Goal: Task Accomplishment & Management: Manage account settings

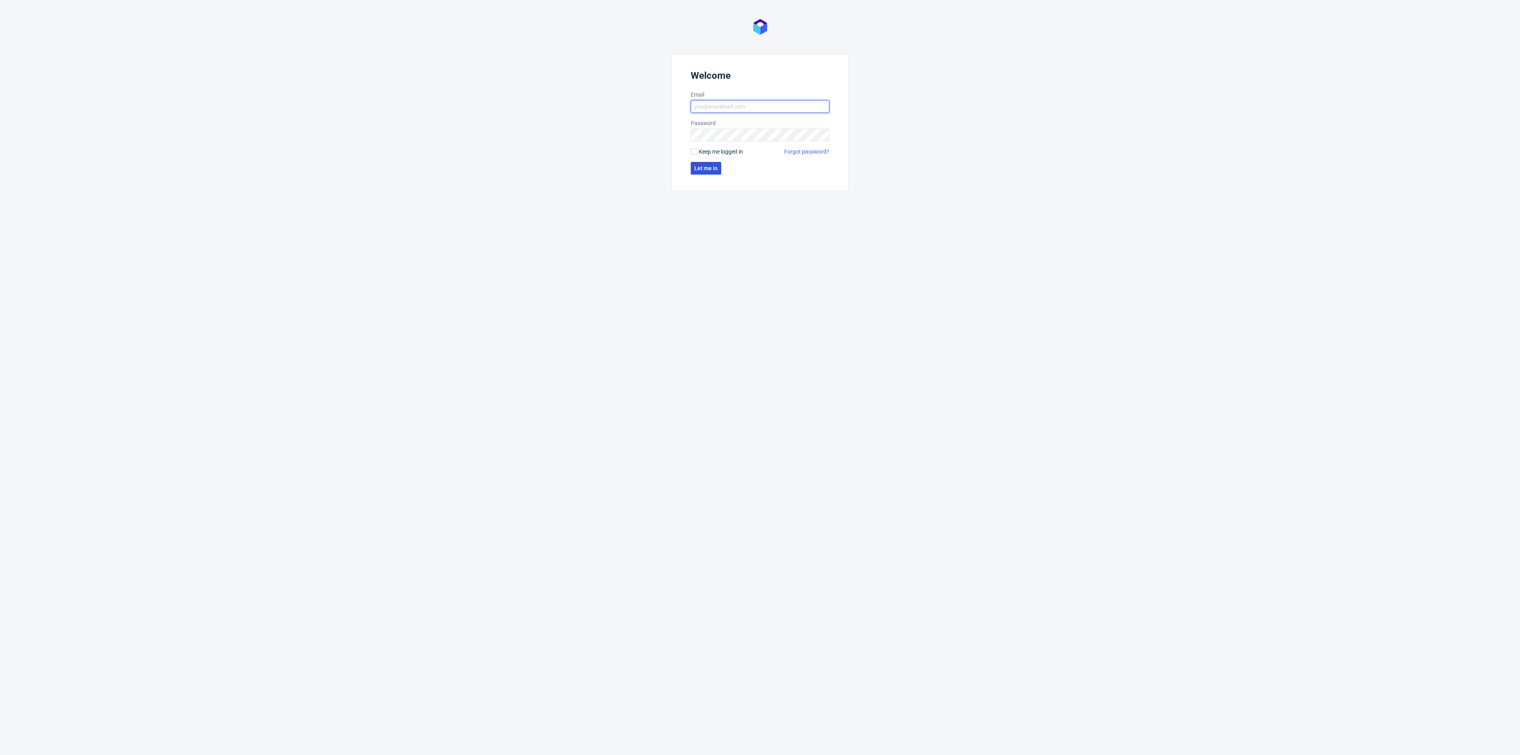
type input "kacper.tobrucki@packhelp.com"
click at [711, 166] on span "Let me in" at bounding box center [705, 168] width 23 height 6
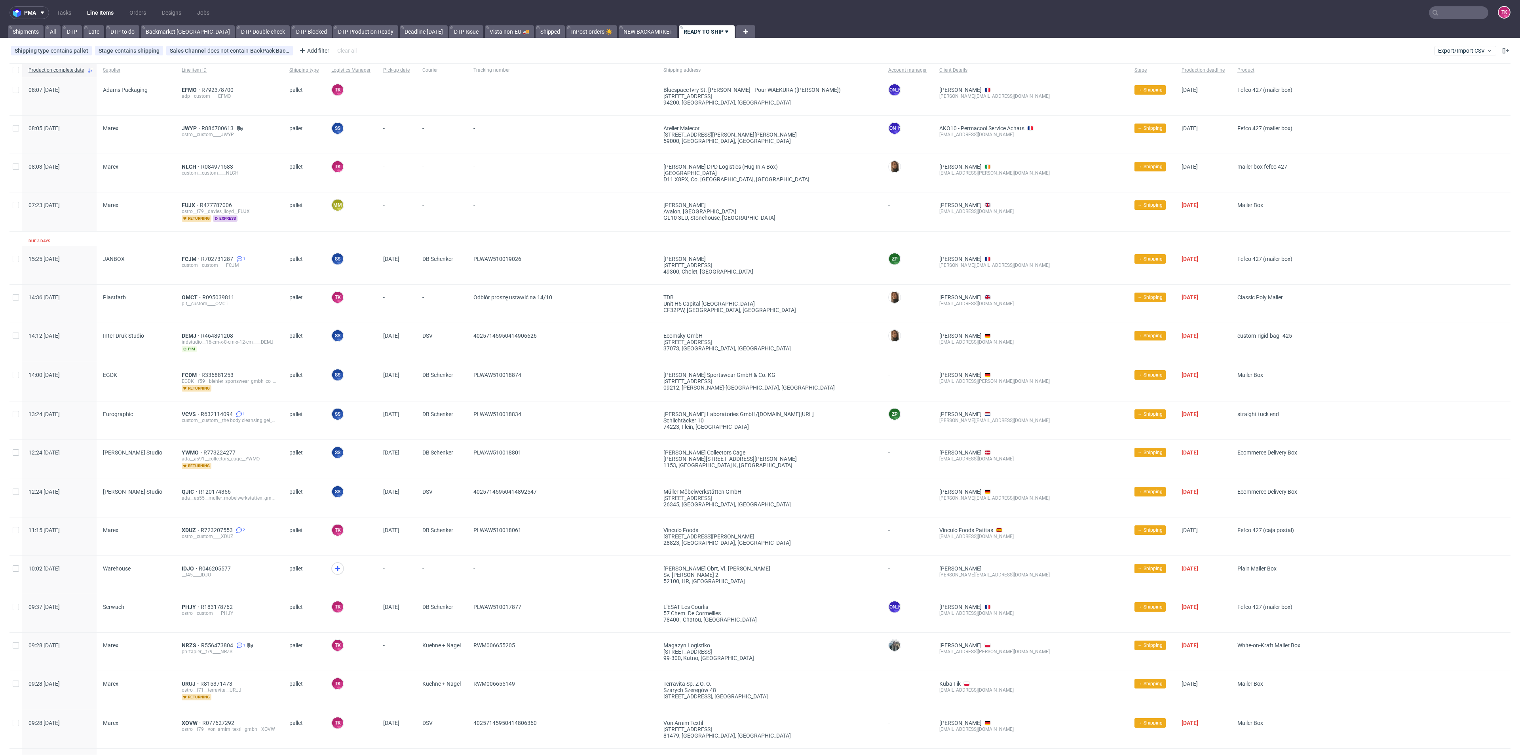
click at [1445, 19] on nav "pma Tasks Line Items Orders Designs Jobs TK" at bounding box center [760, 12] width 1520 height 25
click at [1448, 14] on input "text" at bounding box center [1458, 12] width 59 height 13
paste input "YYFZ"
type input "YYFZ"
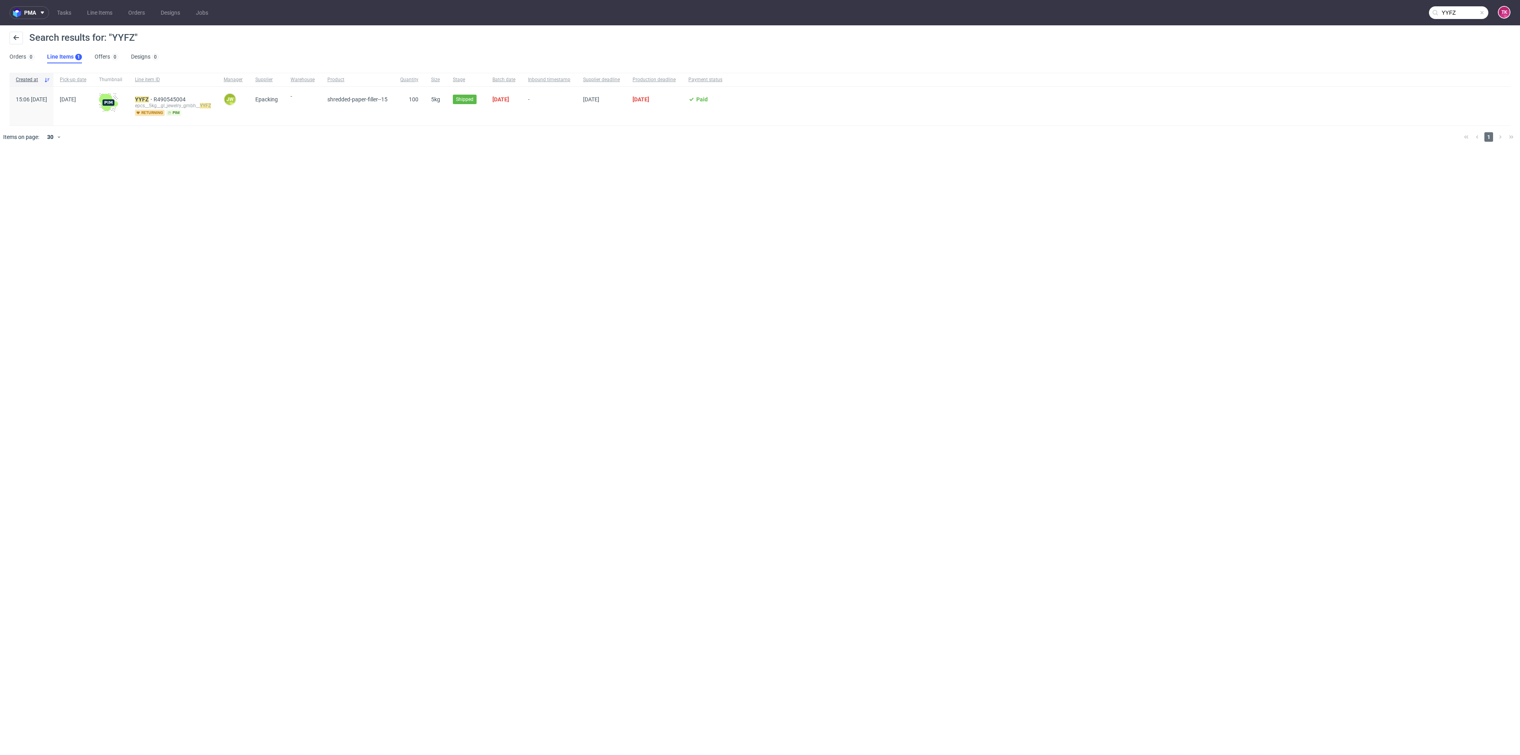
click at [168, 95] on div "YYFZ R490545004 epcs__5kg__gl_jewelry_gmbh__ YYFZ returning pim" at bounding box center [173, 106] width 89 height 39
click at [149, 99] on mark "YYFZ" at bounding box center [142, 99] width 14 height 6
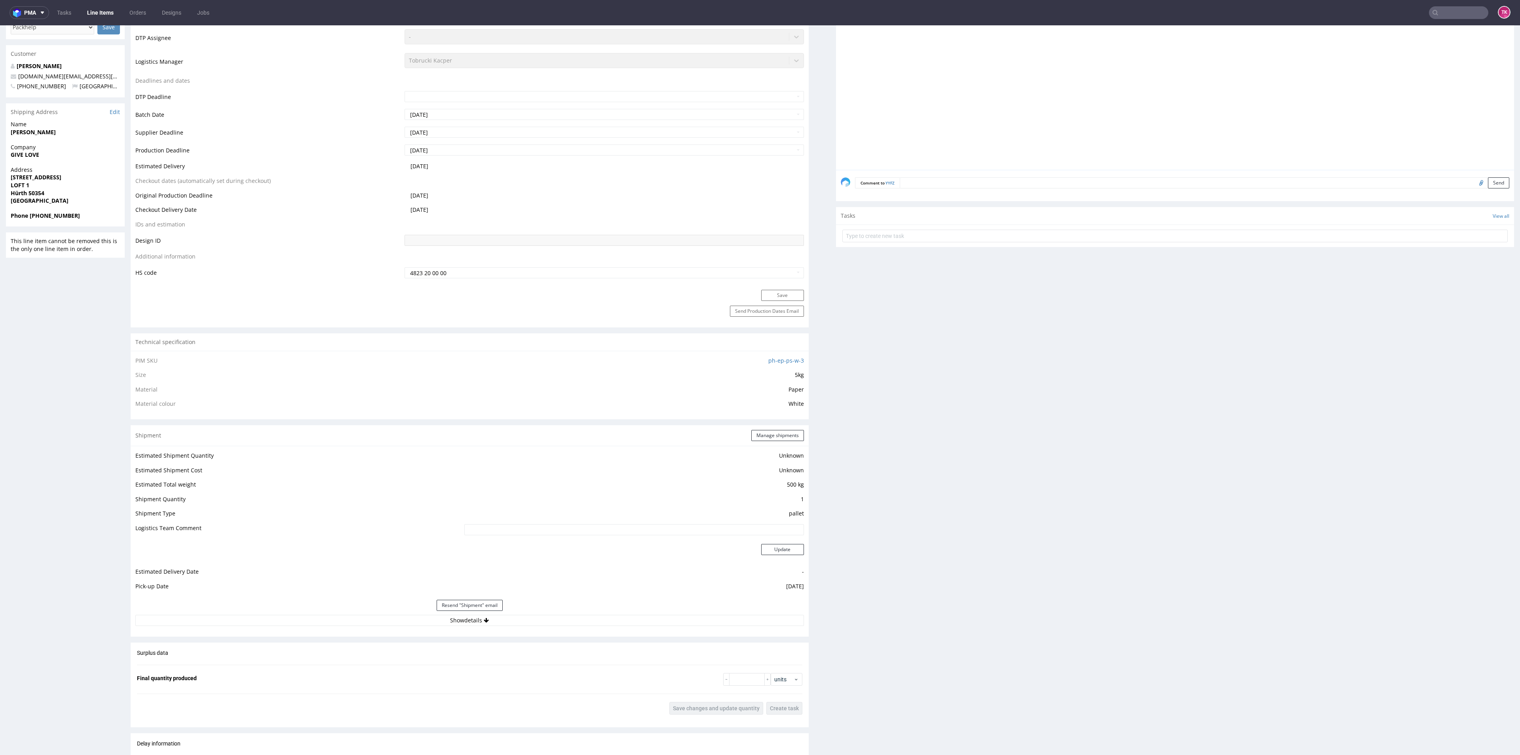
scroll to position [261, 0]
click at [761, 420] on div "Production Production Status Waiting for Artwork Waiting for Diecut Waiting for…" at bounding box center [470, 472] width 678 height 1118
click at [761, 433] on button "Manage shipments" at bounding box center [777, 431] width 53 height 11
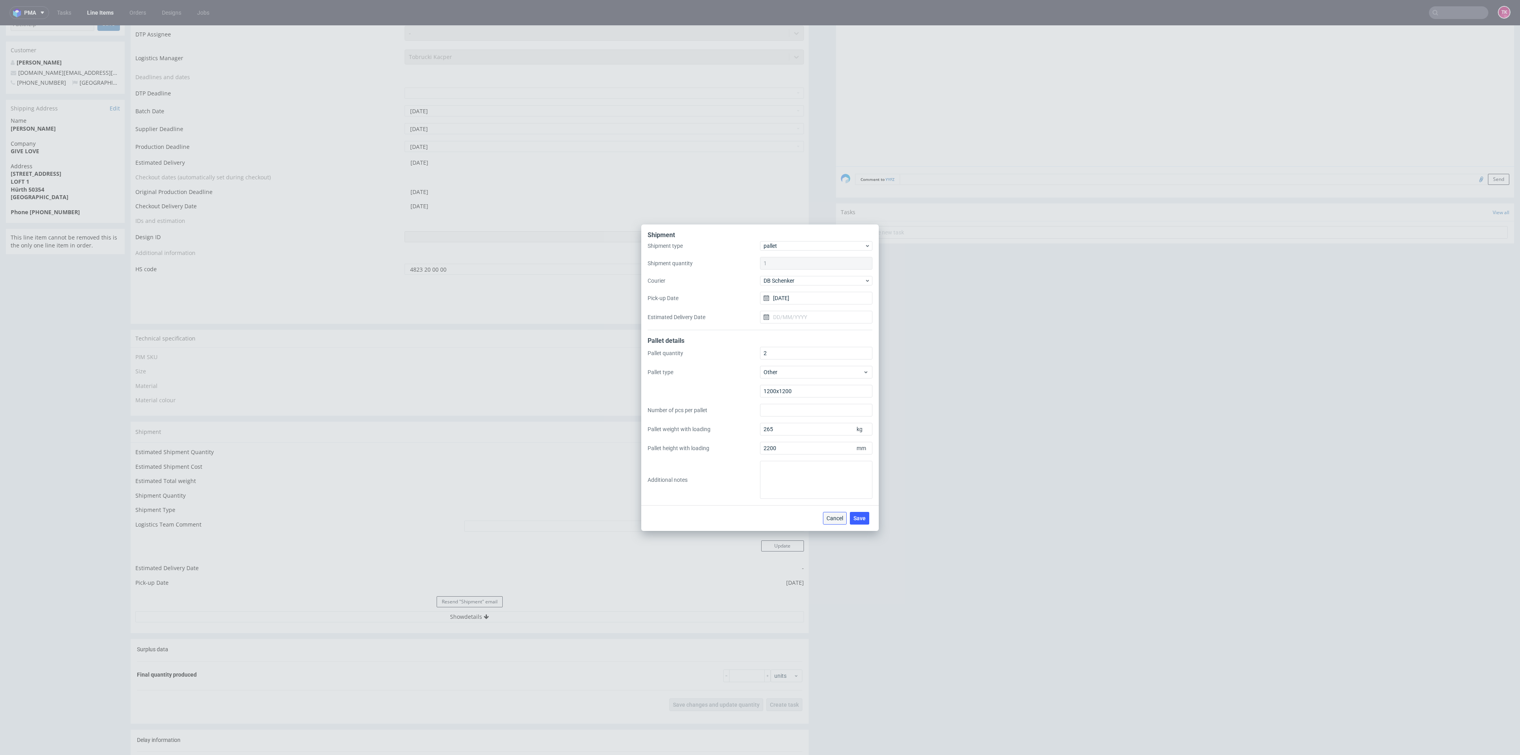
click at [827, 523] on button "Cancel" at bounding box center [835, 518] width 24 height 13
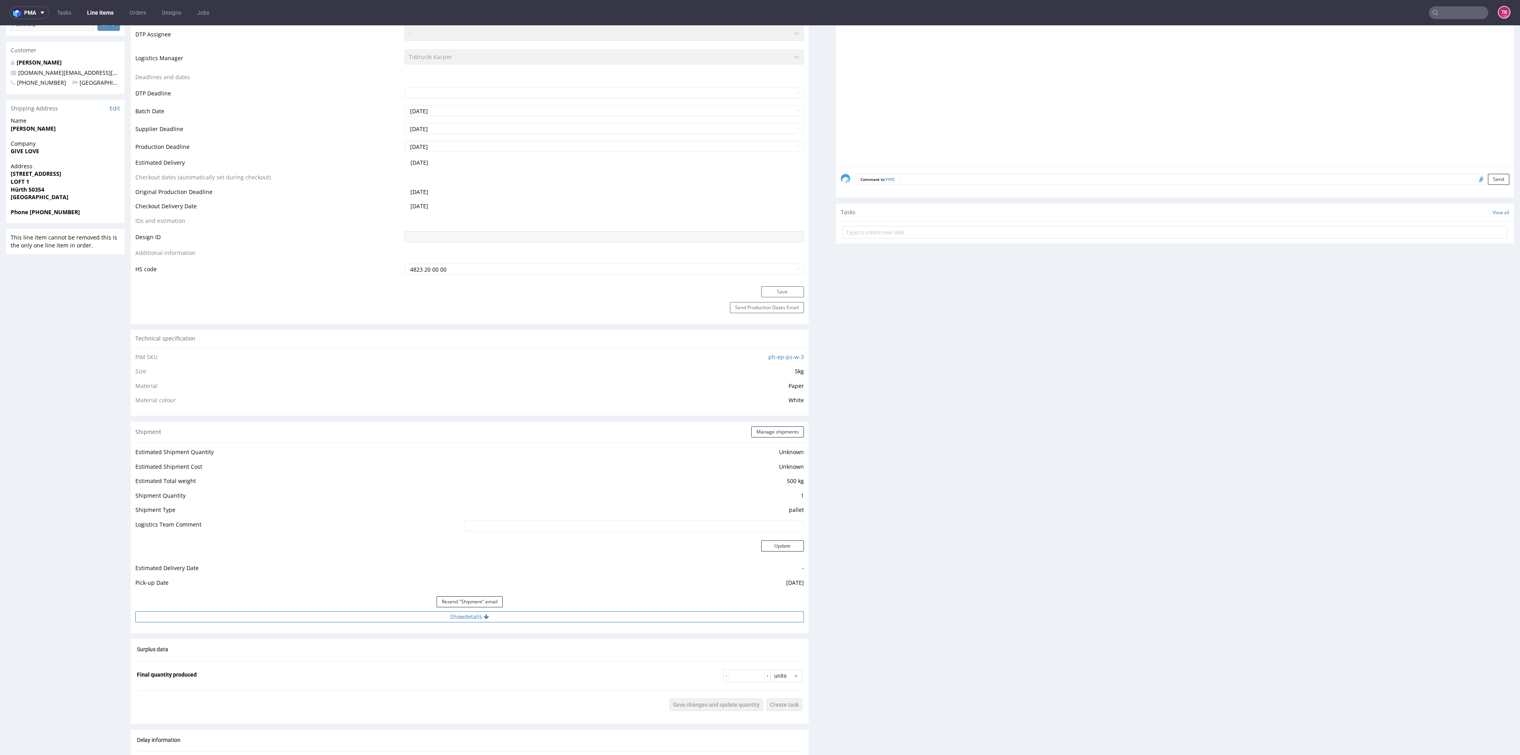
click at [557, 620] on button "Show details" at bounding box center [469, 616] width 669 height 11
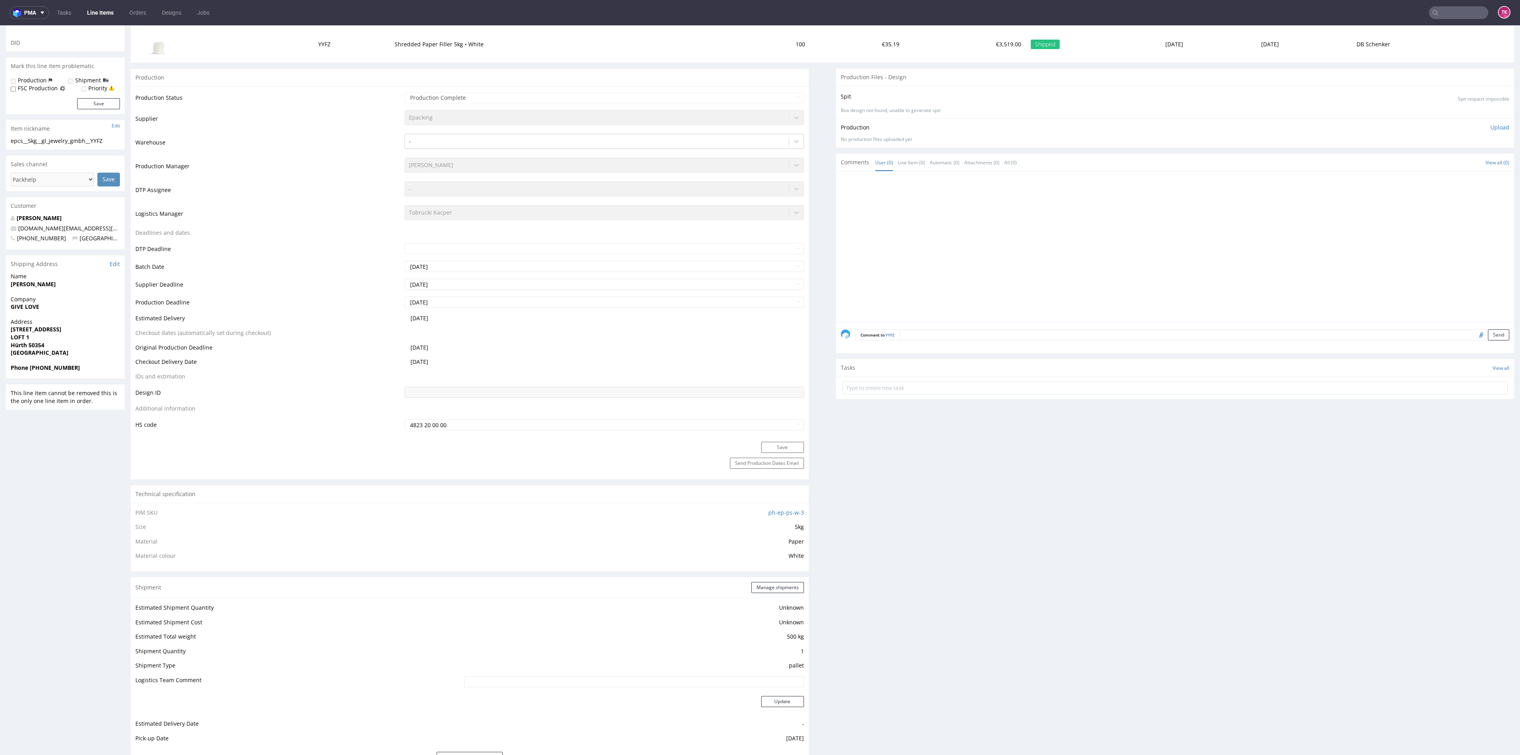
scroll to position [0, 0]
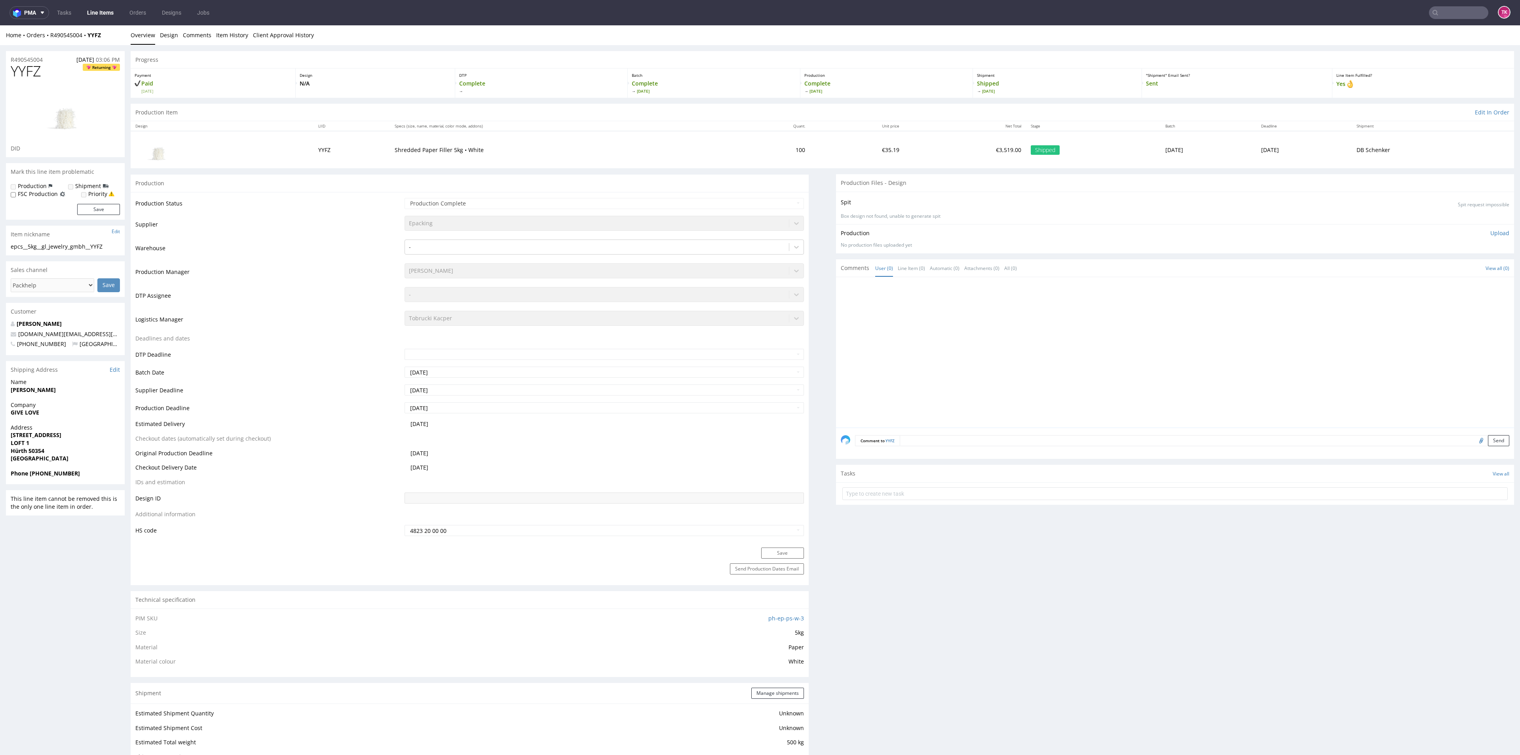
click at [101, 26] on div "Home Orders R490545004 YYFZ Overview Design Comments Item History Client Approv…" at bounding box center [760, 35] width 1520 height 20
click at [101, 25] on nav "pma Tasks Line Items Orders Designs Jobs TK" at bounding box center [760, 12] width 1520 height 25
click at [110, 18] on link "Line Items" at bounding box center [100, 12] width 36 height 13
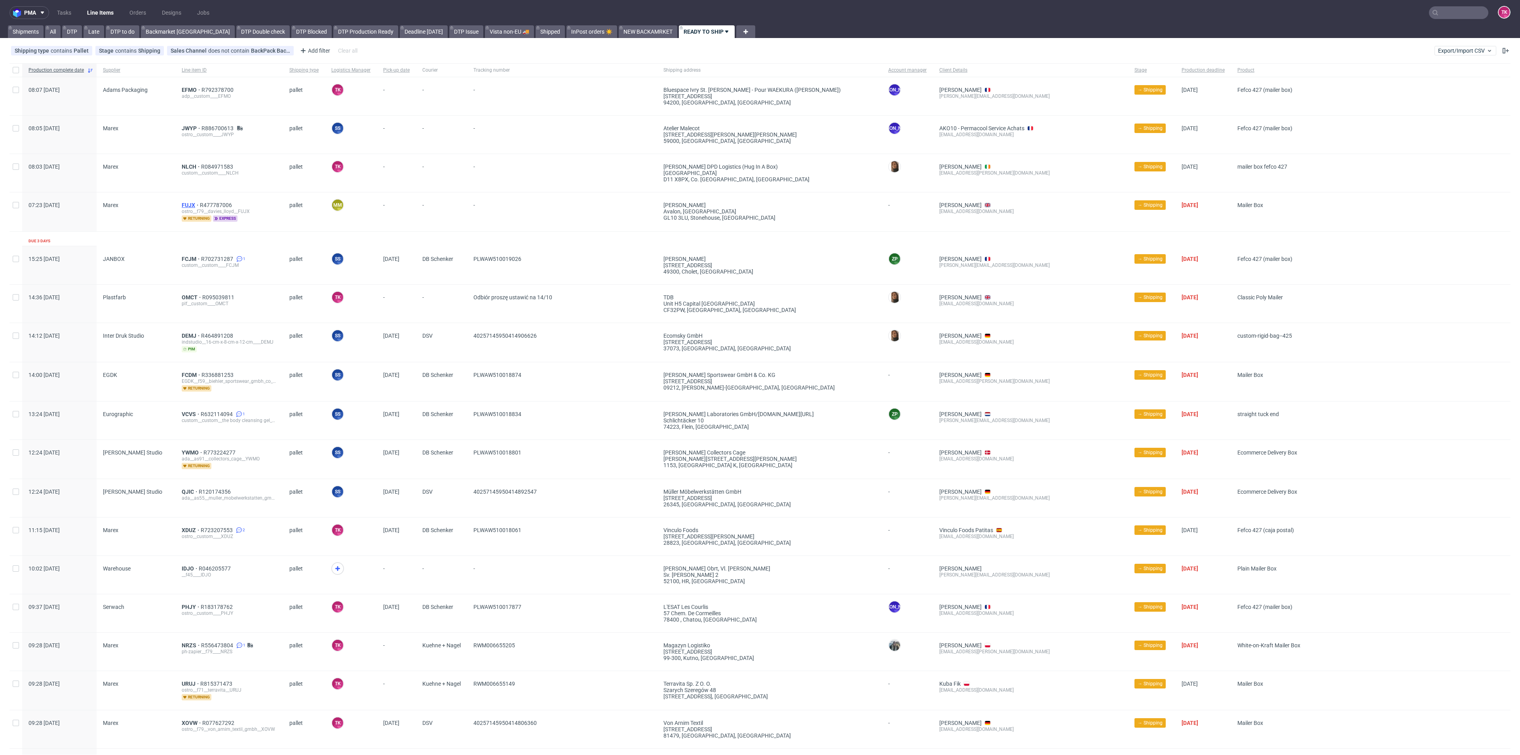
click at [186, 205] on span "FUJX" at bounding box center [191, 205] width 18 height 6
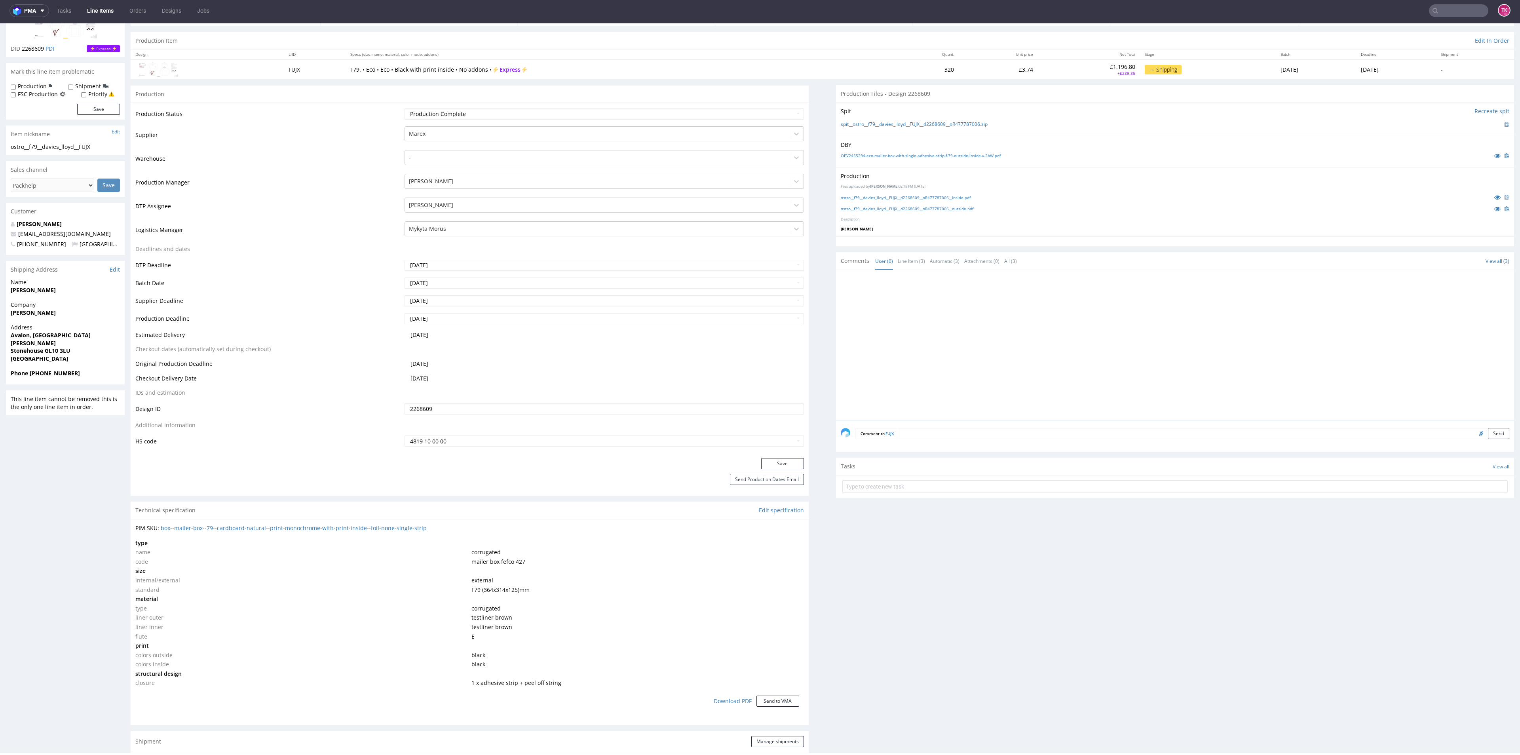
scroll to position [1, 0]
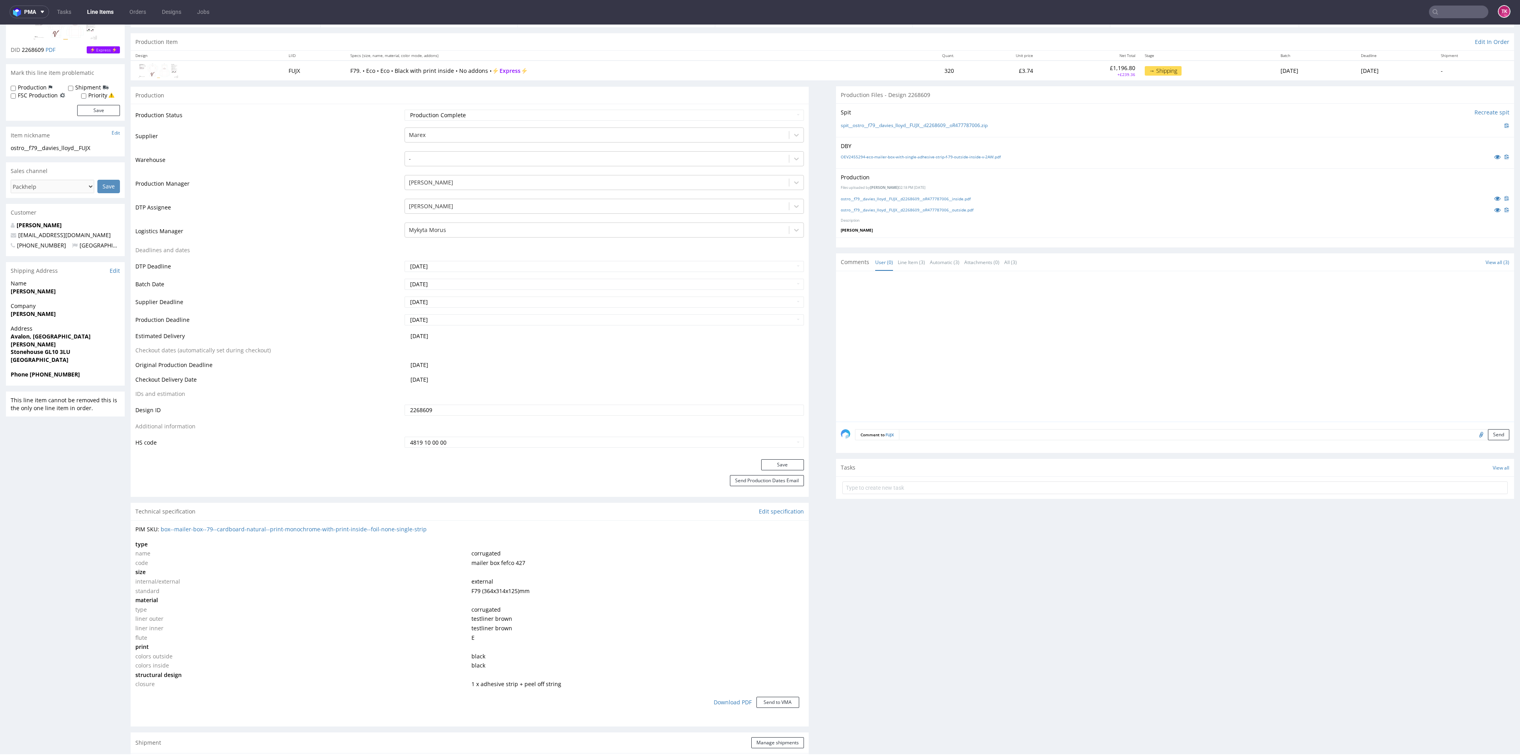
click at [103, 8] on link "Line Items" at bounding box center [100, 12] width 36 height 13
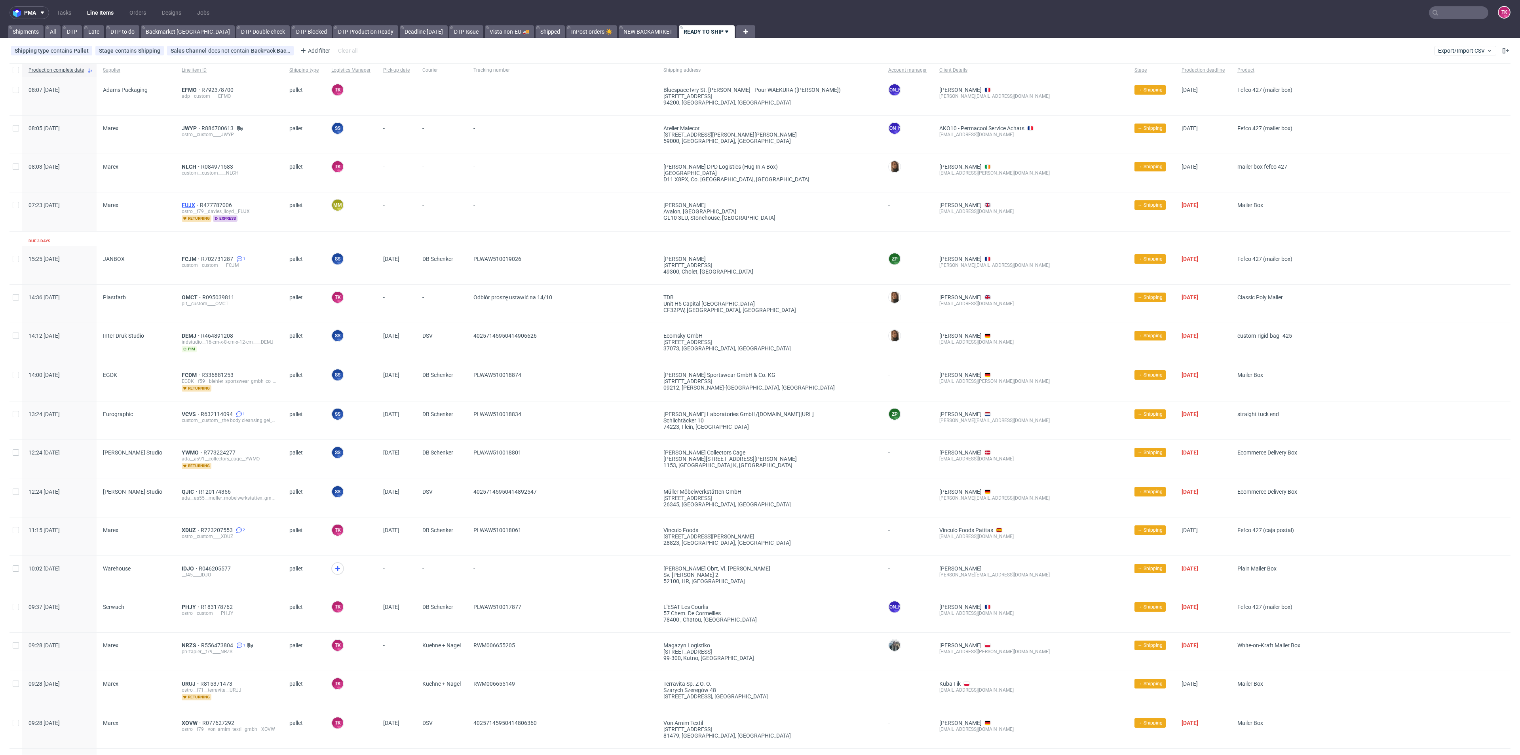
click at [182, 202] on span "FUJX" at bounding box center [191, 205] width 18 height 6
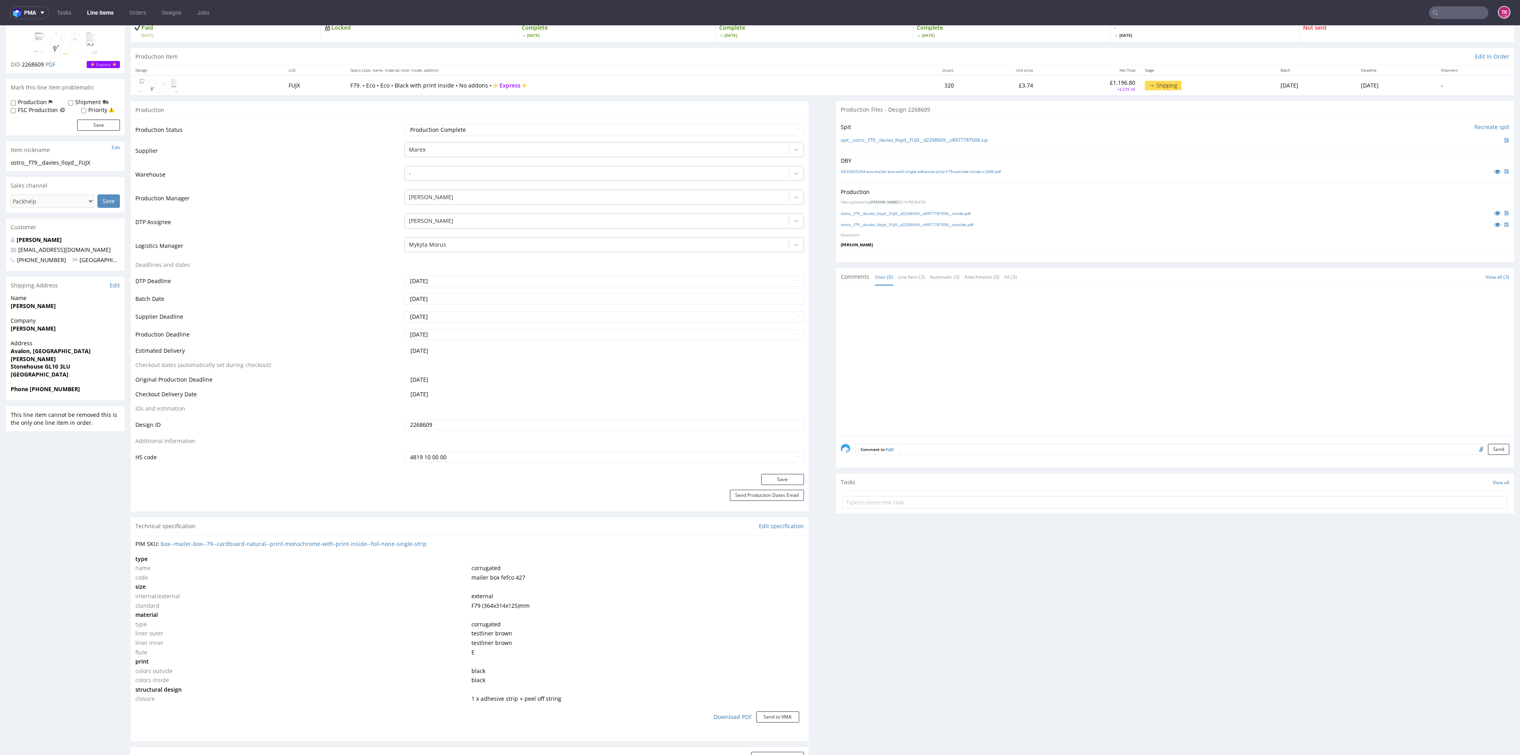
scroll to position [337, 0]
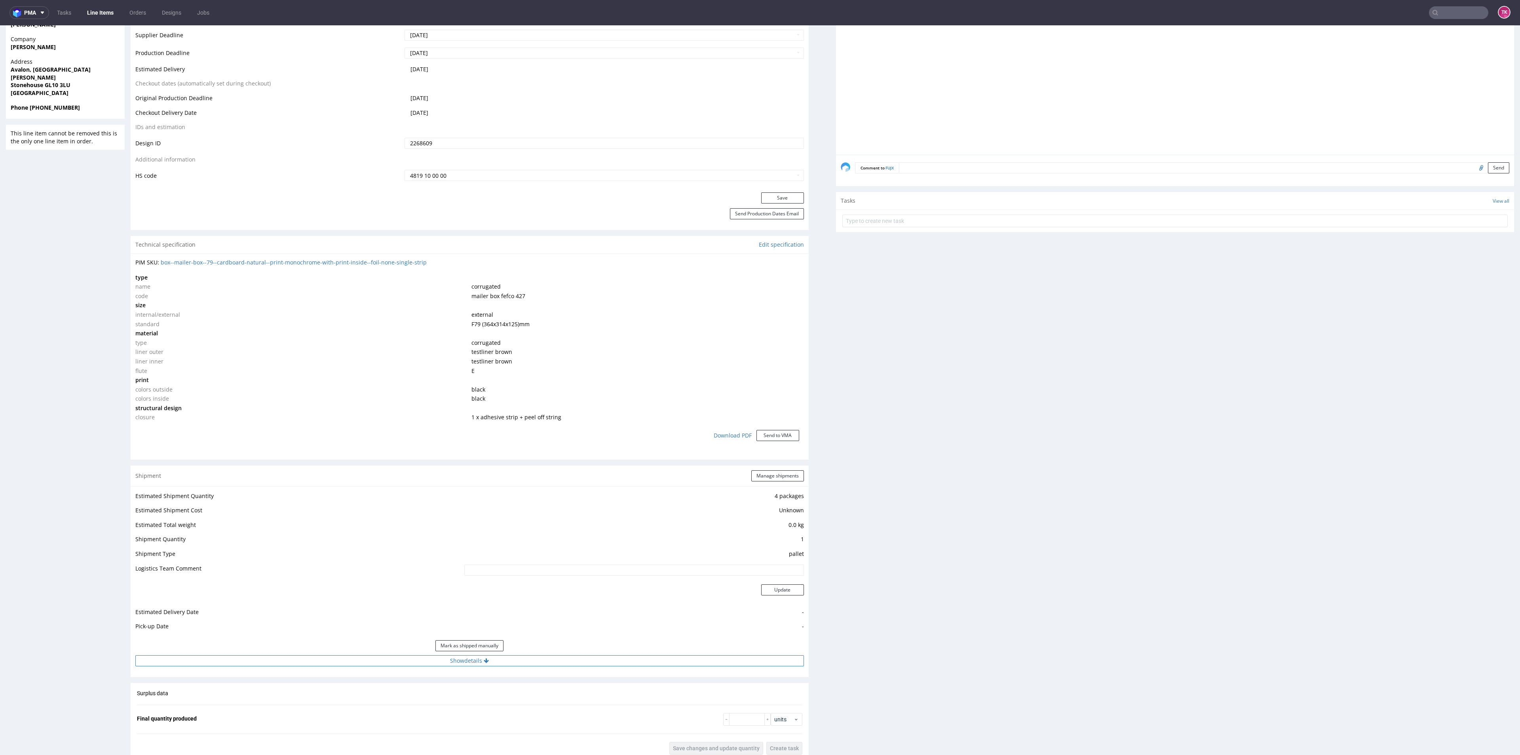
click at [416, 658] on button "Show details" at bounding box center [469, 660] width 669 height 11
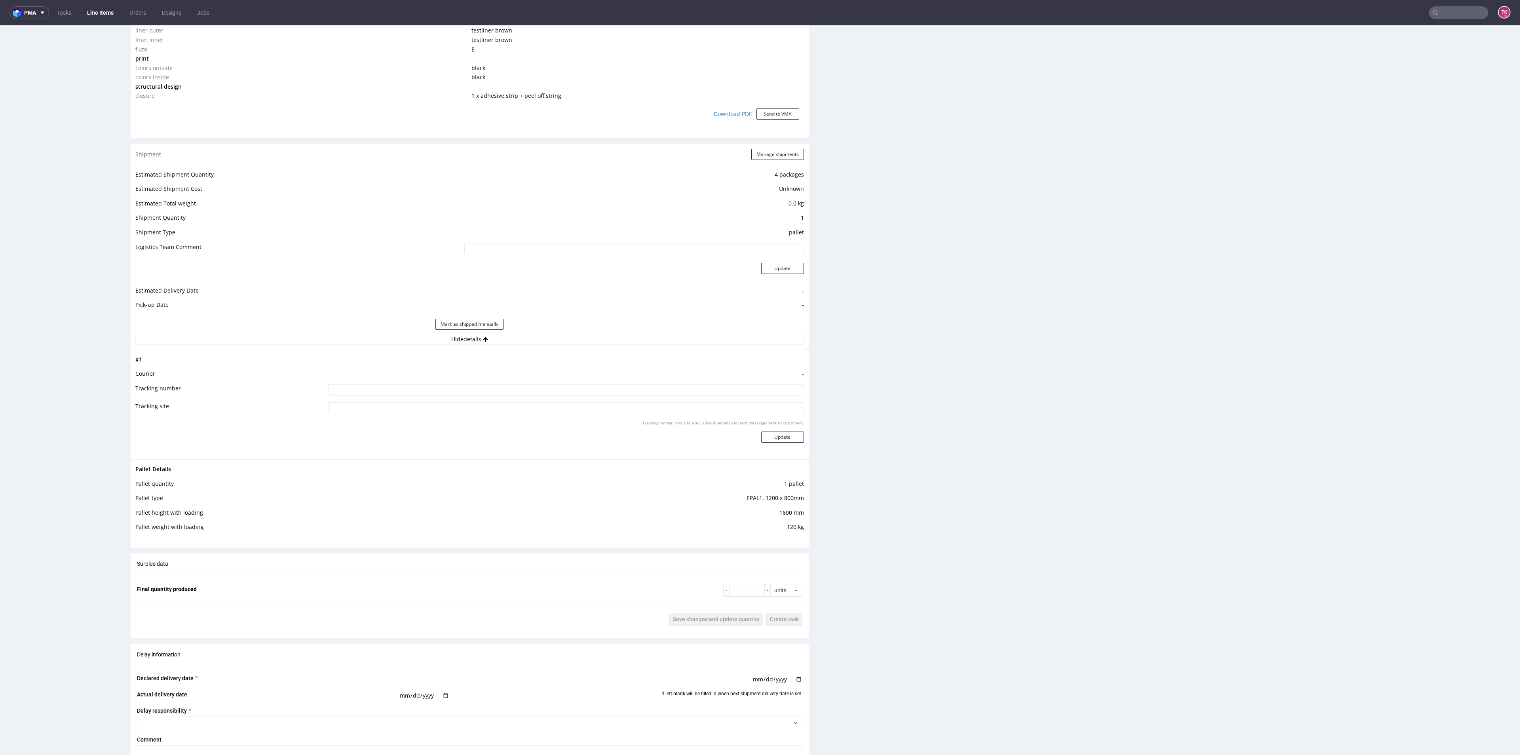
scroll to position [630, 0]
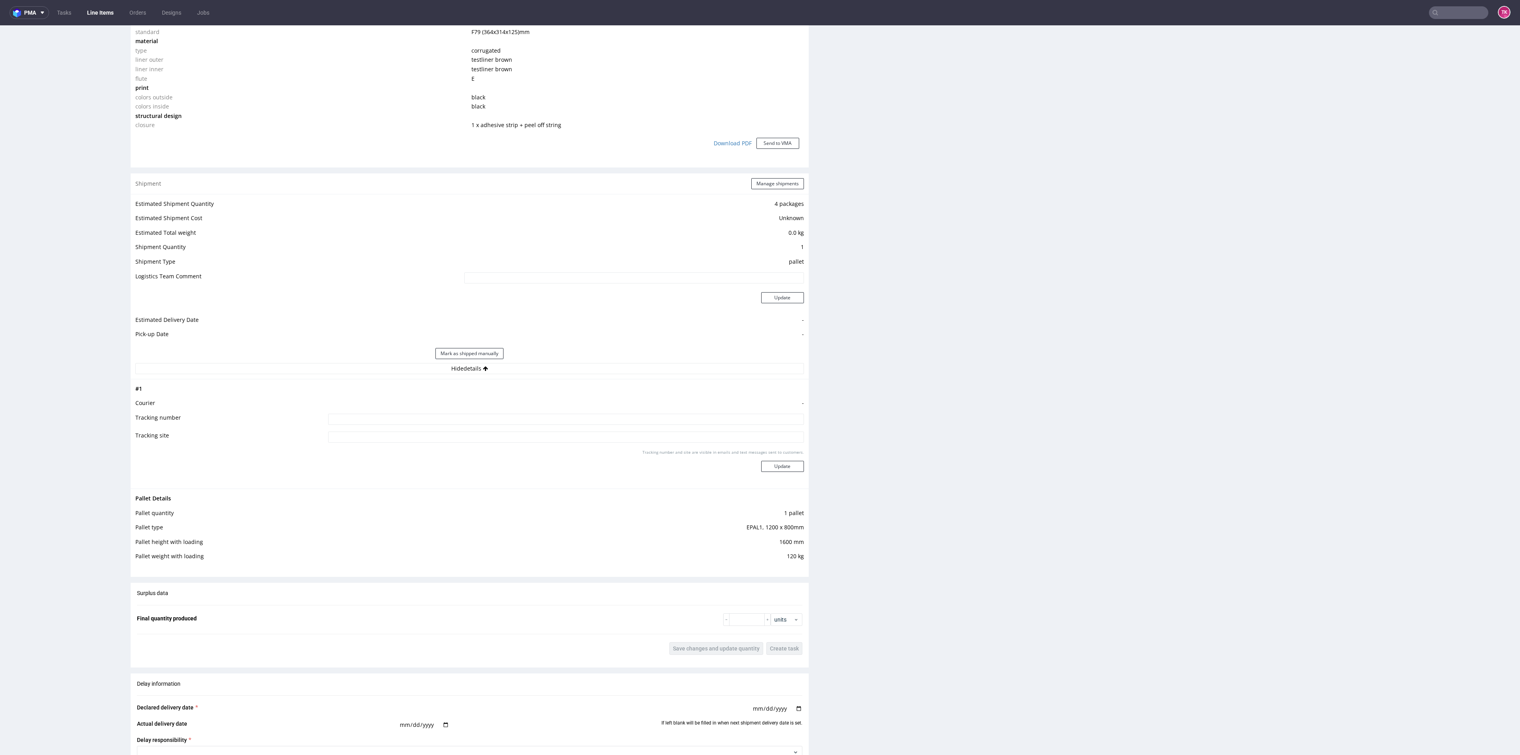
click at [448, 413] on td at bounding box center [564, 422] width 477 height 18
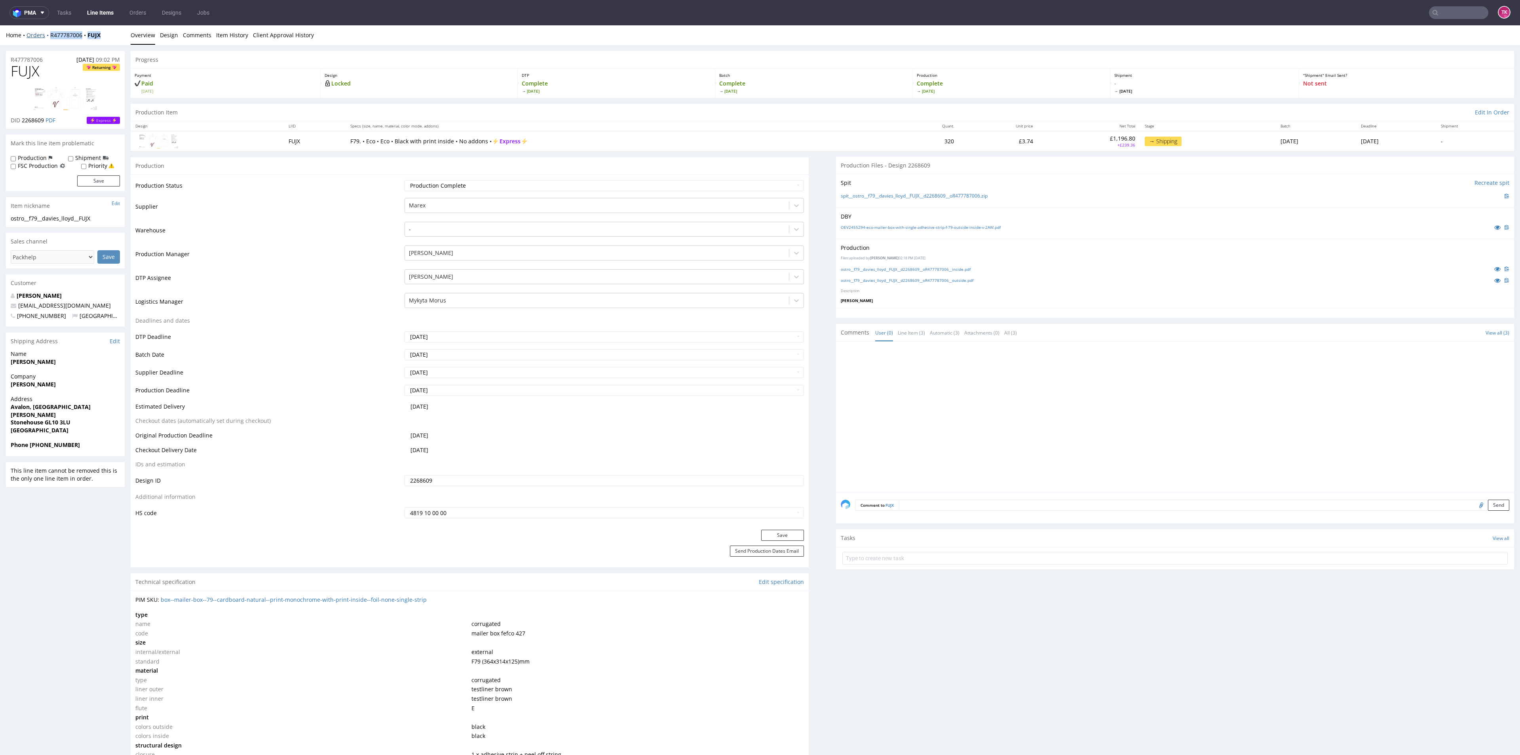
drag, startPoint x: 111, startPoint y: 30, endPoint x: 48, endPoint y: 38, distance: 64.2
click at [48, 38] on div "Home Orders R477787006 FUJX Overview Design Comments Item History Client Approv…" at bounding box center [760, 35] width 1520 height 20
copy div "R477787006 FUJX"
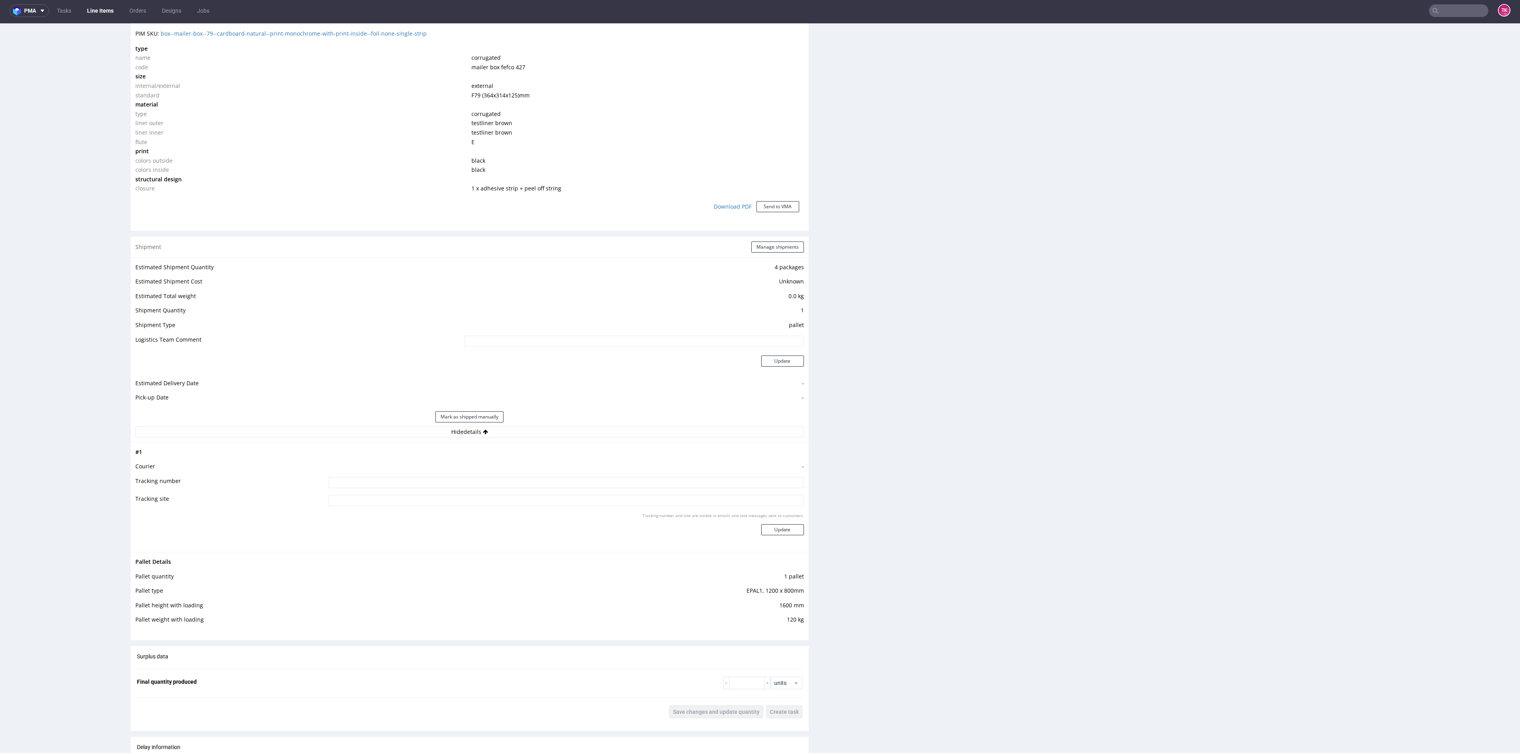
scroll to position [565, 0]
click at [671, 480] on input at bounding box center [565, 481] width 475 height 11
type input "Czekamy na FV"
click at [766, 531] on button "Update" at bounding box center [782, 528] width 43 height 11
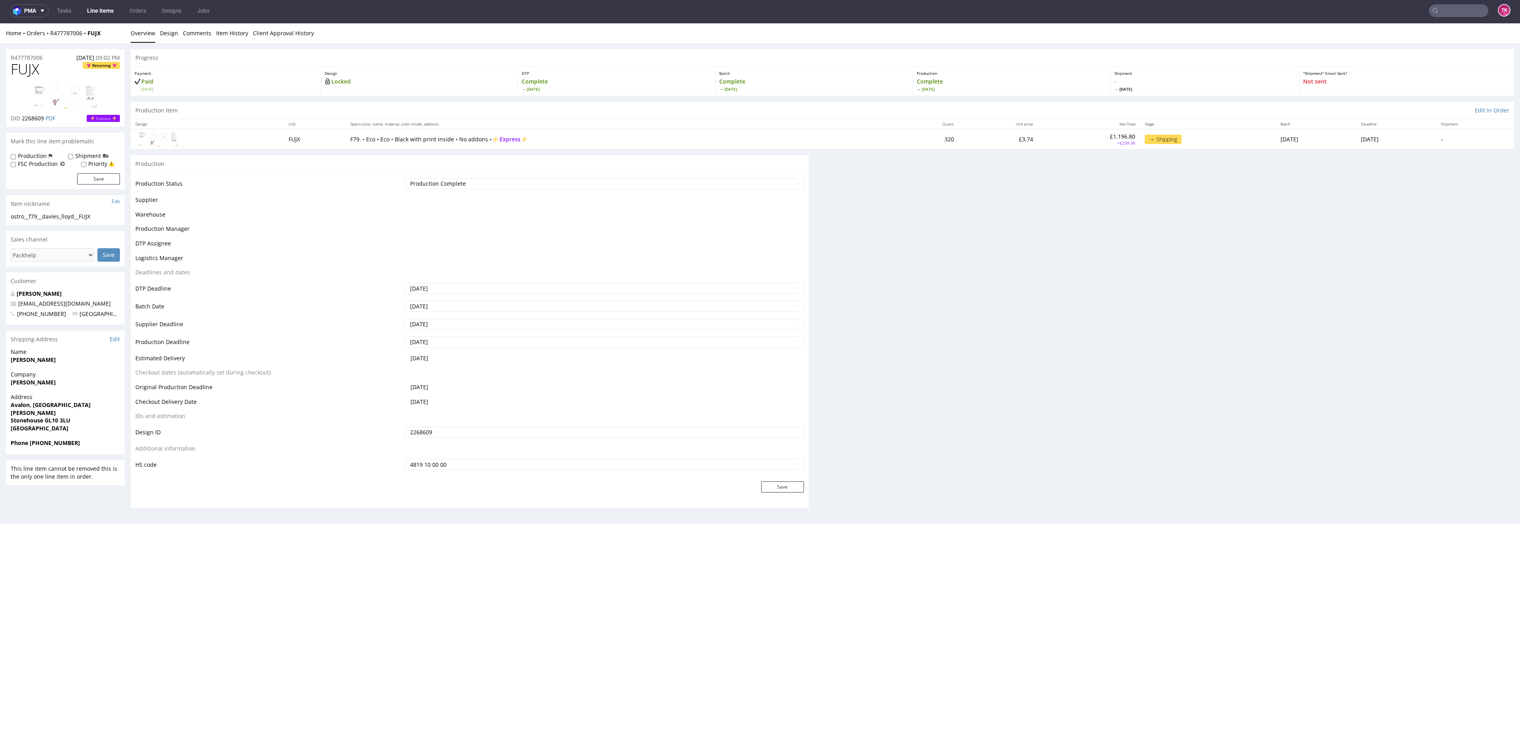
scroll to position [0, 0]
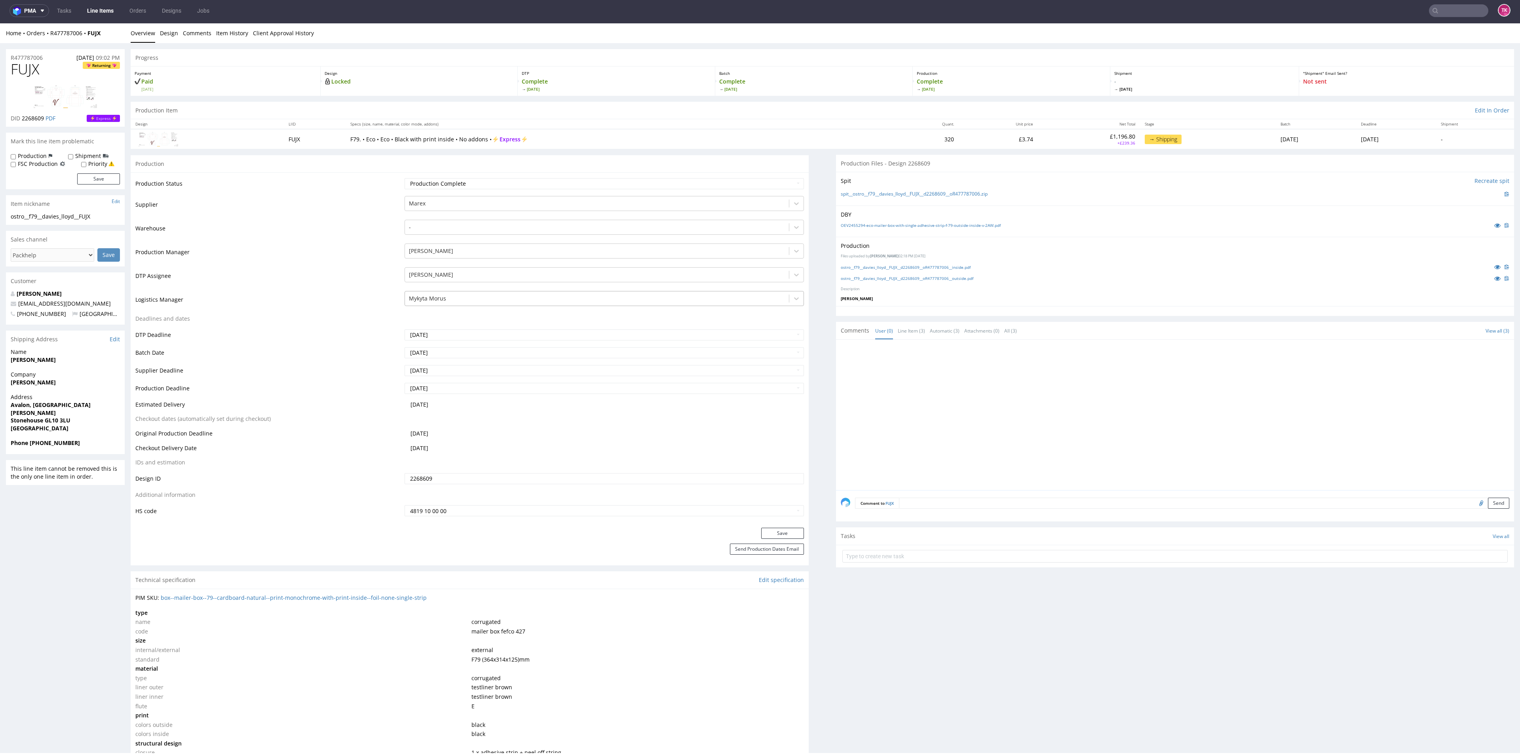
click at [494, 299] on div at bounding box center [597, 299] width 376 height 10
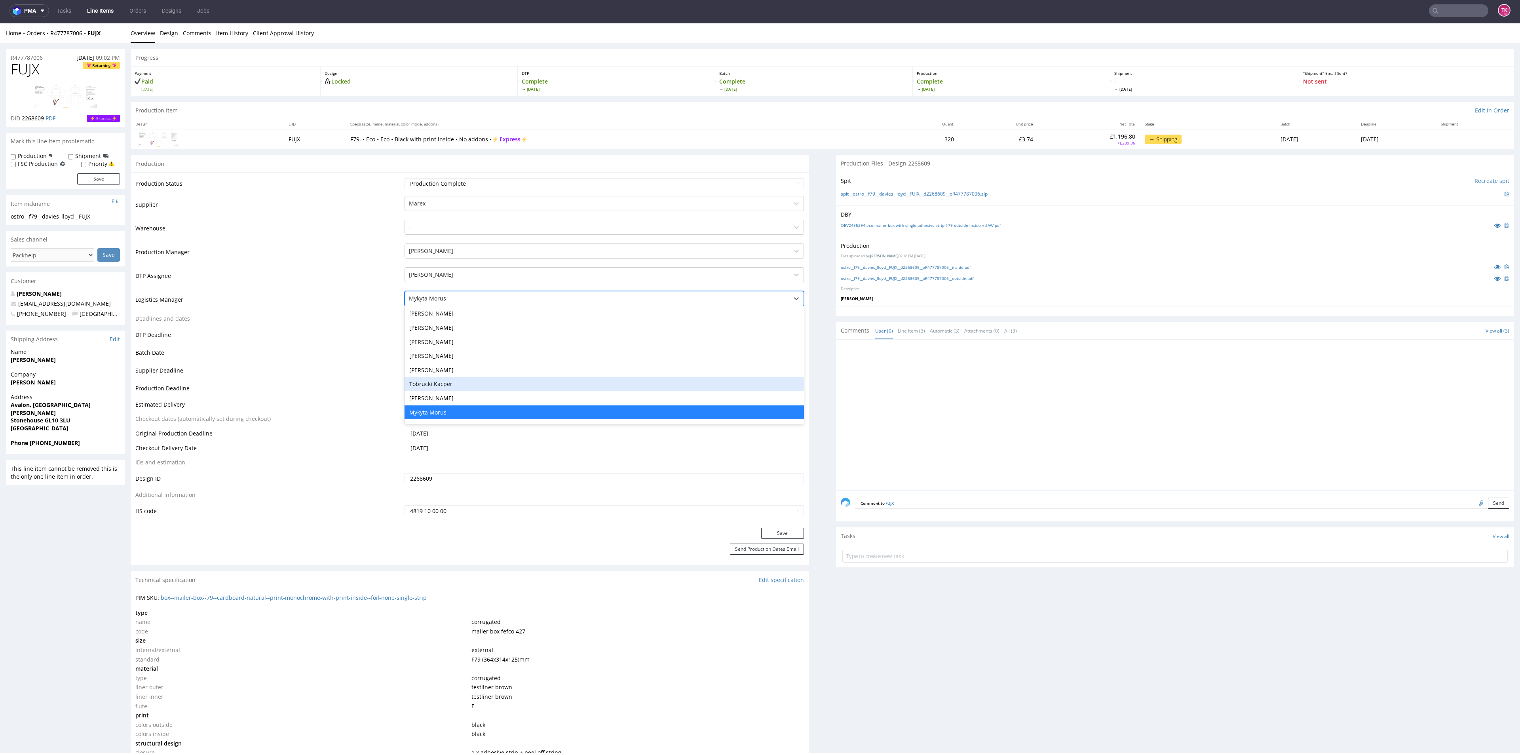
click at [471, 388] on div "Tobrucki Kacper" at bounding box center [604, 384] width 399 height 14
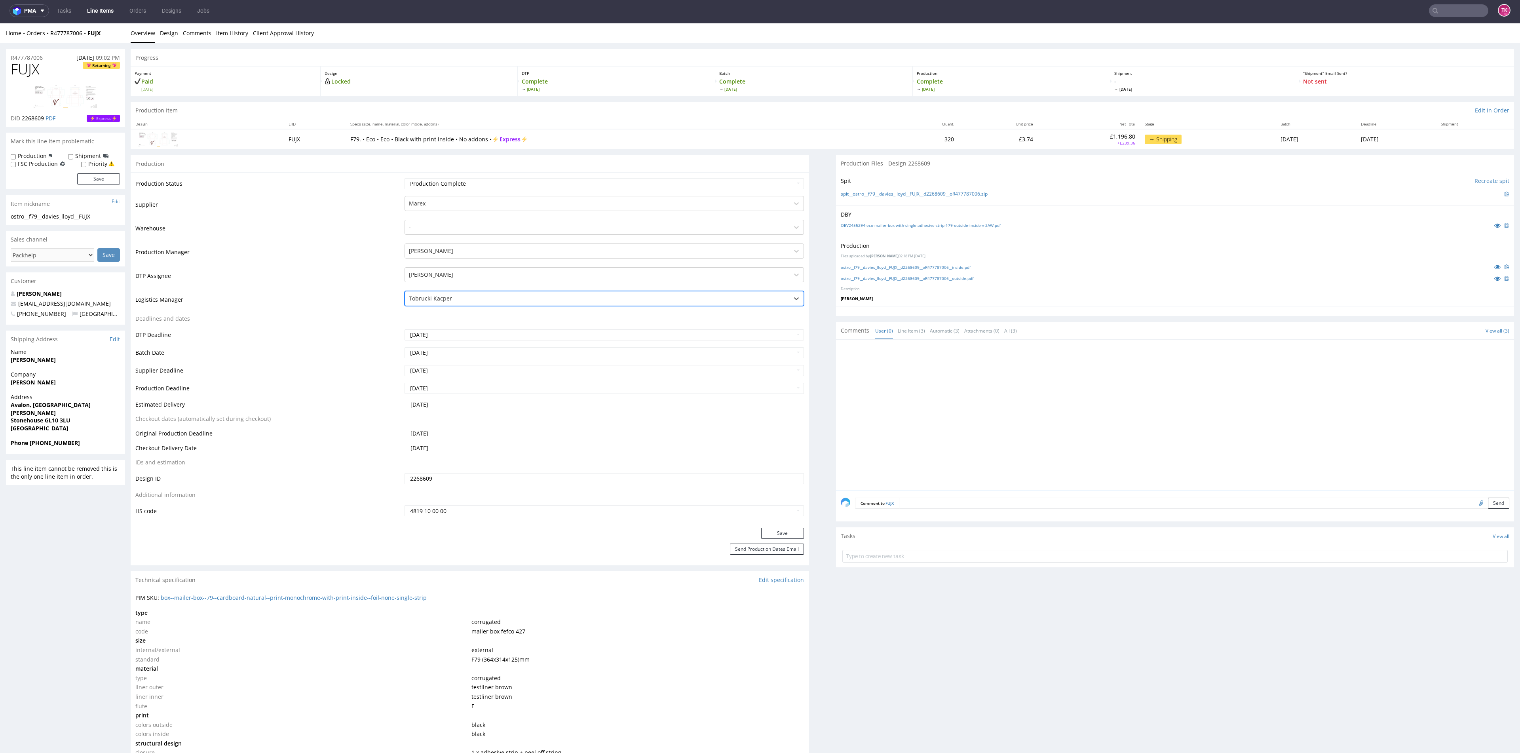
click at [779, 528] on button "Save" at bounding box center [782, 533] width 43 height 11
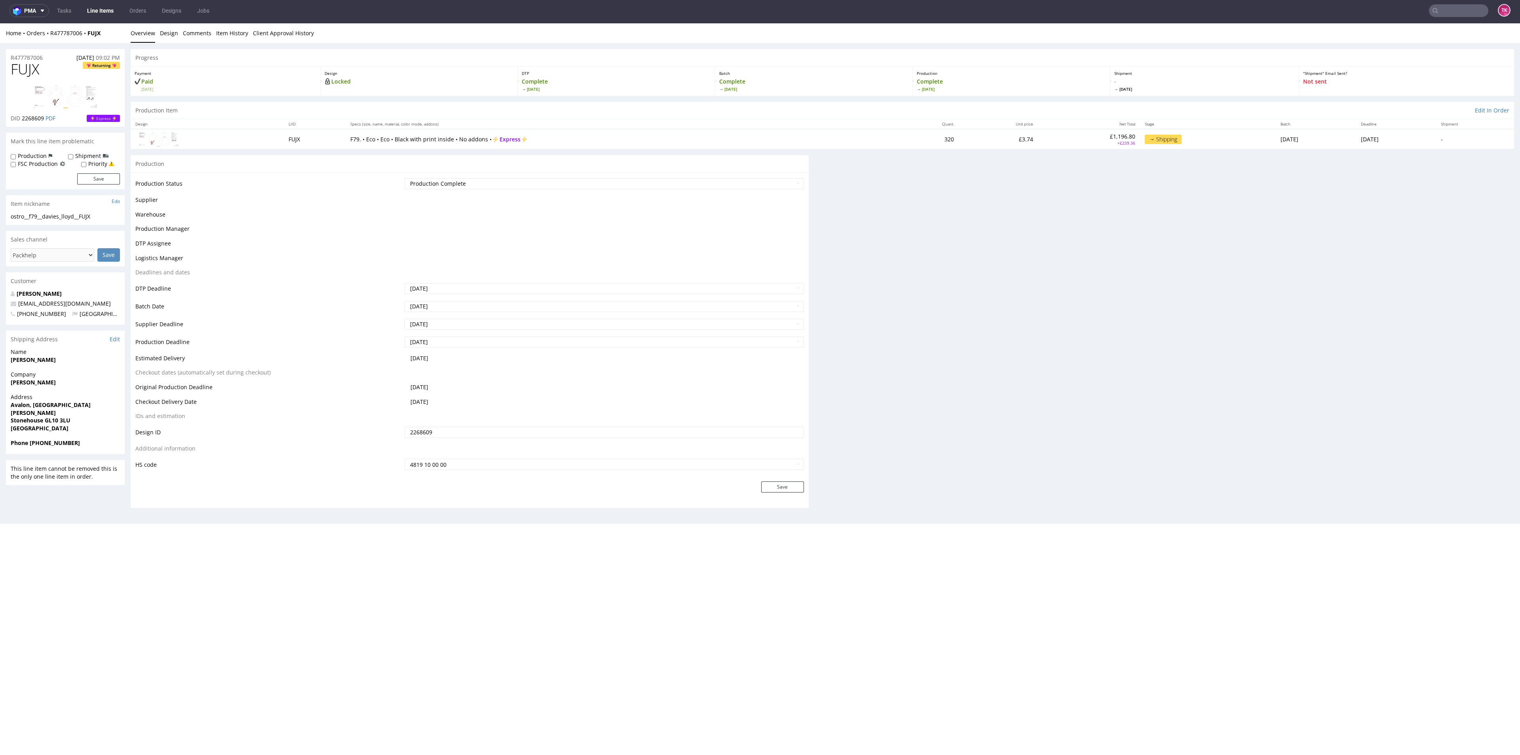
scroll to position [0, 0]
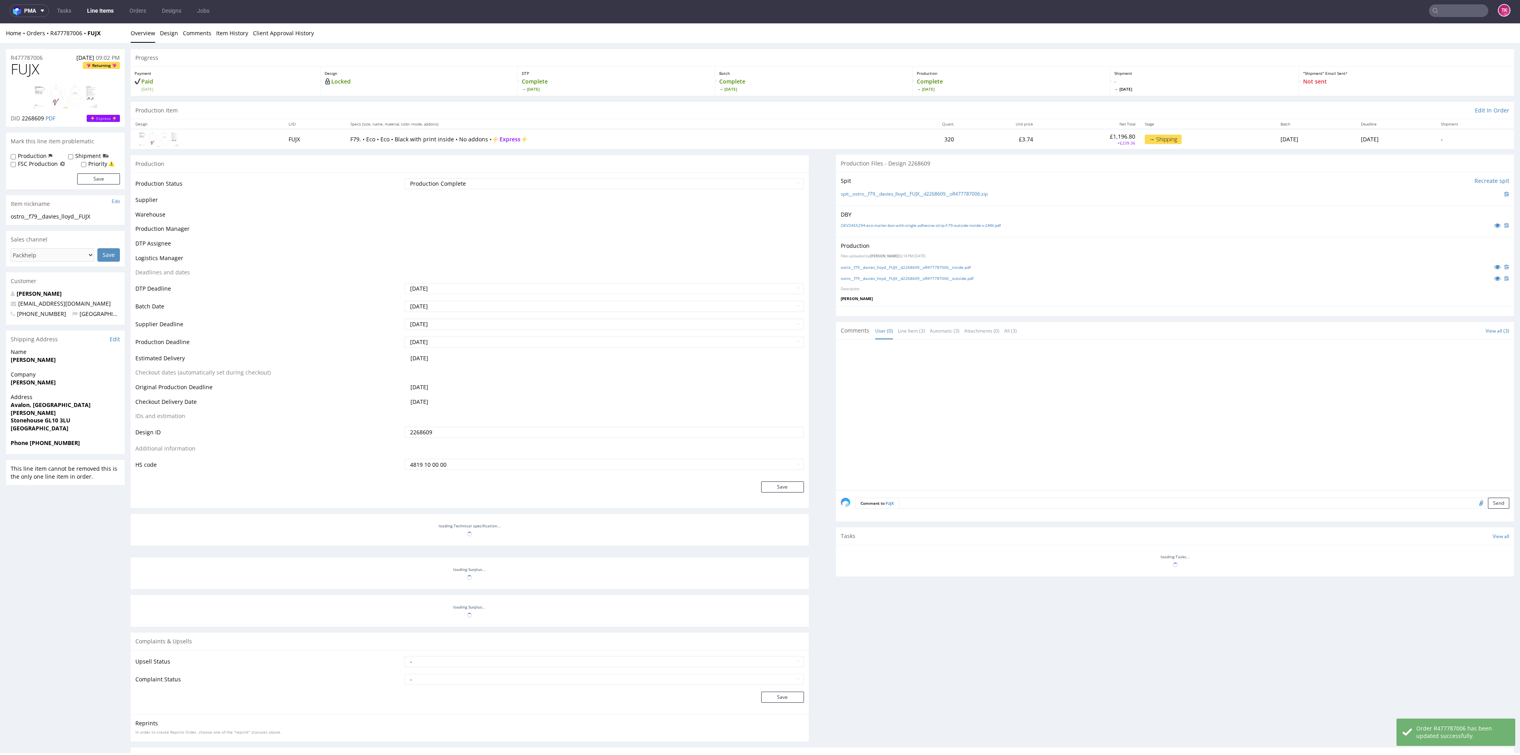
click at [99, 10] on link "Line Items" at bounding box center [100, 10] width 36 height 13
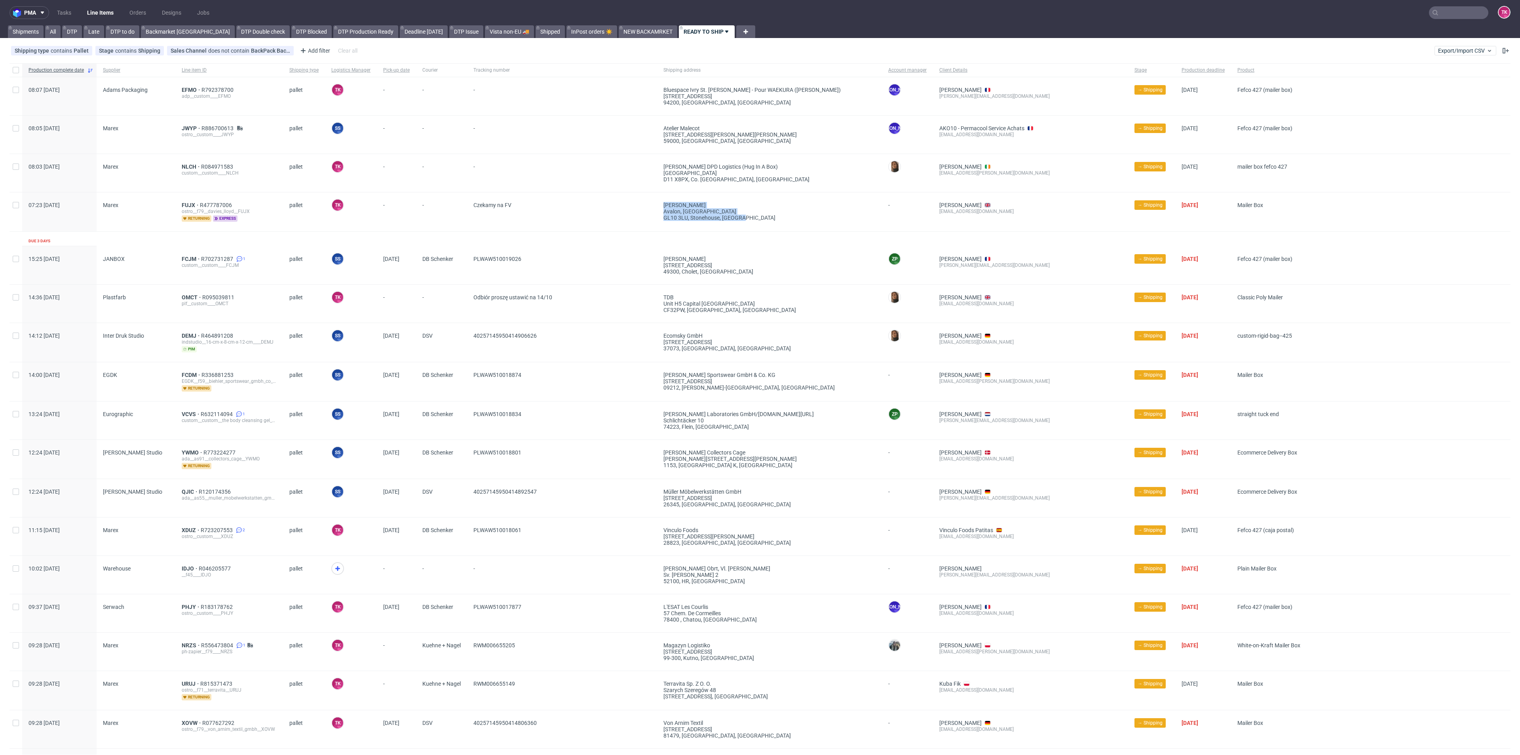
drag, startPoint x: 643, startPoint y: 219, endPoint x: 740, endPoint y: 224, distance: 96.3
click at [740, 224] on div "07:23 Mon 13.10.2025 Marex FUJX R477787006 ostro__f79__davies_lloyd__FUJX retur…" at bounding box center [760, 211] width 1501 height 39
click at [740, 224] on div "Phoebe Davies-Lloyd Avalon, Bath Road GL10 3LU, Stonehouse , United Kingdom" at bounding box center [769, 211] width 225 height 39
click at [182, 169] on span "NLCH" at bounding box center [191, 167] width 19 height 6
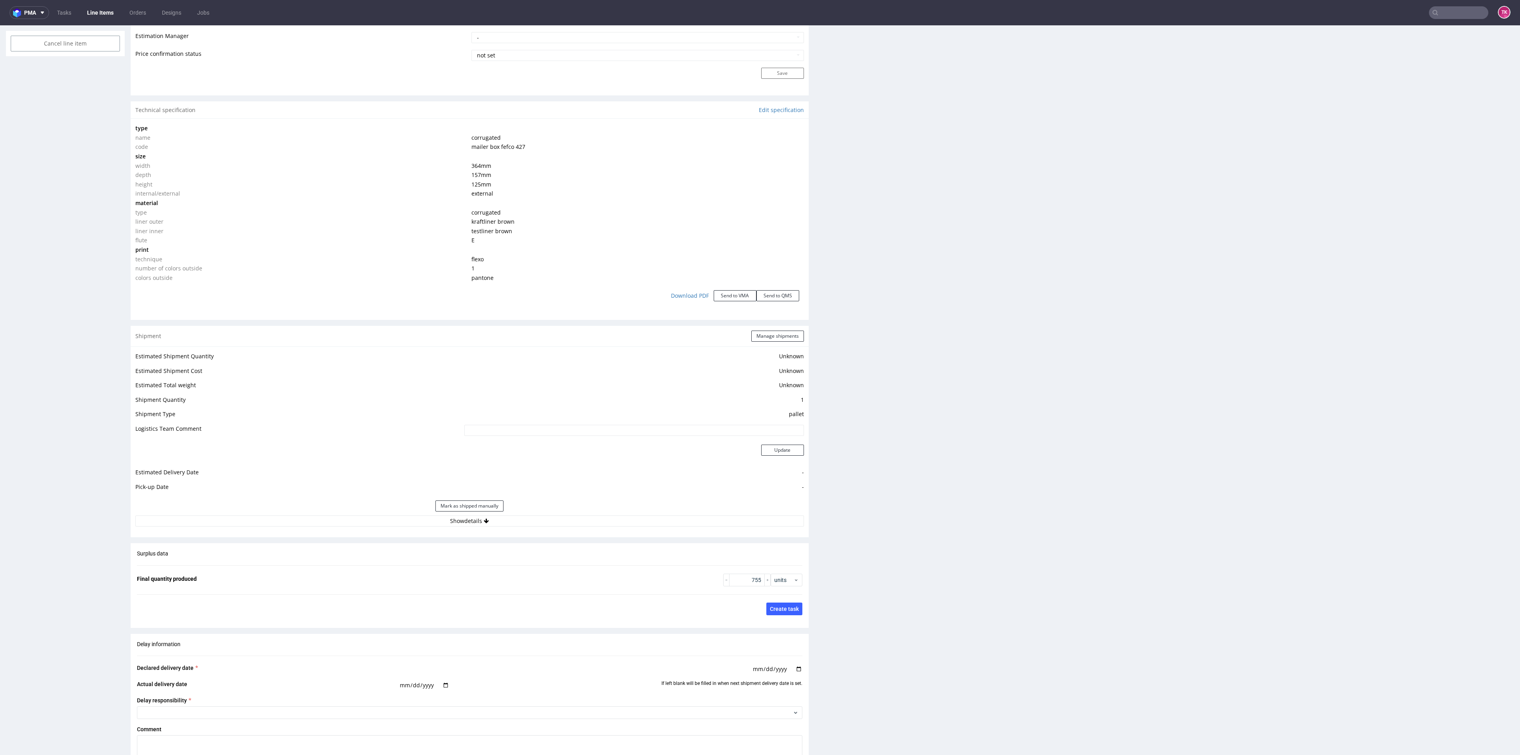
scroll to position [666, 0]
click at [413, 527] on button "Show details" at bounding box center [469, 521] width 669 height 11
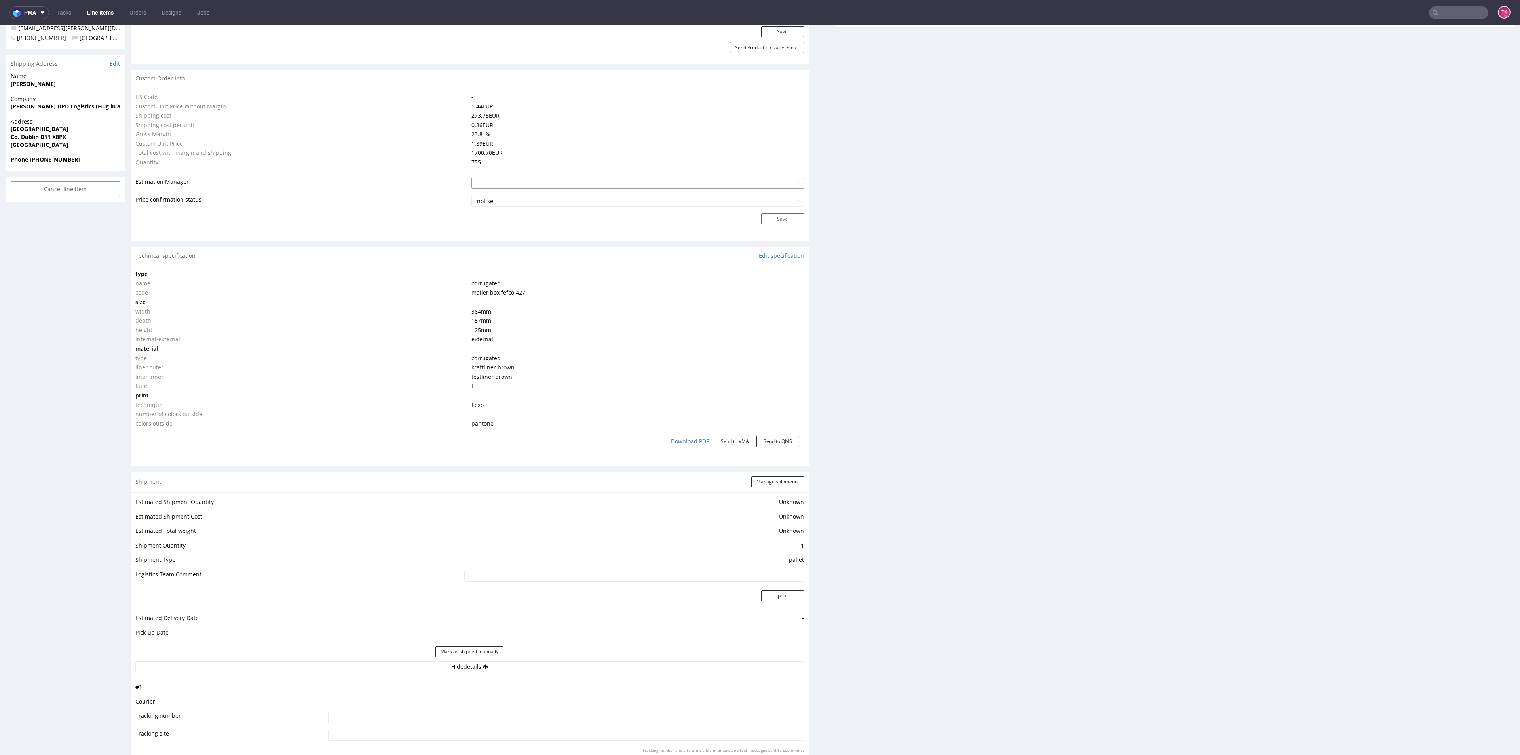
scroll to position [522, 0]
click at [753, 480] on button "Manage shipments" at bounding box center [777, 480] width 53 height 11
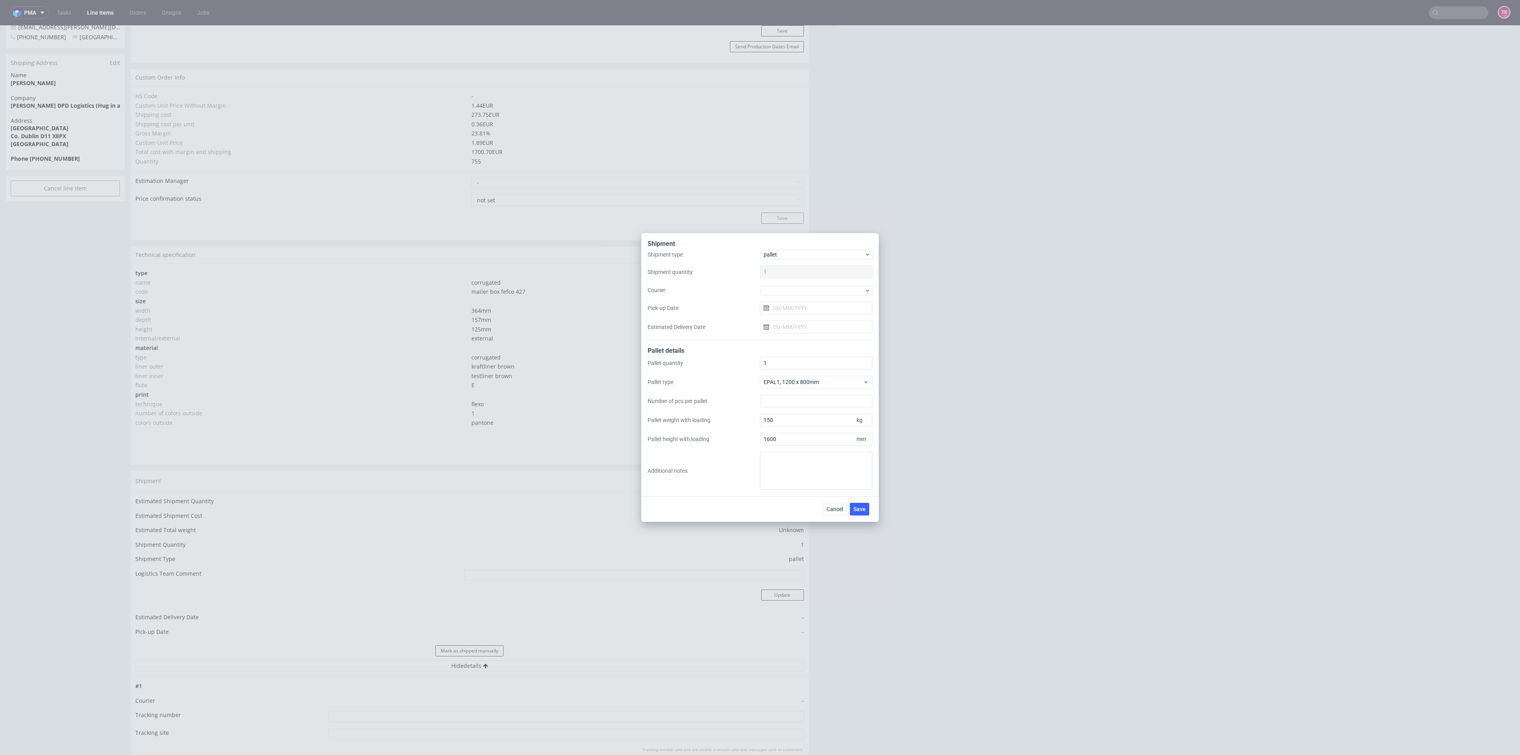
click at [826, 283] on div "Shipment type pallet Shipment quantity 1 Courier Pick-up Date Estimated Deliver…" at bounding box center [760, 295] width 225 height 90
click at [817, 292] on div at bounding box center [816, 291] width 112 height 10
click at [801, 339] on div "DSV" at bounding box center [816, 338] width 106 height 14
click at [810, 312] on input "Pick-up Date" at bounding box center [816, 307] width 112 height 13
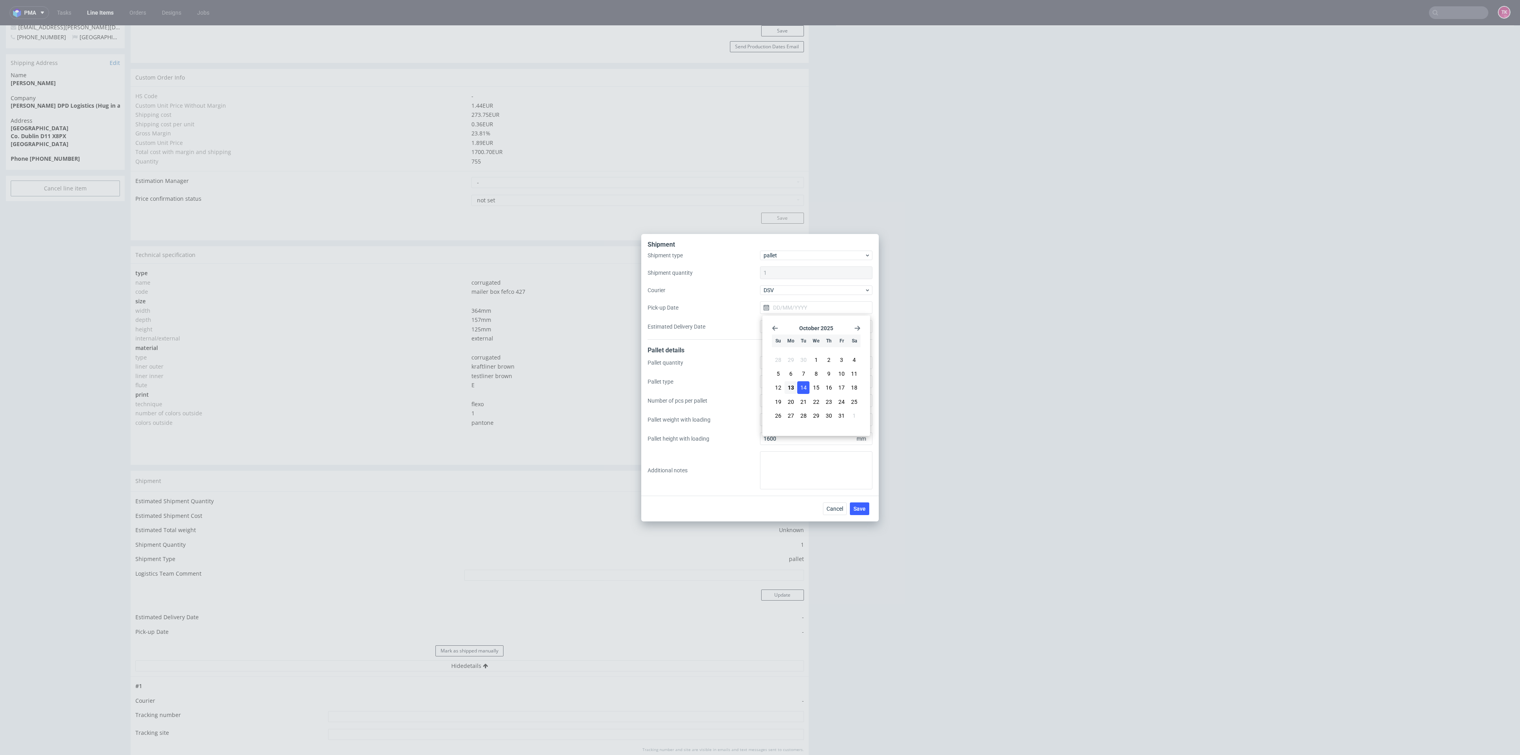
click at [804, 391] on span "14" at bounding box center [804, 388] width 6 height 8
type input "[DATE]"
click at [858, 507] on span "Save" at bounding box center [860, 509] width 12 height 6
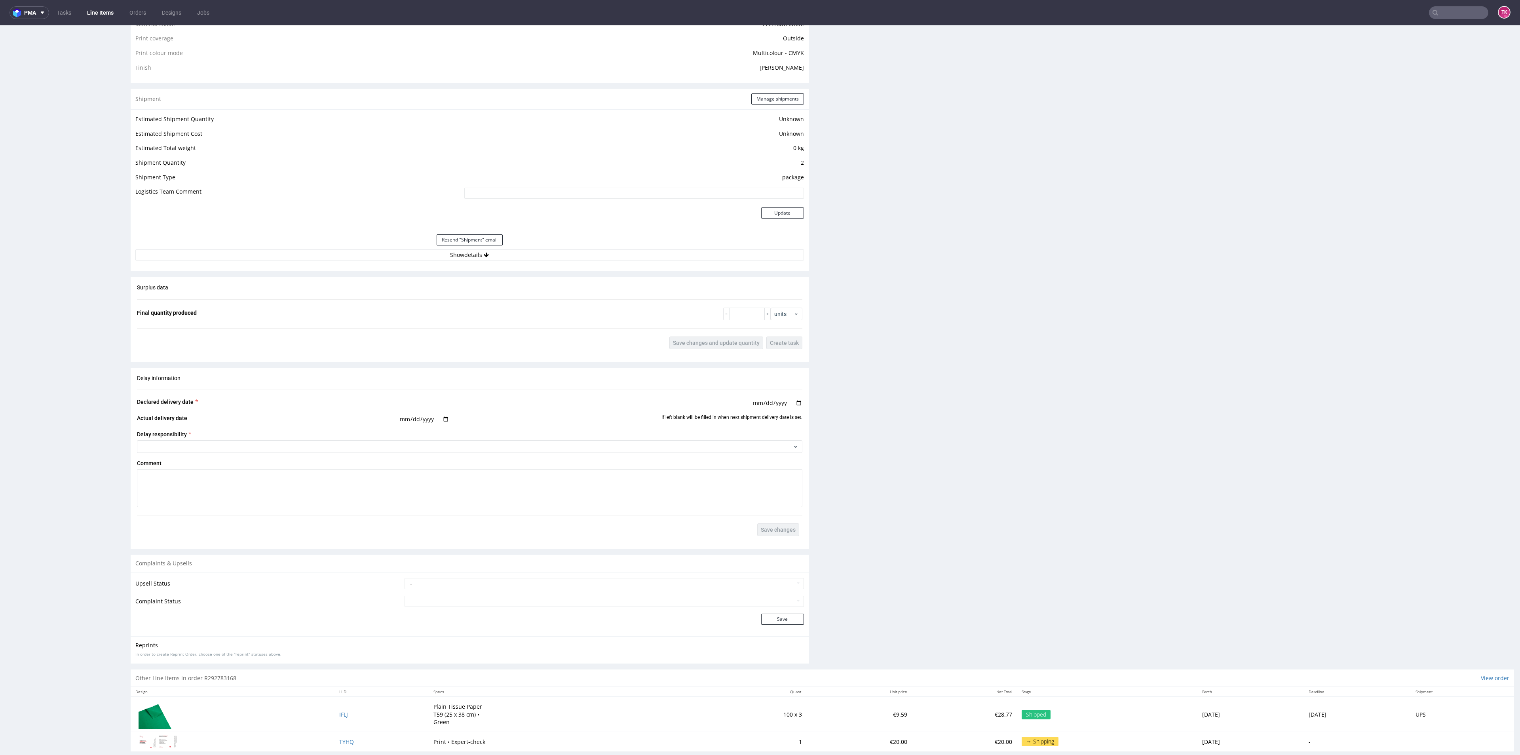
scroll to position [649, 0]
click at [395, 258] on button "Show details" at bounding box center [469, 254] width 669 height 11
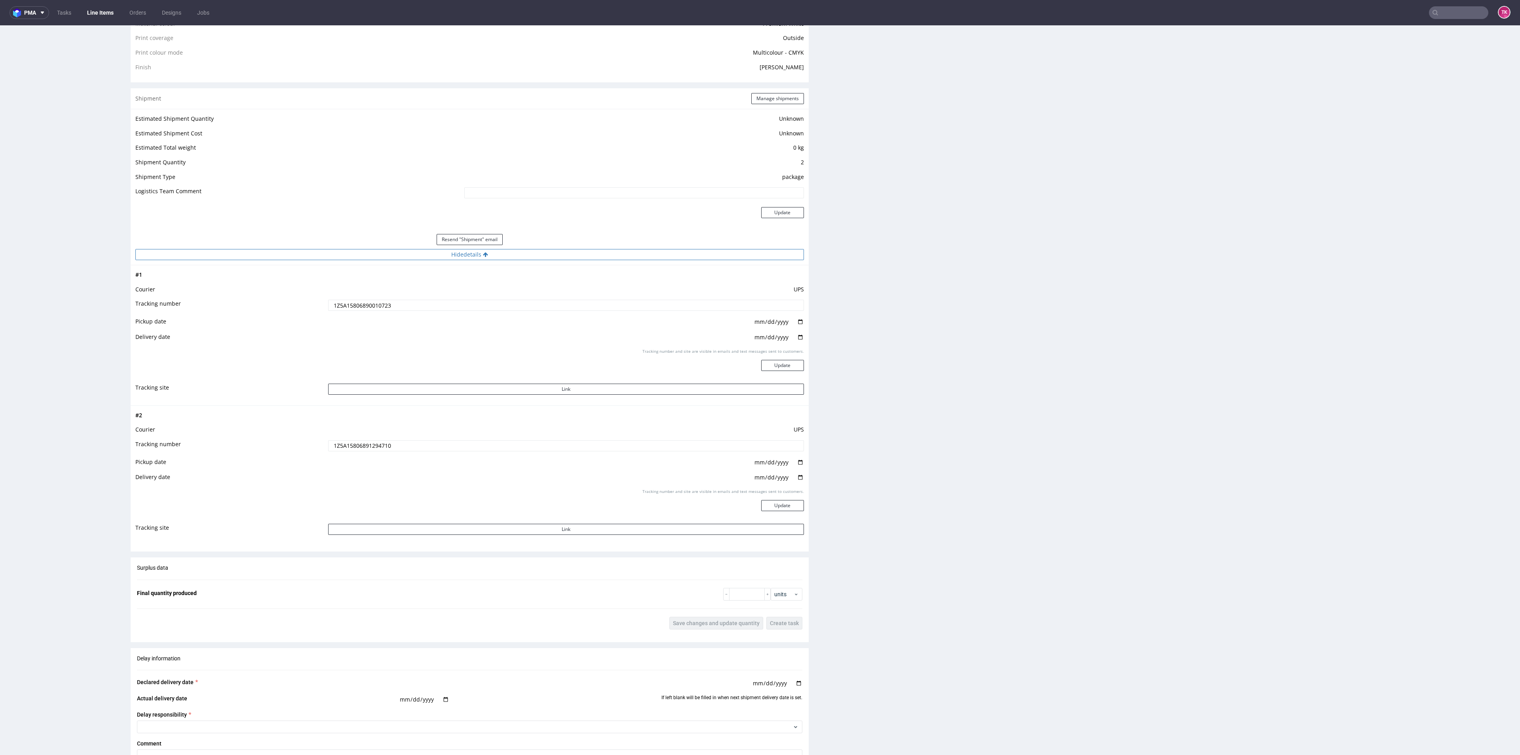
click at [395, 256] on button "Hide details" at bounding box center [469, 254] width 669 height 11
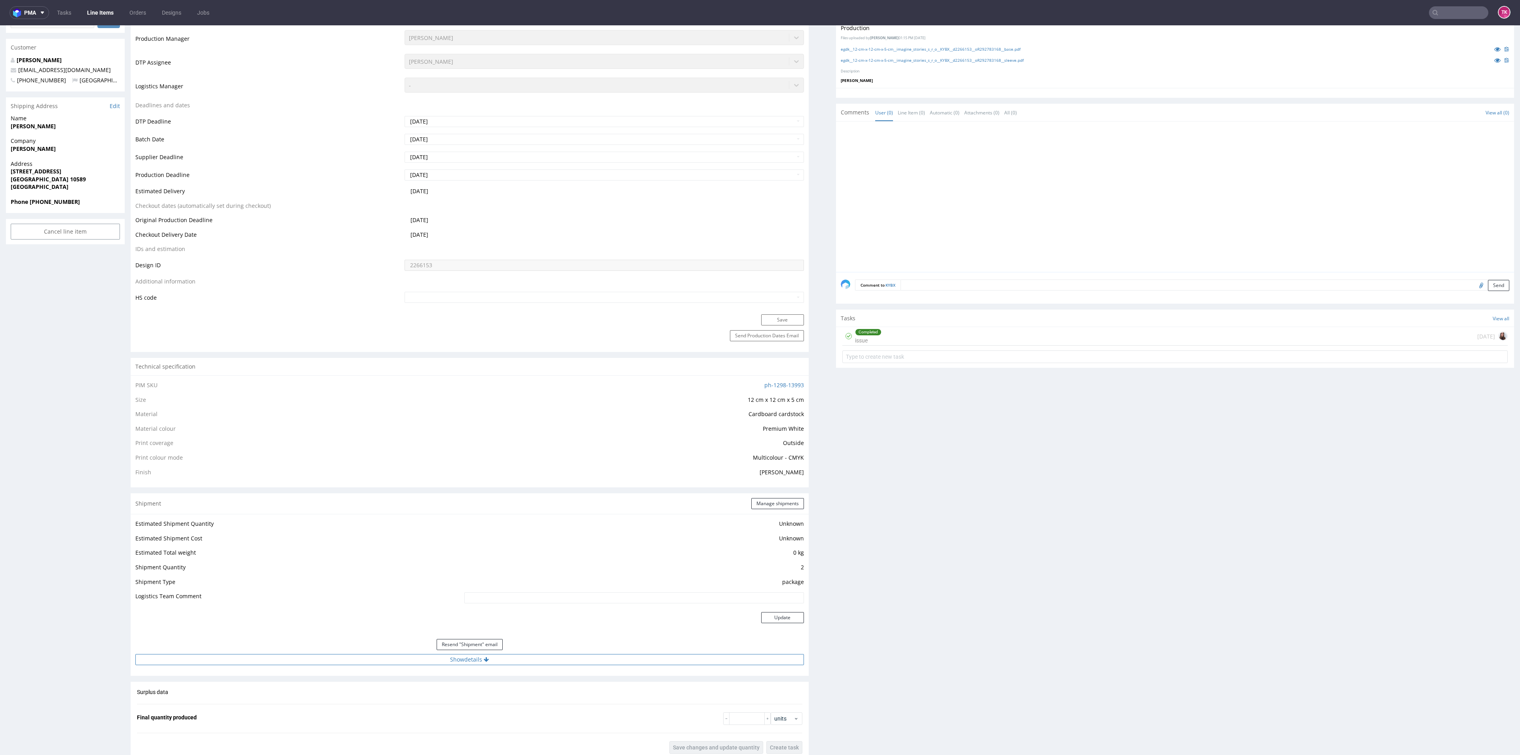
scroll to position [0, 0]
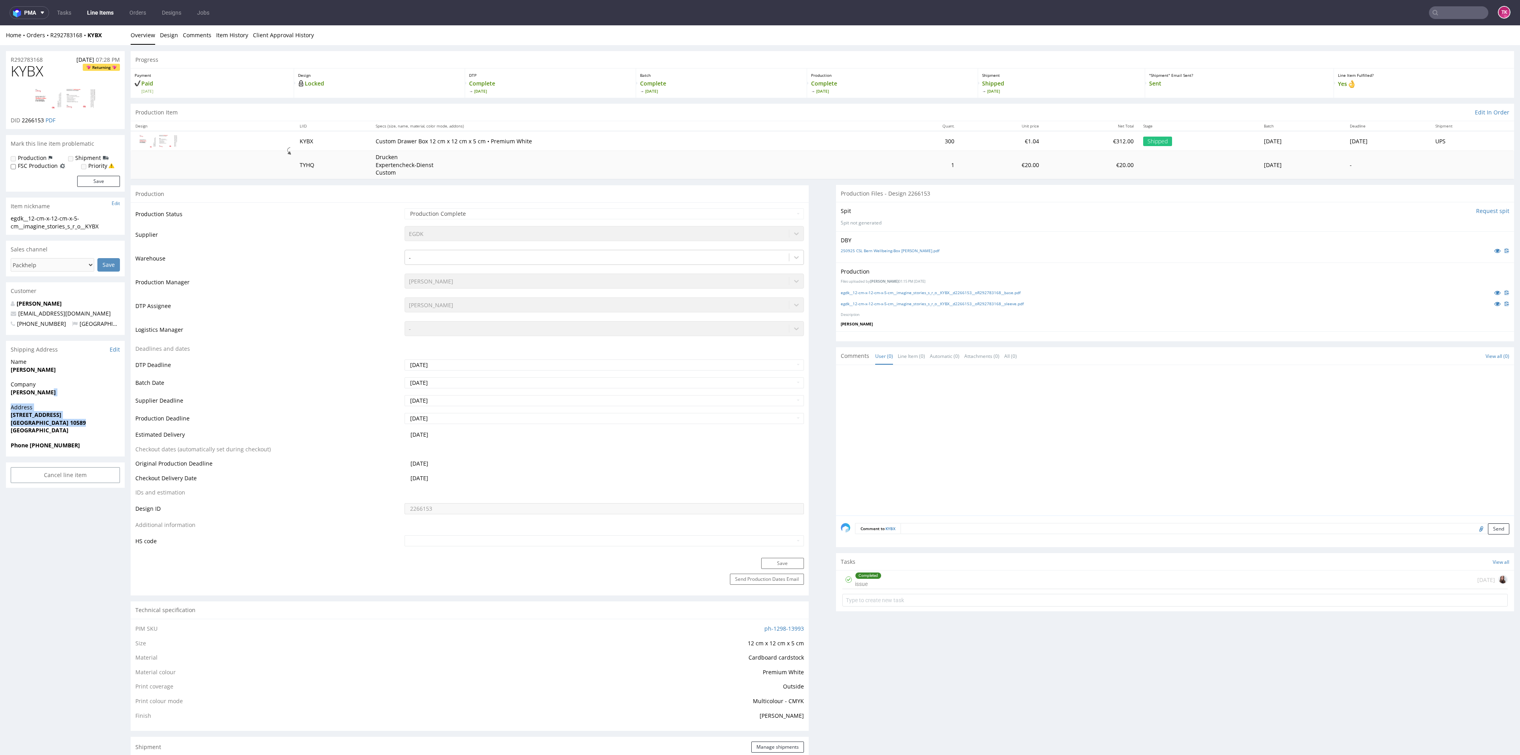
drag, startPoint x: 61, startPoint y: 391, endPoint x: 2, endPoint y: 434, distance: 72.9
click at [2, 434] on div "R292783168 25.09.2025 07:28 PM KYBX Returning DID 2266153 PDF Mark this line it…" at bounding box center [760, 728] width 1520 height 1366
drag, startPoint x: 5, startPoint y: 410, endPoint x: 67, endPoint y: 430, distance: 65.4
click at [67, 430] on div "R292783168 25.09.2025 07:28 PM KYBX Returning DID 2266153 PDF Mark this line it…" at bounding box center [760, 728] width 1520 height 1366
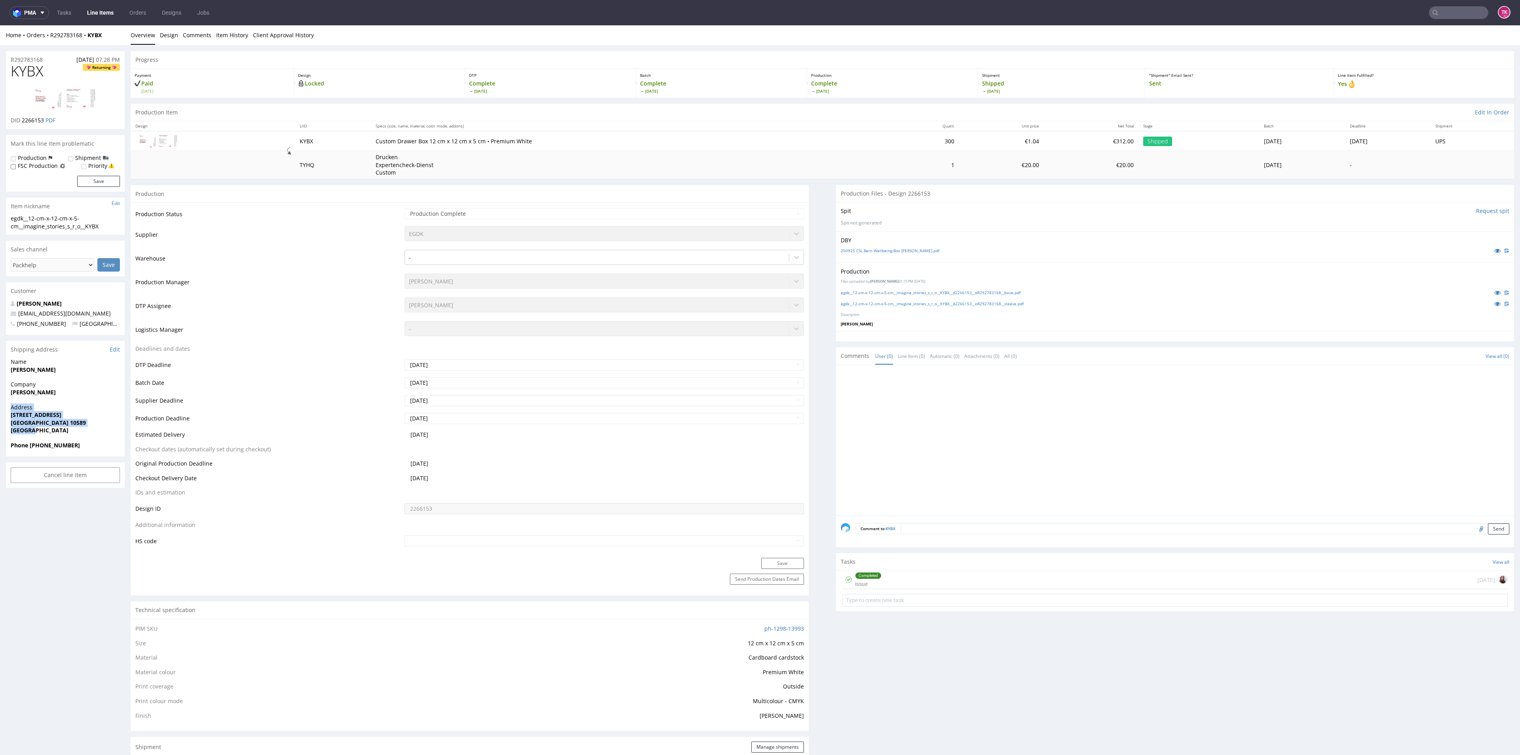
click at [67, 430] on span "Germany" at bounding box center [65, 430] width 109 height 8
drag, startPoint x: 51, startPoint y: 439, endPoint x: 0, endPoint y: 416, distance: 56.2
click at [0, 416] on div "R292783168 25.09.2025 07:28 PM KYBX Returning DID 2266153 PDF Mark this line it…" at bounding box center [760, 728] width 1520 height 1366
copy p "Ilsenburger Str. 34 Berlin 10589 Germany"
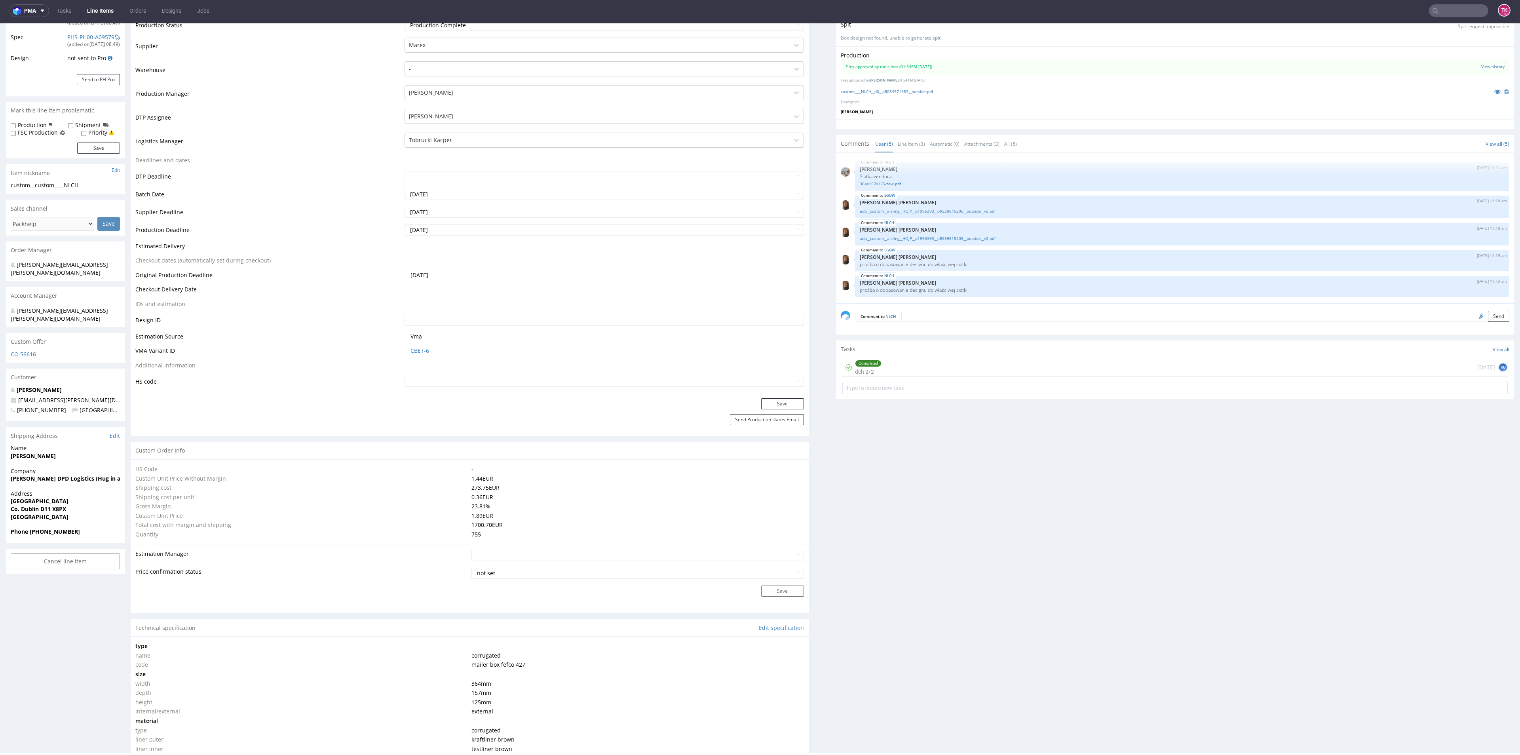
scroll to position [148, 0]
drag, startPoint x: 4, startPoint y: 464, endPoint x: 28, endPoint y: 506, distance: 48.8
click at [28, 506] on div "R084971583 10.09.2025 04:21 PM NLCH DID PH PRO Integration Item PHI-PH00-A09052…" at bounding box center [760, 711] width 1520 height 1632
click at [56, 496] on strong "Unit 7, Rosemount Business Park" at bounding box center [40, 500] width 58 height 8
drag, startPoint x: 0, startPoint y: 463, endPoint x: 0, endPoint y: 487, distance: 23.8
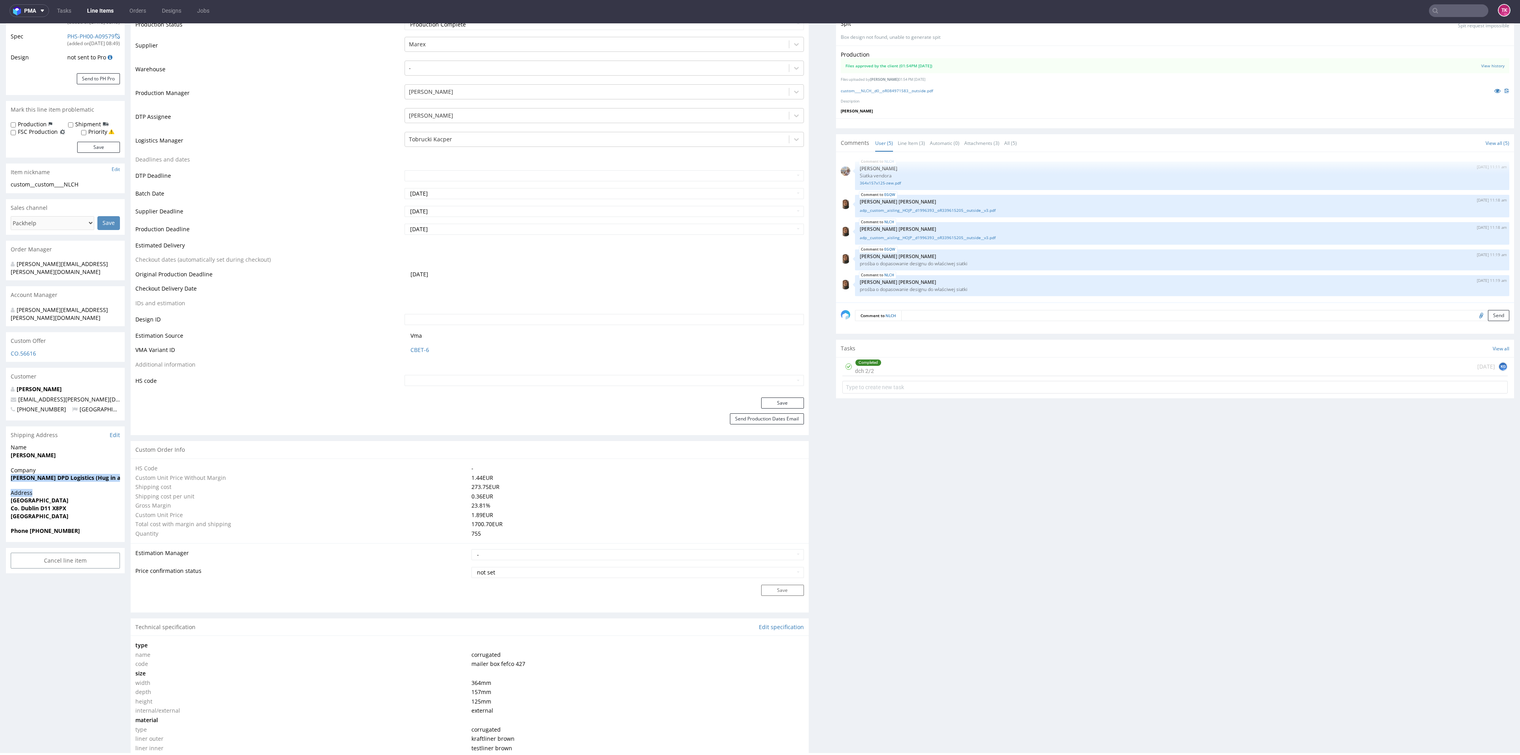
click at [0, 487] on div "R084971583 10.09.2025 04:21 PM NLCH DID PH PRO Integration Item PHI-PH00-A09052…" at bounding box center [760, 711] width 1520 height 1632
click at [11, 472] on div "Company Ivana Filic DPD Logistics (Hug in a Box)" at bounding box center [65, 477] width 119 height 23
drag, startPoint x: 9, startPoint y: 462, endPoint x: 0, endPoint y: 477, distance: 17.4
click at [0, 477] on div "R084971583 10.09.2025 04:21 PM NLCH DID PH PRO Integration Item PHI-PH00-A09052…" at bounding box center [760, 711] width 1520 height 1632
copy strong "Ivana Filic DPD Logistics (Hug in a Box)"
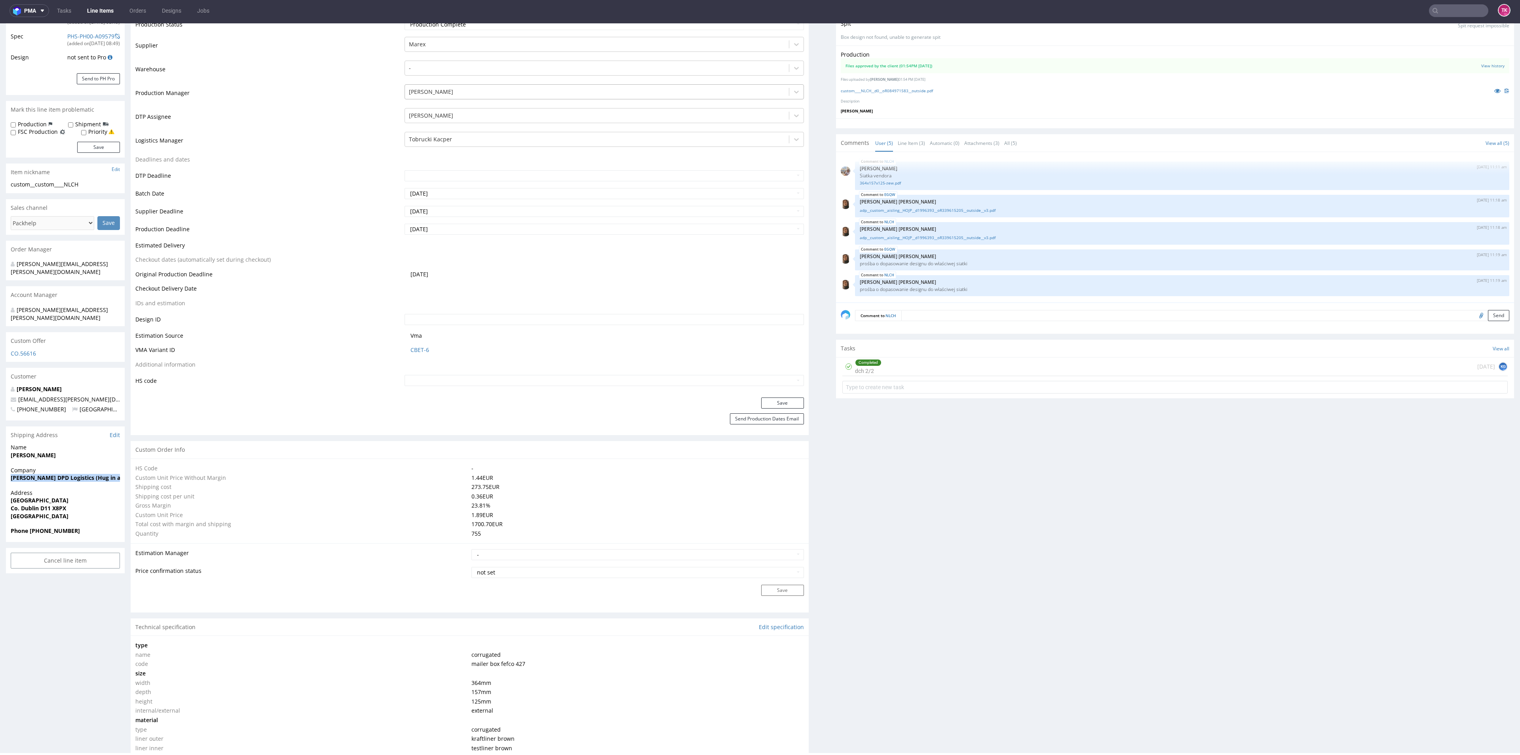
scroll to position [0, 0]
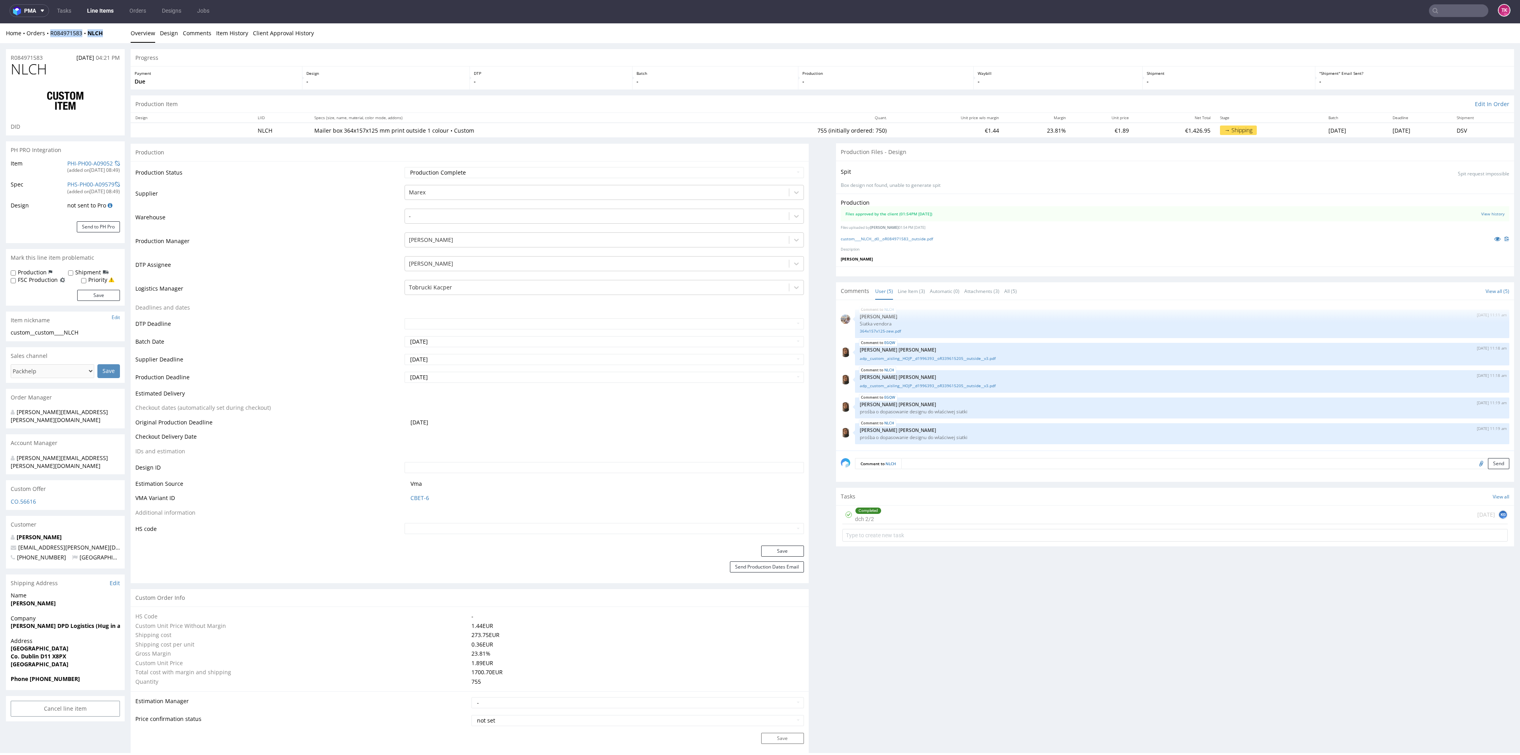
drag, startPoint x: 90, startPoint y: 38, endPoint x: 50, endPoint y: 40, distance: 40.5
click at [50, 40] on div "Home Orders R084971583 NLCH Overview Design Comments Item History Client Approv…" at bounding box center [760, 33] width 1520 height 20
copy div "R084971583 NLCH"
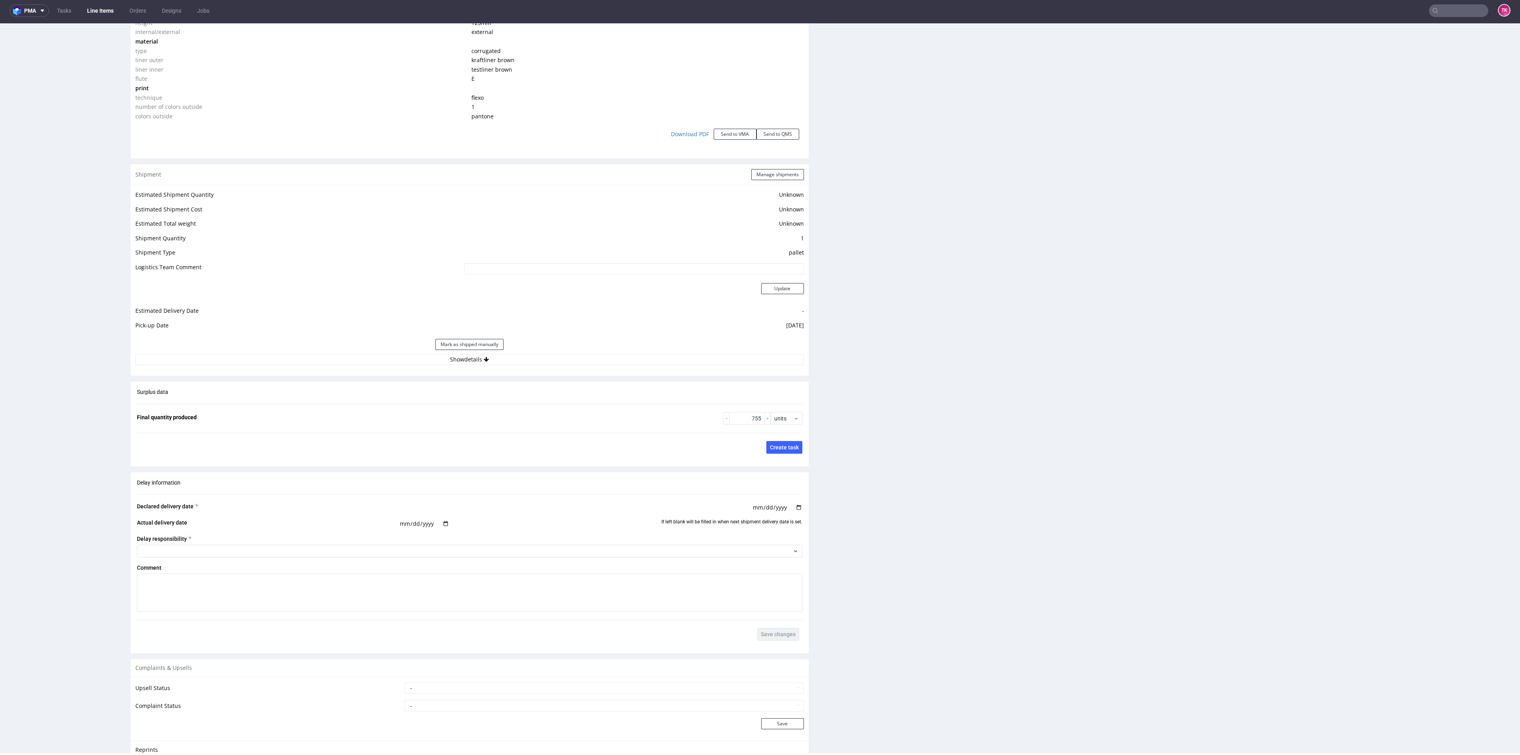
scroll to position [838, 0]
click at [548, 354] on div "Estimated Shipment Quantity Unknown Estimated Shipment Cost Unknown Estimated T…" at bounding box center [470, 265] width 678 height 185
click at [554, 348] on button "Show details" at bounding box center [469, 347] width 669 height 11
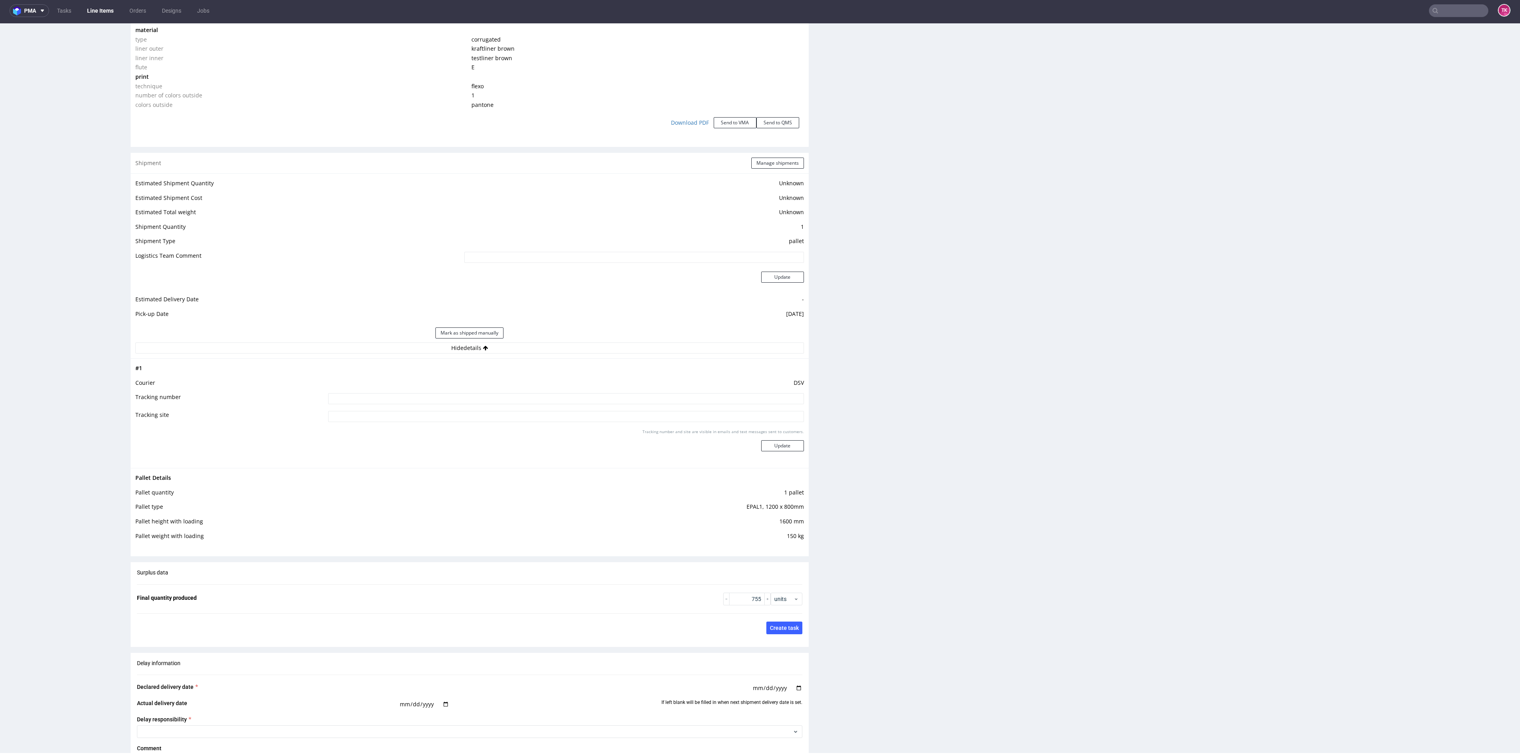
click at [510, 398] on input at bounding box center [565, 398] width 475 height 11
paste input "40257145950414995279"
type input "40257145950414995279"
click at [773, 448] on button "Update" at bounding box center [782, 445] width 43 height 11
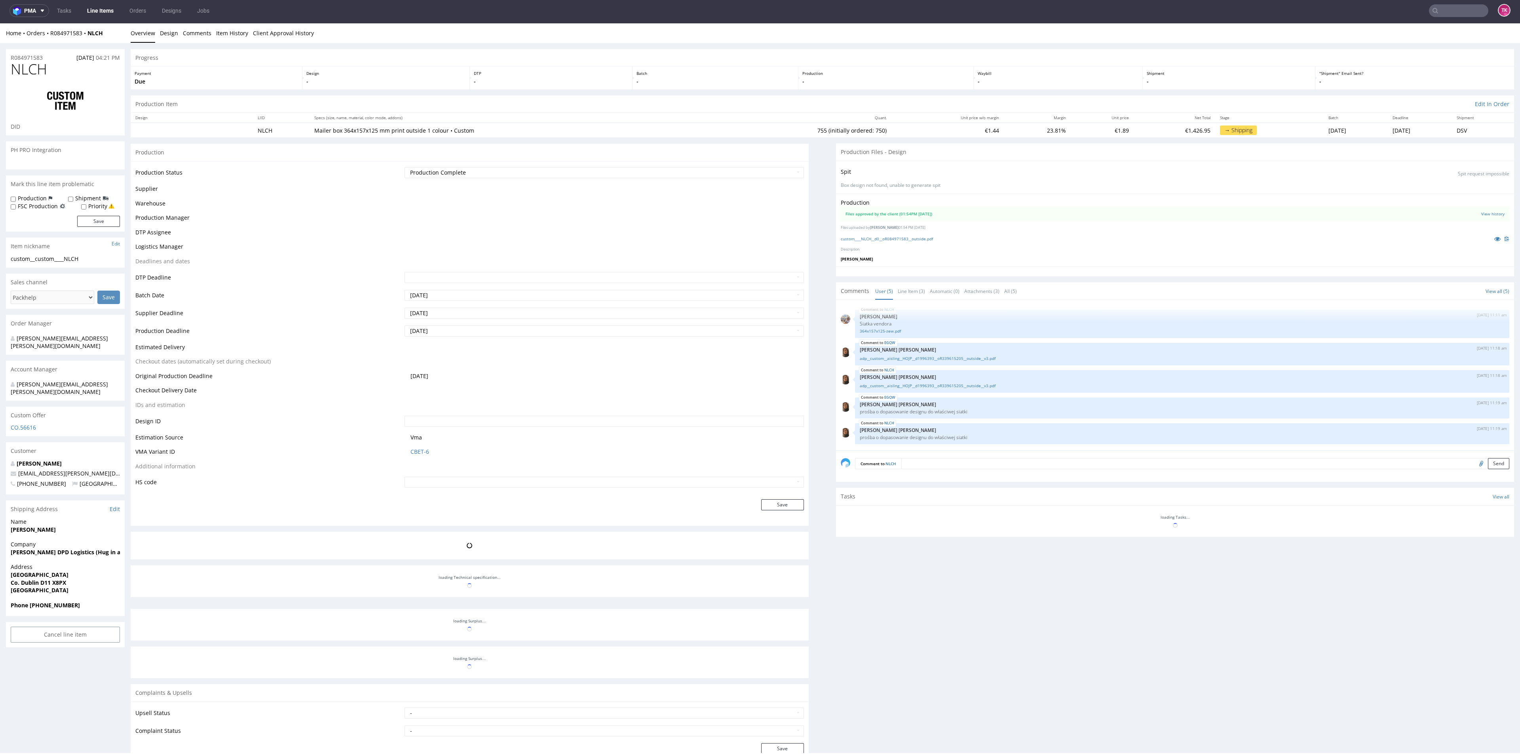
scroll to position [97, 0]
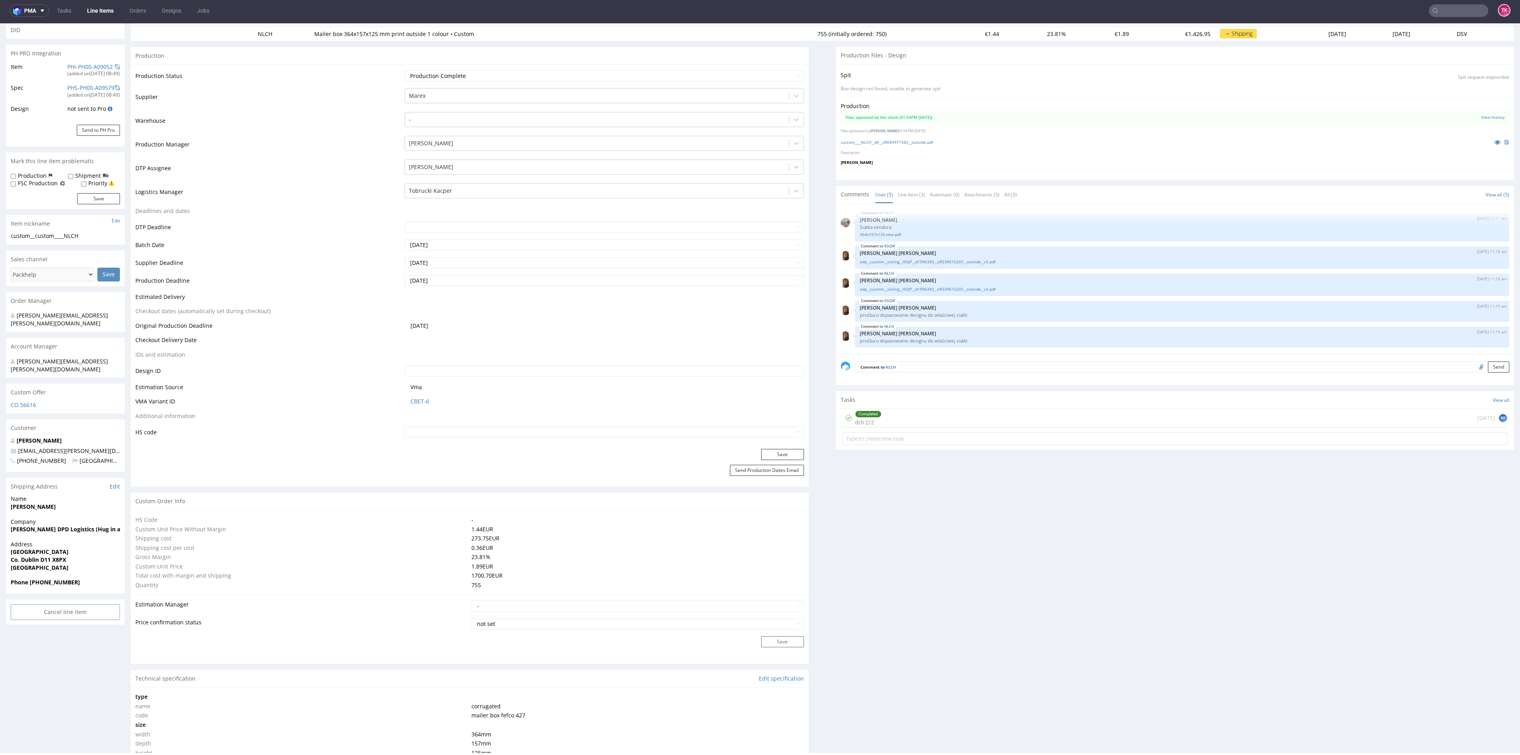
click at [87, 12] on link "Line Items" at bounding box center [100, 10] width 36 height 13
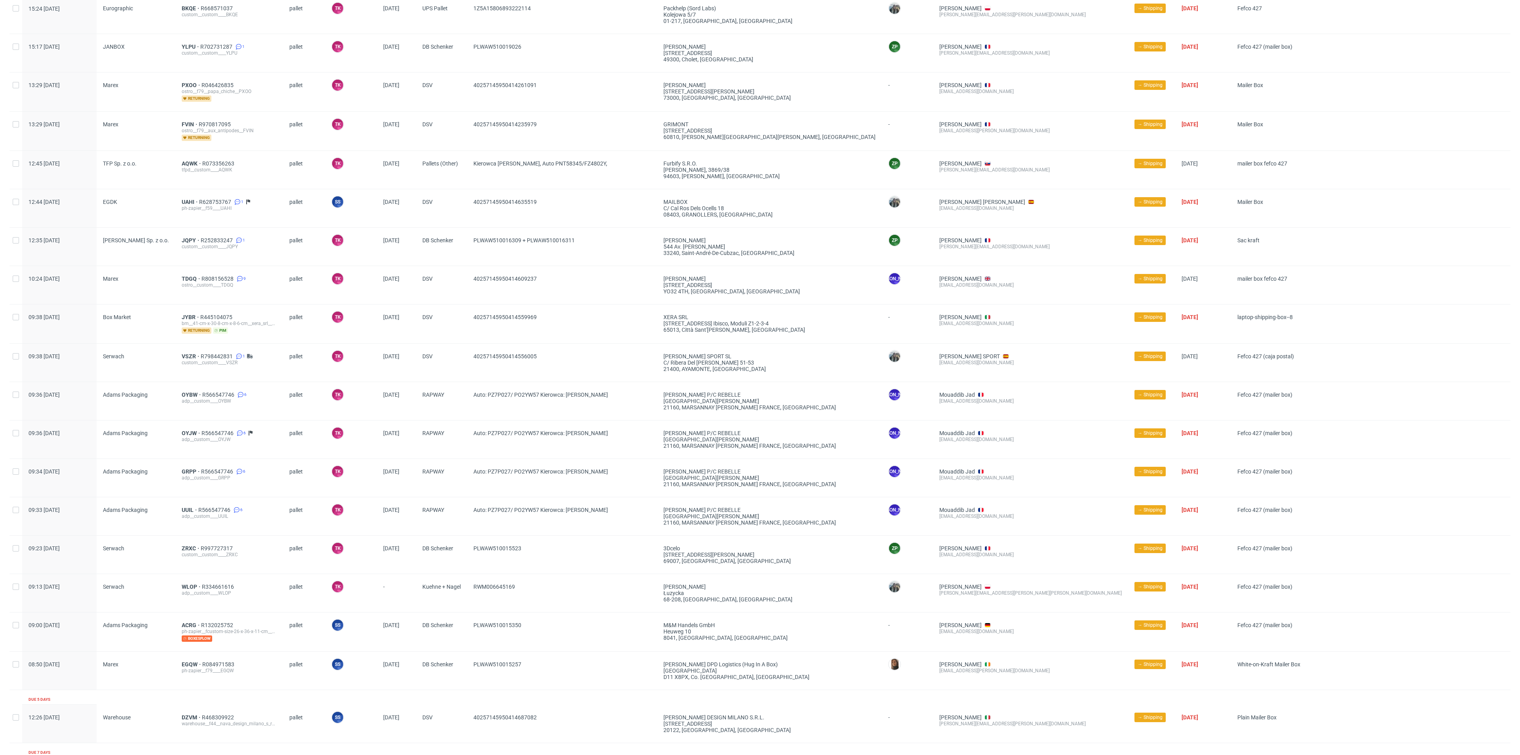
scroll to position [999, 0]
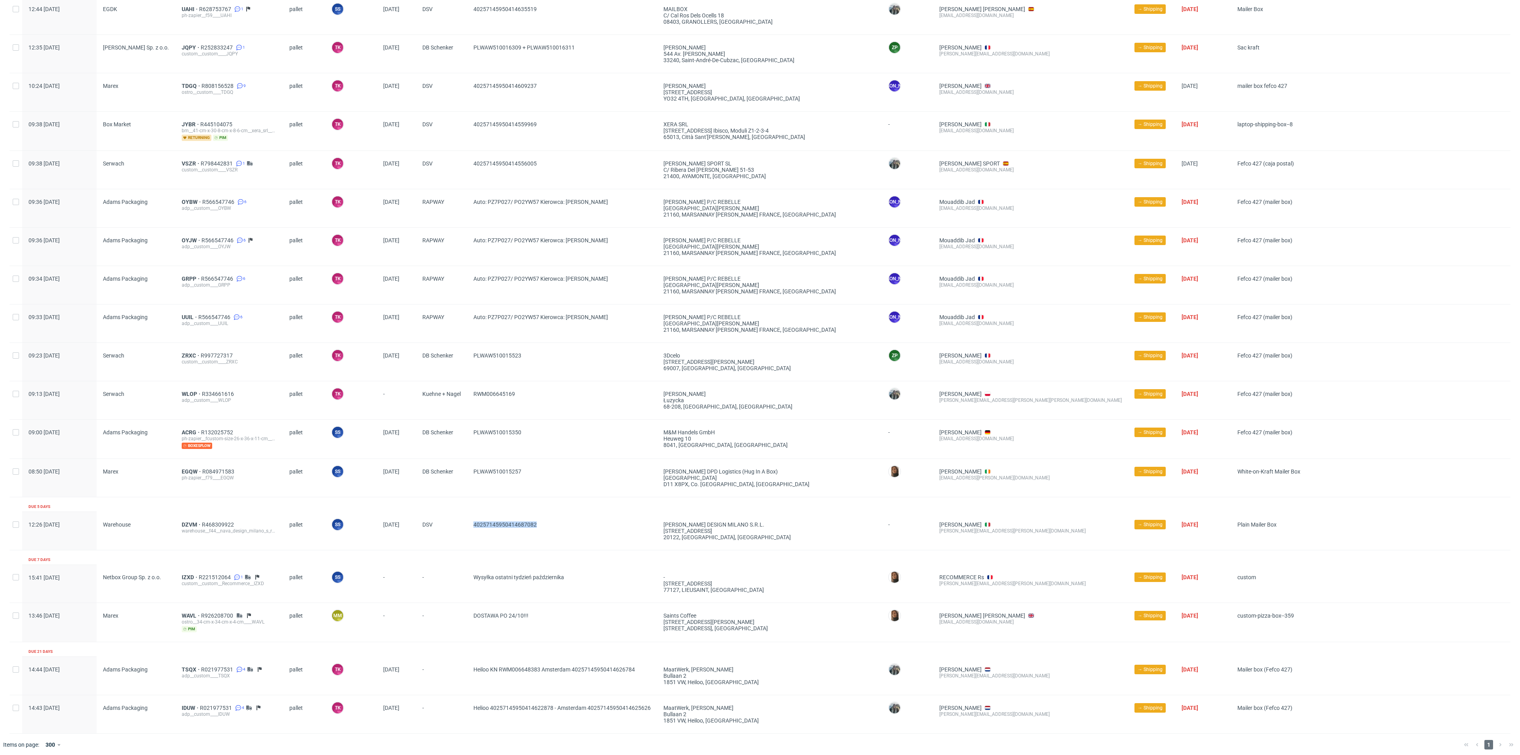
drag, startPoint x: 576, startPoint y: 529, endPoint x: 443, endPoint y: 526, distance: 133.5
click at [443, 526] on div "12:26 Wed 08.10.2025 Warehouse DZVM R468309922 warehouse__f44__nava_design_mila…" at bounding box center [760, 531] width 1501 height 38
drag, startPoint x: 574, startPoint y: 672, endPoint x: 645, endPoint y: 681, distance: 71.8
click at [645, 681] on div "Heiloo KN RWM006648383 Amsterdam 40257145950414626784" at bounding box center [562, 676] width 190 height 38
drag, startPoint x: 571, startPoint y: 672, endPoint x: 647, endPoint y: 663, distance: 76.6
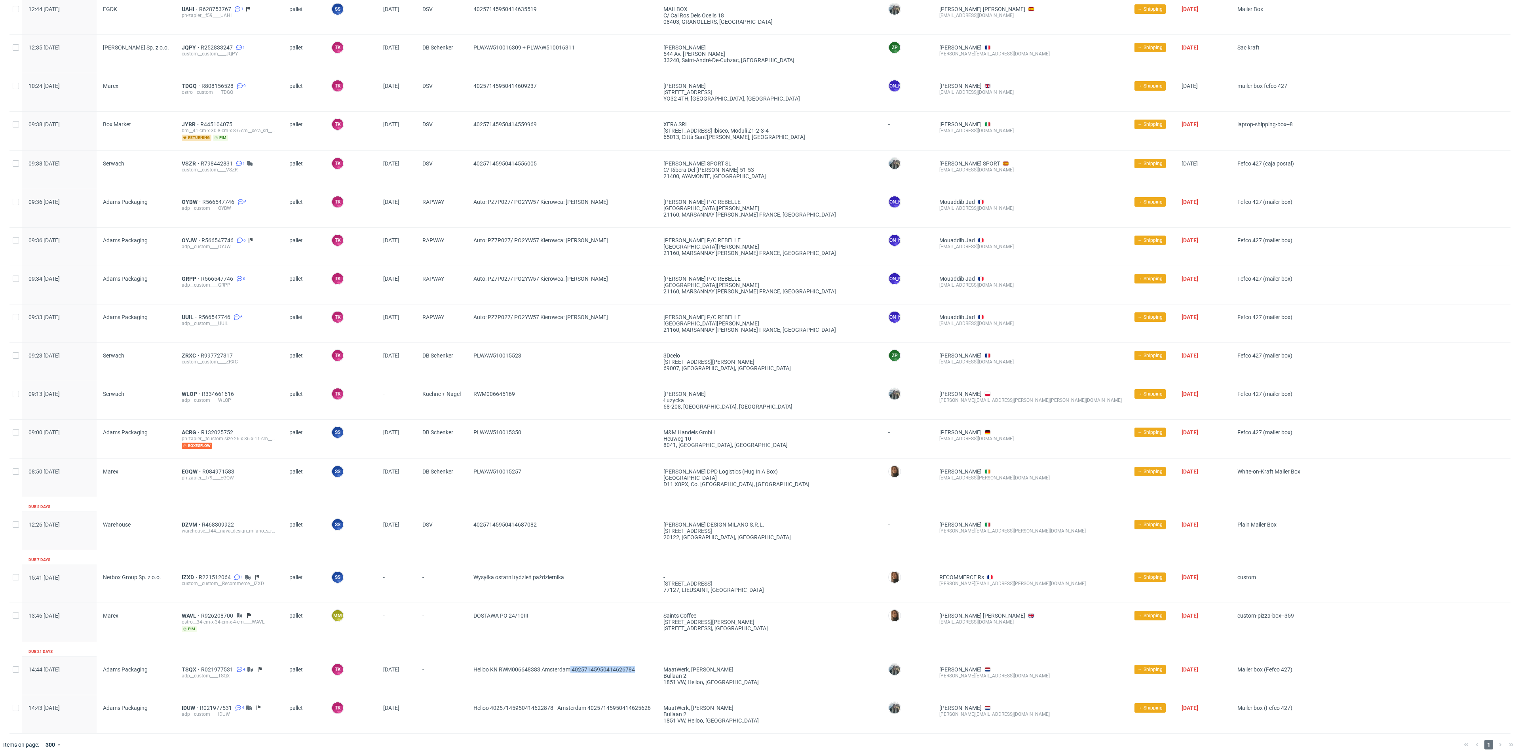
click at [647, 666] on span "Heiloo KN RWM006648383 Amsterdam 40257145950414626784" at bounding box center [562, 675] width 177 height 19
copy span "40257145950414626784"
drag, startPoint x: 553, startPoint y: 717, endPoint x: 491, endPoint y: 715, distance: 61.4
click at [491, 715] on span "Helioo 40257145950414622878 - Amsterdam 40257145950414625626" at bounding box center [562, 714] width 177 height 19
copy span "40257145950414622878"
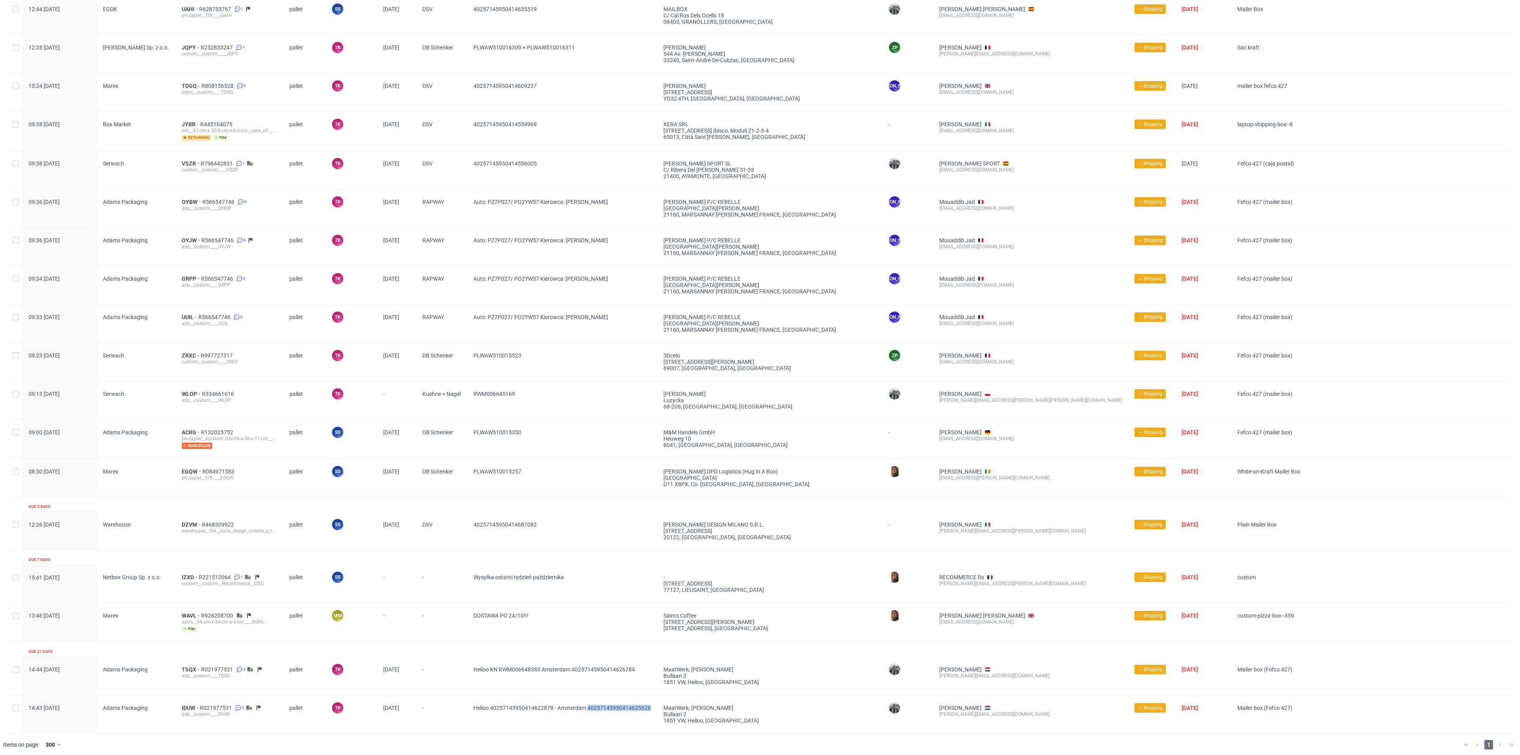
drag, startPoint x: 588, startPoint y: 715, endPoint x: 651, endPoint y: 708, distance: 64.1
click at [651, 708] on div "Helioo 40257145950414622878 - Amsterdam 40257145950414625626" at bounding box center [562, 714] width 190 height 38
copy span "40257145950414625626"
drag, startPoint x: 496, startPoint y: 680, endPoint x: 540, endPoint y: 672, distance: 44.3
click at [540, 672] on span "Heiloo KN RWM006648383 Amsterdam 40257145950414626784" at bounding box center [562, 675] width 177 height 19
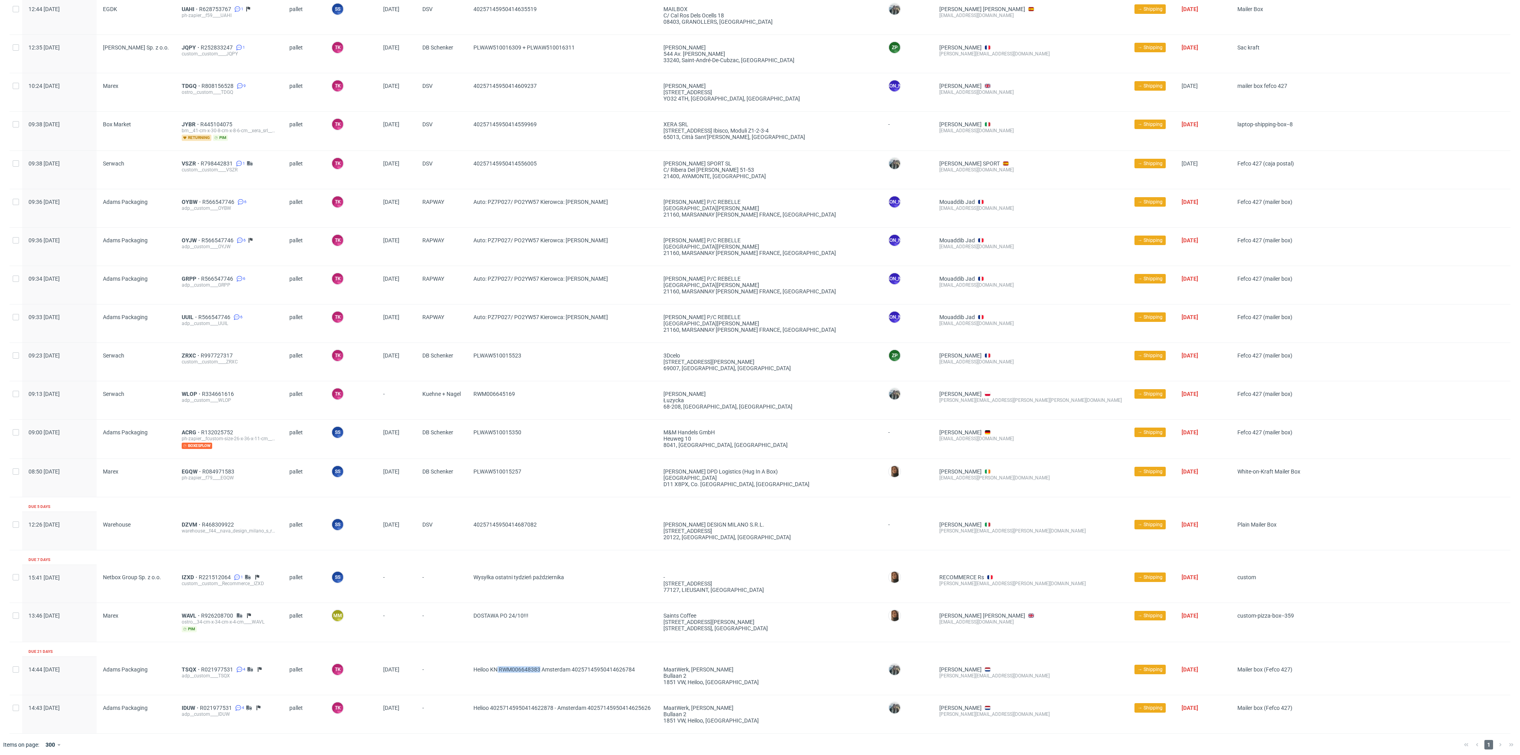
copy span "RWM006648383"
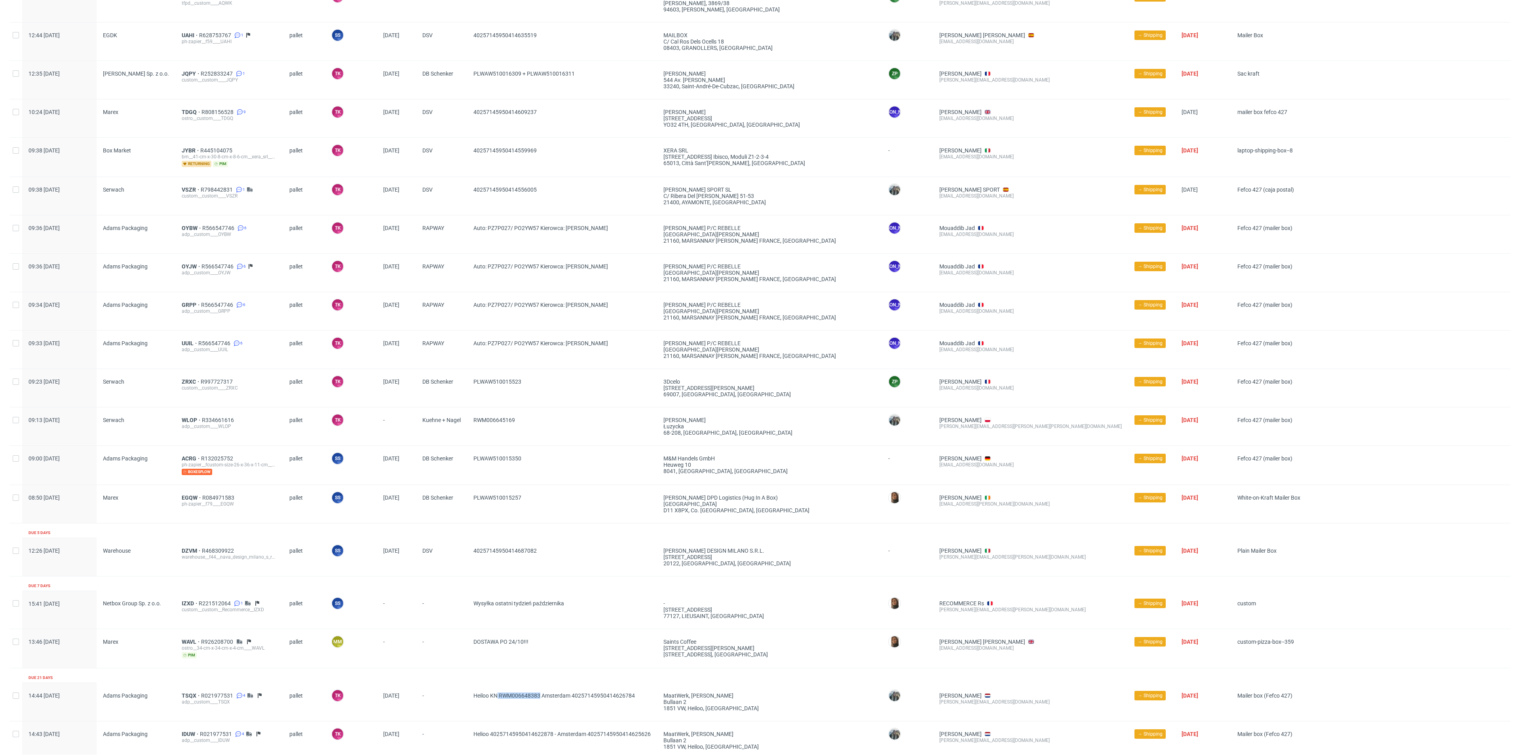
scroll to position [972, 0]
drag, startPoint x: 562, startPoint y: 541, endPoint x: 422, endPoint y: 544, distance: 139.4
click at [422, 544] on div "12:26 Wed 08.10.2025 Warehouse DZVM R468309922 warehouse__f44__nava_design_mila…" at bounding box center [760, 559] width 1501 height 38
click at [426, 549] on span "DSV" at bounding box center [441, 558] width 38 height 19
drag, startPoint x: 544, startPoint y: 552, endPoint x: 448, endPoint y: 543, distance: 96.7
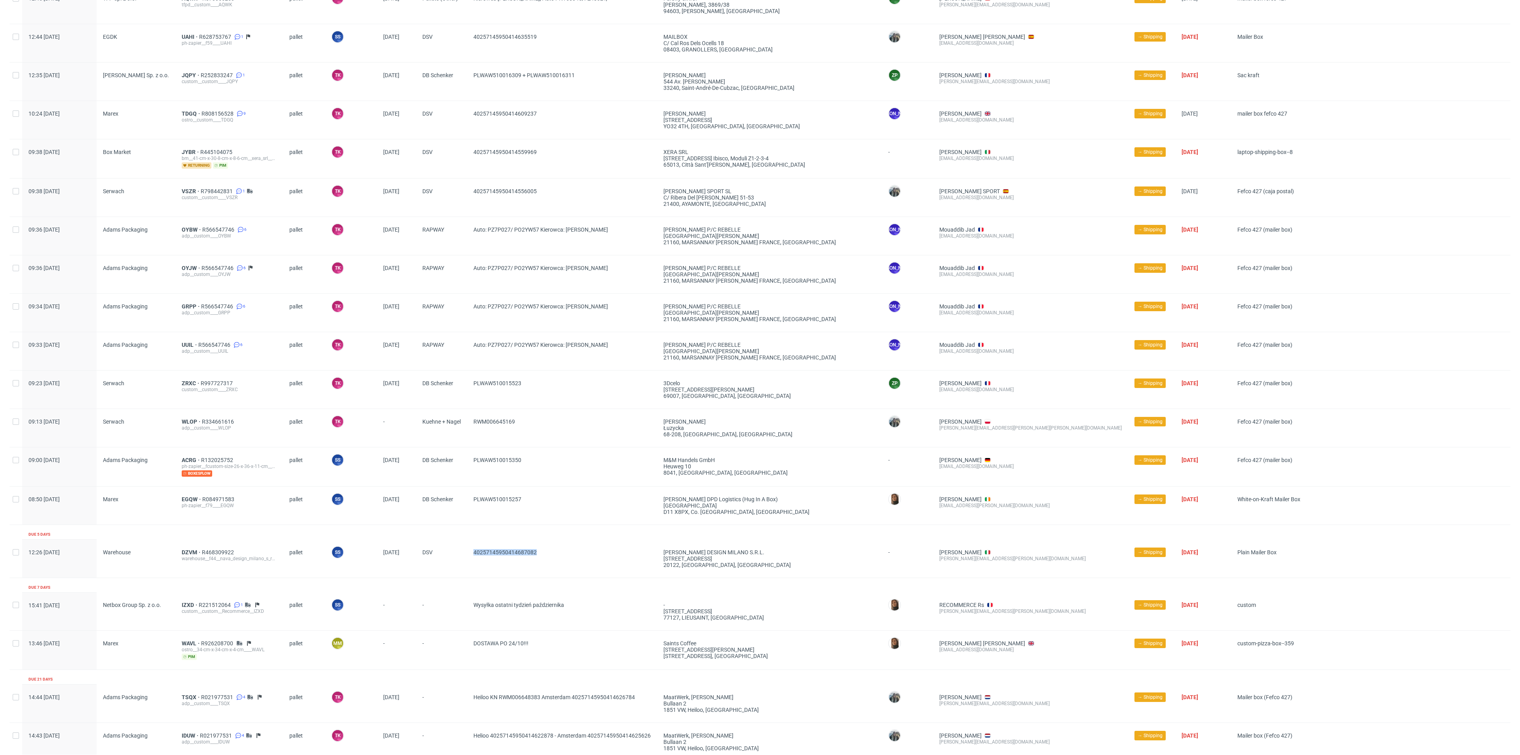
click at [448, 543] on div "12:26 Wed 08.10.2025 Warehouse DZVM R468309922 warehouse__f44__nava_design_mila…" at bounding box center [760, 559] width 1501 height 38
copy div "40257145950414687082"
drag, startPoint x: 525, startPoint y: 493, endPoint x: 471, endPoint y: 512, distance: 56.9
click at [471, 512] on div "PLWAW510015257" at bounding box center [562, 506] width 190 height 38
copy span "PLWAW510015257"
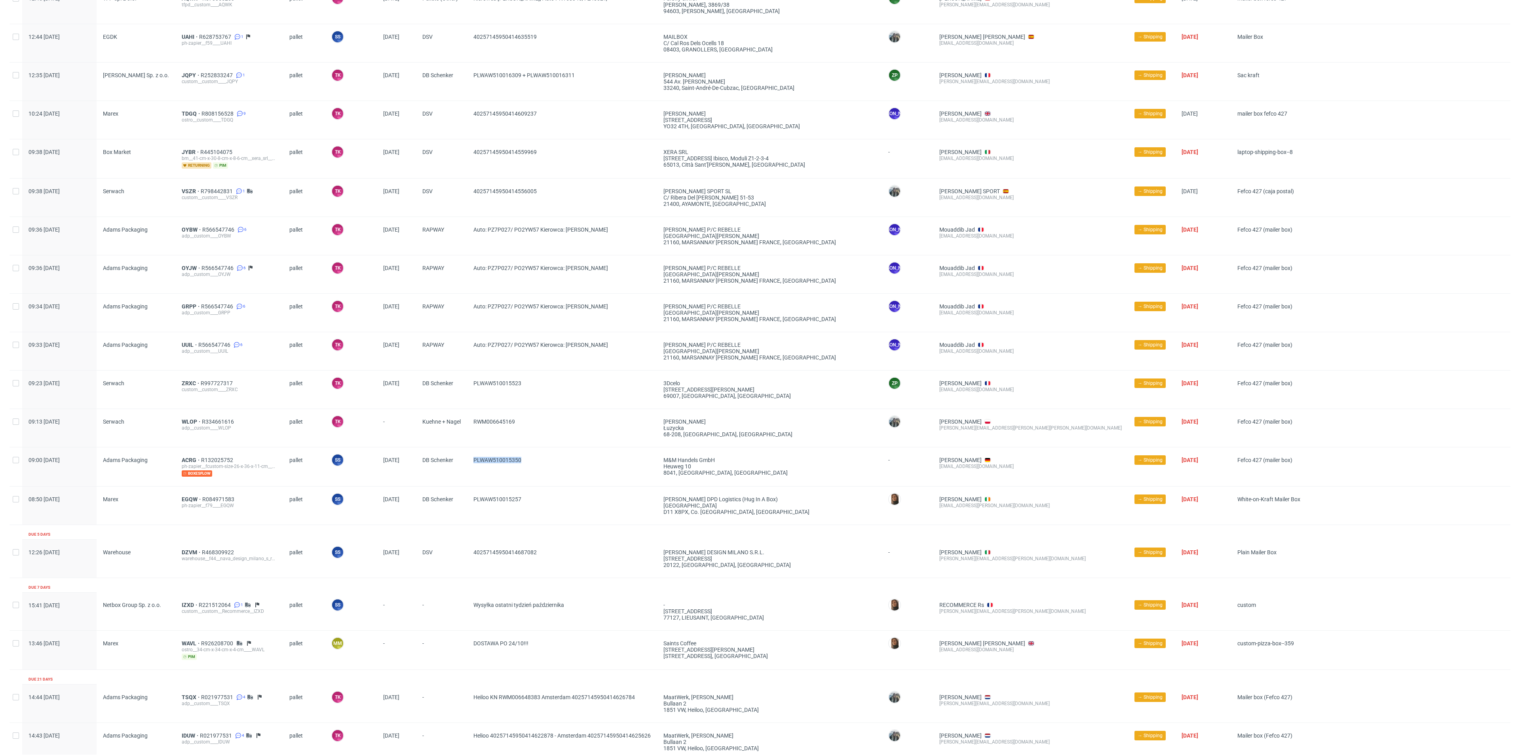
drag, startPoint x: 539, startPoint y: 461, endPoint x: 461, endPoint y: 476, distance: 79.5
click at [461, 476] on div "09:00 Thu 09.10.2025 Adams Packaging ACRG R132025752 ph-zapier__fcustom-size-26…" at bounding box center [760, 466] width 1501 height 39
copy div "PLWAW510015350"
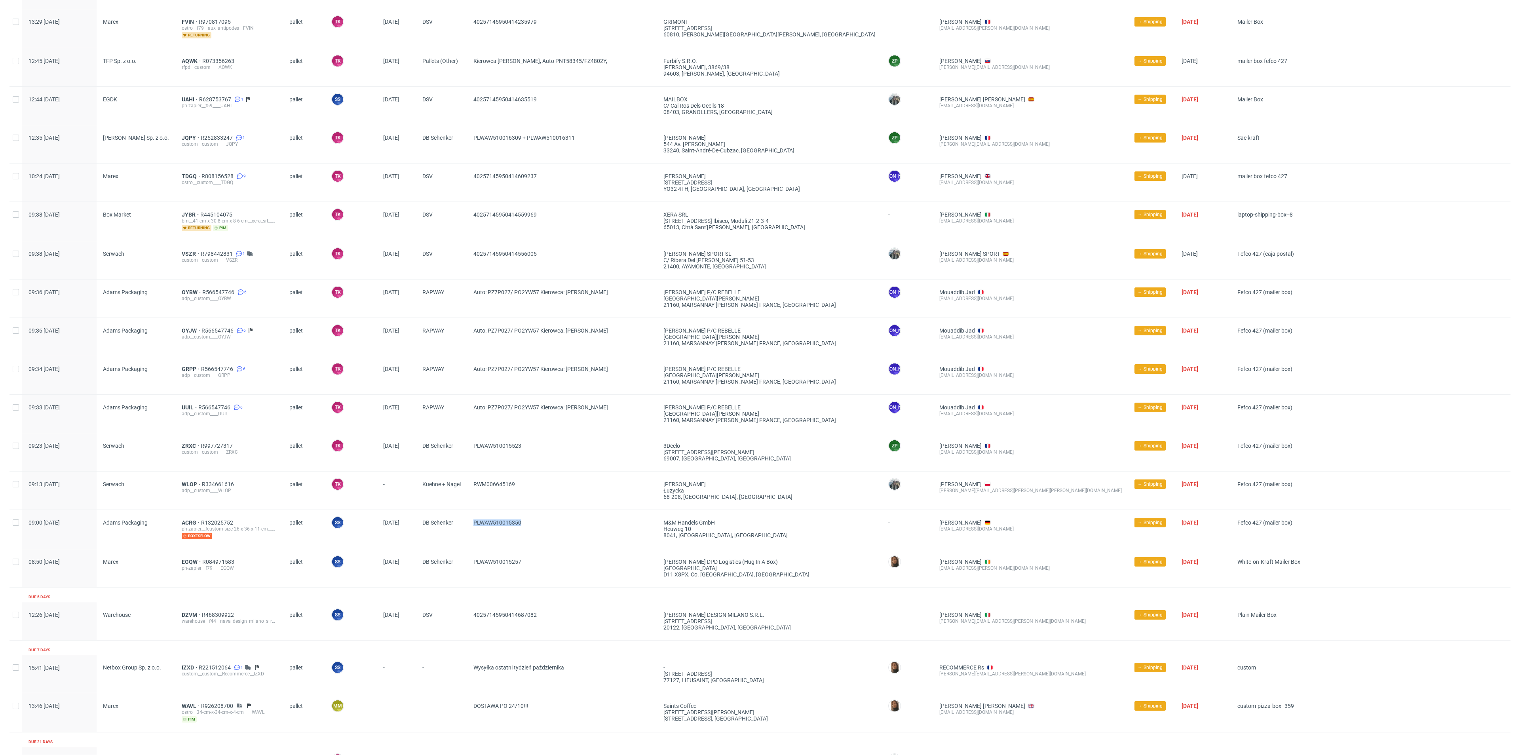
scroll to position [909, 0]
drag, startPoint x: 540, startPoint y: 442, endPoint x: 496, endPoint y: 455, distance: 45.8
click at [496, 455] on span "PLWAW510015523" at bounding box center [562, 452] width 177 height 19
click at [528, 446] on span "PLWAW510015523" at bounding box center [562, 452] width 177 height 19
drag, startPoint x: 528, startPoint y: 446, endPoint x: 470, endPoint y: 449, distance: 57.9
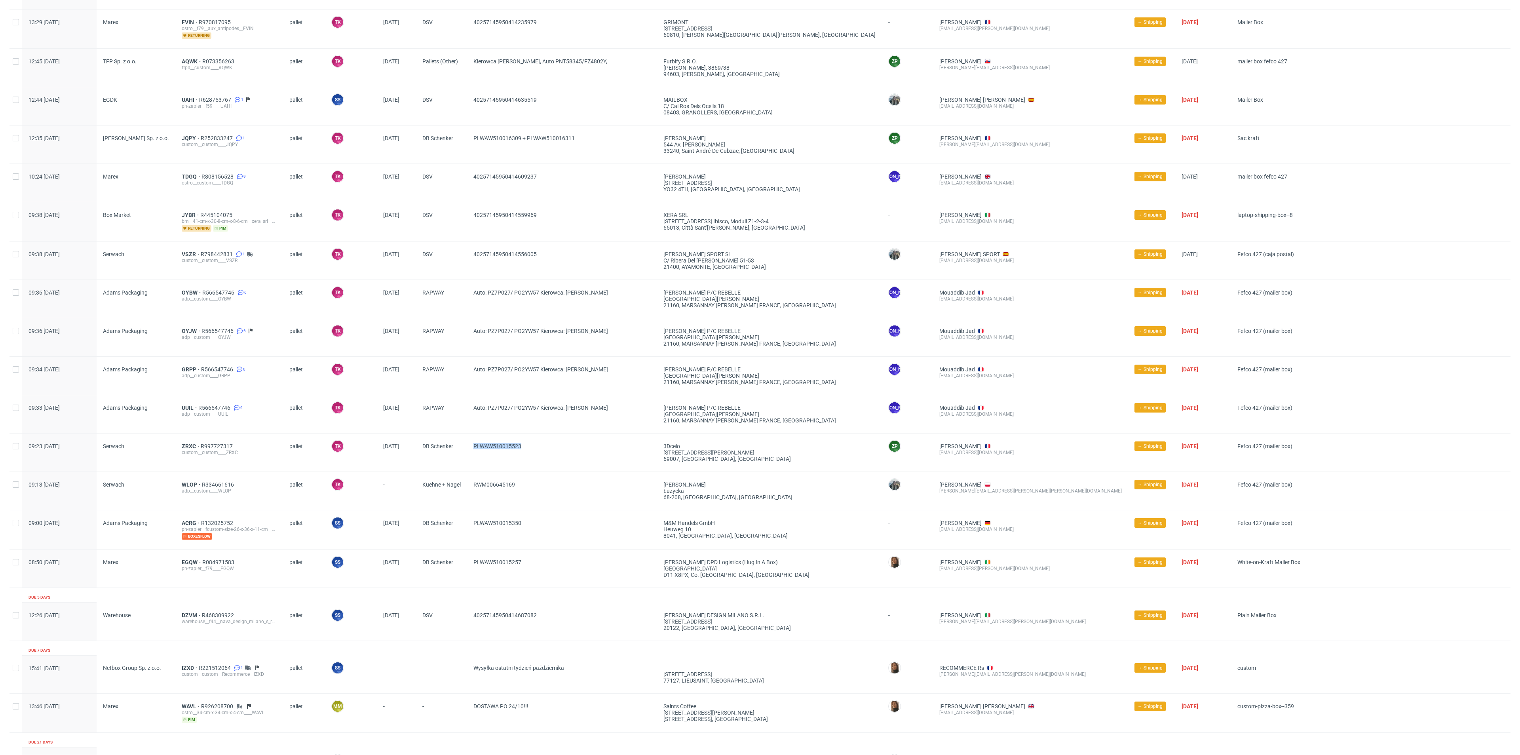
click at [470, 449] on div "PLWAW510015523" at bounding box center [562, 453] width 190 height 38
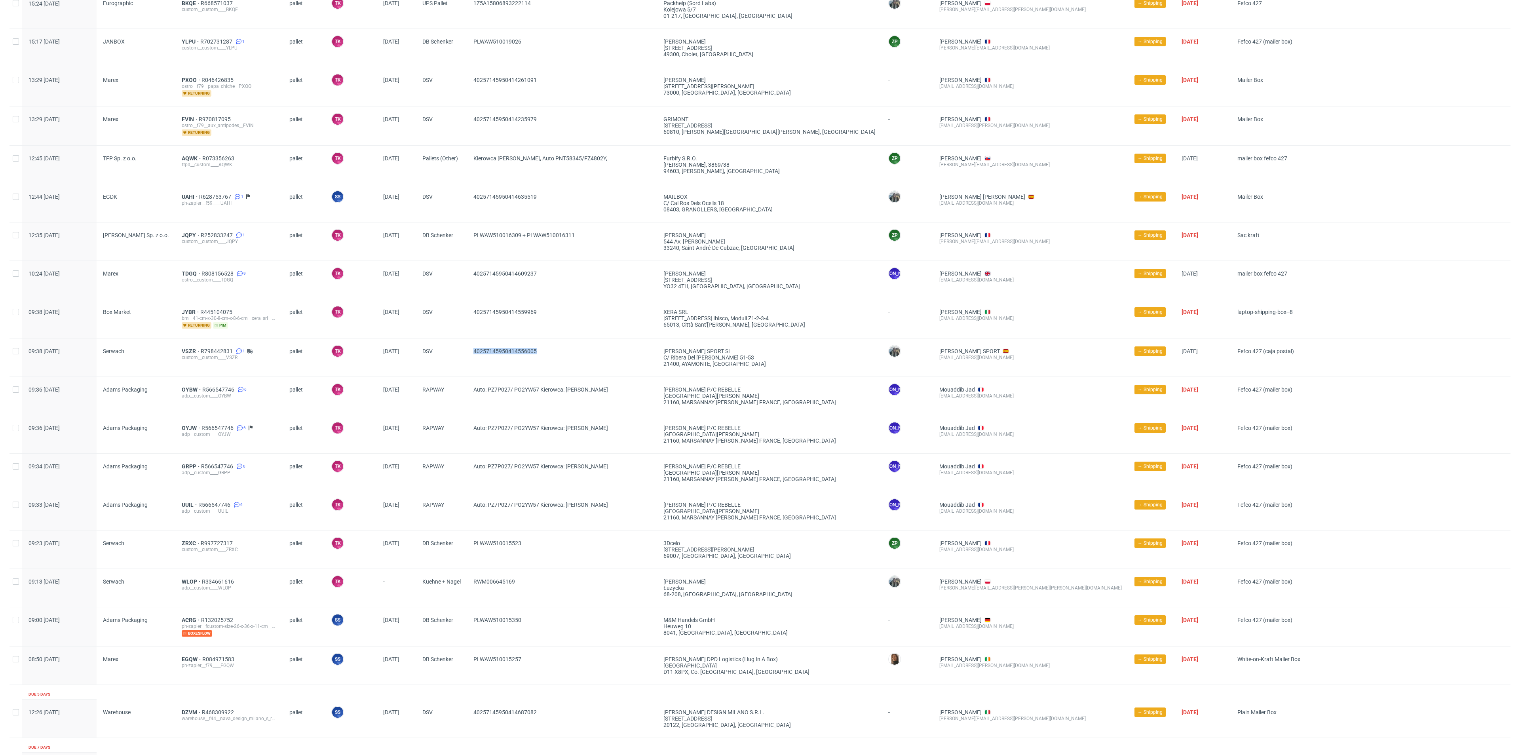
drag, startPoint x: 583, startPoint y: 349, endPoint x: 450, endPoint y: 345, distance: 132.7
click at [450, 345] on div "09:38 Thu 09.10.2025 Serwach VSZR R798442831 1 custom__custom____VSZR pallet TK…" at bounding box center [760, 358] width 1501 height 38
copy div "40257145950414556005"
drag, startPoint x: 460, startPoint y: 308, endPoint x: 455, endPoint y: 310, distance: 5.9
click at [455, 310] on div "09:38 Thu 09.10.2025 Box Market JYBR R445104075 bm__41-cm-x-30-8-cm-x-8-6-cm__x…" at bounding box center [760, 318] width 1501 height 39
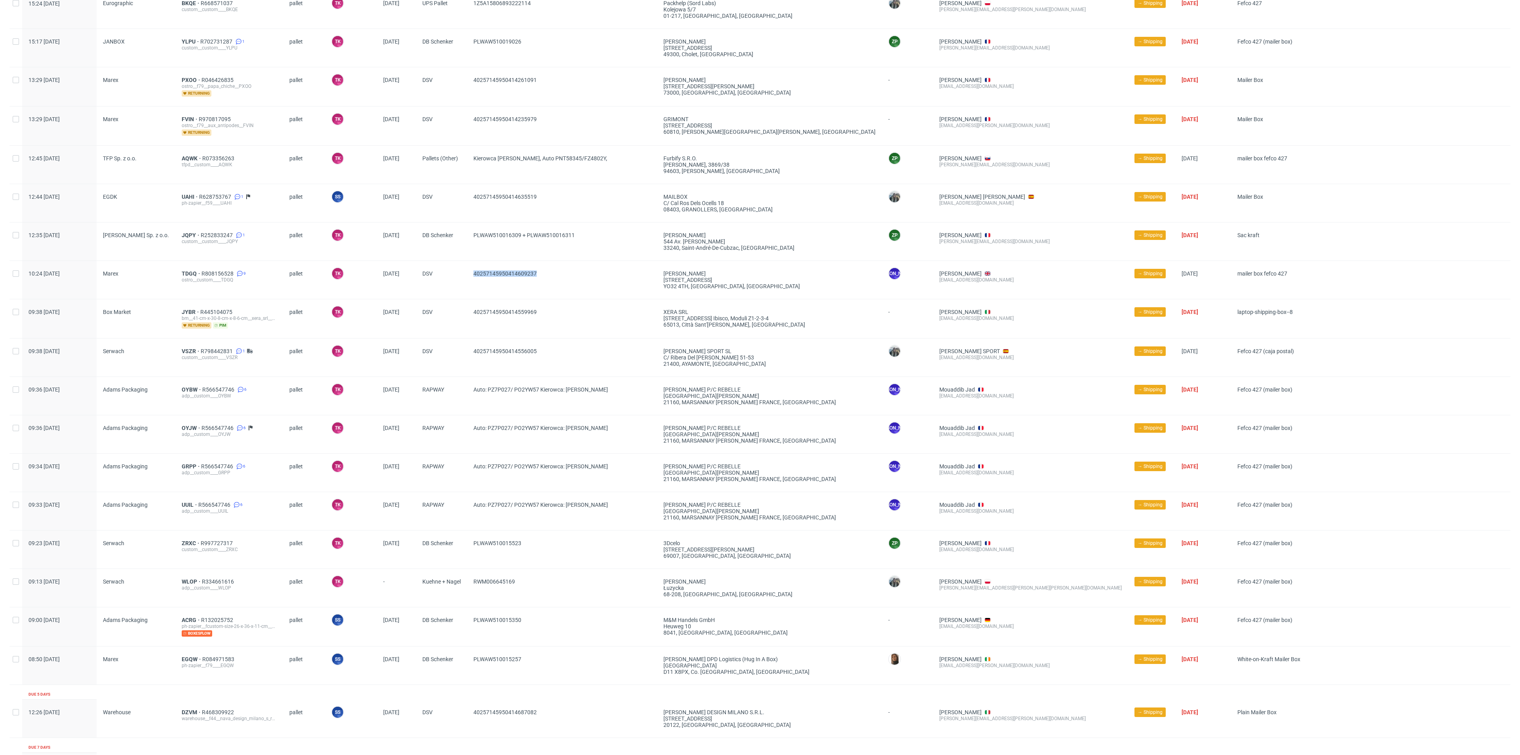
drag, startPoint x: 545, startPoint y: 266, endPoint x: 455, endPoint y: 274, distance: 91.0
click at [455, 274] on div "10:24 Thu 09.10.2025 Marex TDGQ R808156528 9 ostro__custom____TDGQ pallet TK To…" at bounding box center [760, 280] width 1501 height 38
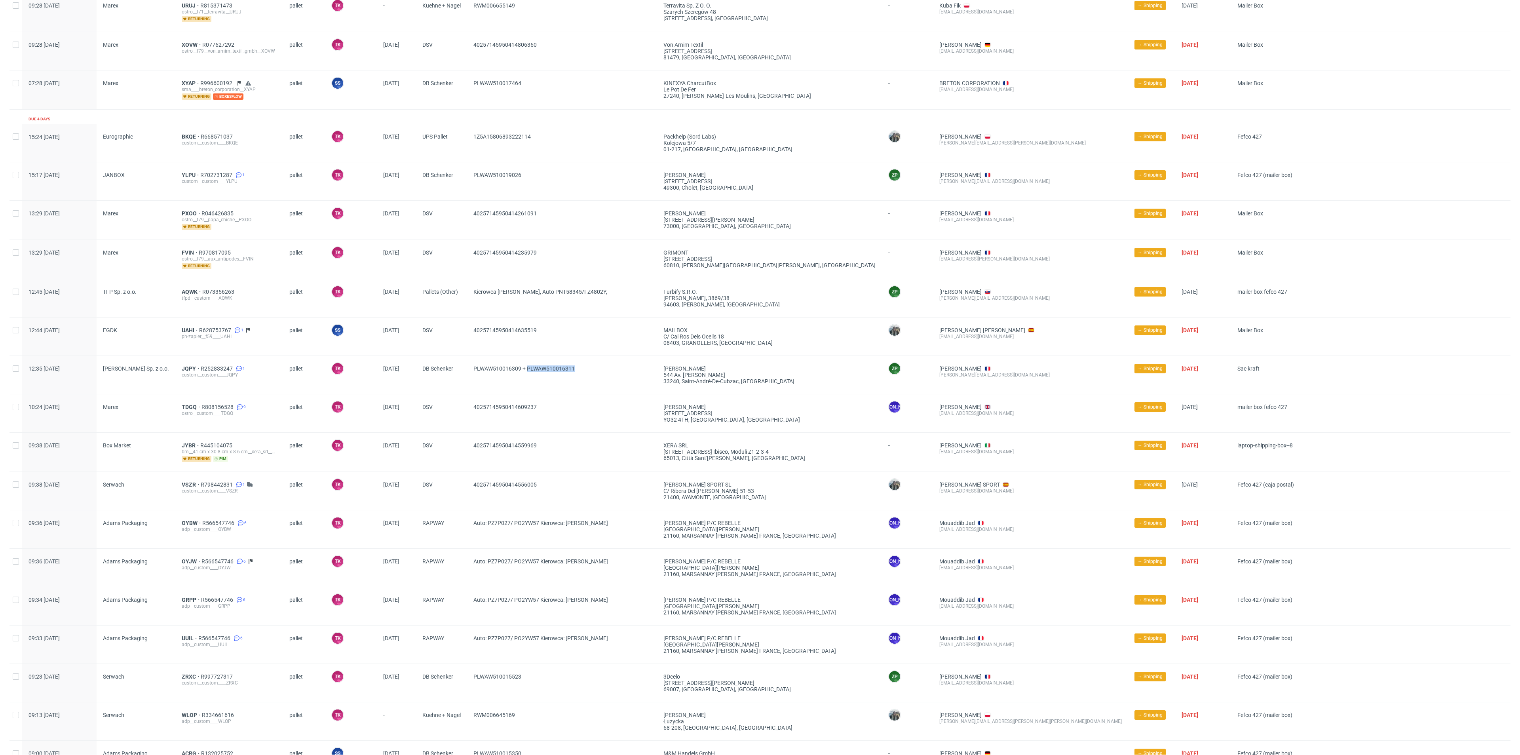
drag, startPoint x: 599, startPoint y: 368, endPoint x: 527, endPoint y: 385, distance: 73.7
click at [527, 385] on div "PLWAW510016309 + PLWAW510016311" at bounding box center [562, 375] width 190 height 38
drag, startPoint x: 566, startPoint y: 333, endPoint x: 455, endPoint y: 343, distance: 111.3
click at [455, 343] on div "12:44 Thu 09.10.2025 EGDK UAHI R628753767 1 ph-zapier__f59____UAHI pallet SS Sz…" at bounding box center [760, 337] width 1501 height 38
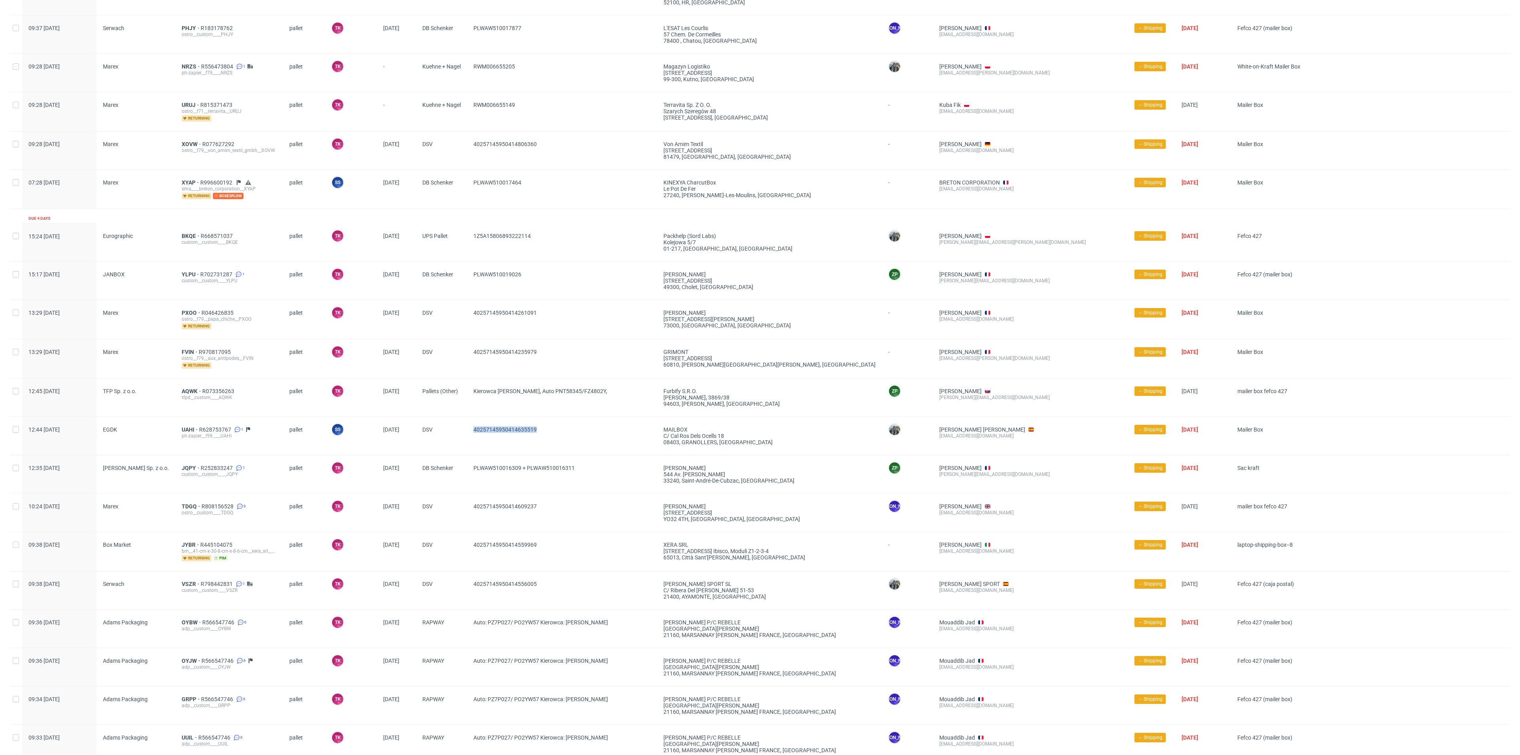
scroll to position [571, 0]
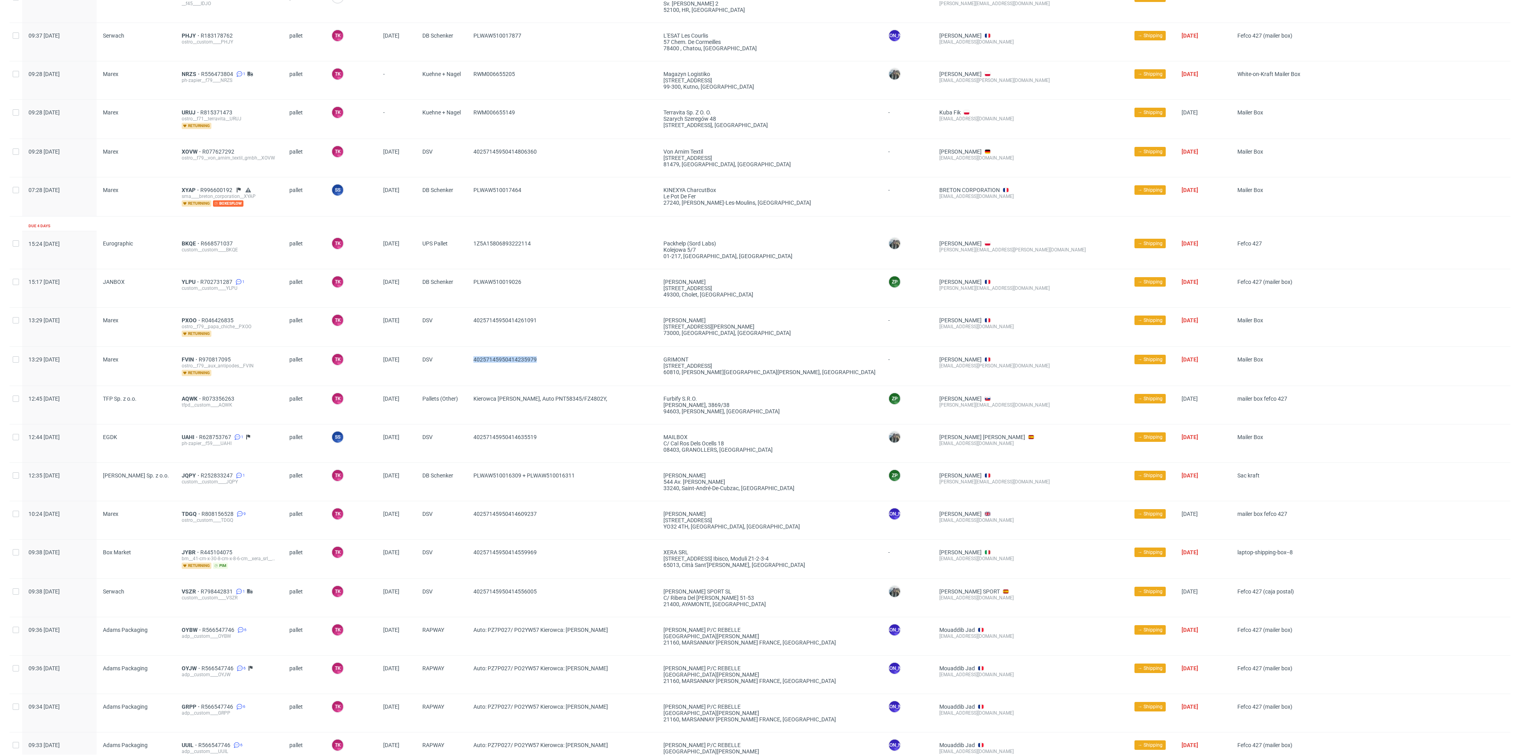
drag, startPoint x: 558, startPoint y: 363, endPoint x: 471, endPoint y: 365, distance: 87.5
click at [471, 365] on div "40257145950414235979" at bounding box center [562, 366] width 190 height 39
drag, startPoint x: 570, startPoint y: 315, endPoint x: 448, endPoint y: 319, distance: 122.4
click at [448, 319] on div "13:29 Thu 09.10.2025 Marex PXOO R046426835 ostro__f79__papa_chiche__PXOO return…" at bounding box center [760, 327] width 1501 height 39
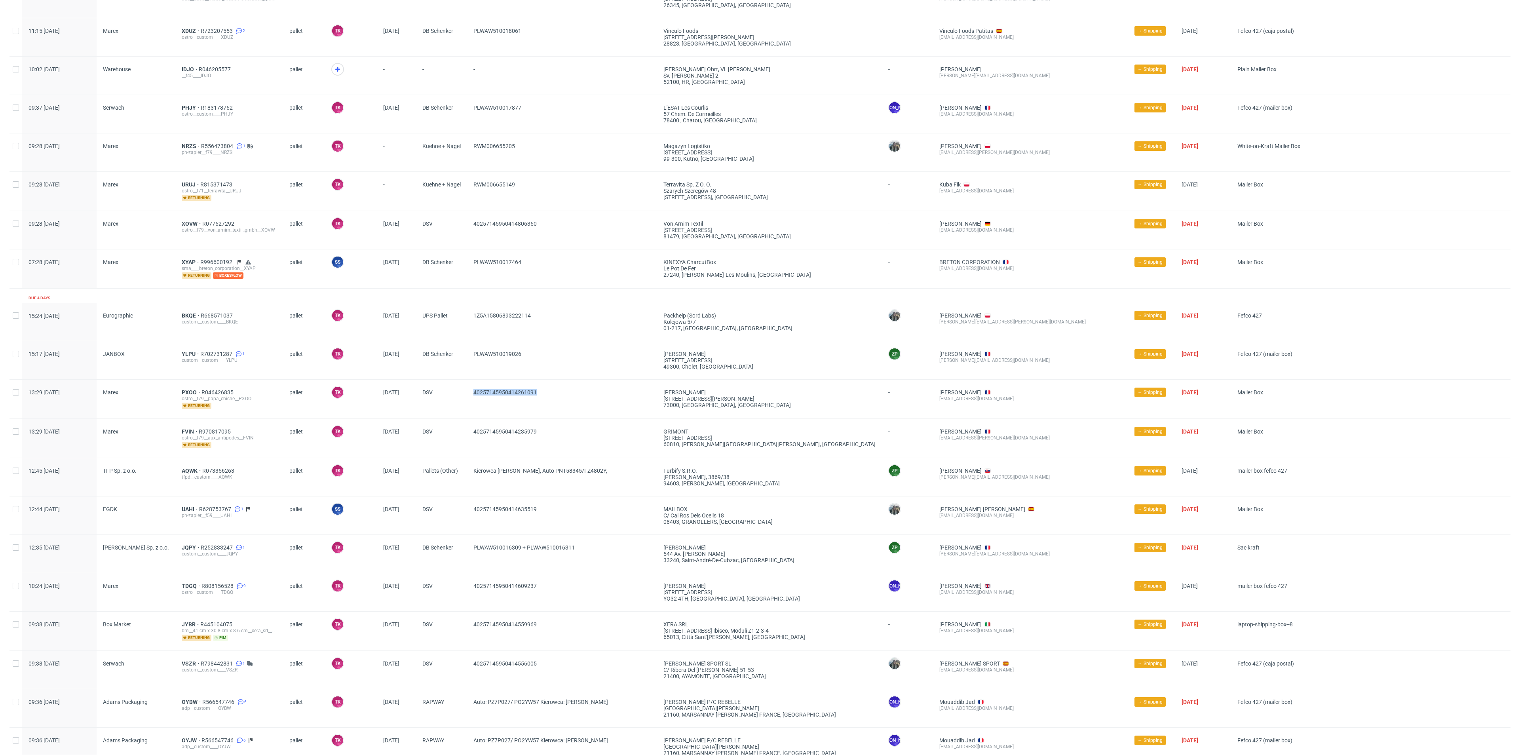
scroll to position [499, 0]
drag, startPoint x: 569, startPoint y: 316, endPoint x: 467, endPoint y: 334, distance: 104.1
click at [467, 334] on div "1Z5A15806893222114" at bounding box center [562, 322] width 190 height 38
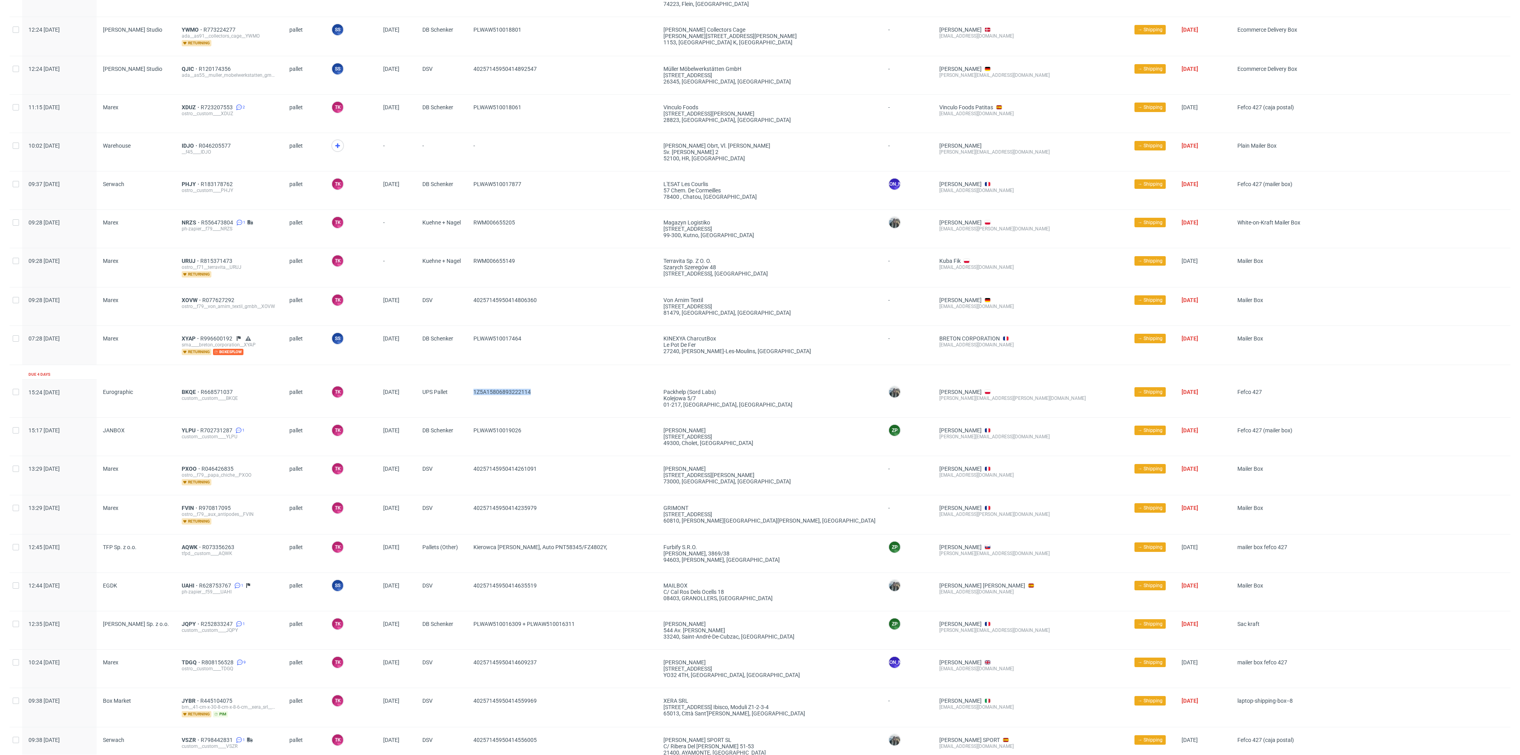
scroll to position [0, 0]
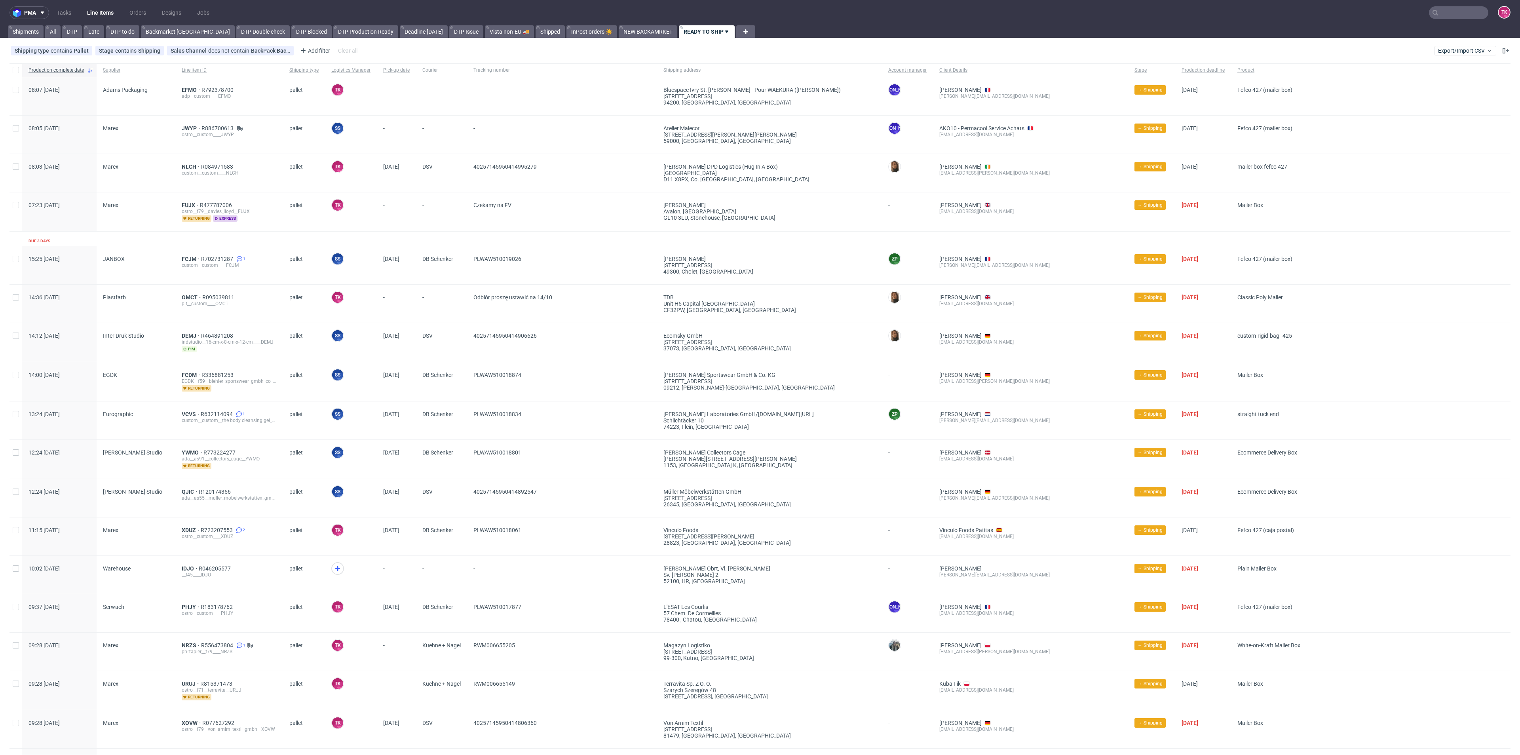
click at [110, 16] on link "Line Items" at bounding box center [100, 12] width 36 height 13
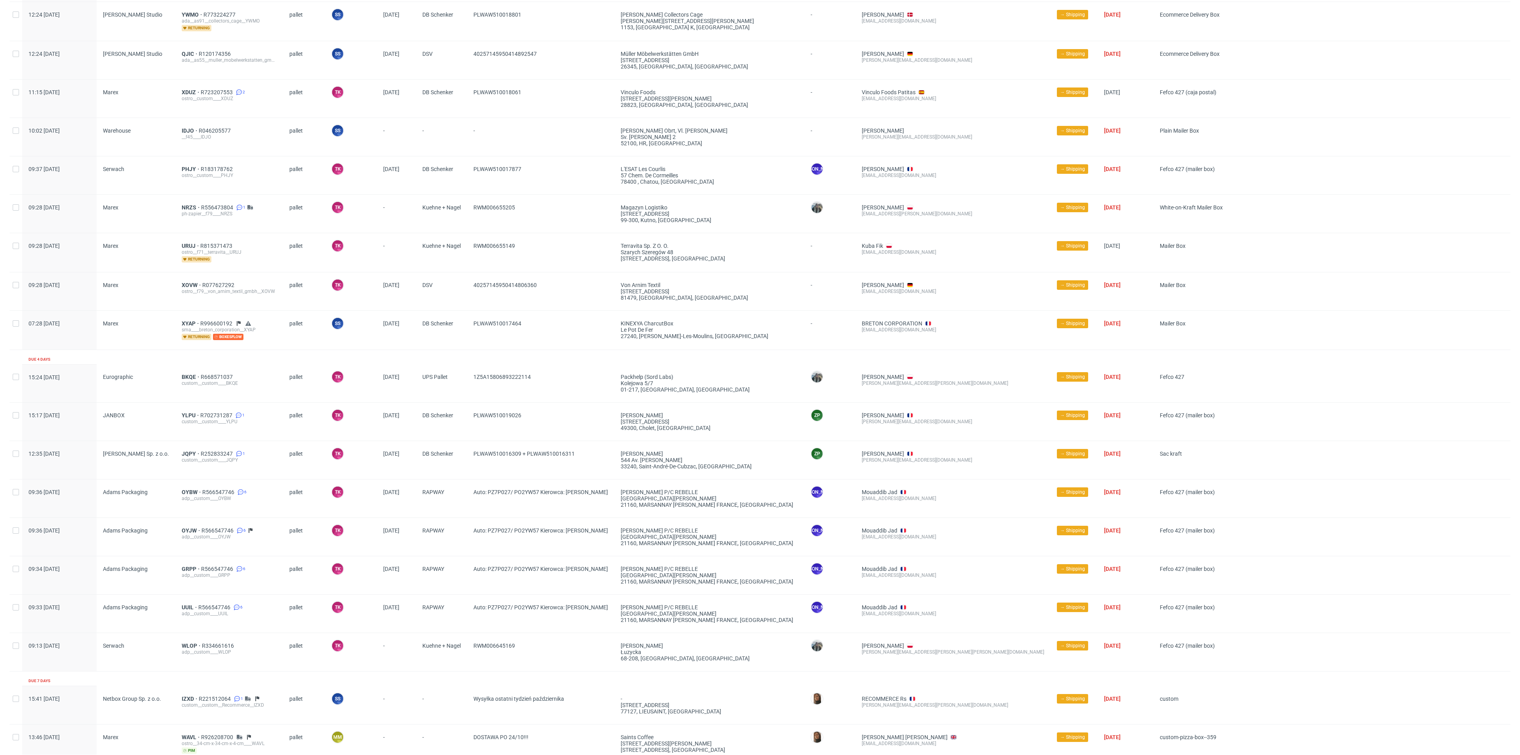
scroll to position [467, 0]
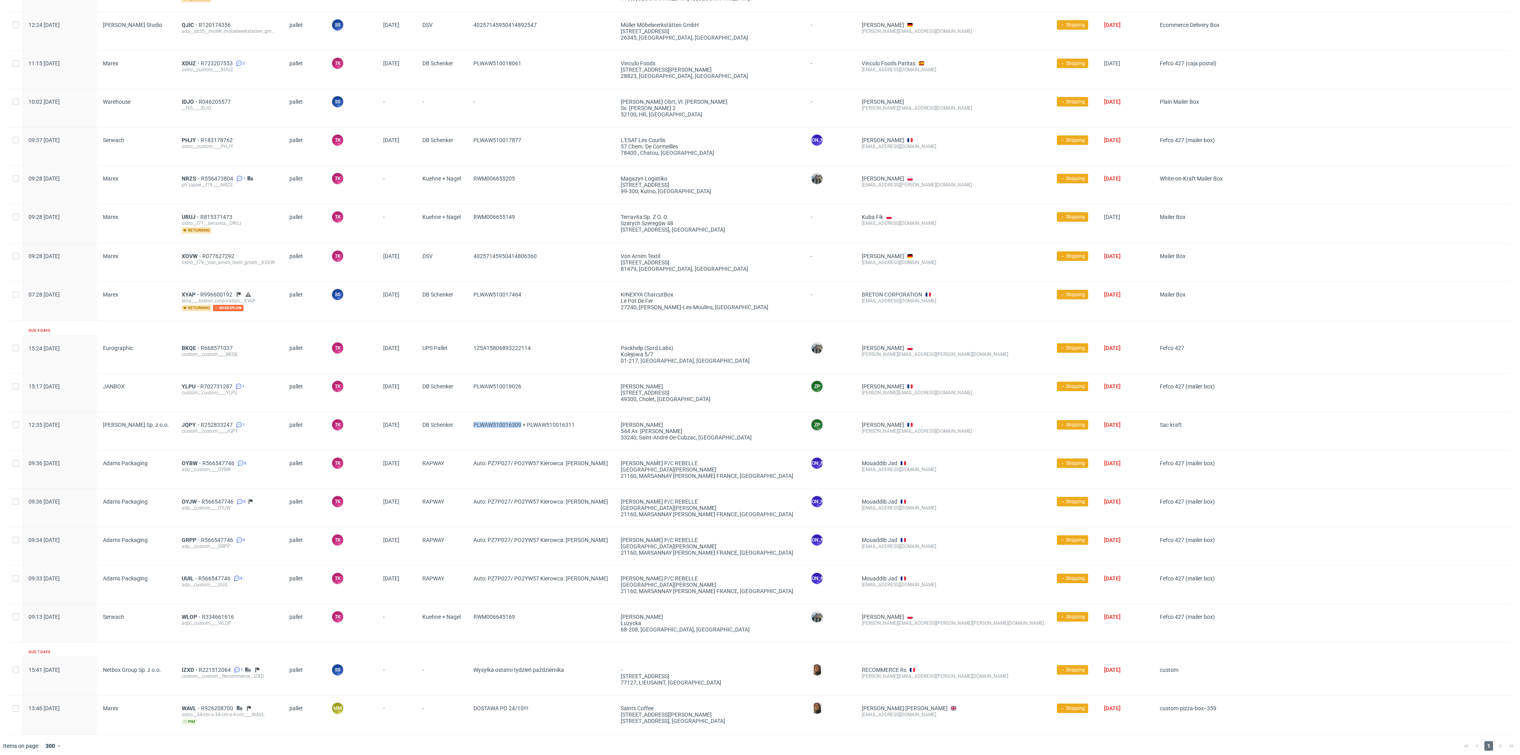
drag, startPoint x: 456, startPoint y: 437, endPoint x: 519, endPoint y: 439, distance: 63.0
click at [519, 439] on div "12:35 Thu 09.10.2025 Lester Polymers Sp. z o.o. JQPY R252833247 1 custom__custo…" at bounding box center [760, 431] width 1501 height 38
drag, startPoint x: 548, startPoint y: 399, endPoint x: 448, endPoint y: 399, distance: 99.4
click at [448, 399] on div "15:17 Thu 09.10.2025 JANBOX YLPU R702731287 1 custom__custom____YLPU pallet TK …" at bounding box center [760, 393] width 1501 height 38
click at [491, 400] on div "PLWAW510019026" at bounding box center [540, 393] width 147 height 38
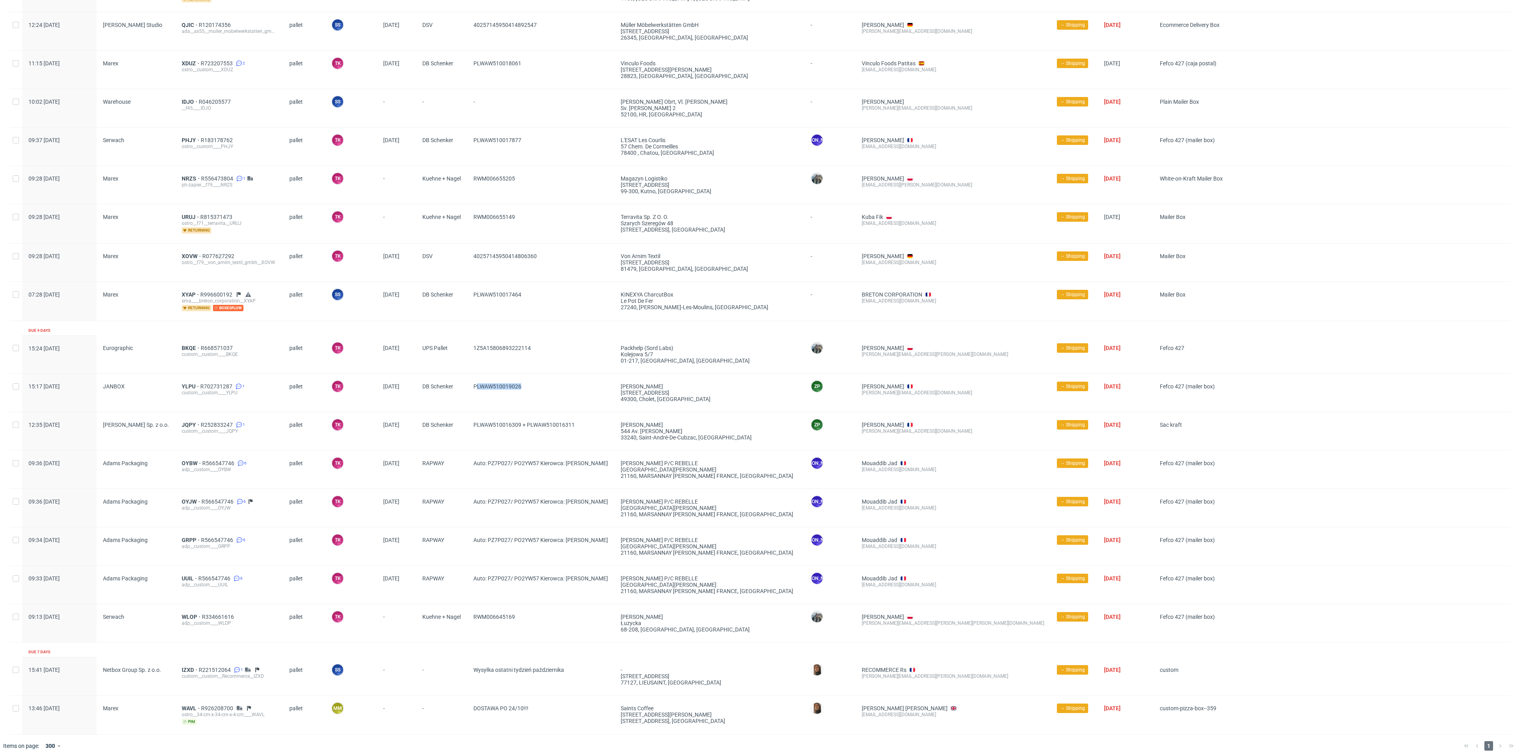
drag, startPoint x: 475, startPoint y: 397, endPoint x: 592, endPoint y: 400, distance: 117.2
click at [592, 400] on div "PLWAW510019026" at bounding box center [540, 393] width 147 height 38
drag, startPoint x: 464, startPoint y: 355, endPoint x: 568, endPoint y: 360, distance: 104.6
click at [568, 360] on div "15:24 Thu 09.10.2025 Eurographic BKQE R668571037 custom__custom____BKQE pallet …" at bounding box center [760, 354] width 1501 height 38
drag, startPoint x: 190, startPoint y: 346, endPoint x: 210, endPoint y: 353, distance: 20.8
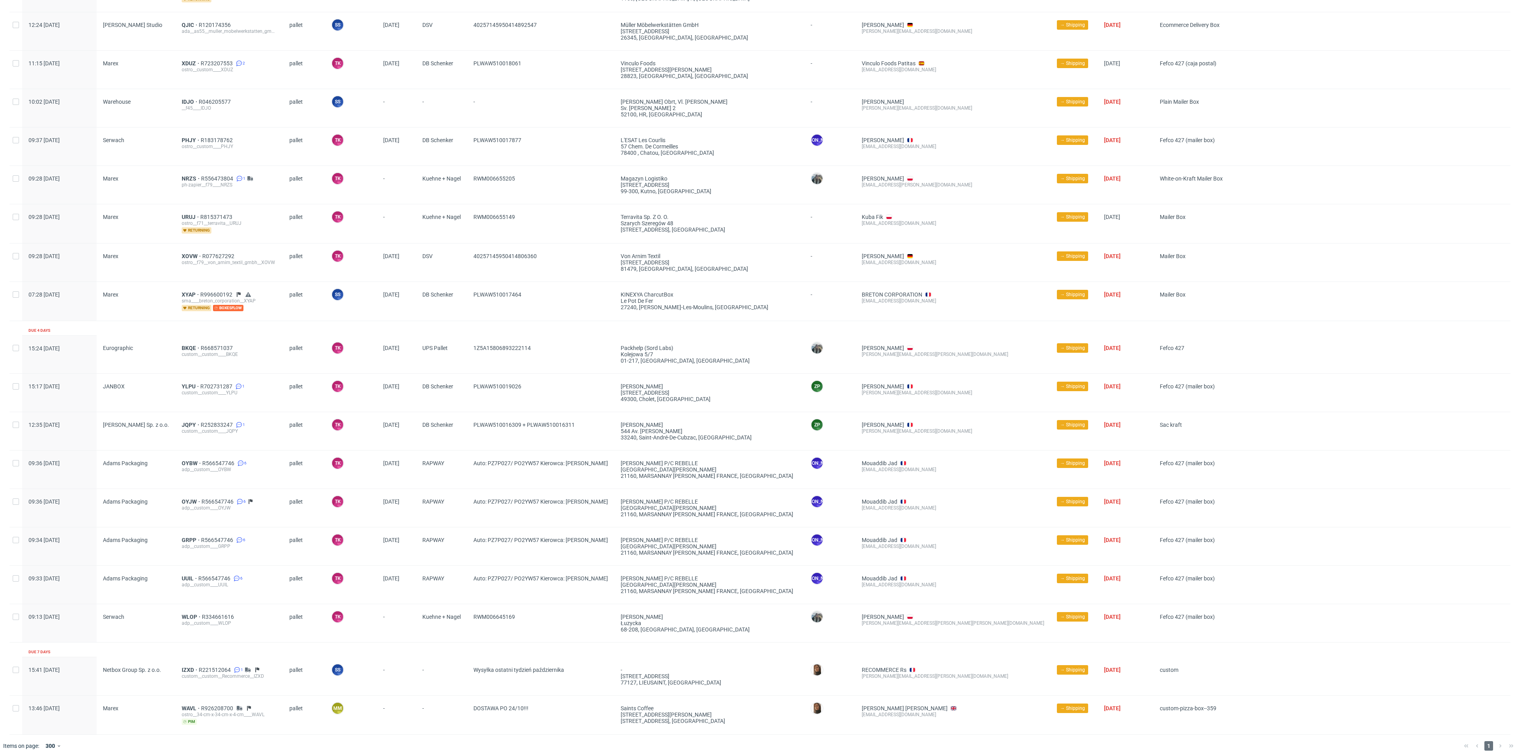
click at [210, 353] on div "custom__custom____BKQE" at bounding box center [229, 354] width 95 height 6
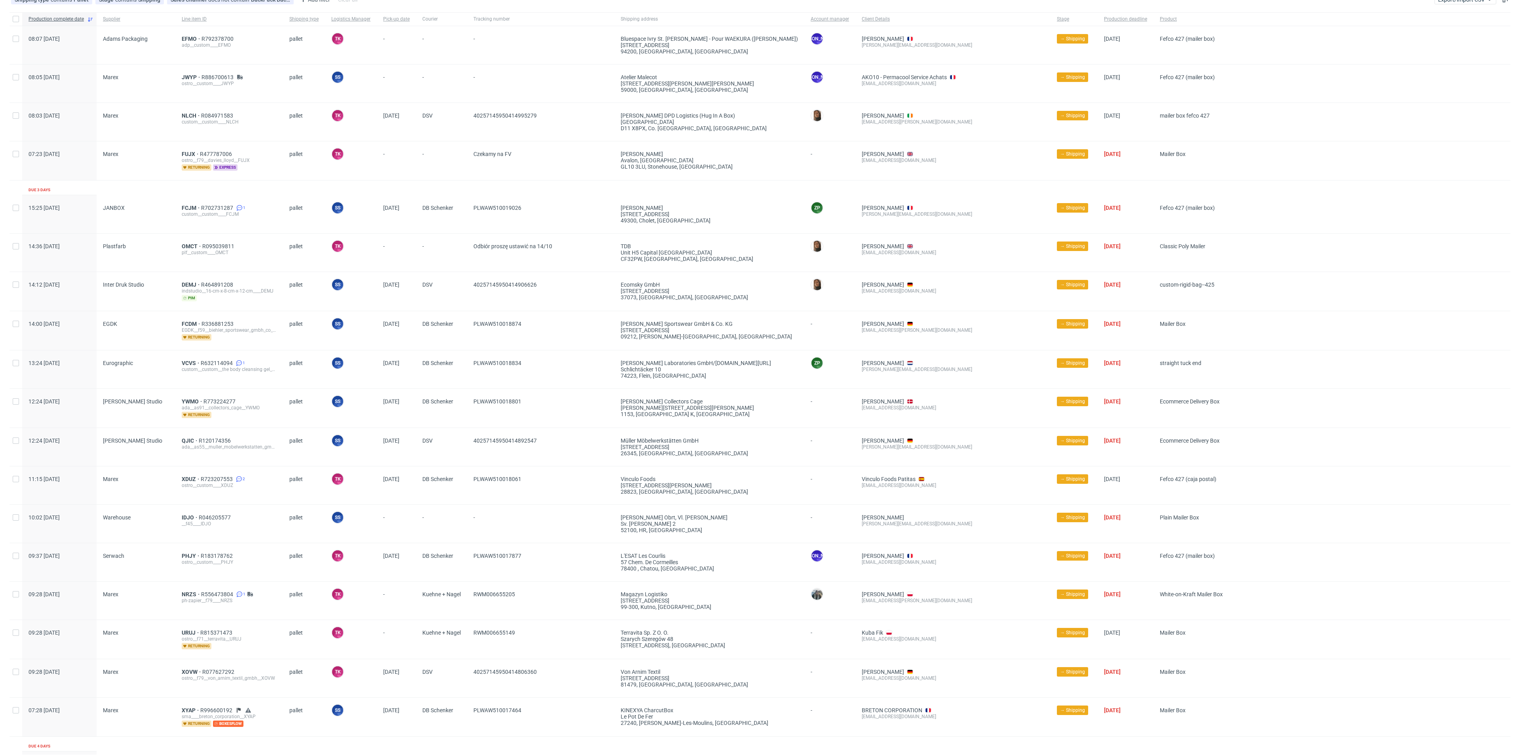
scroll to position [0, 0]
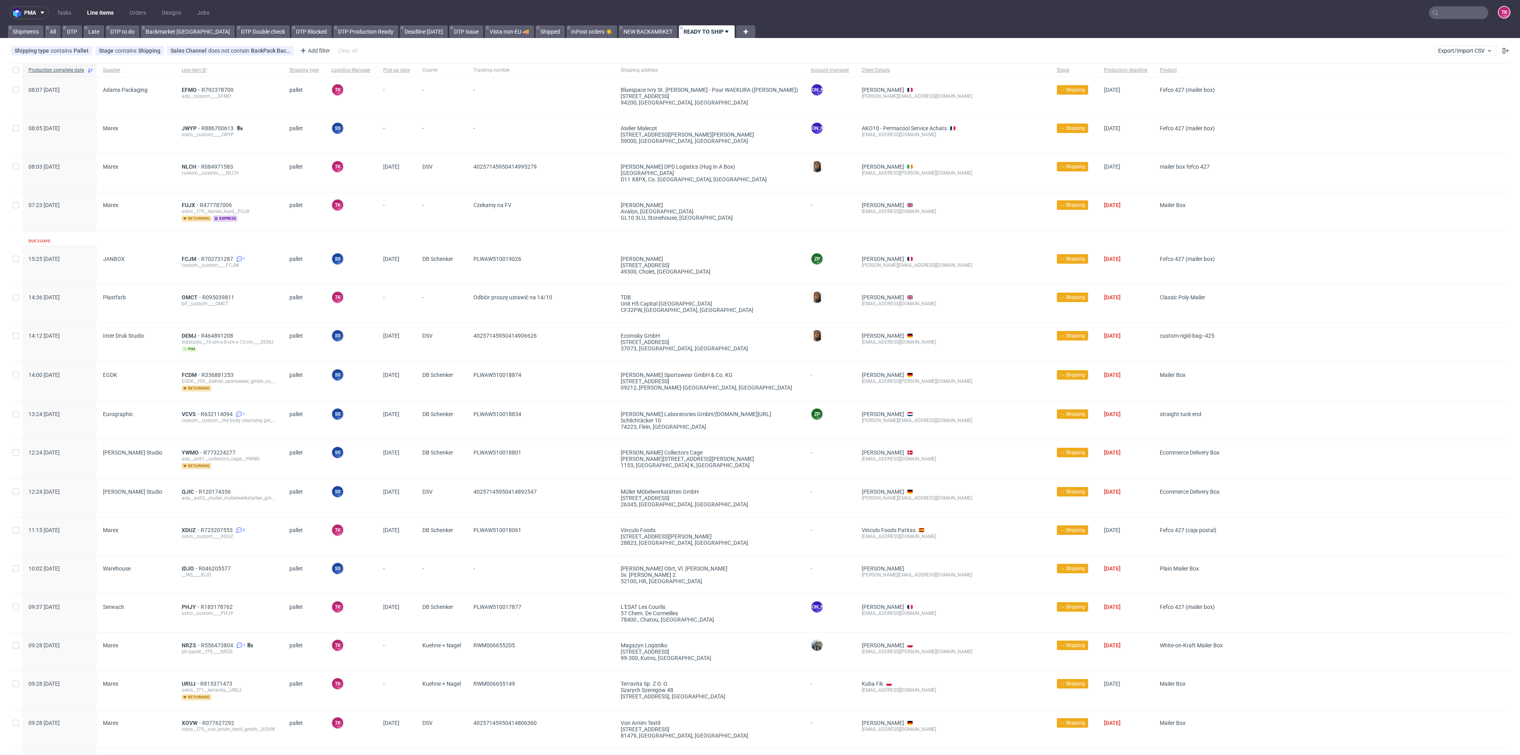
click at [107, 10] on link "Line Items" at bounding box center [100, 12] width 36 height 13
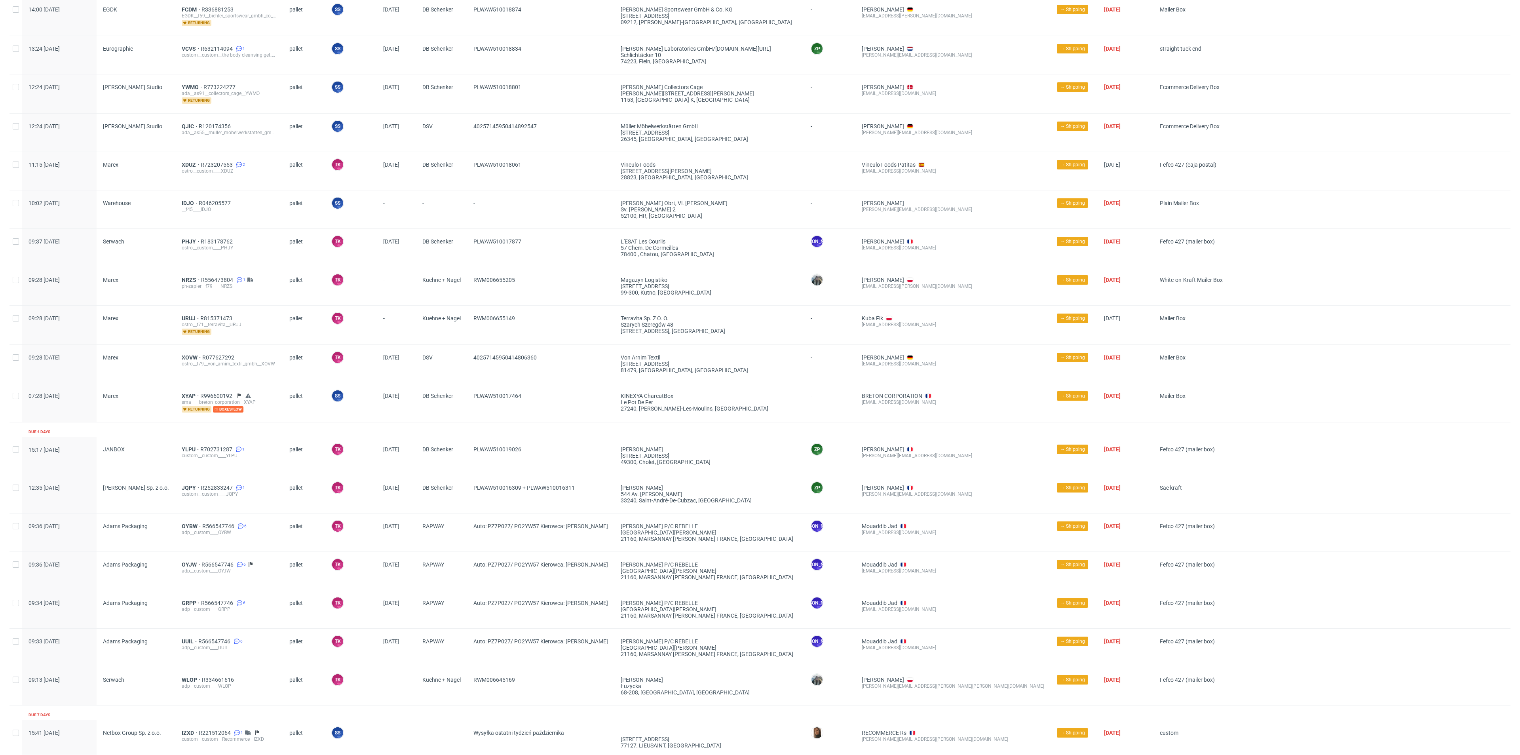
scroll to position [431, 0]
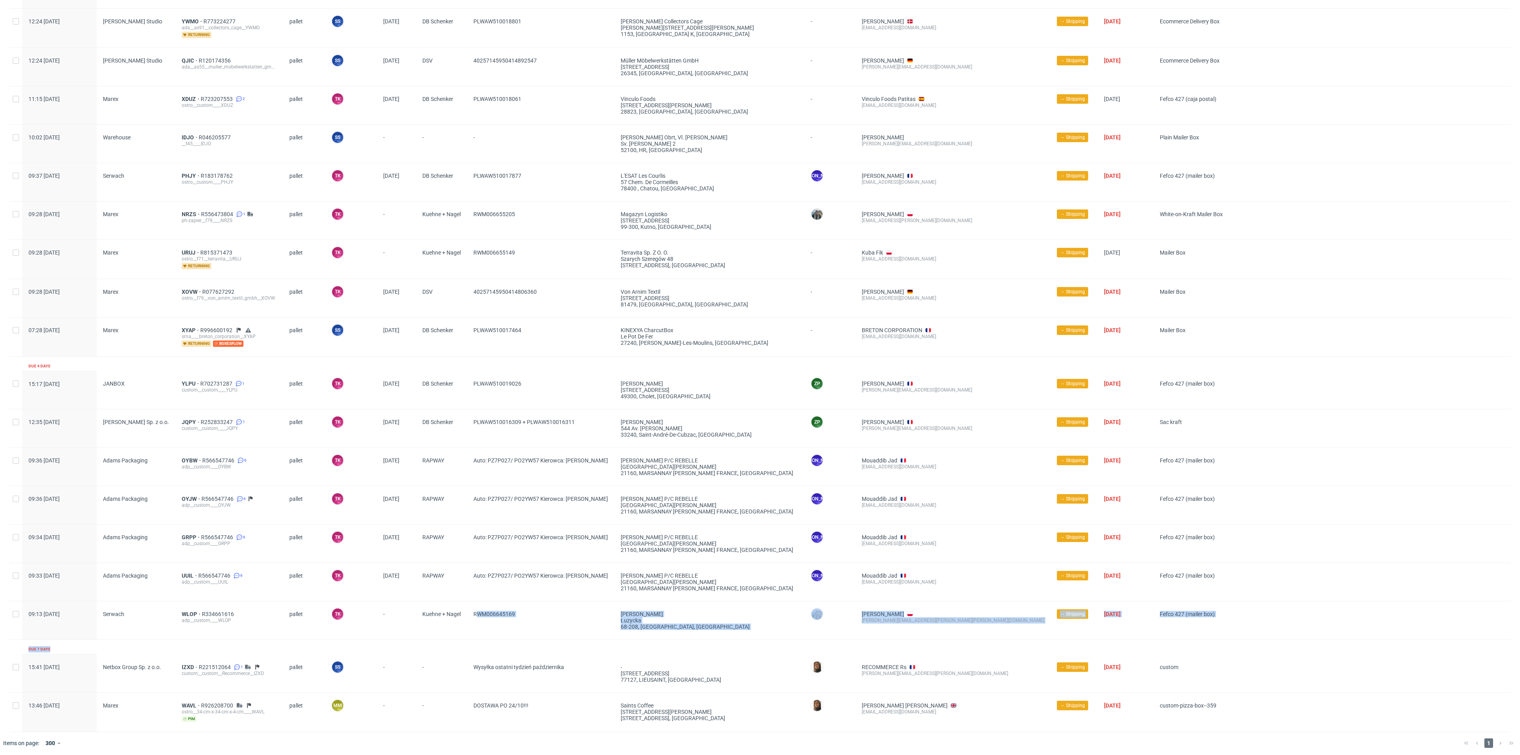
drag, startPoint x: 528, startPoint y: 640, endPoint x: 477, endPoint y: 626, distance: 52.9
click at [477, 626] on div "Production complete date Supplier Line item ID Shipping type Logistics Manager …" at bounding box center [760, 182] width 1501 height 1100
drag, startPoint x: 477, startPoint y: 627, endPoint x: 470, endPoint y: 640, distance: 14.7
click at [470, 640] on div "Production complete date Supplier Line item ID Shipping type Logistics Manager …" at bounding box center [760, 182] width 1501 height 1100
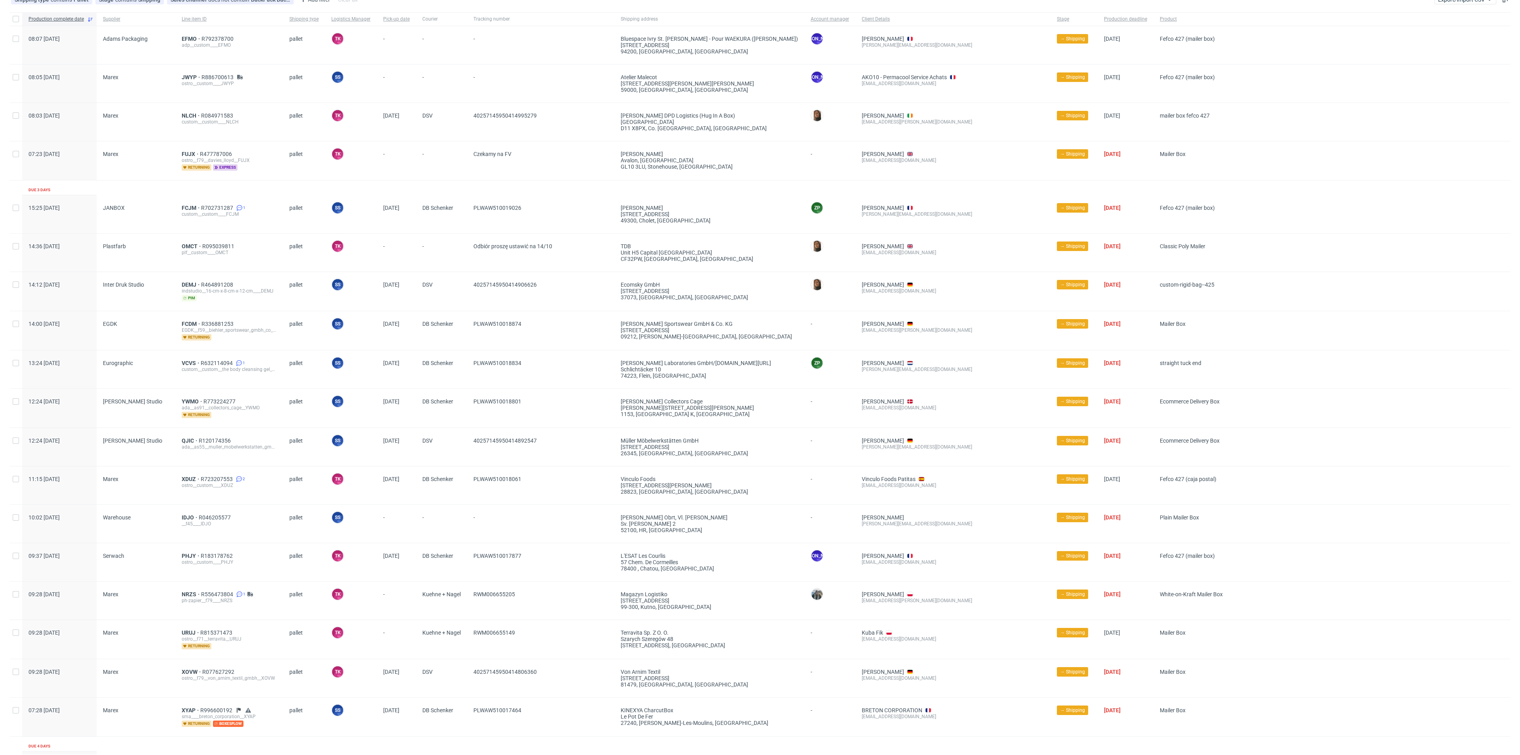
scroll to position [0, 0]
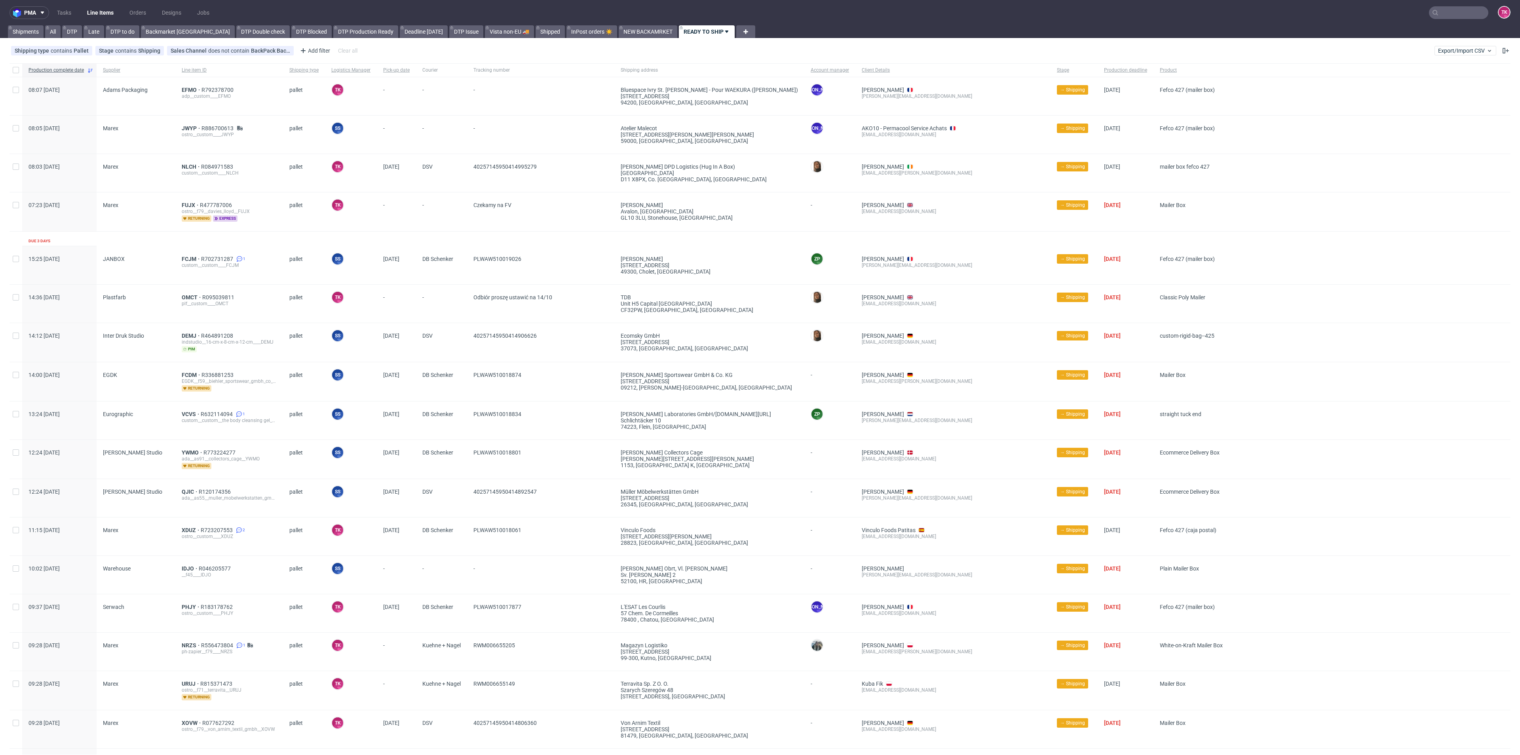
click at [105, 15] on link "Line Items" at bounding box center [100, 12] width 36 height 13
click at [86, 10] on link "Line Items" at bounding box center [100, 12] width 36 height 13
click at [191, 88] on span "EFMO" at bounding box center [192, 90] width 20 height 6
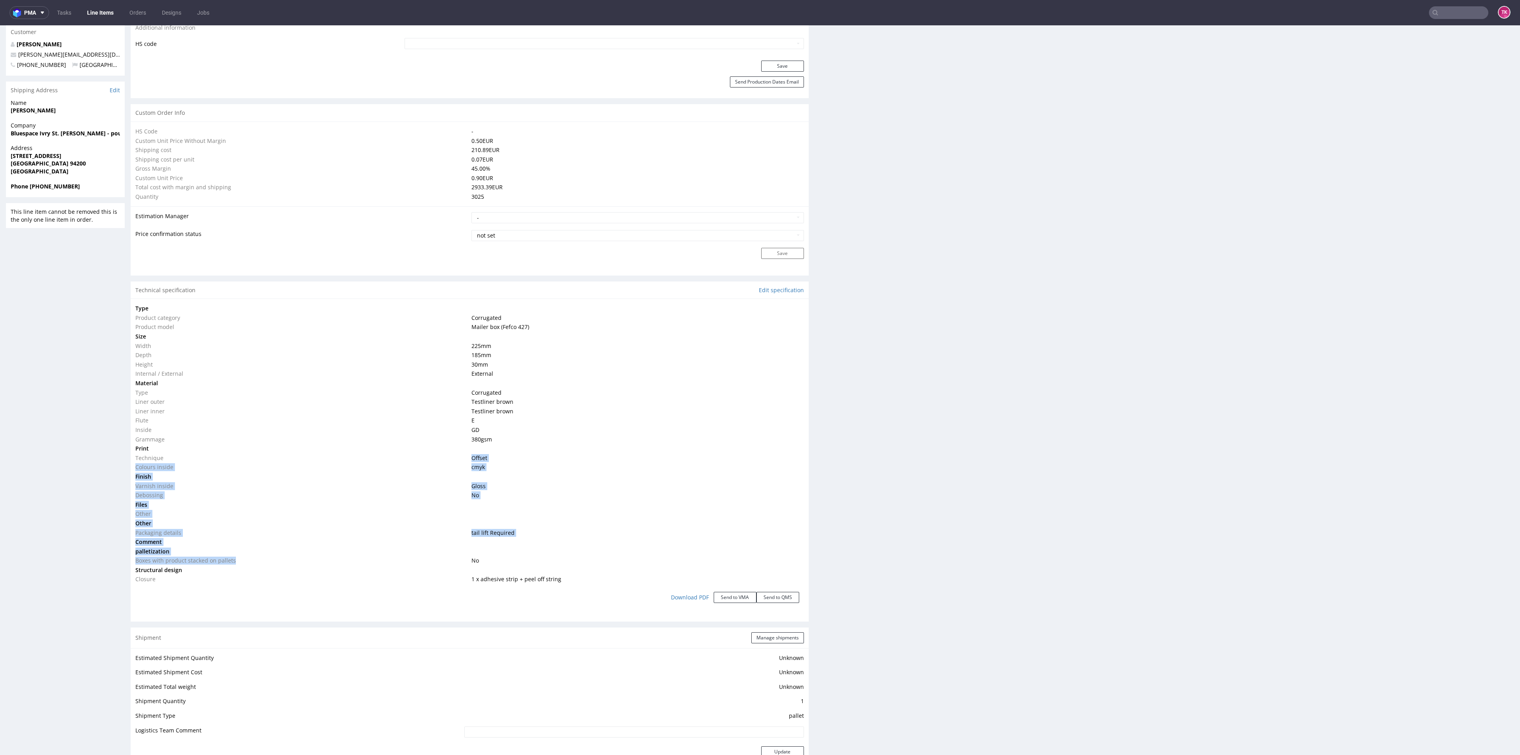
drag, startPoint x: 441, startPoint y: 456, endPoint x: 377, endPoint y: 561, distance: 122.6
click at [377, 561] on tbody "Type Product category Corrugated Product model Mailer box (Fefco 427) Size Widt…" at bounding box center [469, 444] width 669 height 280
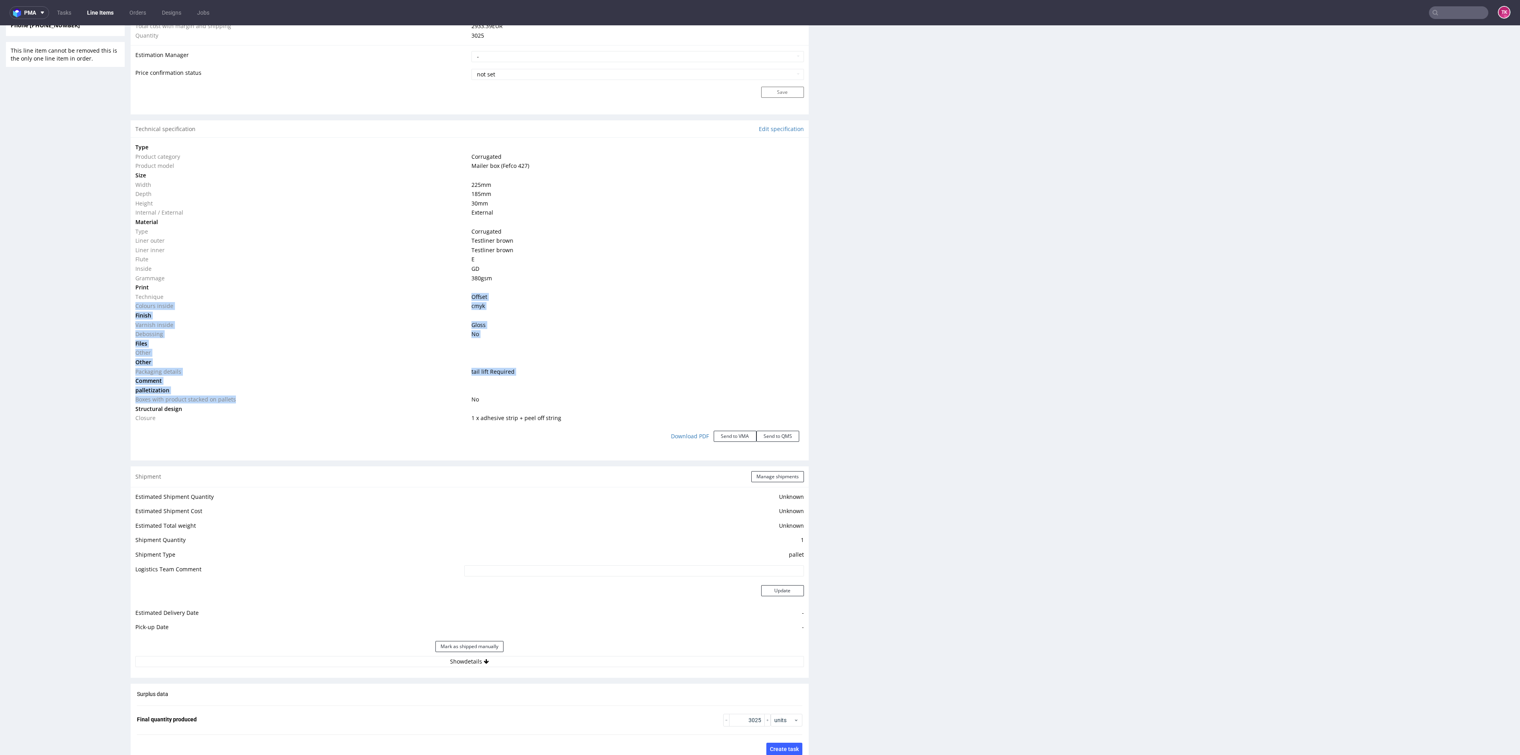
scroll to position [660, 0]
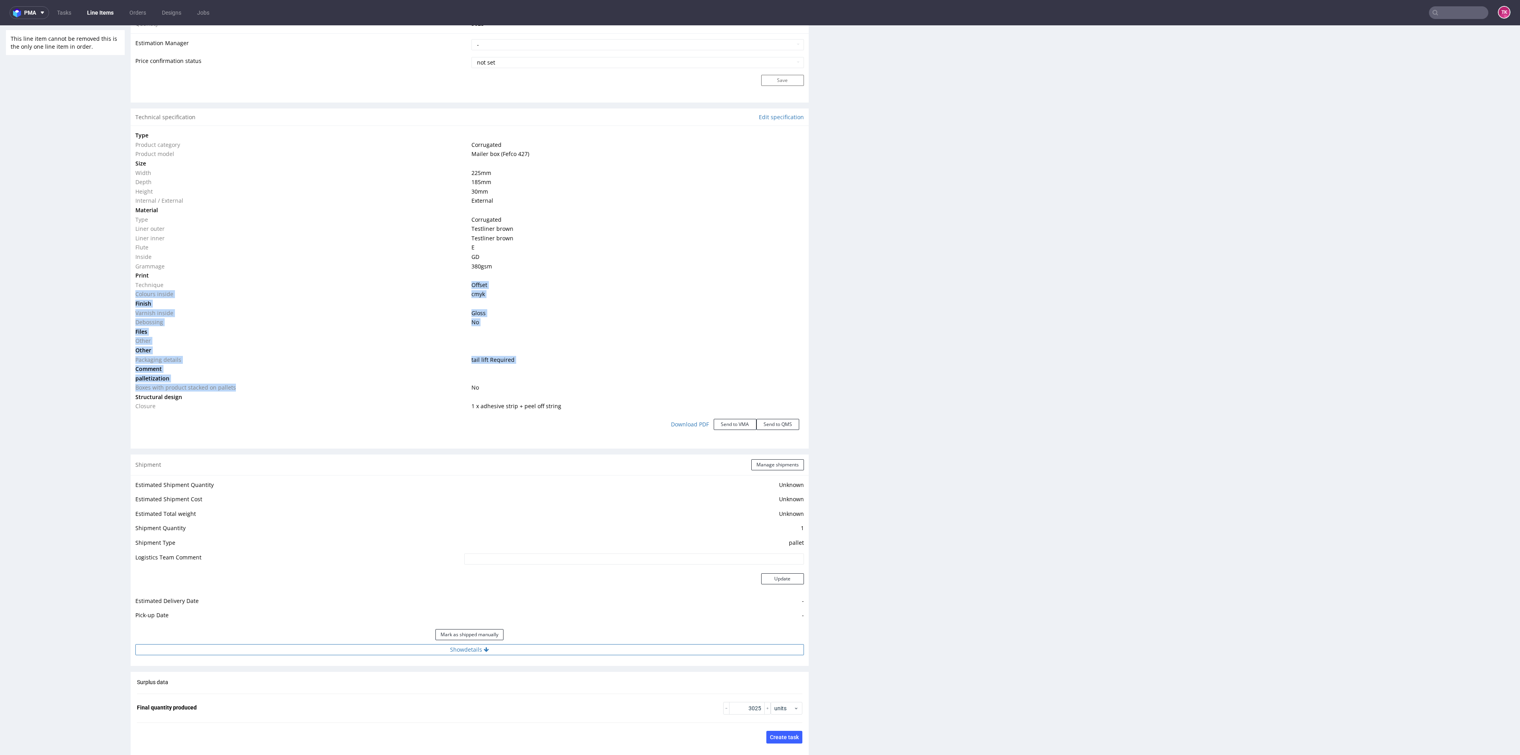
click at [388, 644] on button "Show details" at bounding box center [469, 649] width 669 height 11
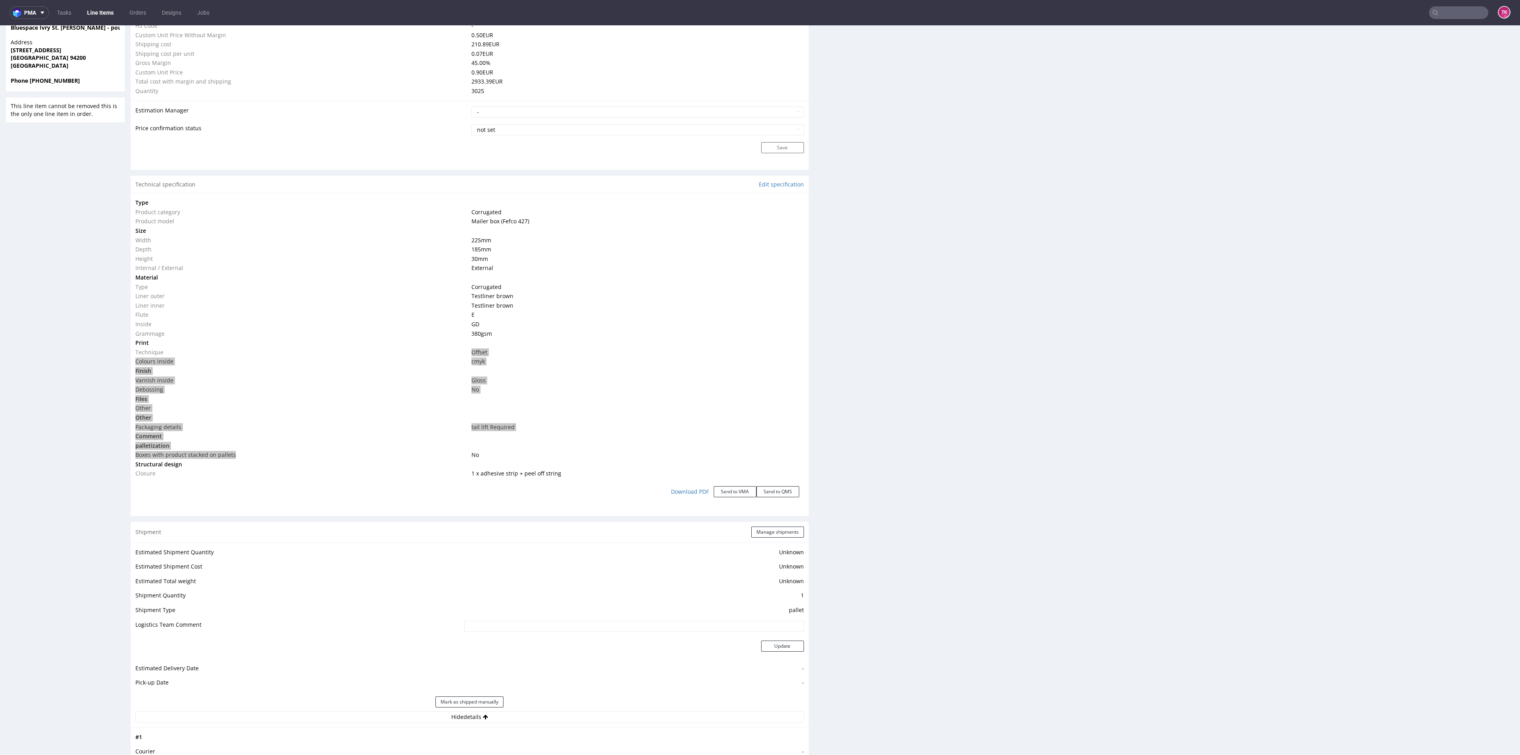
scroll to position [590, 0]
click at [786, 540] on div "Shipment Manage shipments" at bounding box center [470, 534] width 678 height 21
click at [786, 532] on button "Manage shipments" at bounding box center [777, 534] width 53 height 11
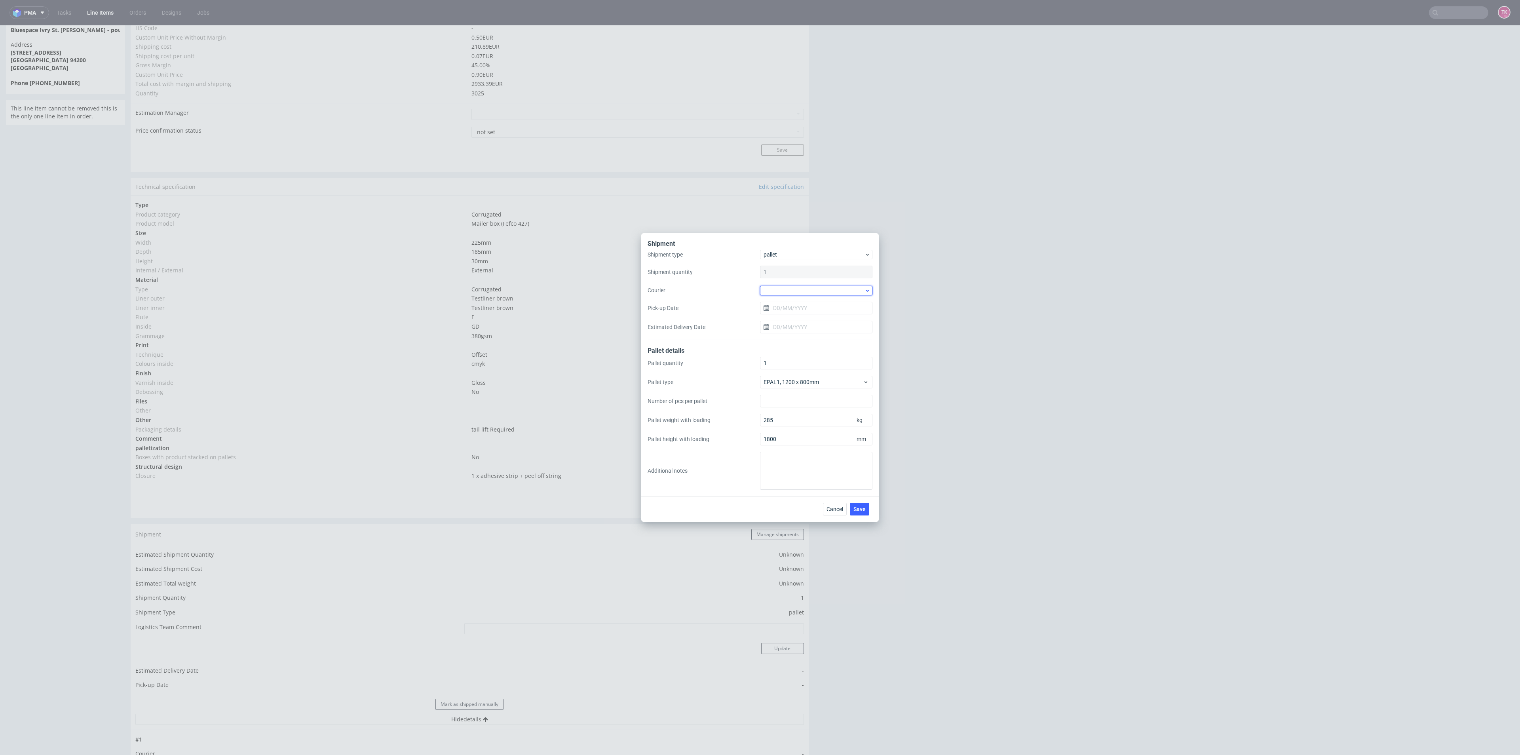
click at [800, 291] on div at bounding box center [816, 291] width 112 height 10
click at [795, 347] on div "DSV" at bounding box center [816, 347] width 106 height 14
click at [813, 308] on input "Pick-up Date" at bounding box center [816, 307] width 112 height 13
click at [804, 390] on span "14" at bounding box center [804, 388] width 6 height 8
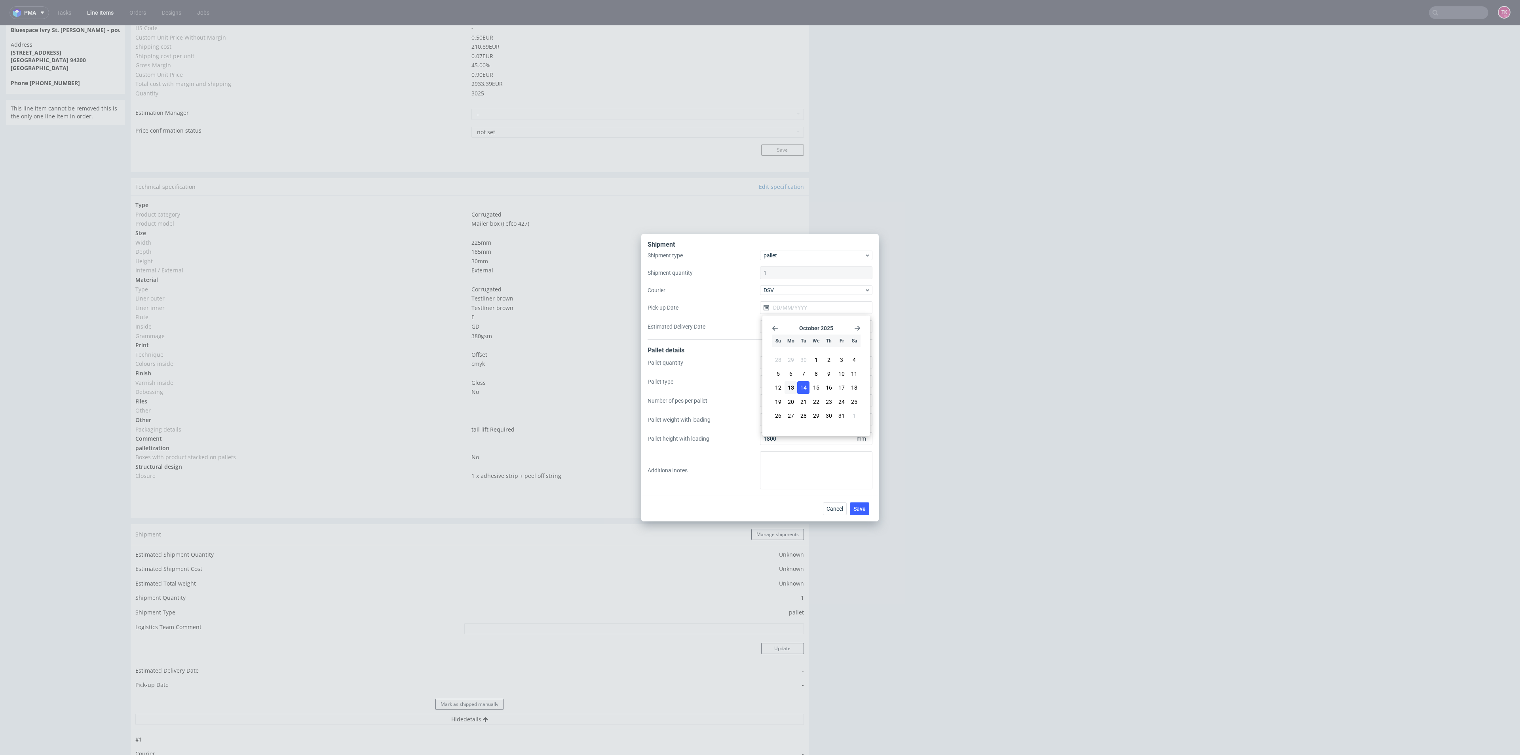
type input "14/10/2025"
click at [859, 504] on button "Save" at bounding box center [859, 508] width 19 height 13
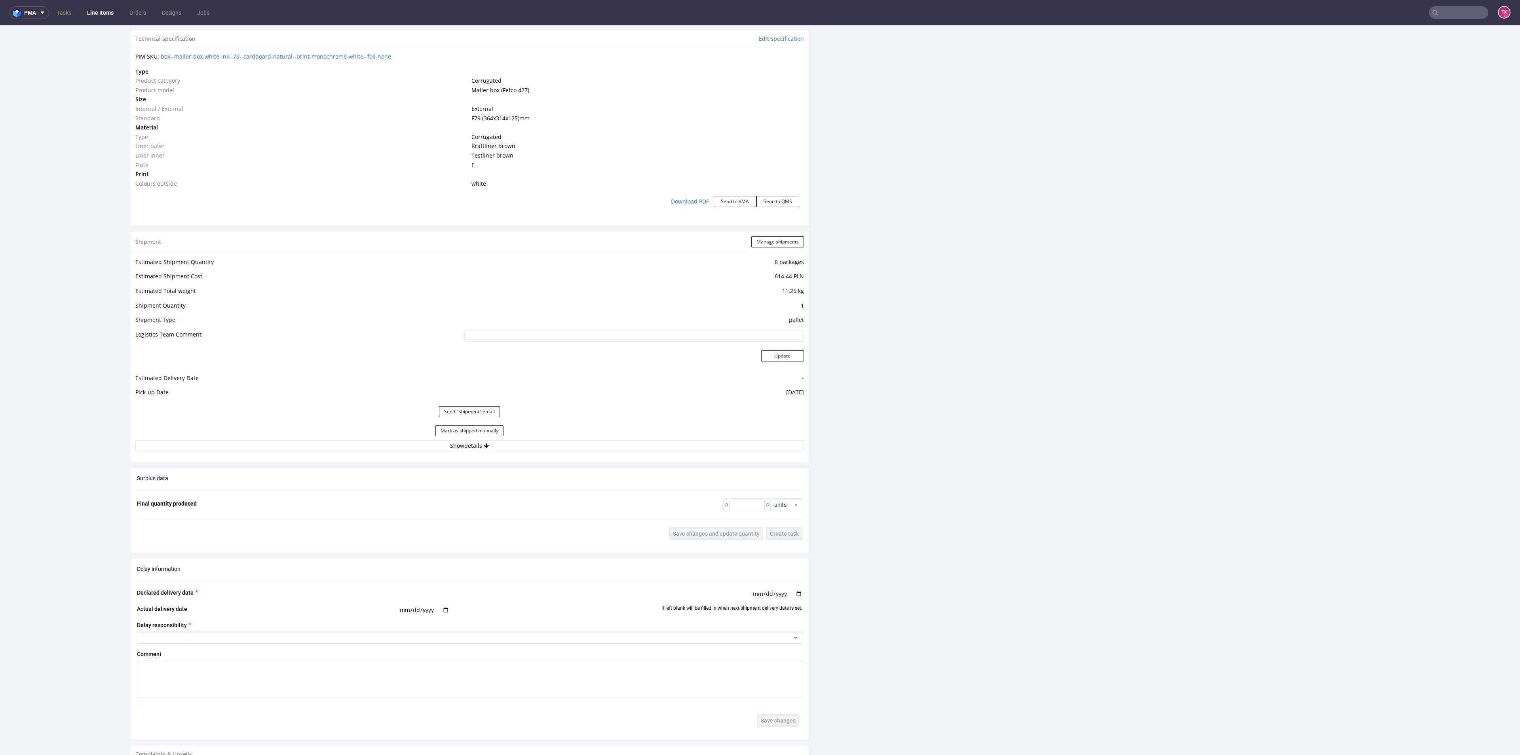
scroll to position [930, 0]
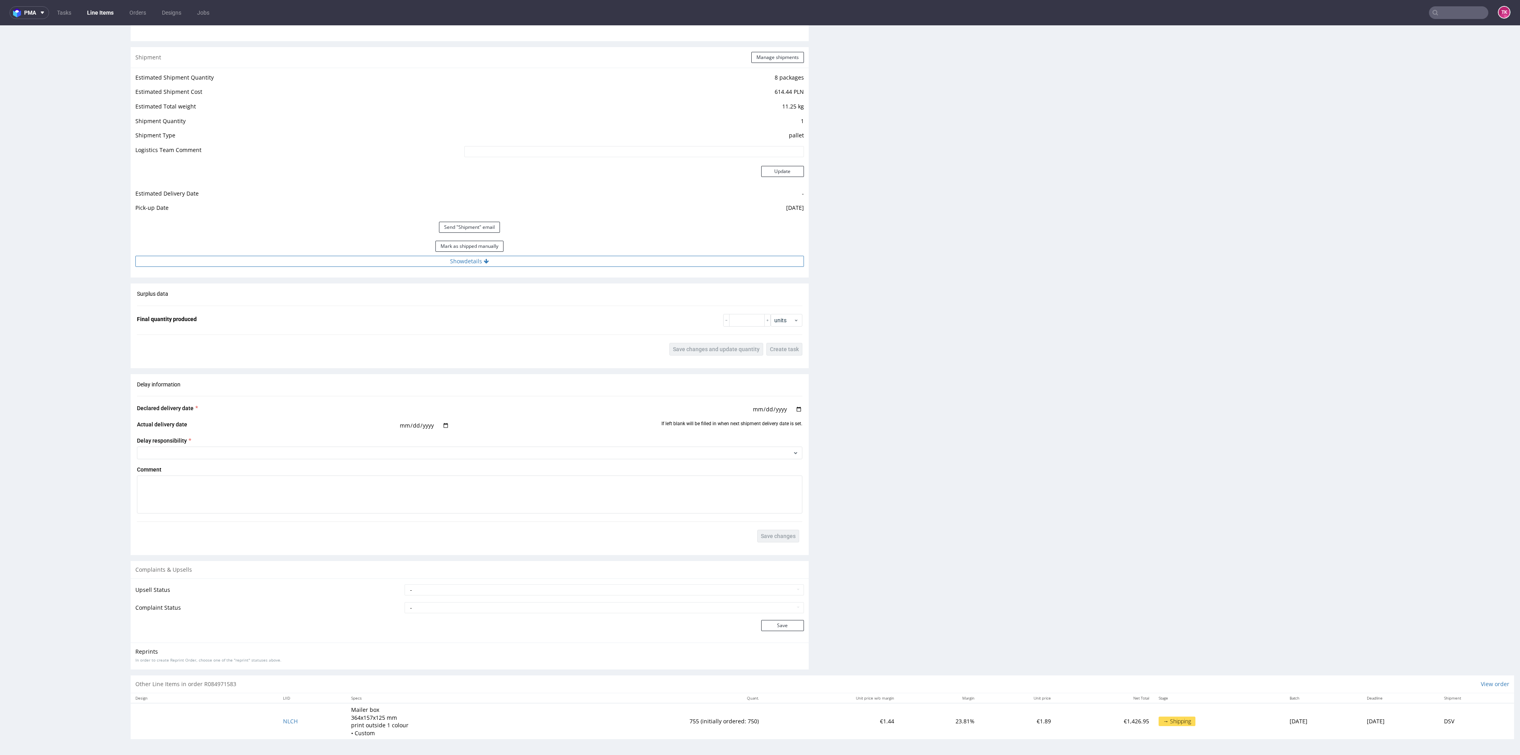
click at [402, 263] on button "Show details" at bounding box center [469, 261] width 669 height 11
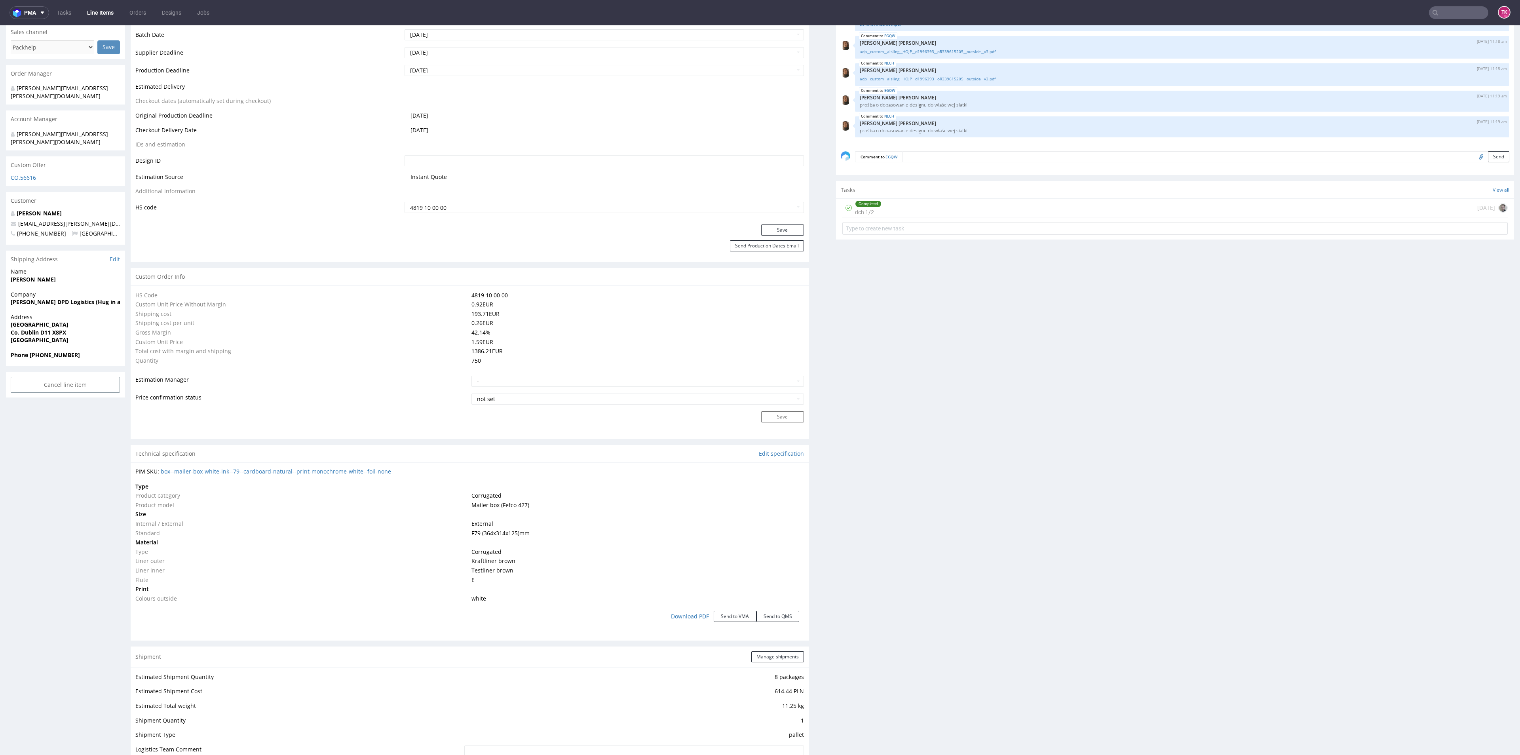
scroll to position [316, 0]
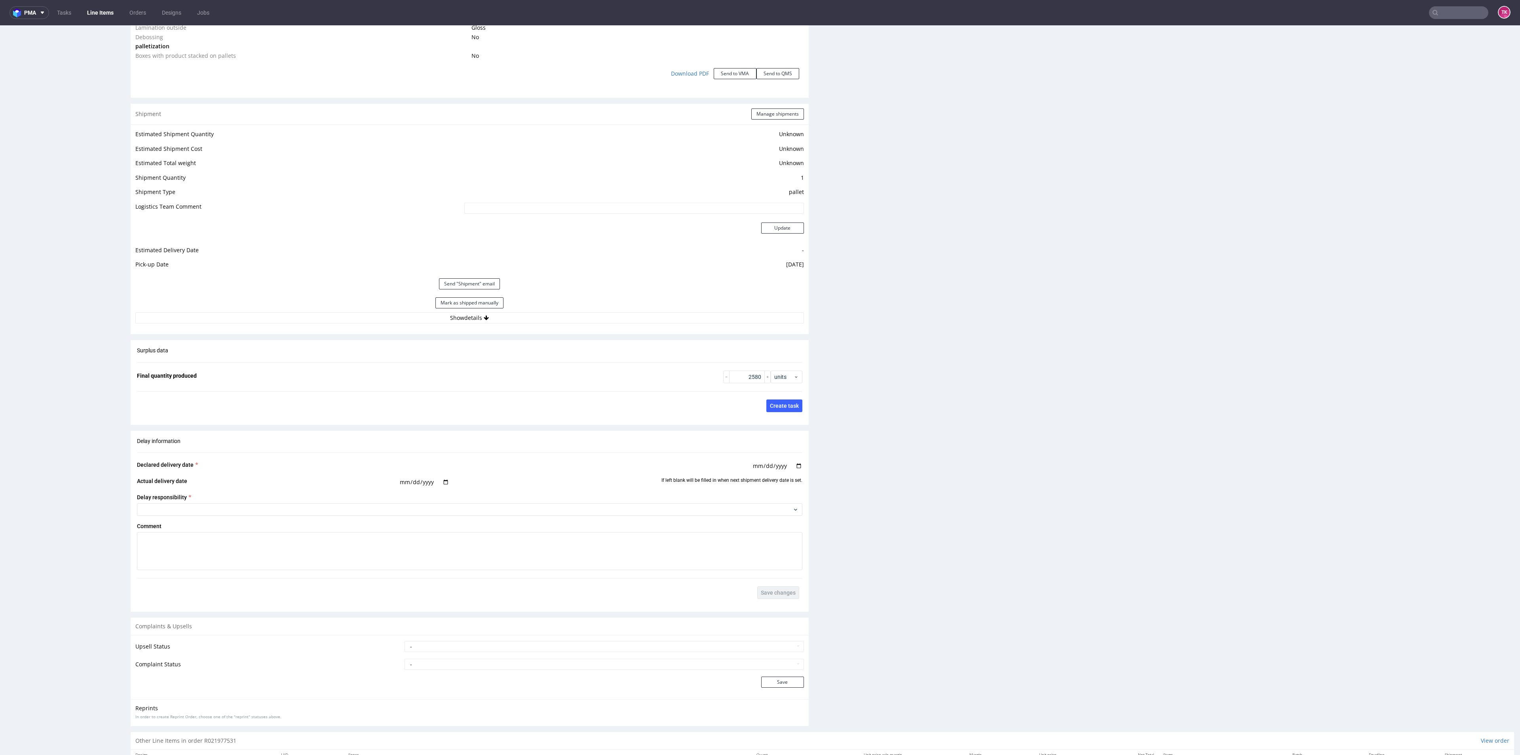
scroll to position [925, 0]
click at [495, 313] on button "Mark as shipped manually" at bounding box center [470, 313] width 68 height 11
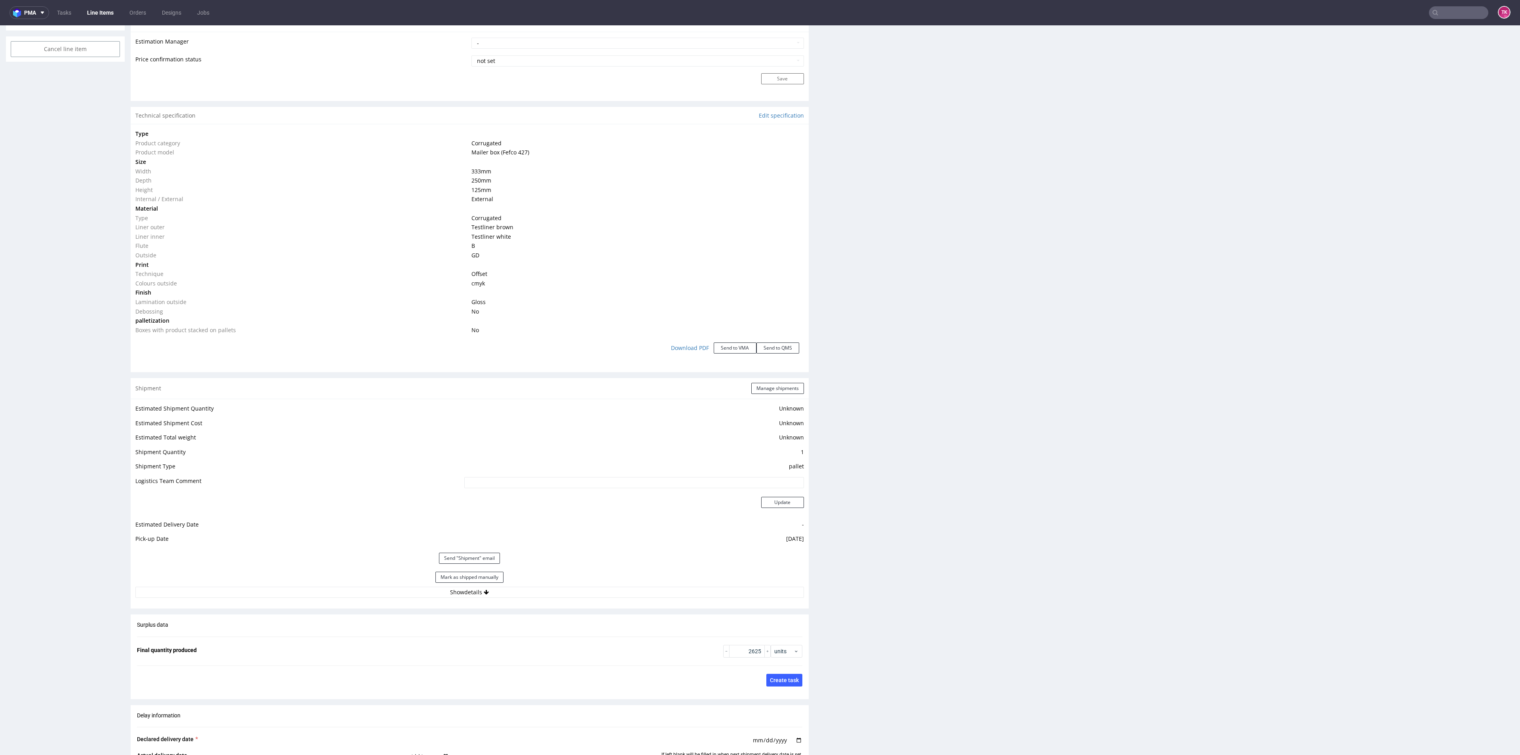
scroll to position [689, 0]
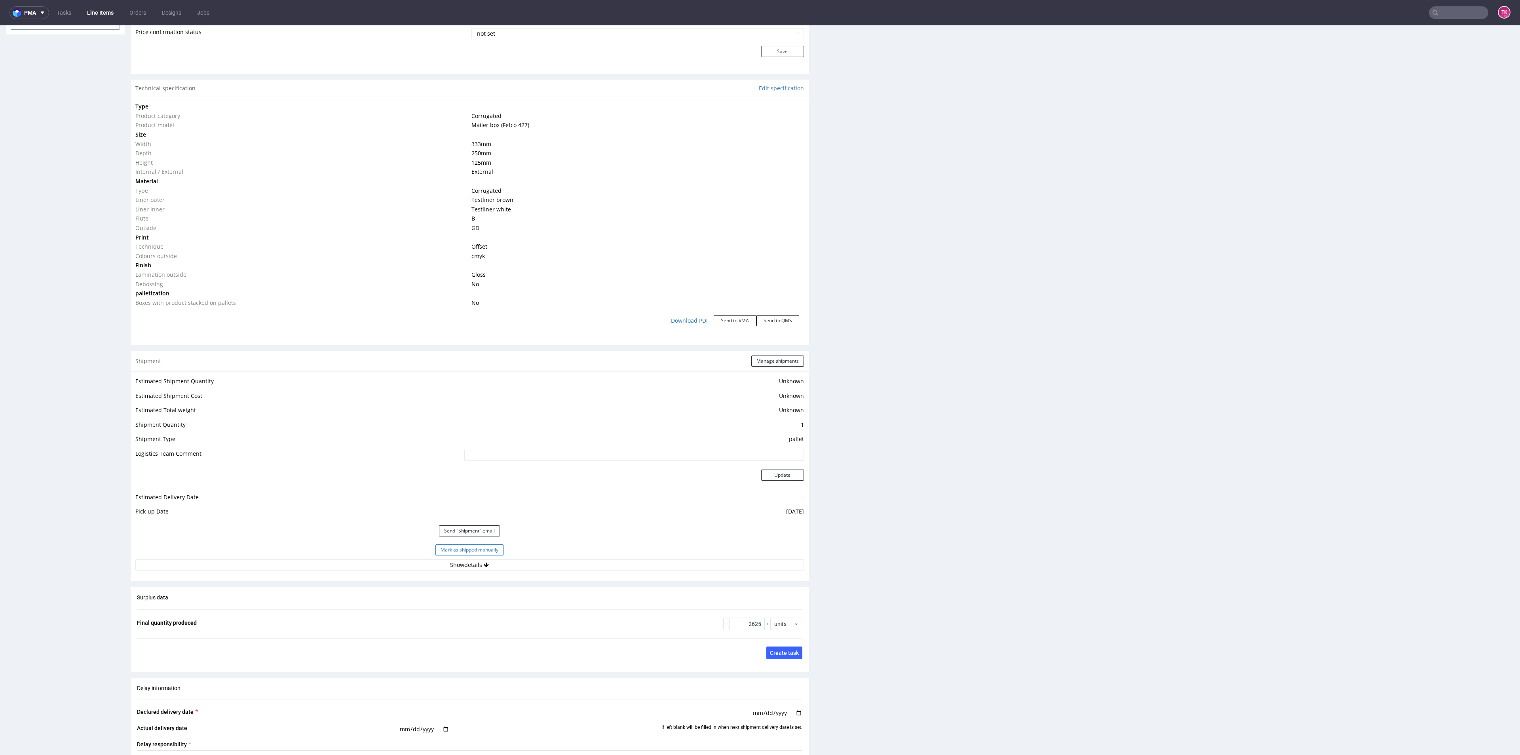
click at [480, 544] on button "Mark as shipped manually" at bounding box center [470, 549] width 68 height 11
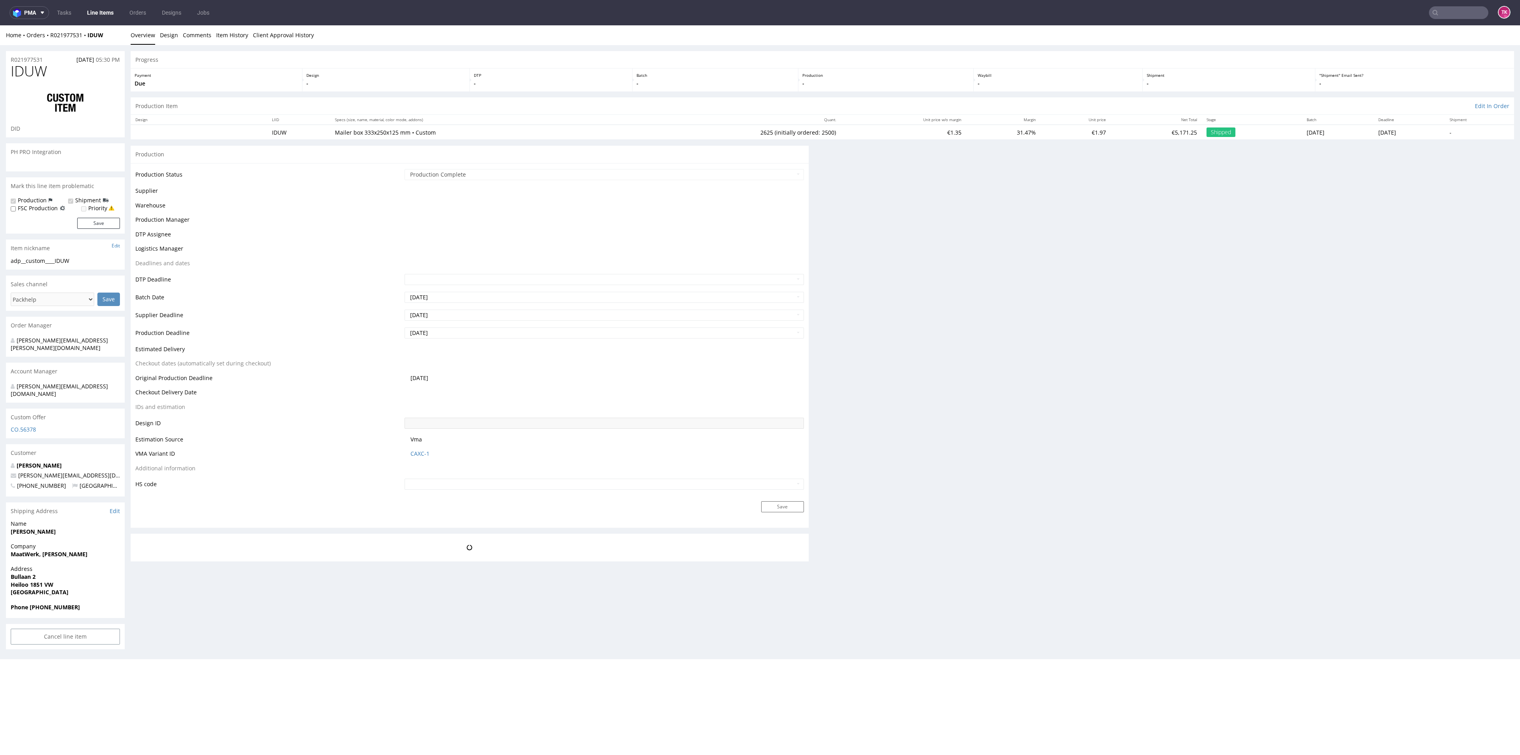
scroll to position [0, 0]
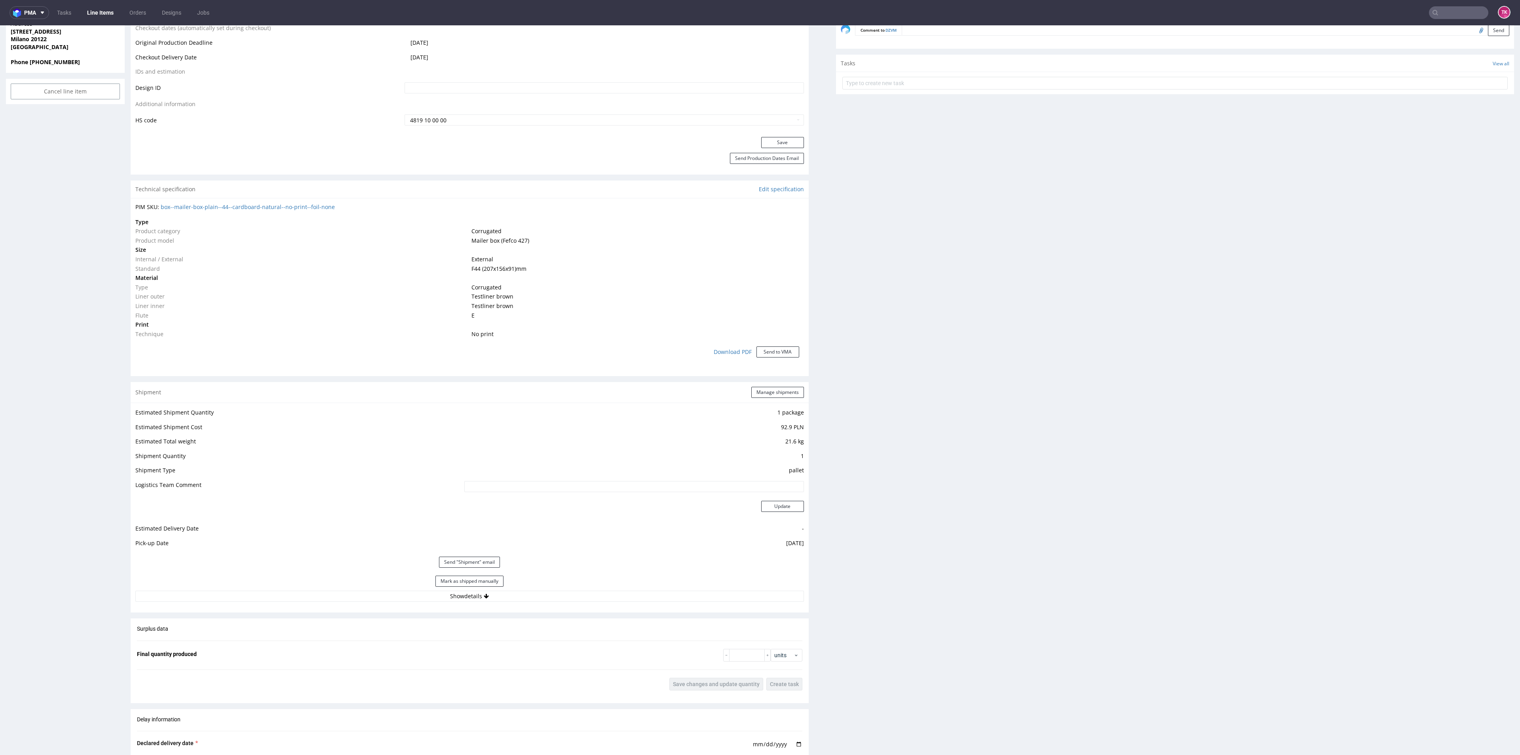
scroll to position [409, 0]
click at [487, 580] on button "Mark as shipped manually" at bounding box center [470, 580] width 68 height 11
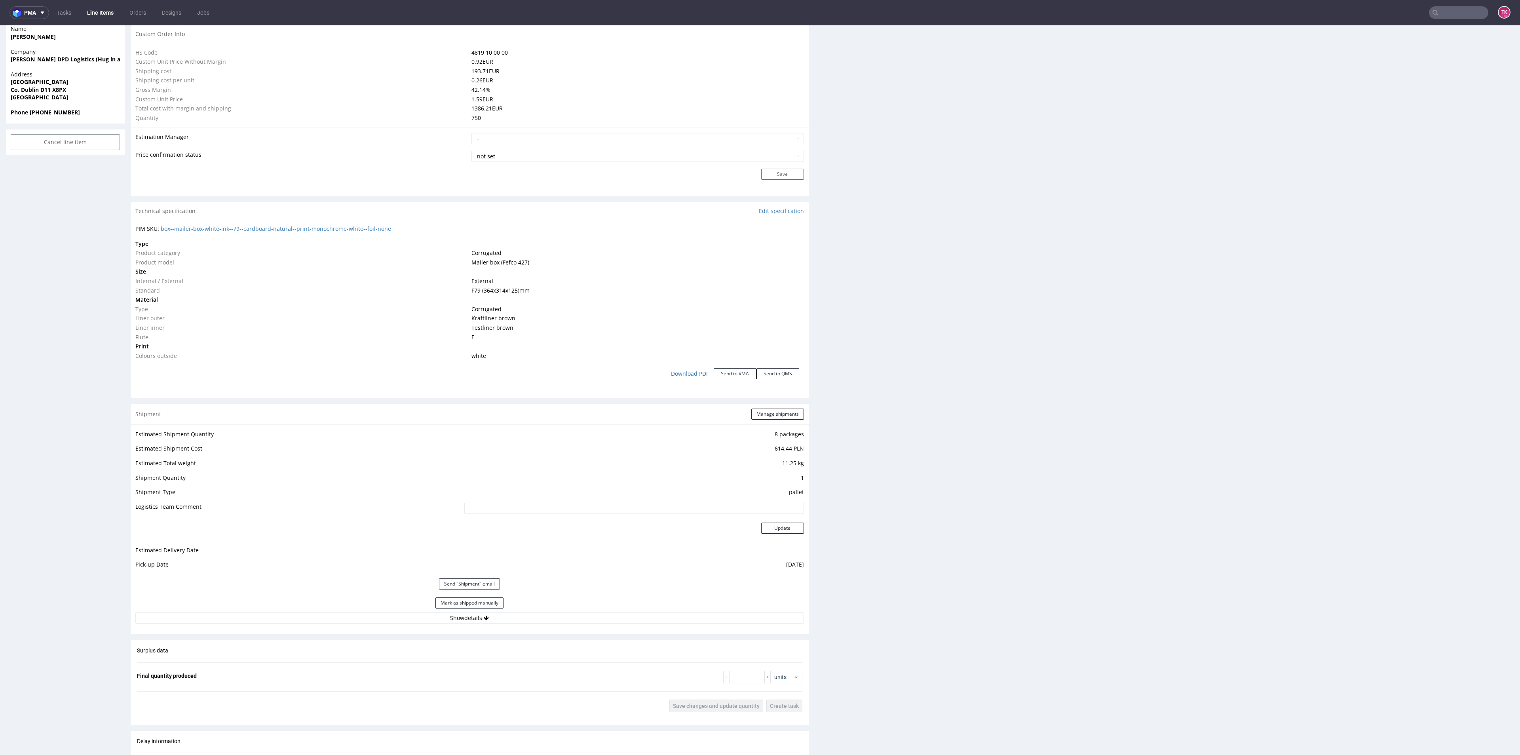
scroll to position [572, 0]
click at [453, 599] on button "Mark as shipped manually" at bounding box center [470, 602] width 68 height 11
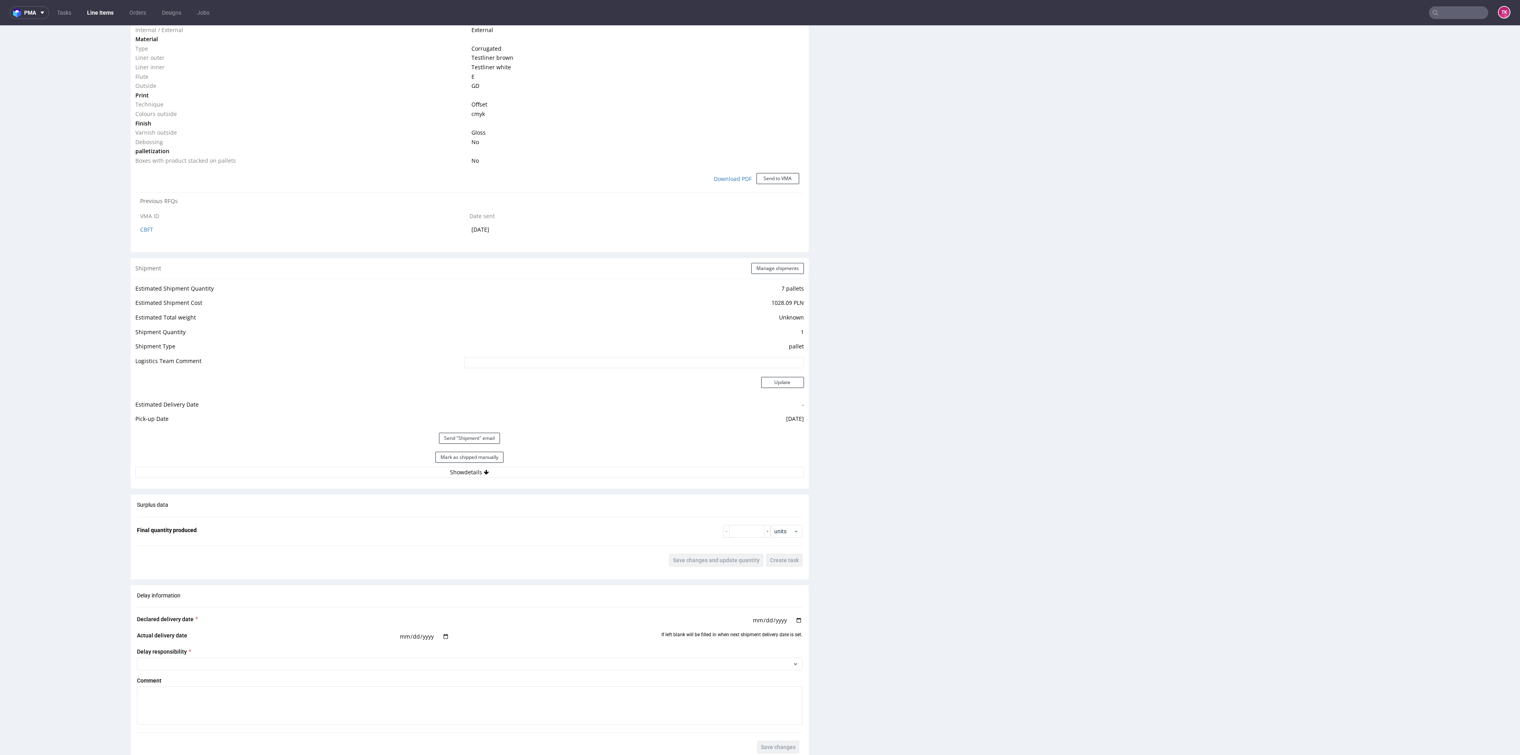
scroll to position [692, 0]
click at [470, 454] on button "Mark as shipped manually" at bounding box center [470, 455] width 68 height 11
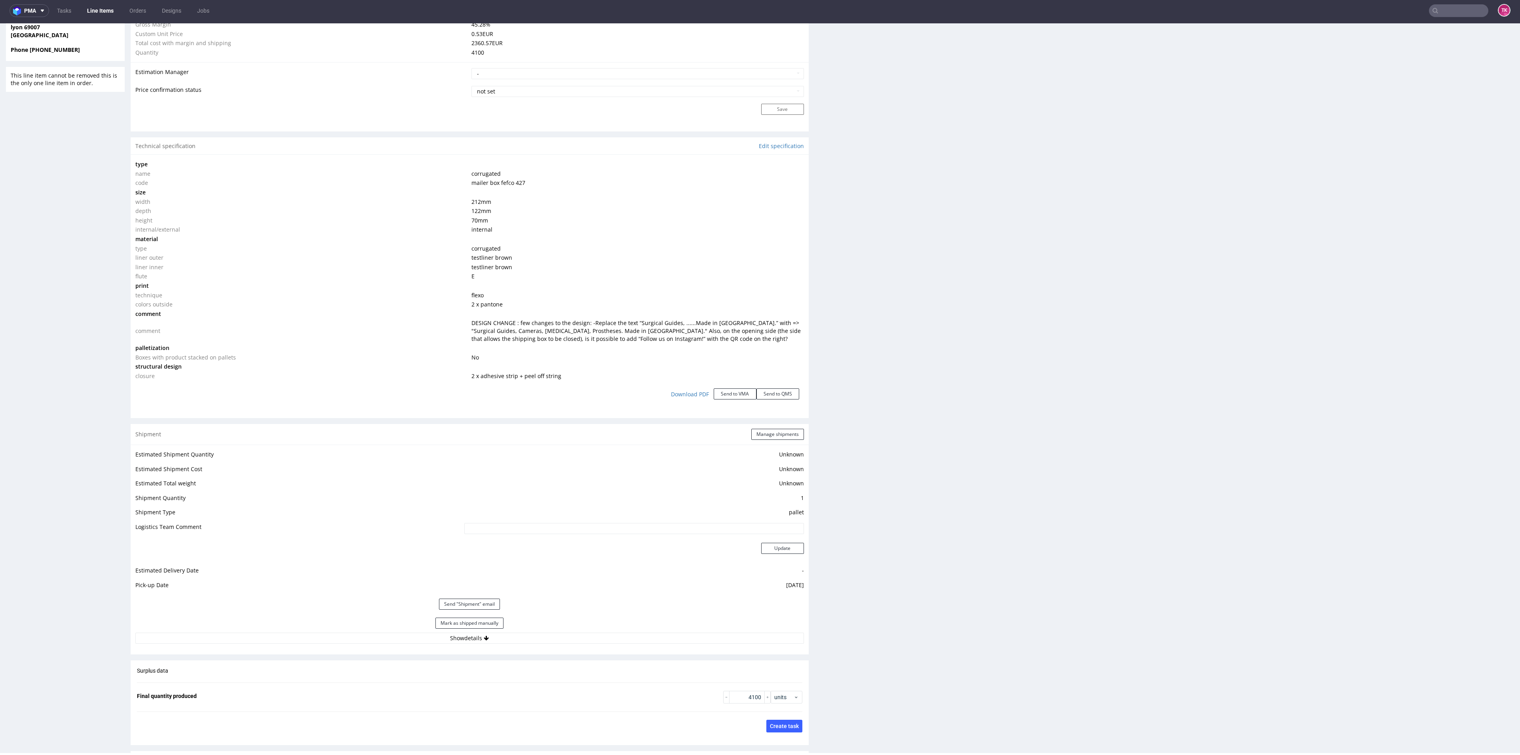
scroll to position [630, 0]
click at [487, 618] on button "Mark as shipped manually" at bounding box center [470, 622] width 68 height 11
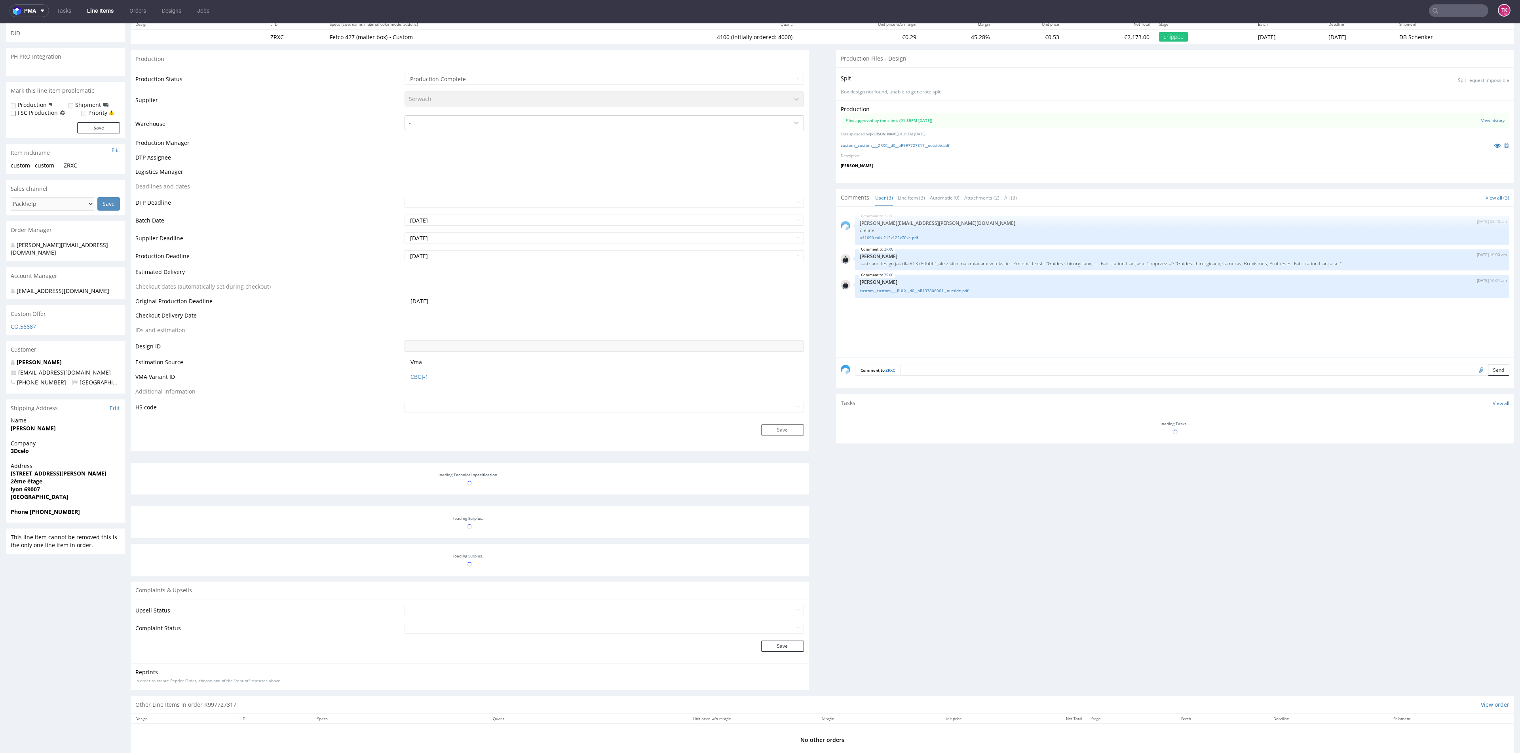
scroll to position [121, 0]
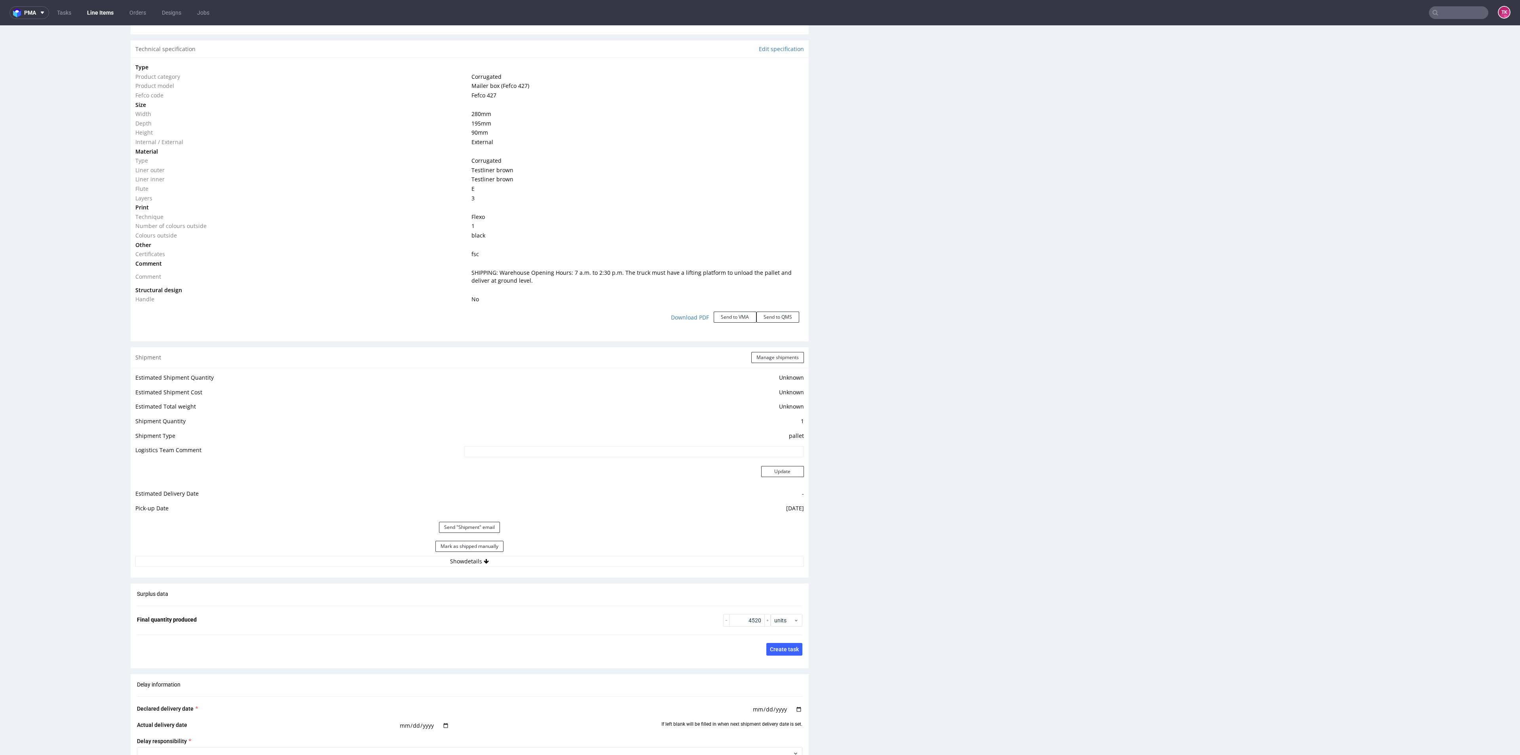
scroll to position [739, 0]
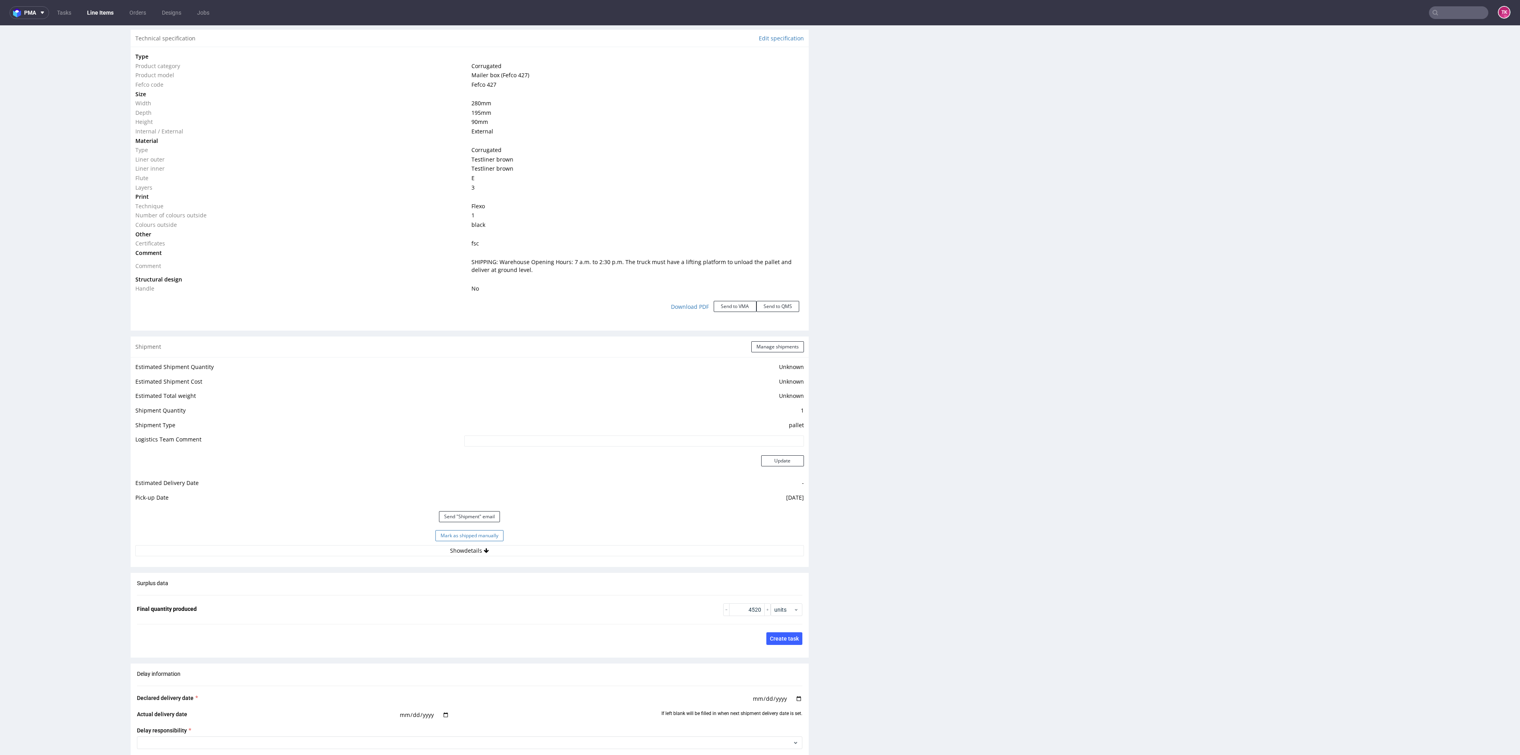
click at [468, 536] on button "Mark as shipped manually" at bounding box center [470, 535] width 68 height 11
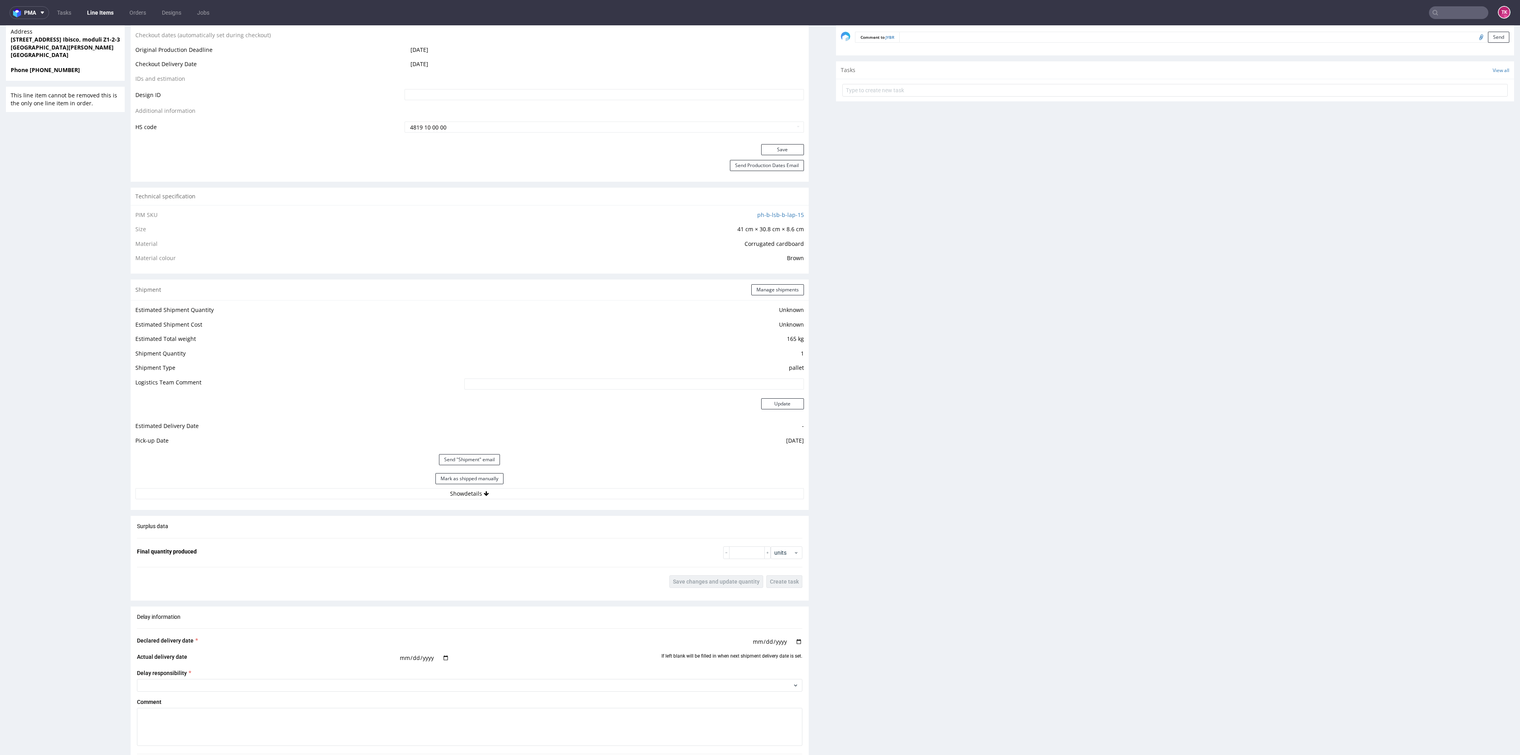
scroll to position [379, 0]
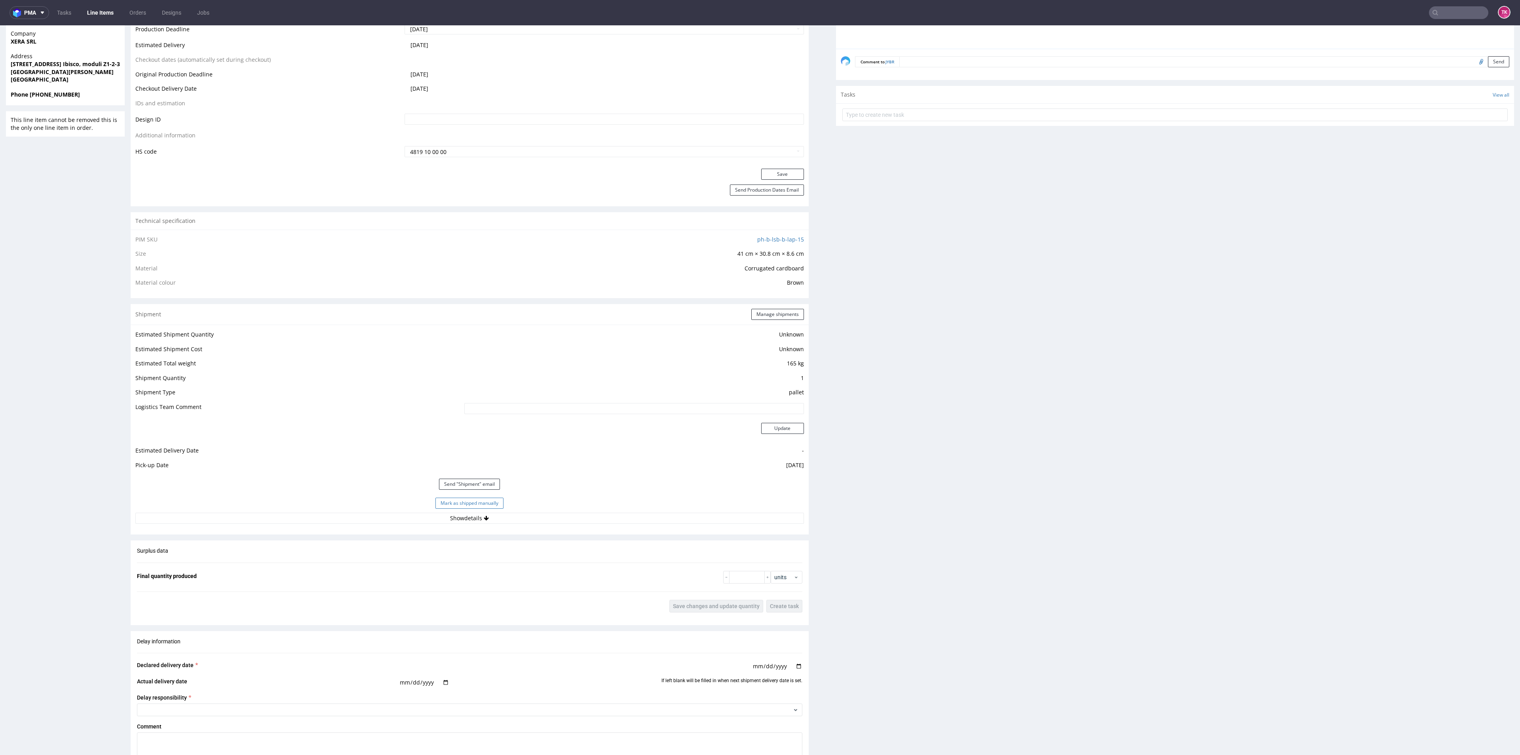
click at [488, 506] on button "Mark as shipped manually" at bounding box center [470, 503] width 68 height 11
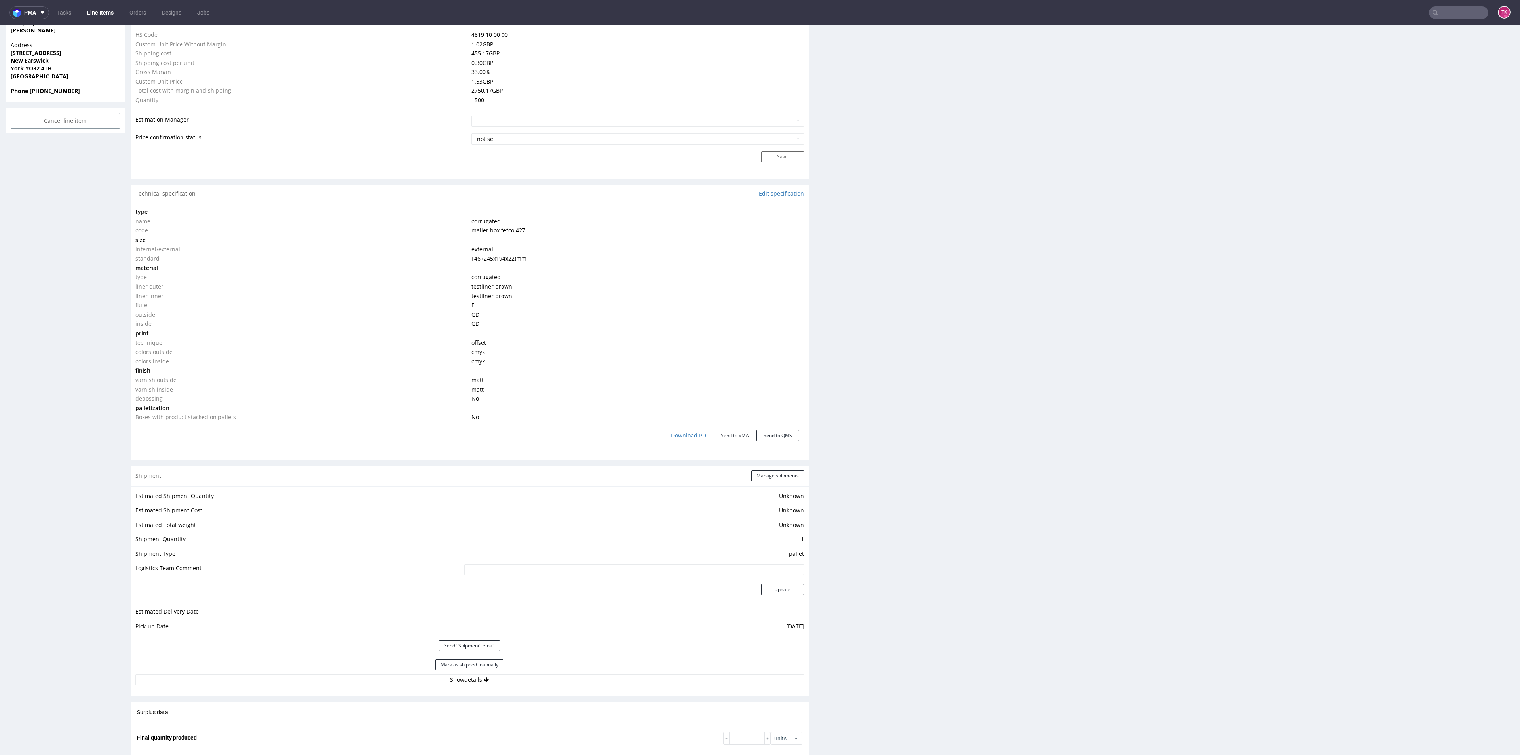
scroll to position [600, 0]
click at [446, 652] on button "Mark as shipped manually" at bounding box center [470, 654] width 68 height 11
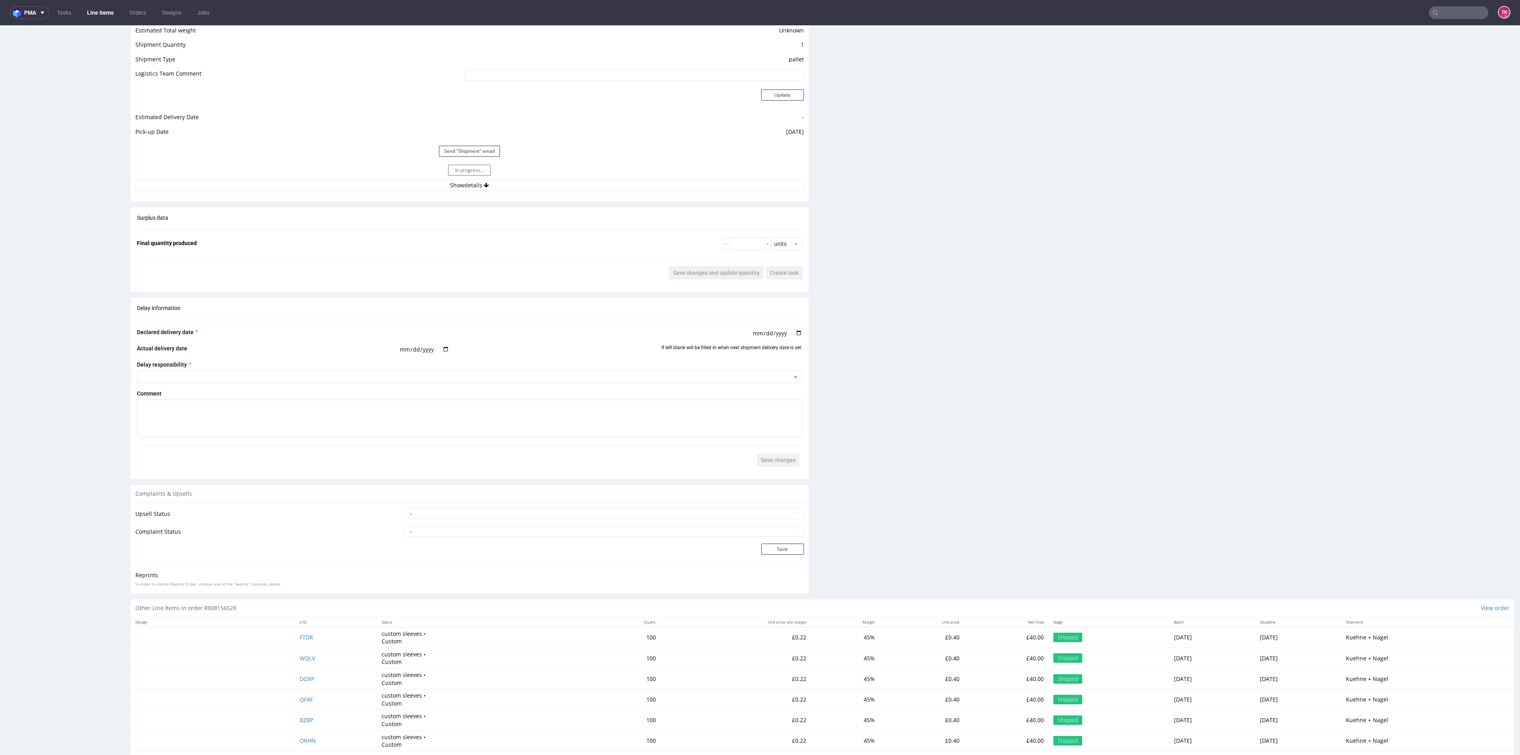
scroll to position [1088, 0]
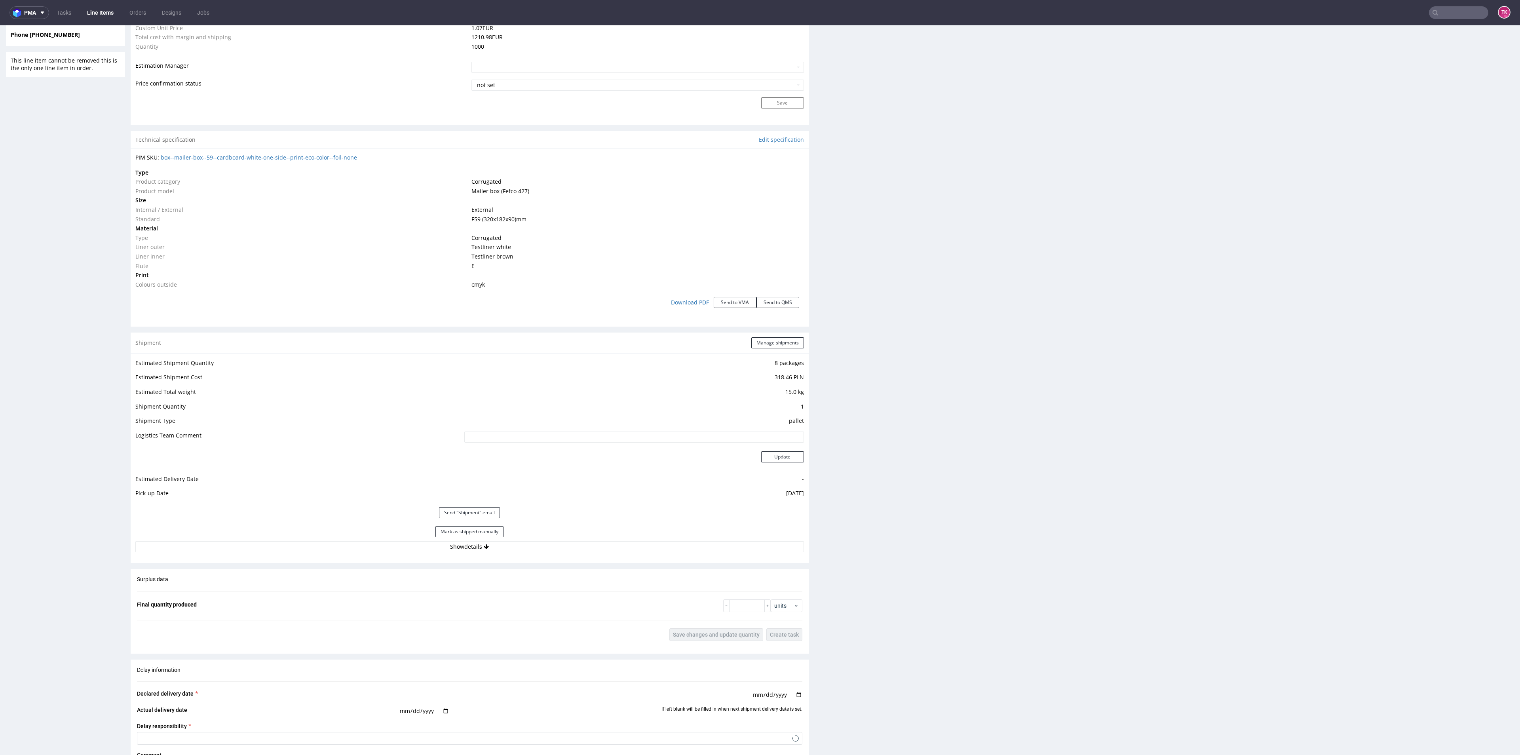
scroll to position [652, 0]
click at [479, 530] on button "Mark as shipped manually" at bounding box center [470, 529] width 68 height 11
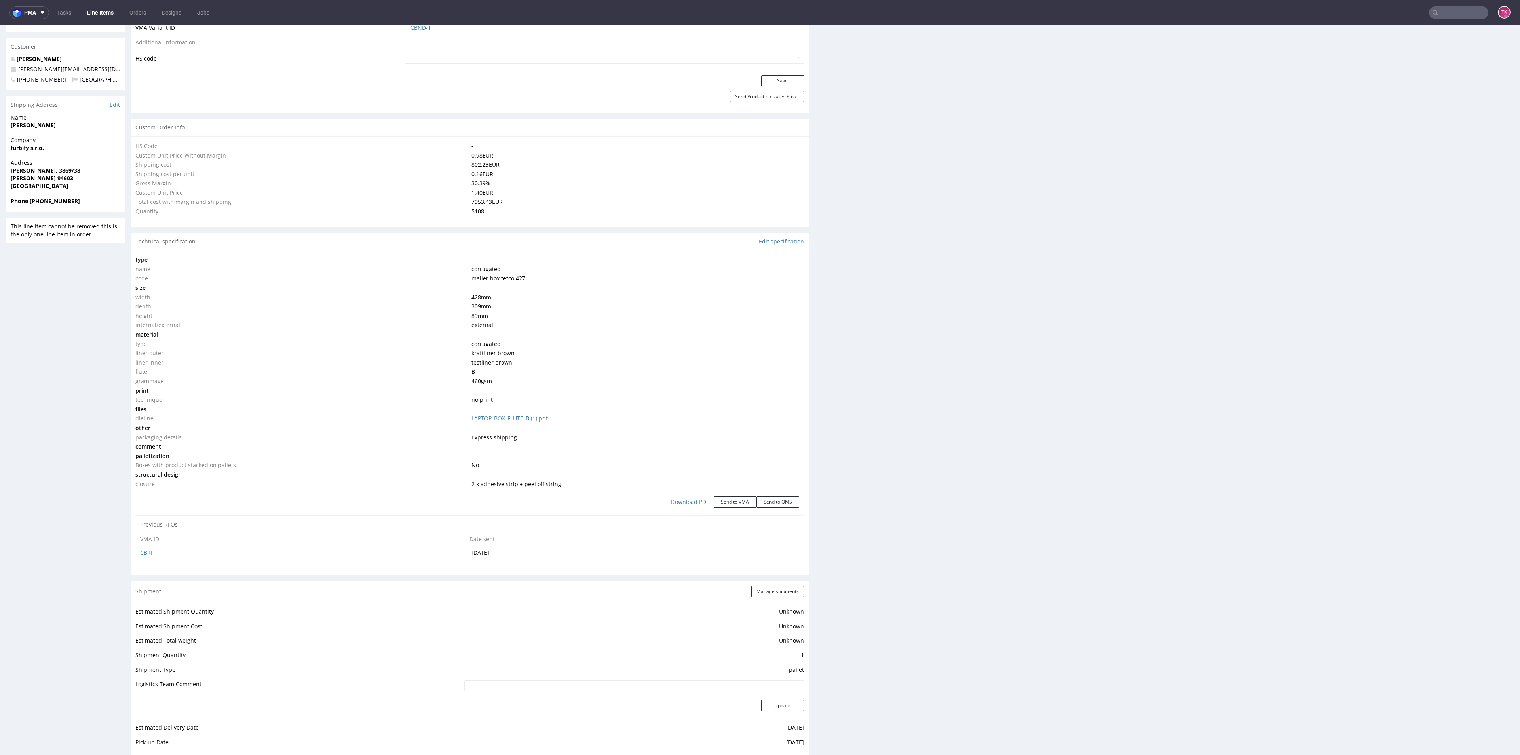
select select "in_progress"
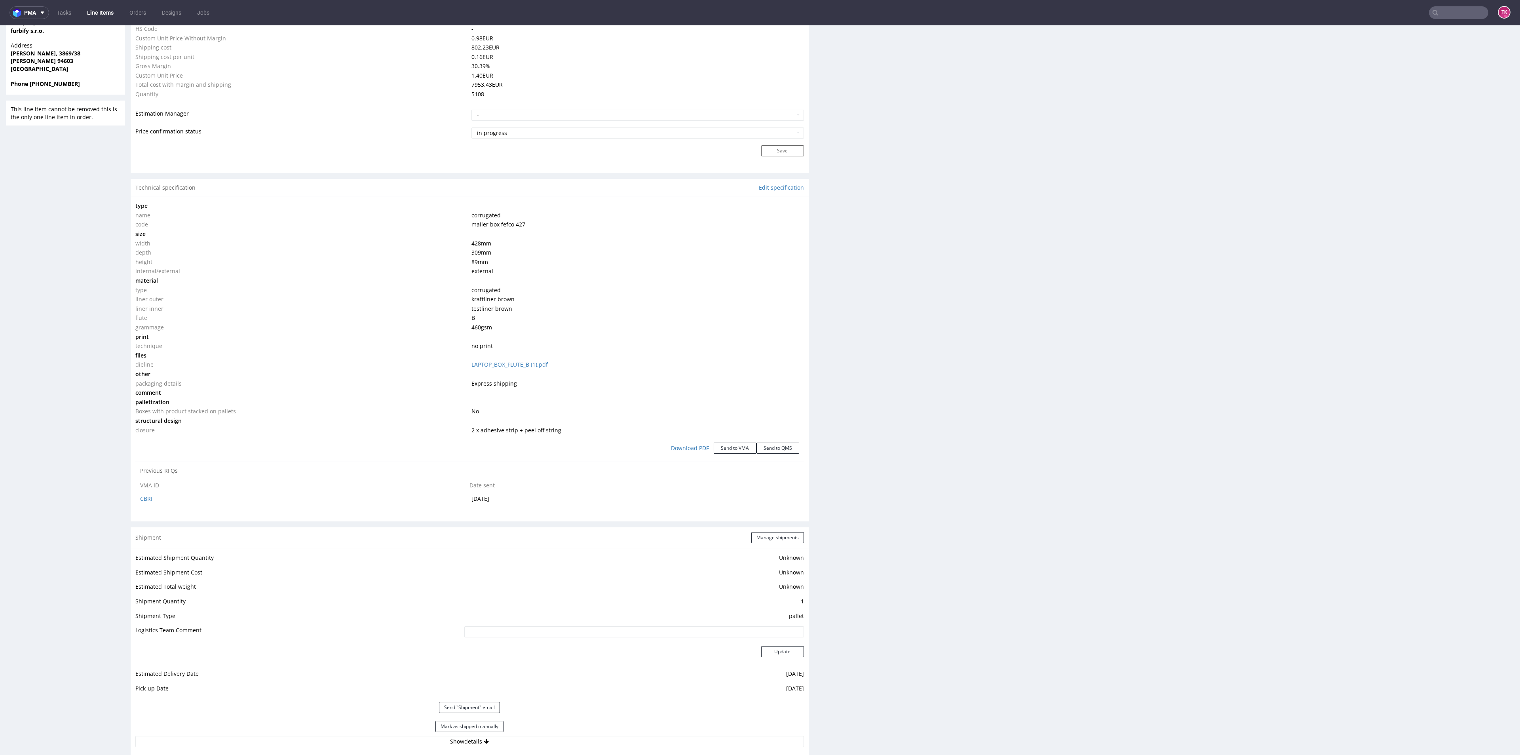
scroll to position [590, 0]
click at [487, 728] on button "Mark as shipped manually" at bounding box center [470, 726] width 68 height 11
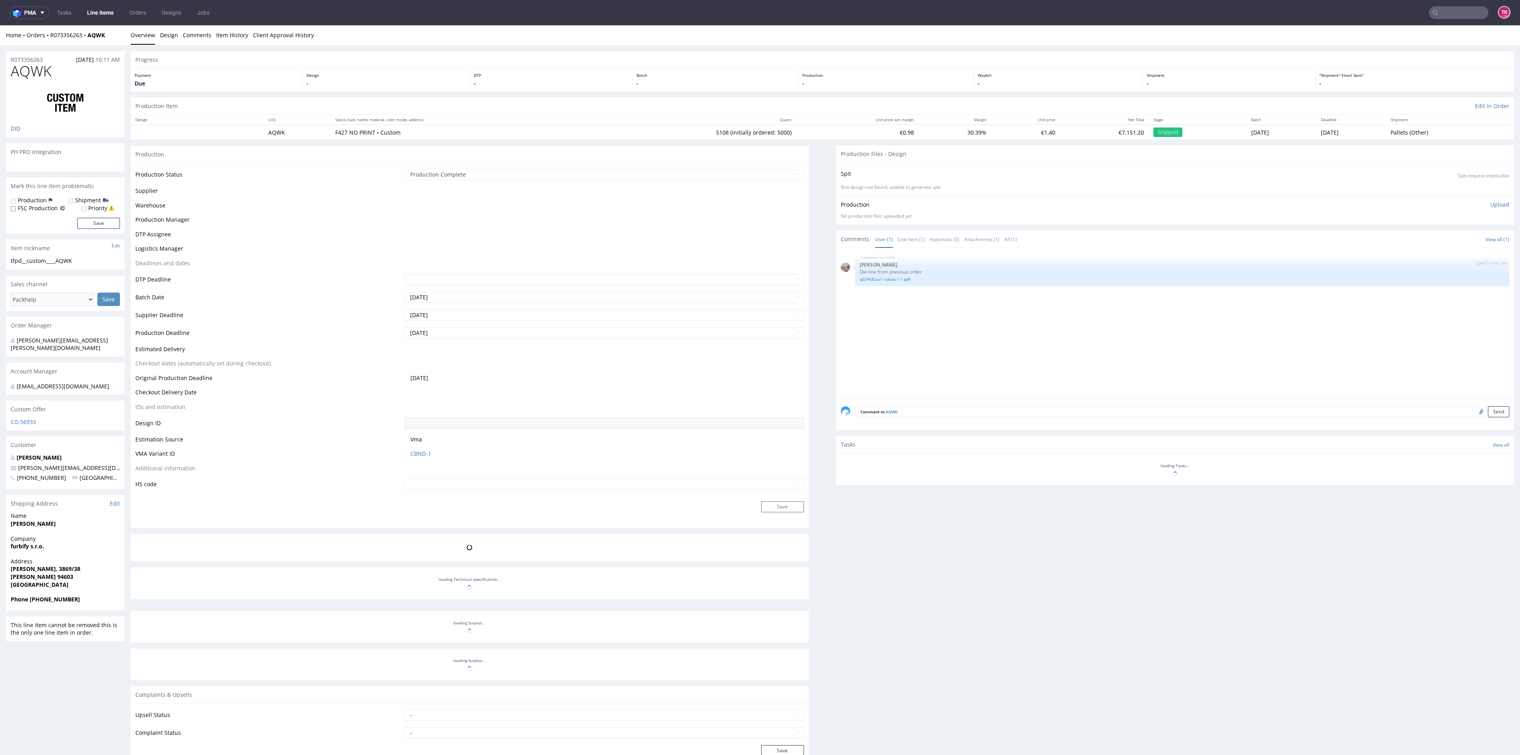
scroll to position [121, 0]
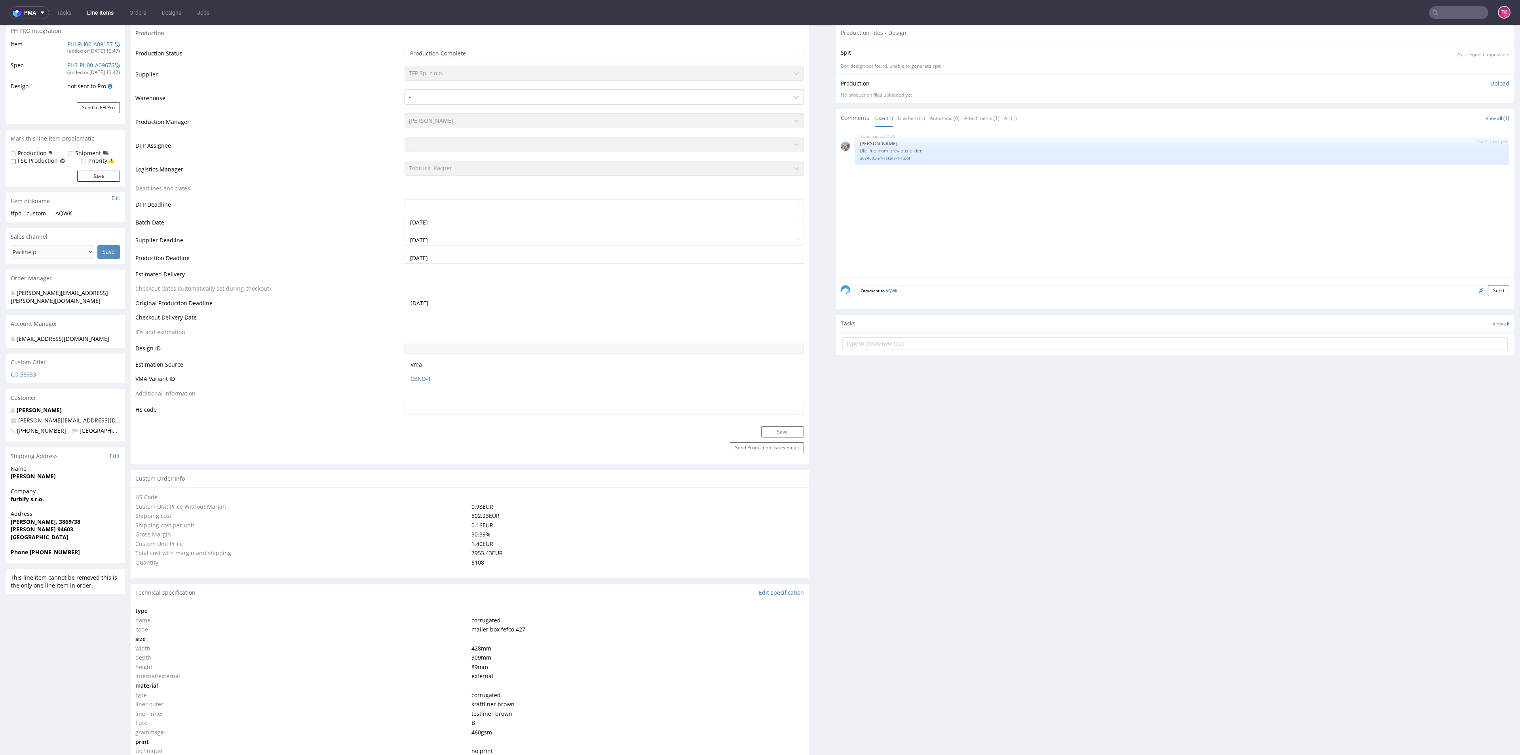
select select "in_progress"
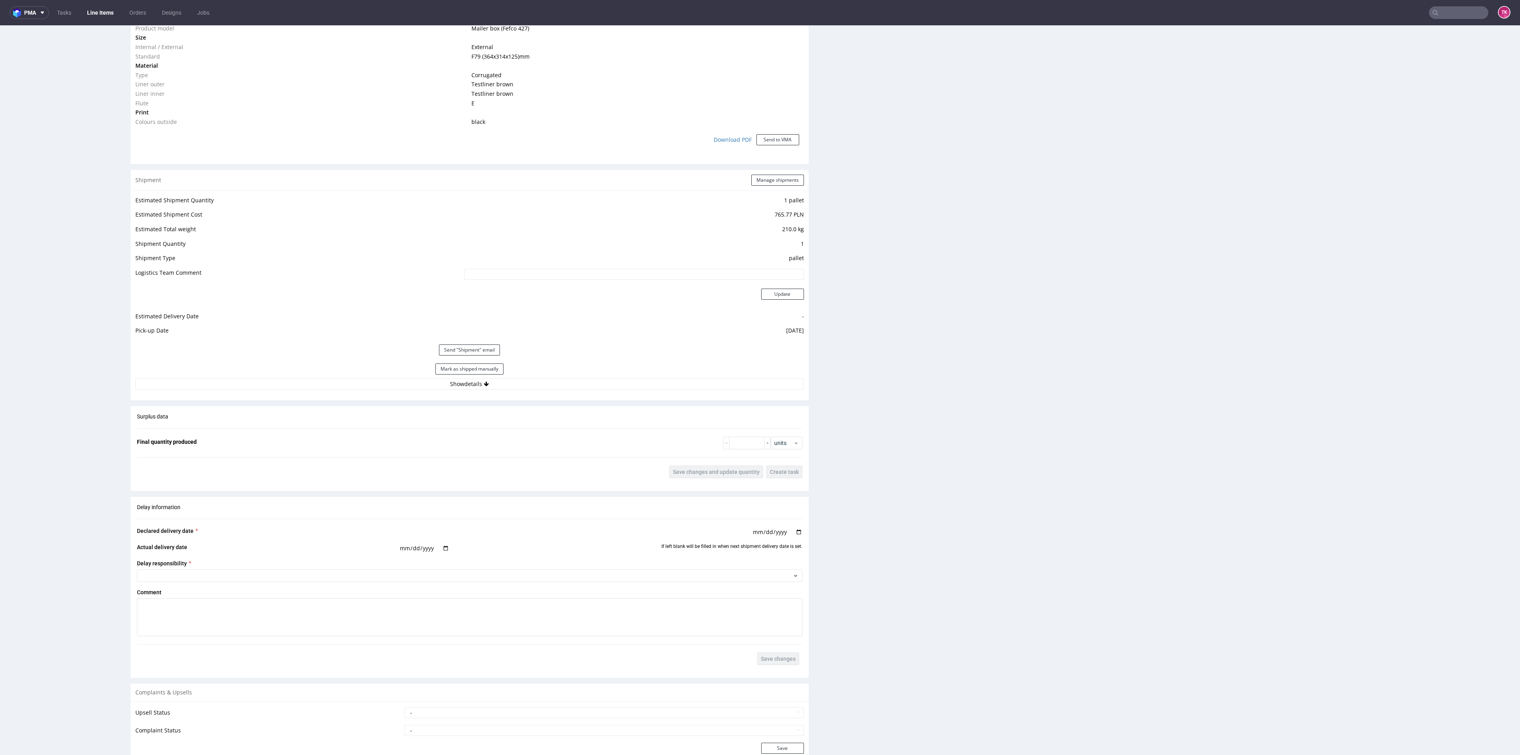
scroll to position [696, 0]
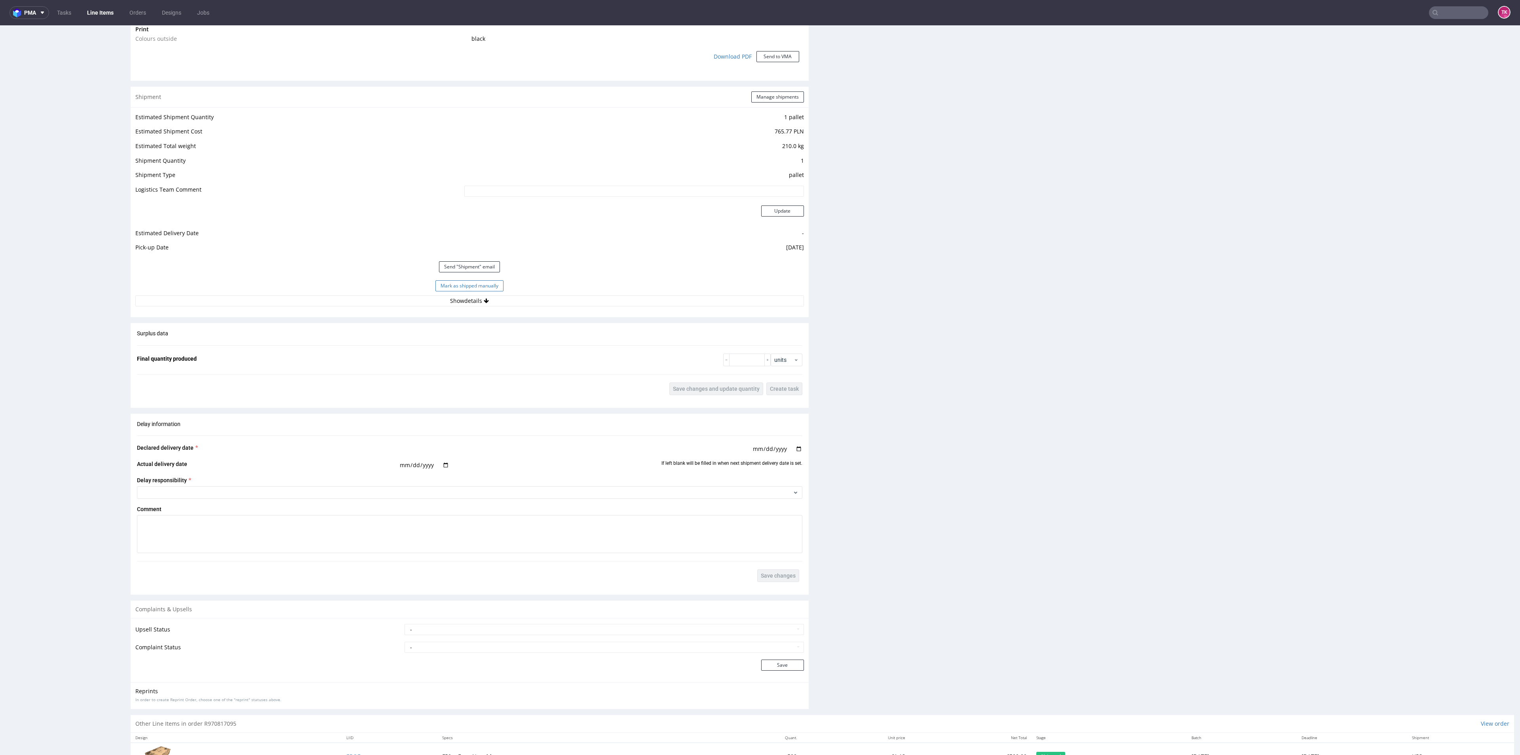
click at [474, 289] on button "Mark as shipped manually" at bounding box center [470, 285] width 68 height 11
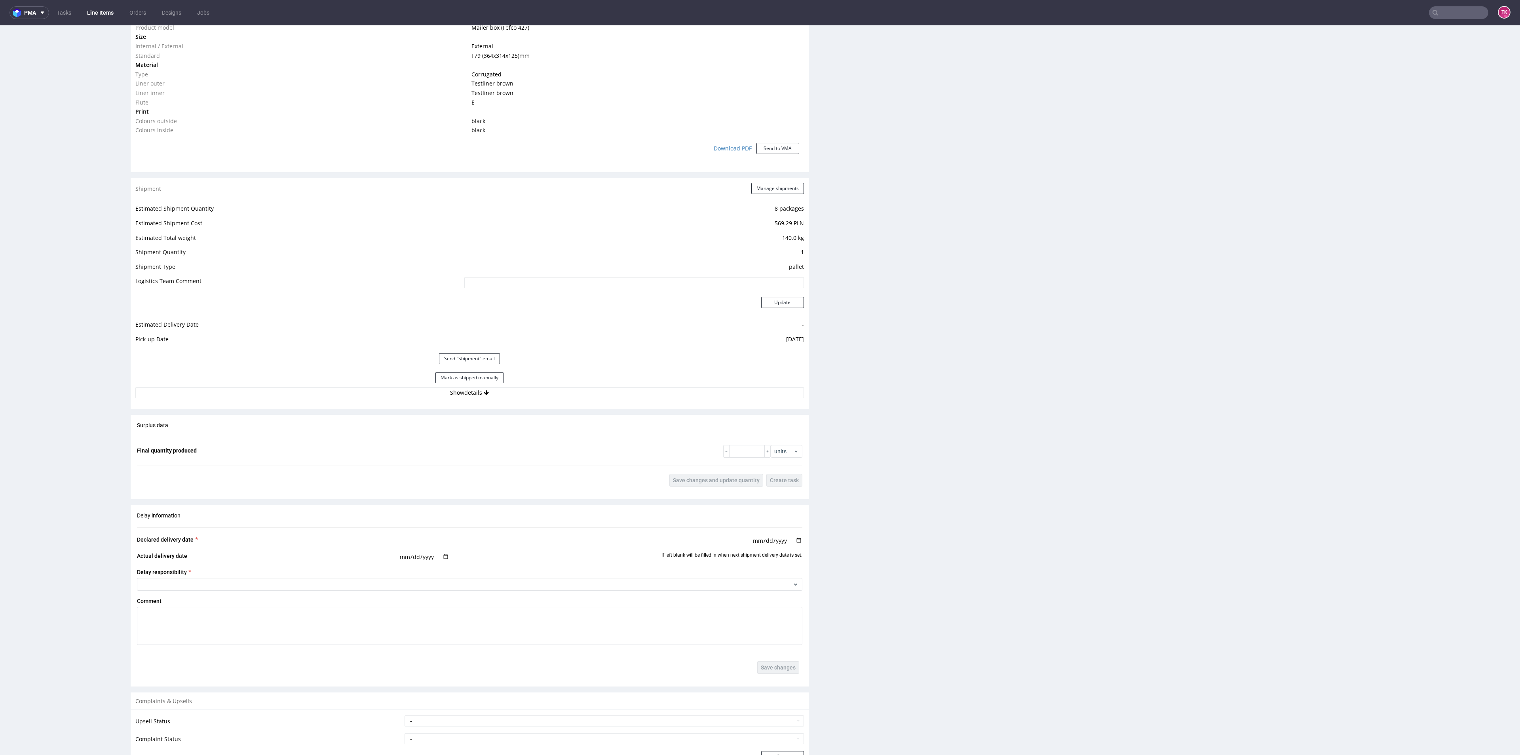
scroll to position [620, 0]
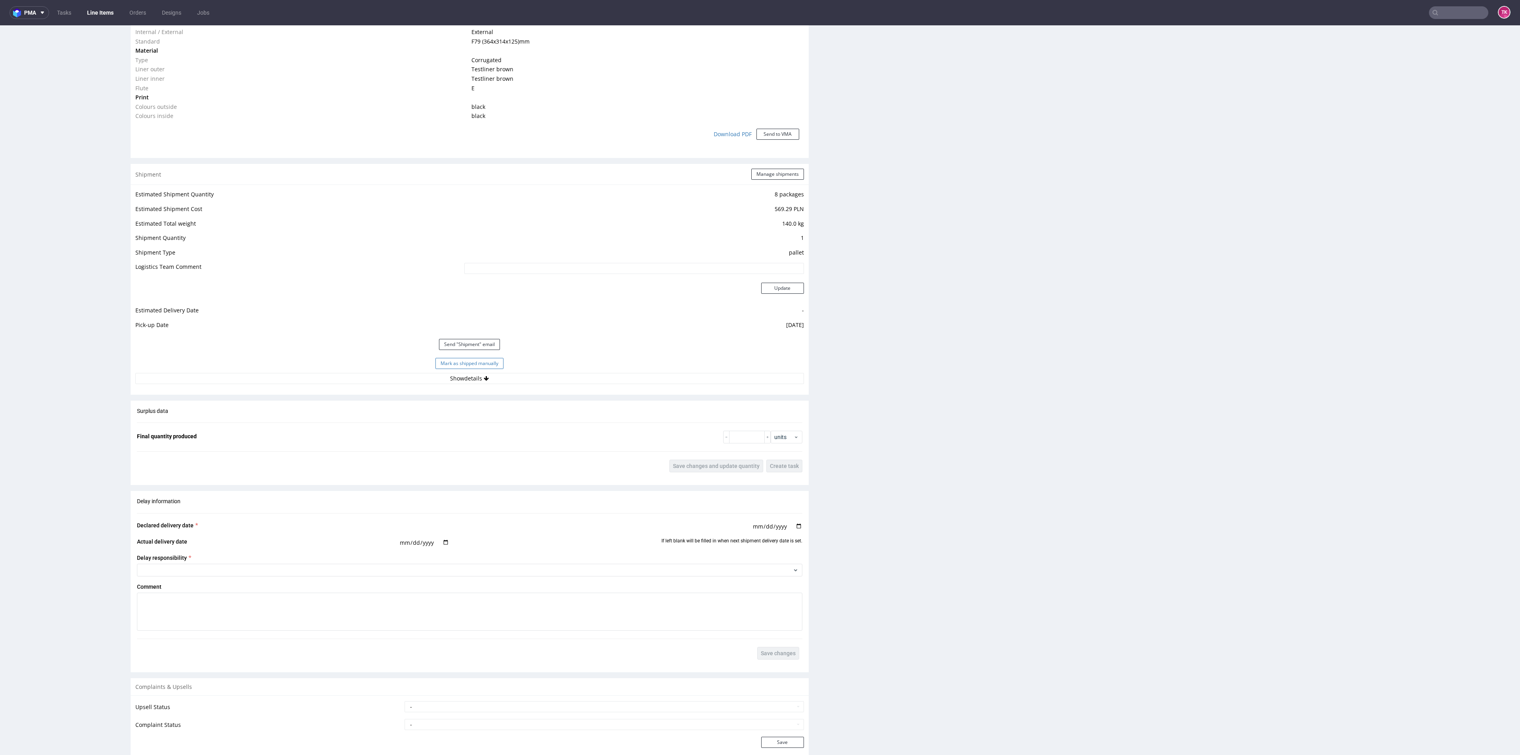
click at [483, 367] on button "Mark as shipped manually" at bounding box center [470, 363] width 68 height 11
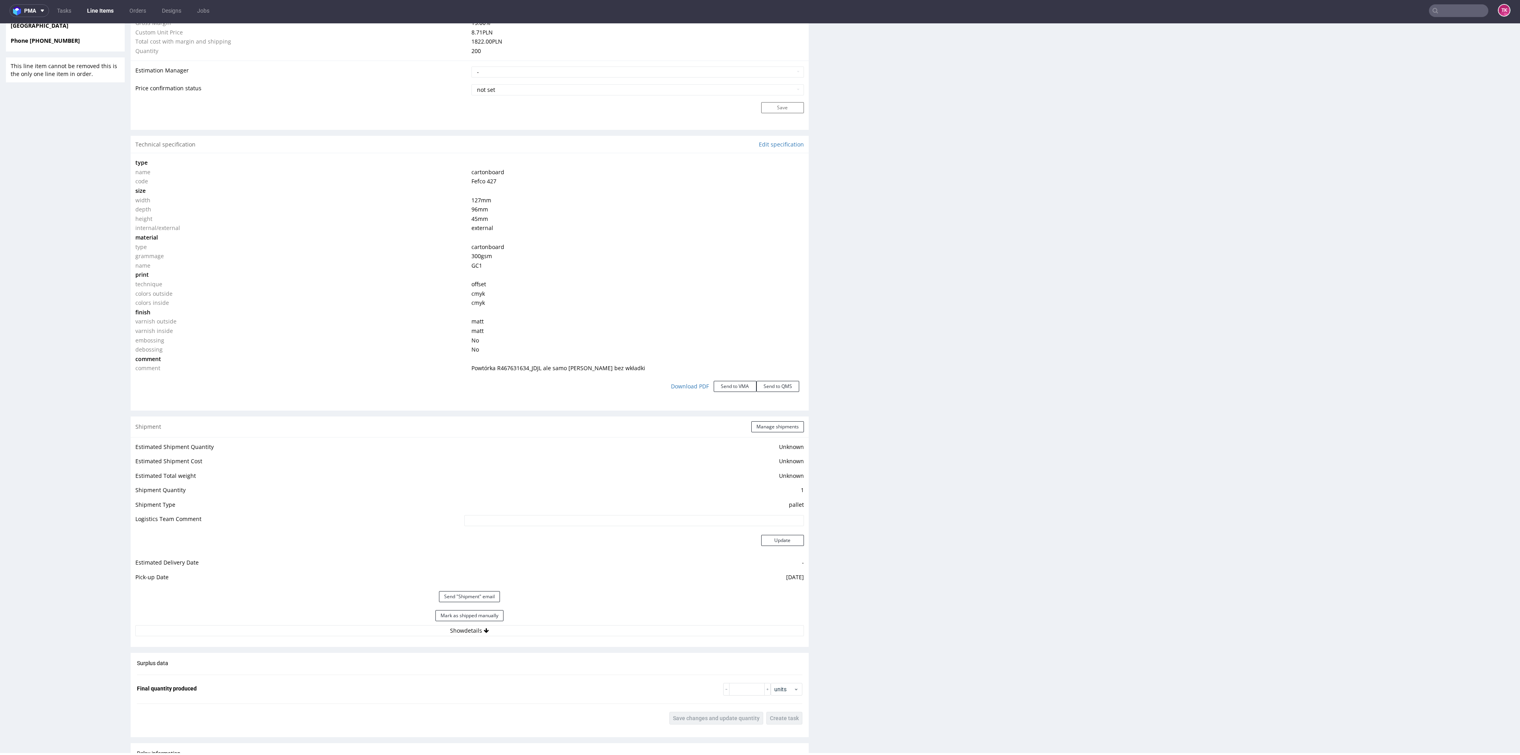
scroll to position [634, 0]
click at [447, 610] on button "Mark as shipped manually" at bounding box center [470, 612] width 68 height 11
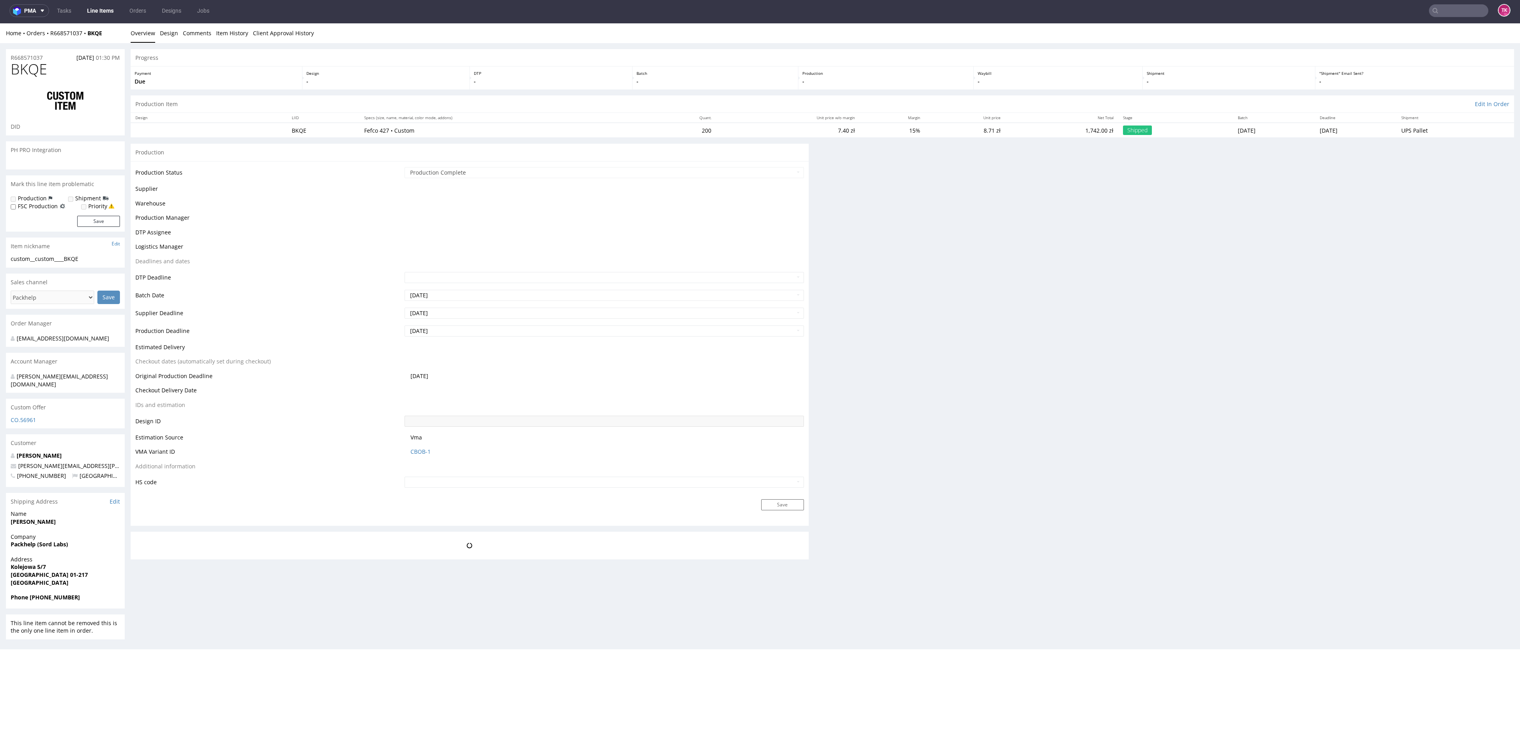
scroll to position [0, 0]
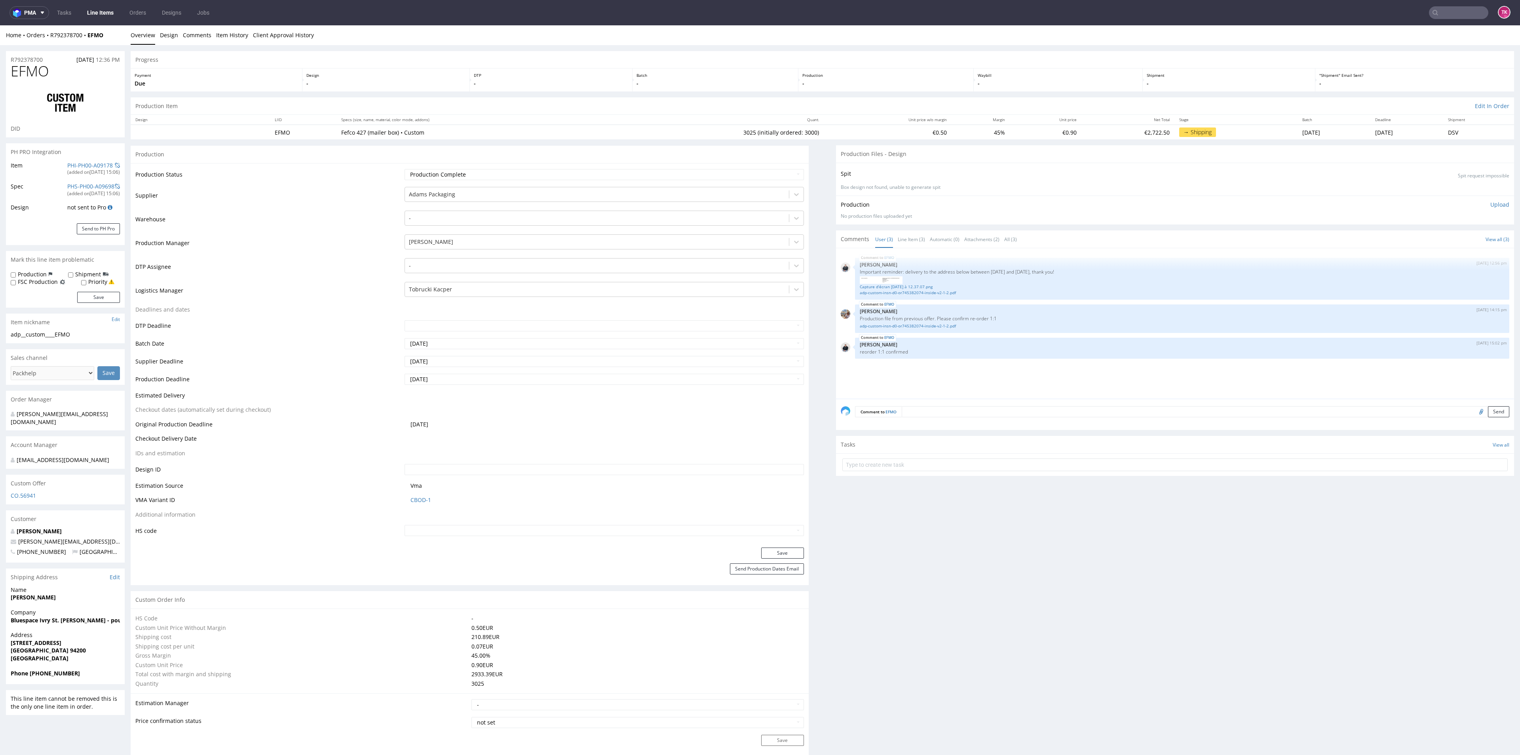
scroll to position [143, 0]
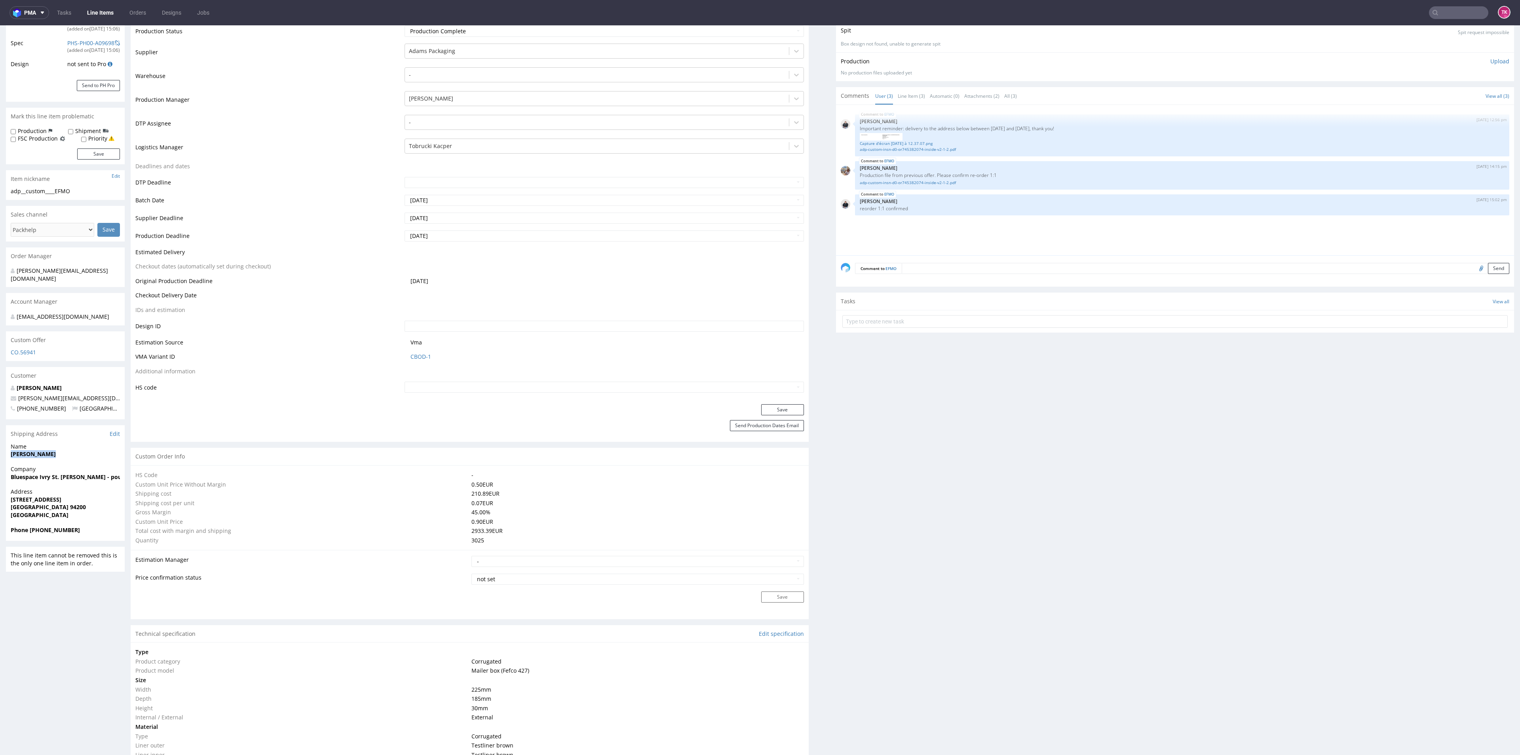
drag, startPoint x: 8, startPoint y: 446, endPoint x: 83, endPoint y: 457, distance: 75.3
click at [83, 457] on section "Shipping Address Edit Name [PERSON_NAME] Company Bluespace [GEOGRAPHIC_DATA][PE…" at bounding box center [65, 483] width 119 height 116
drag, startPoint x: 3, startPoint y: 470, endPoint x: 4, endPoint y: 486, distance: 15.5
copy strong "Bluespace Ivry St. [PERSON_NAME] - pour WAEKURA ([PERSON_NAME])"
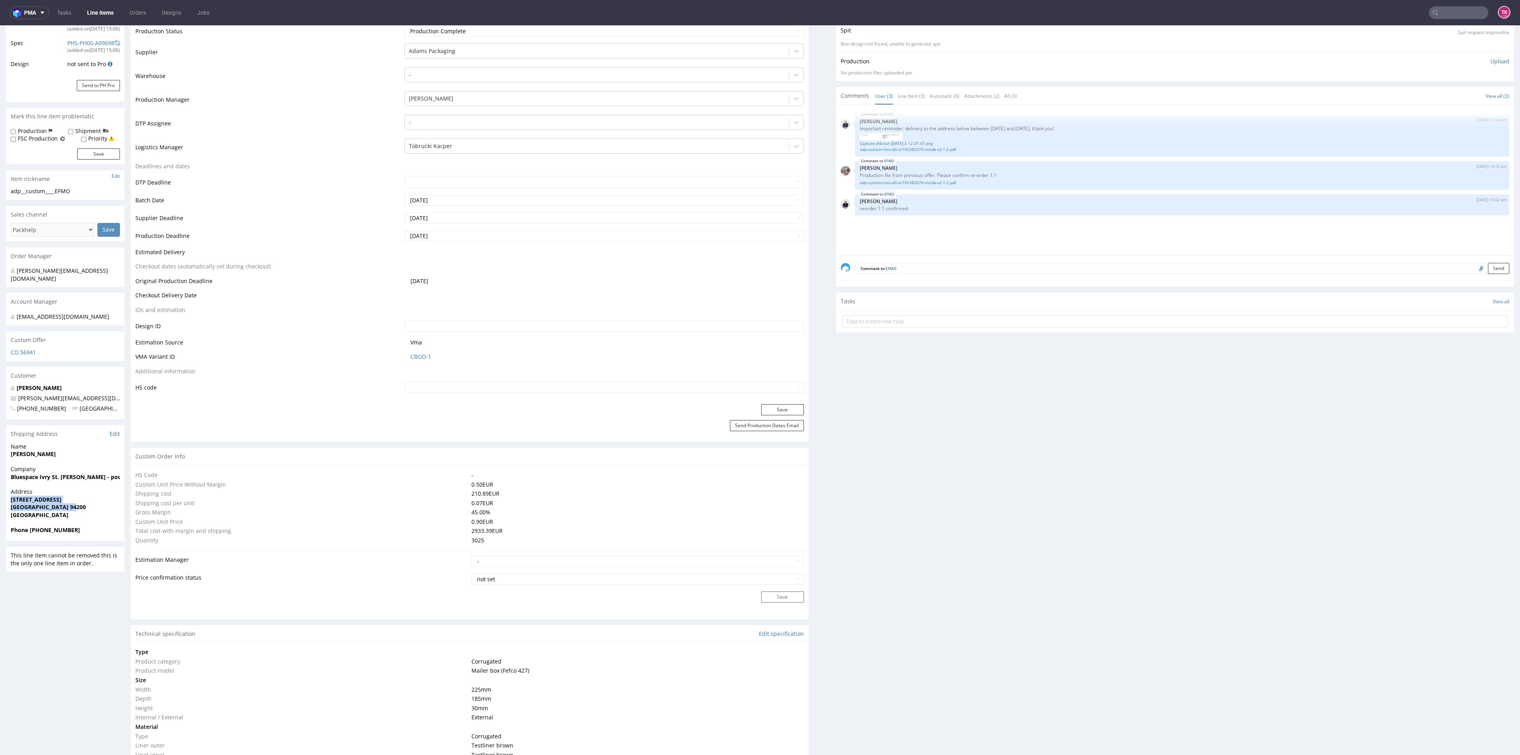
drag, startPoint x: 8, startPoint y: 492, endPoint x: 71, endPoint y: 497, distance: 63.1
click at [71, 497] on div "Address 1 rue Galilée Ivry-sur-Seine 94200 France" at bounding box center [65, 507] width 119 height 38
copy p "1 rue Galilée Ivry-sur-Seine 94200"
drag, startPoint x: 77, startPoint y: 388, endPoint x: 0, endPoint y: 390, distance: 77.2
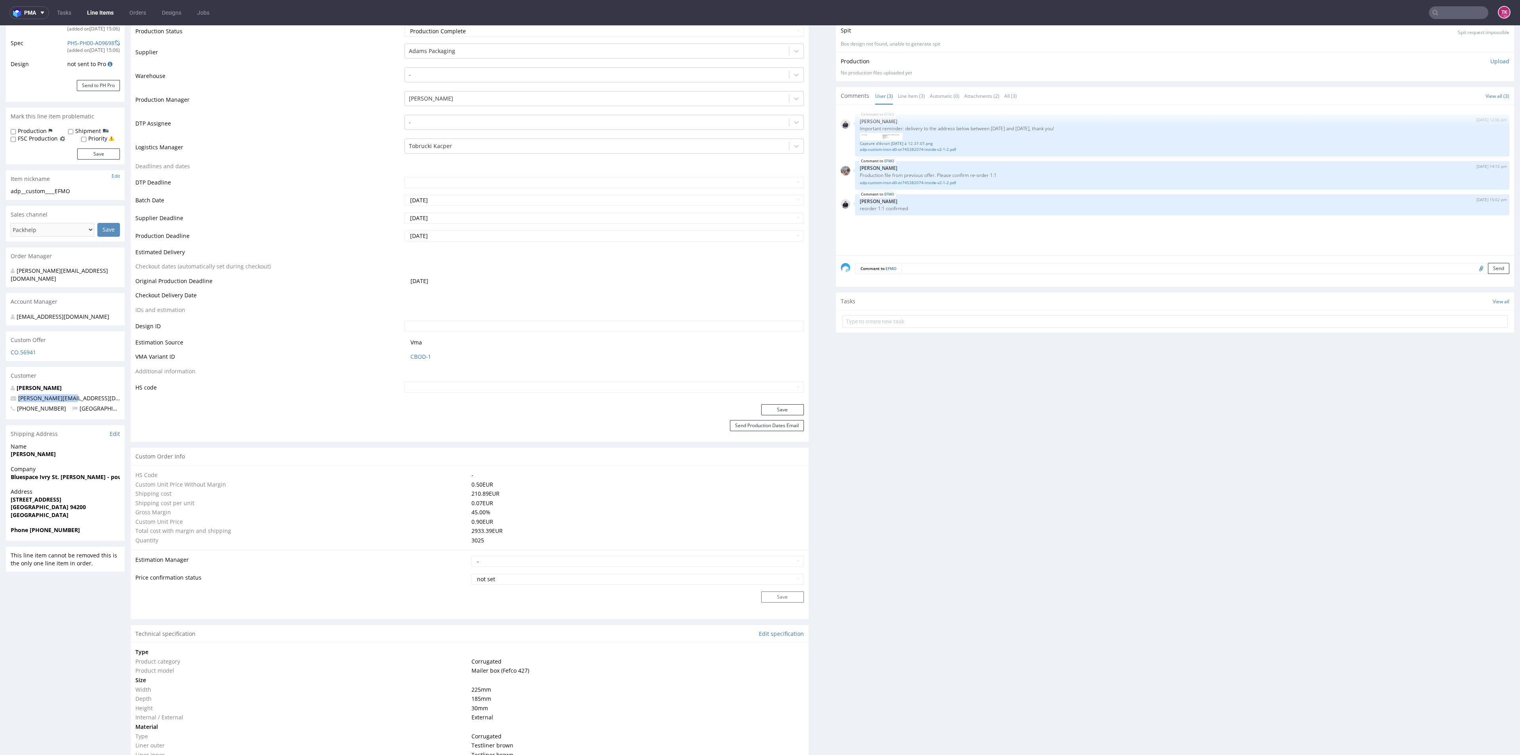
copy span "[PERSON_NAME][EMAIL_ADDRESS][DOMAIN_NAME]"
drag, startPoint x: 38, startPoint y: 523, endPoint x: 98, endPoint y: 521, distance: 59.8
click at [98, 526] on span "Phone +33627926852" at bounding box center [65, 530] width 109 height 8
copy strong "627926852"
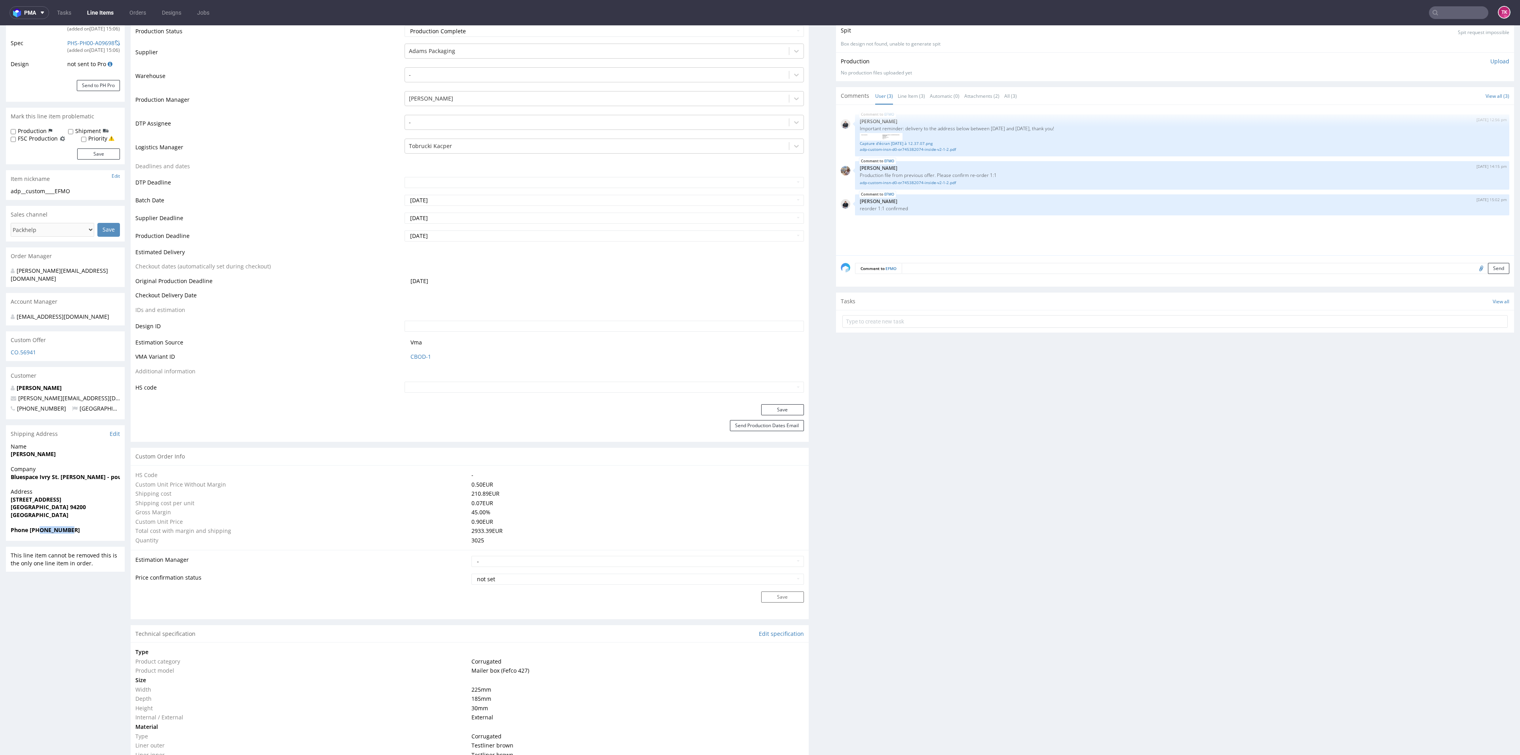
scroll to position [0, 0]
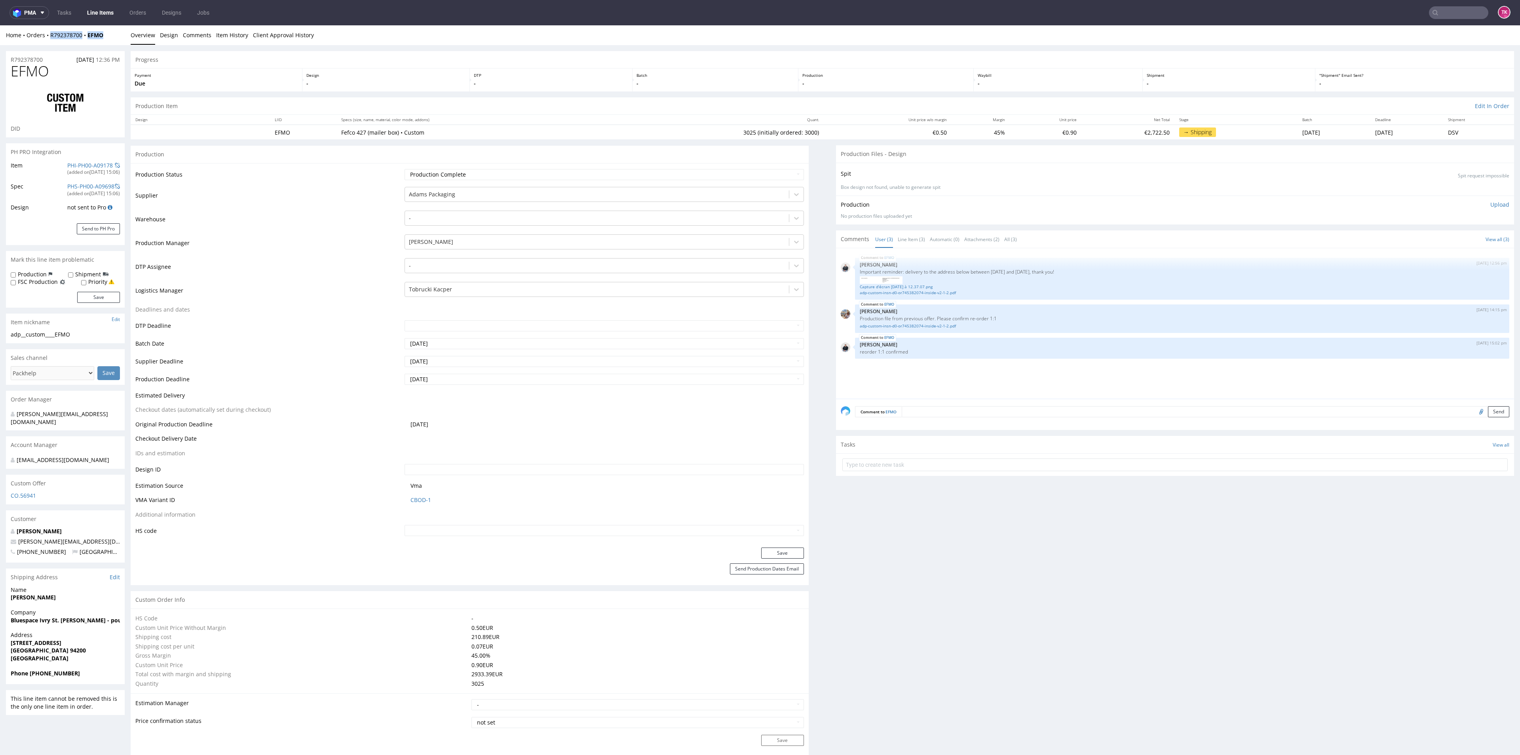
drag, startPoint x: 109, startPoint y: 41, endPoint x: 50, endPoint y: 41, distance: 58.6
click at [50, 41] on div "Home Orders R792378700 EFMO Overview Design Comments Item History Client Approv…" at bounding box center [760, 35] width 1520 height 20
copy div "R792378700 EFMO"
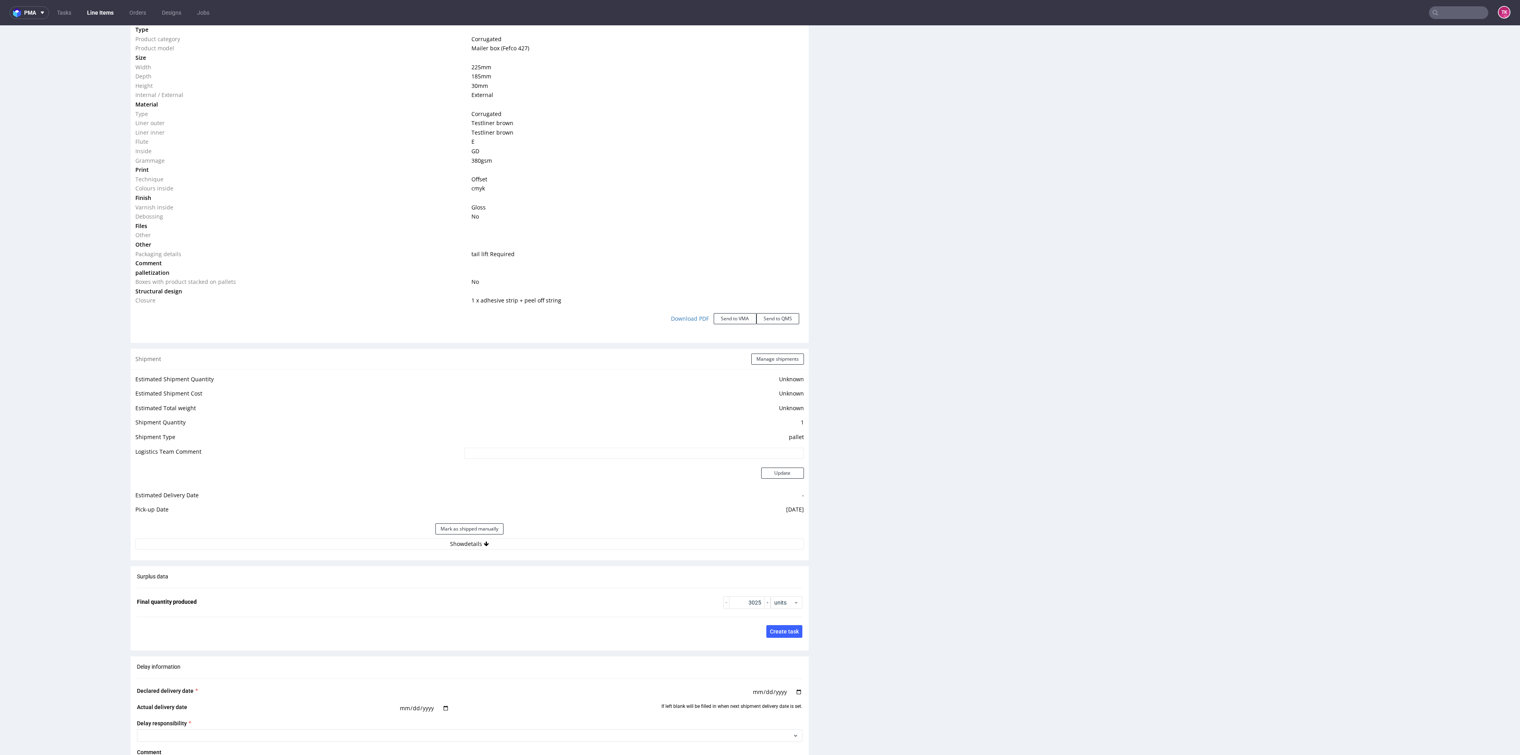
scroll to position [765, 0]
click at [359, 550] on button "Show details" at bounding box center [469, 544] width 669 height 11
click at [400, 593] on input at bounding box center [565, 595] width 475 height 11
paste input "40257145950415001443"
type input "40257145950415001443"
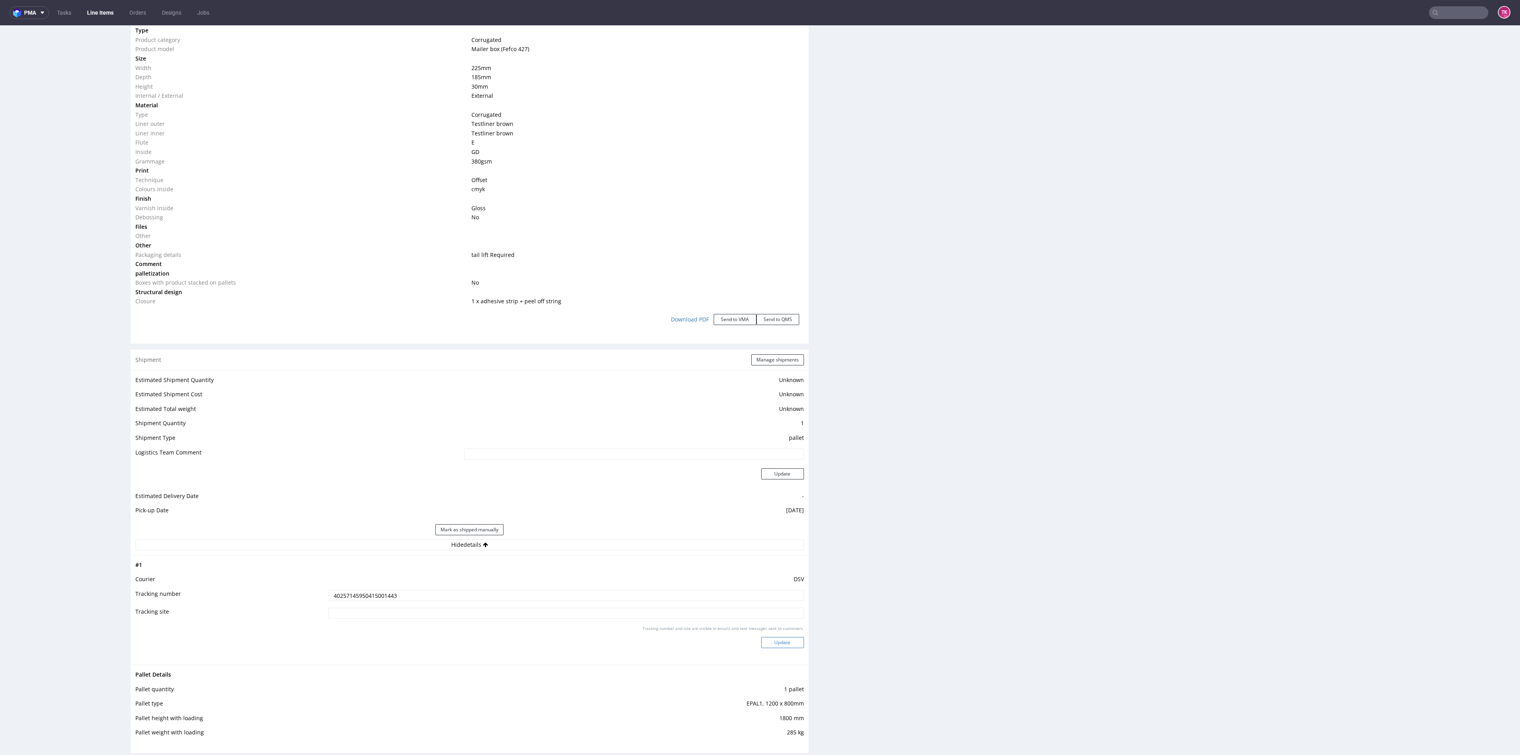
click at [780, 647] on button "Update" at bounding box center [782, 642] width 43 height 11
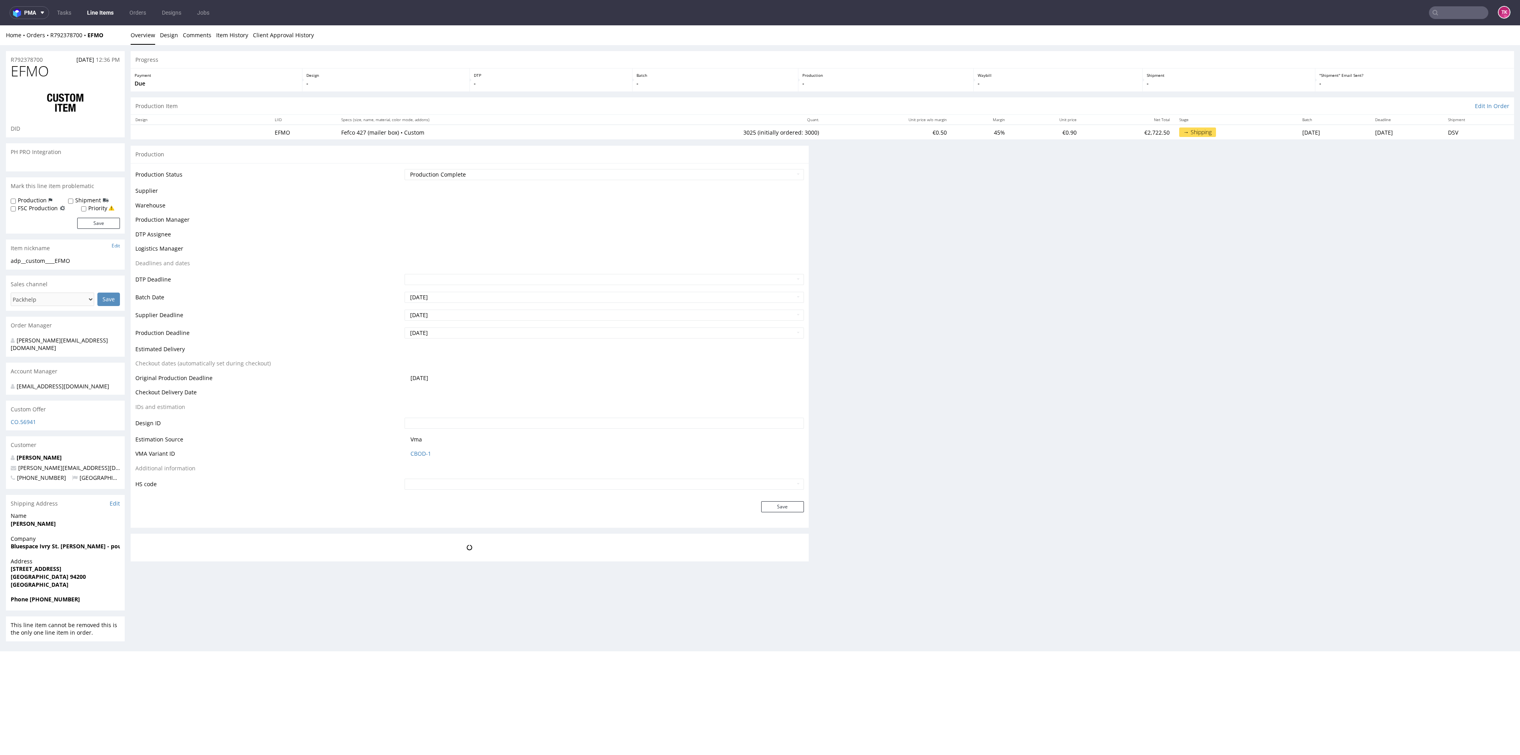
click at [95, 7] on link "Line Items" at bounding box center [100, 12] width 36 height 13
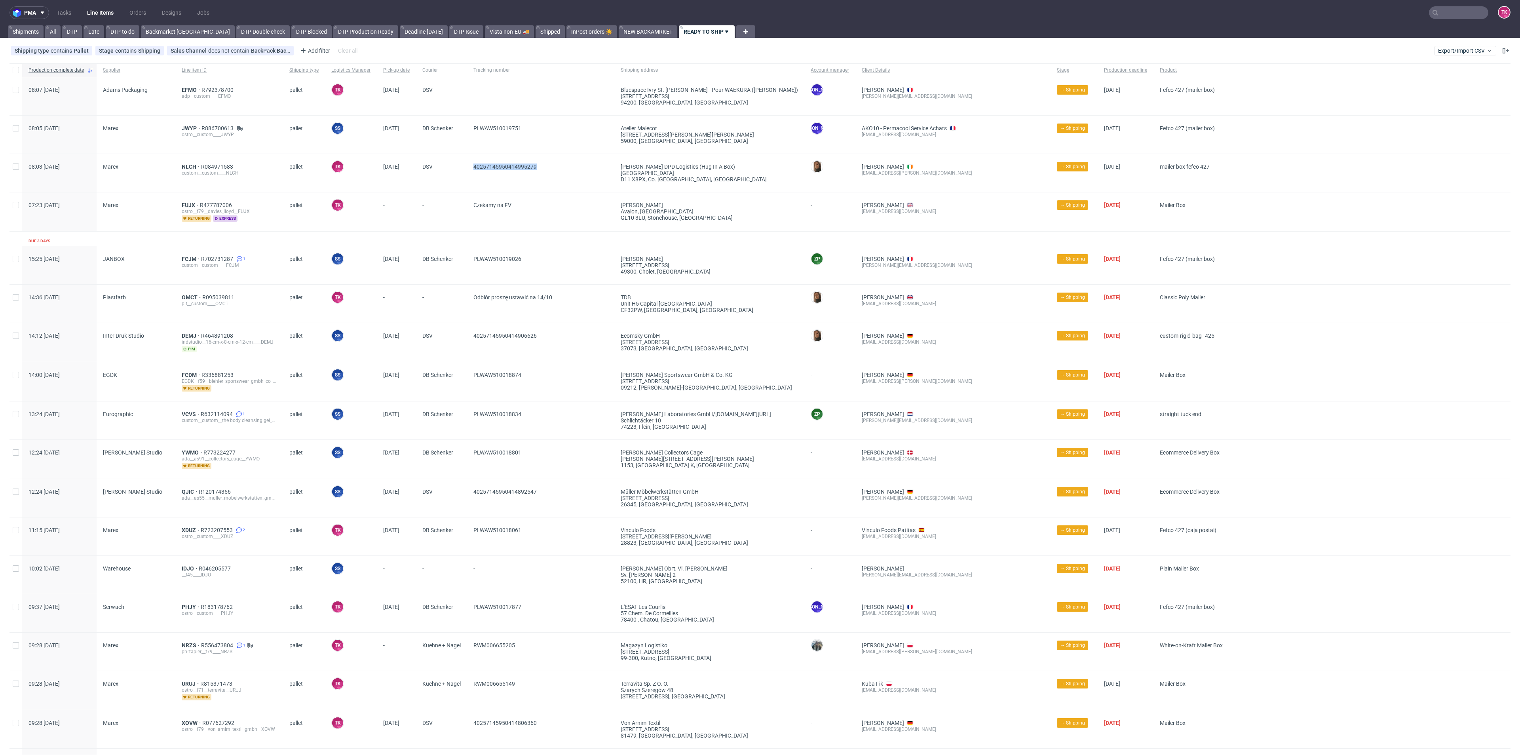
drag, startPoint x: 557, startPoint y: 160, endPoint x: 461, endPoint y: 169, distance: 96.6
click at [461, 169] on div "08:03 Mon 13.10.2025 Marex NLCH R084971583 custom__custom____NLCH pallet TK Tob…" at bounding box center [760, 173] width 1501 height 38
copy div "40257145950414995279"
click at [80, 13] on ul "Tasks Line Items Orders Designs Jobs" at bounding box center [133, 12] width 168 height 13
click at [97, 13] on link "Line Items" at bounding box center [100, 12] width 36 height 13
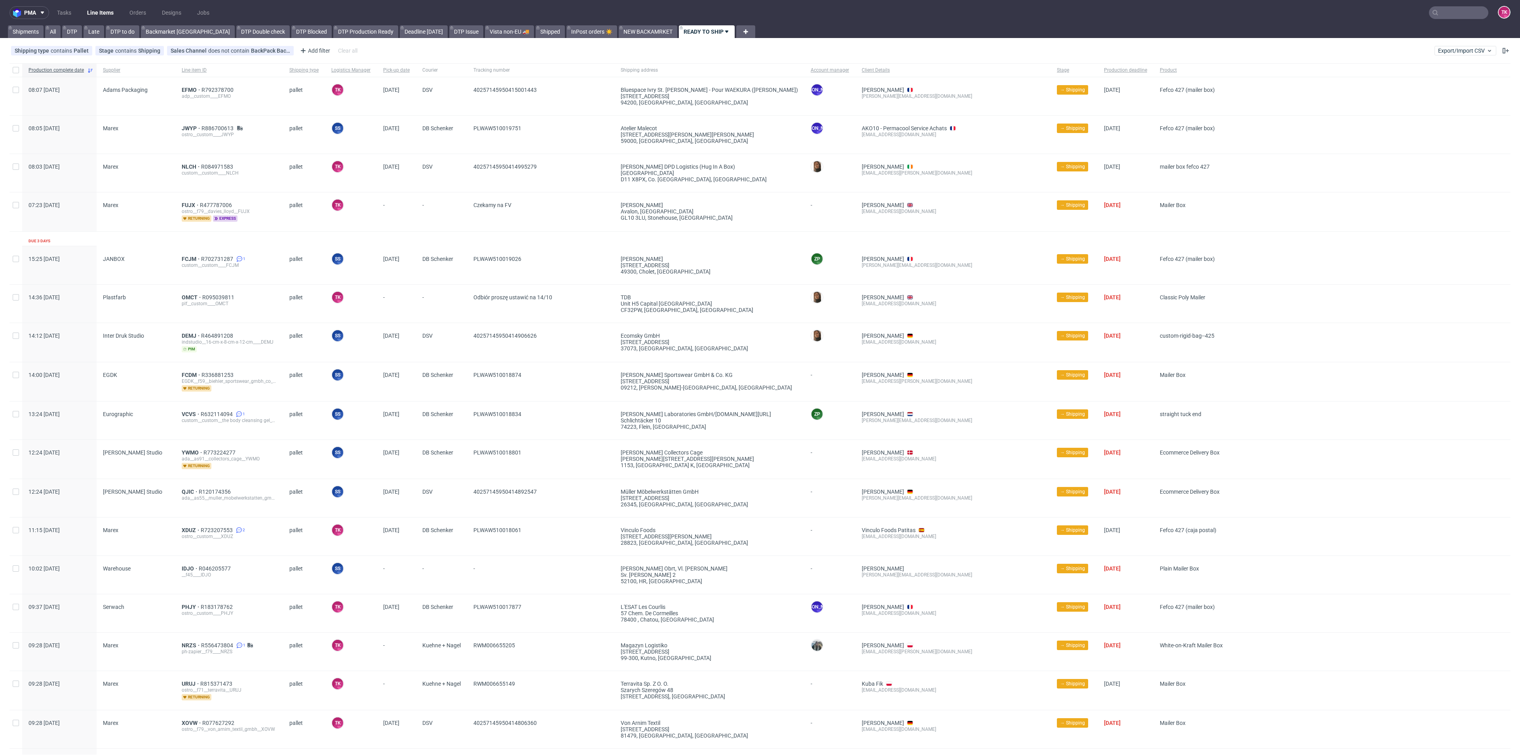
click at [84, 5] on nav "pma Tasks Line Items Orders Designs Jobs TK" at bounding box center [760, 12] width 1520 height 25
click at [89, 12] on link "Line Items" at bounding box center [100, 12] width 36 height 13
click at [100, 15] on link "Line Items" at bounding box center [100, 12] width 36 height 13
click at [190, 207] on span "FUJX" at bounding box center [191, 205] width 18 height 6
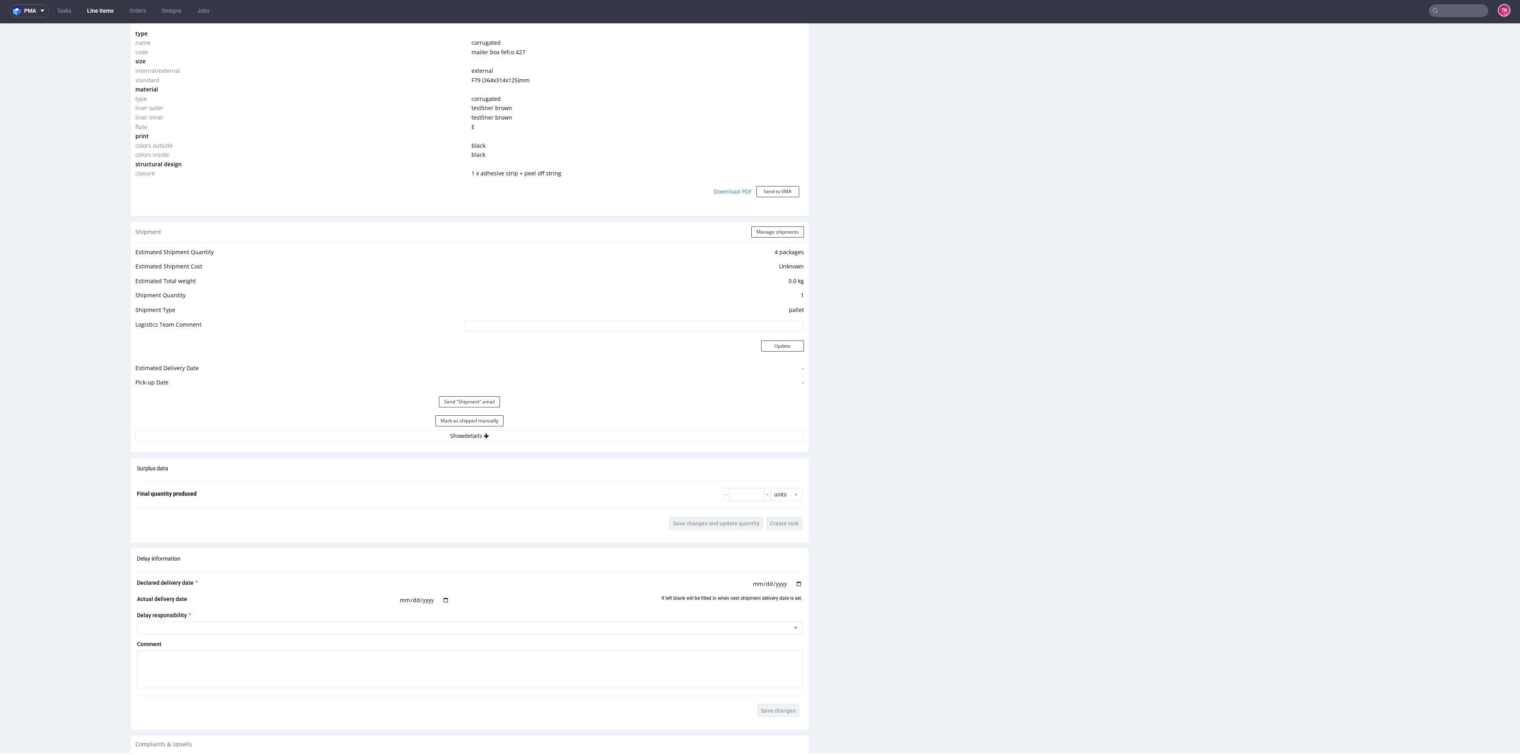
scroll to position [578, 0]
click at [766, 230] on button "Manage shipments" at bounding box center [777, 232] width 53 height 11
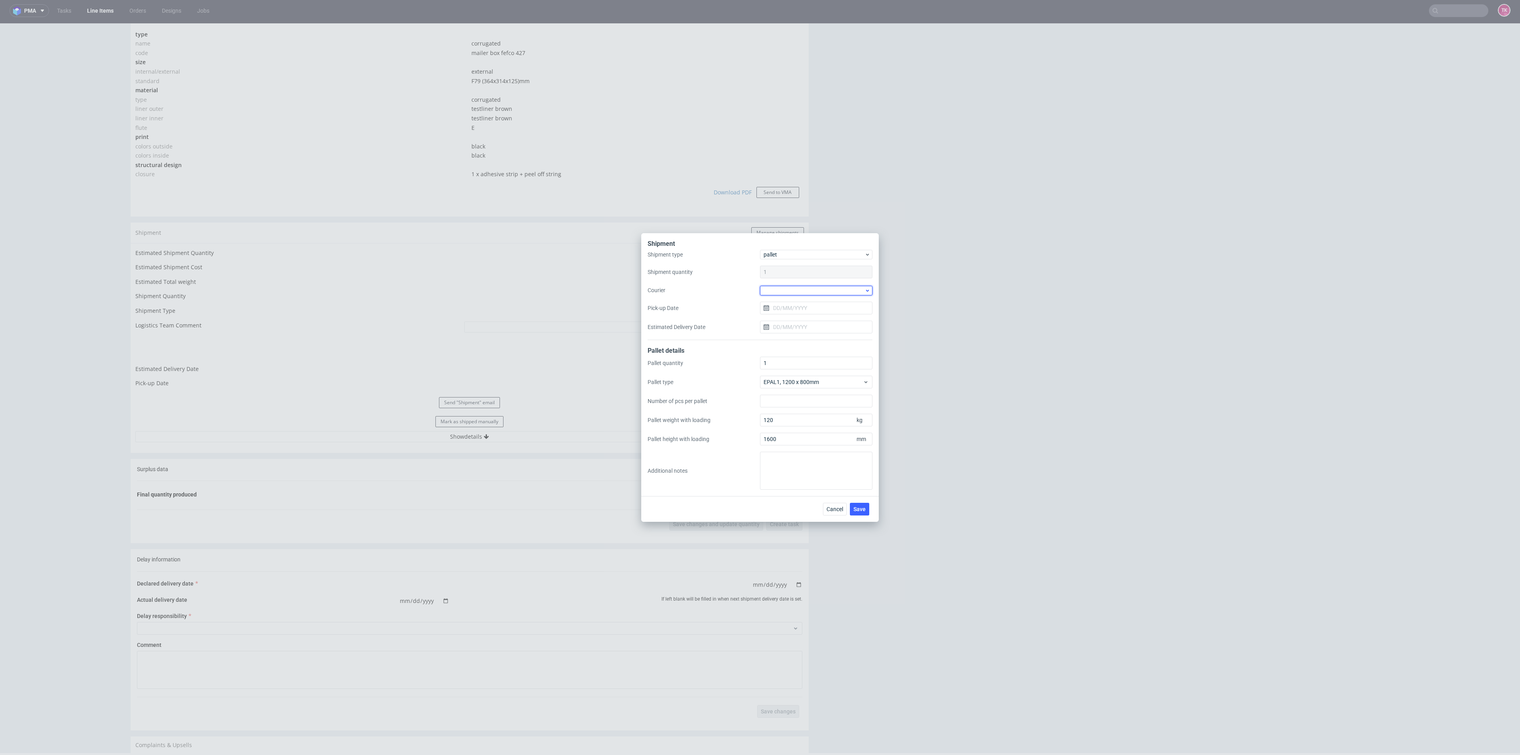
click at [813, 291] on div at bounding box center [816, 291] width 112 height 10
click at [798, 337] on div "DSV" at bounding box center [816, 336] width 106 height 14
click at [810, 312] on input "Pick-up Date" at bounding box center [816, 307] width 112 height 13
click at [801, 393] on button "14" at bounding box center [803, 387] width 12 height 13
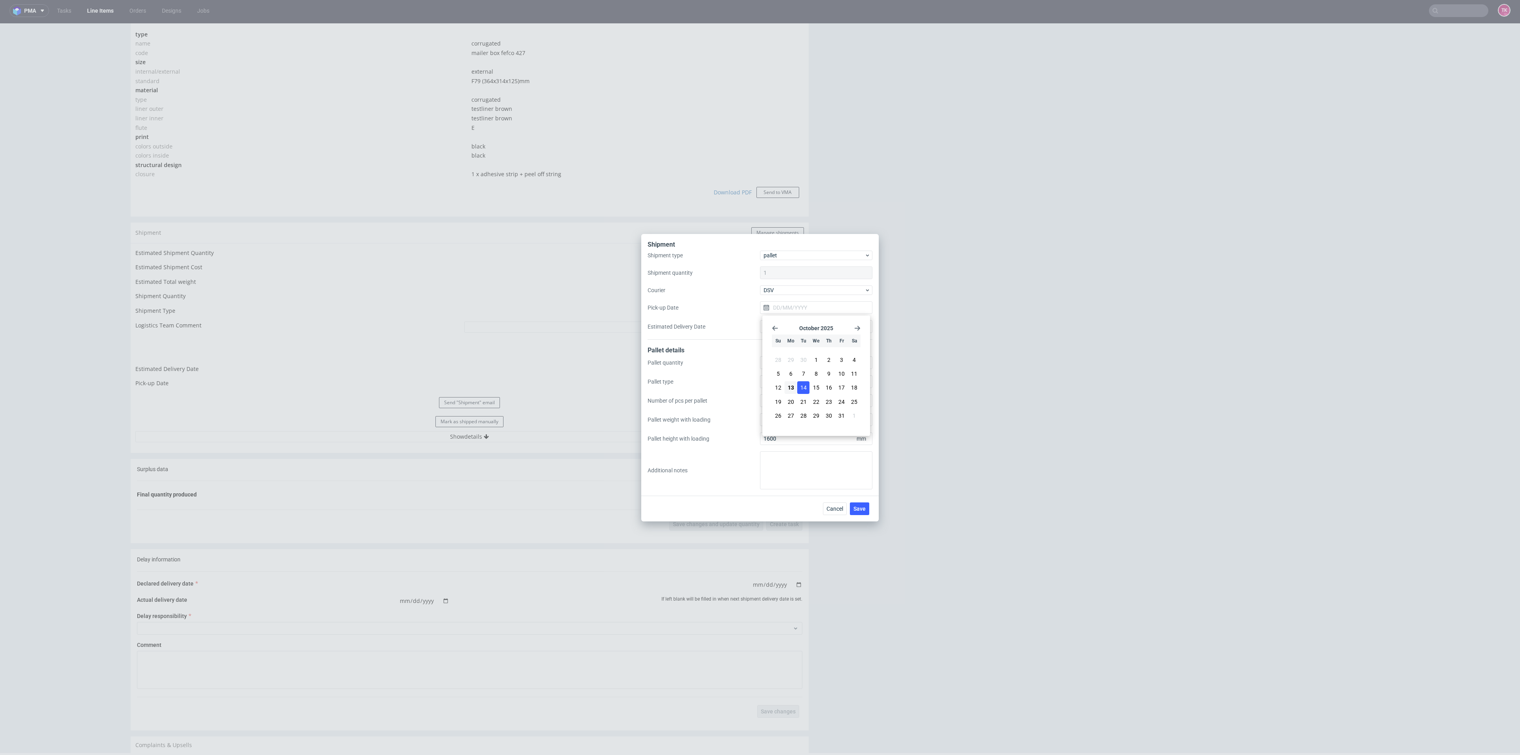
type input "[DATE]"
click at [853, 510] on button "Save" at bounding box center [859, 508] width 19 height 13
click at [619, 701] on div "Shipment Shipment type pallet Shipment quantity 1 Courier DSV Pick-up Date 14/1…" at bounding box center [760, 377] width 1520 height 755
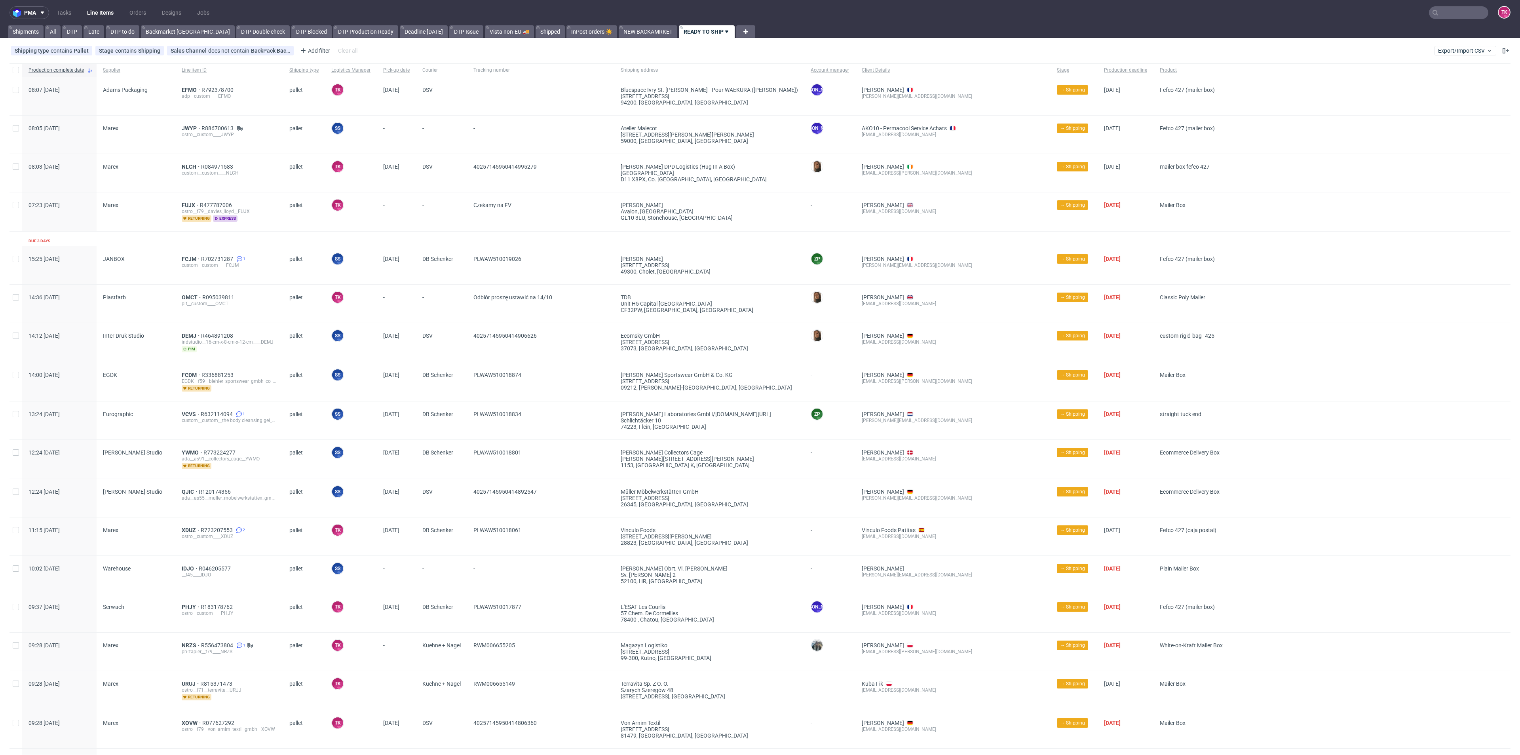
click at [1431, 10] on input "text" at bounding box center [1458, 12] width 59 height 13
paste input "R332856890"
type input "R332856890"
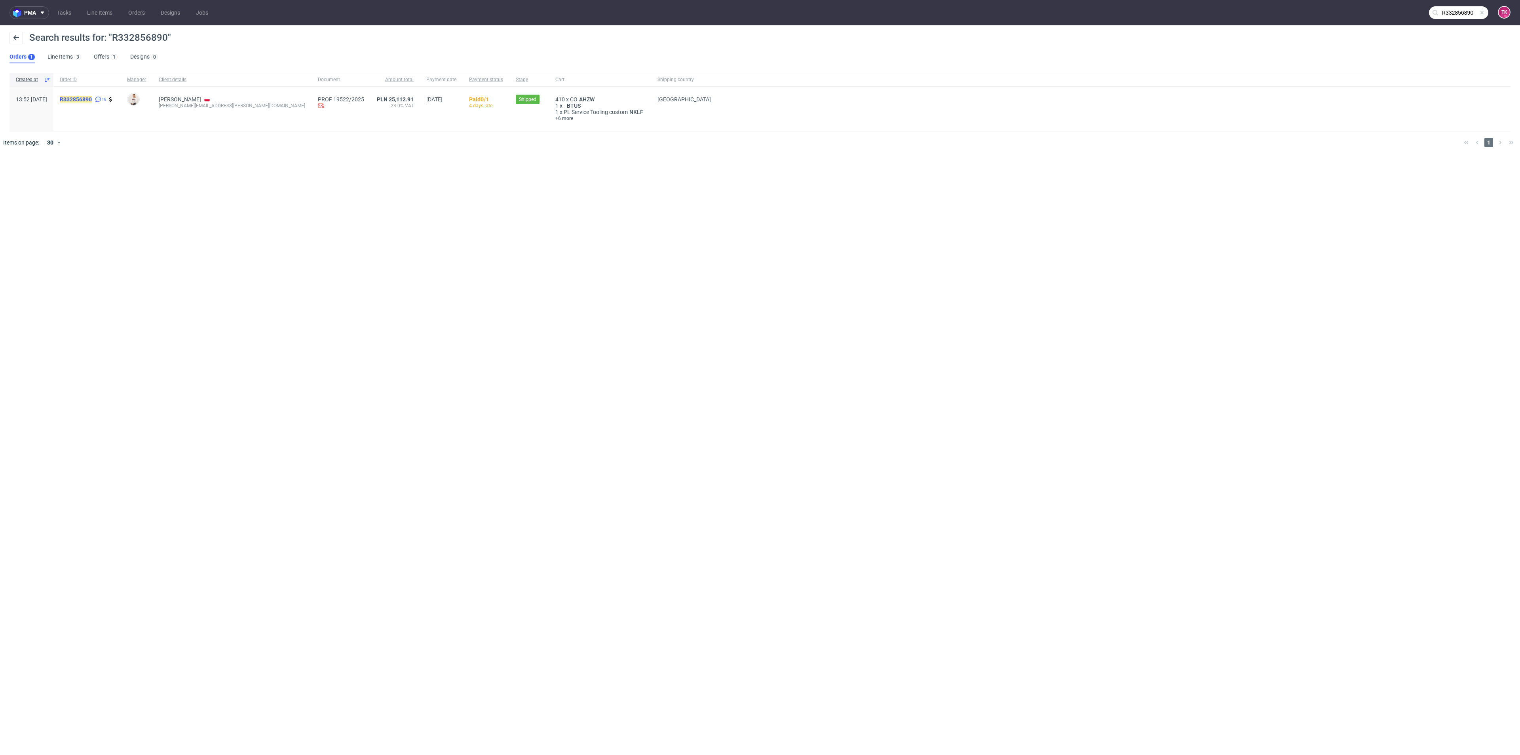
click at [91, 97] on mark "R332856890" at bounding box center [76, 99] width 32 height 6
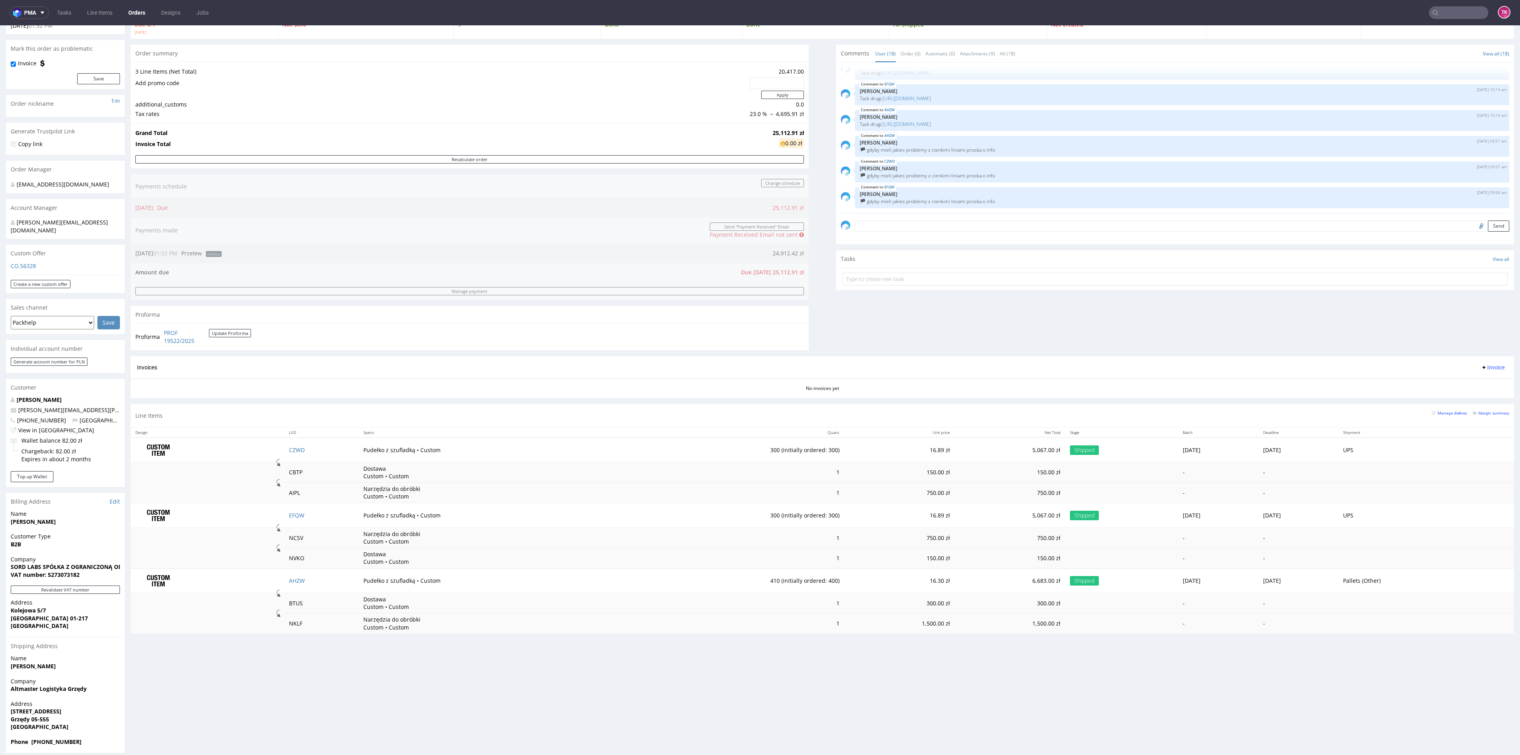
scroll to position [58, 0]
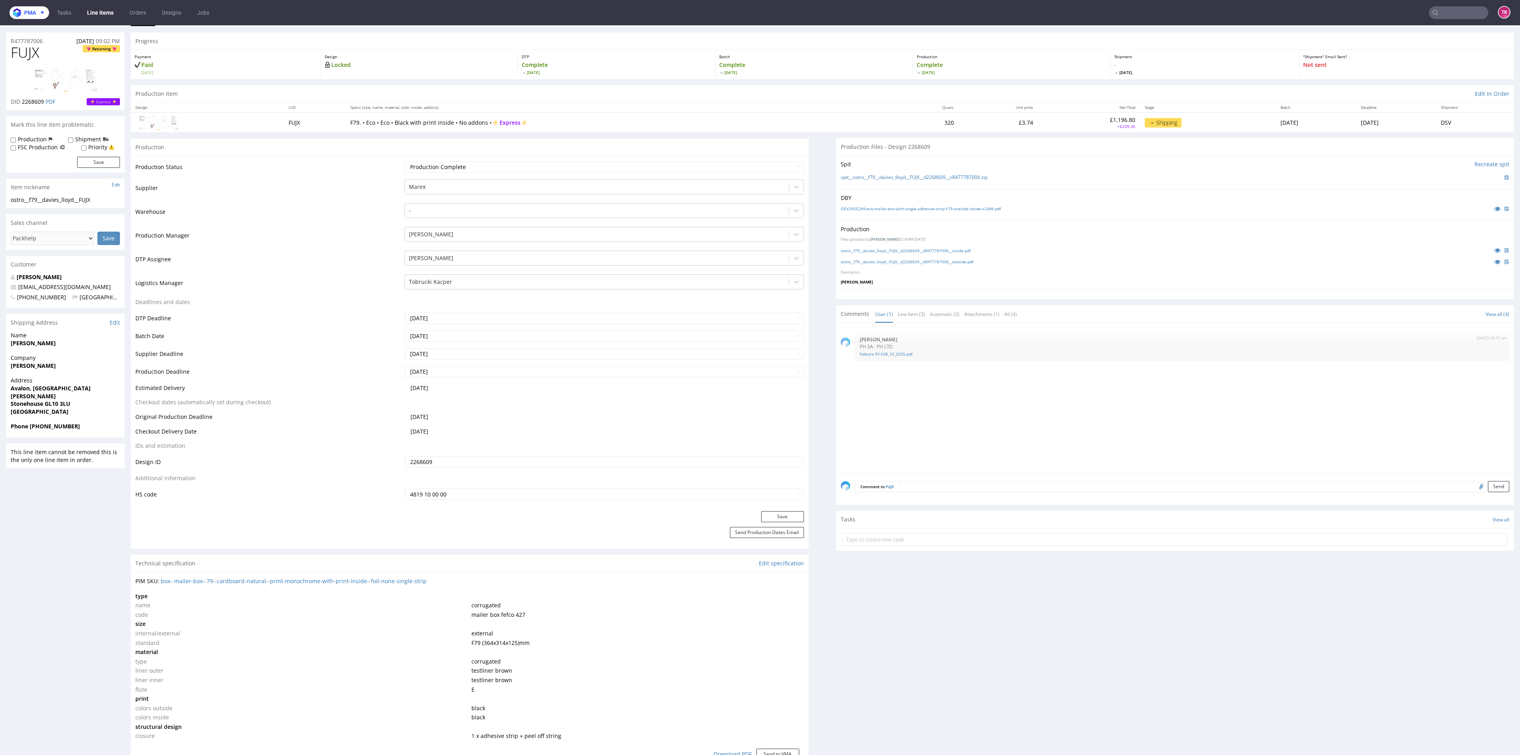
scroll to position [7, 0]
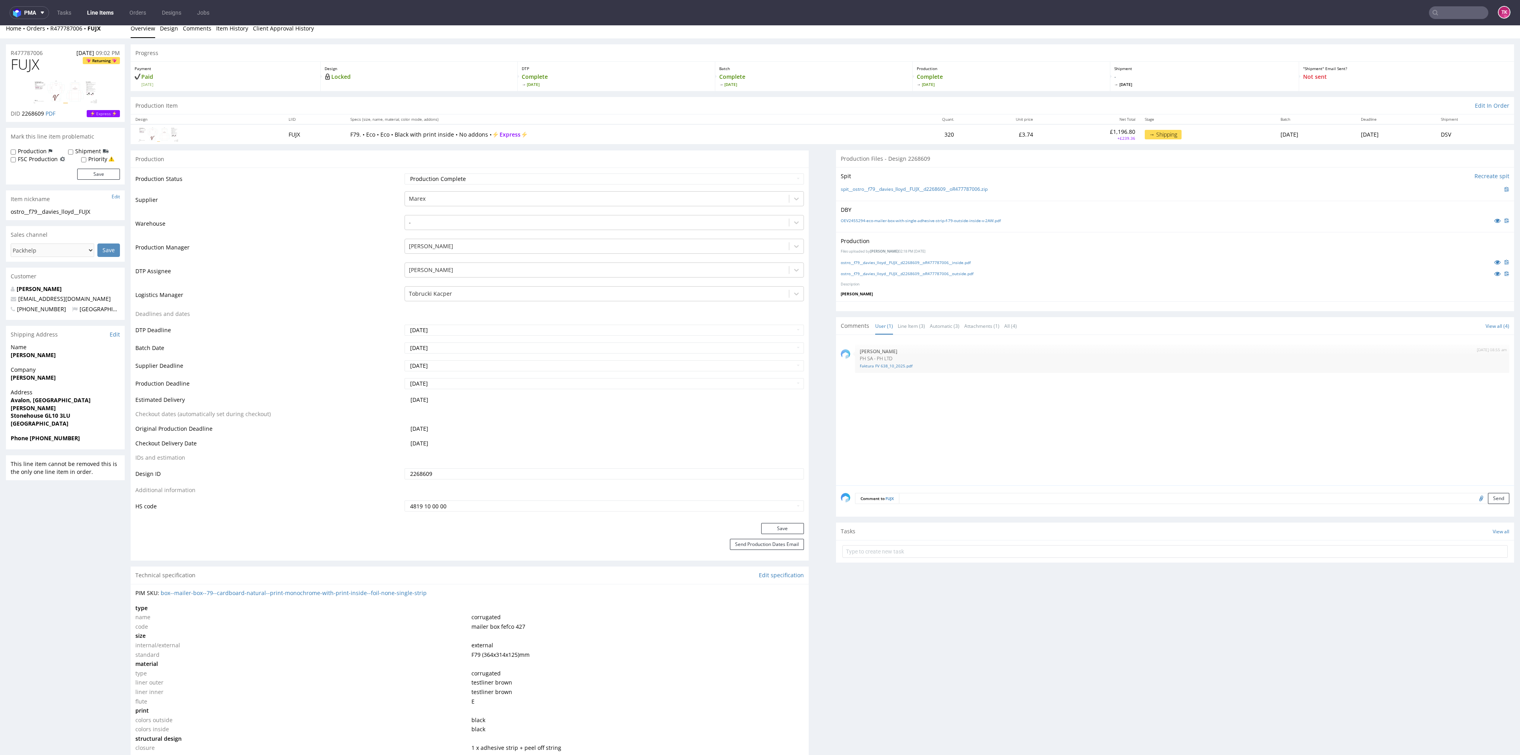
drag, startPoint x: 2, startPoint y: 381, endPoint x: 85, endPoint y: 382, distance: 82.7
click at [85, 382] on div "R477787006 [DATE] 09:02 PM FUJX Returning DID 2268609 PDF Express Mark this lin…" at bounding box center [760, 767] width 1520 height 1458
copy strong "[PERSON_NAME]"
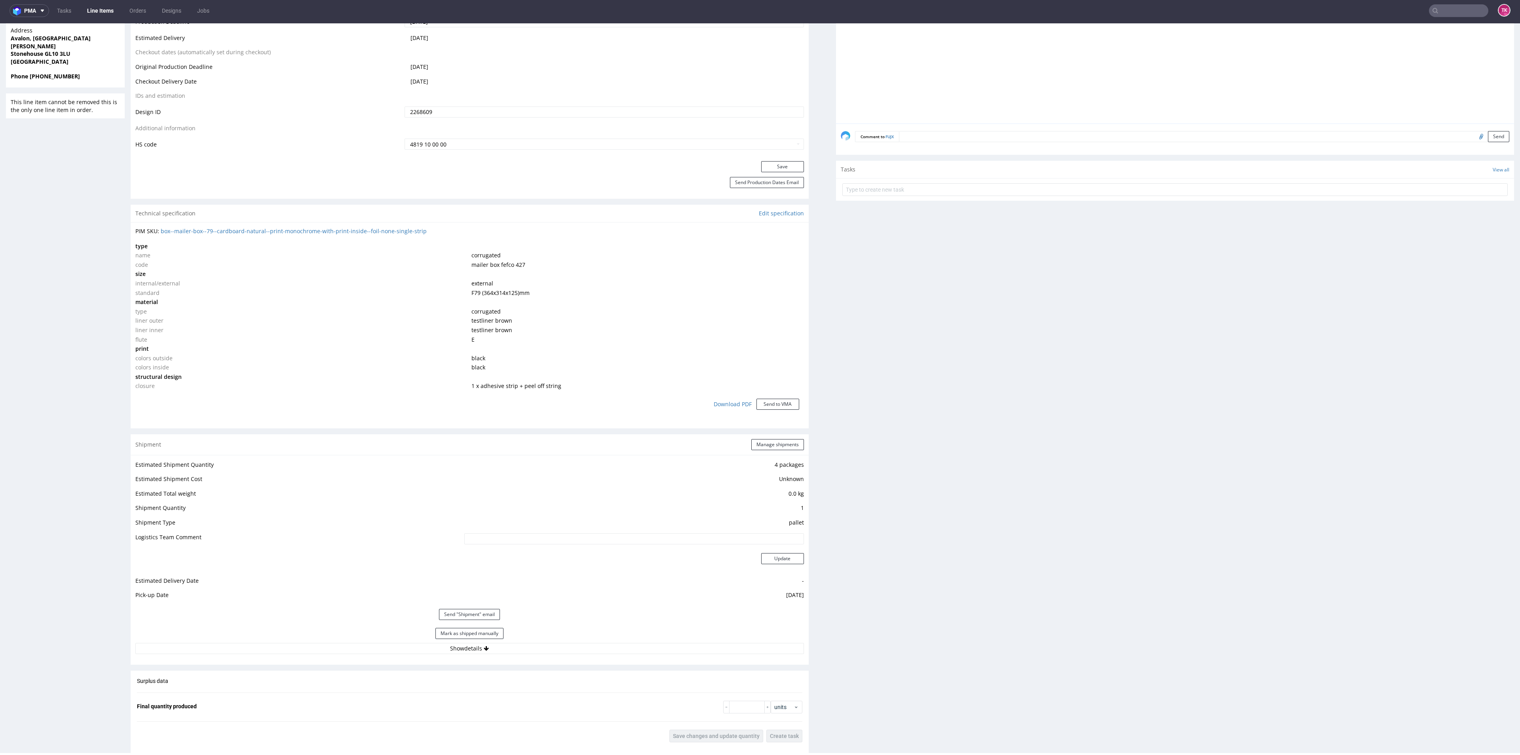
scroll to position [0, 0]
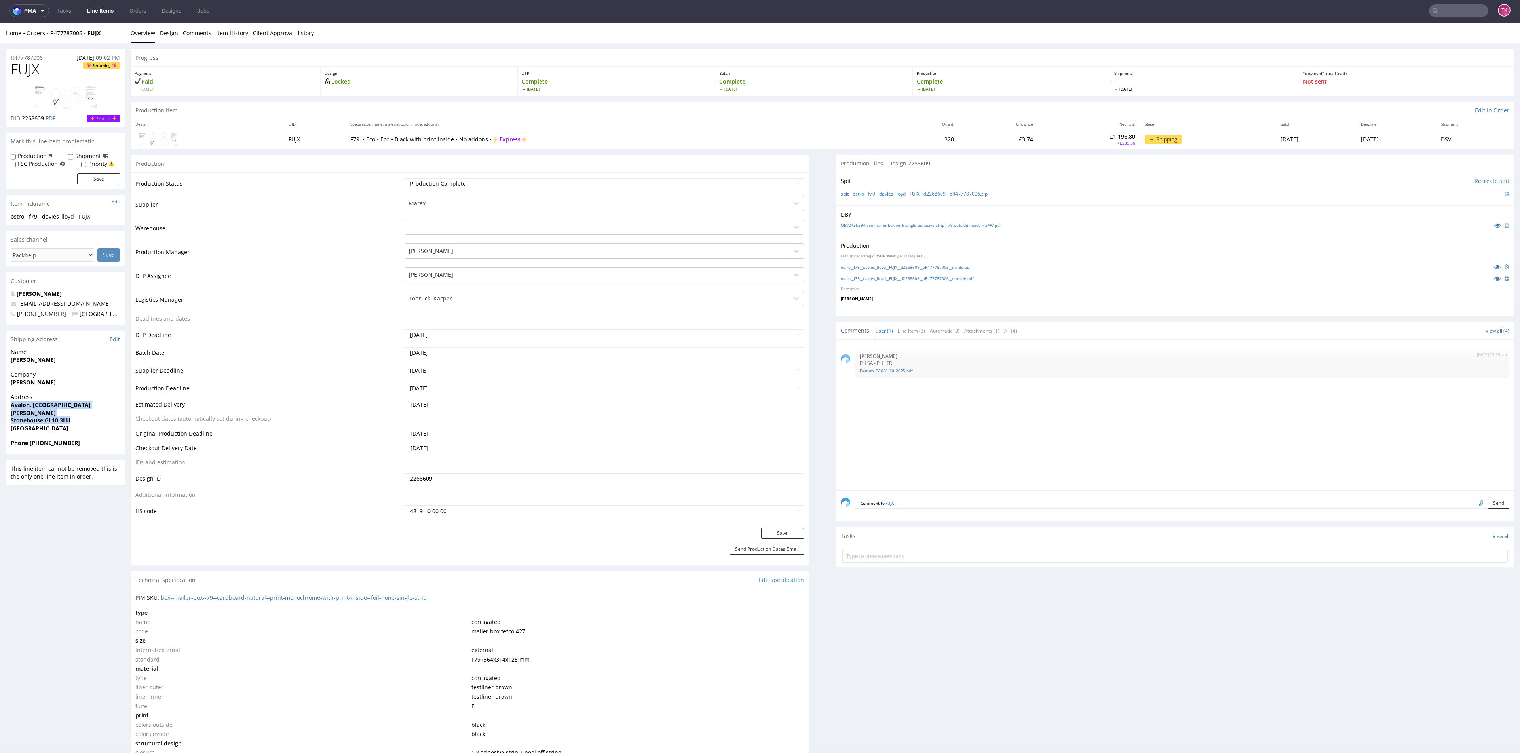
drag, startPoint x: 10, startPoint y: 408, endPoint x: 80, endPoint y: 420, distance: 71.5
click at [80, 420] on div "Address [STREET_ADDRESS][PERSON_NAME]" at bounding box center [65, 416] width 119 height 46
copy p "[STREET_ADDRESS][PERSON_NAME]"
drag, startPoint x: 30, startPoint y: 443, endPoint x: 95, endPoint y: 441, distance: 65.0
click at [95, 441] on span "Phone [PHONE_NUMBER]" at bounding box center [65, 443] width 109 height 8
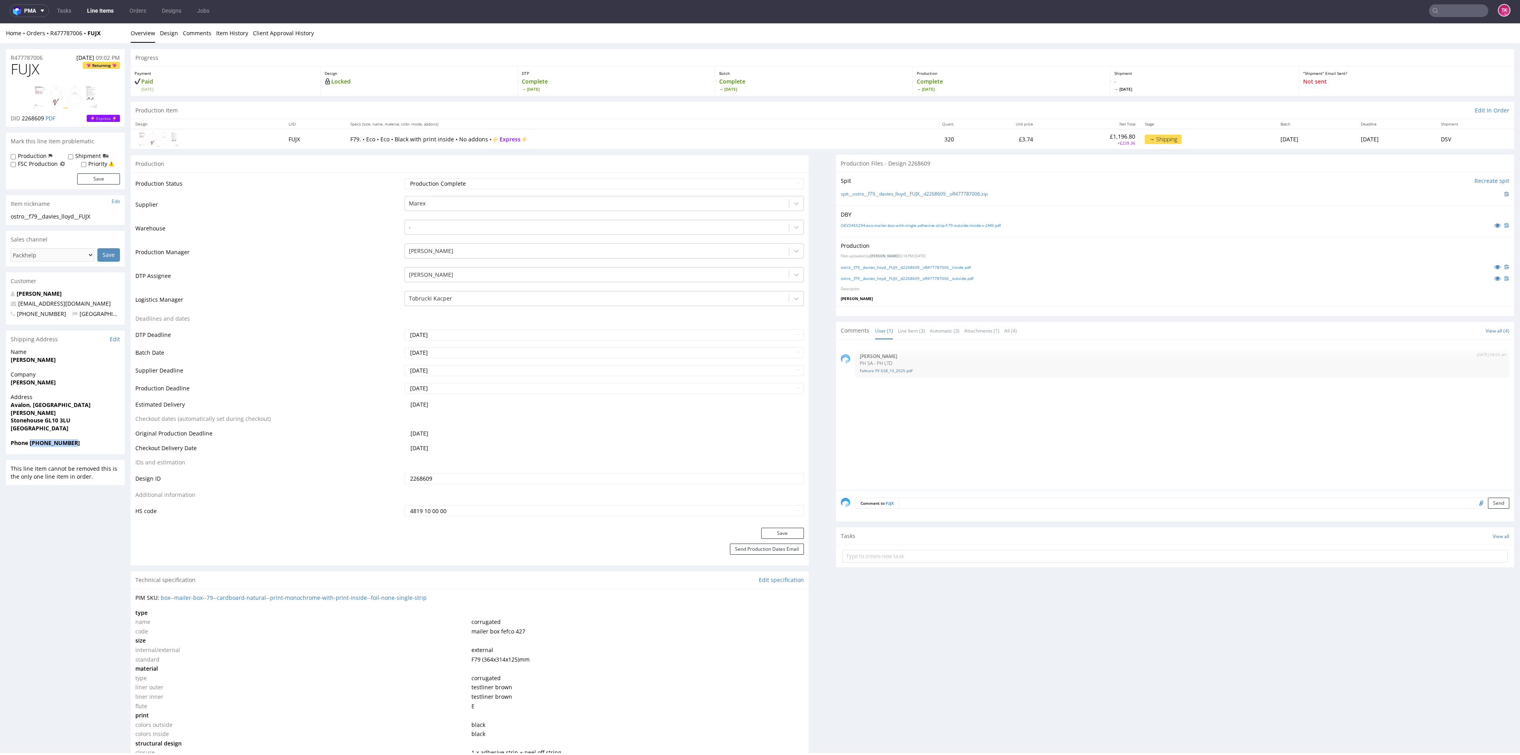
copy strong "[PHONE_NUMBER]"
drag, startPoint x: 102, startPoint y: 304, endPoint x: 0, endPoint y: 301, distance: 101.8
copy span "[EMAIL_ADDRESS][DOMAIN_NAME]"
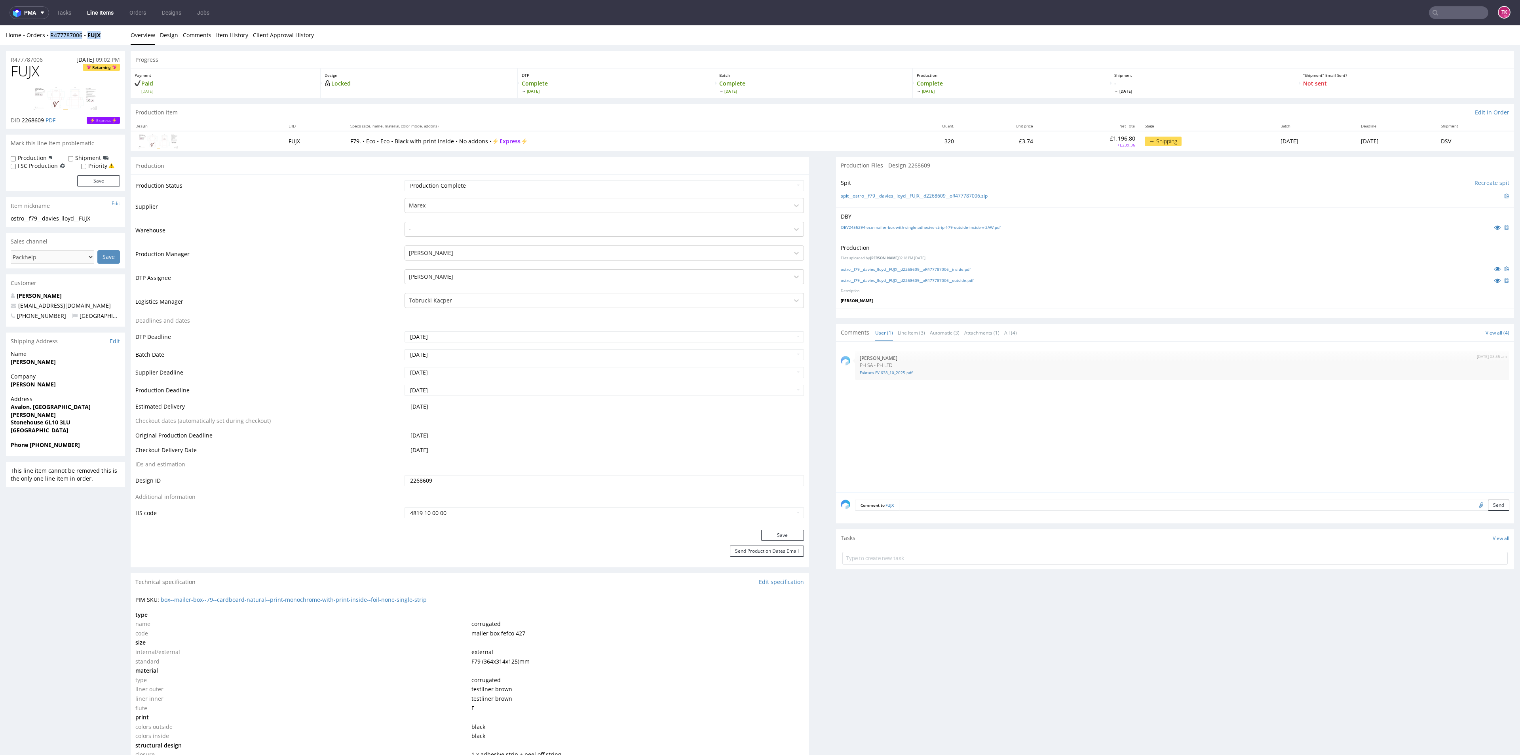
drag, startPoint x: 103, startPoint y: 40, endPoint x: 49, endPoint y: 41, distance: 54.2
click at [49, 41] on div "Home Orders R477787006 FUJX Overview Design Comments Item History Client Approv…" at bounding box center [760, 35] width 1520 height 20
copy div "R477787006 FUJX"
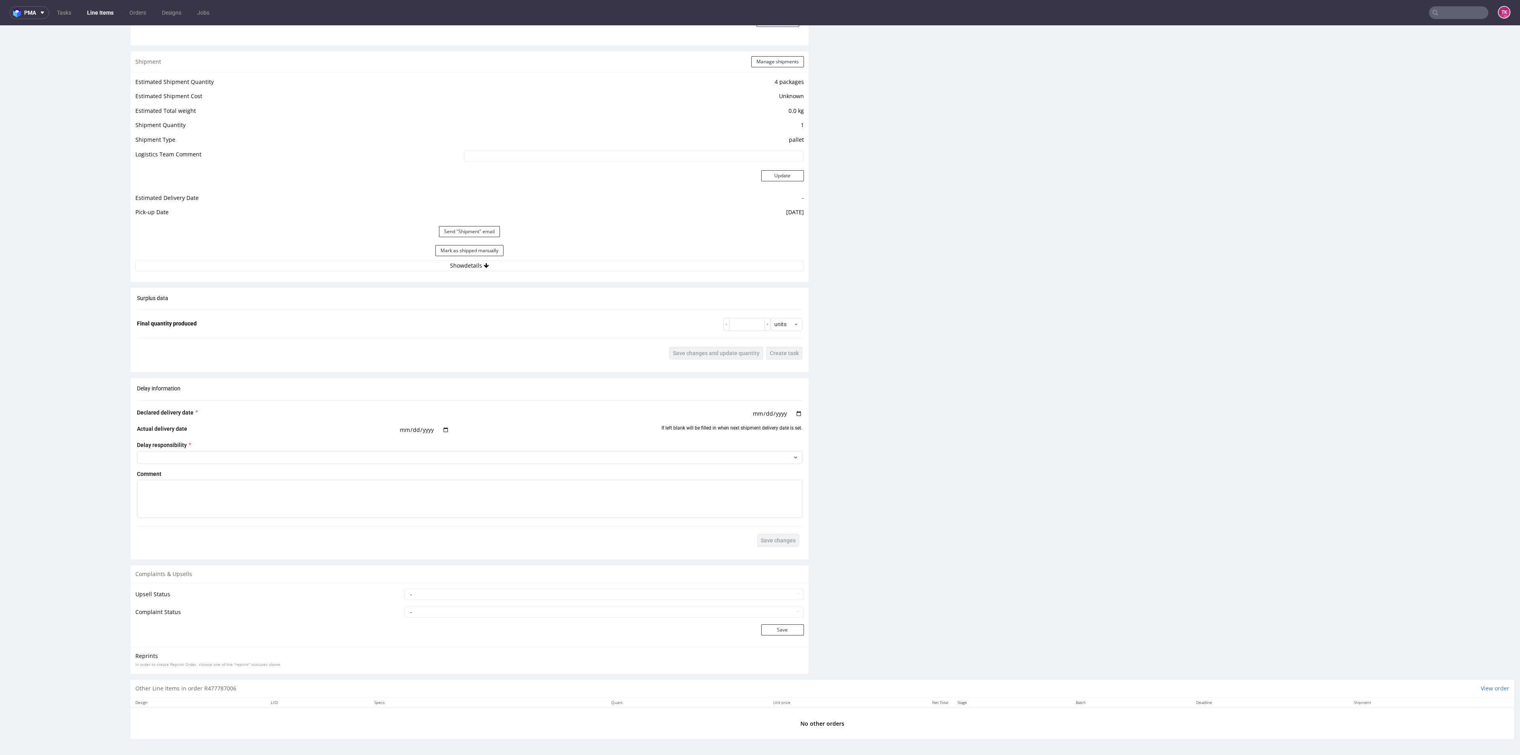
scroll to position [2, 0]
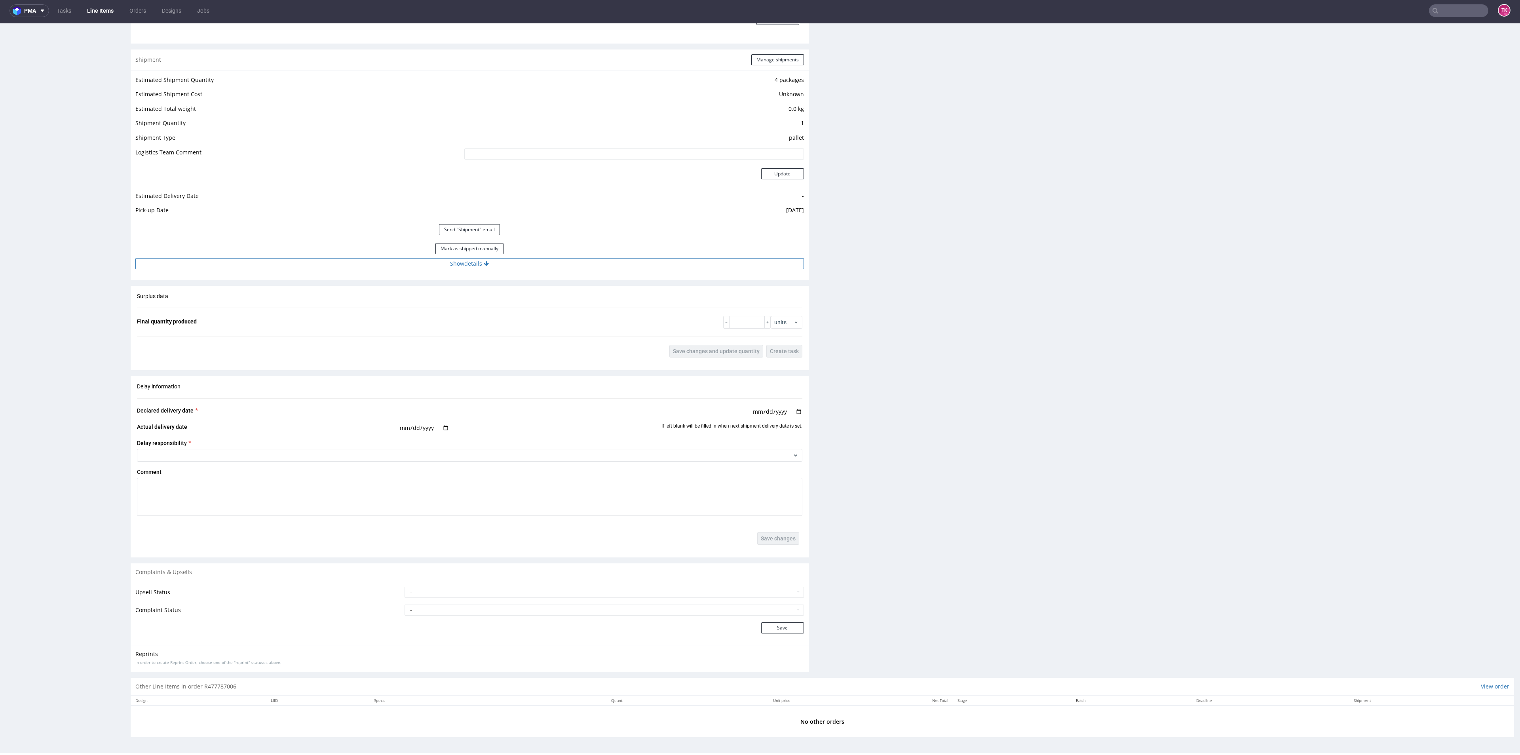
click at [623, 258] on button "Show details" at bounding box center [469, 263] width 669 height 11
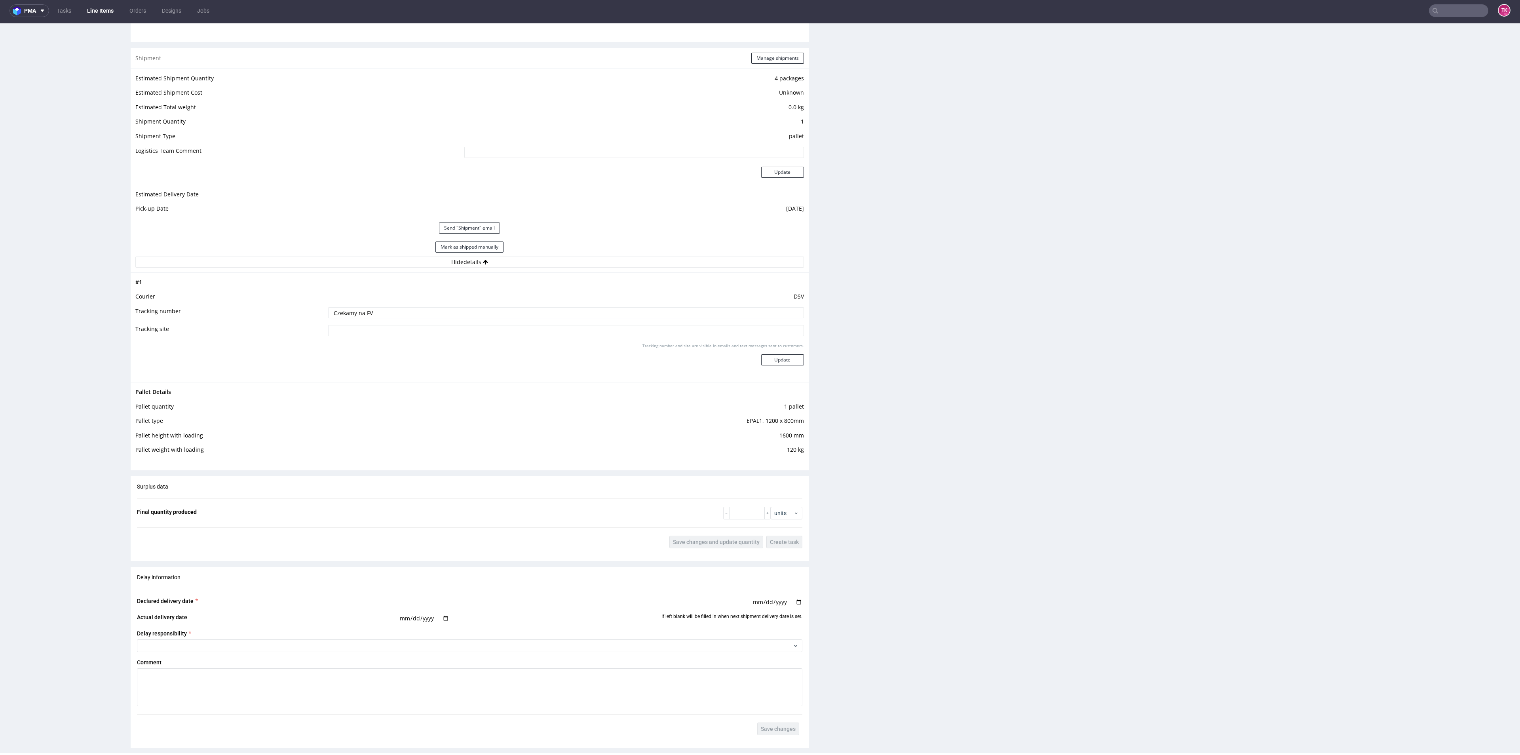
click at [497, 304] on td "DSV" at bounding box center [564, 299] width 477 height 15
drag, startPoint x: 497, startPoint y: 304, endPoint x: 488, endPoint y: 323, distance: 20.4
click at [488, 323] on tbody "# 1 Courier DSV Tracking number Czekamy na FV Tracking site Tracking number and…" at bounding box center [469, 328] width 669 height 100
click at [490, 310] on input "Czekamy na FV" at bounding box center [565, 312] width 475 height 11
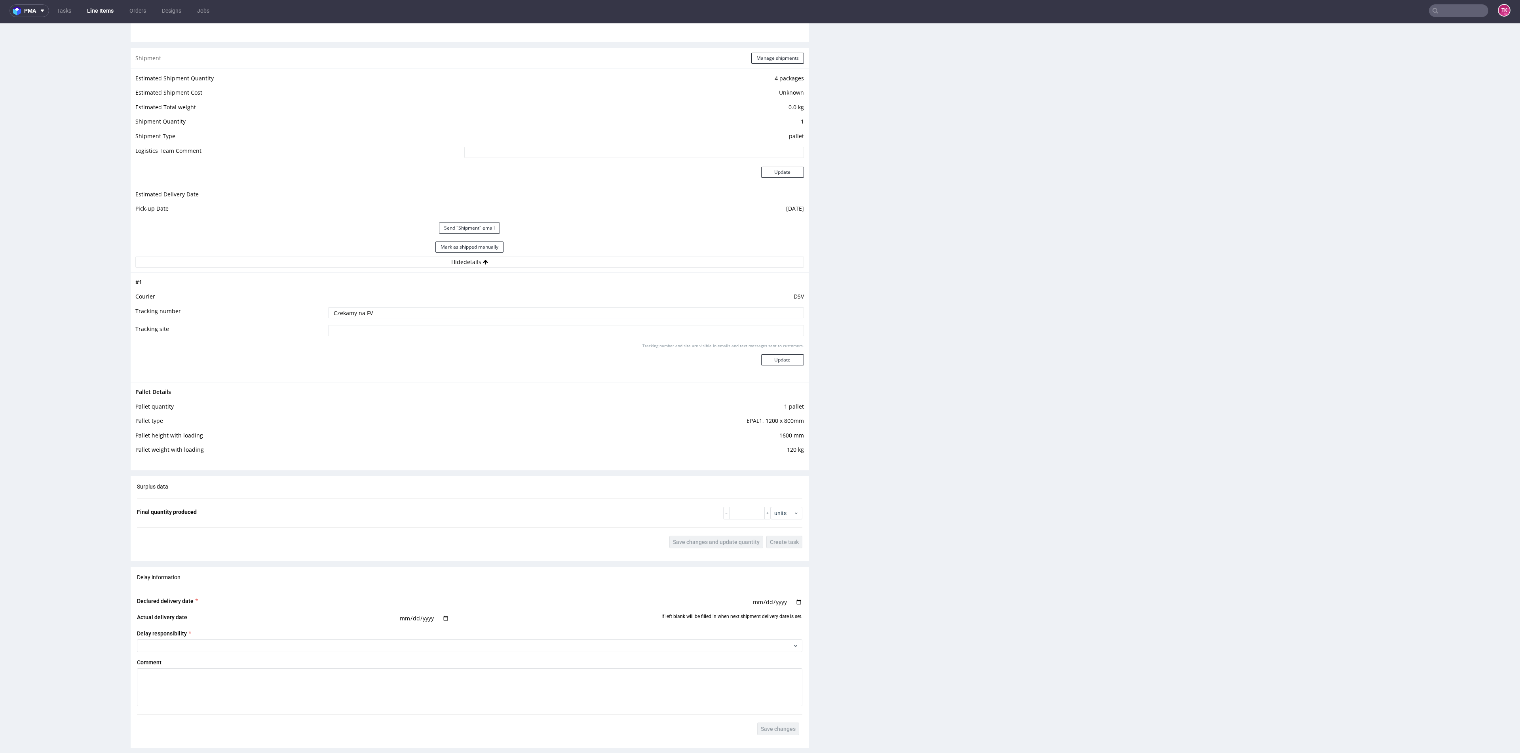
paste input "40257145950415006806"
type input "40257145950415006806"
click at [758, 353] on div "Tracking number and site are visible in emails and text messages sent to custom…" at bounding box center [565, 357] width 475 height 29
click at [761, 363] on button "Update" at bounding box center [782, 359] width 43 height 11
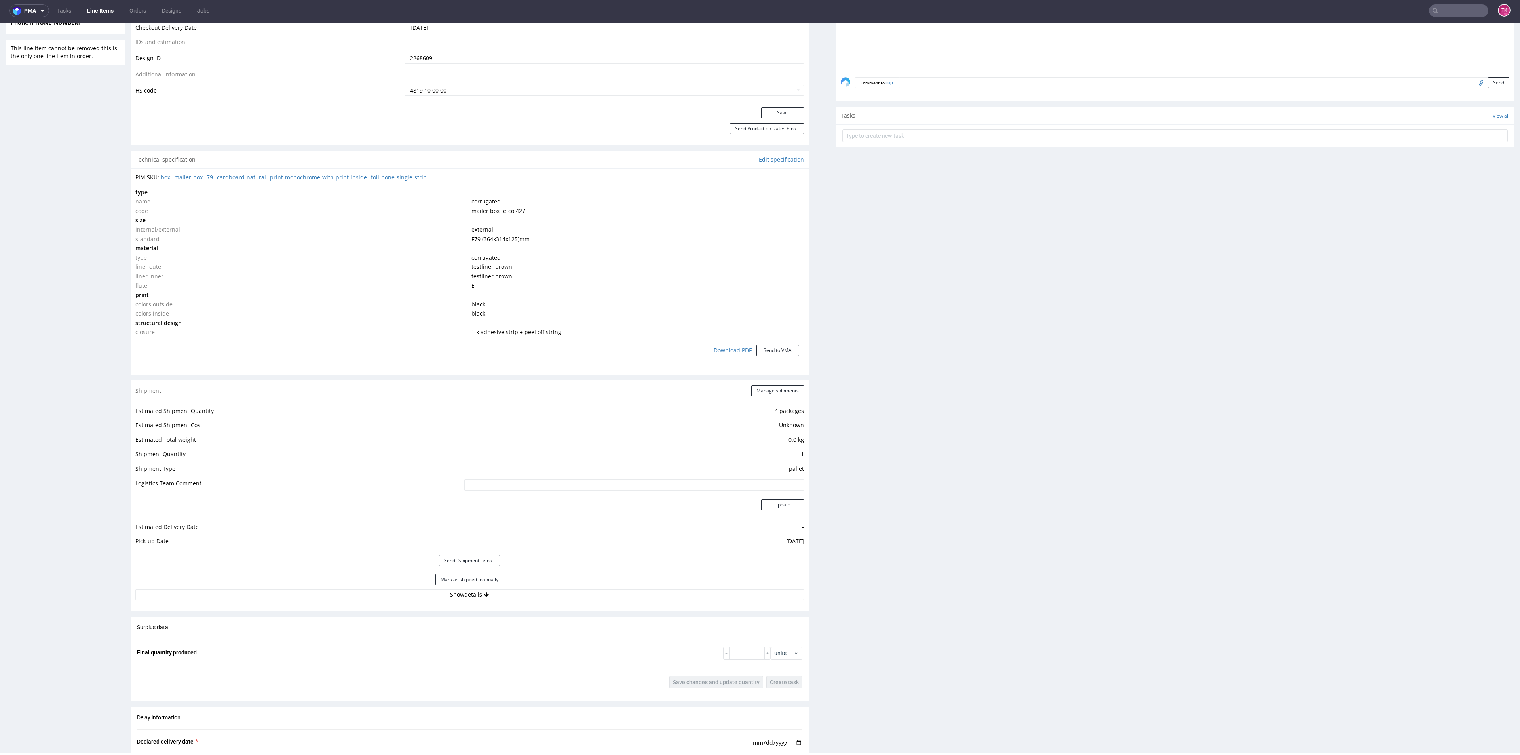
scroll to position [420, 0]
click at [108, 15] on link "Line Items" at bounding box center [100, 10] width 36 height 13
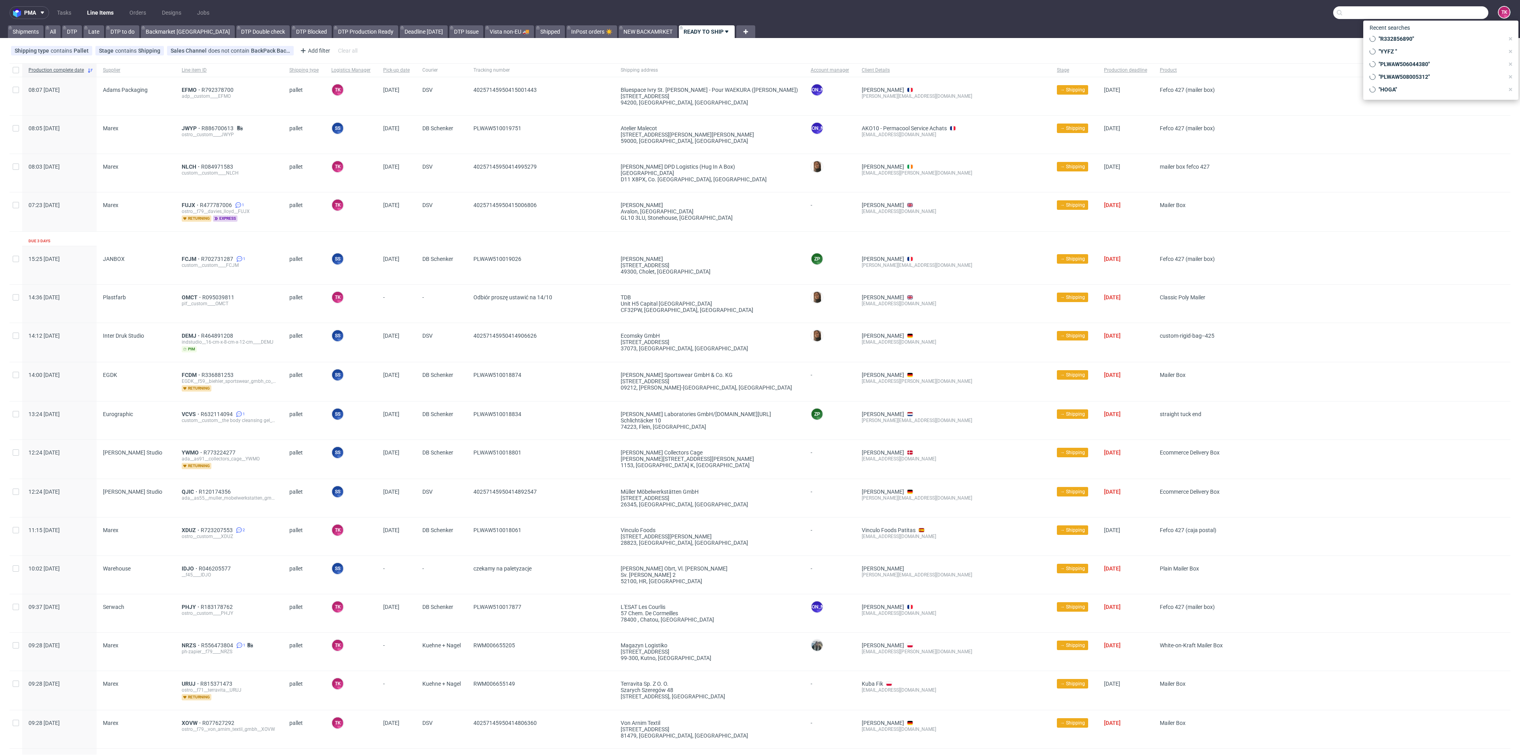
click at [1444, 8] on input "text" at bounding box center [1410, 12] width 155 height 13
paste input "1Z5A15806893304857"
click at [1404, 17] on input "1Z5A1580689330485" at bounding box center [1410, 12] width 155 height 13
paste input "R394455952"
type input "R394455952"
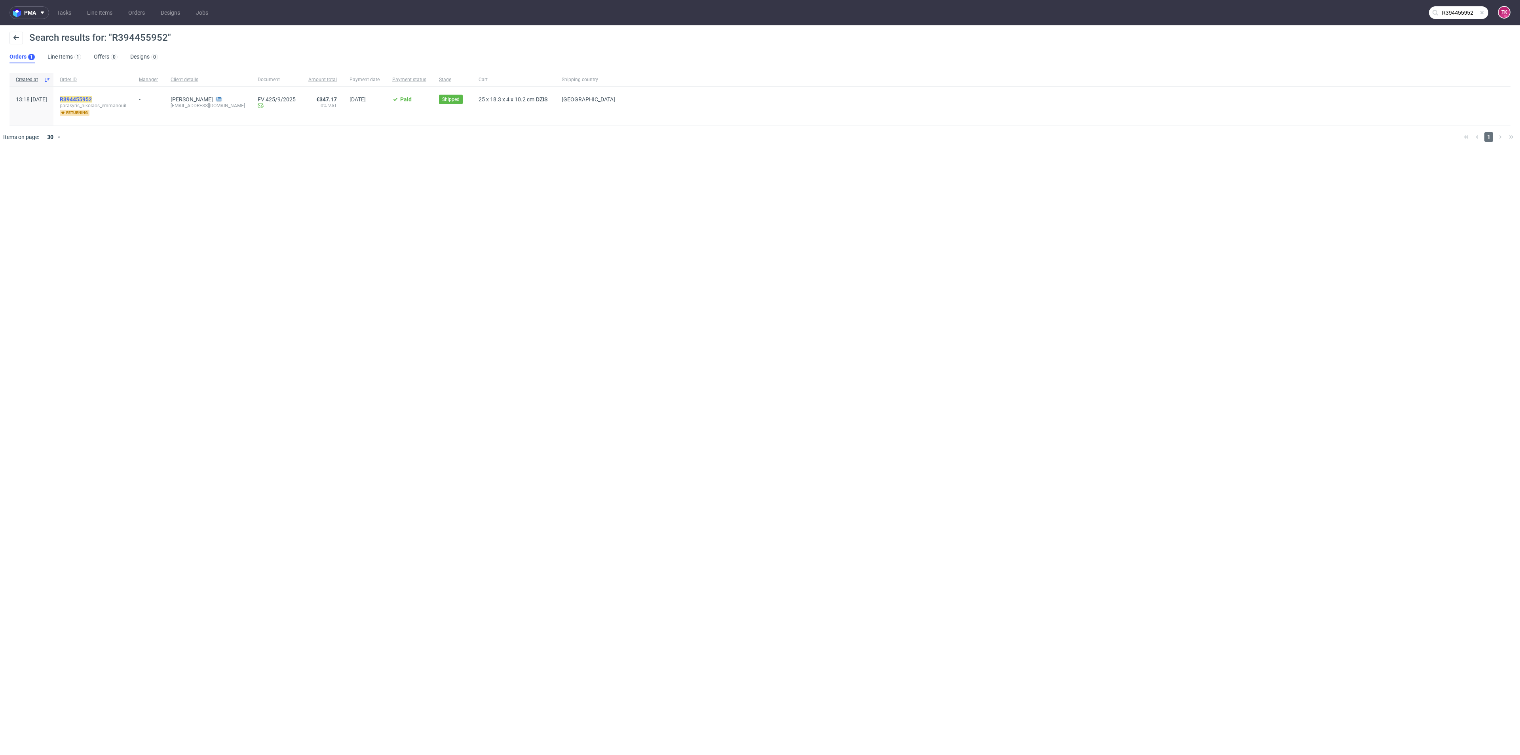
click at [92, 99] on mark "R394455952" at bounding box center [76, 99] width 32 height 6
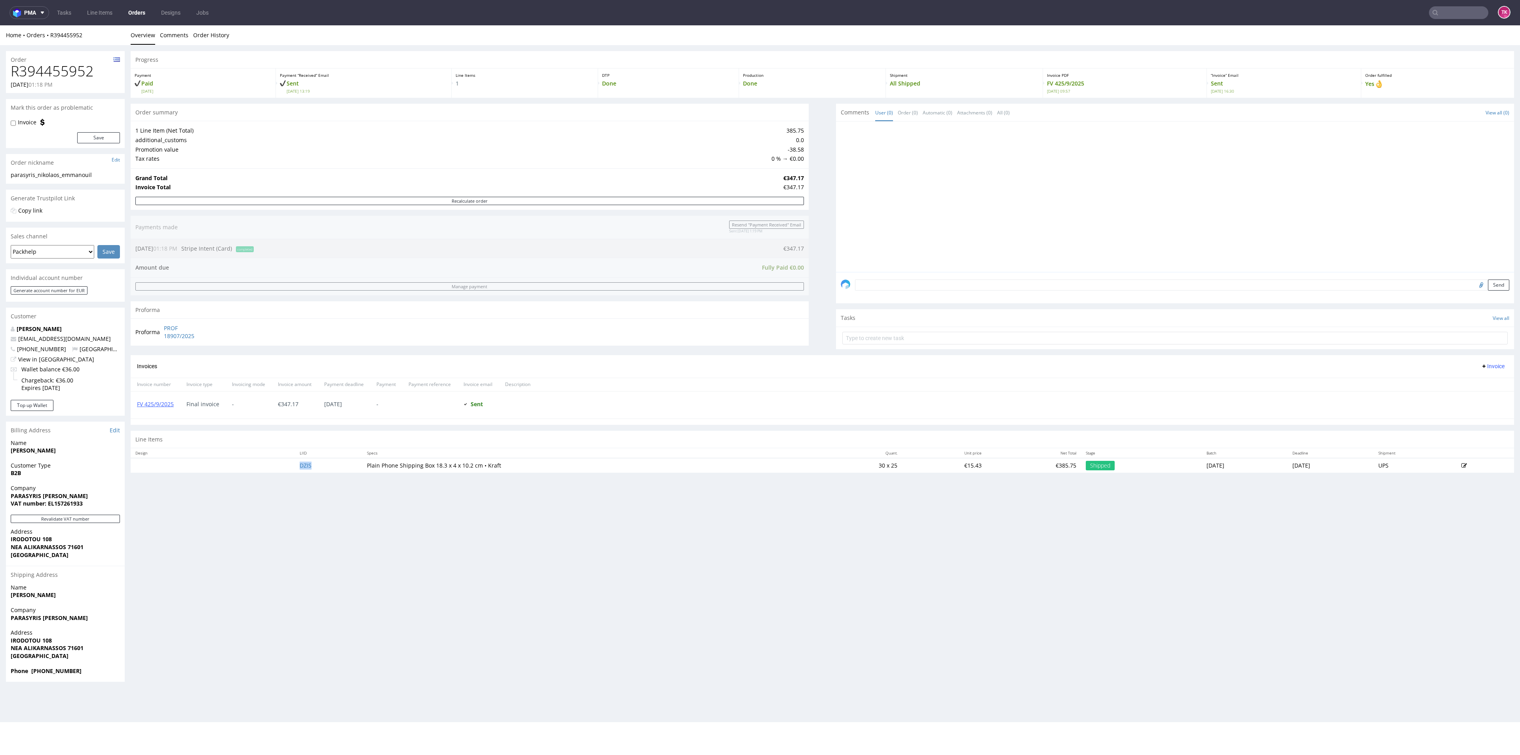
click at [295, 470] on td "DZIS" at bounding box center [328, 465] width 67 height 15
click at [154, 401] on link "FV 425/9/2025" at bounding box center [155, 404] width 37 height 8
click at [304, 467] on td "DZIS" at bounding box center [328, 465] width 67 height 15
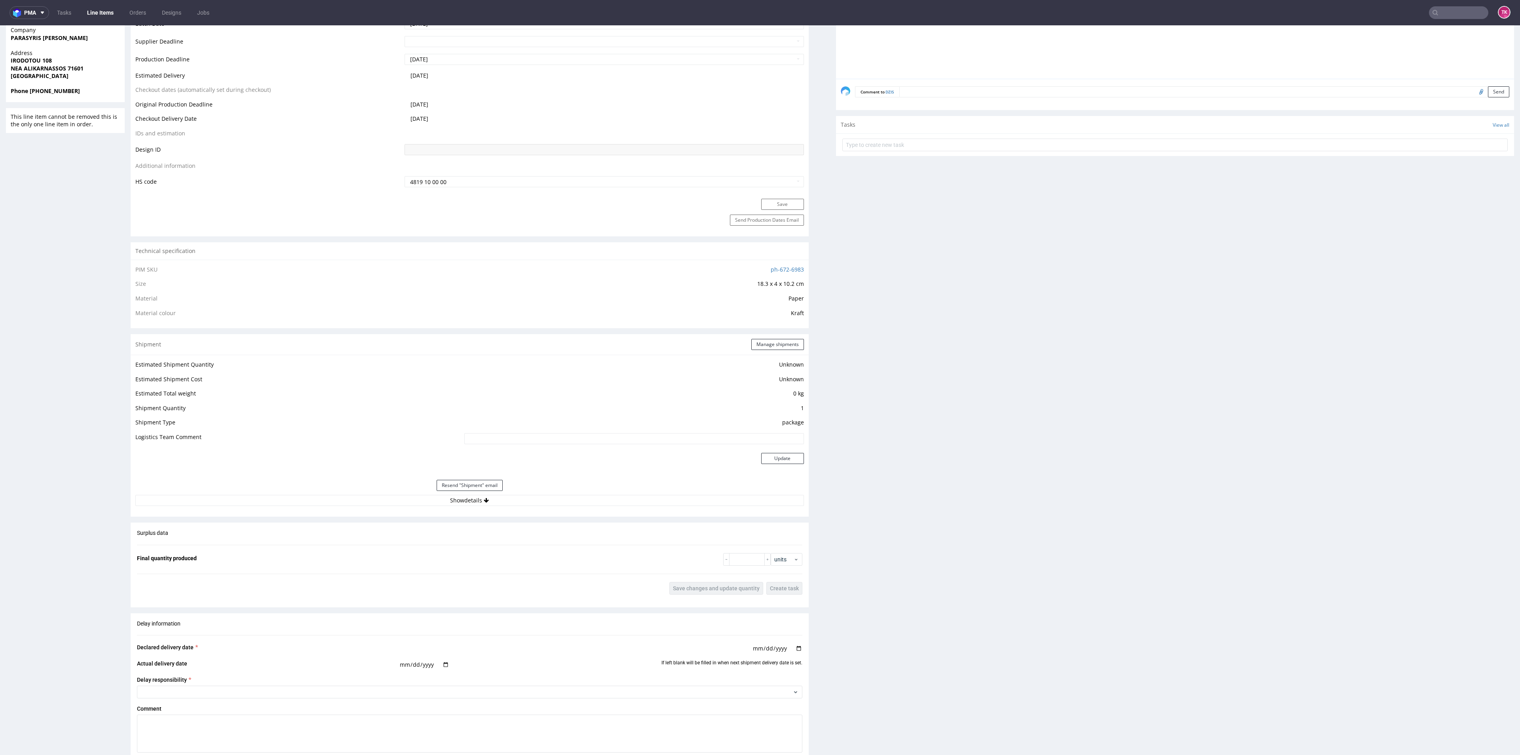
scroll to position [470, 0]
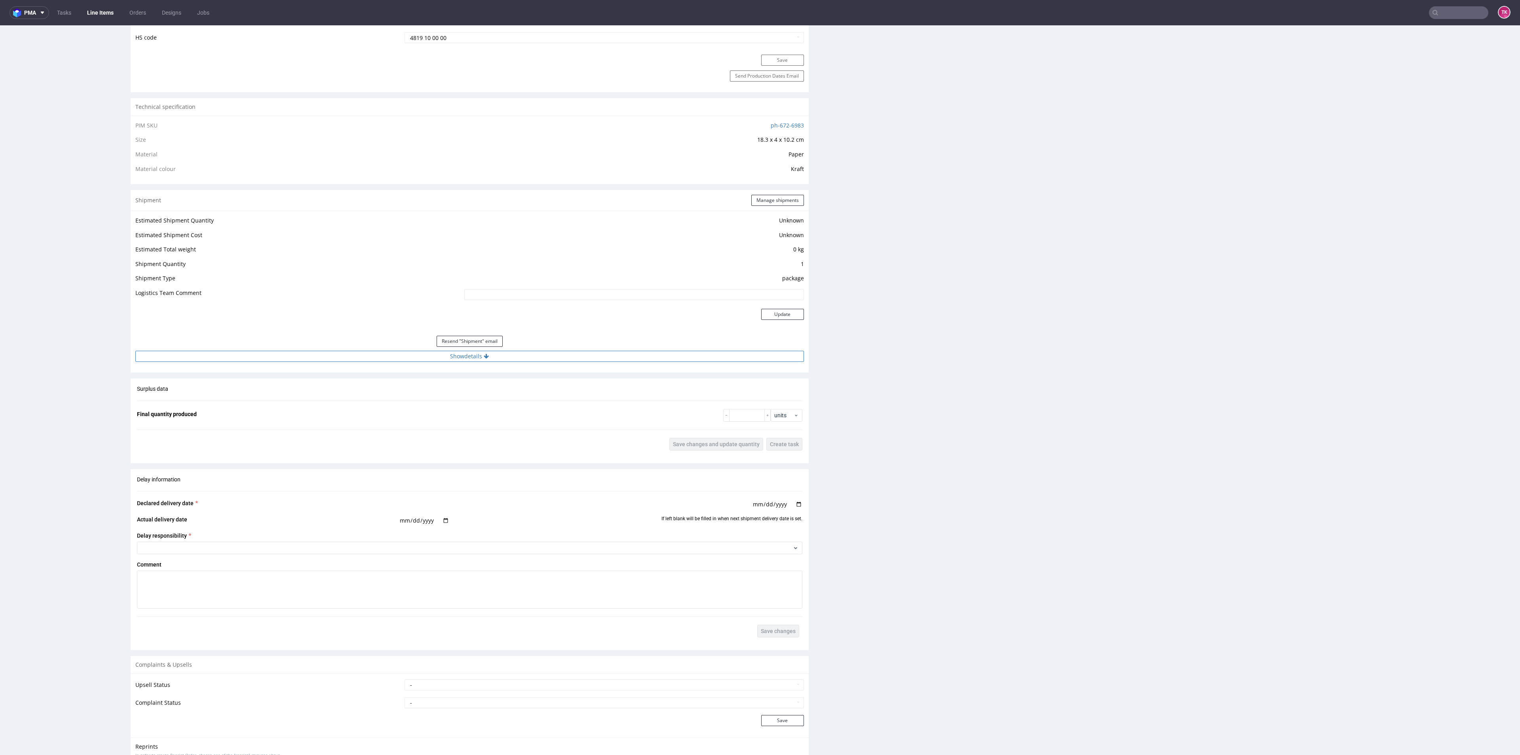
click at [358, 354] on button "Show details" at bounding box center [469, 356] width 669 height 11
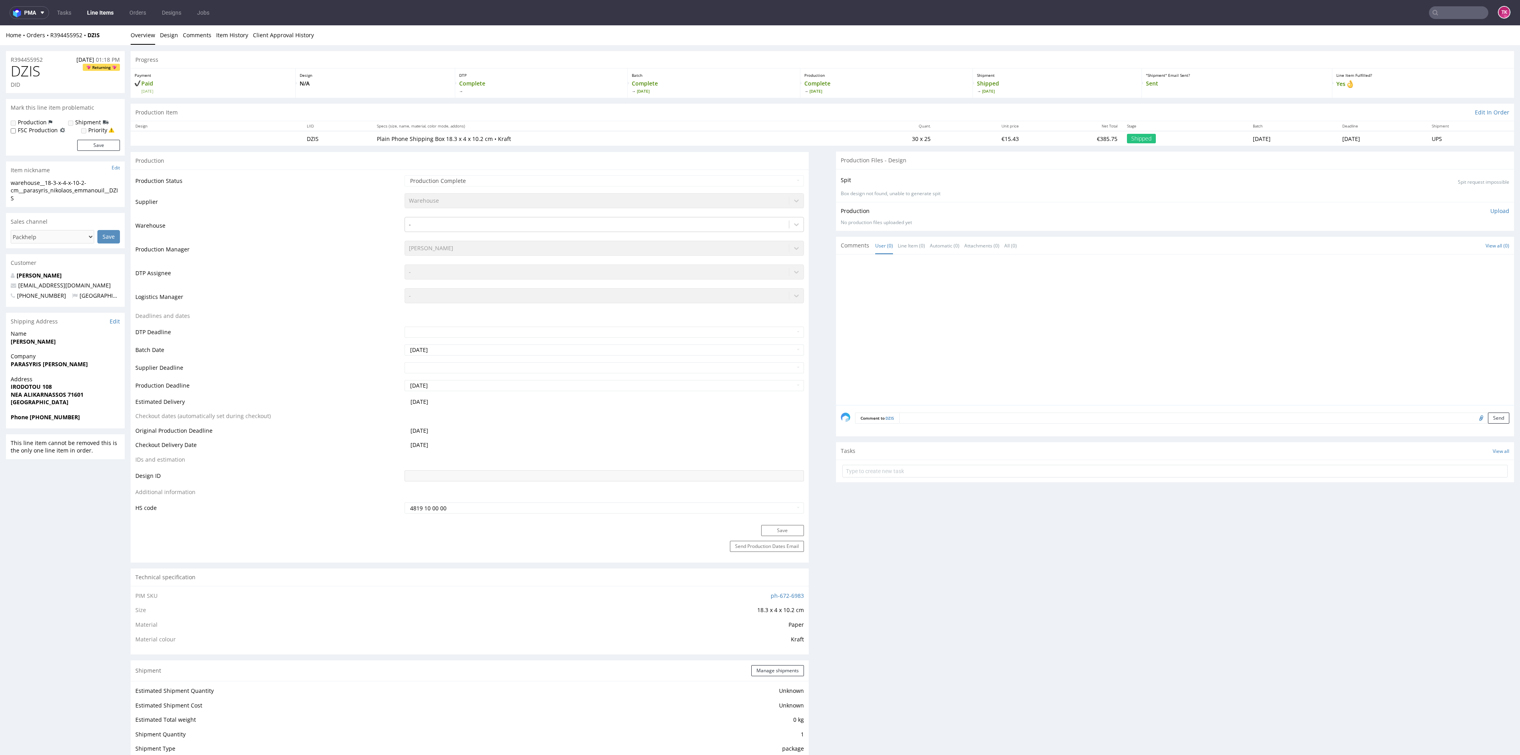
click at [1464, 9] on input "text" at bounding box center [1458, 12] width 59 height 13
type input "R394455952"
click at [1398, 46] on div "DZIS R394455952" at bounding box center [1441, 42] width 143 height 14
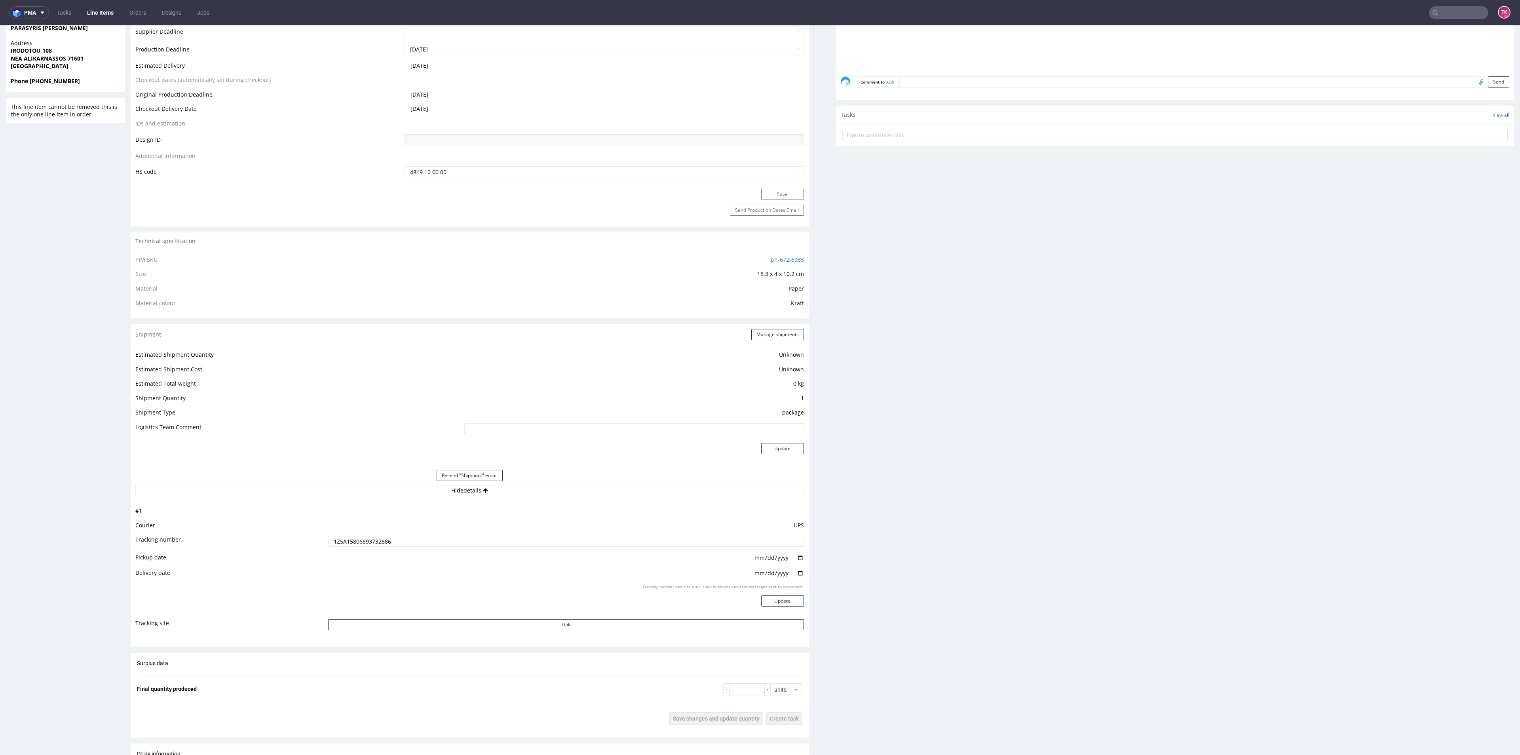
scroll to position [336, 0]
click at [110, 26] on div "Company PARASYRIS NIKOLAOS EMMANOUIL" at bounding box center [65, 28] width 119 height 23
click at [112, 15] on link "Line Items" at bounding box center [100, 12] width 36 height 13
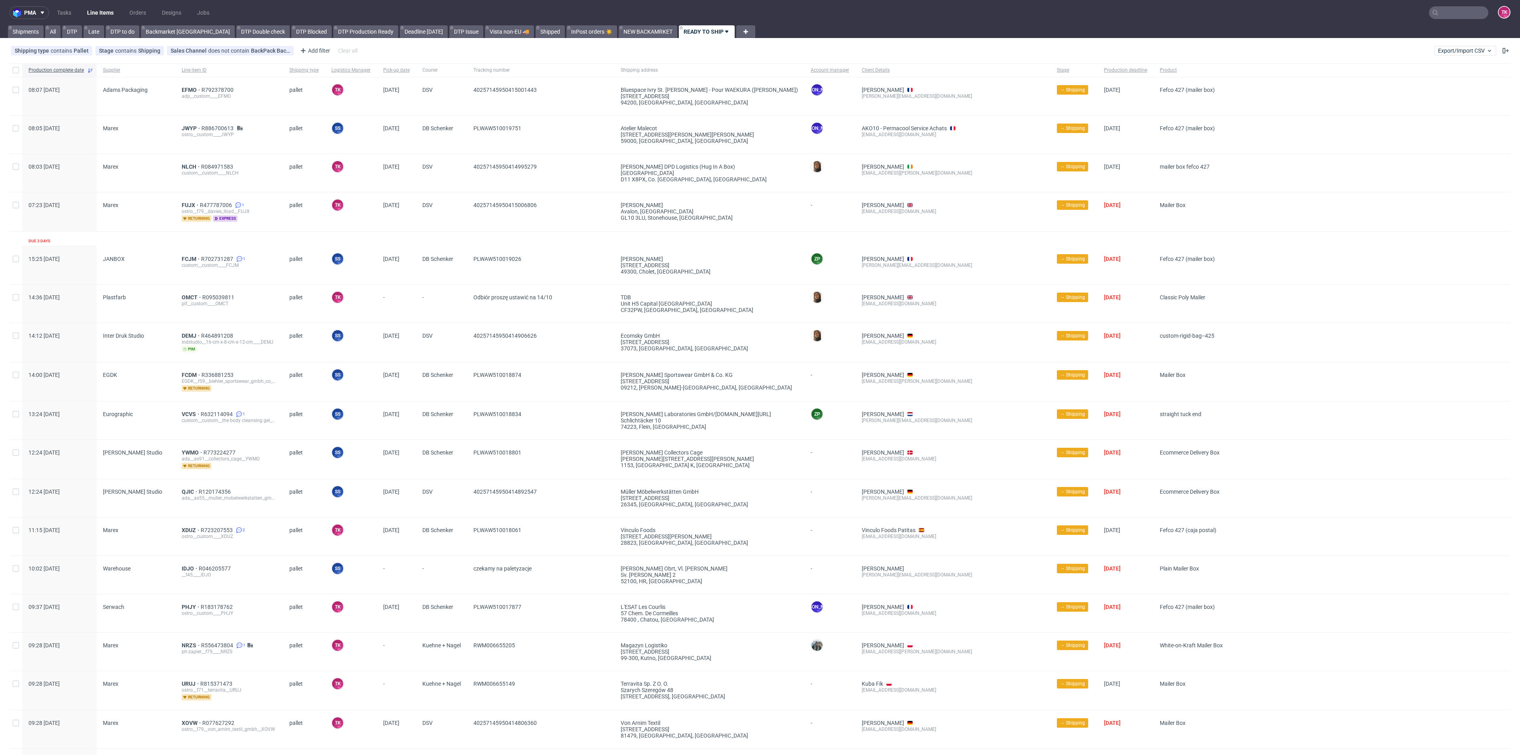
click at [103, 18] on link "Line Items" at bounding box center [100, 12] width 36 height 13
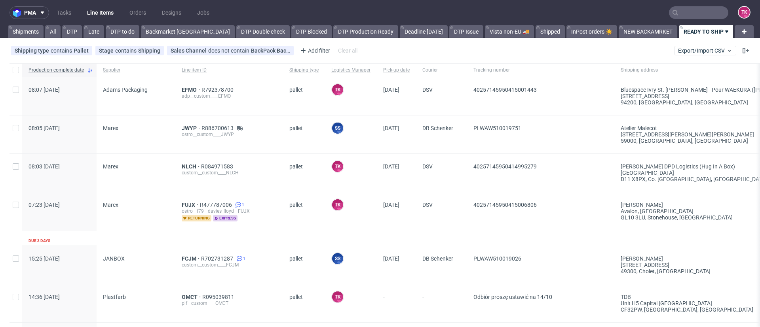
click at [101, 19] on nav "pma Tasks Line Items Orders Designs Jobs TK" at bounding box center [380, 12] width 760 height 25
click at [103, 16] on link "Line Items" at bounding box center [100, 12] width 36 height 13
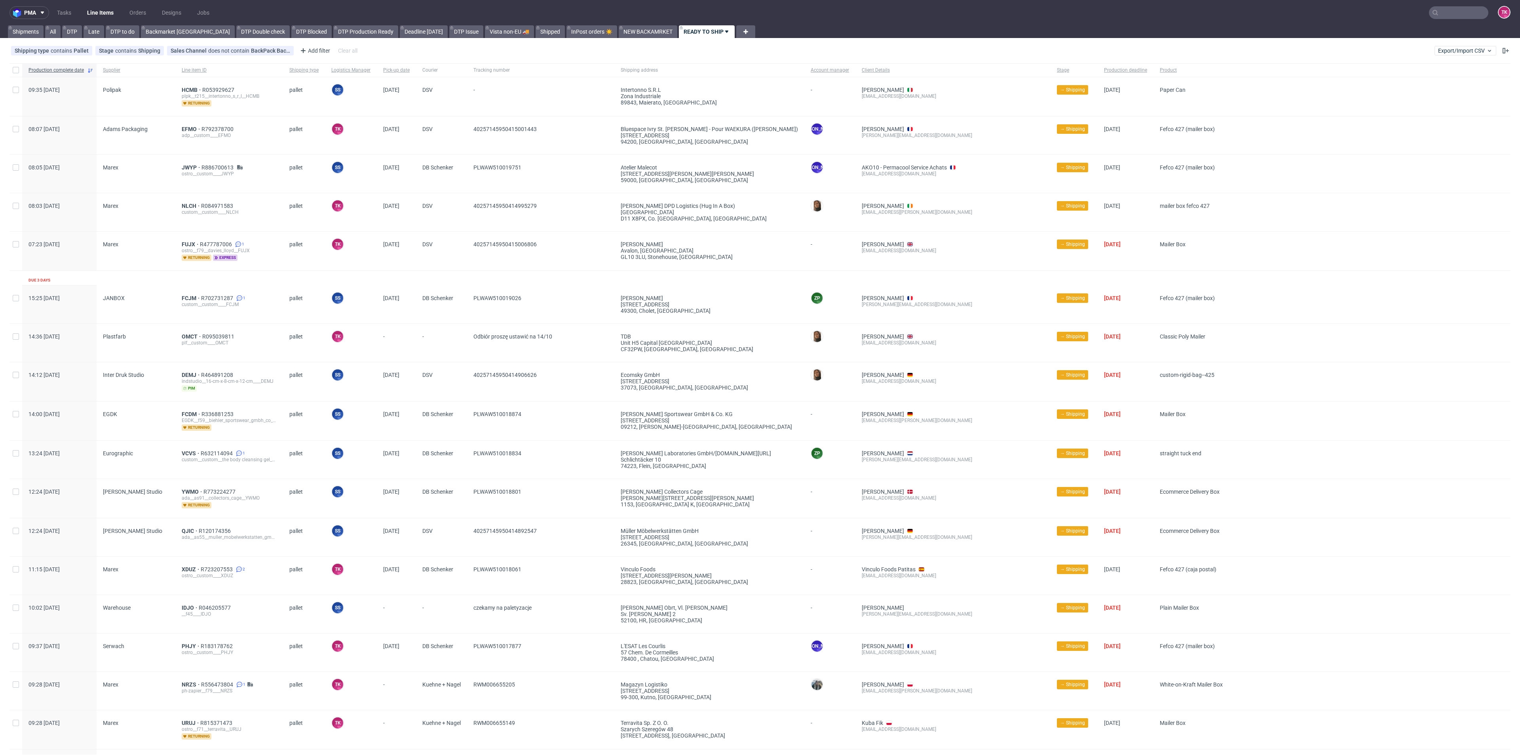
click at [100, 17] on link "Line Items" at bounding box center [100, 12] width 36 height 13
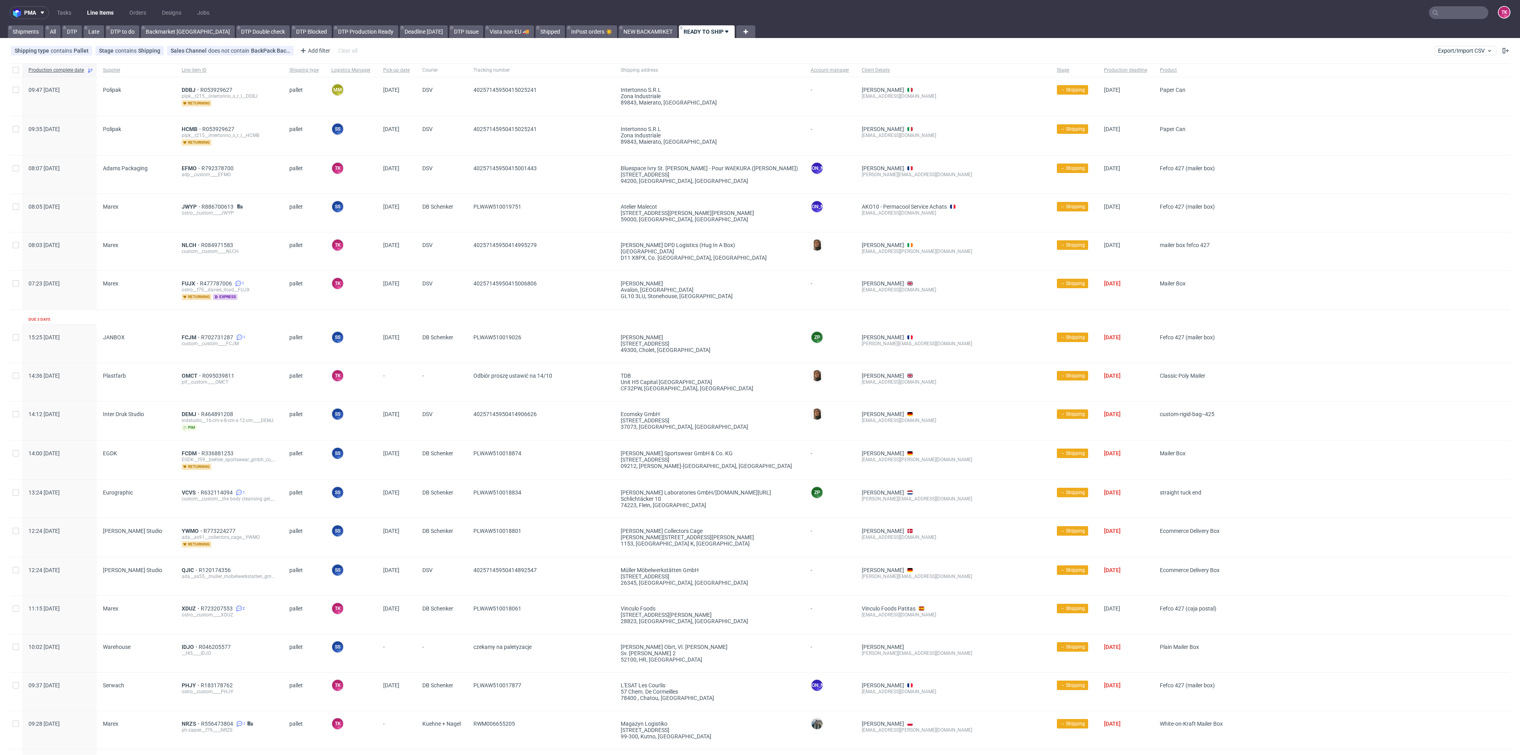
click at [93, 15] on link "Line Items" at bounding box center [100, 12] width 36 height 13
click at [99, 6] on nav "pma Tasks Line Items Orders Designs Jobs TK" at bounding box center [760, 12] width 1520 height 25
click at [98, 9] on link "Line Items" at bounding box center [100, 12] width 36 height 13
click at [108, 5] on nav "pma Tasks Line Items Orders Designs Jobs TK" at bounding box center [760, 12] width 1520 height 25
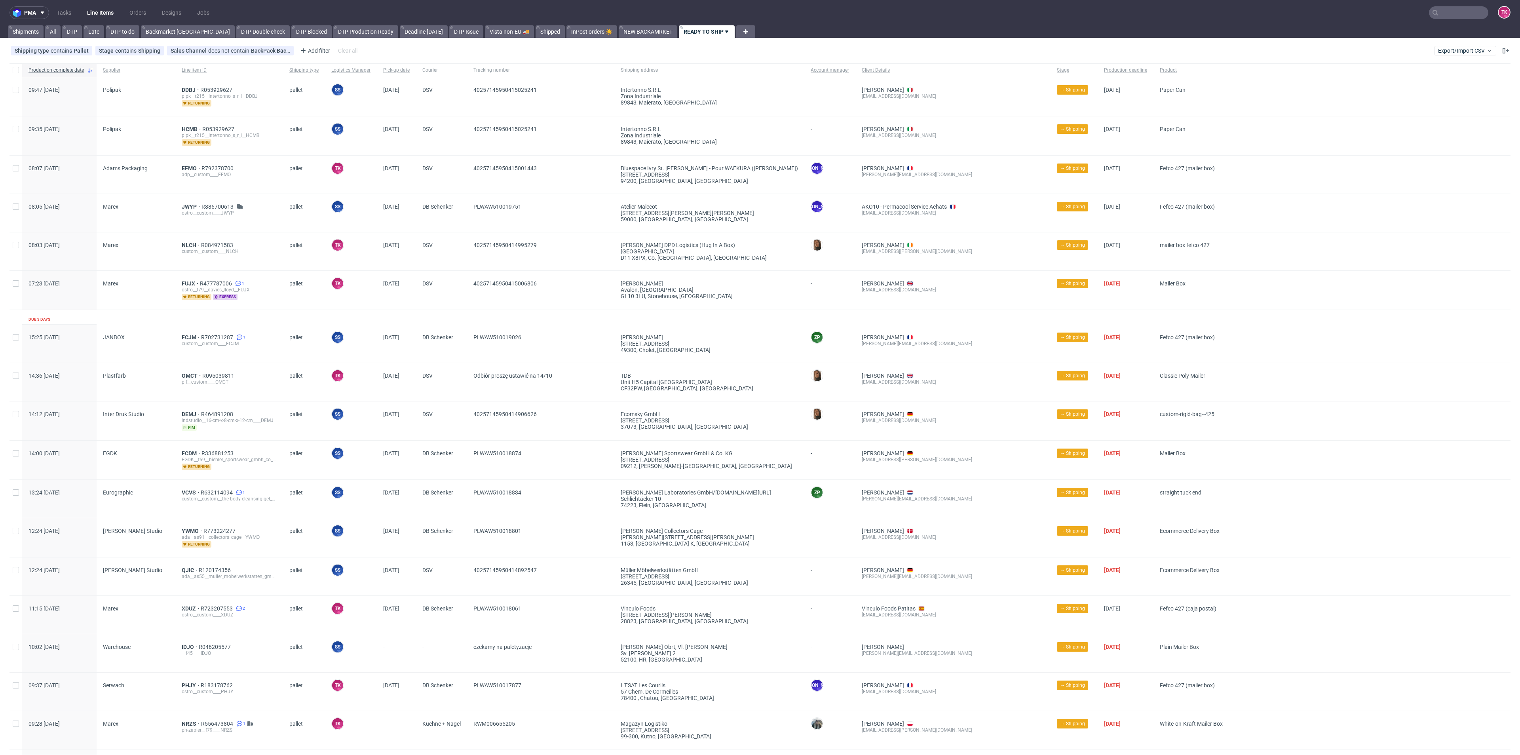
click at [105, 17] on link "Line Items" at bounding box center [100, 12] width 36 height 13
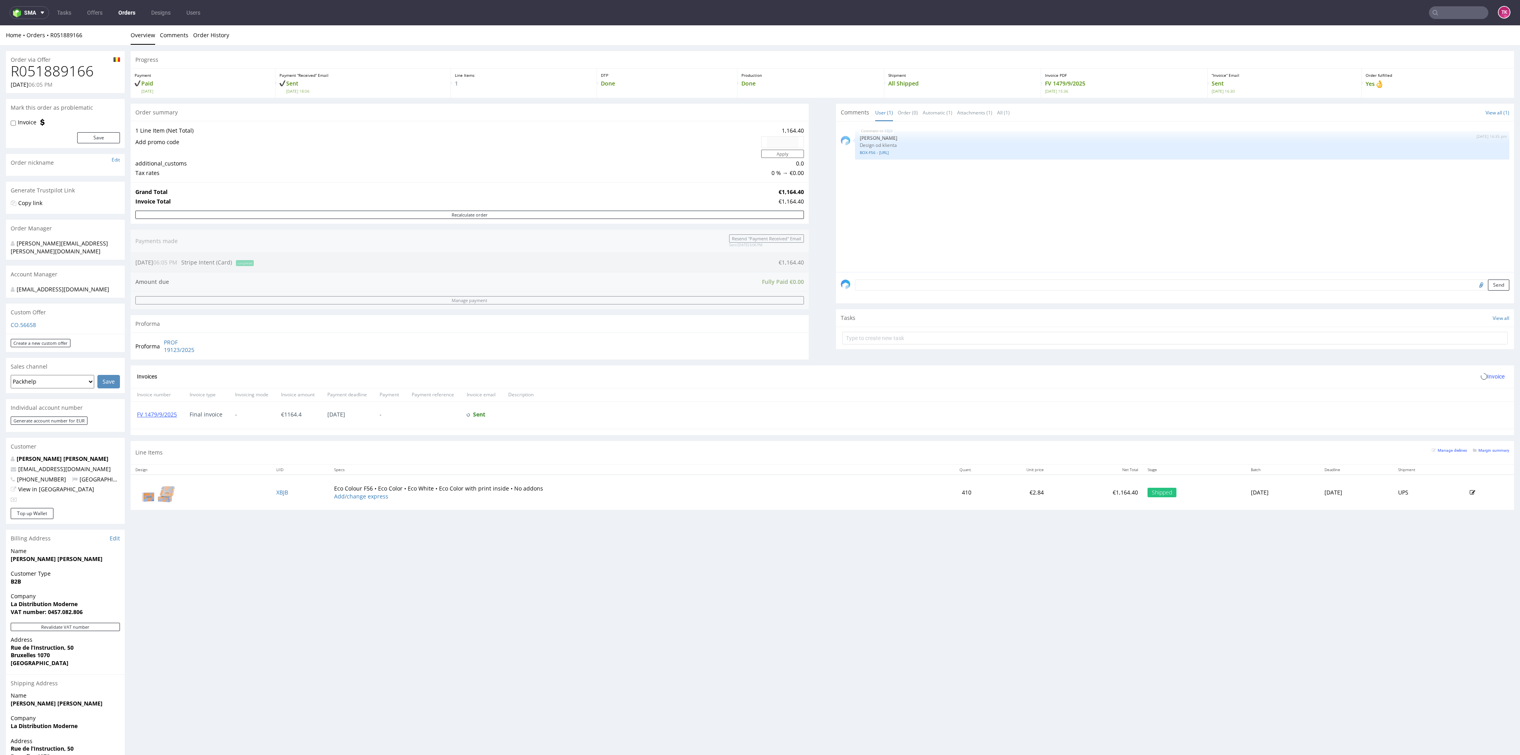
scroll to position [37, 0]
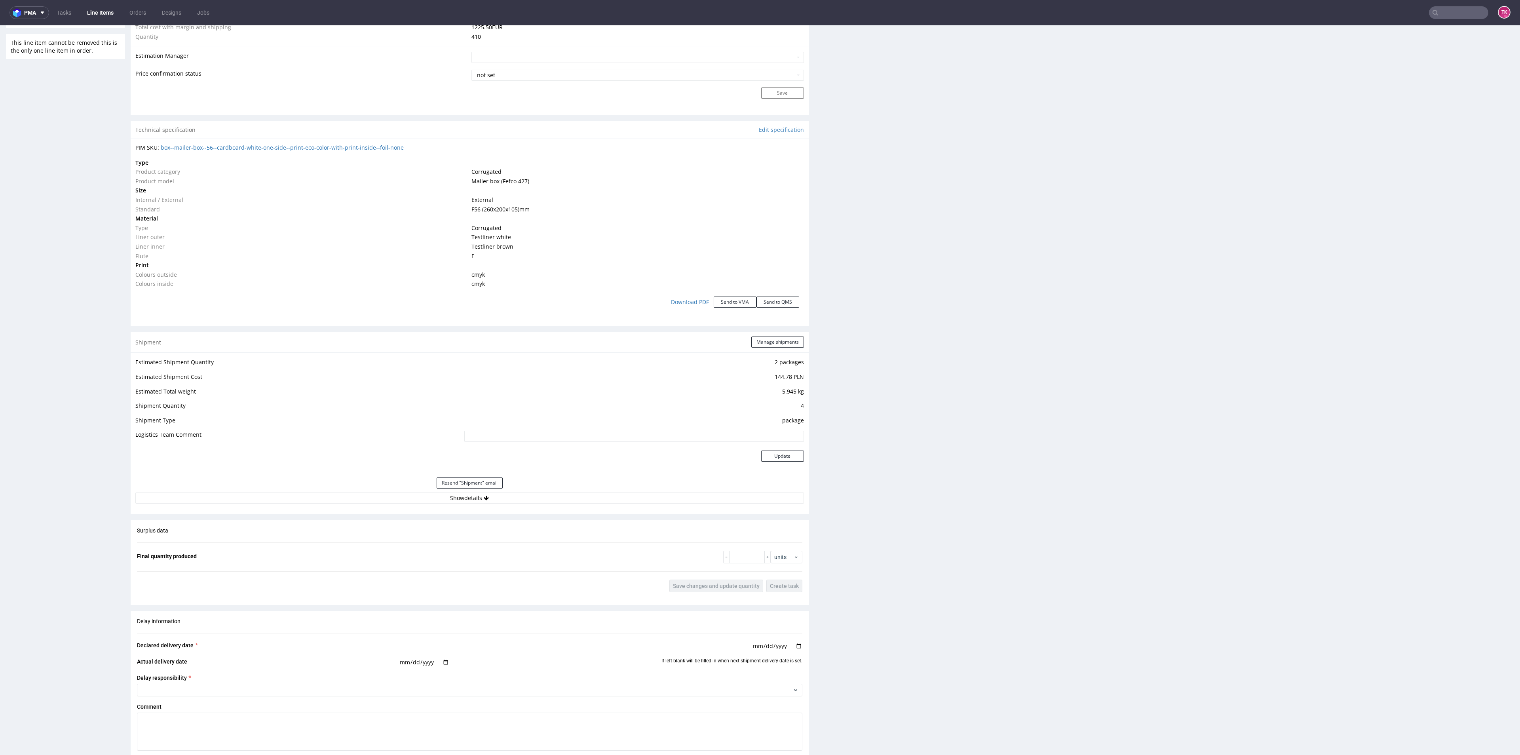
scroll to position [661, 0]
click at [418, 489] on div "Resend "Shipment" email" at bounding box center [469, 481] width 669 height 19
click at [417, 492] on button "Show details" at bounding box center [469, 496] width 669 height 11
click at [385, 546] on input "1Z5A15806899348031" at bounding box center [565, 547] width 475 height 11
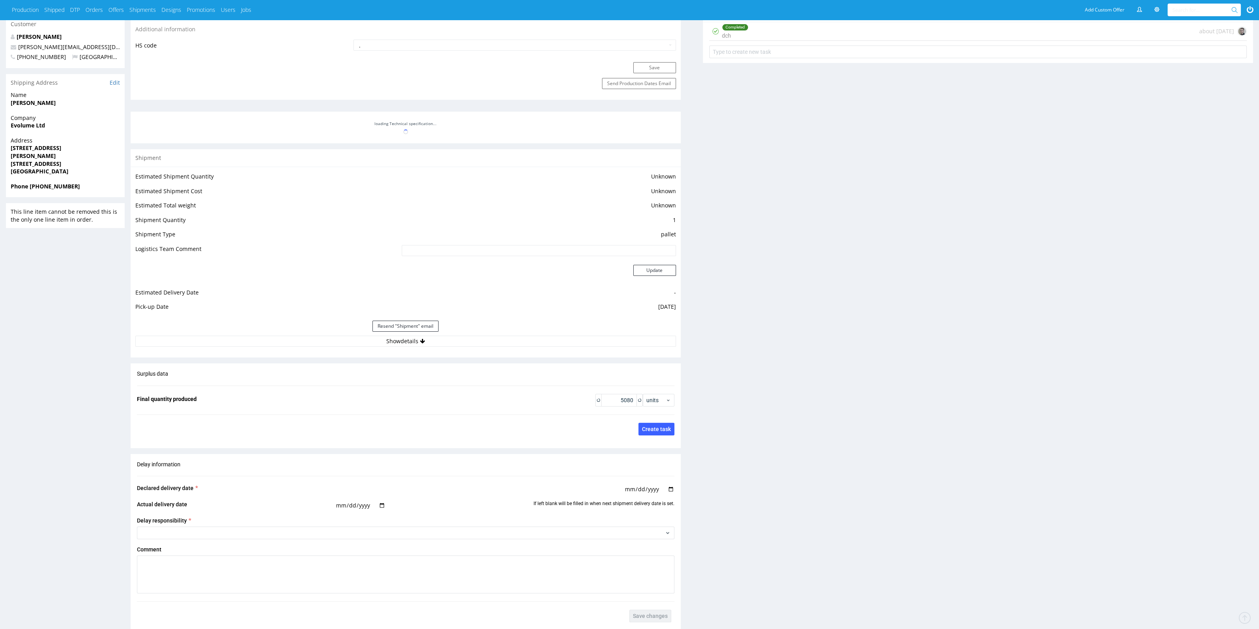
scroll to position [101, 0]
click at [313, 334] on div "Resend "Shipment" email" at bounding box center [405, 326] width 541 height 19
click at [313, 341] on button "Show details" at bounding box center [405, 341] width 541 height 11
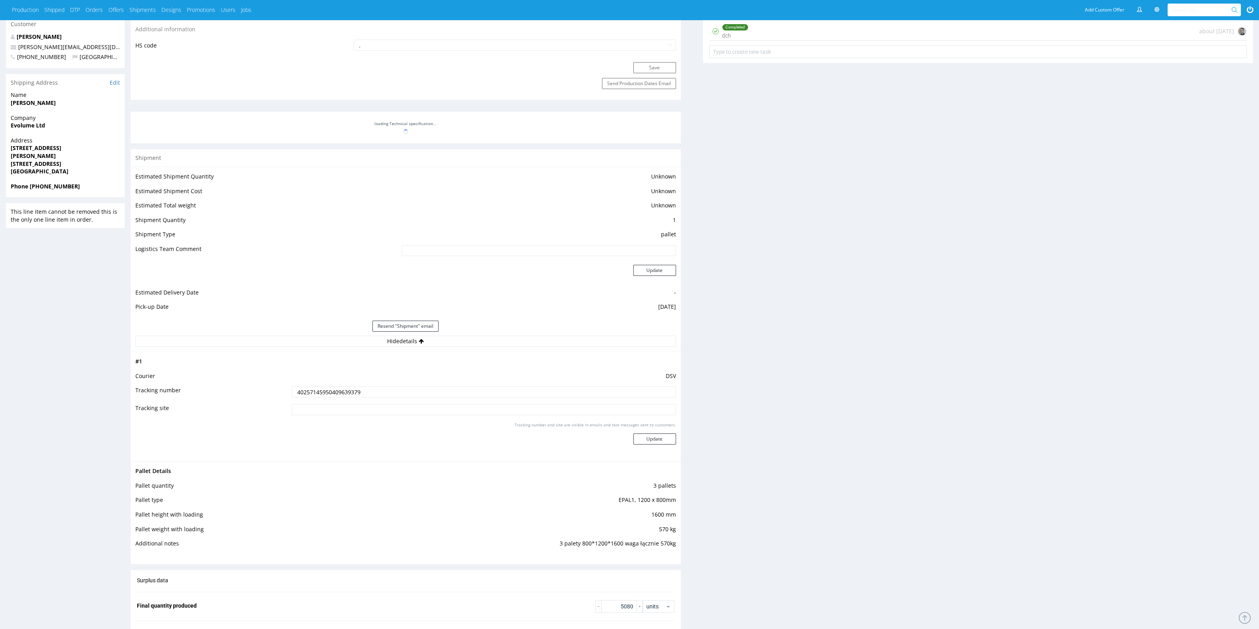
click at [308, 386] on input "40257145950409639379" at bounding box center [484, 391] width 384 height 11
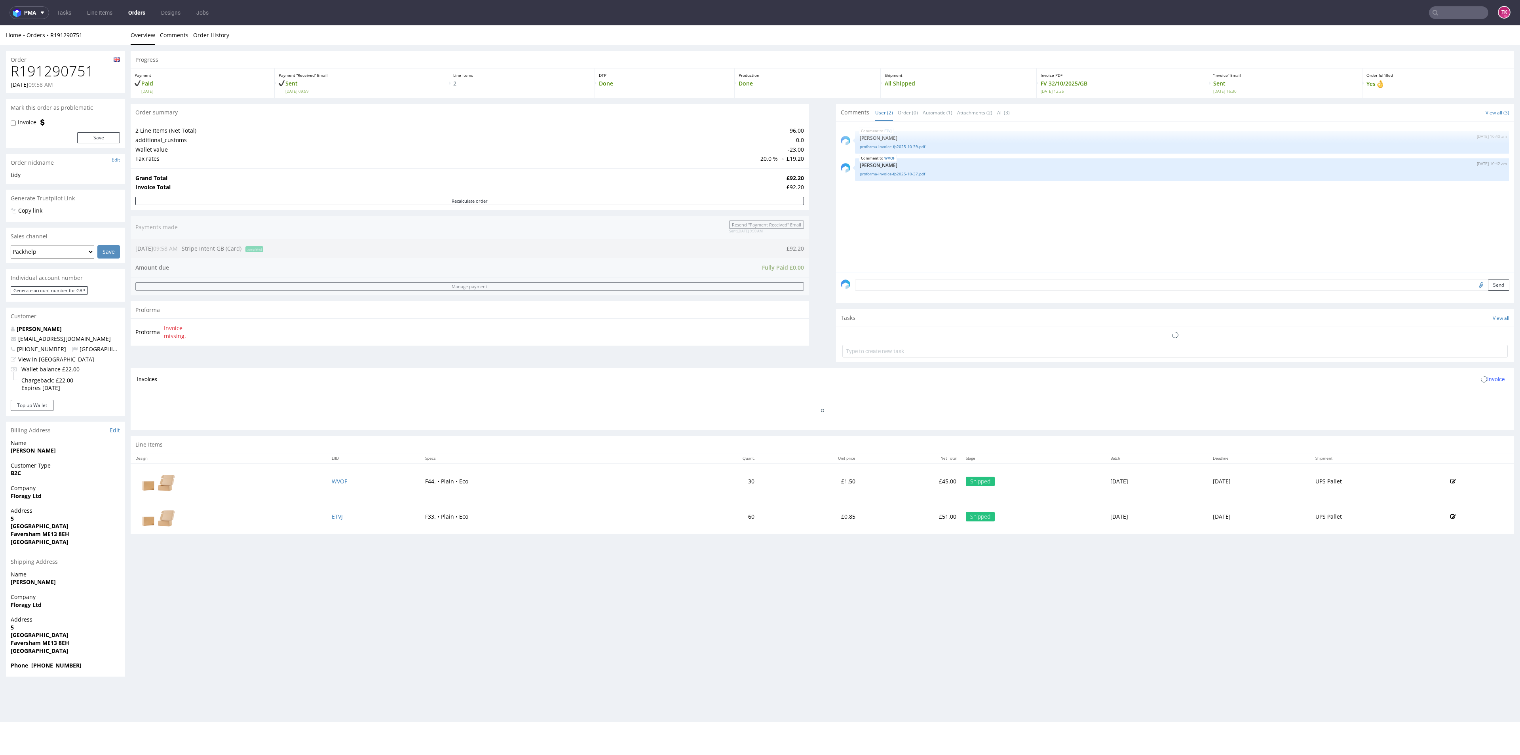
scroll to position [1, 0]
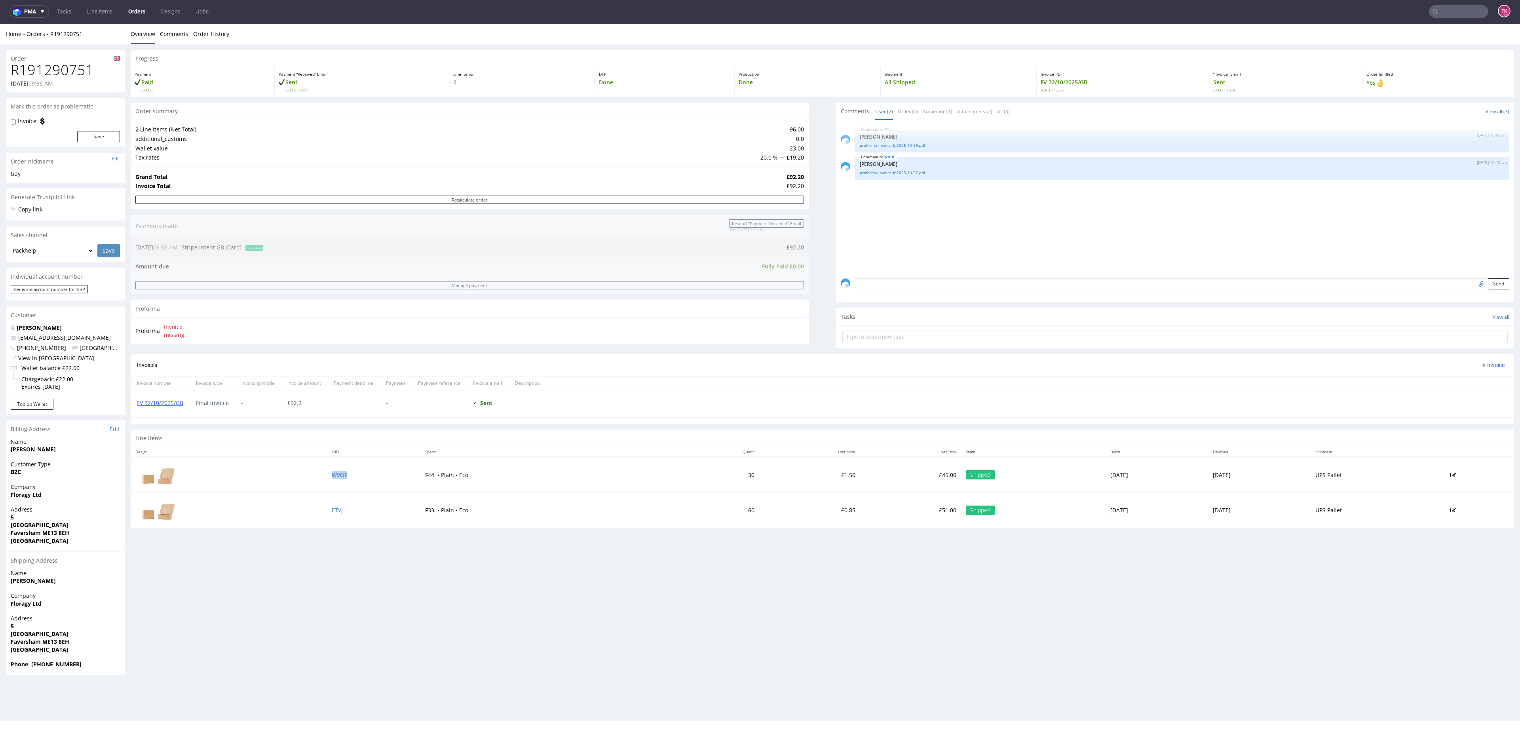
click at [329, 483] on td "WVOF" at bounding box center [374, 475] width 94 height 36
click at [329, 479] on td "WVOF" at bounding box center [374, 475] width 94 height 36
click at [333, 479] on td "WVOF" at bounding box center [374, 475] width 94 height 36
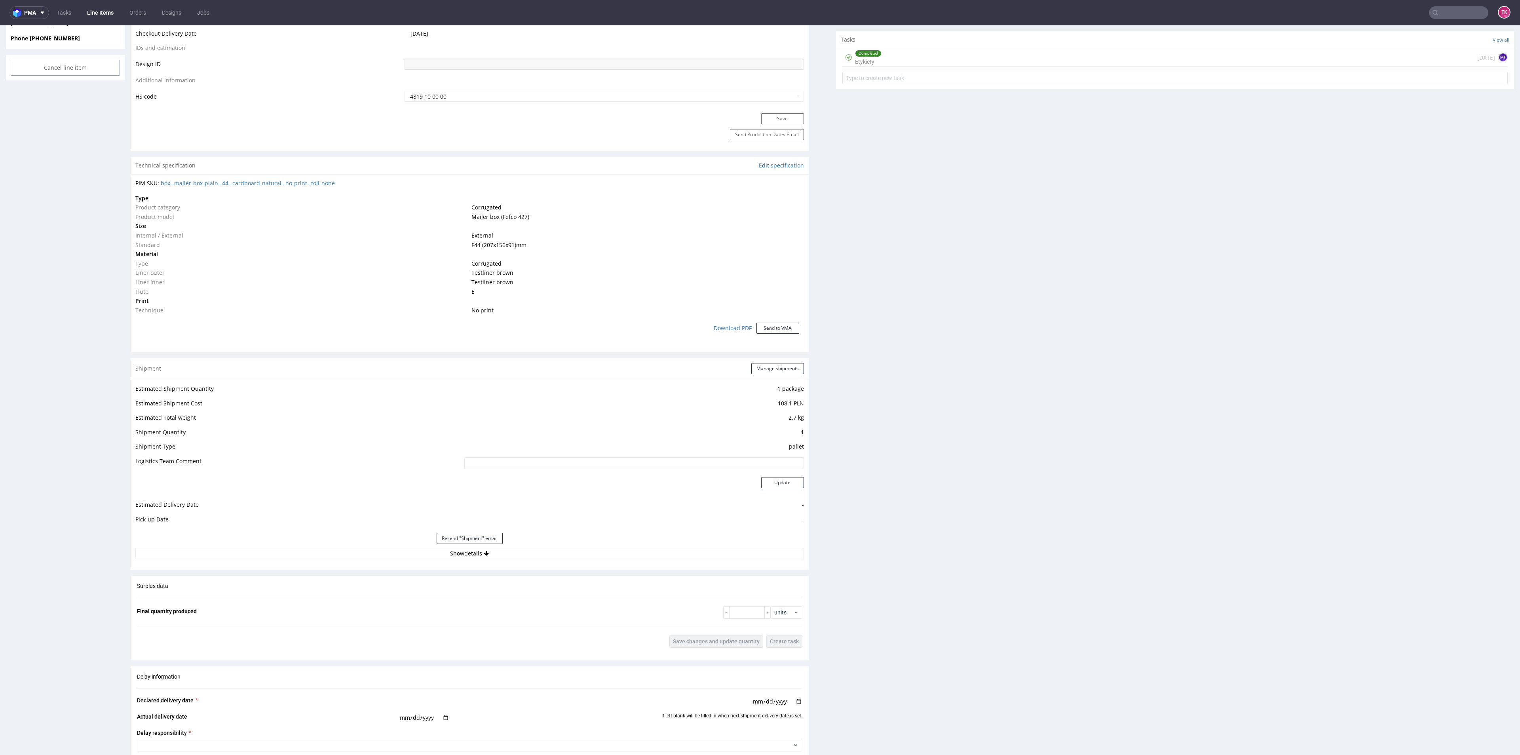
scroll to position [433, 0]
click at [297, 561] on div "Estimated Shipment Quantity 1 package Estimated Shipment Cost 108.1 PLN Estimat…" at bounding box center [470, 470] width 678 height 185
click at [304, 553] on button "Show details" at bounding box center [469, 552] width 669 height 11
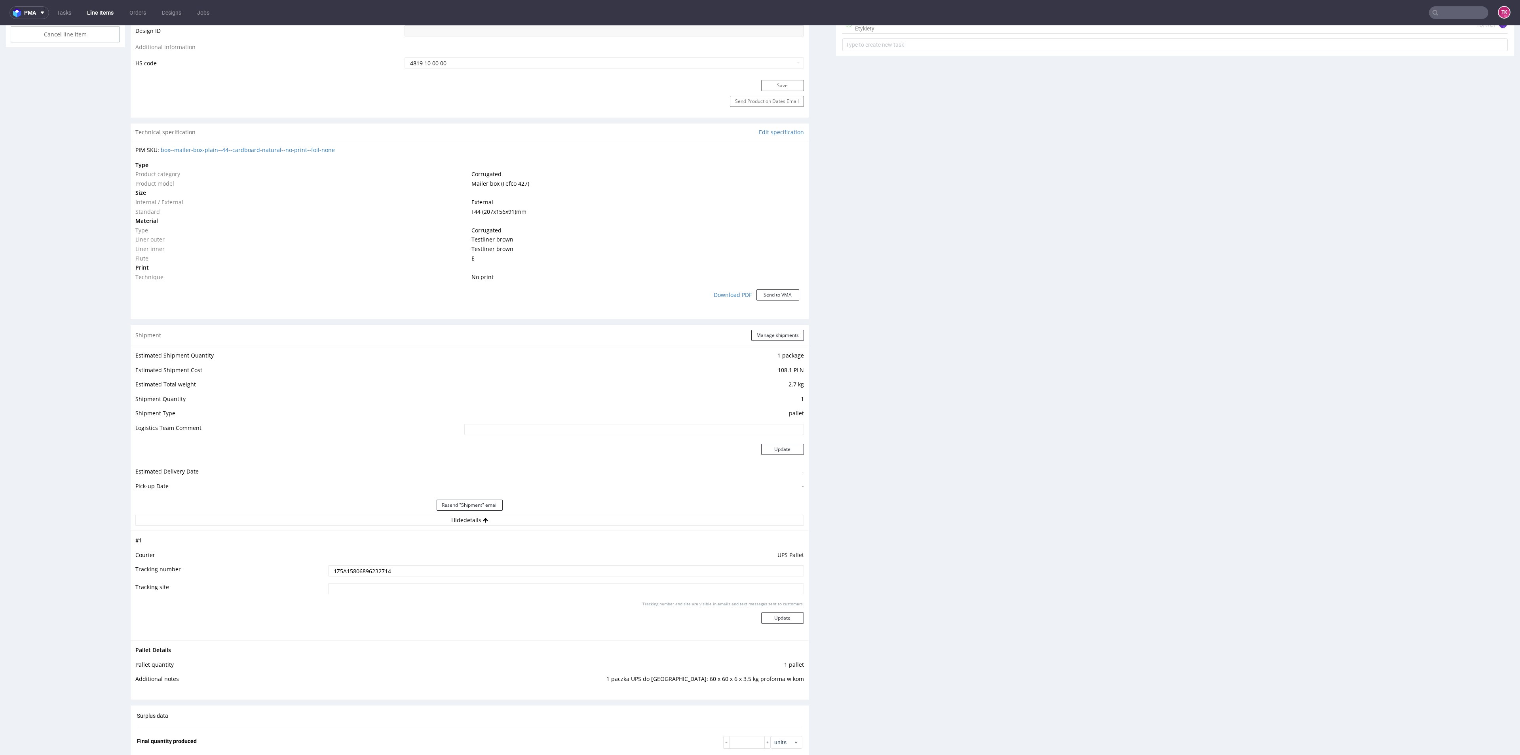
click at [346, 574] on input "1Z5A15806896232714" at bounding box center [565, 570] width 475 height 11
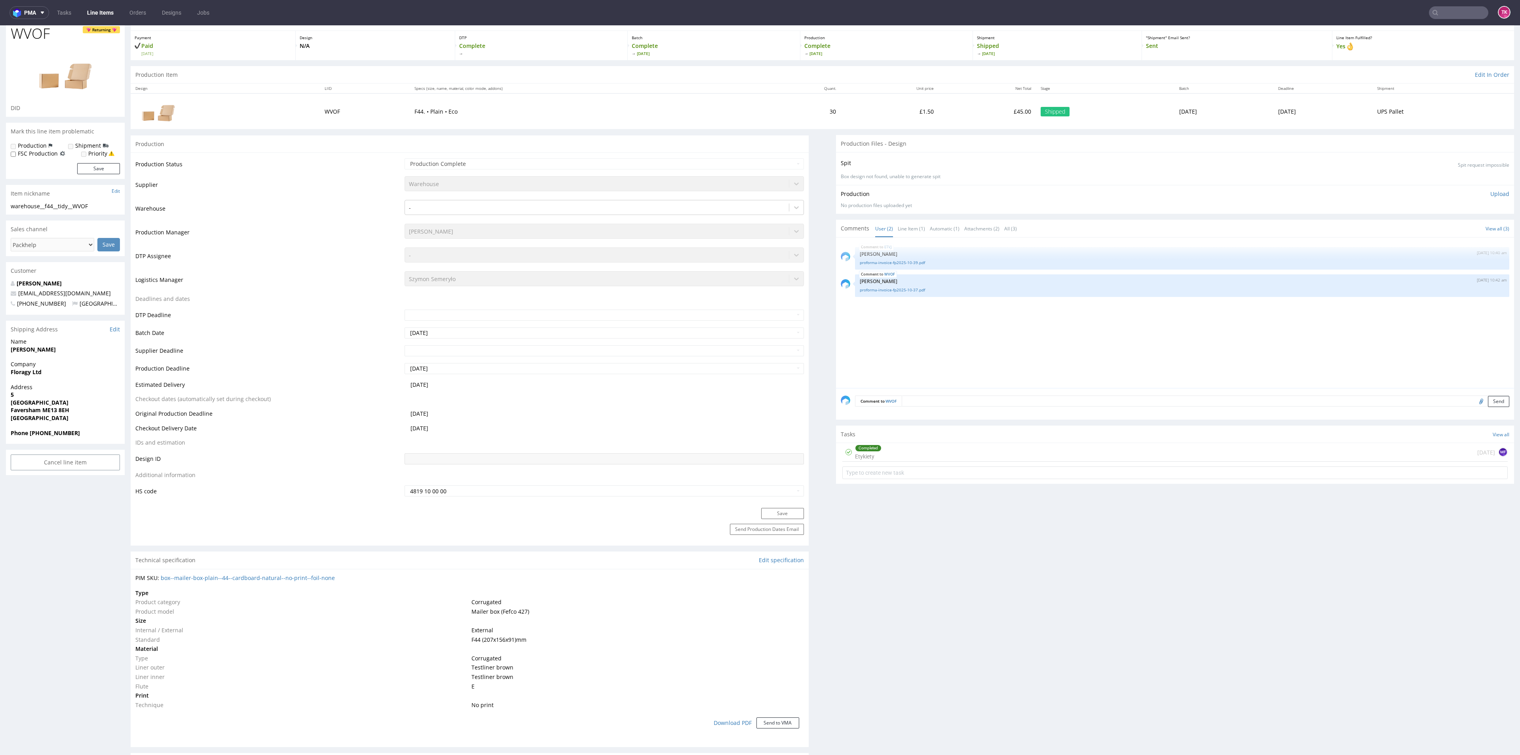
scroll to position [0, 0]
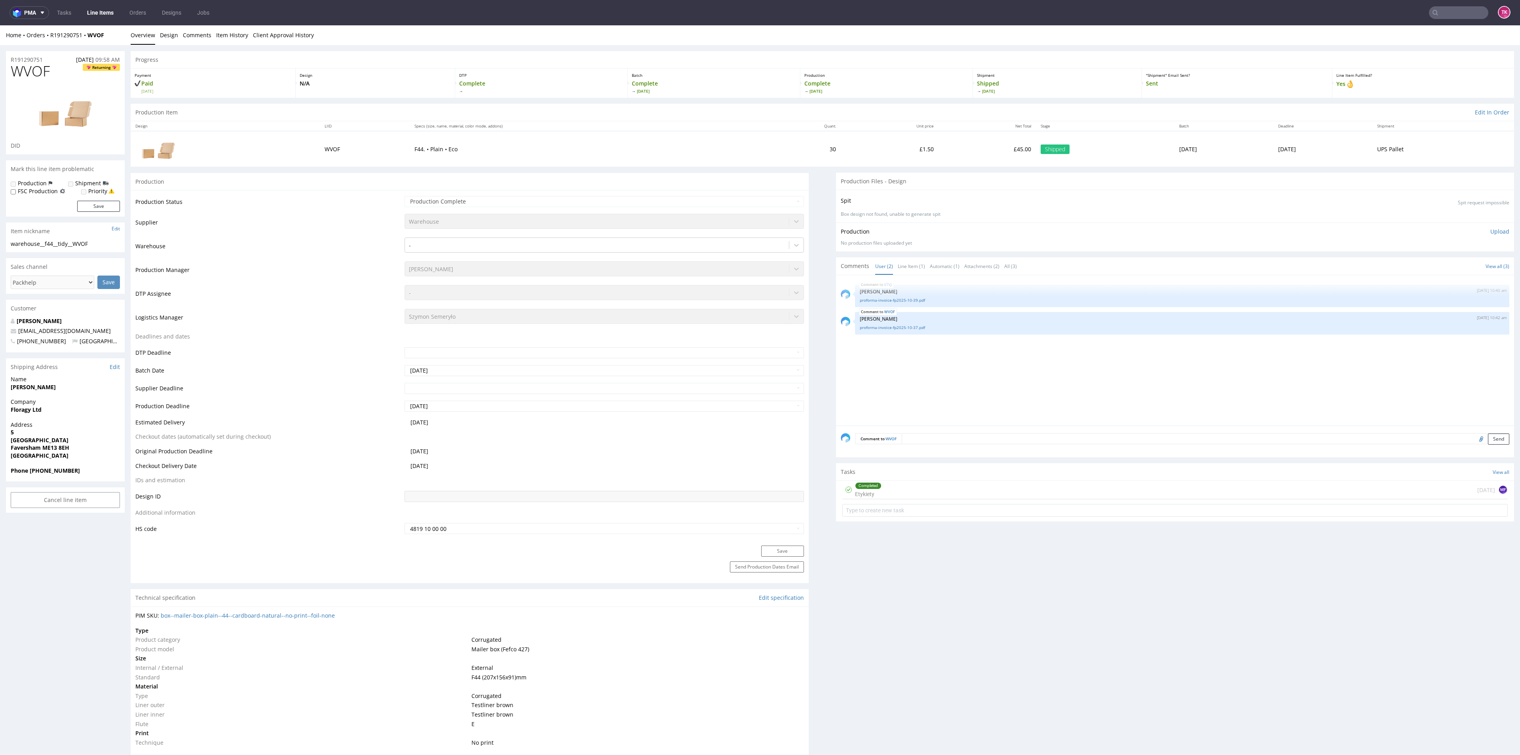
click at [924, 485] on div "Completed Etykiety 3 days ago MF" at bounding box center [1176, 490] width 666 height 19
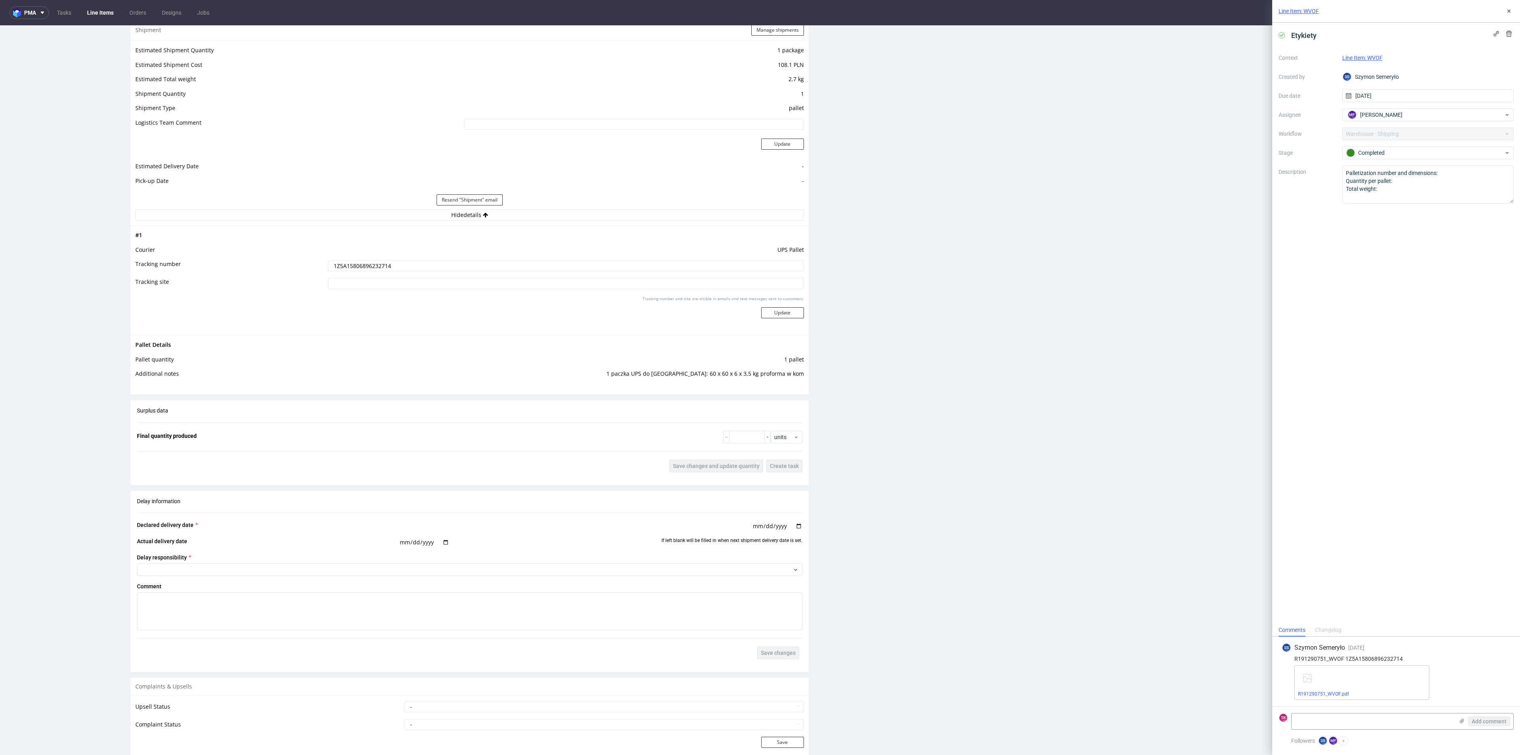
scroll to position [888, 0]
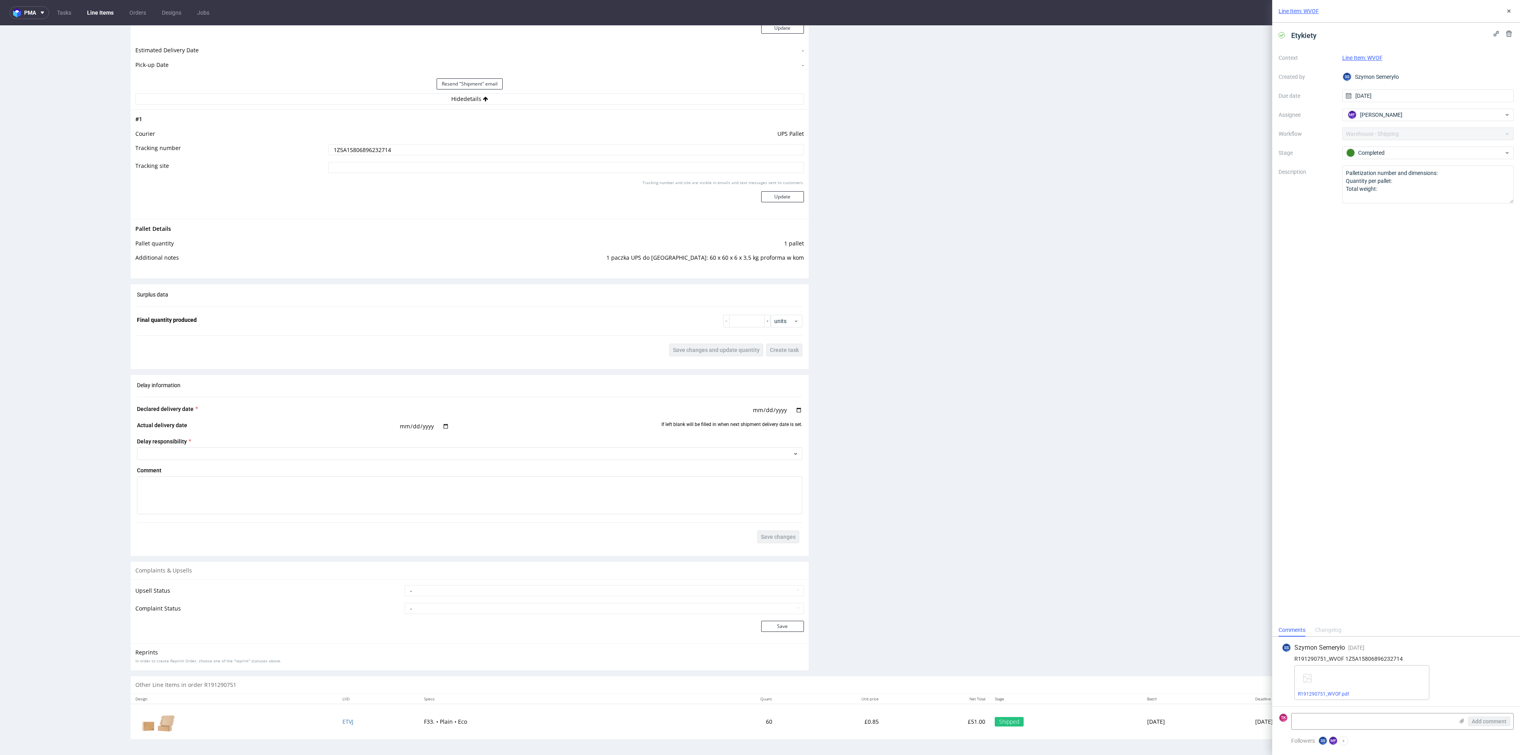
click at [322, 727] on td at bounding box center [234, 721] width 207 height 35
click at [339, 726] on td "ETVJ" at bounding box center [379, 721] width 82 height 35
click at [338, 725] on td "ETVJ" at bounding box center [379, 721] width 82 height 35
click at [342, 720] on span "ETVJ" at bounding box center [347, 722] width 11 height 8
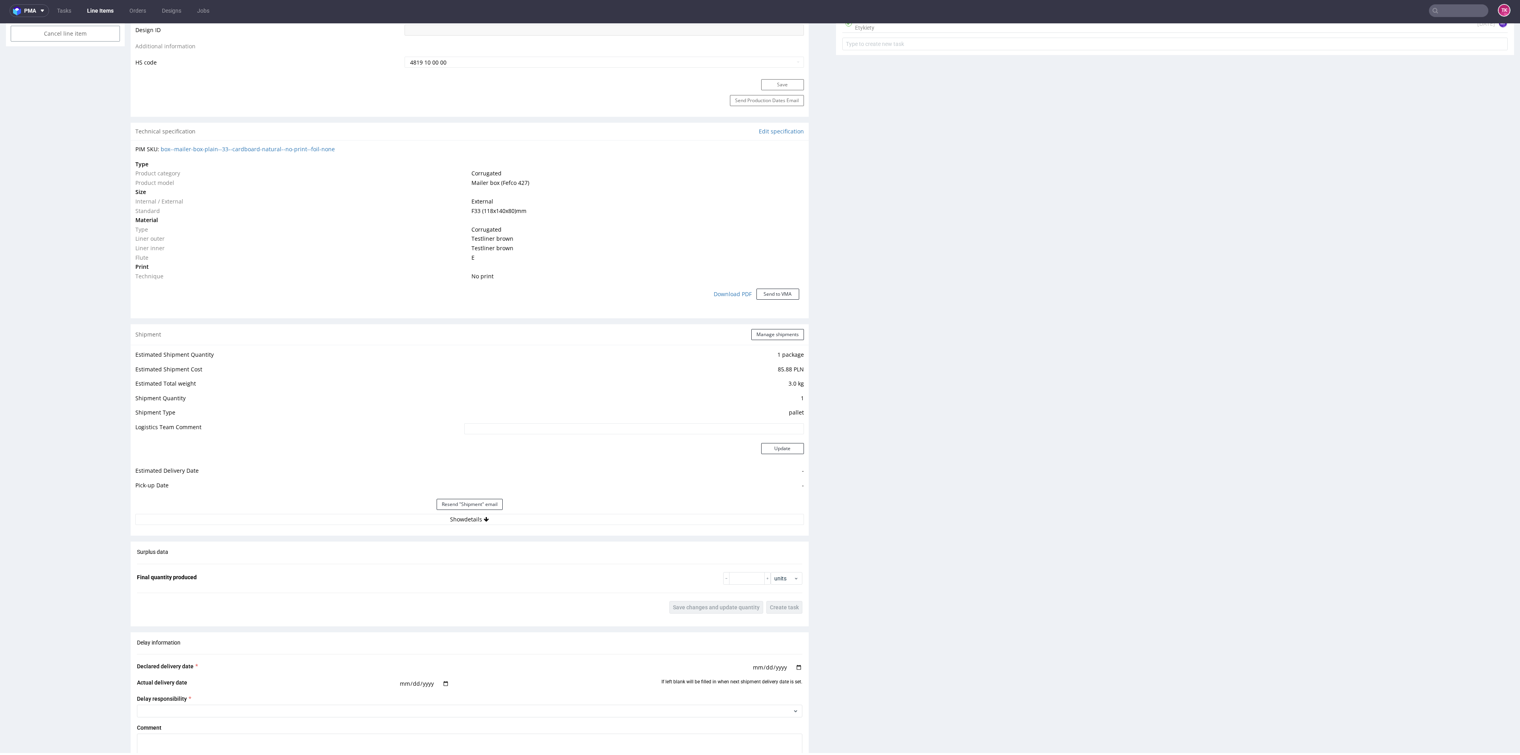
scroll to position [518, 0]
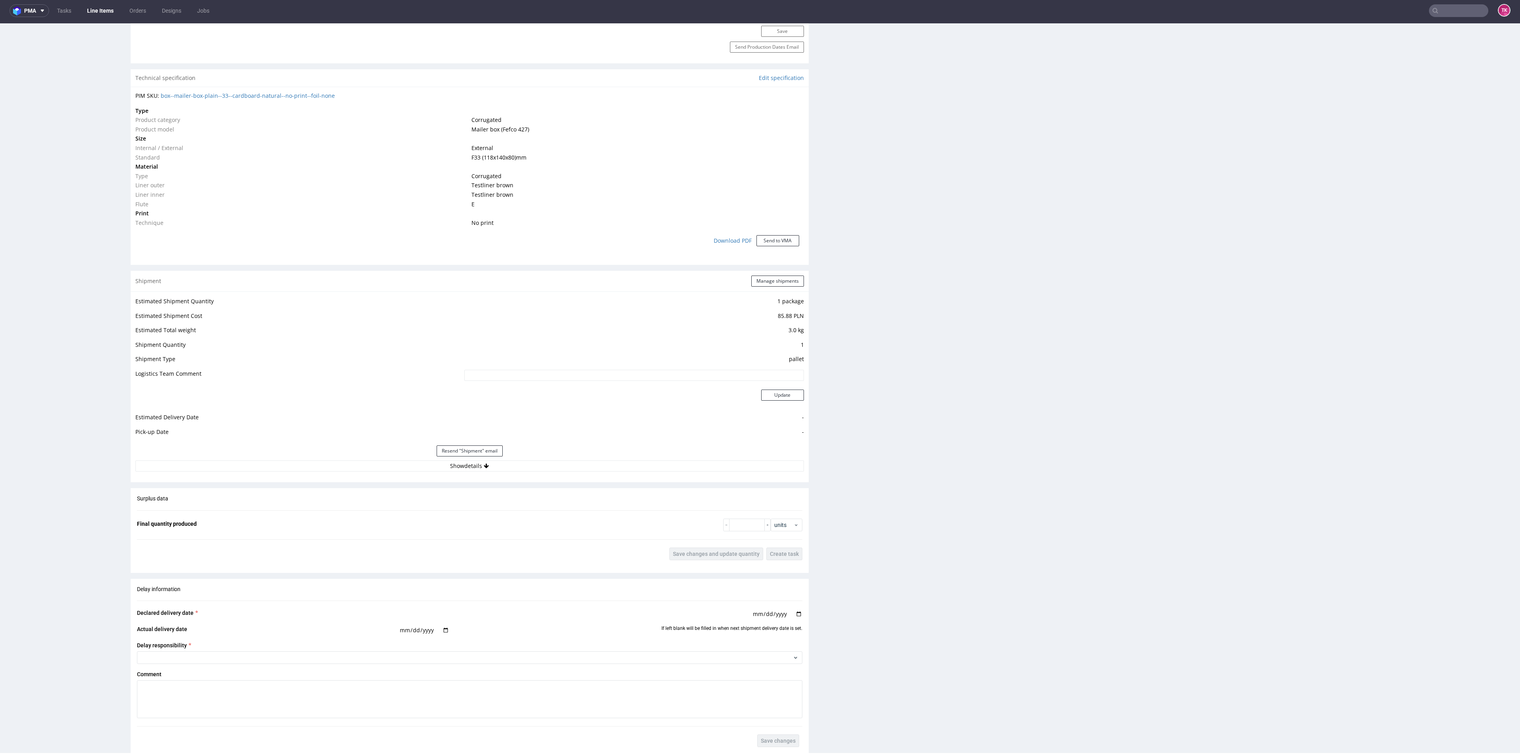
click at [445, 478] on div "Shipment Manage shipments Estimated Shipment Quantity 1 package Estimated Shipm…" at bounding box center [470, 376] width 678 height 211
click at [453, 470] on button "Show details" at bounding box center [469, 465] width 669 height 11
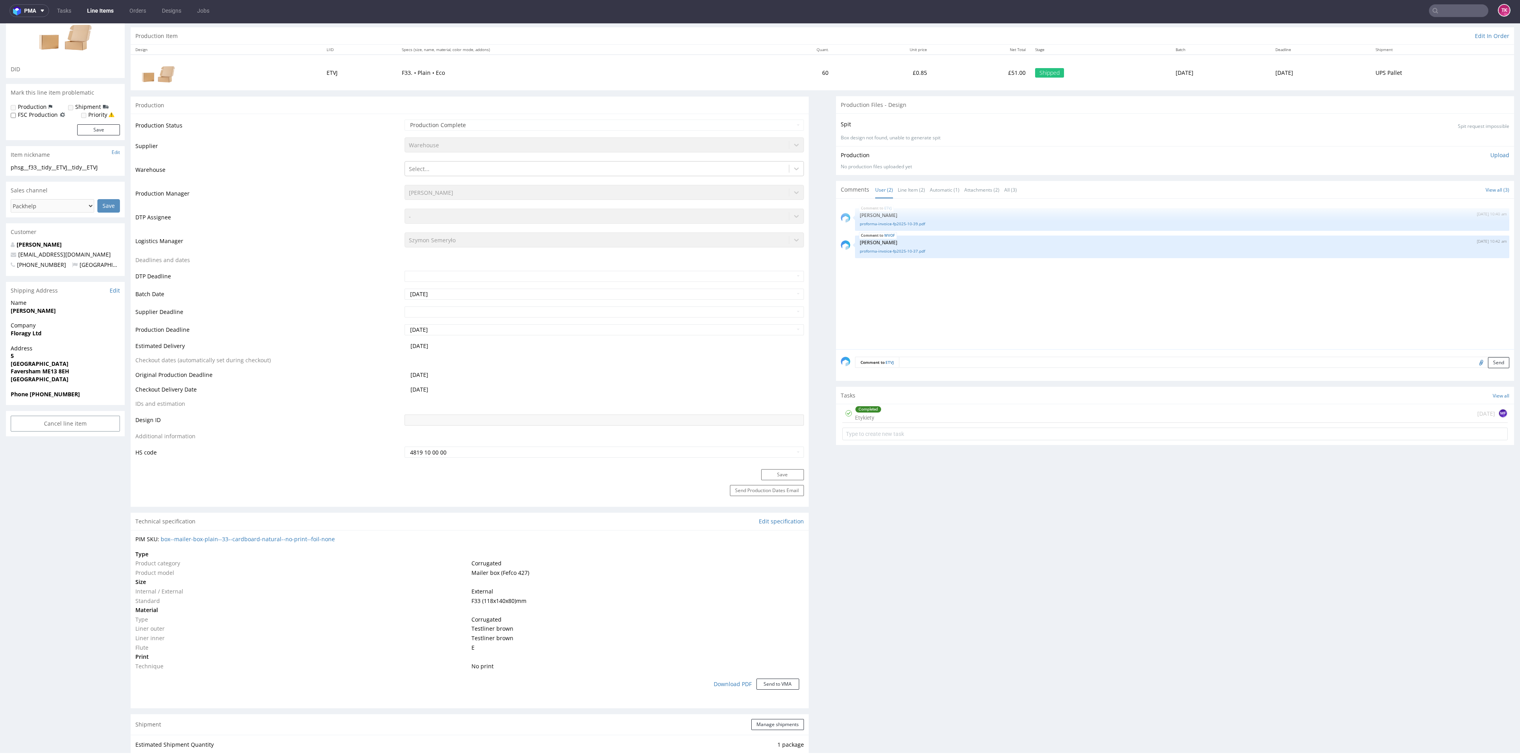
scroll to position [54, 0]
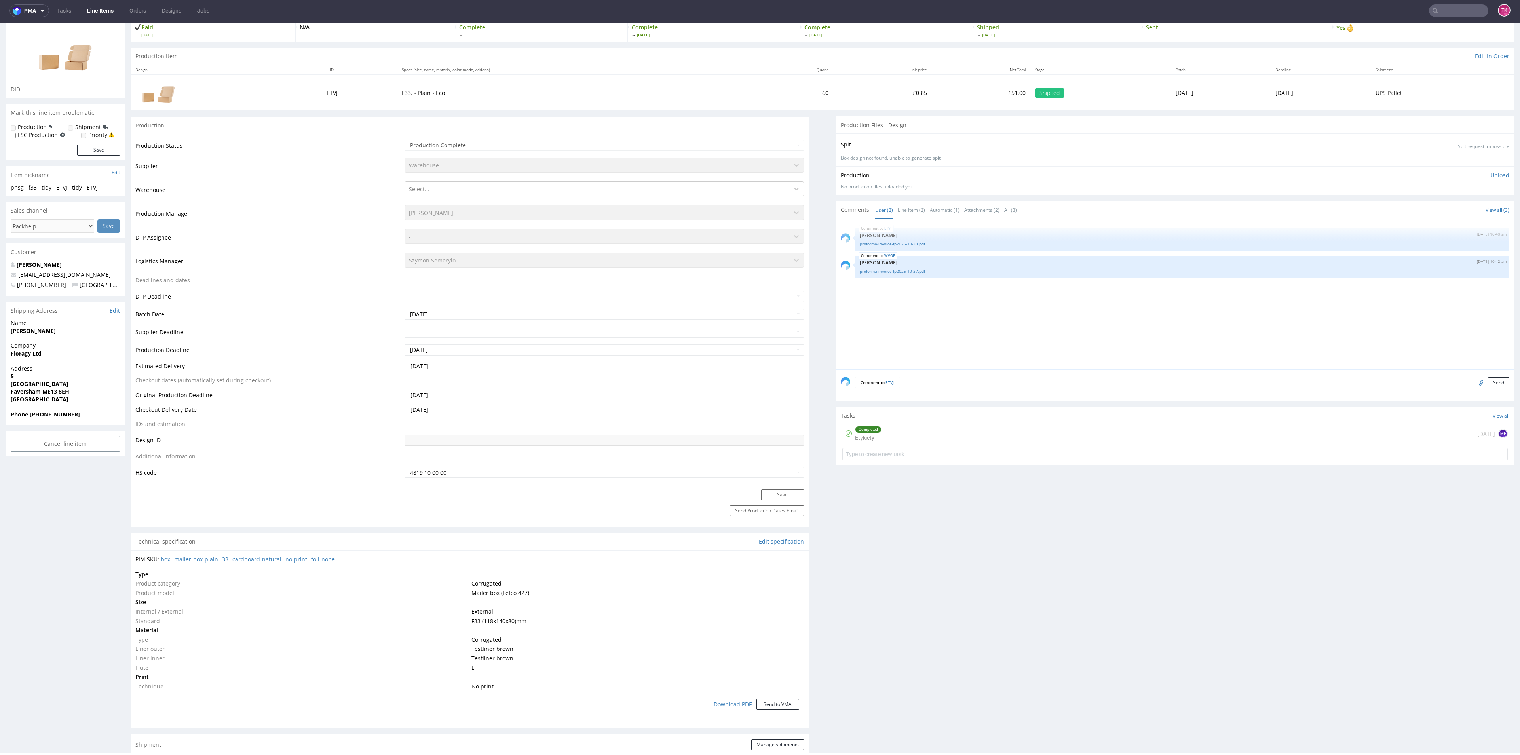
click at [927, 436] on div "Completed Etykiety 4 days ago MF" at bounding box center [1176, 433] width 666 height 19
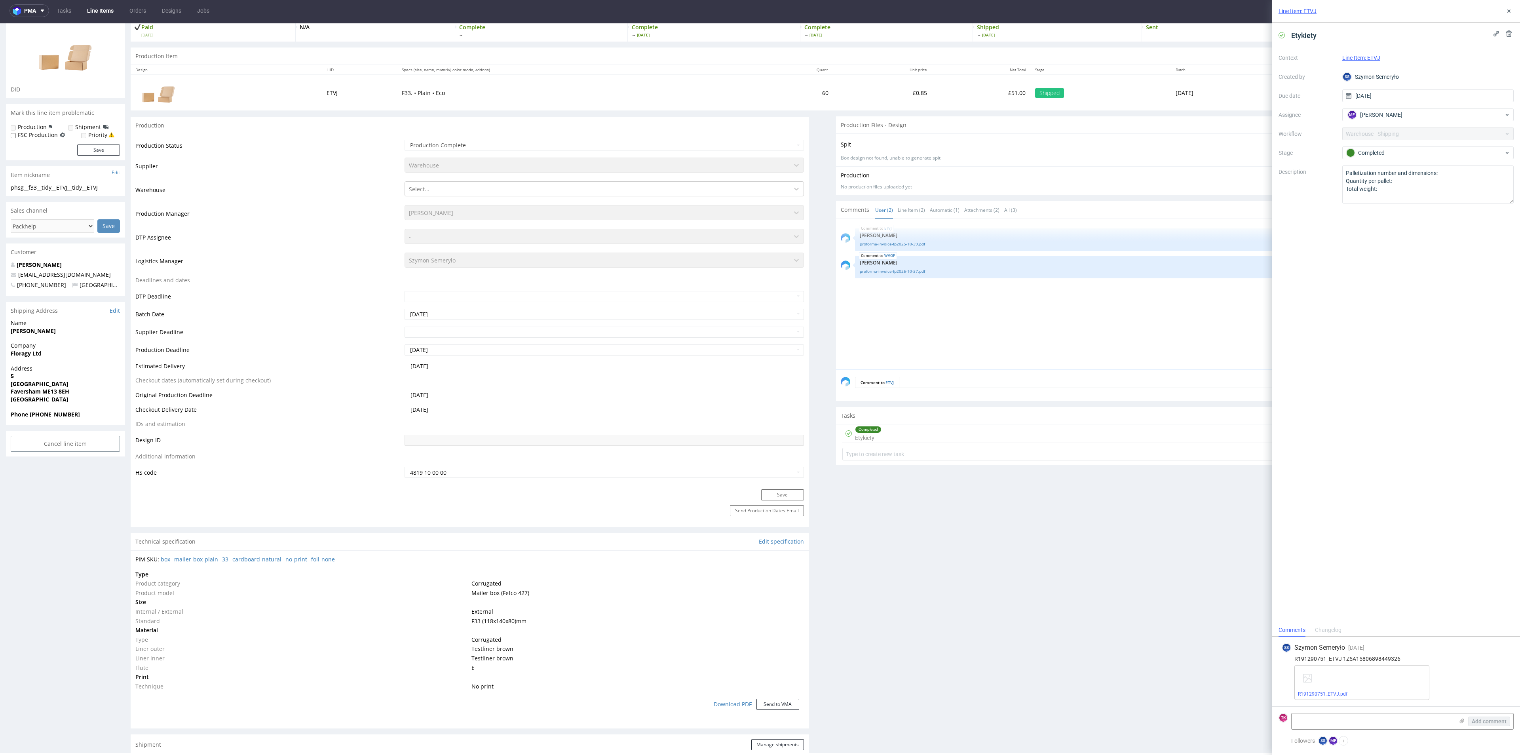
click at [1354, 660] on div "R191290751_ETVJ 1Z5A15806898449326" at bounding box center [1396, 659] width 229 height 6
copy div "1Z5A15806898449326"
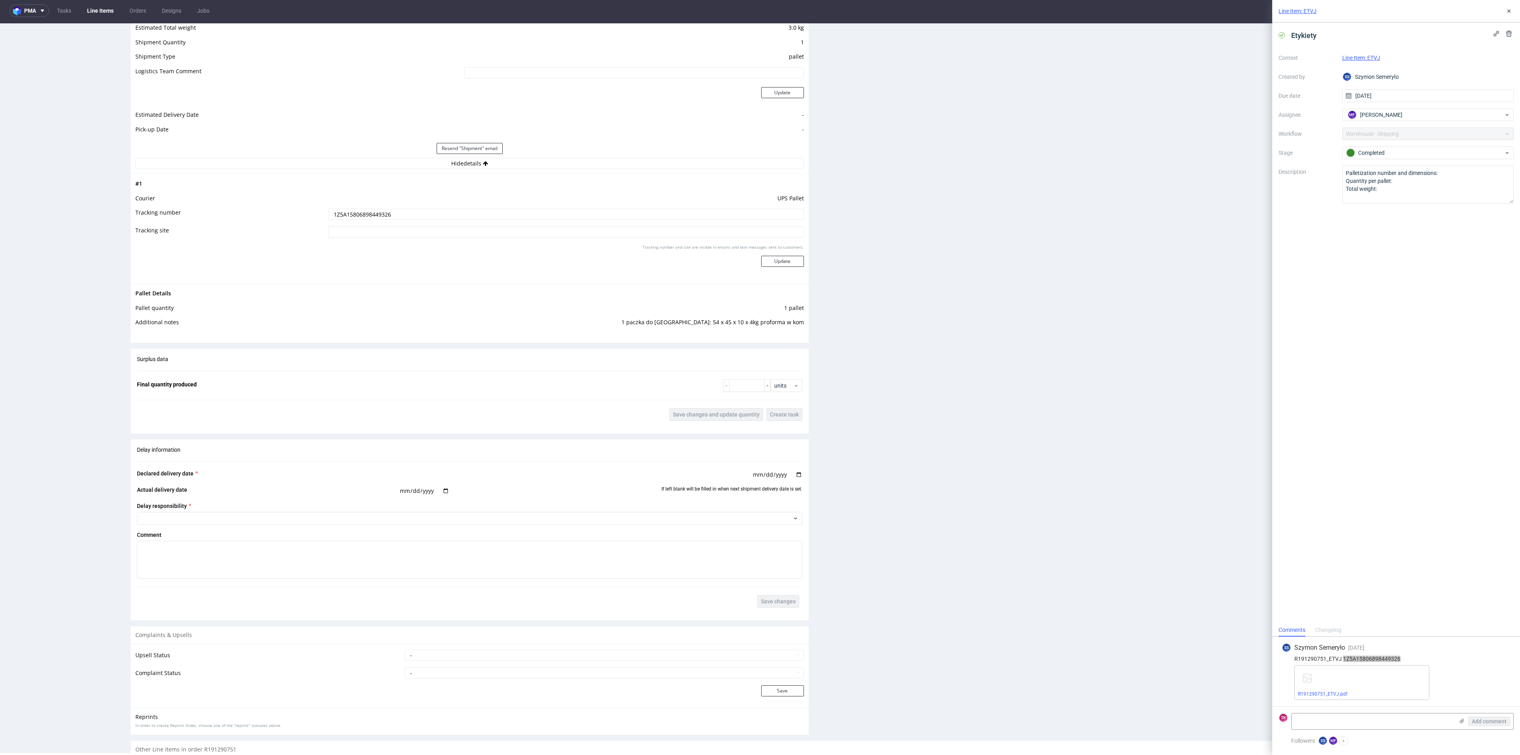
scroll to position [888, 0]
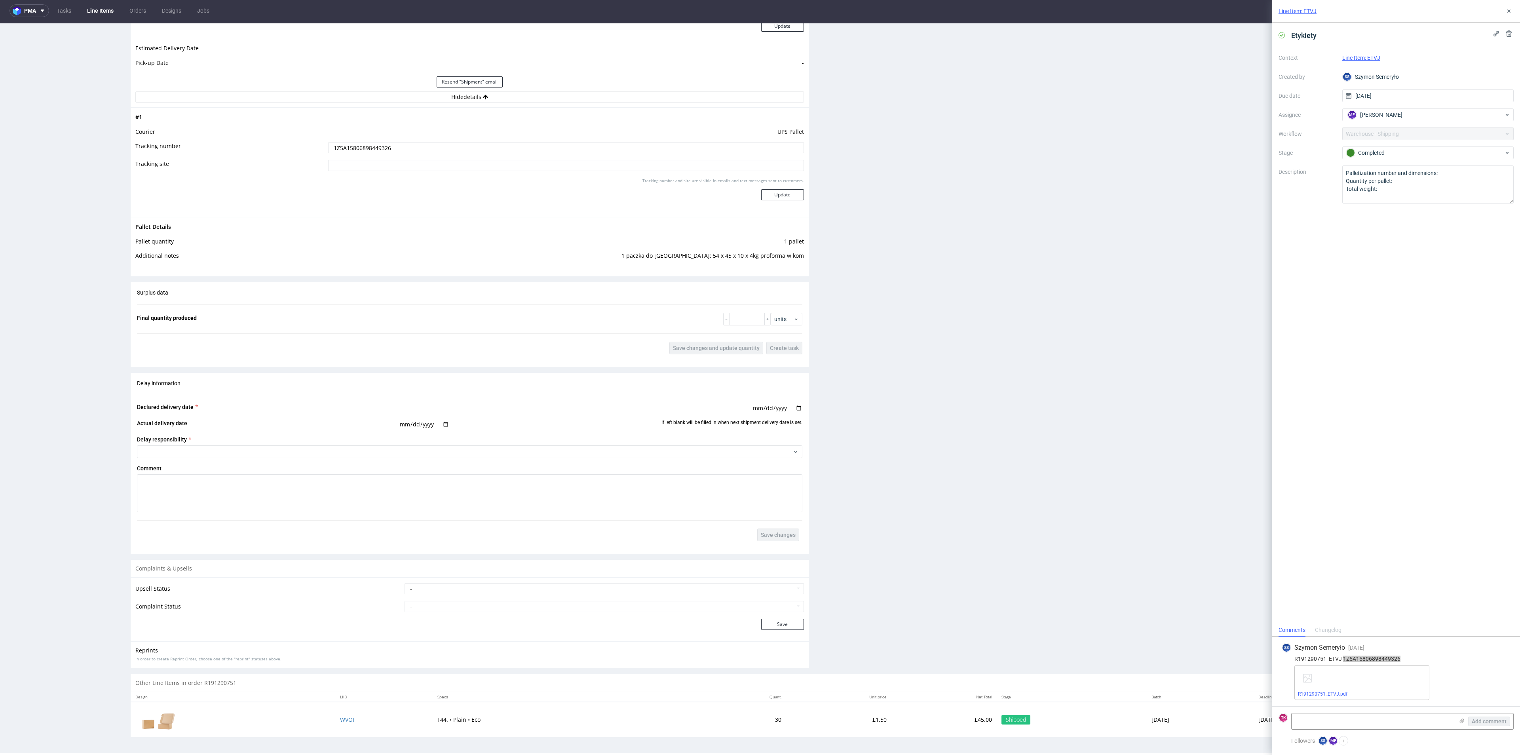
click at [335, 725] on td "WVOF" at bounding box center [384, 719] width 98 height 35
click at [340, 721] on span "WVOF" at bounding box center [347, 720] width 15 height 8
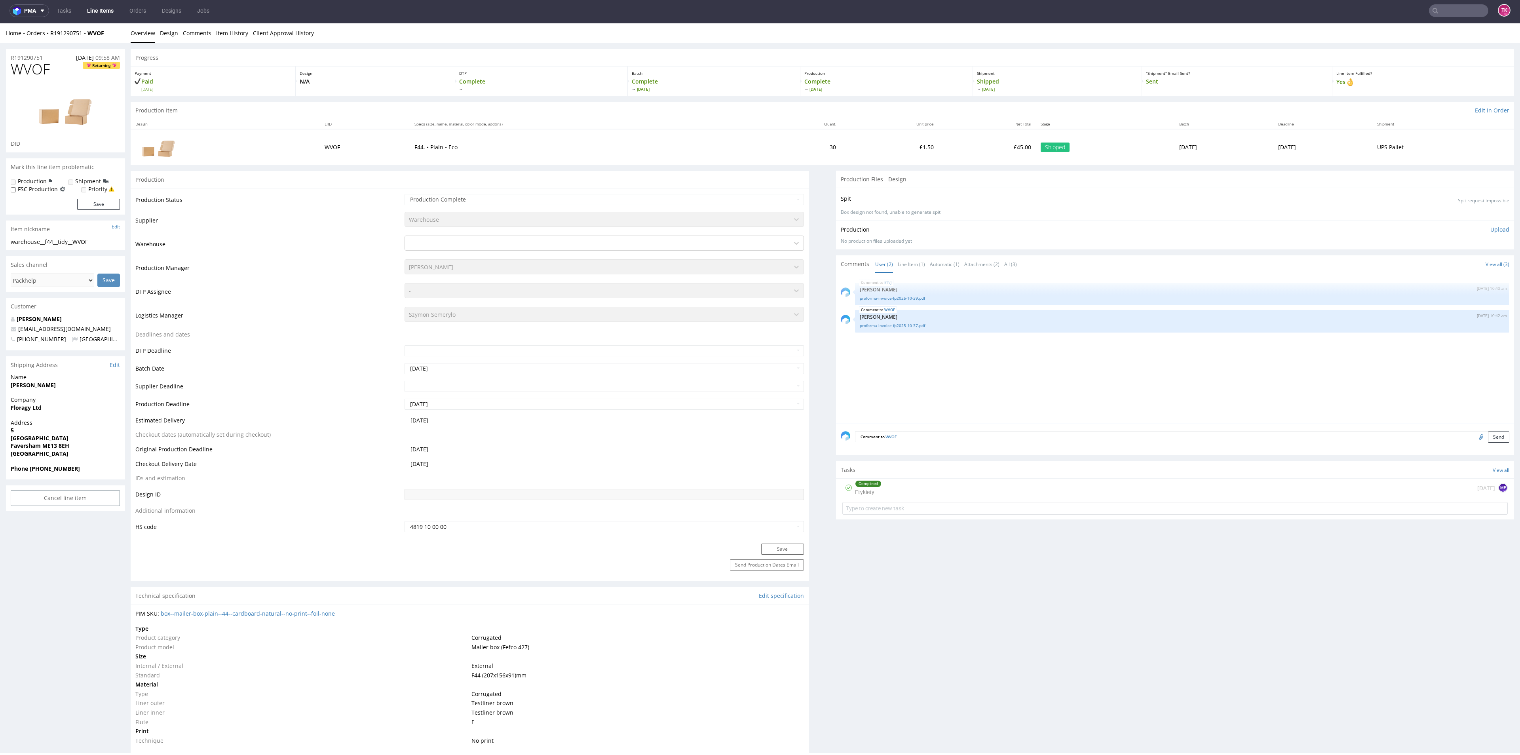
click at [1016, 489] on div "Completed Etykiety 3 days ago MF" at bounding box center [1176, 488] width 666 height 19
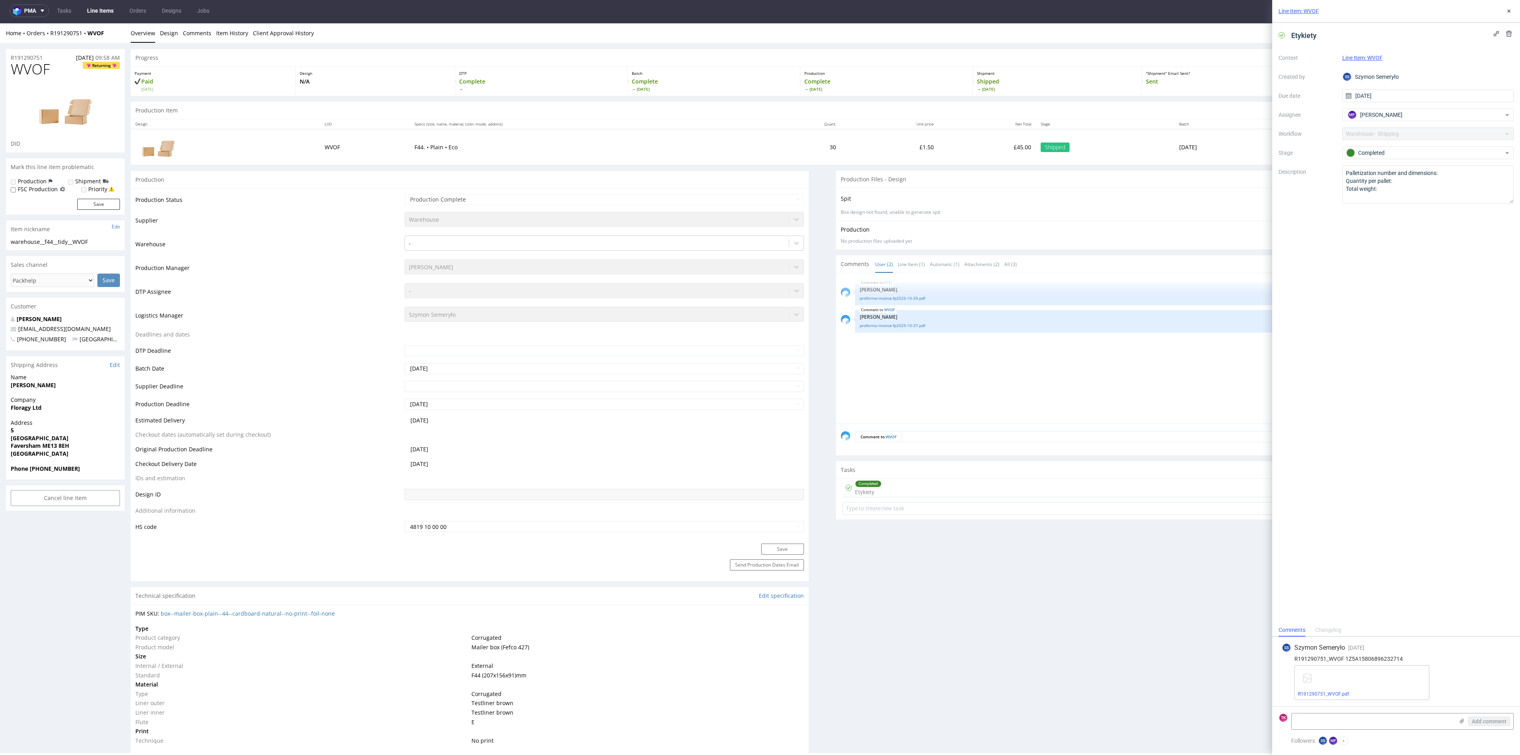
click at [1377, 656] on div "R191290751_WVOF 1Z5A15806896232714" at bounding box center [1396, 659] width 229 height 6
copy div "1Z5A15806896232714"
click at [105, 6] on link "Line Items" at bounding box center [100, 10] width 36 height 13
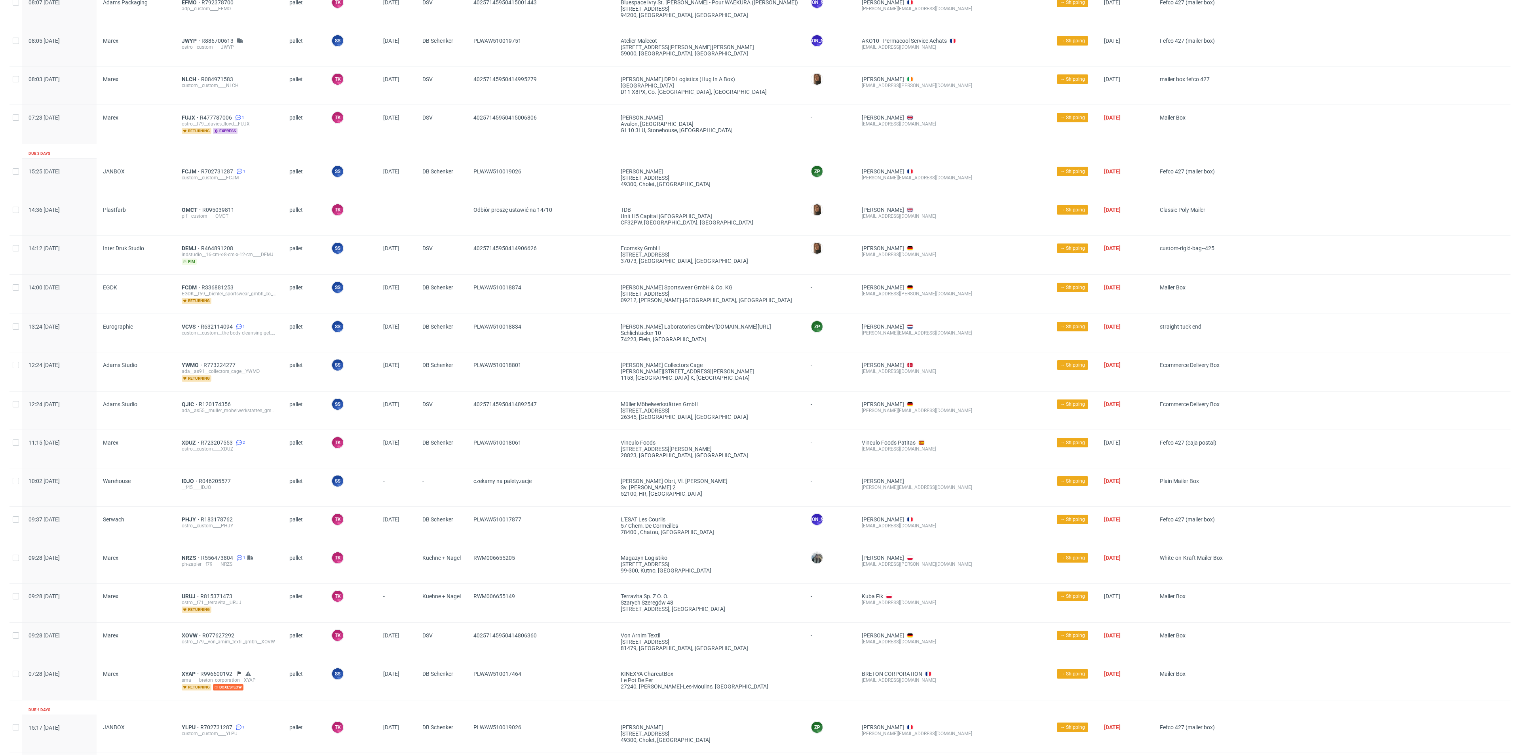
scroll to position [87, 0]
click at [182, 208] on span "OMCT" at bounding box center [192, 210] width 21 height 6
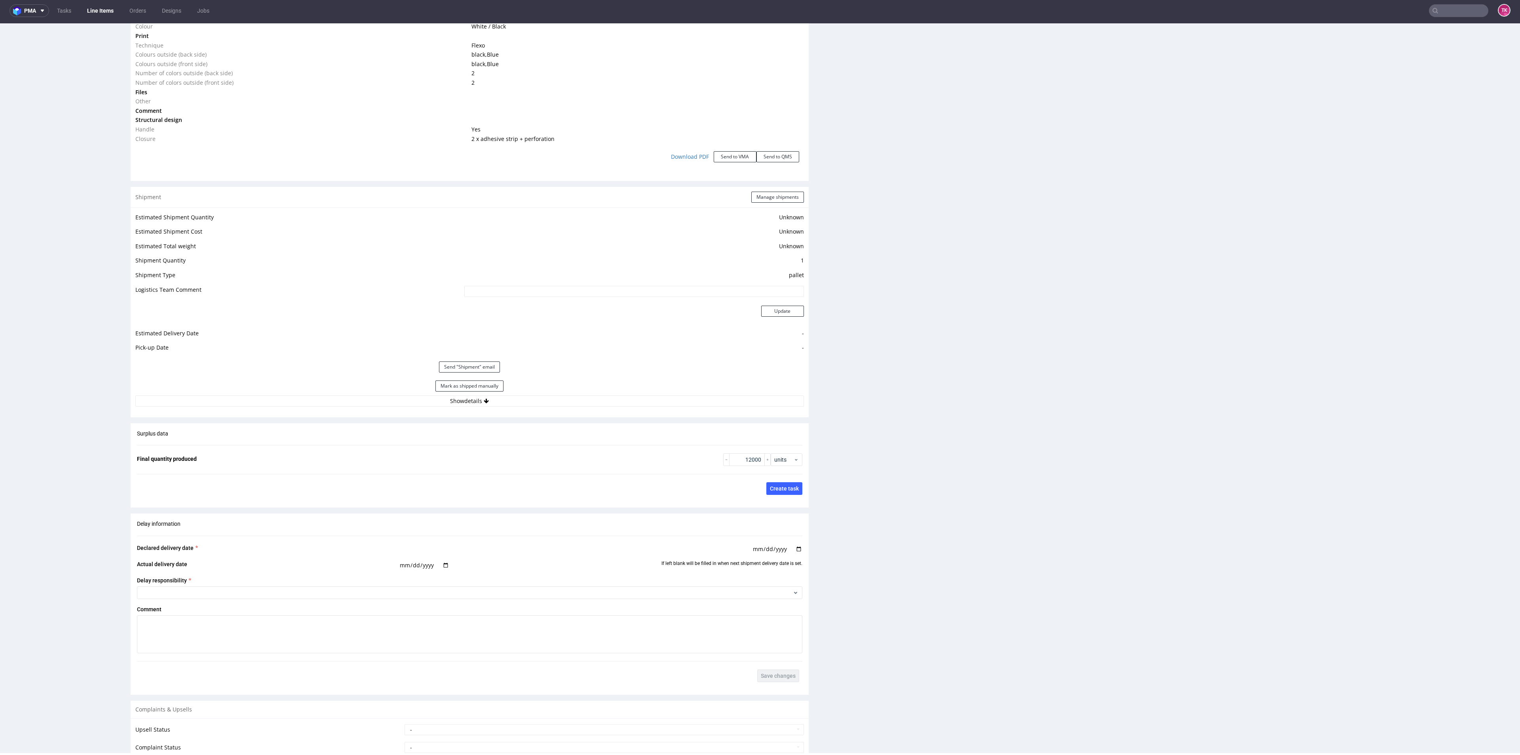
scroll to position [1009, 0]
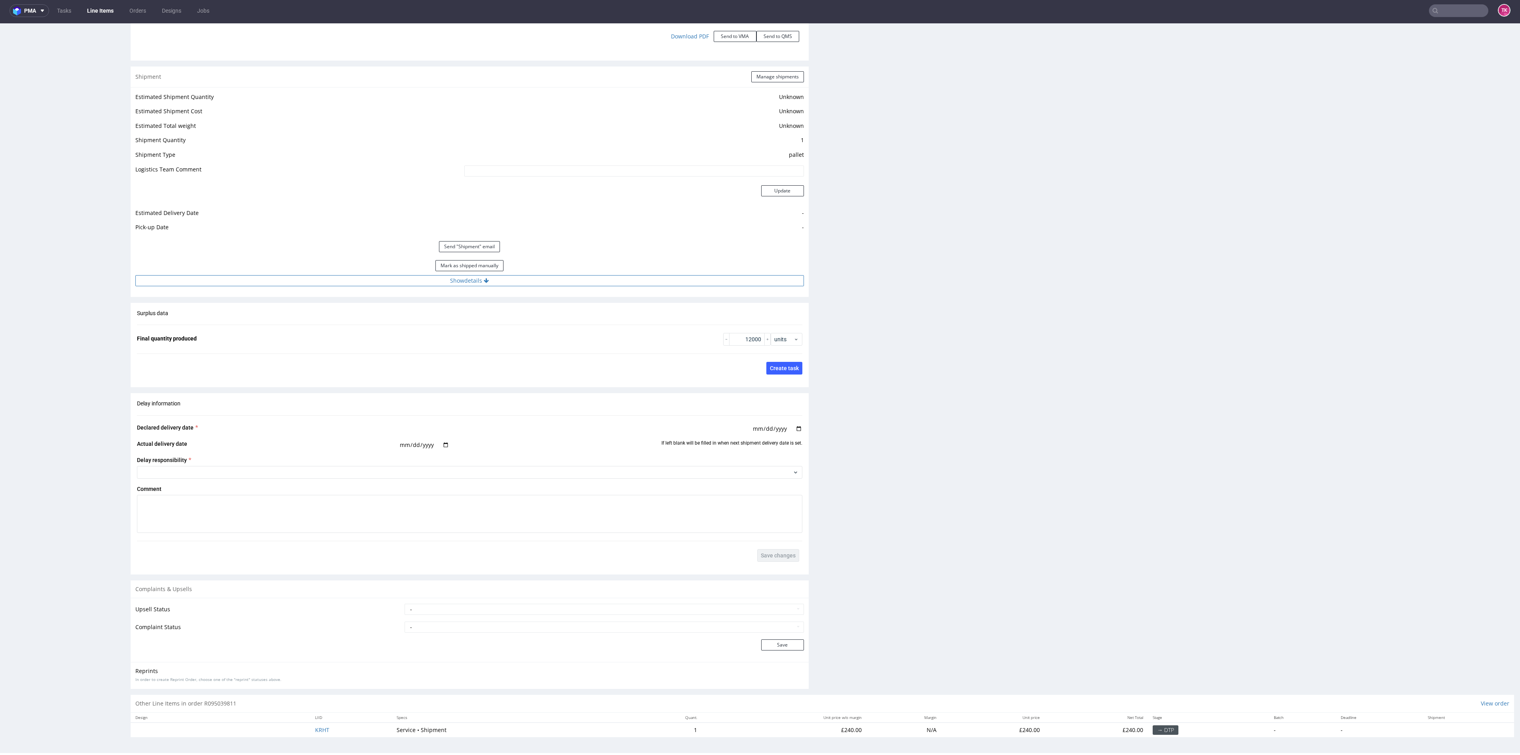
click at [614, 278] on button "Show details" at bounding box center [469, 280] width 669 height 11
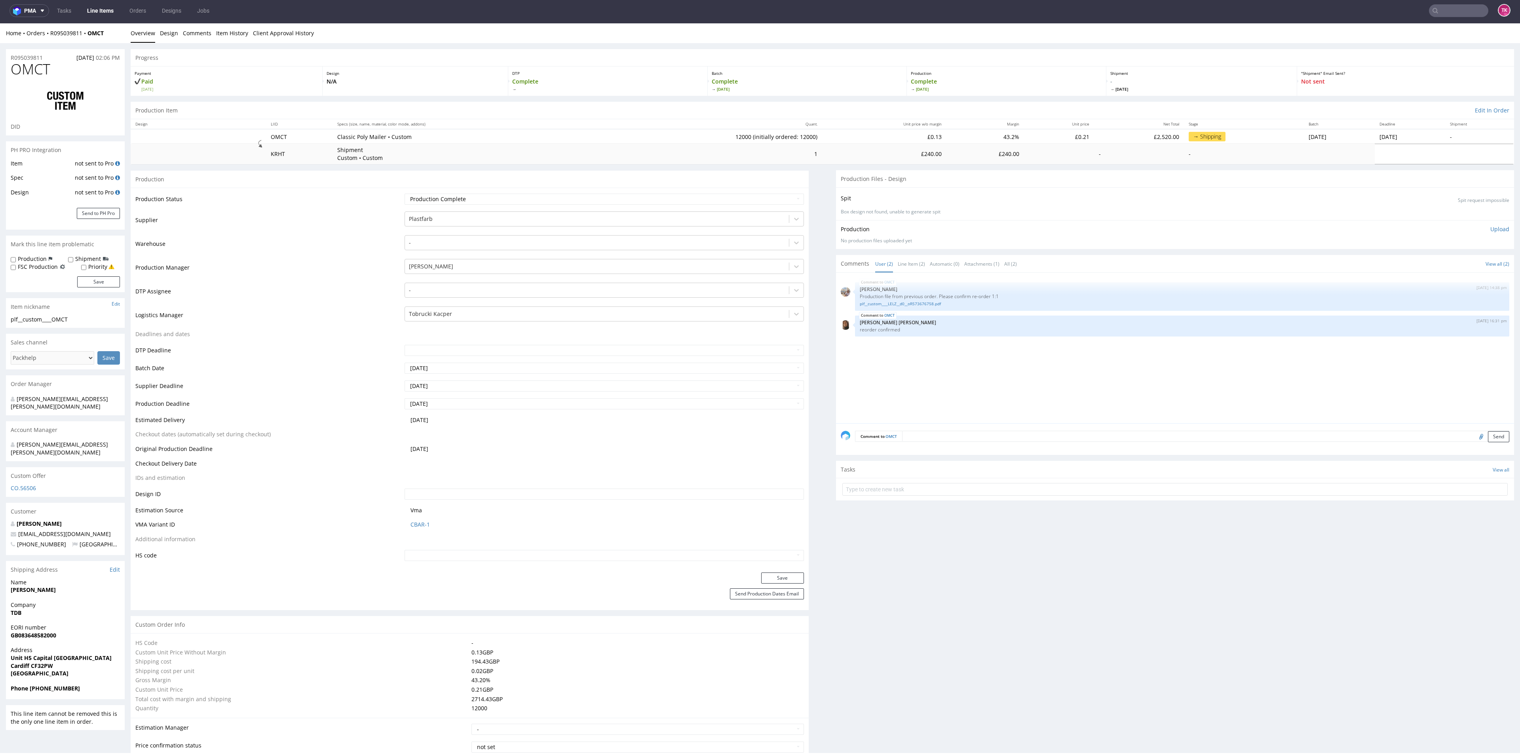
scroll to position [0, 0]
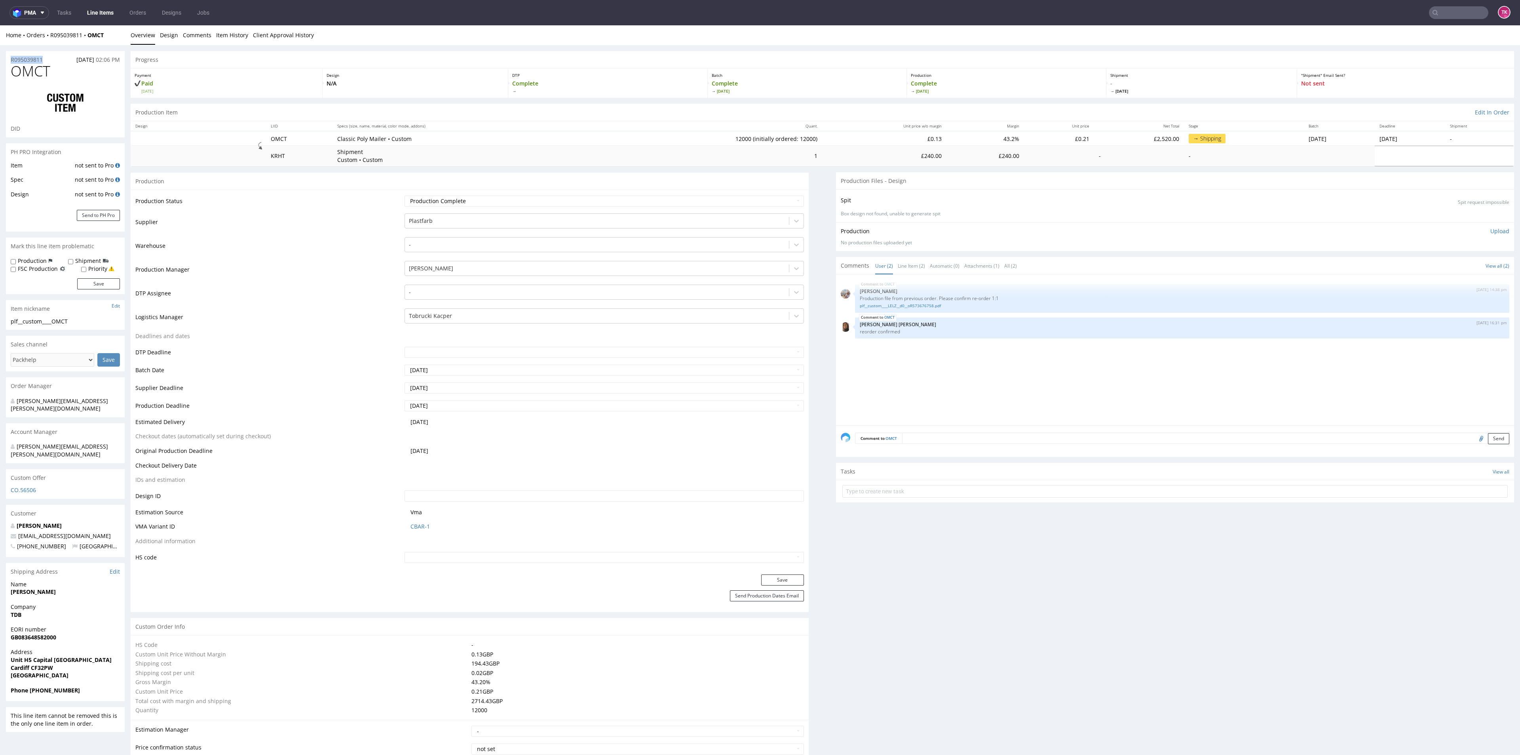
drag, startPoint x: 116, startPoint y: 38, endPoint x: 49, endPoint y: 45, distance: 67.2
drag, startPoint x: 51, startPoint y: 42, endPoint x: 109, endPoint y: 36, distance: 58.5
click at [109, 36] on div "Home Orders R095039811 OMCT Overview Design Comments Item History Client Approv…" at bounding box center [760, 35] width 1520 height 20
copy div "R095039811 OMCT"
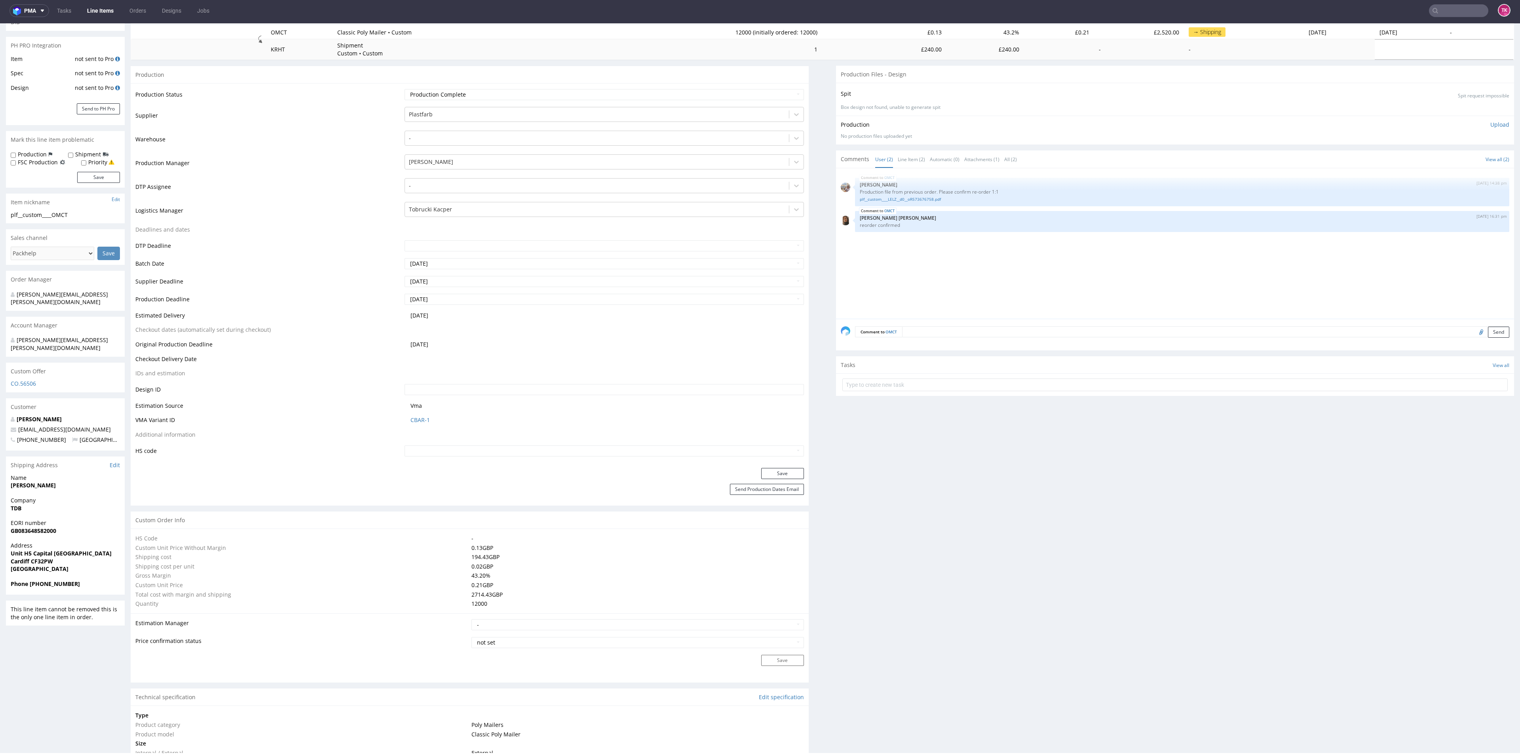
scroll to position [107, 0]
click at [100, 10] on link "Line Items" at bounding box center [100, 10] width 36 height 13
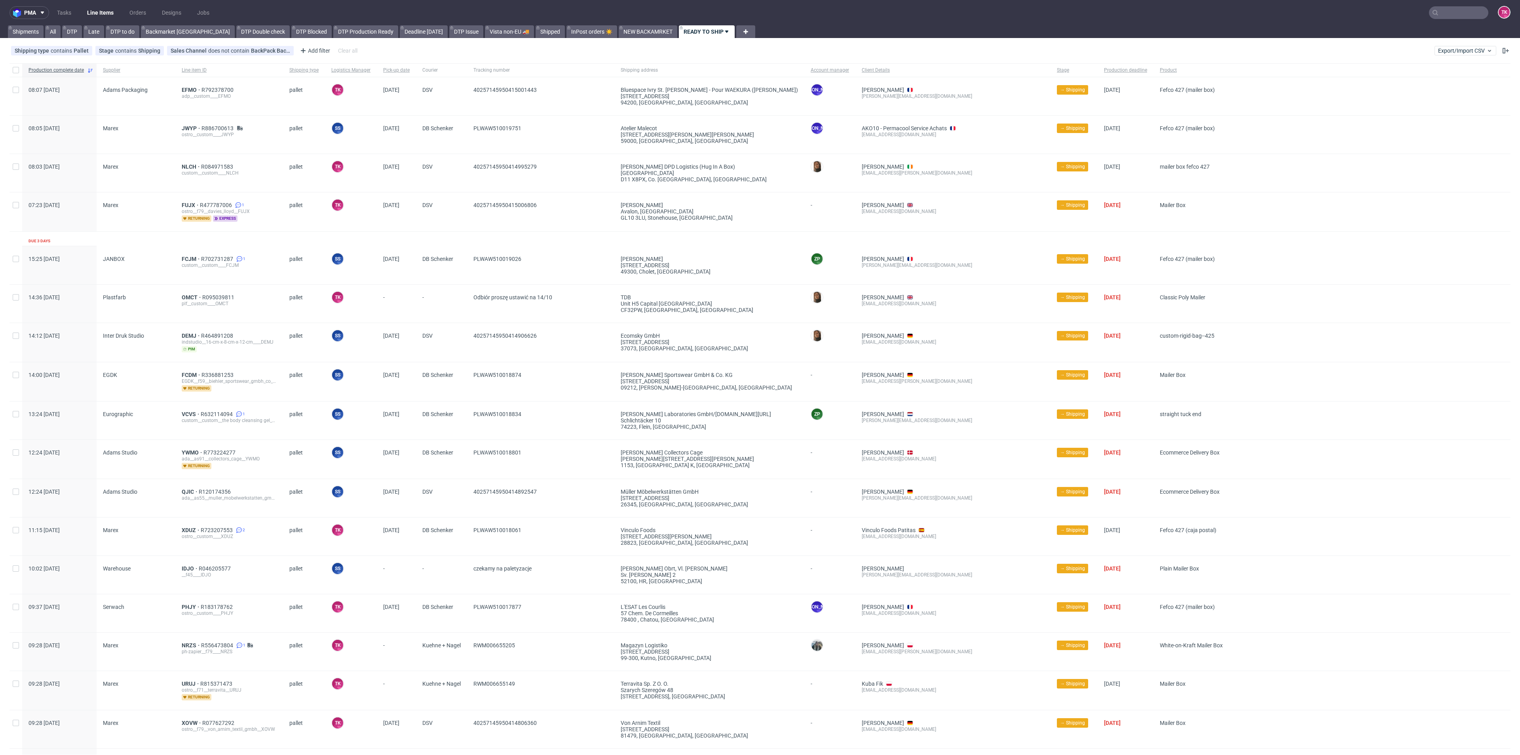
click at [97, 9] on link "Line Items" at bounding box center [100, 12] width 36 height 13
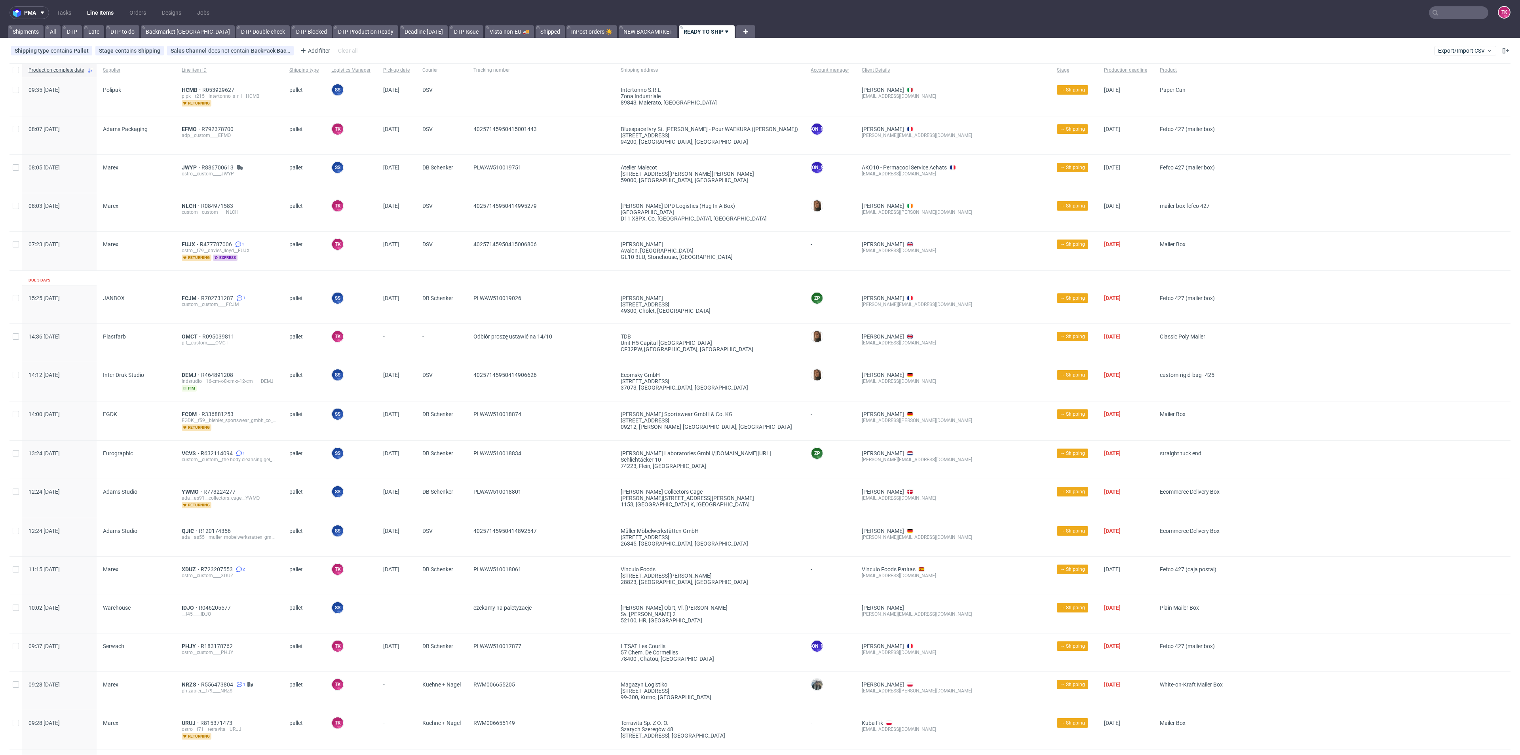
click at [99, 10] on link "Line Items" at bounding box center [100, 12] width 36 height 13
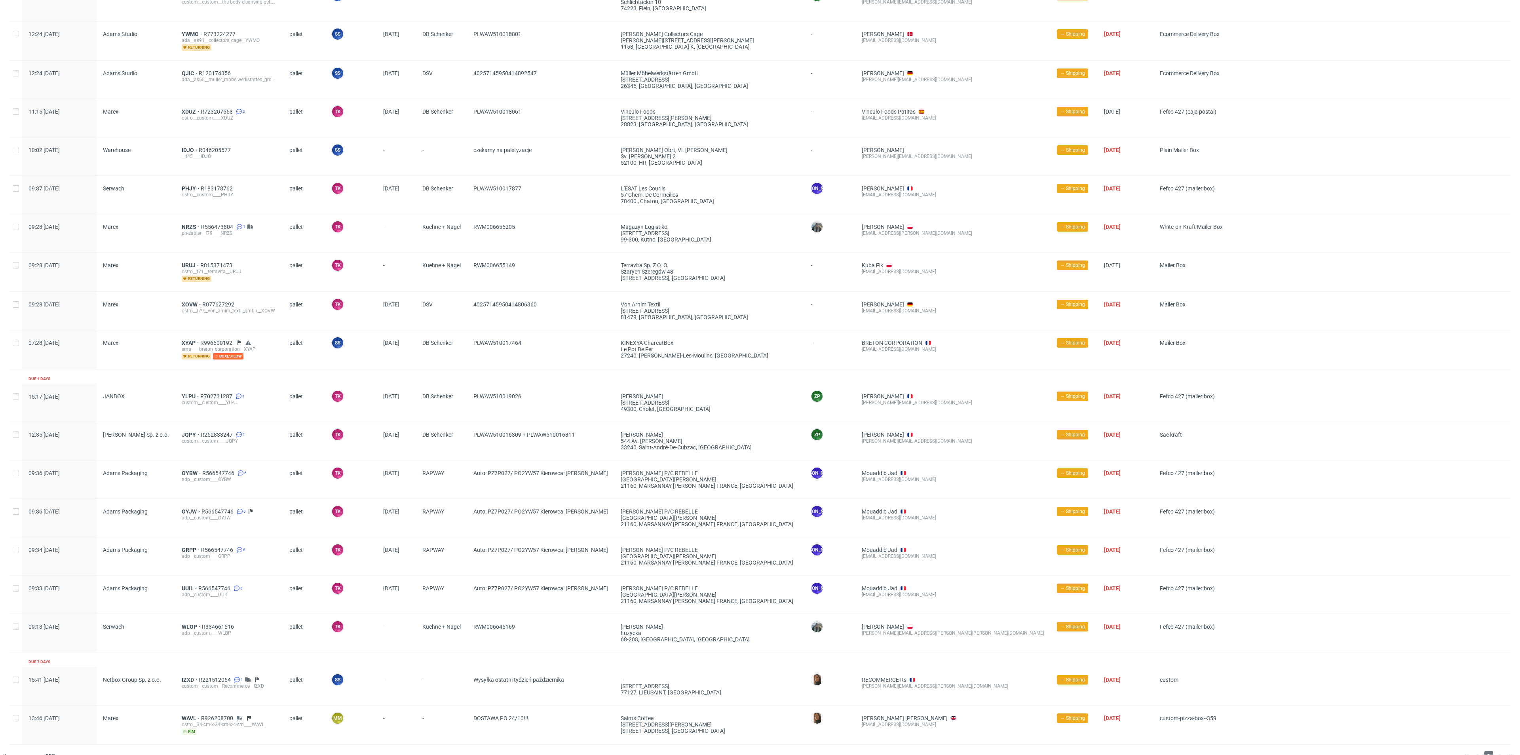
scroll to position [470, 0]
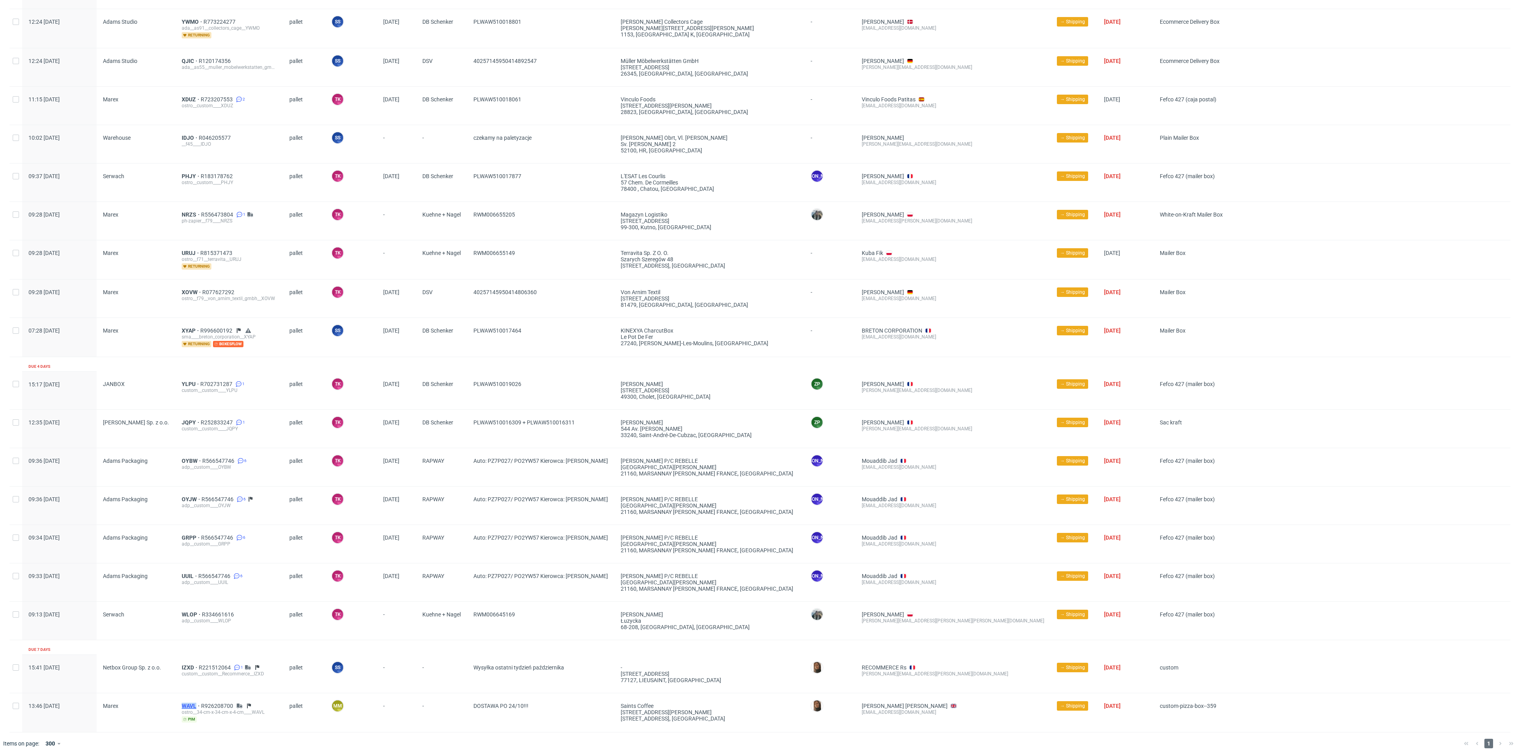
drag, startPoint x: 174, startPoint y: 703, endPoint x: 196, endPoint y: 702, distance: 22.6
click at [196, 702] on div "WAVL R926208700 ostro__34-cm-x-34-cm-x-4-cm____WAVL pim" at bounding box center [229, 712] width 108 height 39
copy span "WAVL"
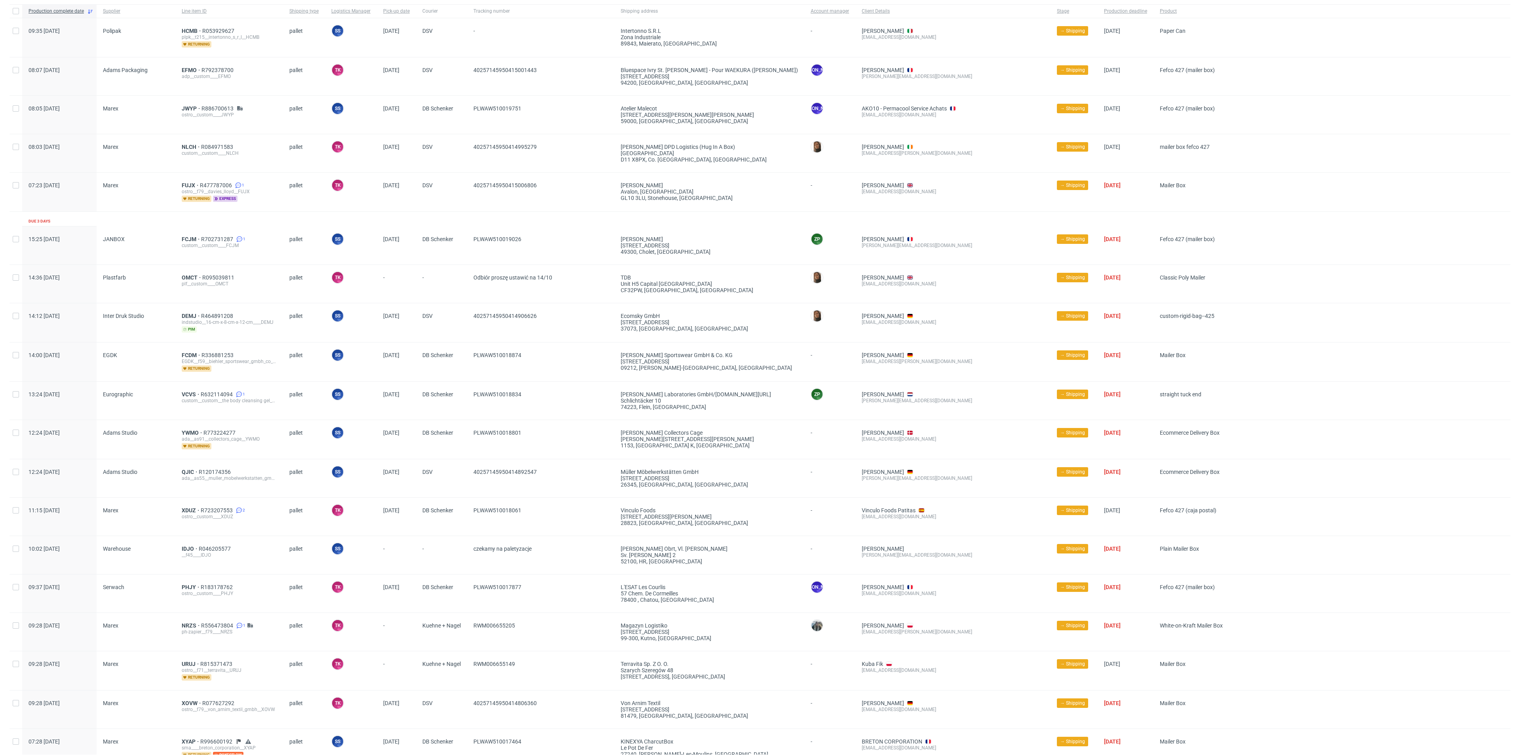
scroll to position [0, 0]
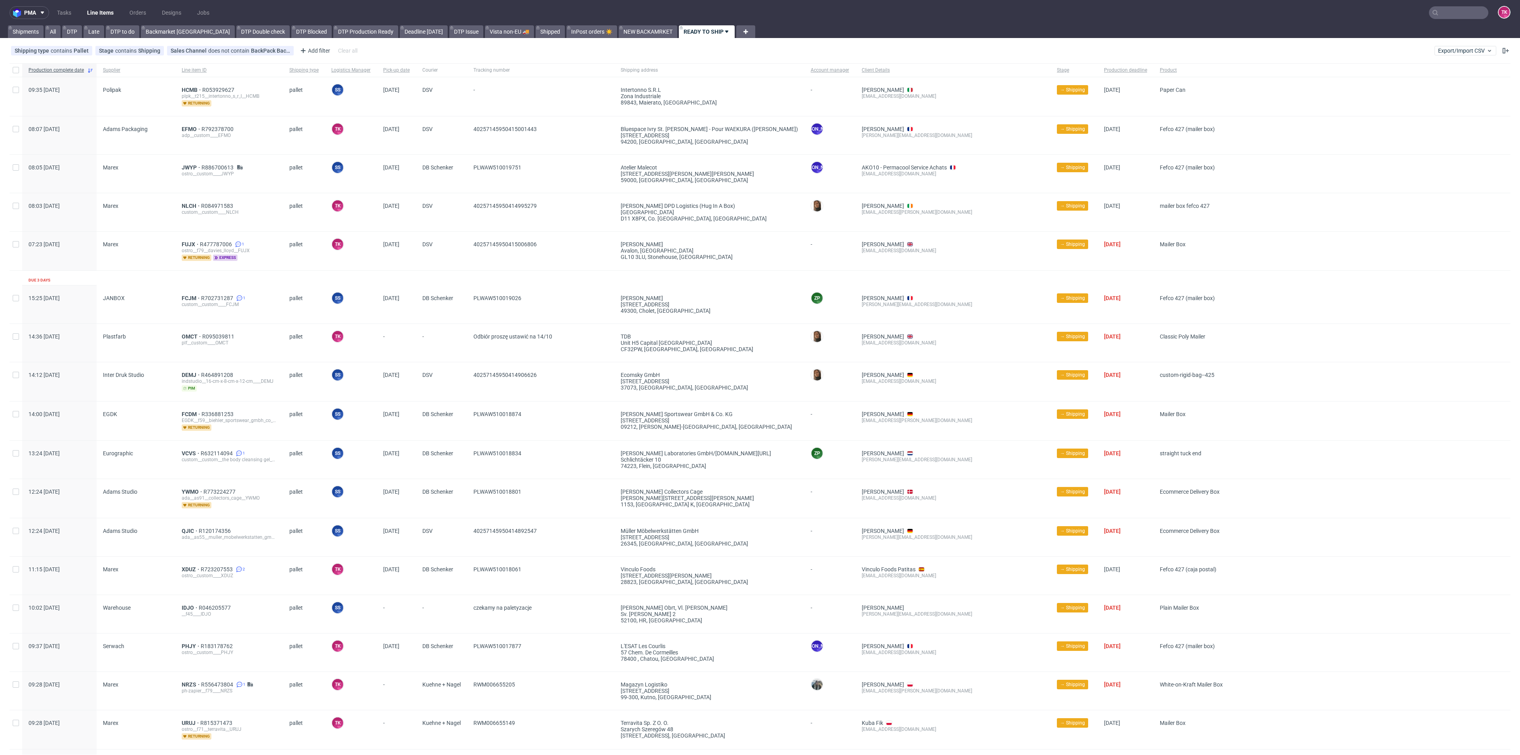
click at [102, 12] on link "Line Items" at bounding box center [100, 12] width 36 height 13
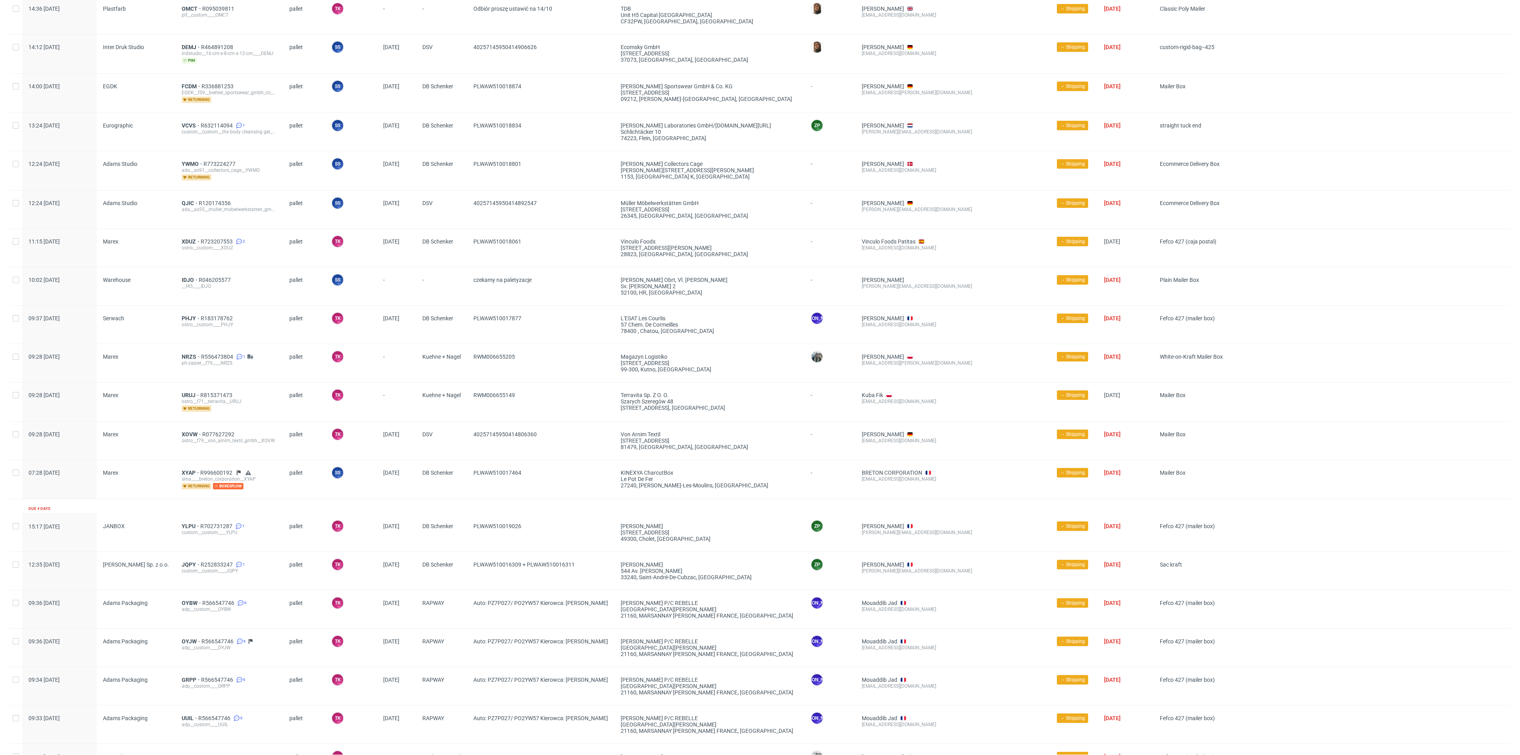
scroll to position [470, 0]
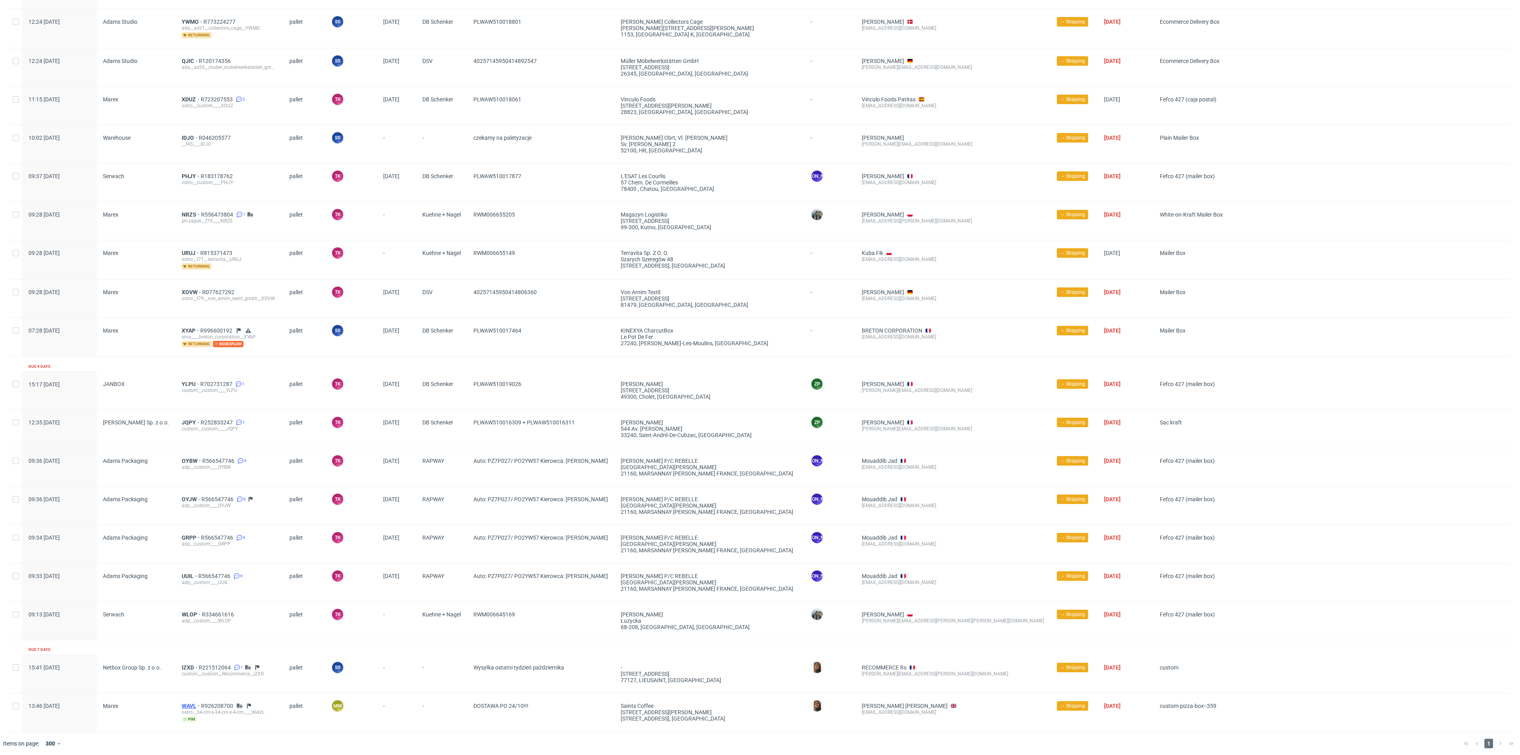
click at [190, 704] on span "WAVL" at bounding box center [191, 706] width 19 height 6
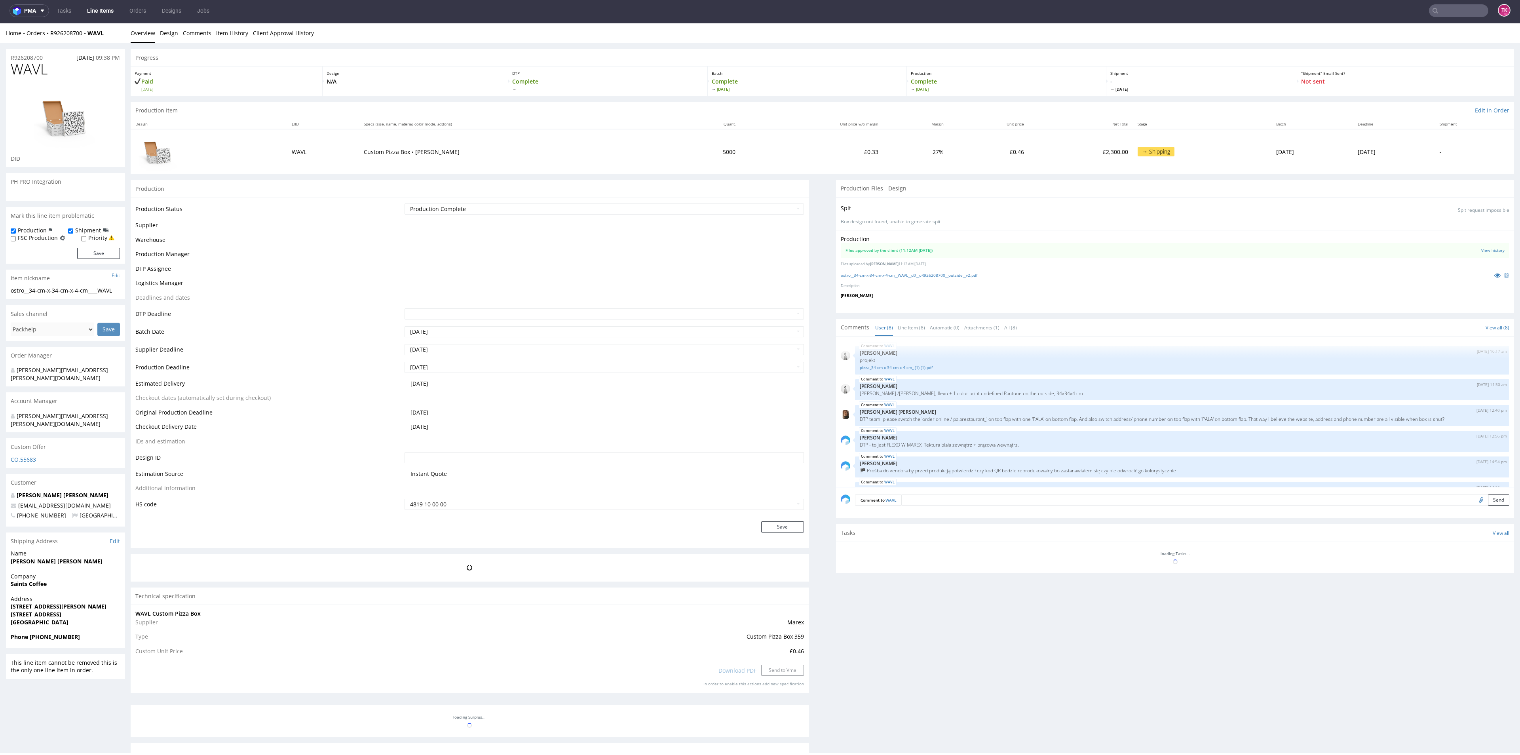
scroll to position [72, 0]
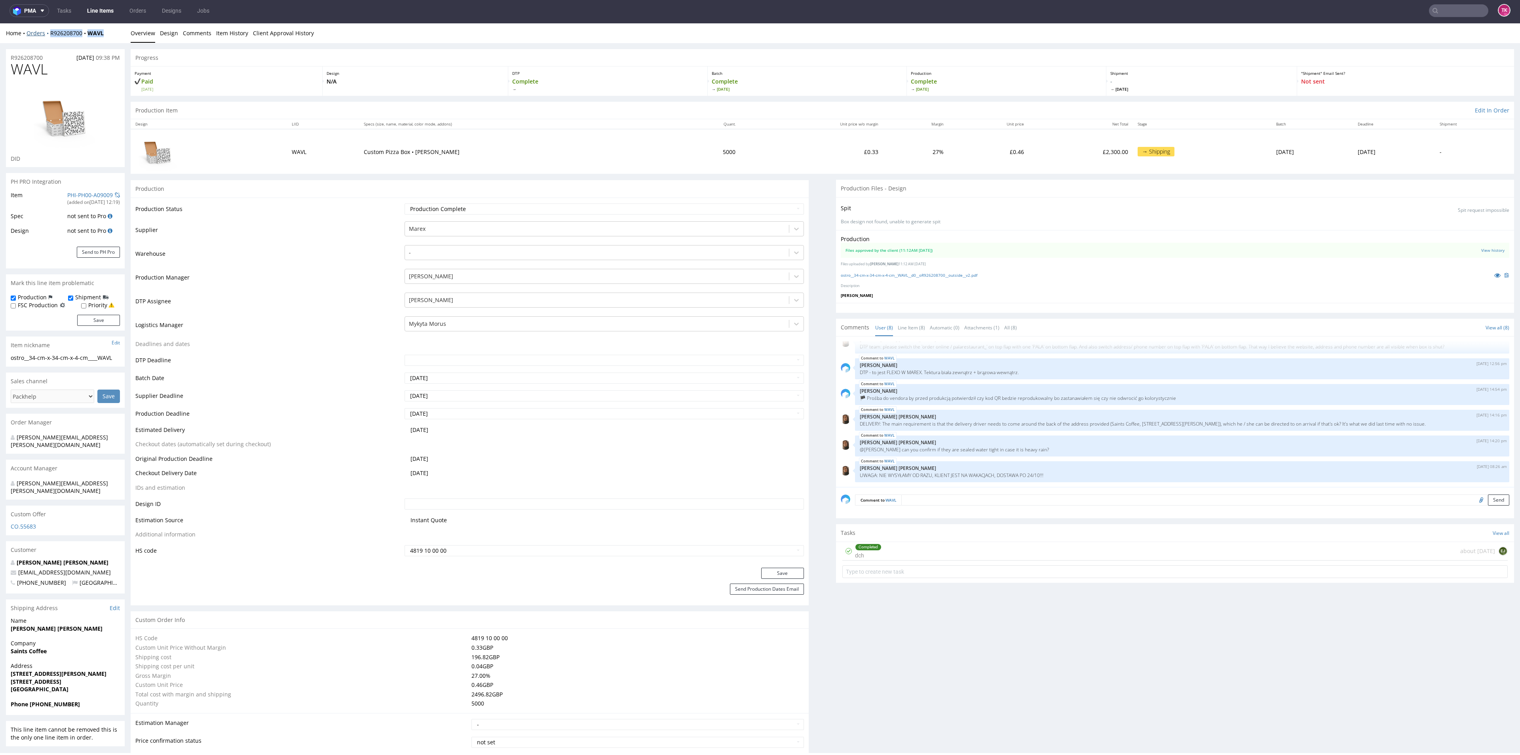
drag, startPoint x: 105, startPoint y: 38, endPoint x: 49, endPoint y: 36, distance: 55.1
click at [49, 36] on div "Home Orders R926208700 WAVL Overview Design Comments Item History Client Approv…" at bounding box center [760, 33] width 1520 height 20
copy div "R926208700 WAVL"
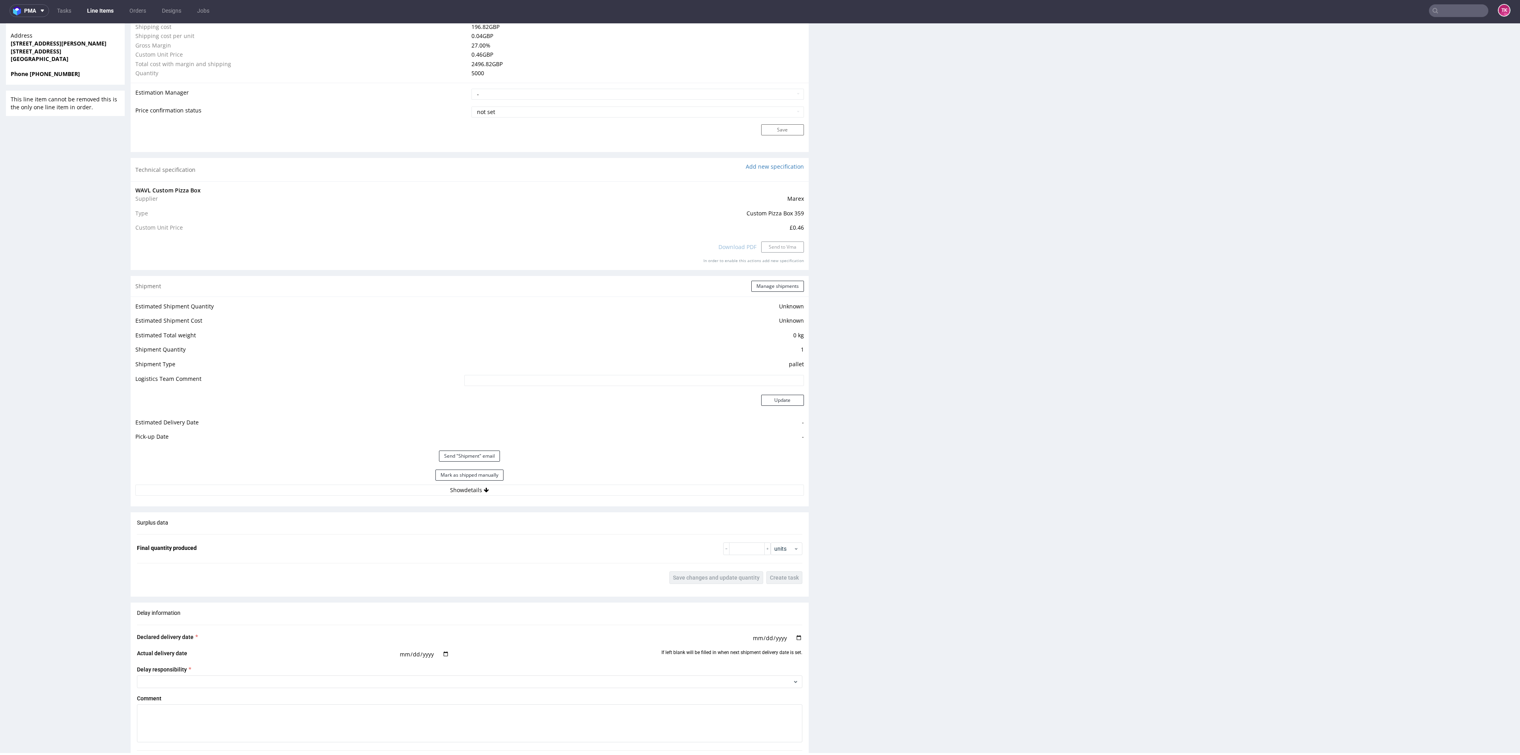
scroll to position [858, 0]
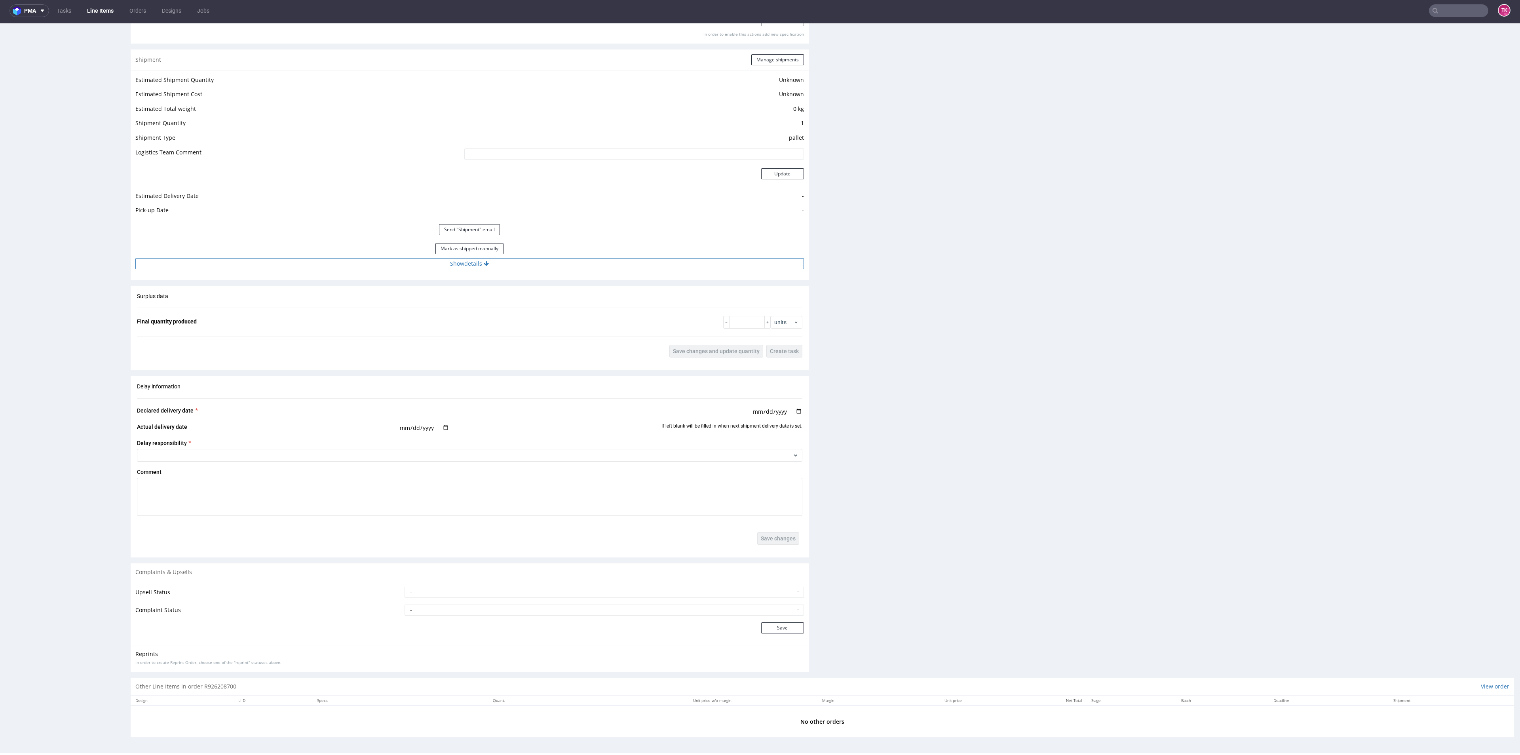
click at [646, 261] on button "Show details" at bounding box center [469, 263] width 669 height 11
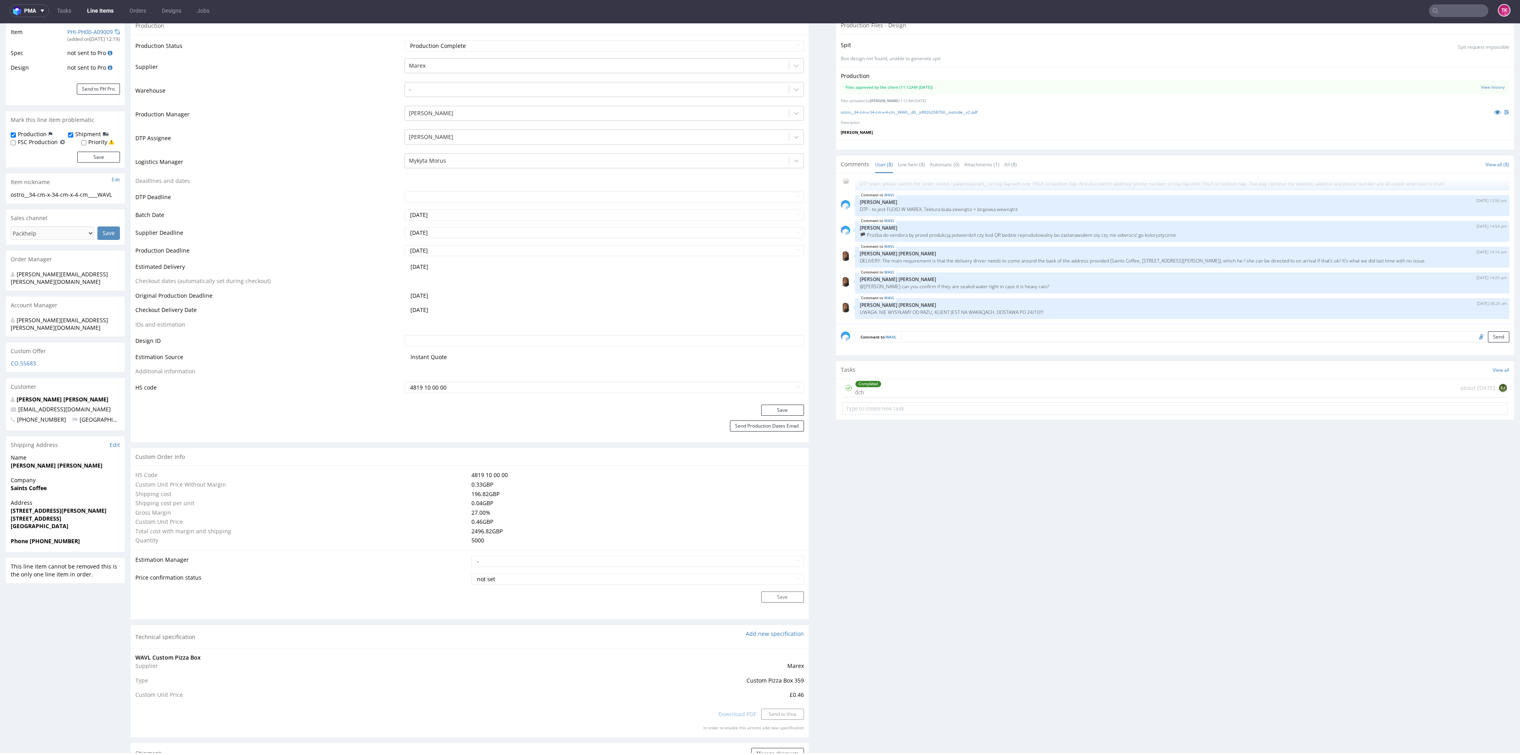
scroll to position [0, 0]
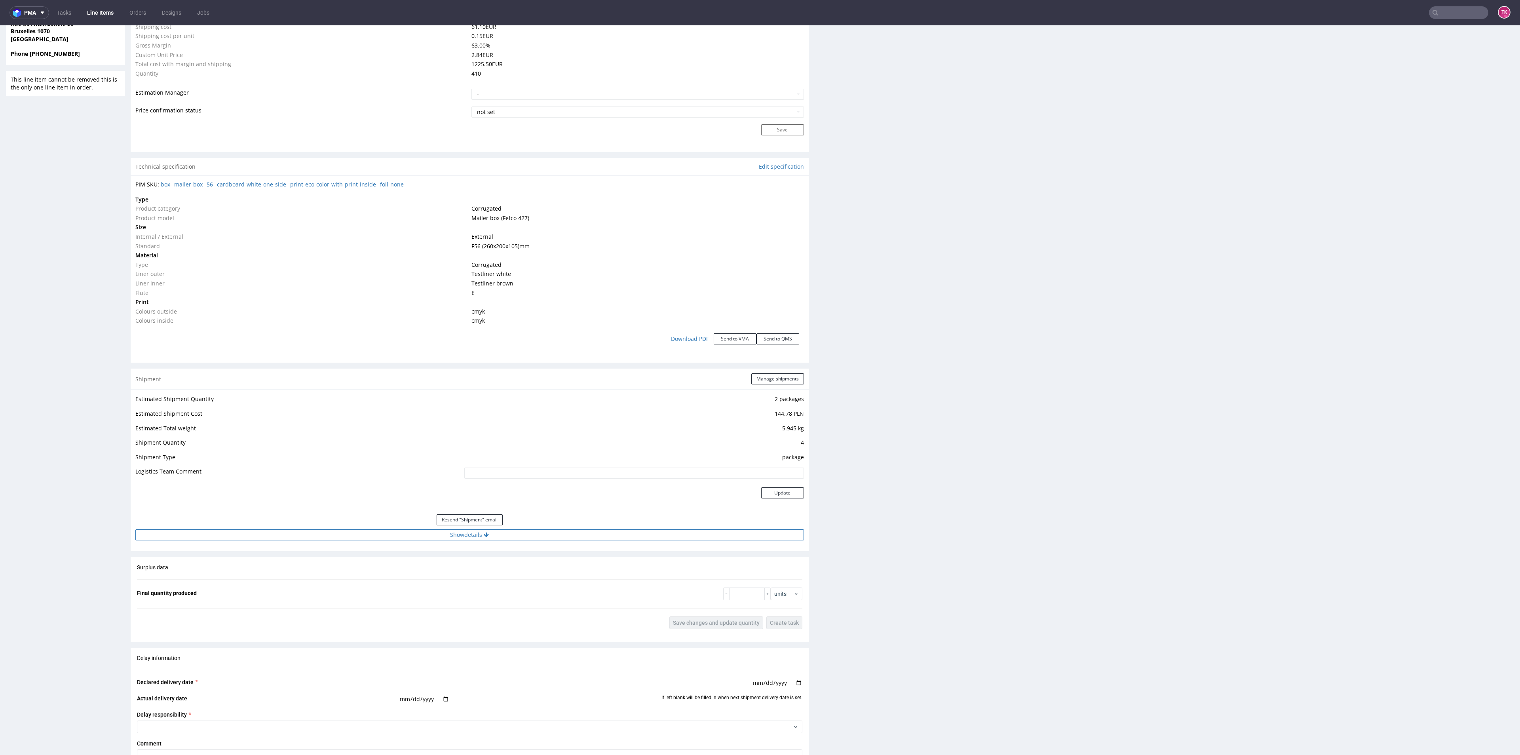
click at [335, 532] on button "Show details" at bounding box center [469, 534] width 669 height 11
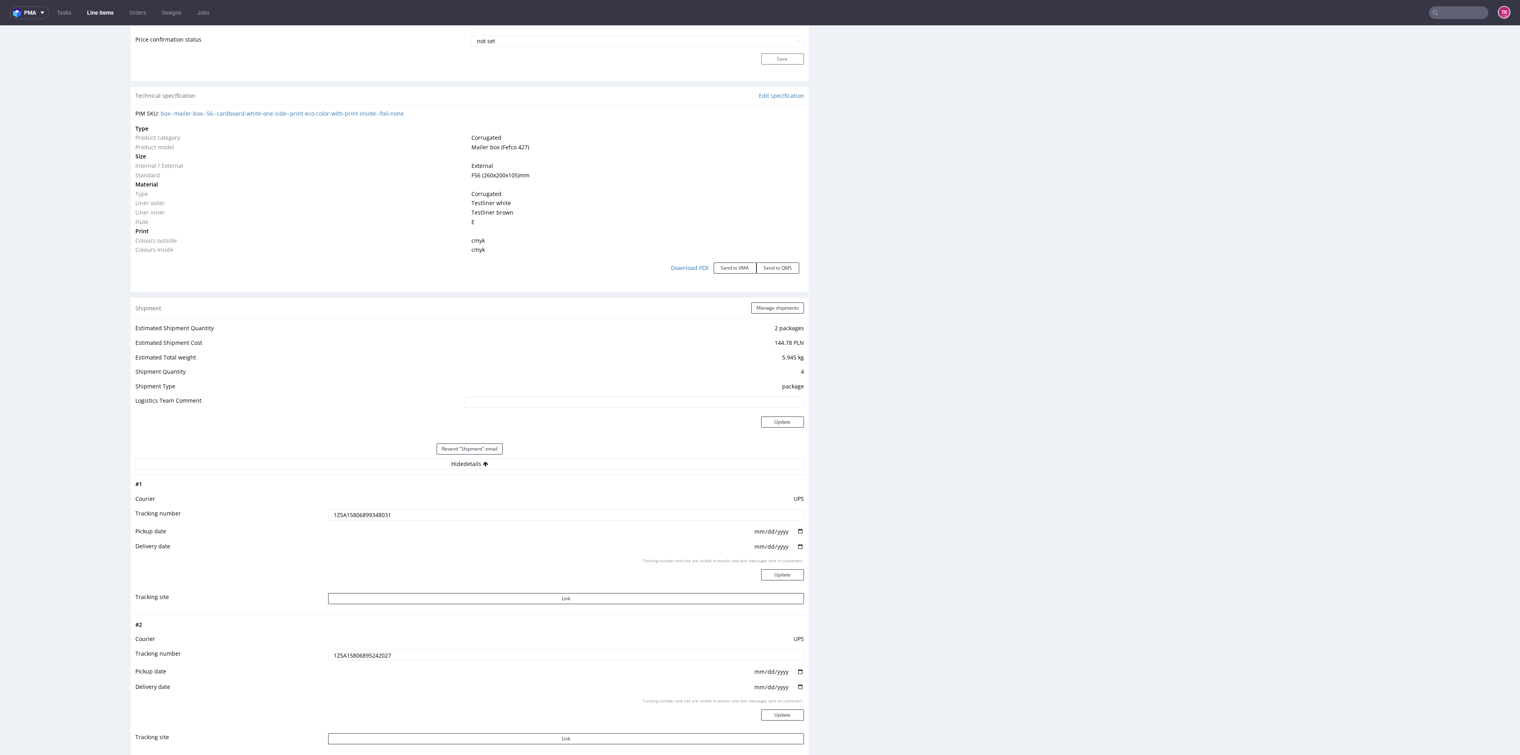
scroll to position [1455, 0]
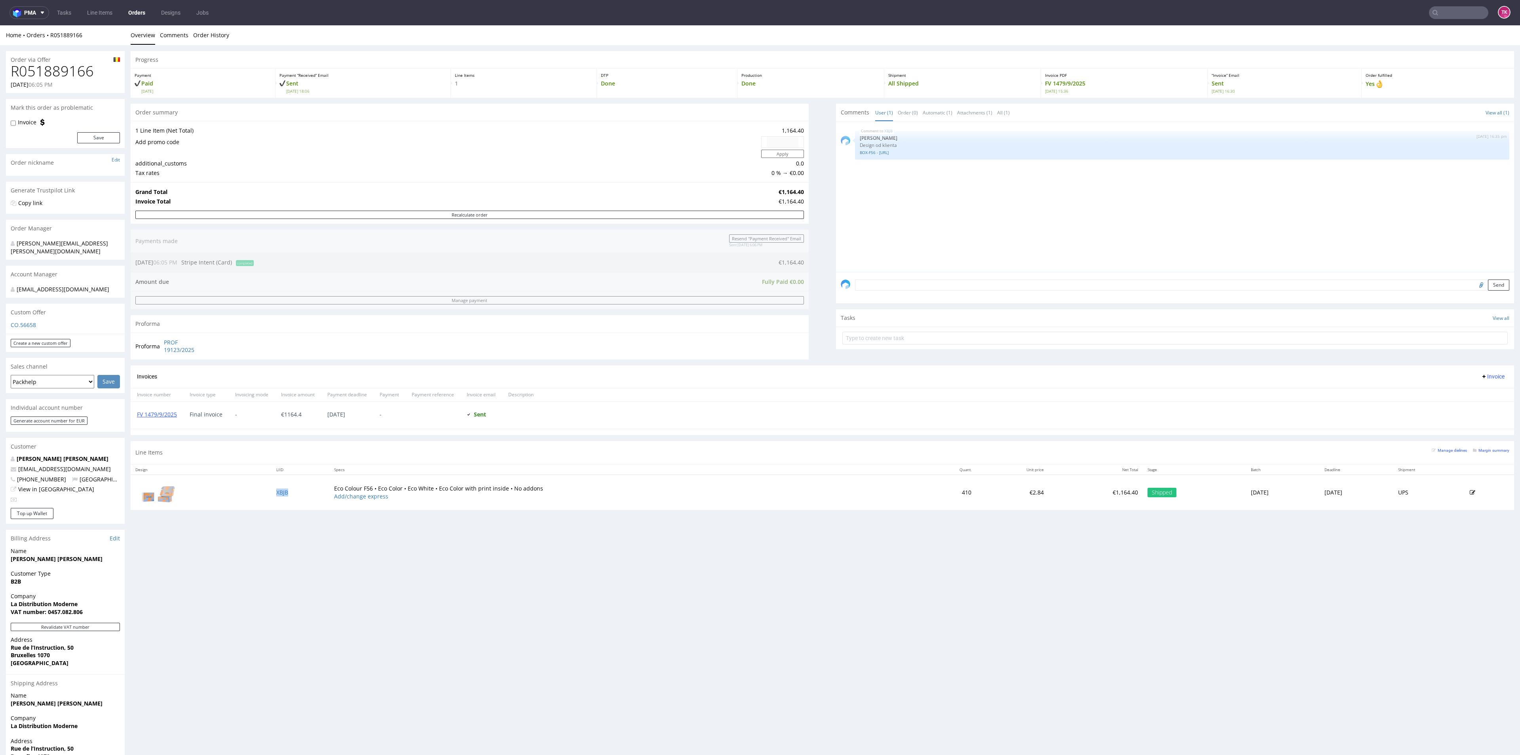
click at [277, 496] on td "XBJB" at bounding box center [301, 492] width 58 height 35
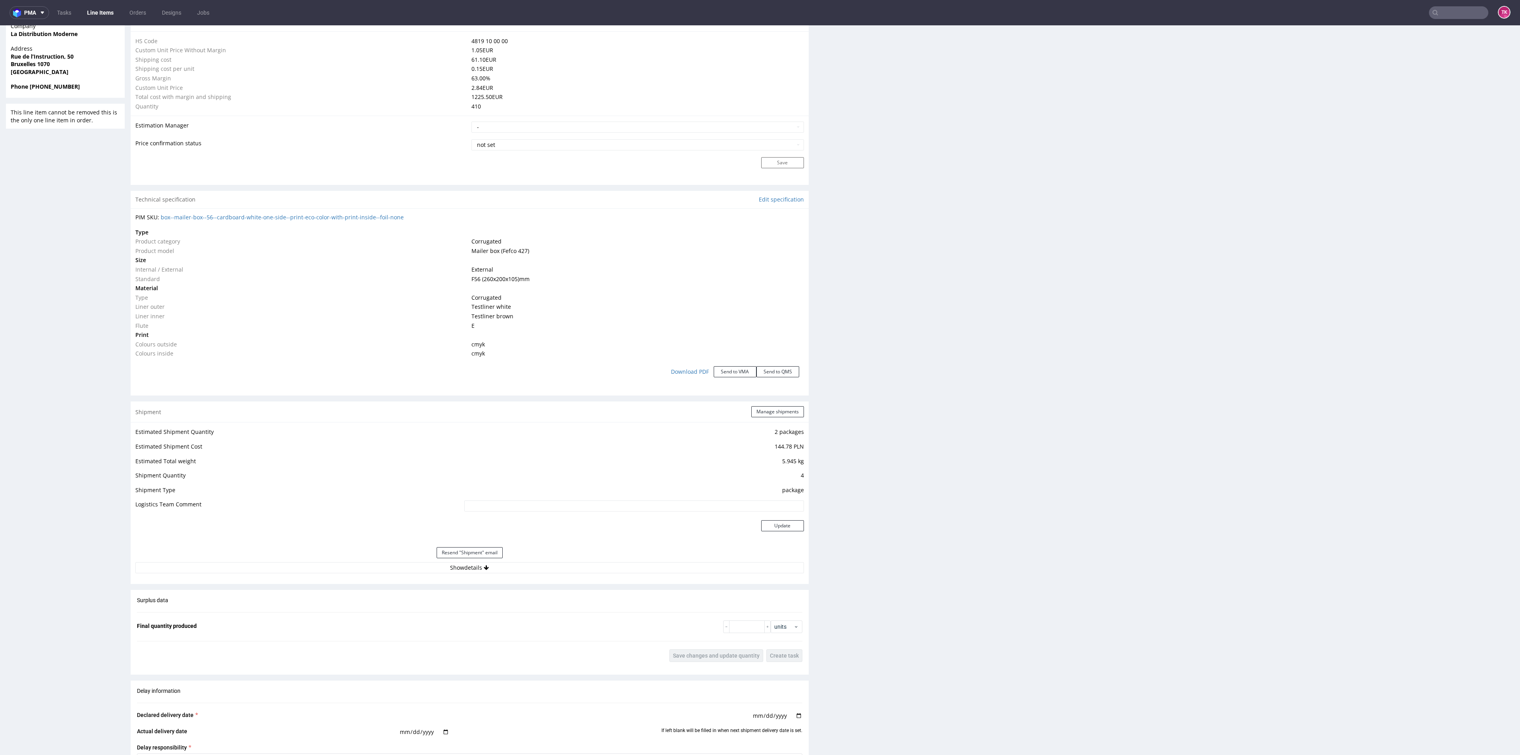
scroll to position [590, 0]
click at [721, 569] on button "Show details" at bounding box center [469, 567] width 669 height 11
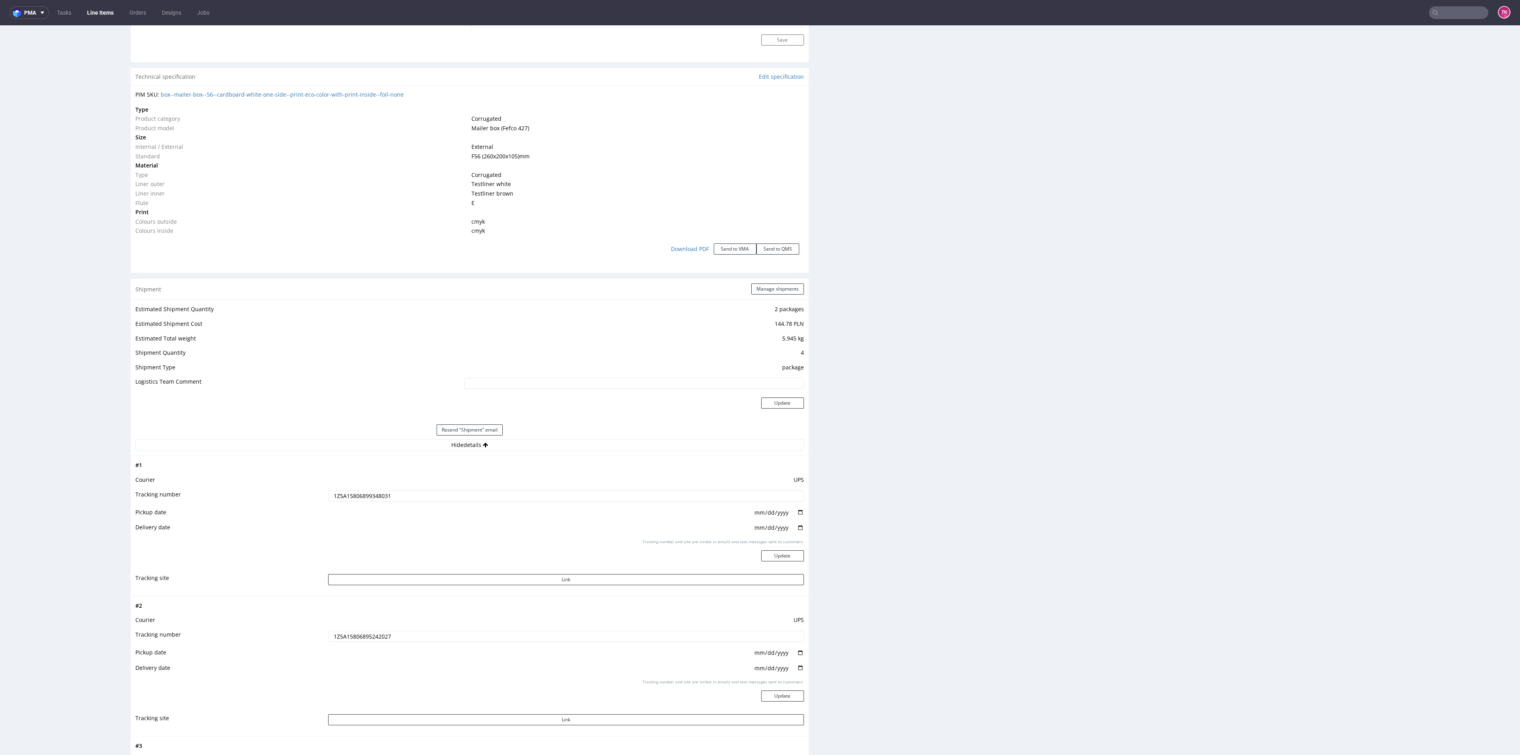
scroll to position [719, 0]
click at [389, 489] on input "1Z5A15806899348031" at bounding box center [565, 489] width 475 height 11
click at [357, 494] on input "1Z5A15806899348031" at bounding box center [565, 489] width 475 height 11
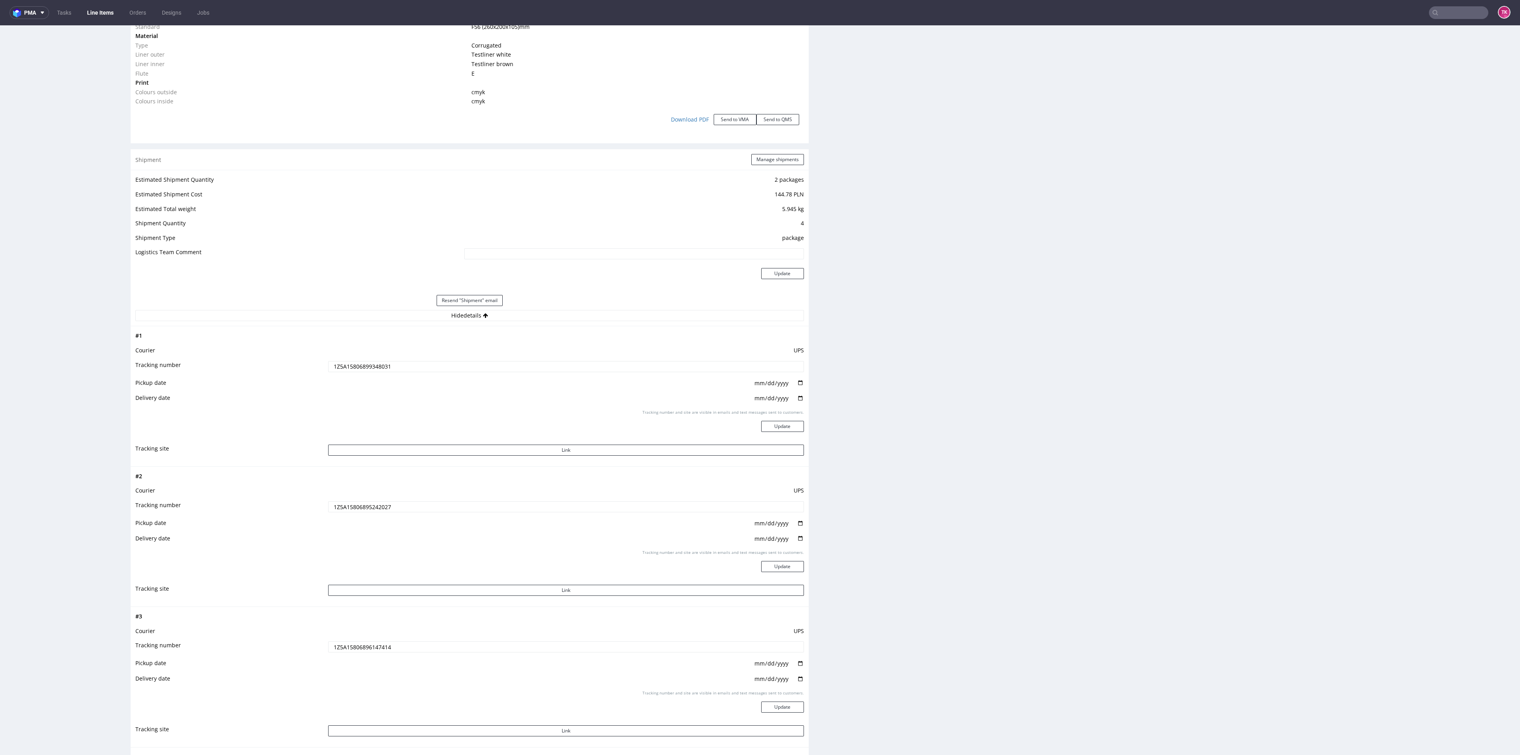
scroll to position [868, 0]
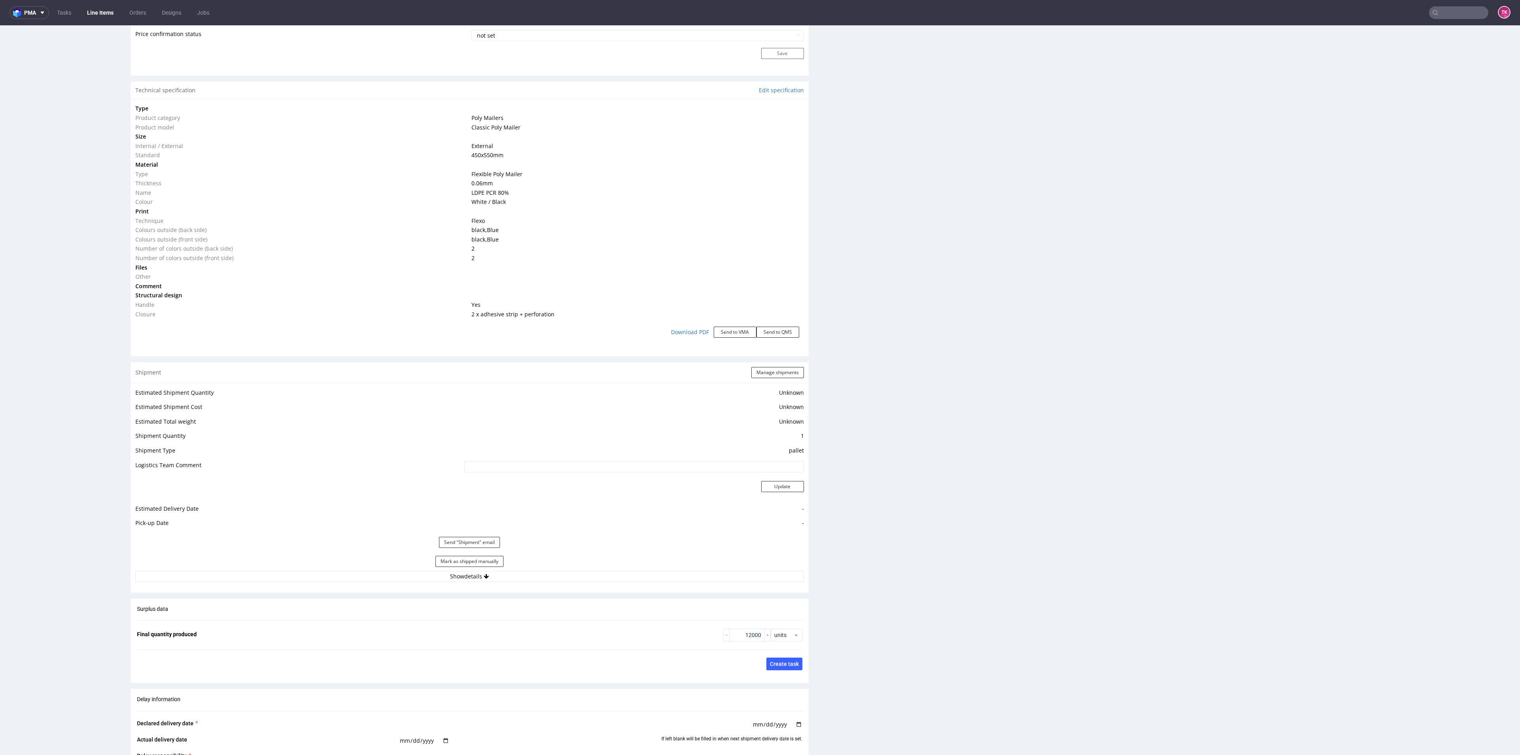
scroll to position [714, 0]
click at [451, 586] on div "Estimated Shipment Quantity Unknown Estimated Shipment Cost Unknown Estimated T…" at bounding box center [470, 484] width 678 height 204
click at [456, 577] on button "Show details" at bounding box center [469, 576] width 669 height 11
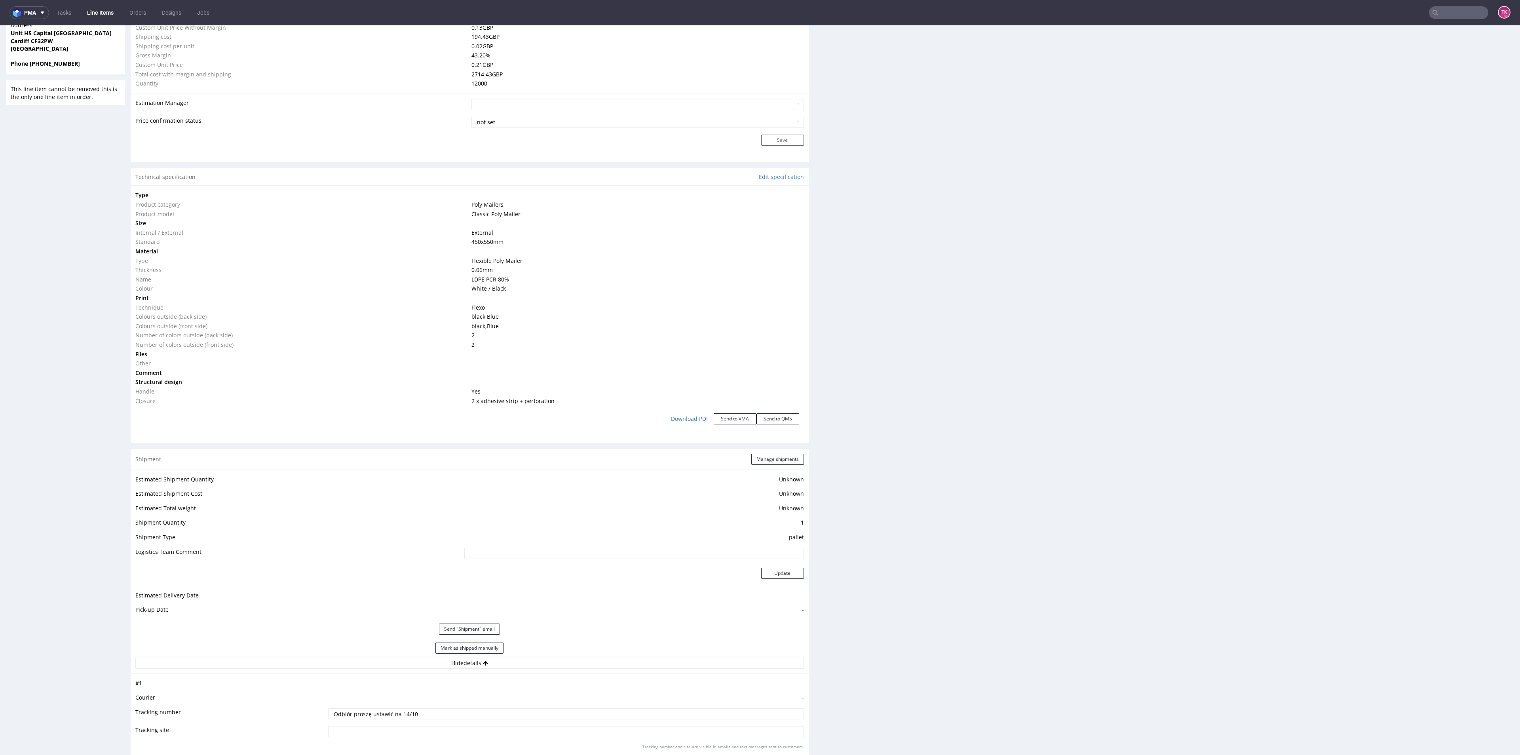
scroll to position [678, 0]
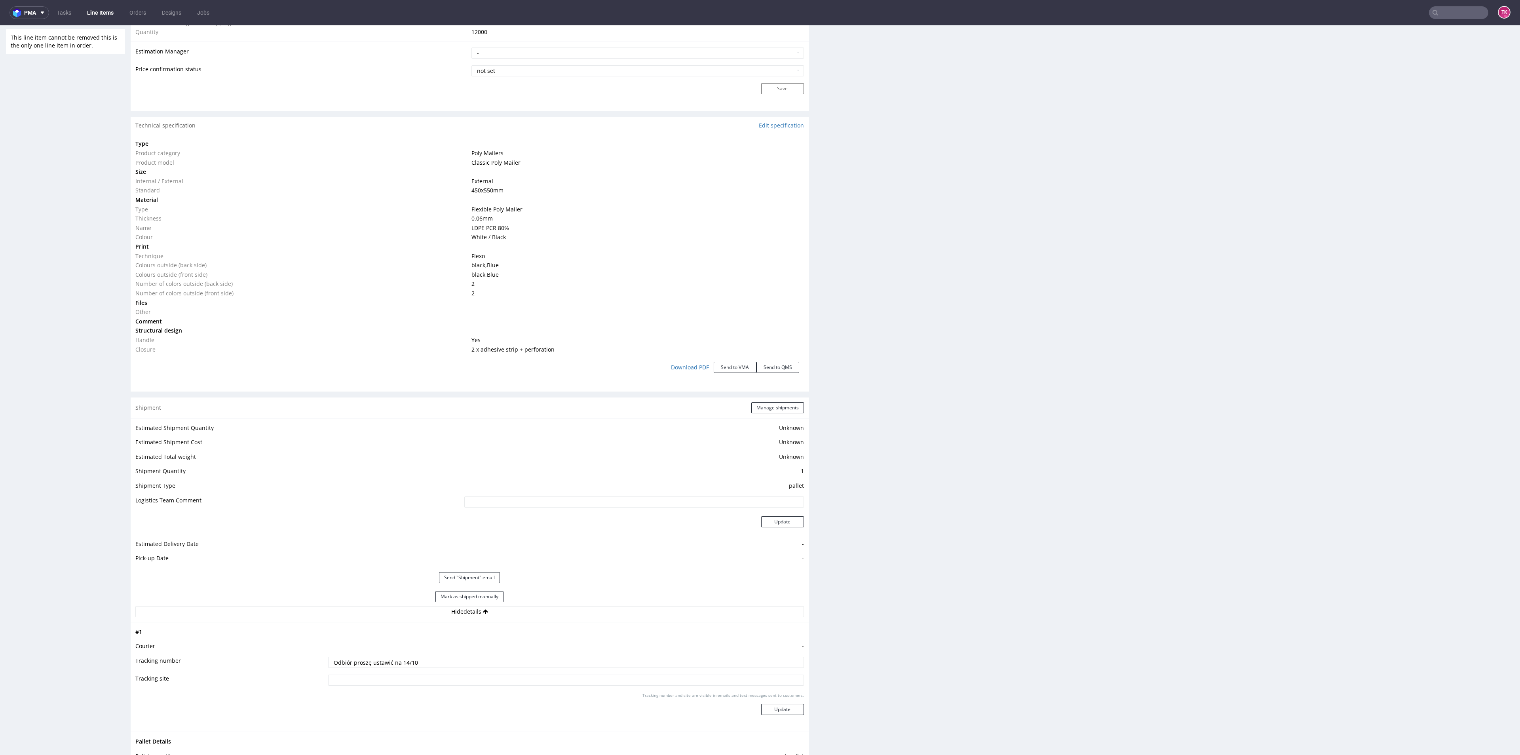
click at [784, 401] on div "Shipment Manage shipments" at bounding box center [470, 407] width 678 height 21
click at [782, 405] on button "Manage shipments" at bounding box center [777, 407] width 53 height 11
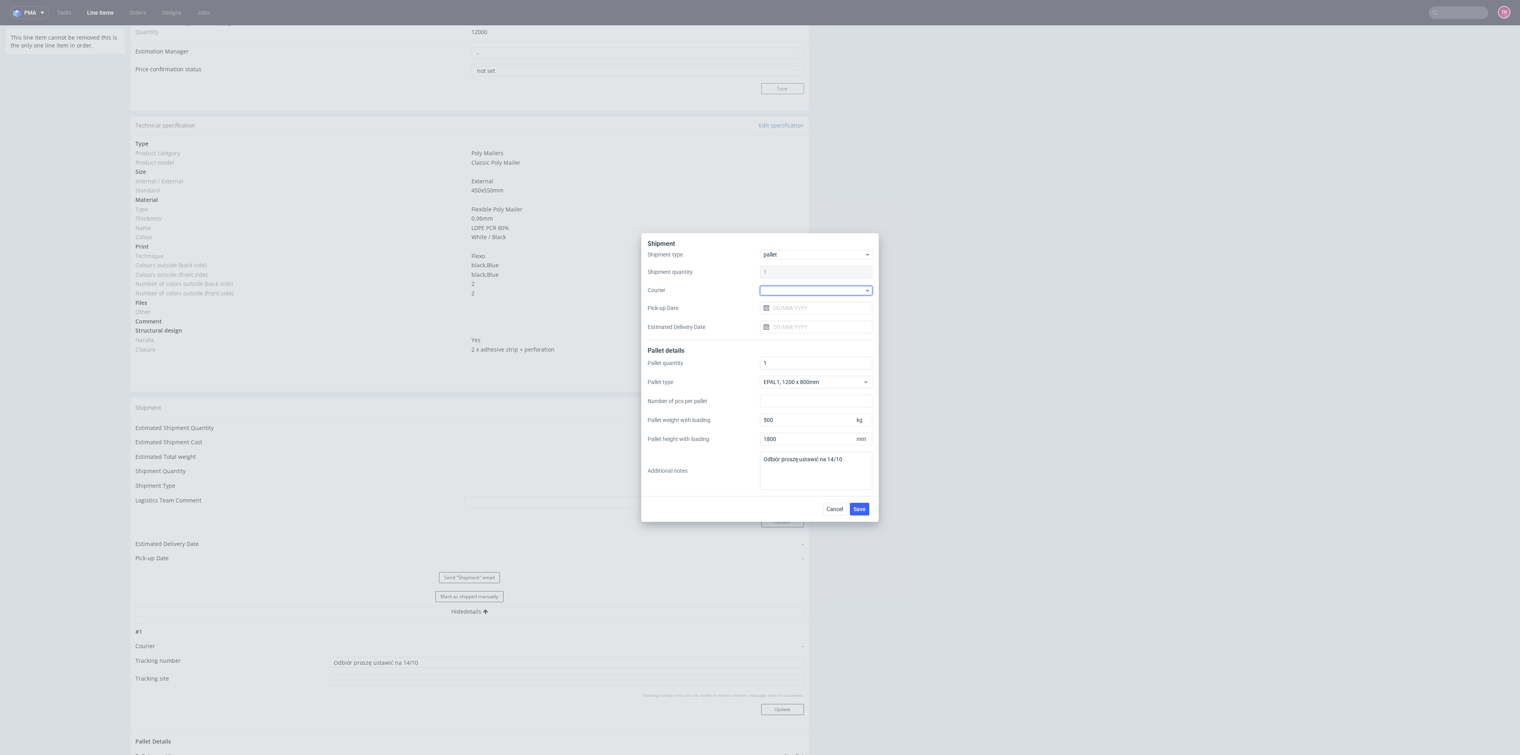
click at [829, 287] on div at bounding box center [816, 291] width 112 height 10
click at [804, 337] on div "DSV" at bounding box center [816, 339] width 106 height 14
click at [813, 312] on input "Pick-up Date" at bounding box center [816, 307] width 112 height 13
click at [805, 380] on section "28 29 30 1 2 3 4 5 6 7 8 9 10 11 12 13 14 15 16 17 18 19 20 21 22 23 24 25 26 2…" at bounding box center [816, 389] width 89 height 70
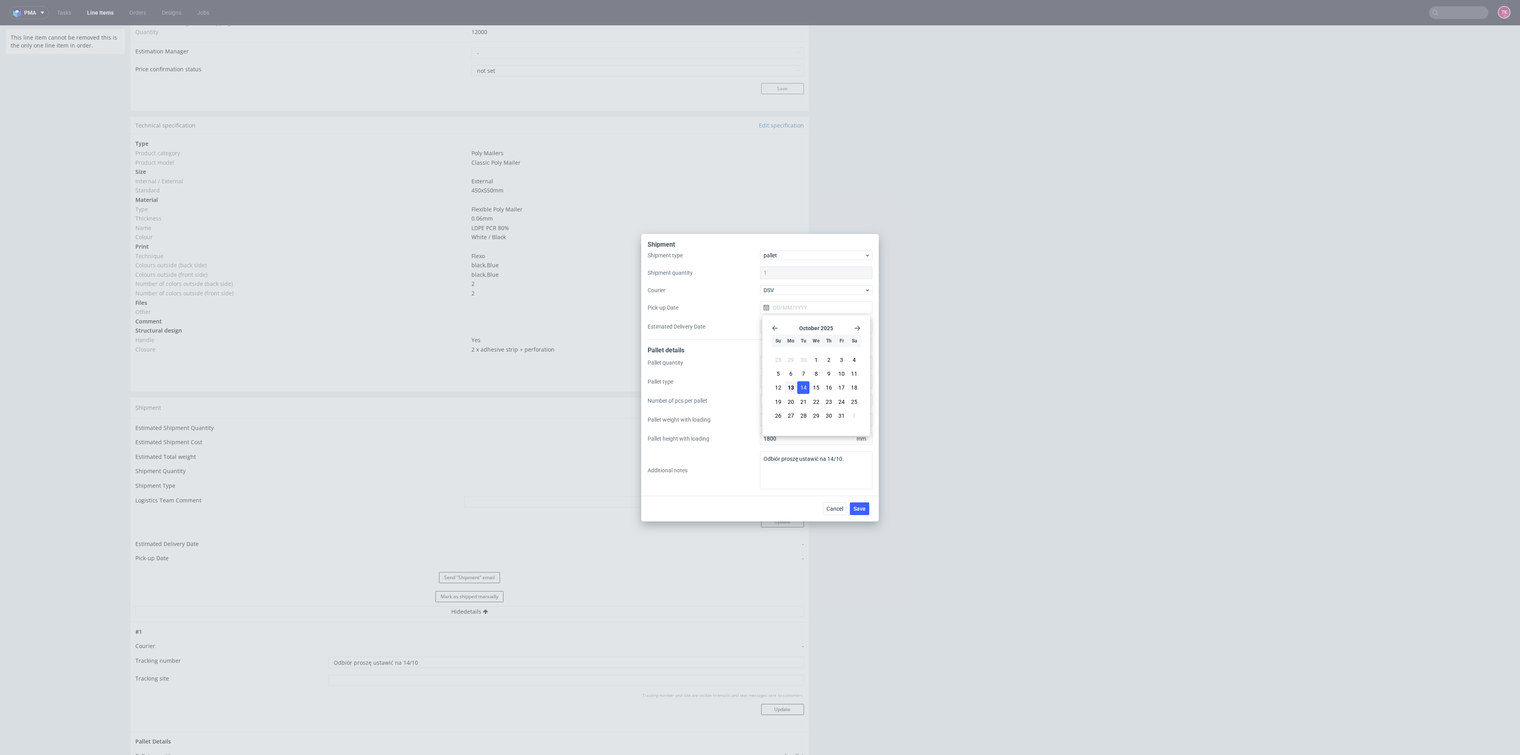
click at [805, 388] on span "14" at bounding box center [804, 388] width 6 height 8
type input "[DATE]"
click at [866, 509] on button "Save" at bounding box center [859, 508] width 19 height 13
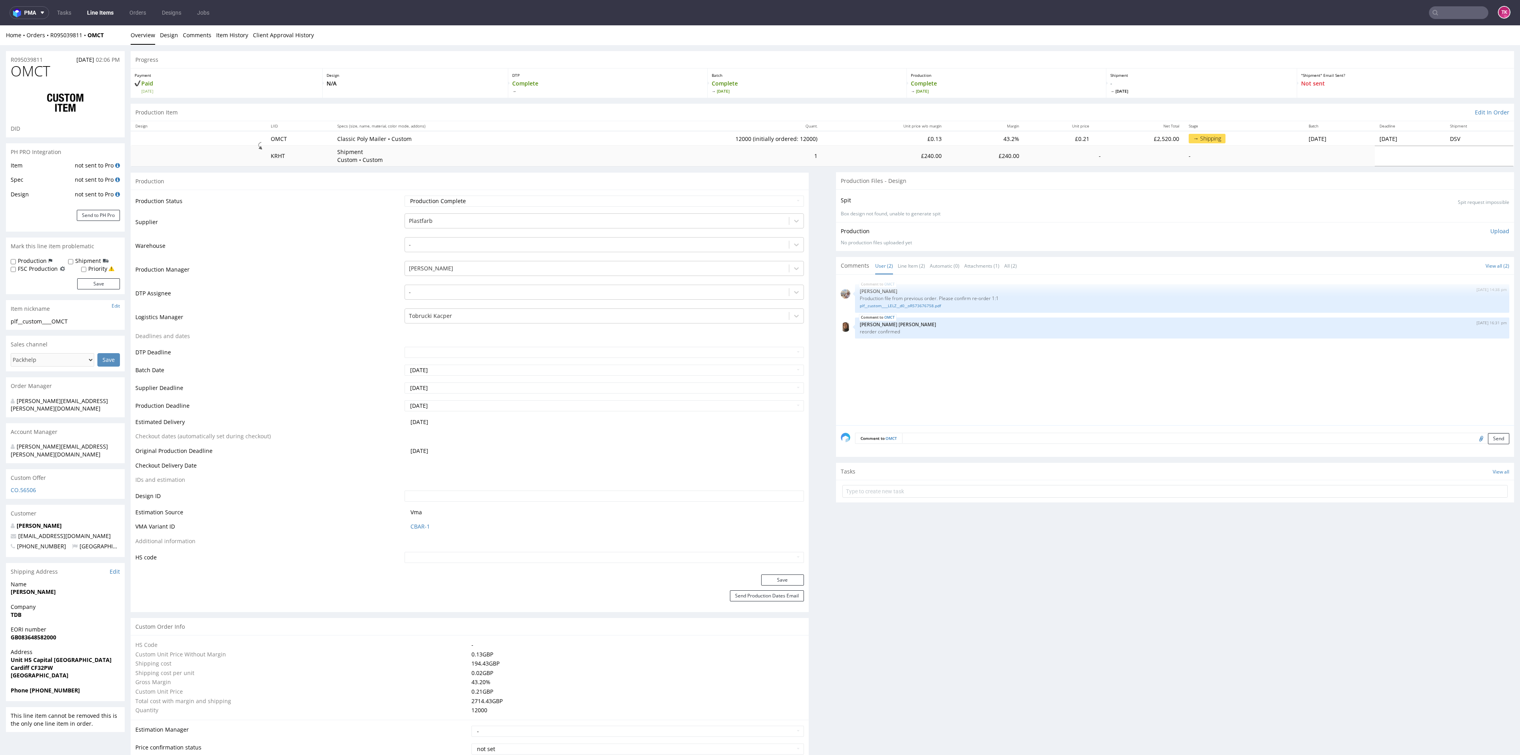
type input "12000"
click at [1469, 12] on input "text" at bounding box center [1458, 12] width 59 height 13
paste input "UZEK"
type input "UZEK"
click at [1403, 50] on div "UZEK custom__custom____ UZEK" at bounding box center [1441, 56] width 143 height 14
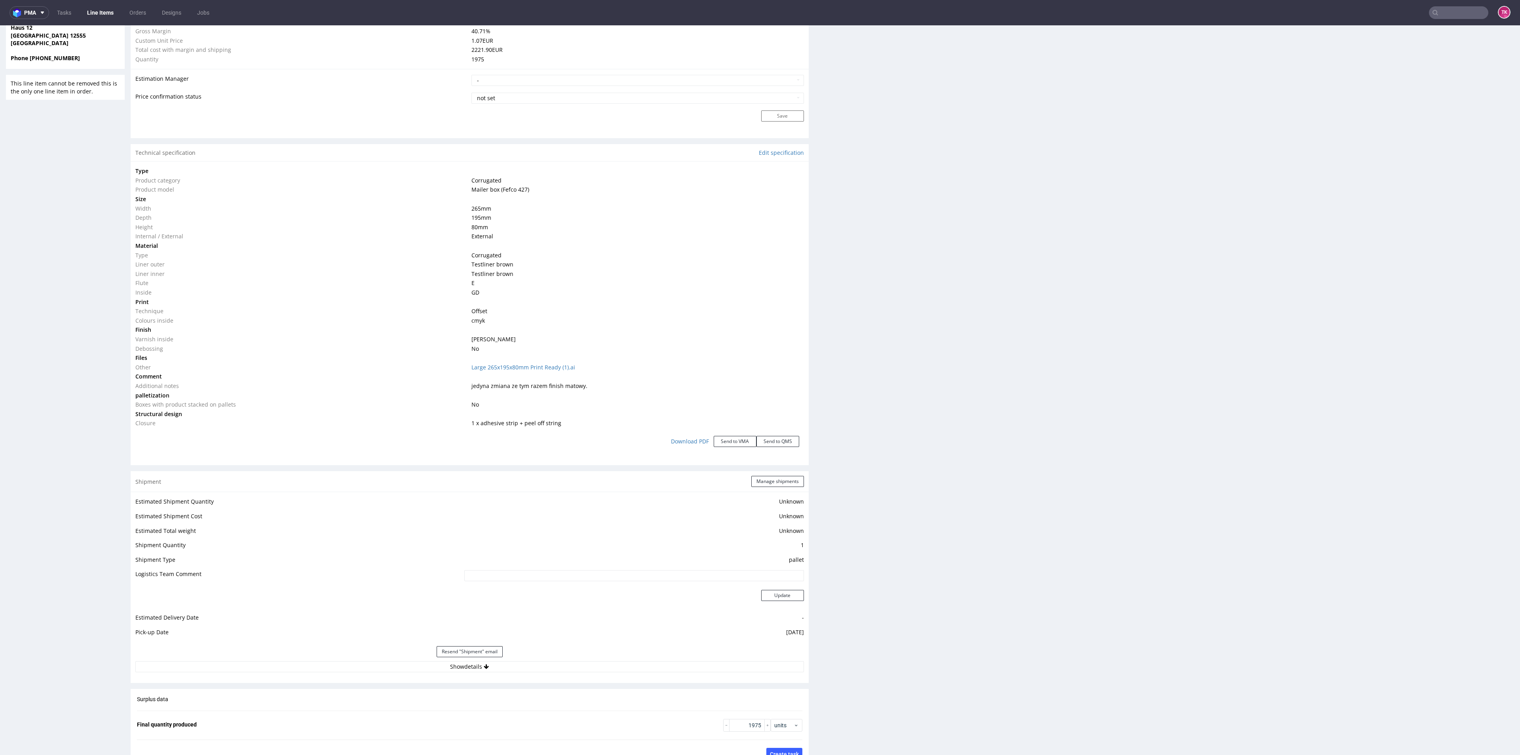
scroll to position [631, 0]
click at [443, 666] on button "Show details" at bounding box center [469, 665] width 669 height 11
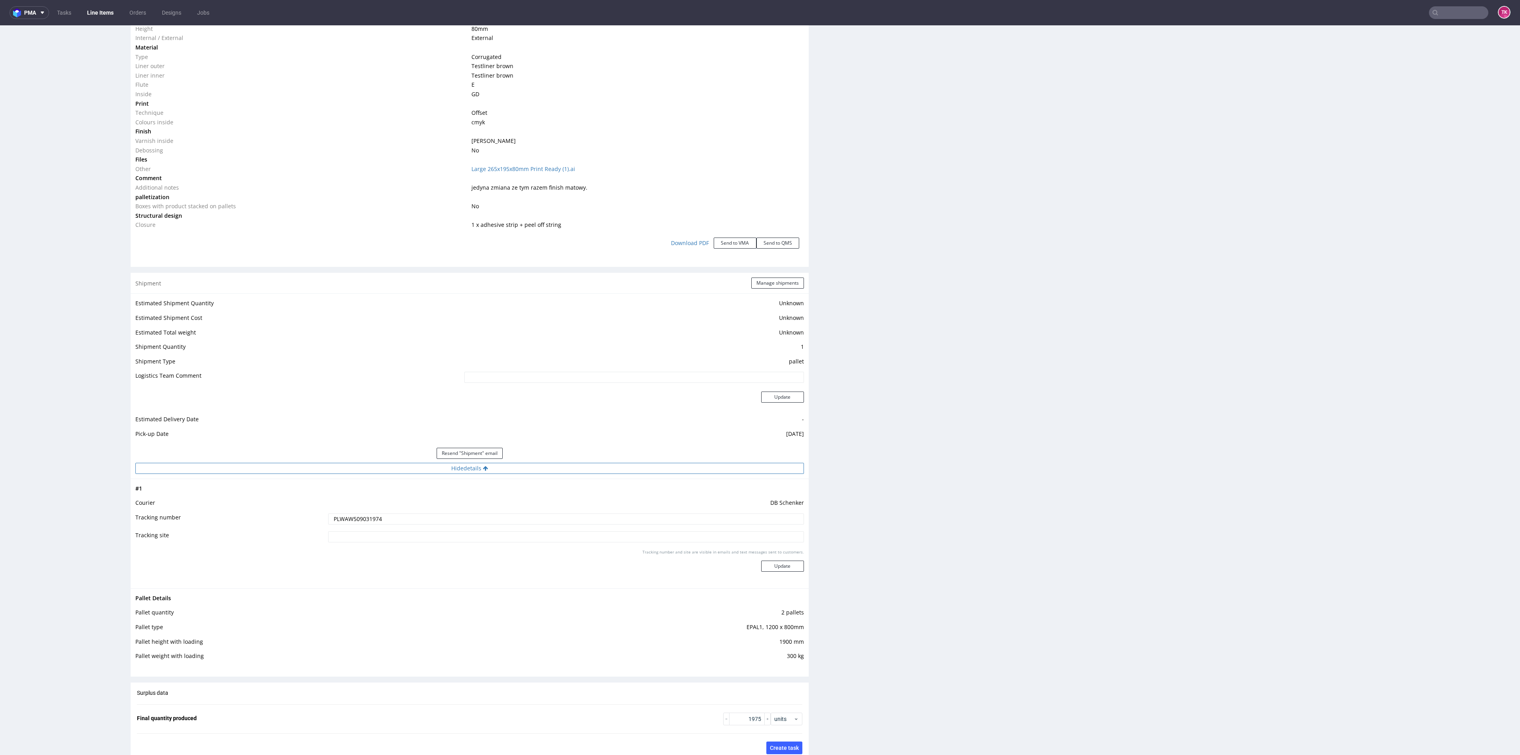
scroll to position [833, 0]
click at [355, 513] on input "PLWAW509031974" at bounding box center [565, 515] width 475 height 11
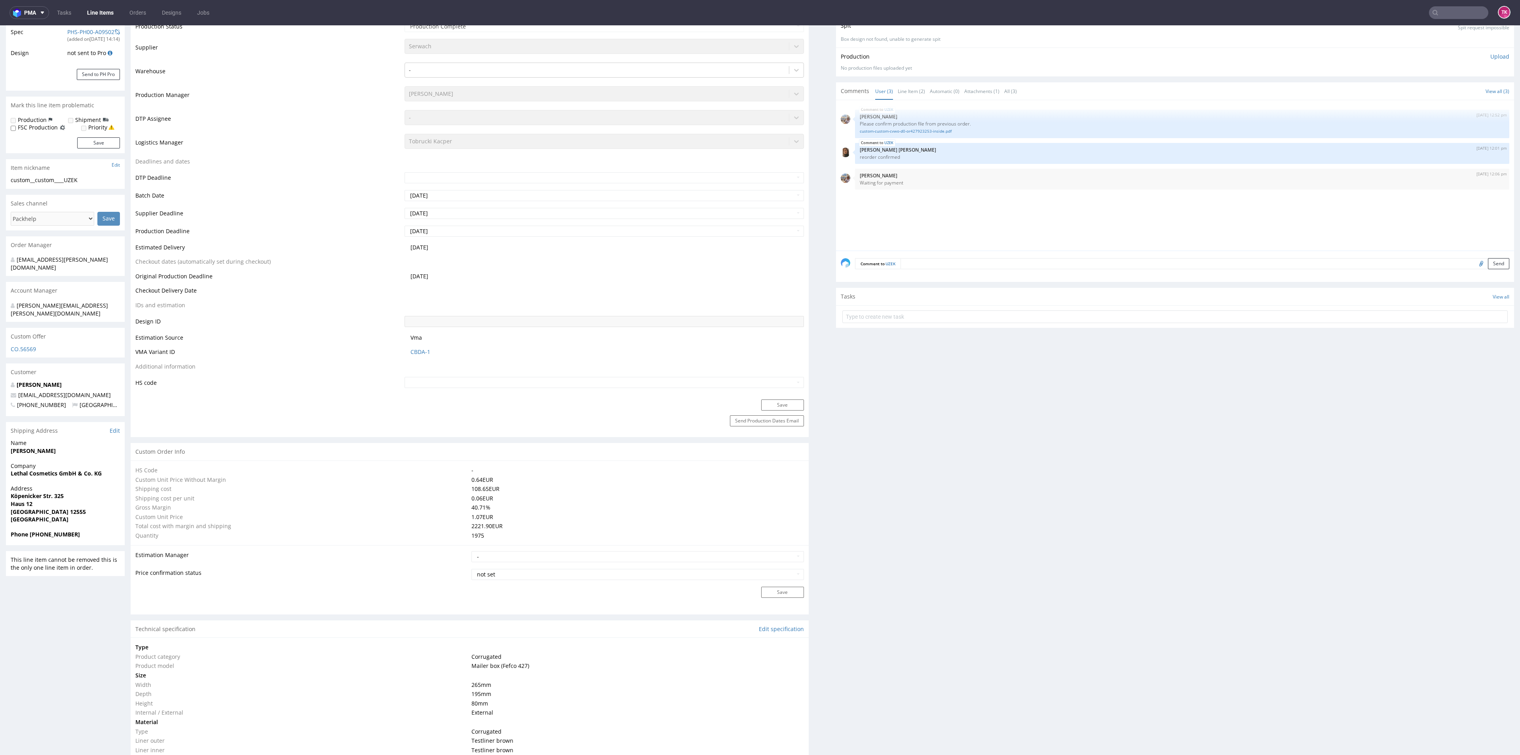
scroll to position [0, 0]
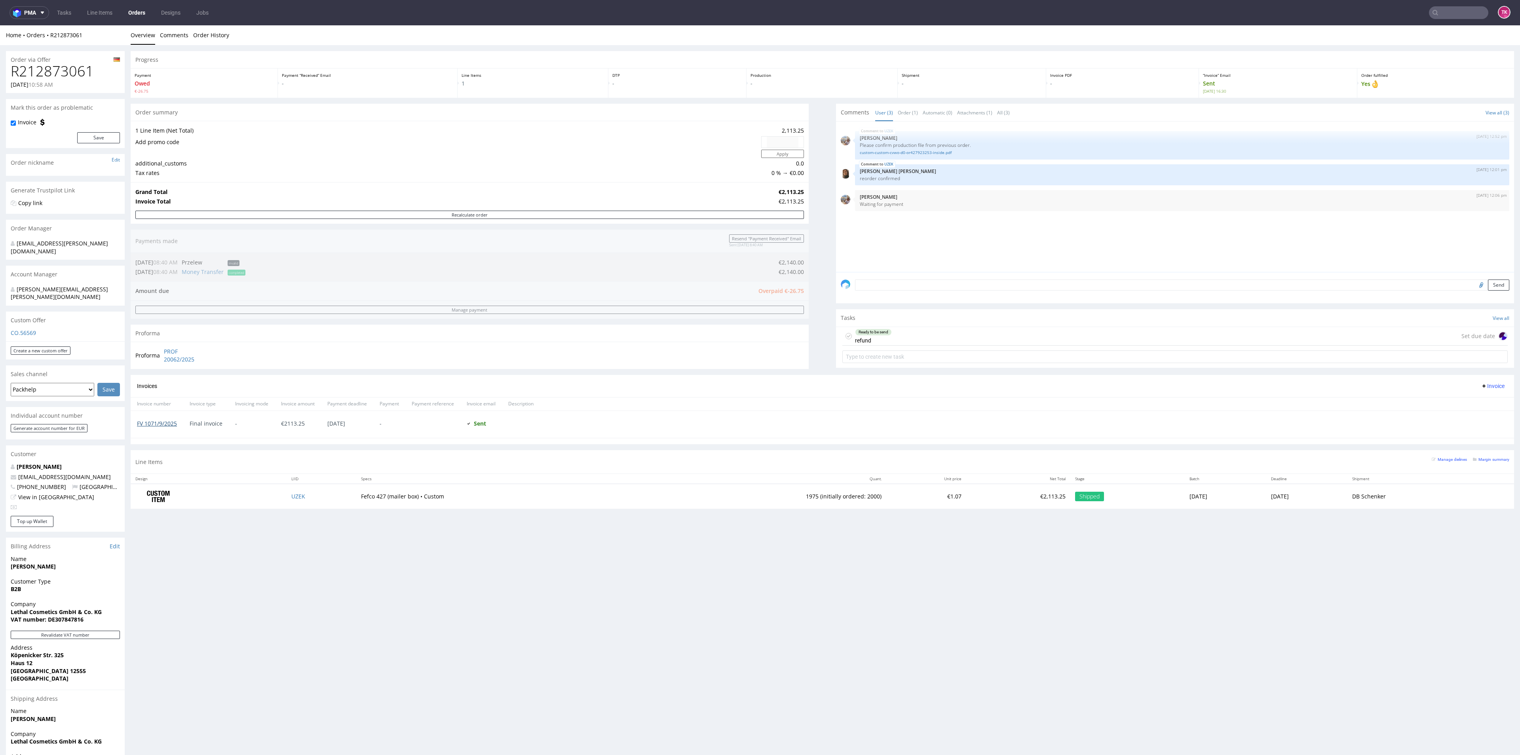
click at [157, 423] on link "FV 1071/9/2025" at bounding box center [157, 424] width 40 height 8
click at [1450, 19] on input "text" at bounding box center [1458, 12] width 59 height 13
type input "R463327644"
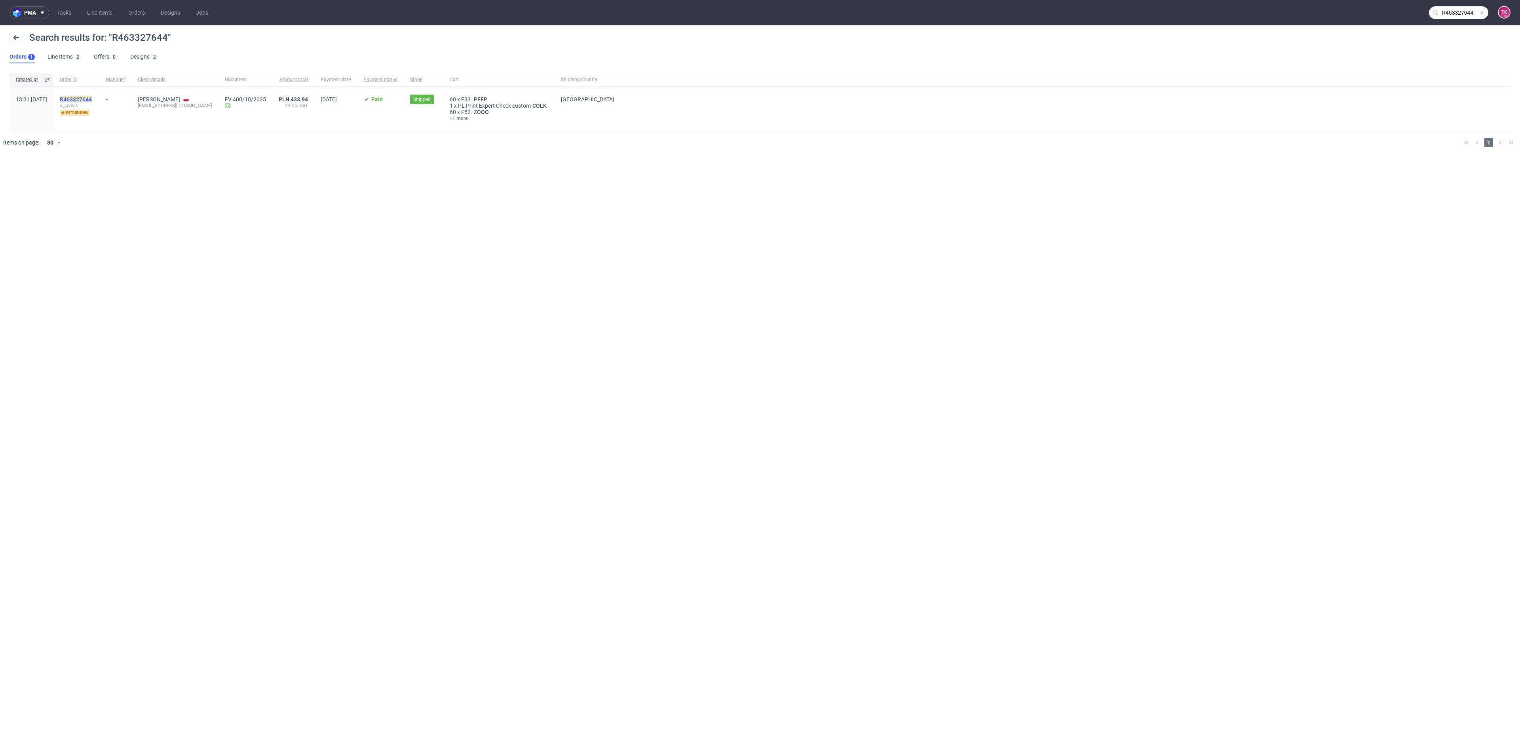
click at [92, 96] on mark "R463327644" at bounding box center [76, 99] width 32 height 6
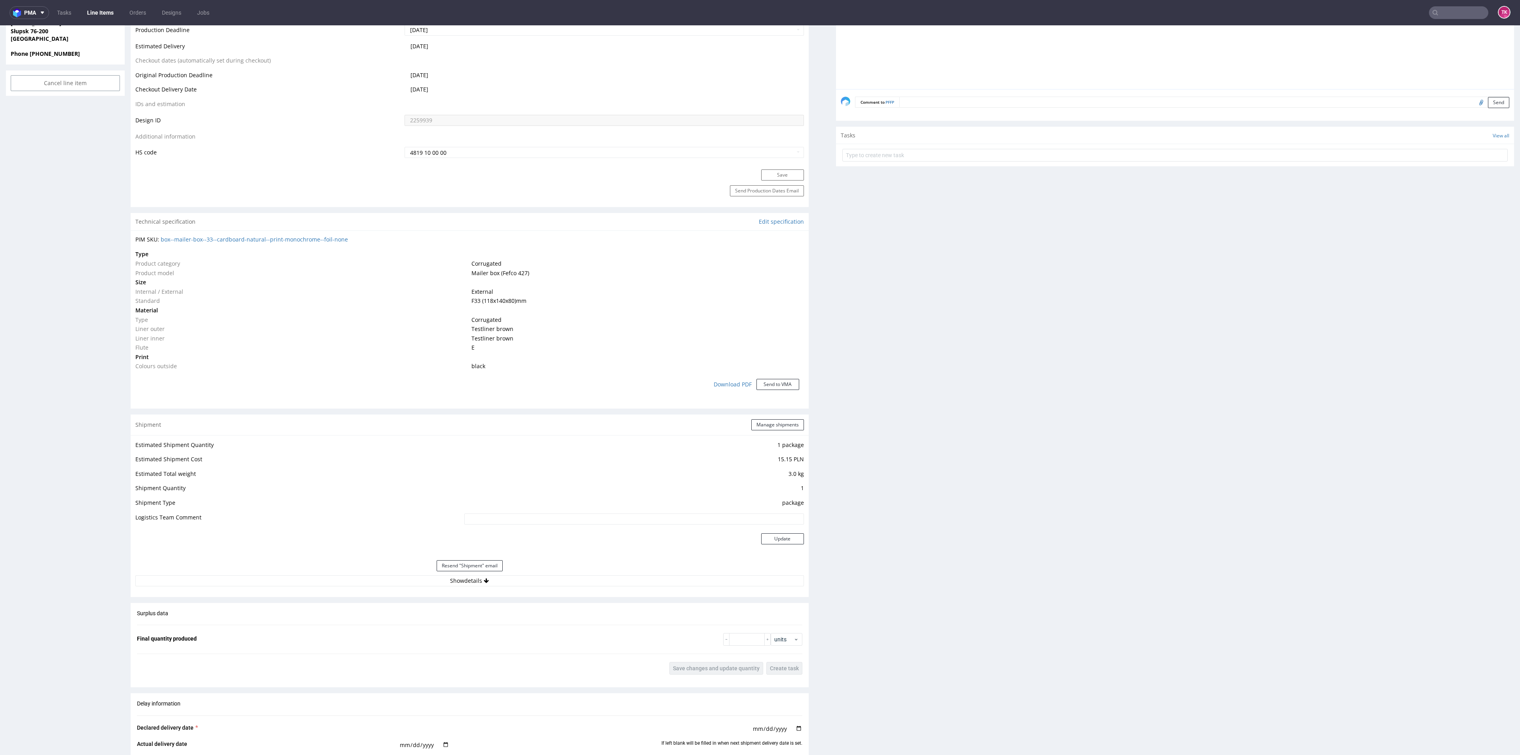
scroll to position [538, 0]
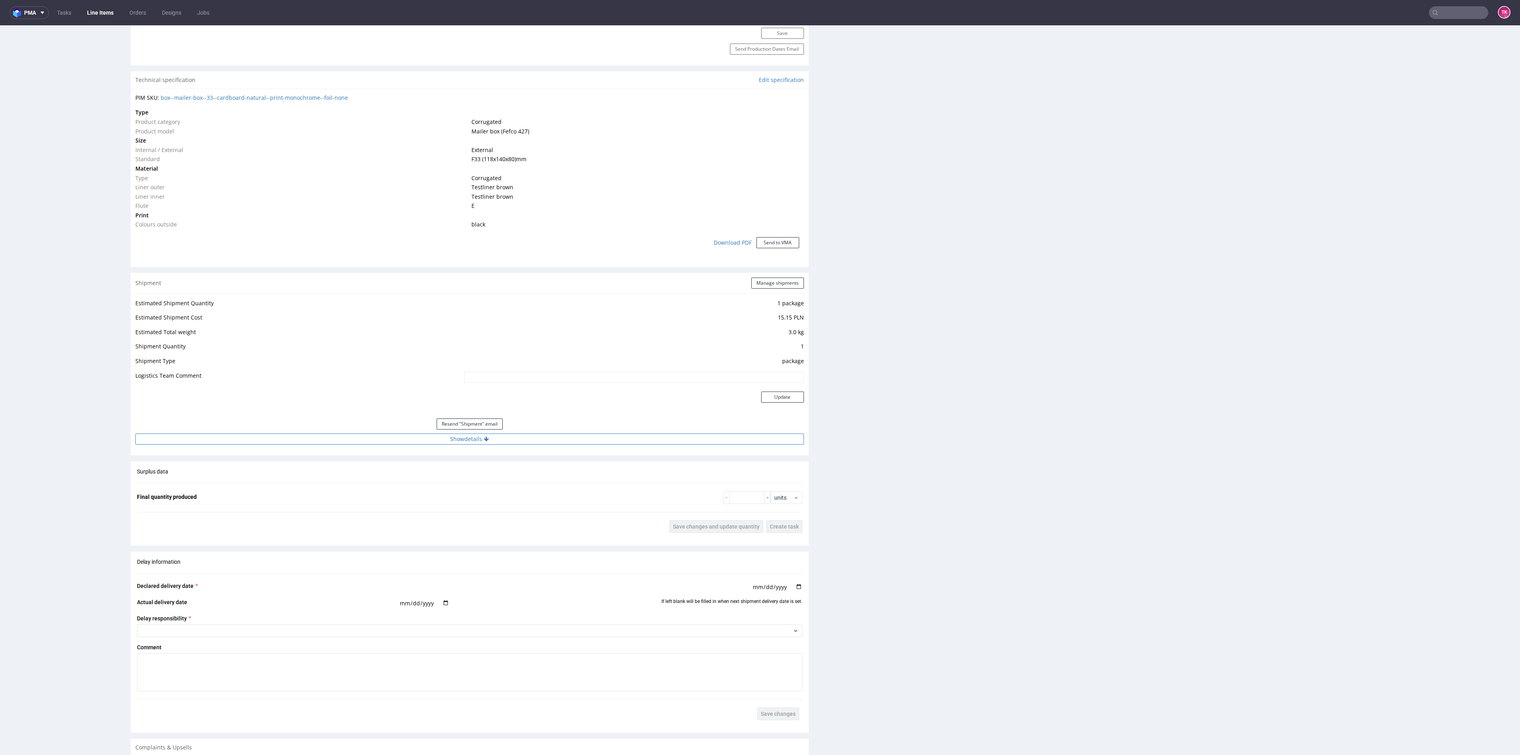
click at [379, 441] on button "Show details" at bounding box center [469, 439] width 669 height 11
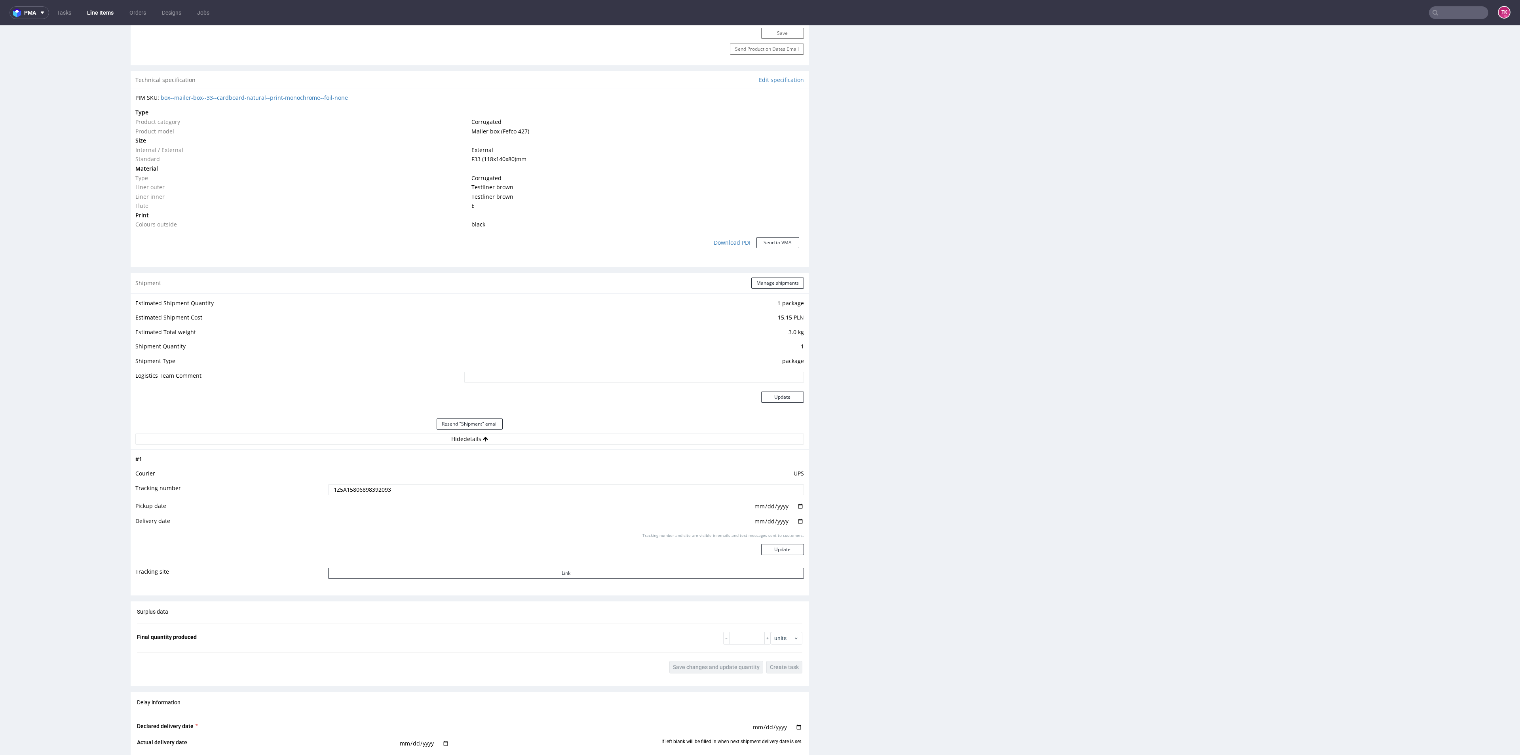
click at [380, 487] on input "1Z5A15806898392093" at bounding box center [565, 489] width 475 height 11
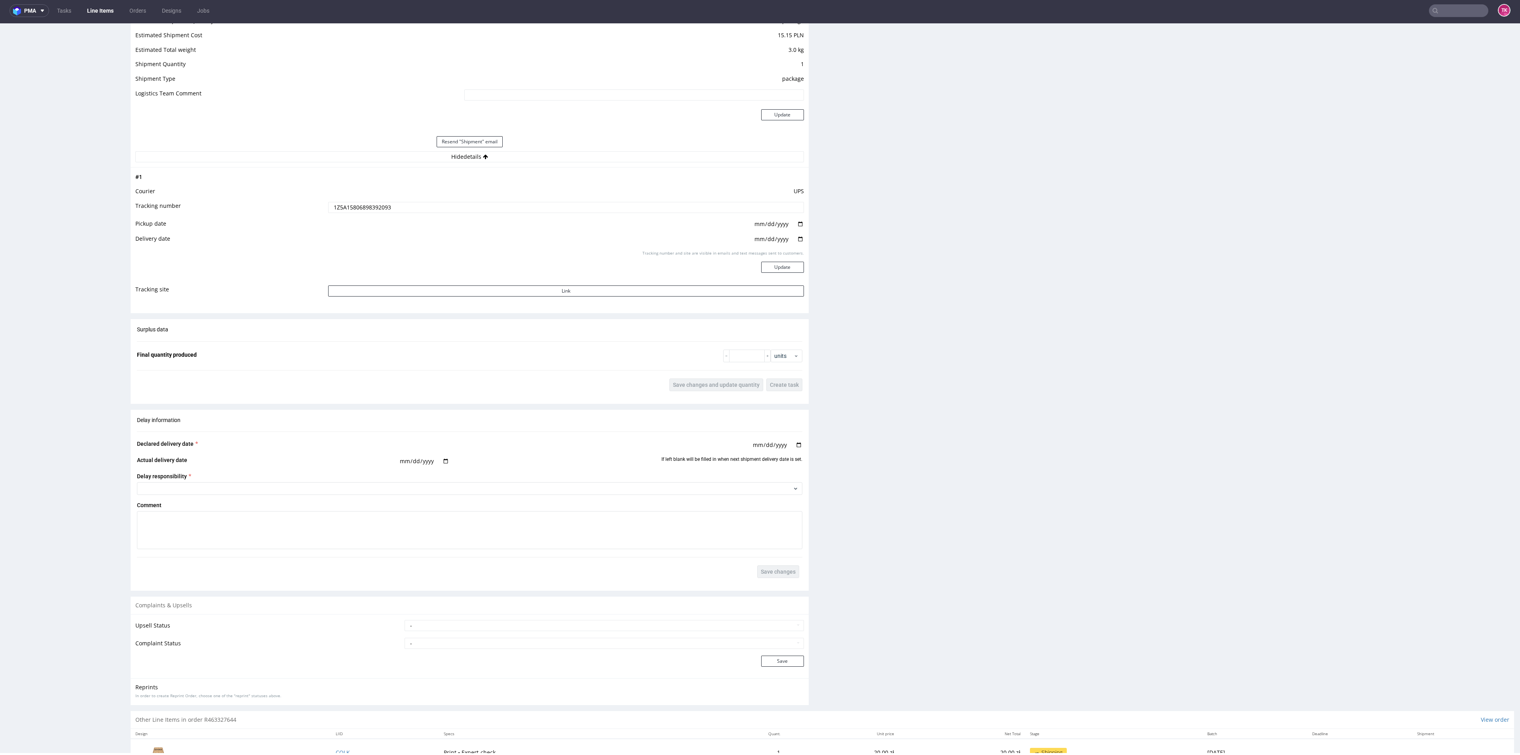
scroll to position [904, 0]
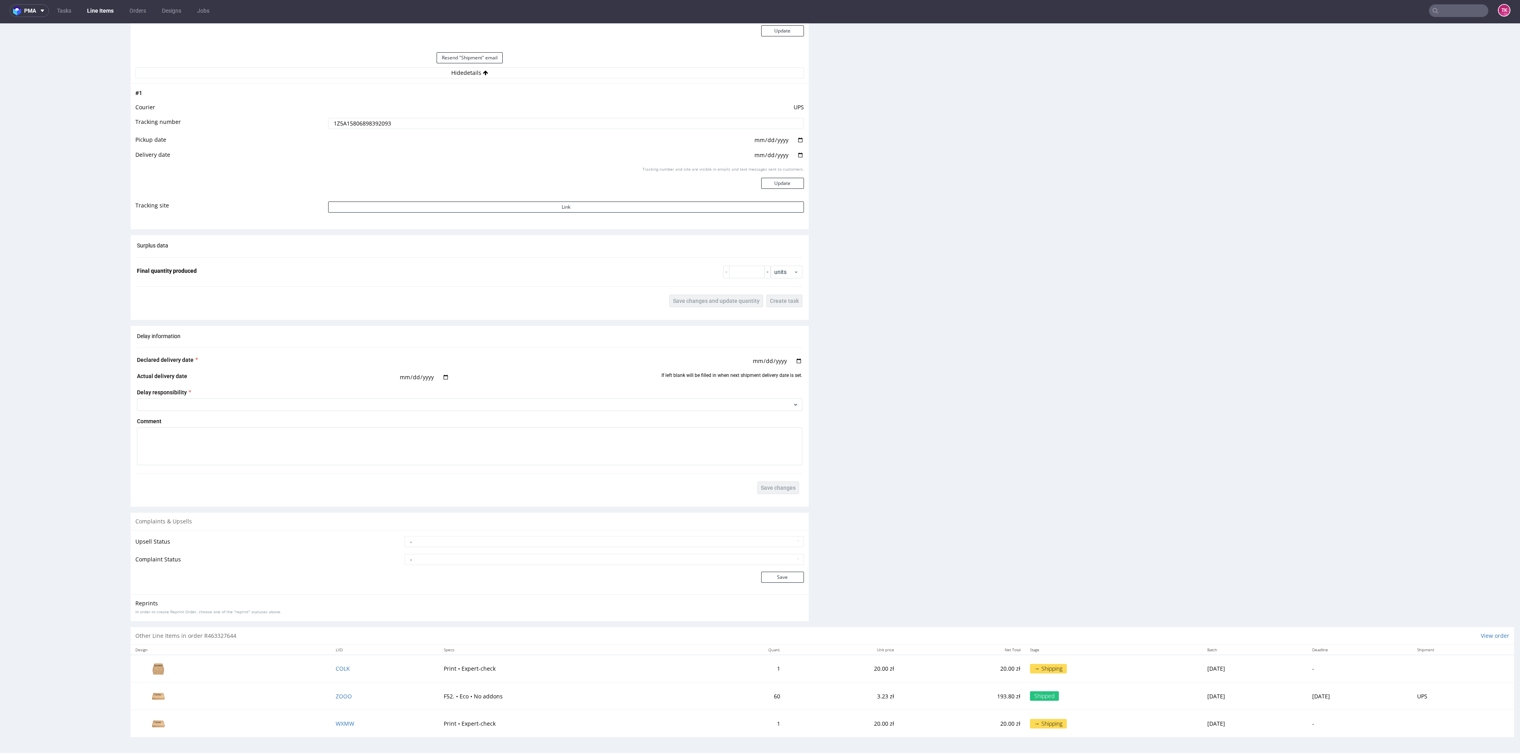
click at [340, 695] on td "ZOOO" at bounding box center [385, 696] width 108 height 27
click at [336, 695] on span "ZOOO" at bounding box center [344, 696] width 16 height 8
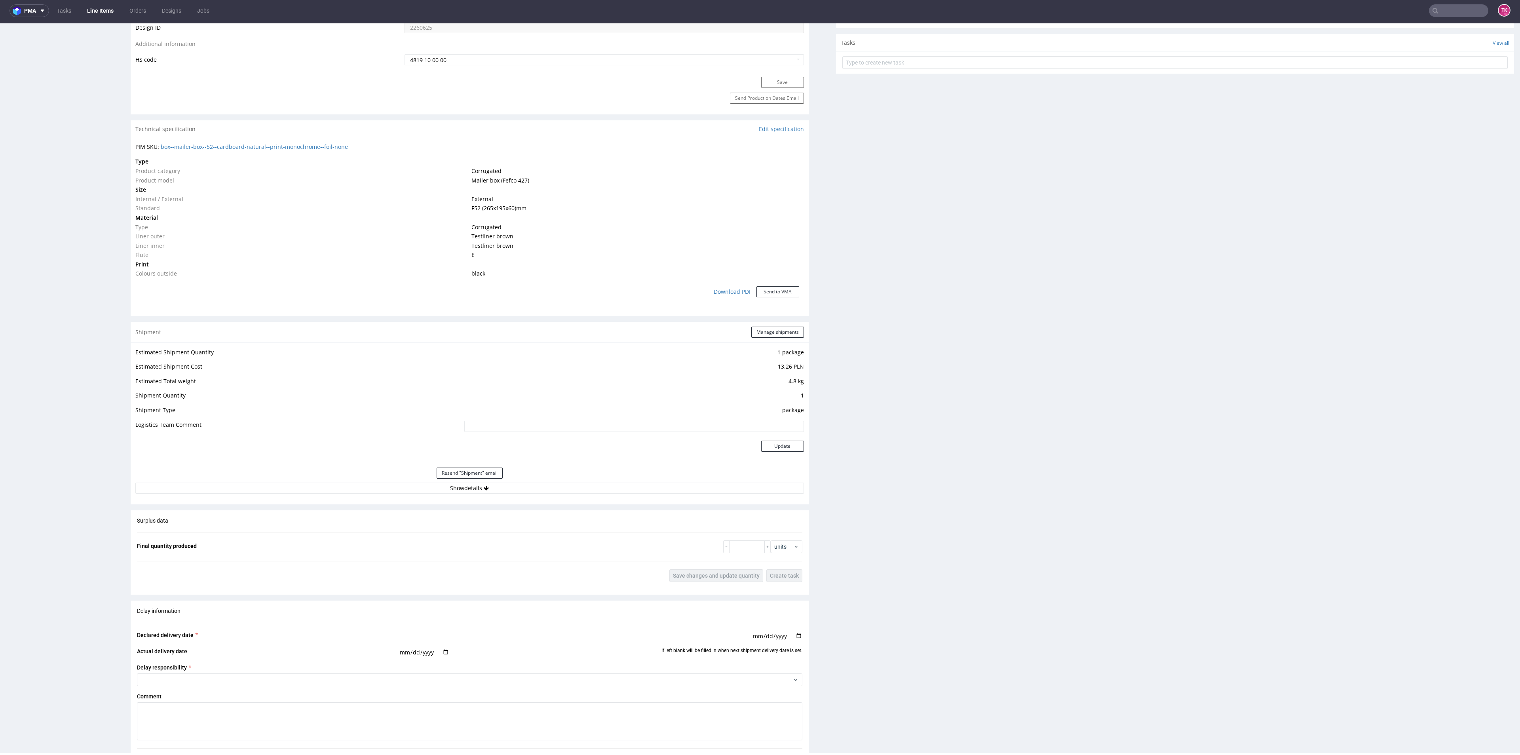
scroll to position [579, 0]
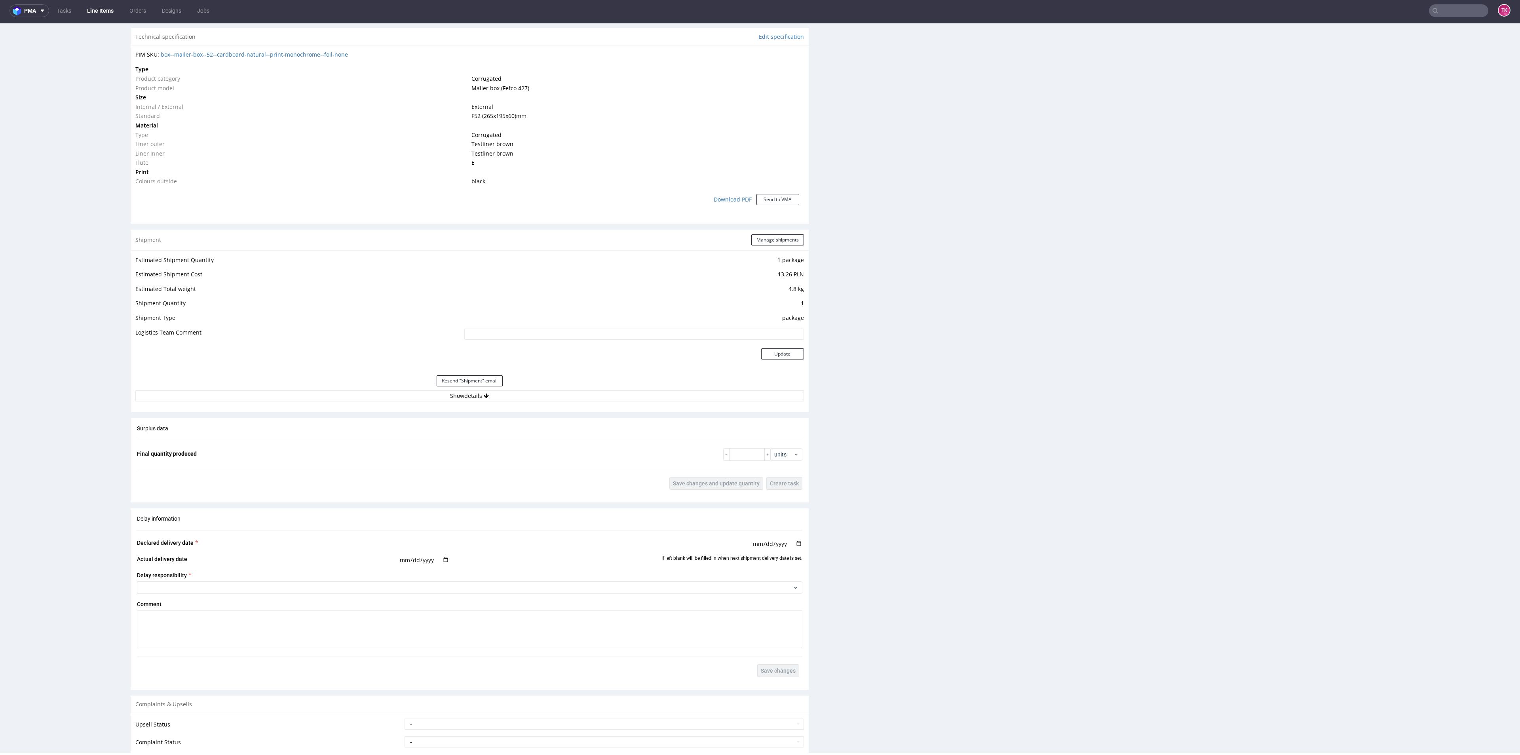
click at [627, 403] on div "Estimated Shipment Quantity 1 package Estimated Shipment Cost 13.26 PLN Estimat…" at bounding box center [470, 328] width 678 height 156
click at [620, 396] on button "Show details" at bounding box center [469, 395] width 669 height 11
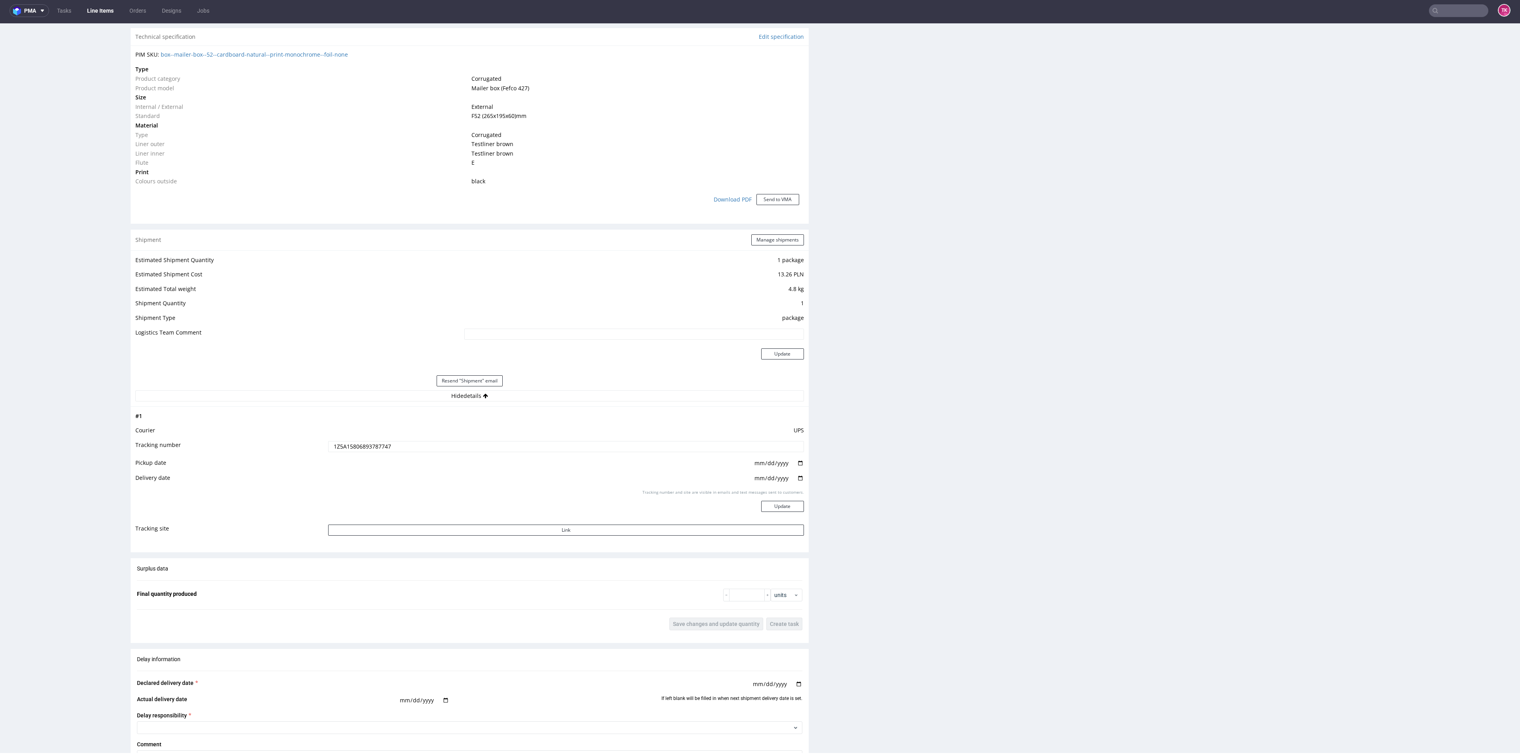
click at [363, 450] on input "1Z5A15806893787747" at bounding box center [565, 446] width 475 height 11
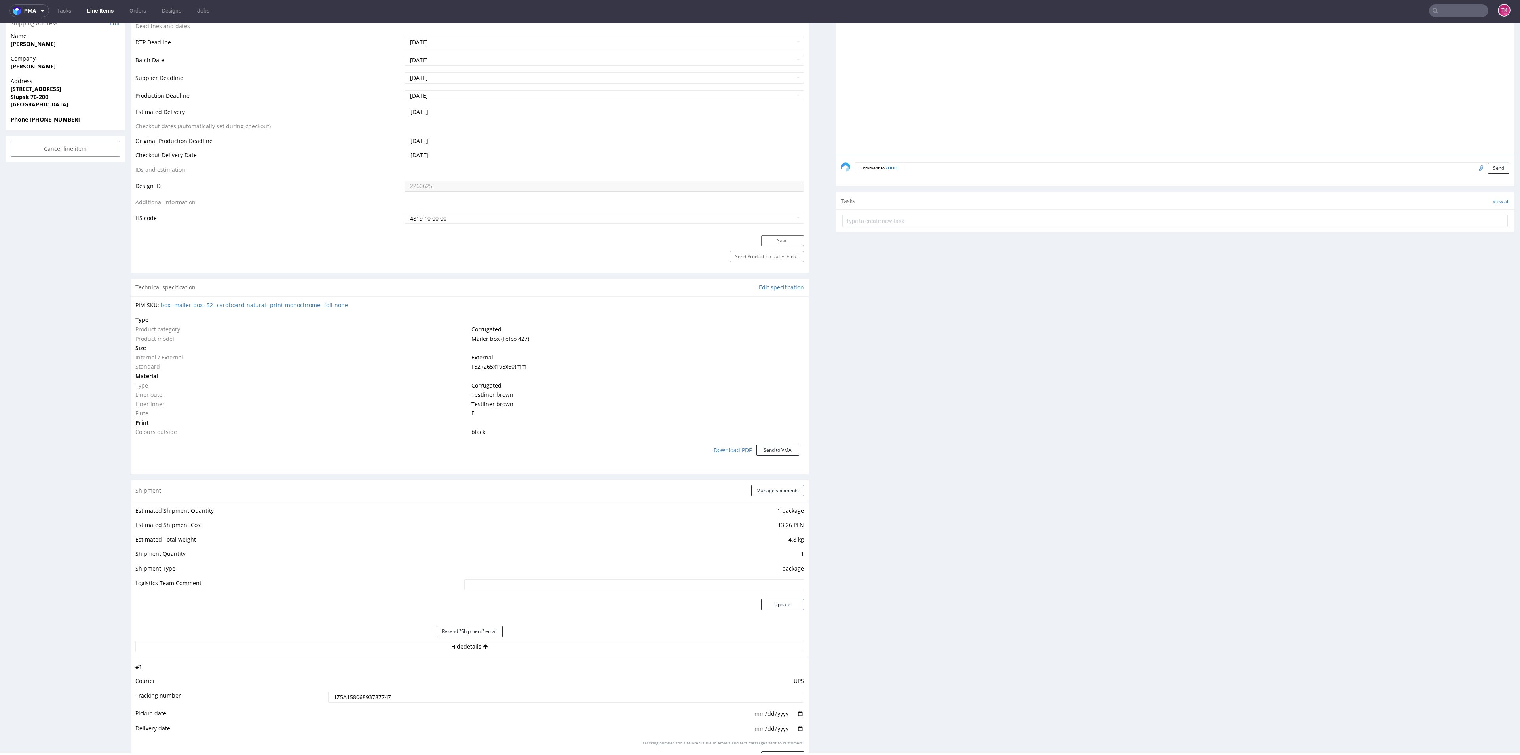
scroll to position [320, 0]
click at [1458, 23] on nav "pma Tasks Line Items Orders Designs Jobs TK" at bounding box center [760, 10] width 1520 height 25
click at [1461, 18] on nav "pma Tasks Line Items Orders Designs Jobs TK" at bounding box center [760, 10] width 1520 height 25
click at [1463, 14] on input "text" at bounding box center [1458, 10] width 59 height 13
paste input "UZEK"
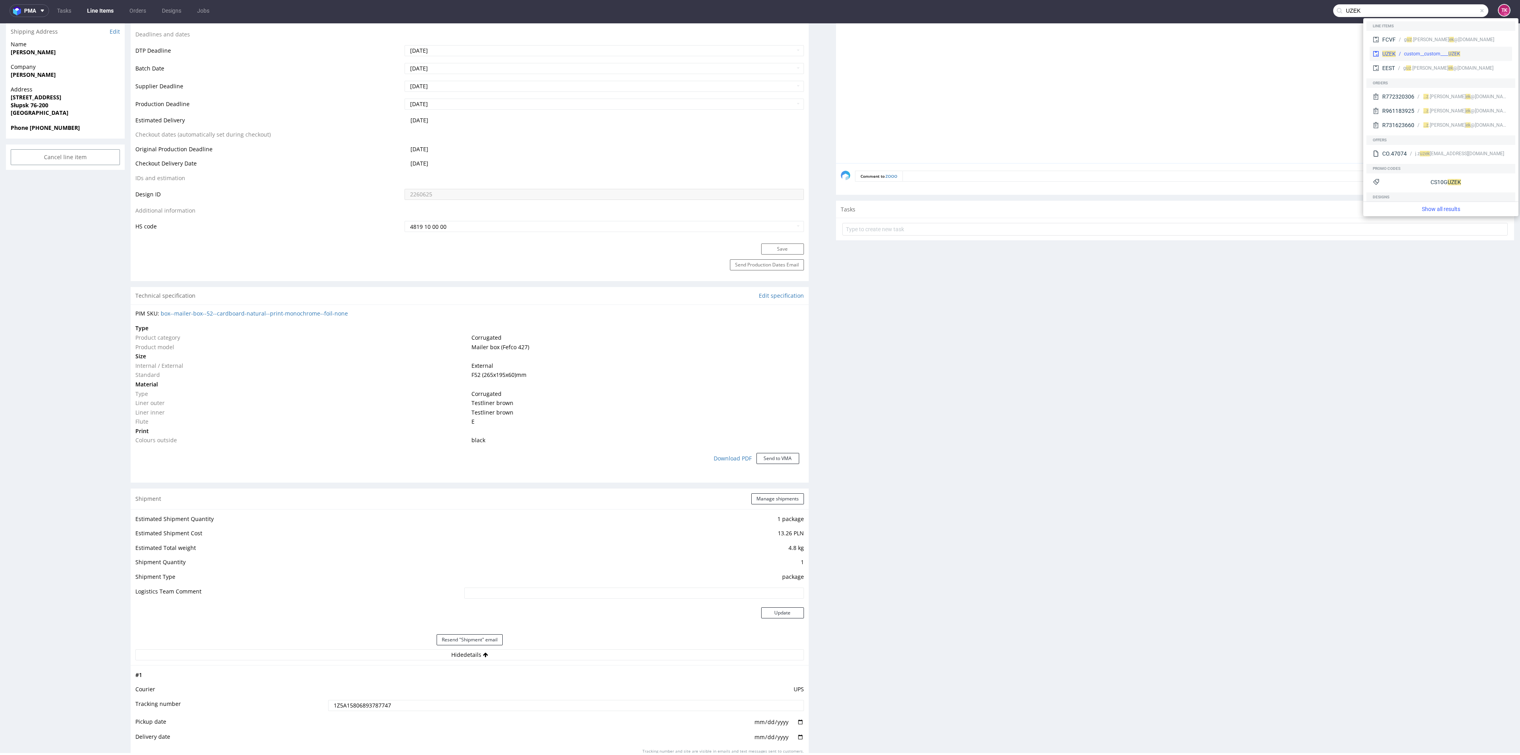
type input "UZEK"
click at [1398, 55] on div "custom__custom____ UZEK" at bounding box center [1452, 53] width 113 height 7
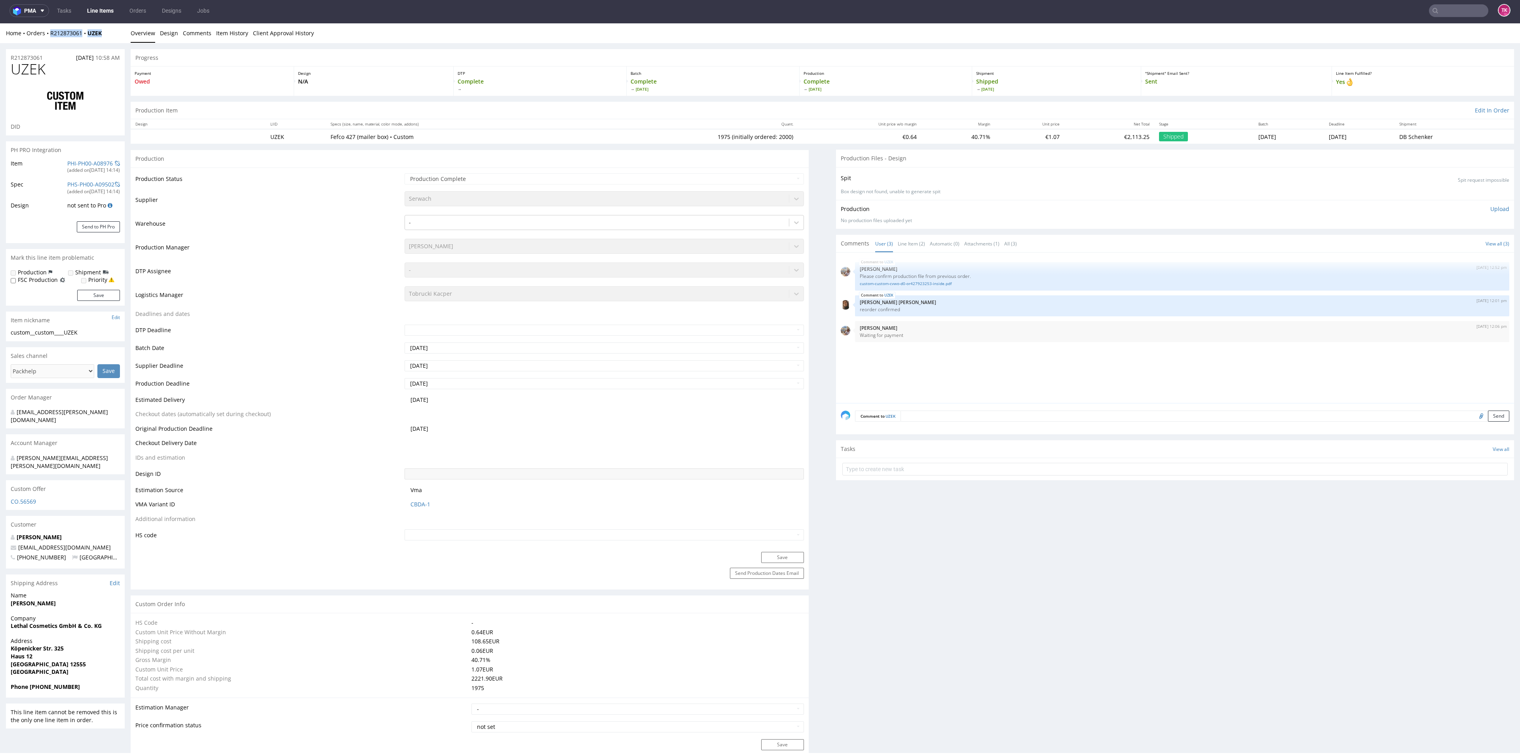
drag, startPoint x: 116, startPoint y: 32, endPoint x: 51, endPoint y: 40, distance: 64.6
click at [51, 40] on div "Home Orders R212873061 UZEK Overview Design Comments Item History Client Approv…" at bounding box center [760, 33] width 1520 height 20
copy div "R212873061 UZEK"
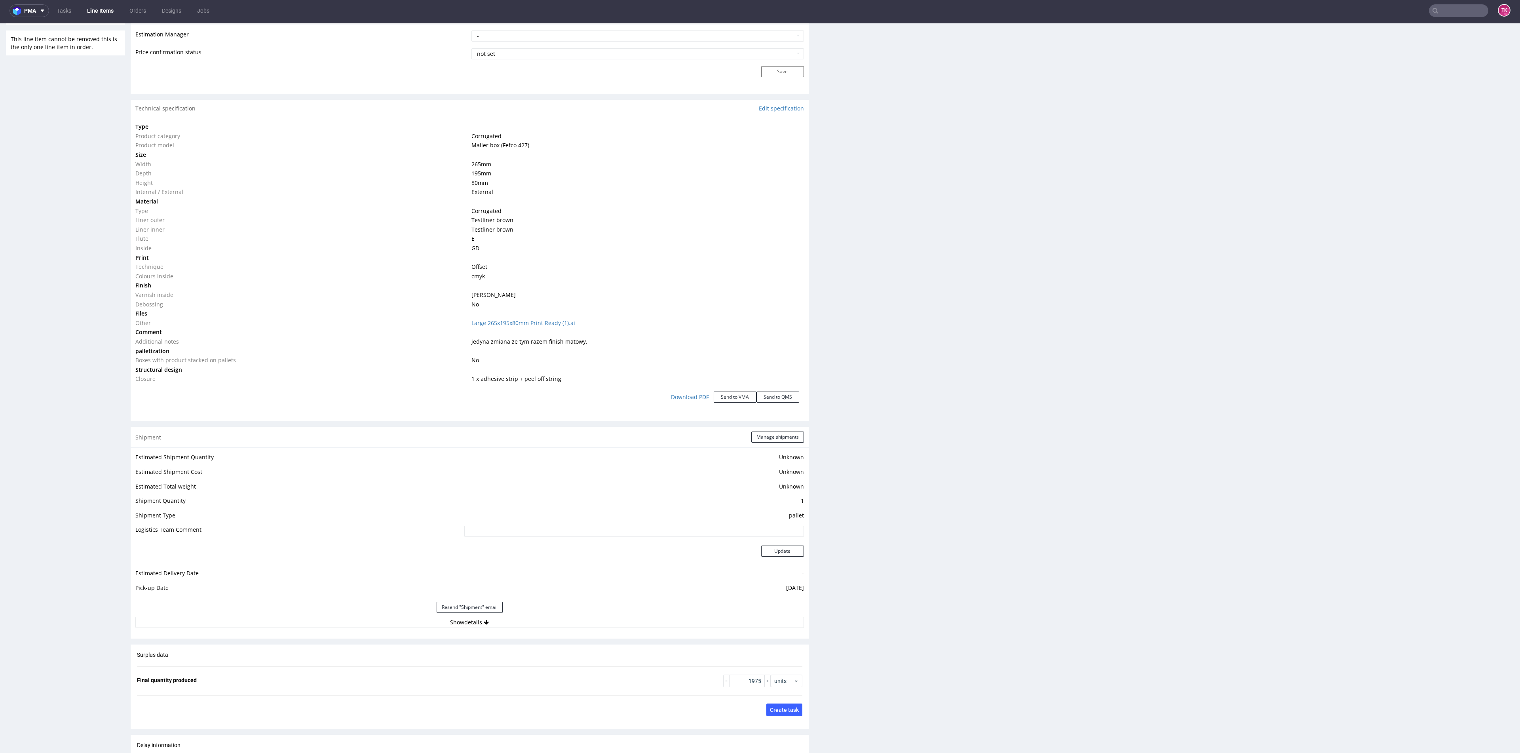
scroll to position [675, 0]
click at [552, 618] on button "Show details" at bounding box center [469, 620] width 669 height 11
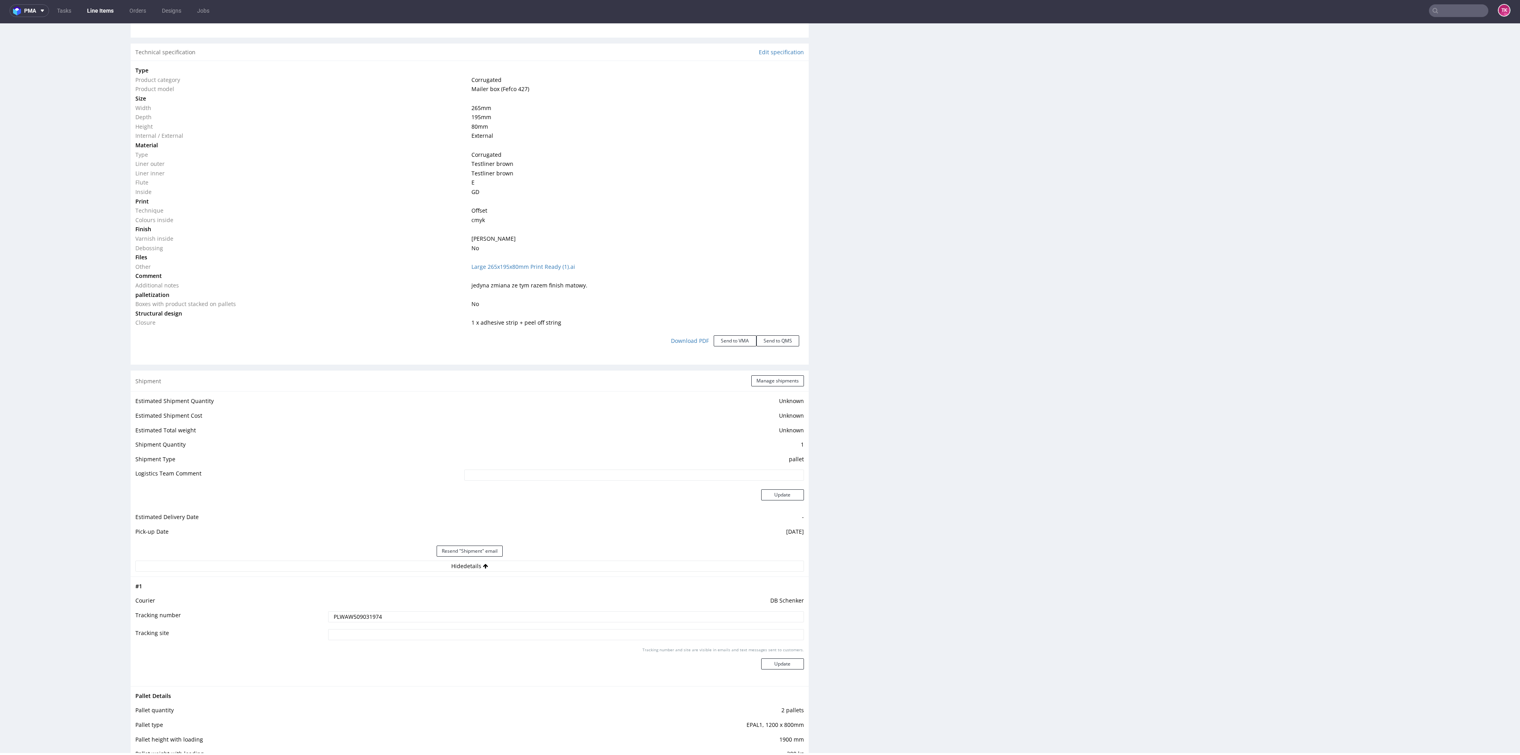
click at [379, 617] on input "PLWAW509031974" at bounding box center [565, 616] width 475 height 11
click at [1461, 7] on input "text" at bounding box center [1458, 10] width 59 height 13
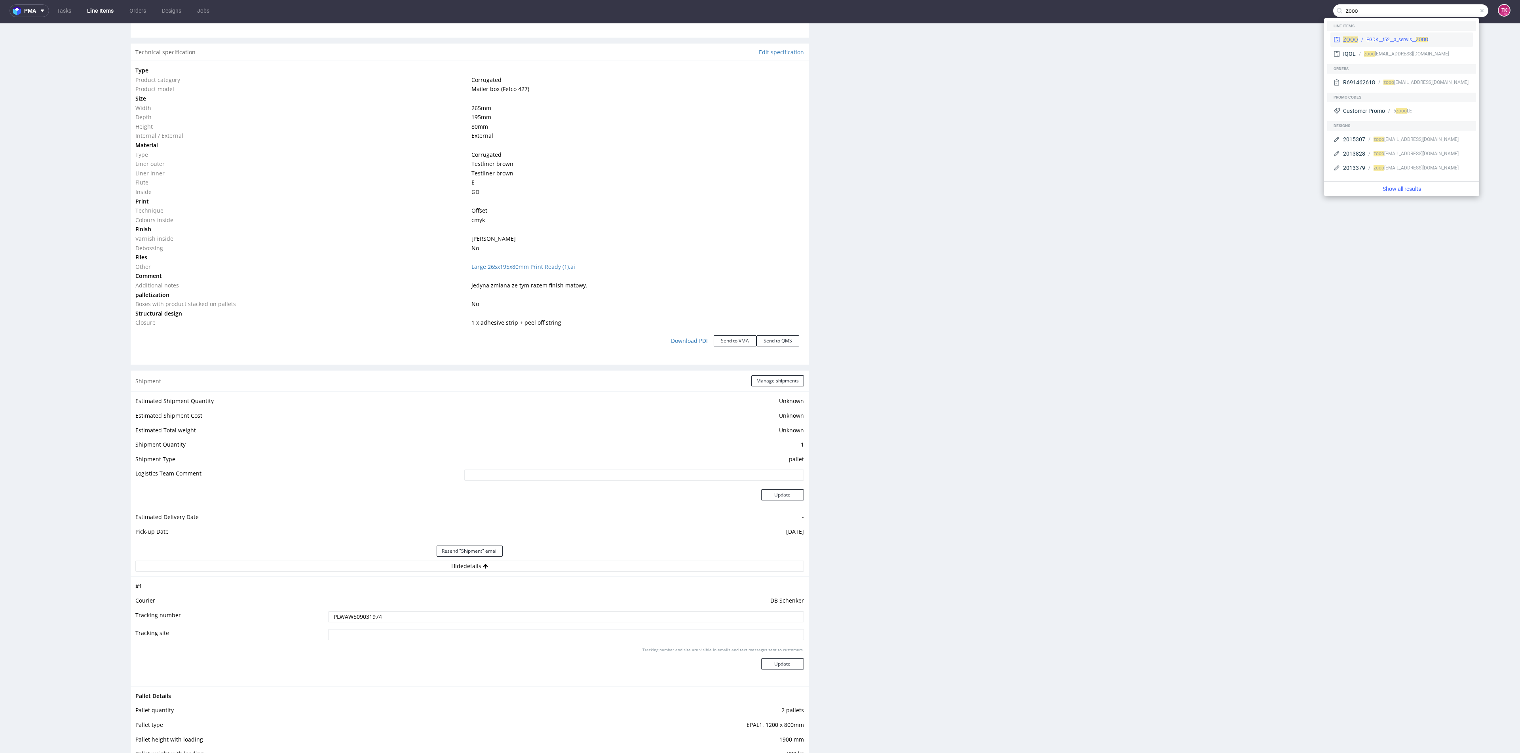
type input "zooo"
click at [1378, 36] on div "EGDK__f52__a_serwis__ ZOOO" at bounding box center [1398, 39] width 62 height 7
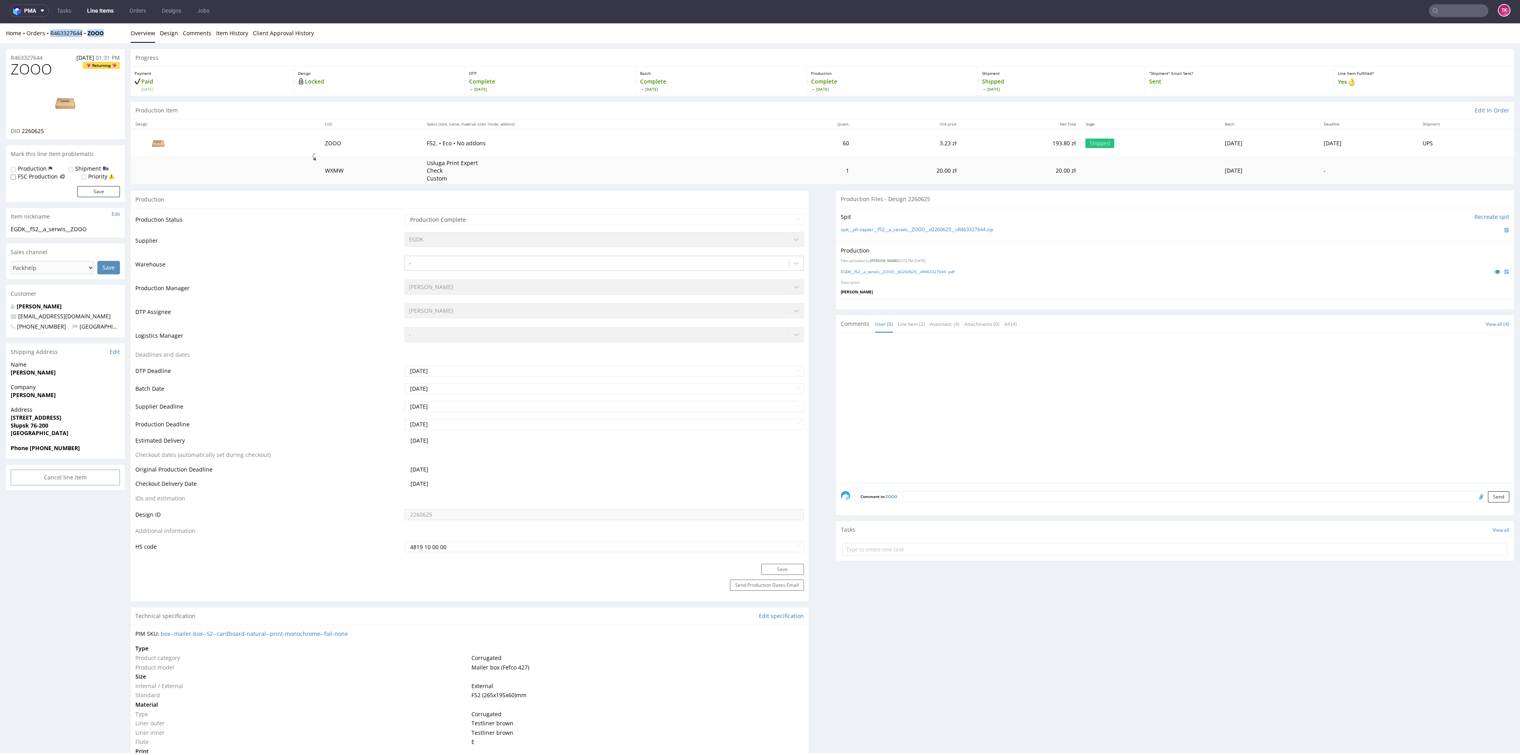
drag, startPoint x: 110, startPoint y: 35, endPoint x: 50, endPoint y: 38, distance: 60.3
click at [50, 38] on div "Home Orders R463327644 ZOOO Overview Design Comments Item History Client Approv…" at bounding box center [760, 33] width 1520 height 20
copy div "R463327644 ZOOO"
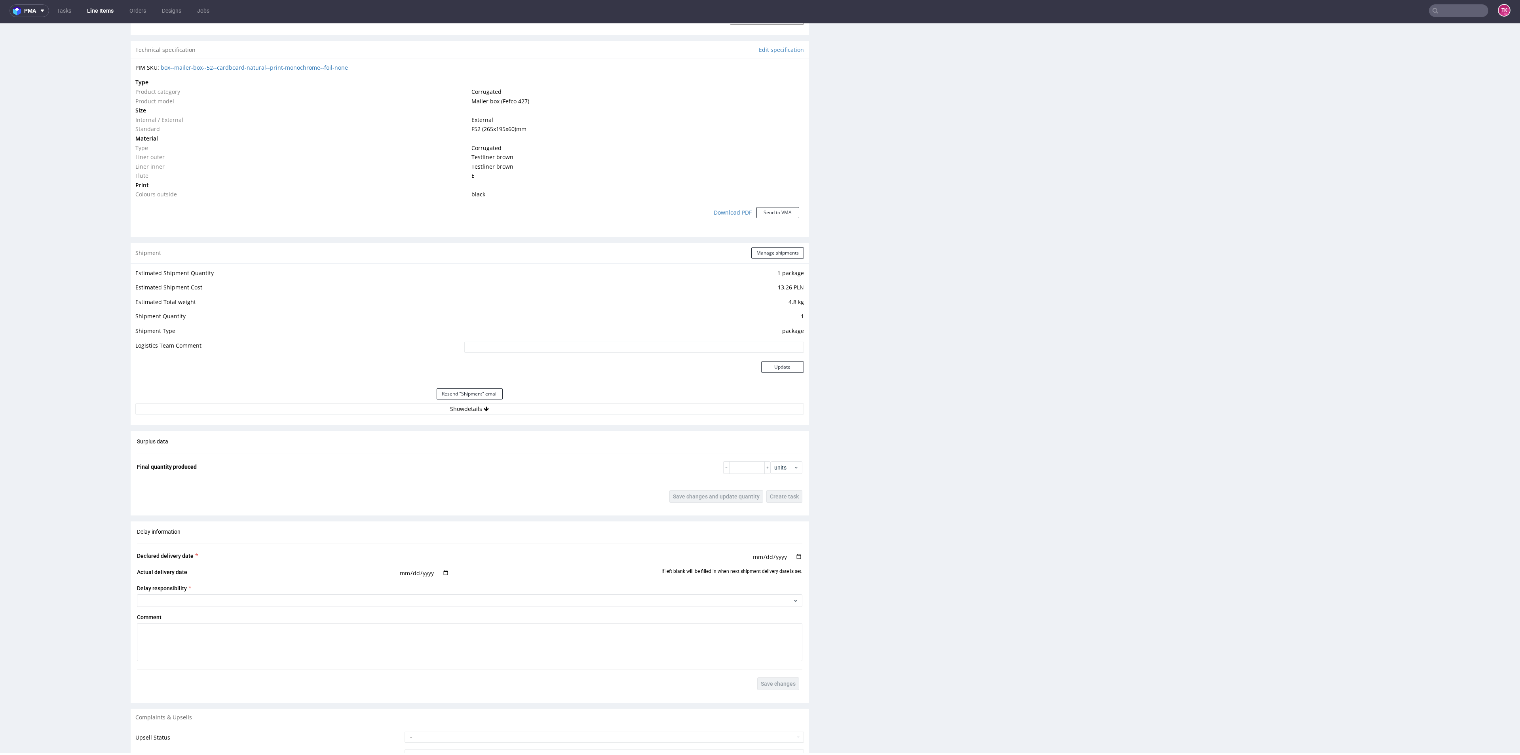
scroll to position [763, 0]
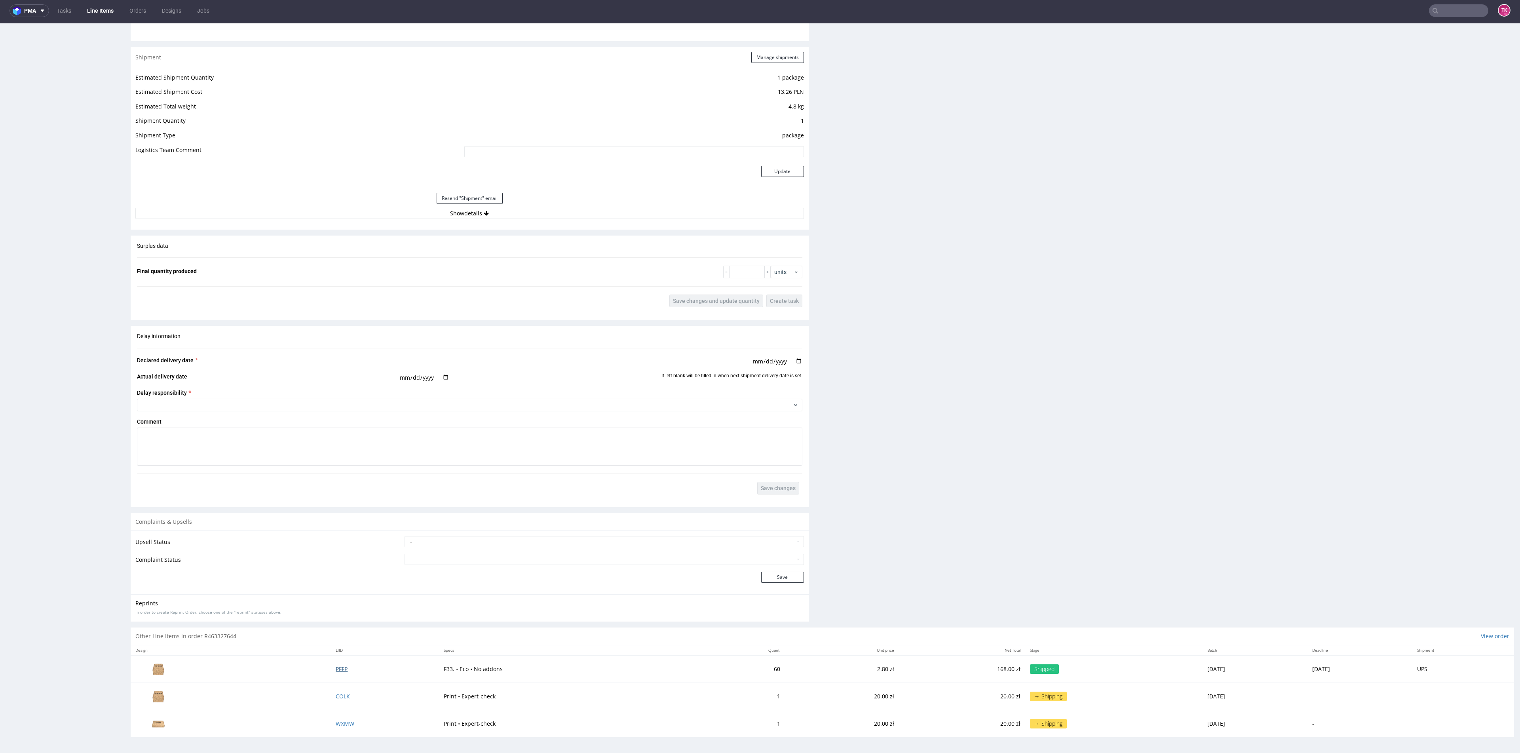
click at [336, 672] on span "PFFP" at bounding box center [342, 669] width 12 height 8
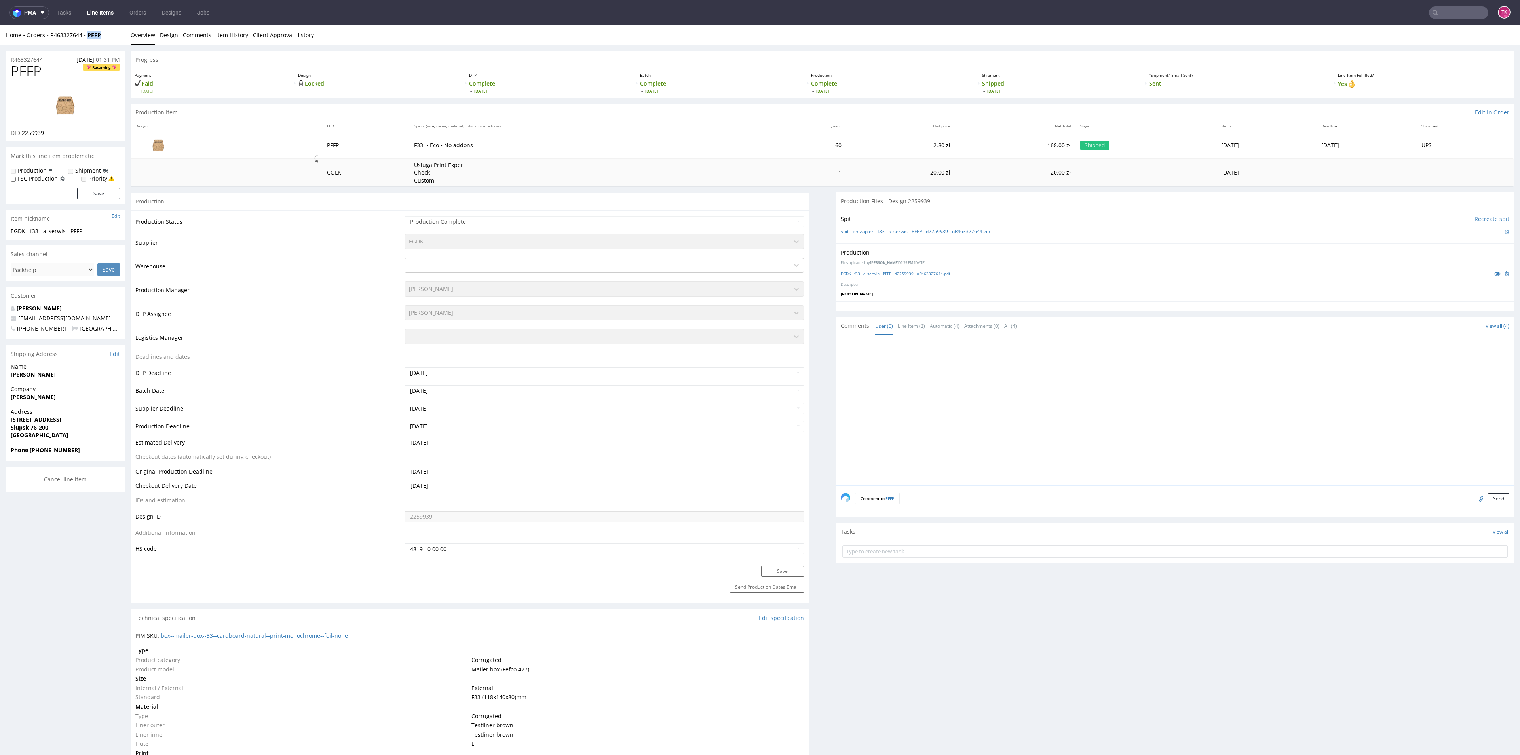
drag, startPoint x: 113, startPoint y: 49, endPoint x: 86, endPoint y: 40, distance: 27.9
click at [86, 40] on div "Home Orders R463327644 PFFP Overview Design Comments Item History Client Approv…" at bounding box center [760, 35] width 1520 height 20
copy strong "PFFP"
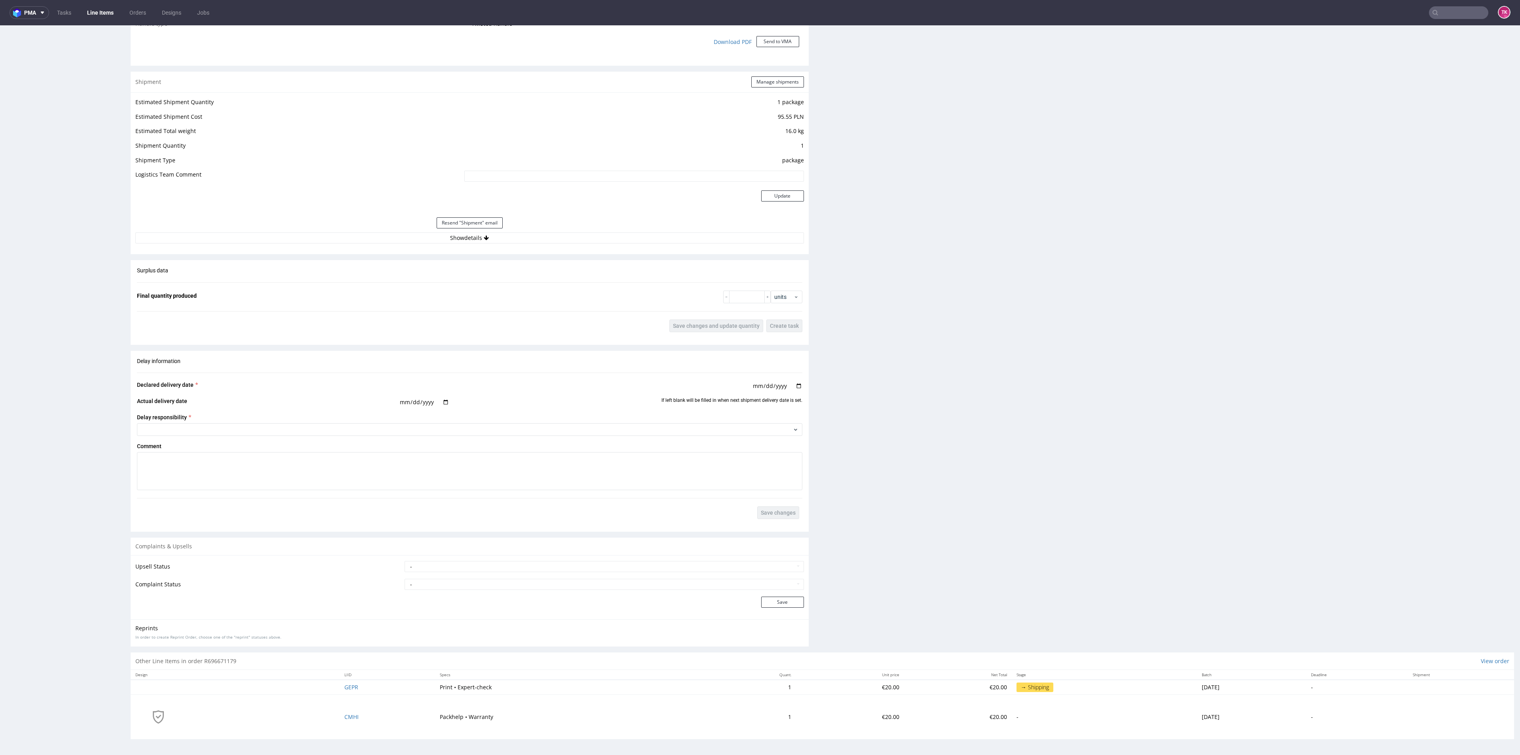
scroll to position [772, 0]
click at [618, 236] on button "Show details" at bounding box center [469, 239] width 669 height 11
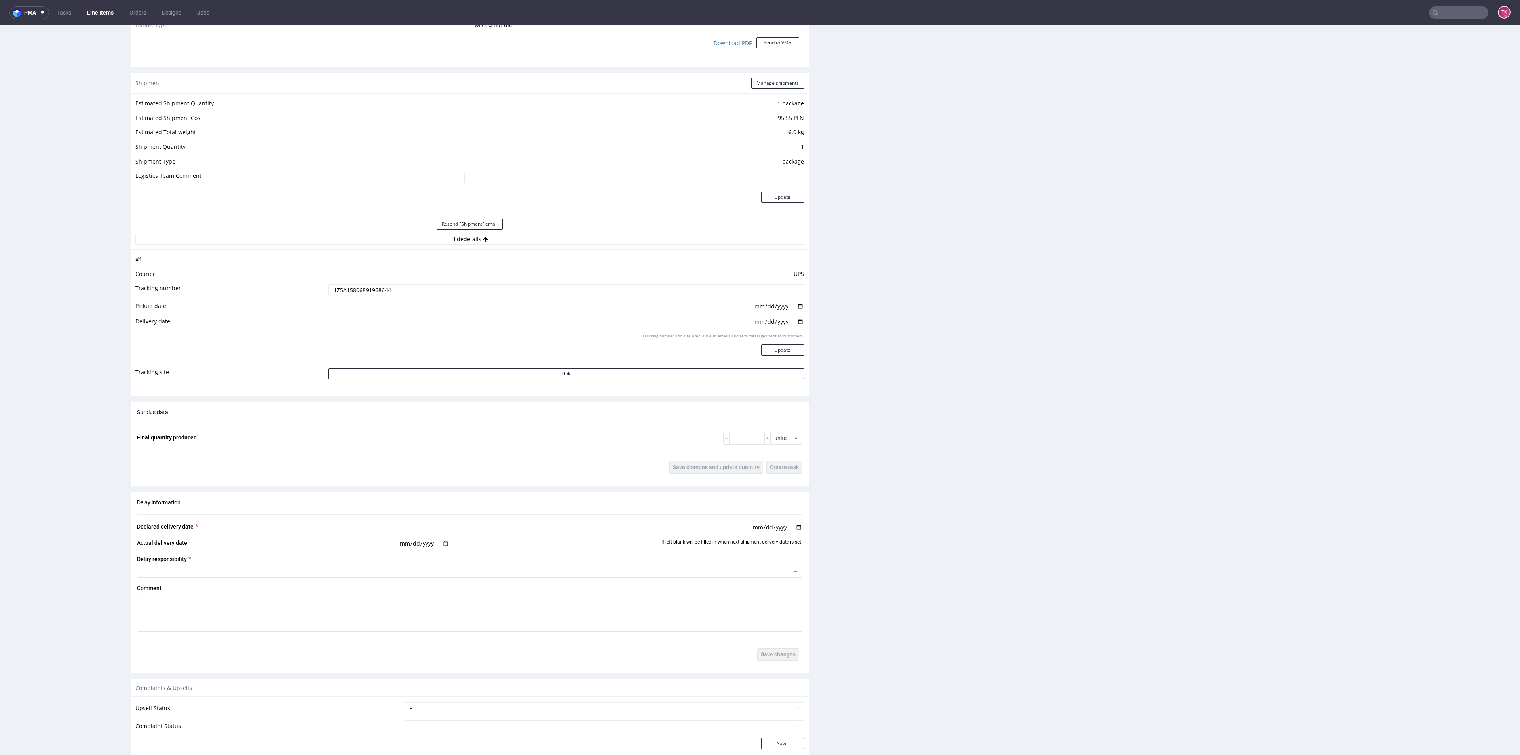
click at [394, 295] on td "1Z5A15806891968644" at bounding box center [564, 292] width 477 height 18
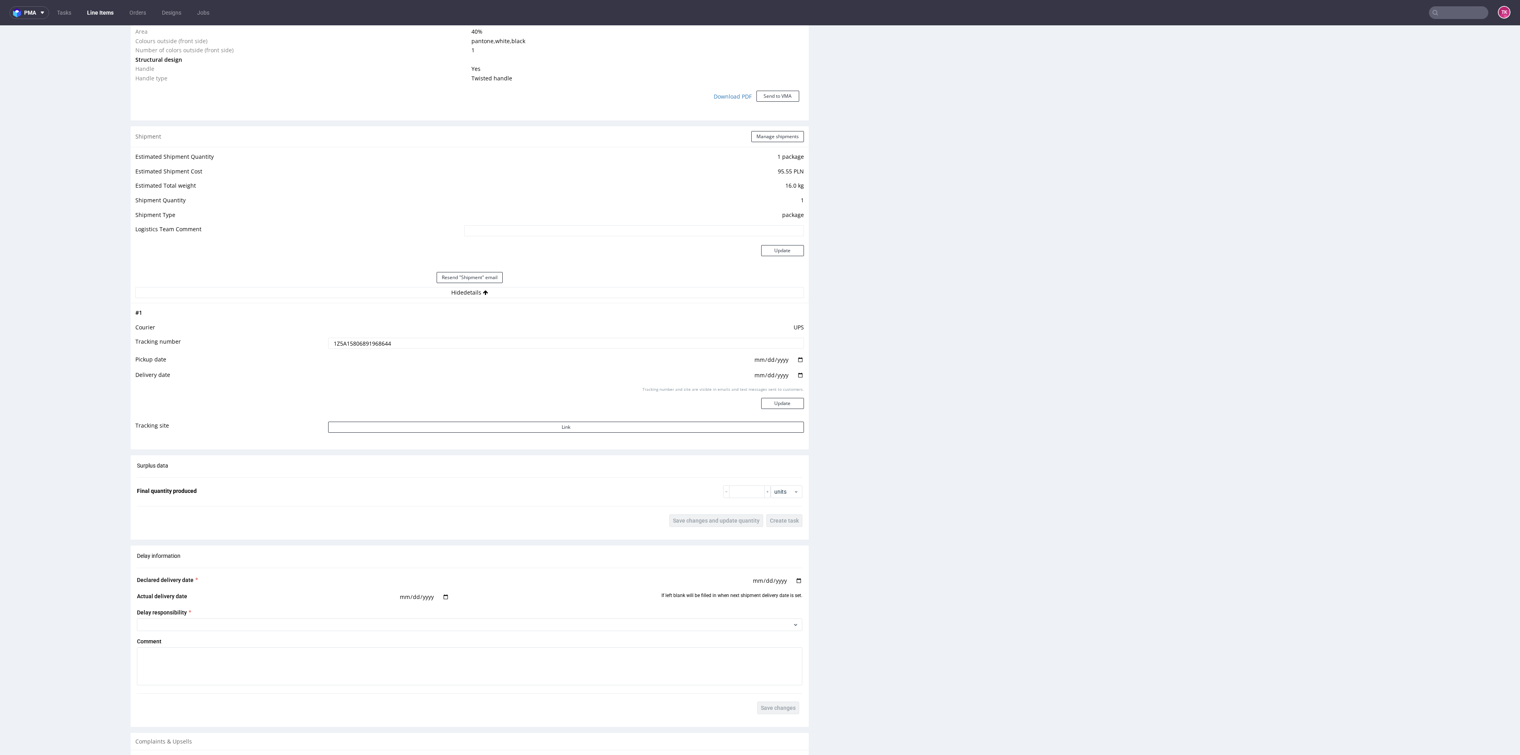
scroll to position [717, 0]
click at [109, 11] on link "Line Items" at bounding box center [100, 12] width 36 height 13
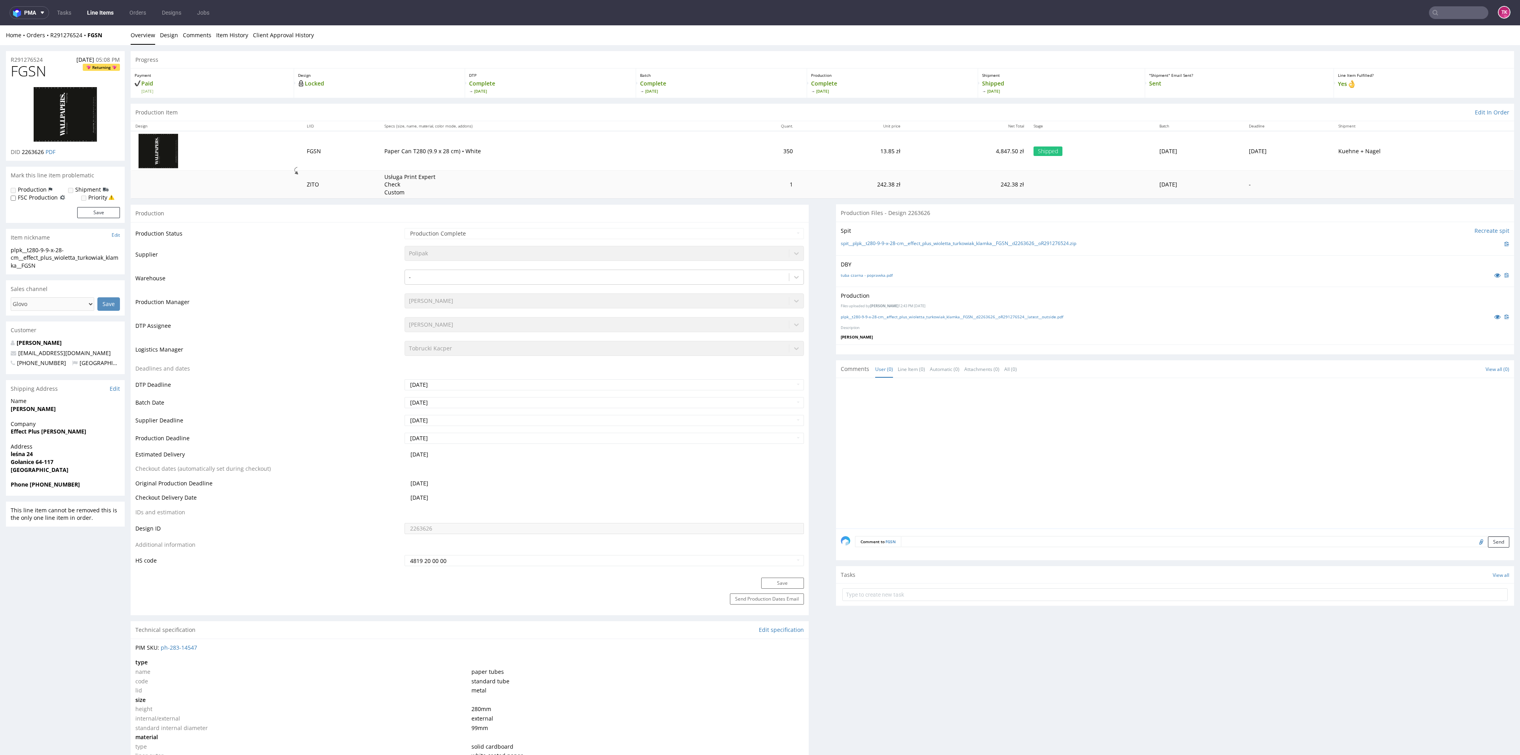
scroll to position [2, 0]
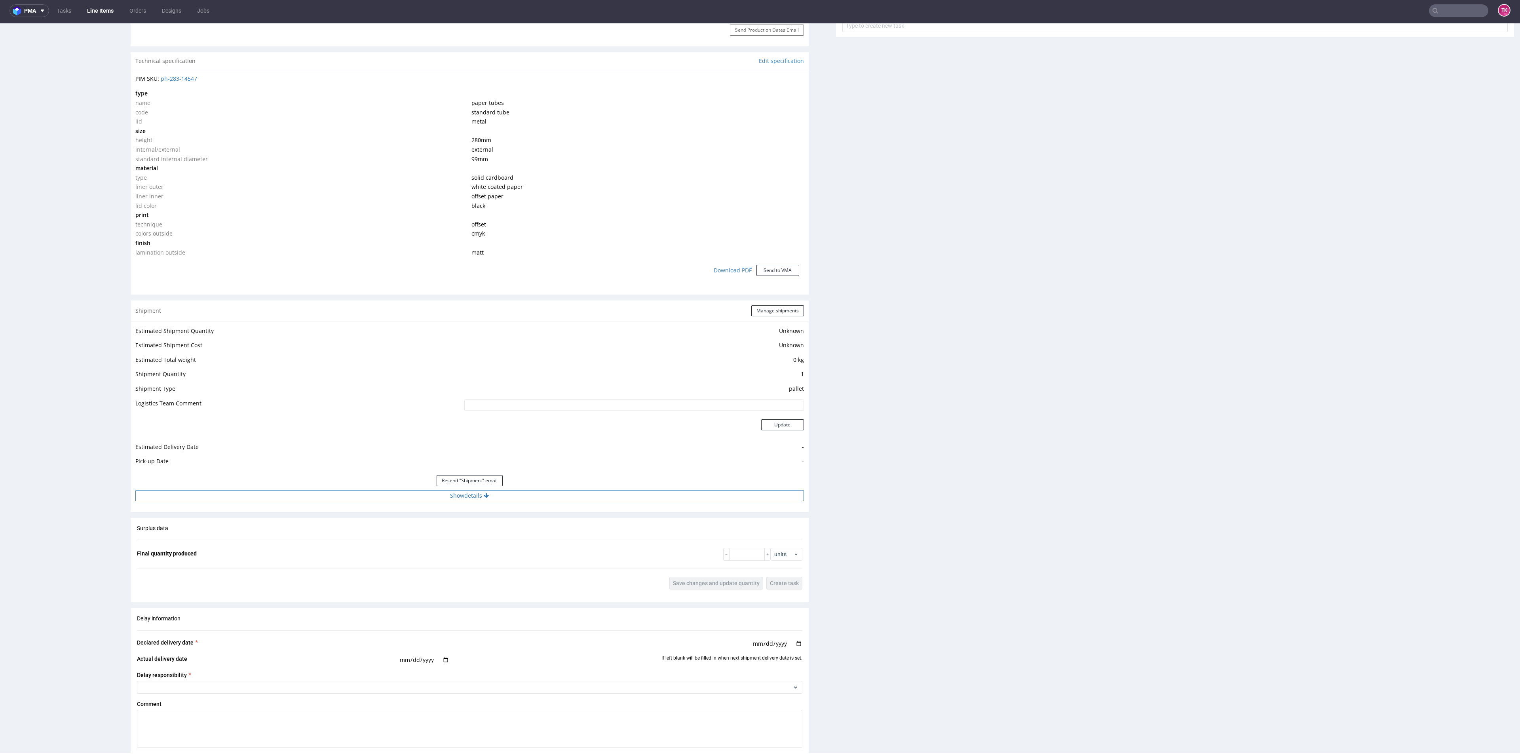
click at [568, 499] on button "Show details" at bounding box center [469, 495] width 669 height 11
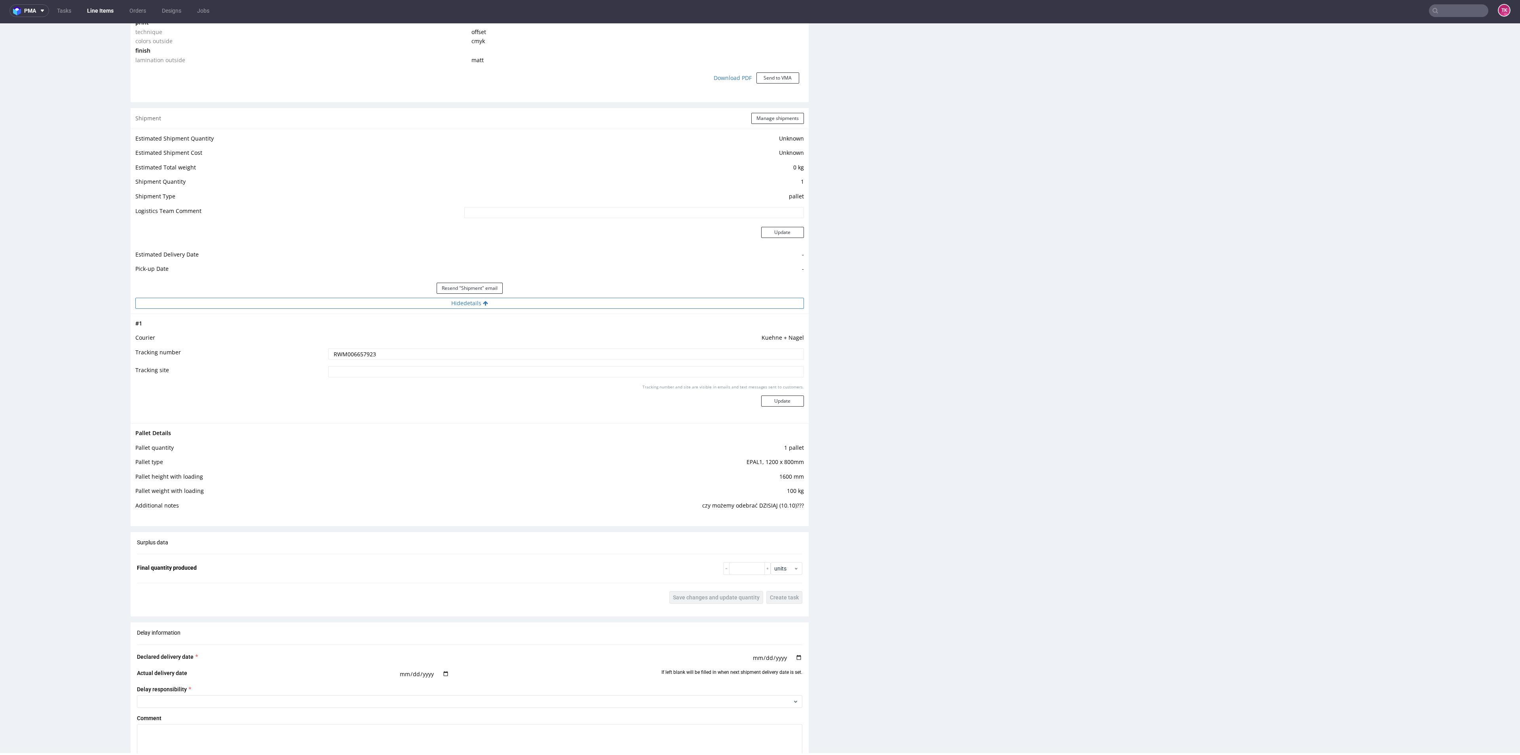
scroll to position [775, 0]
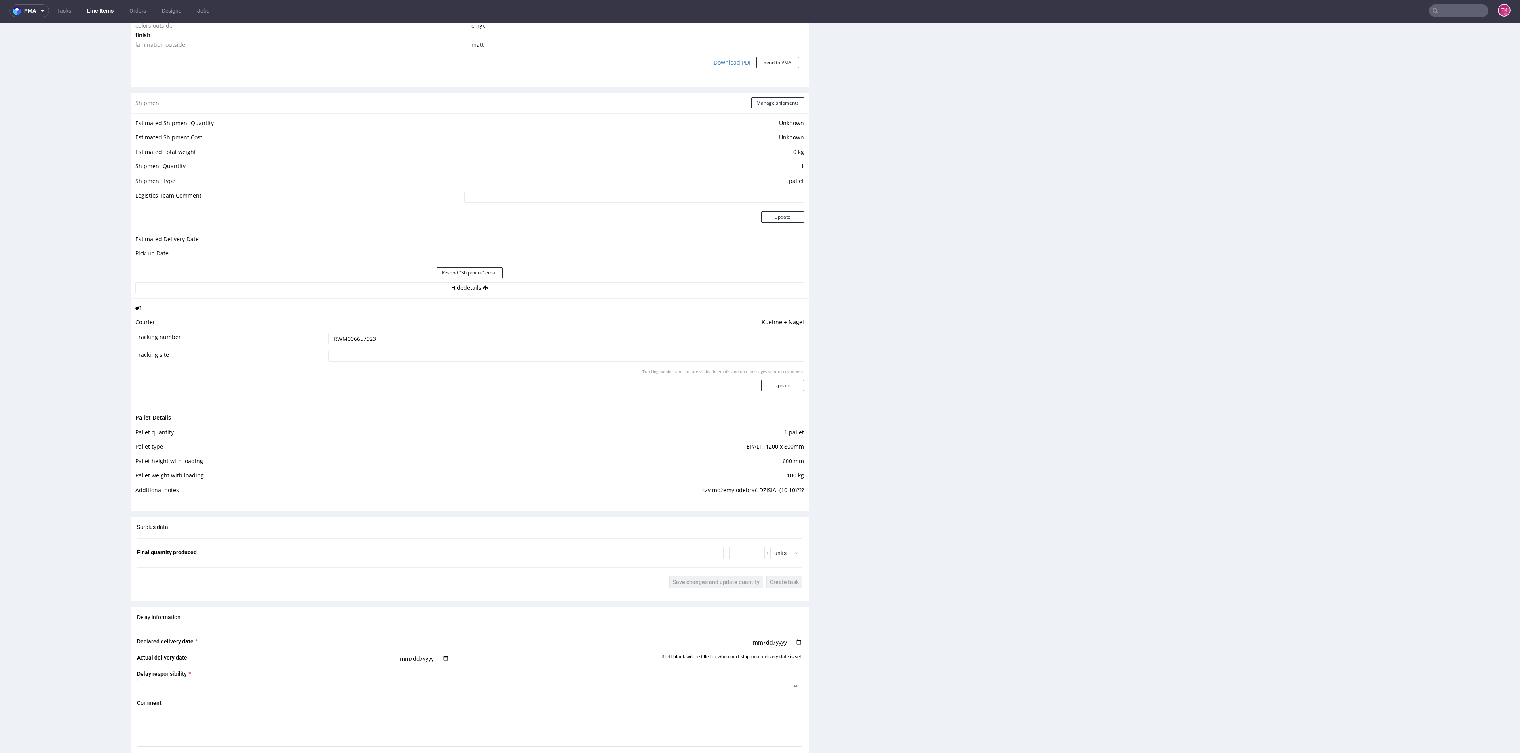
click at [367, 340] on input "RWM006657923" at bounding box center [565, 338] width 475 height 11
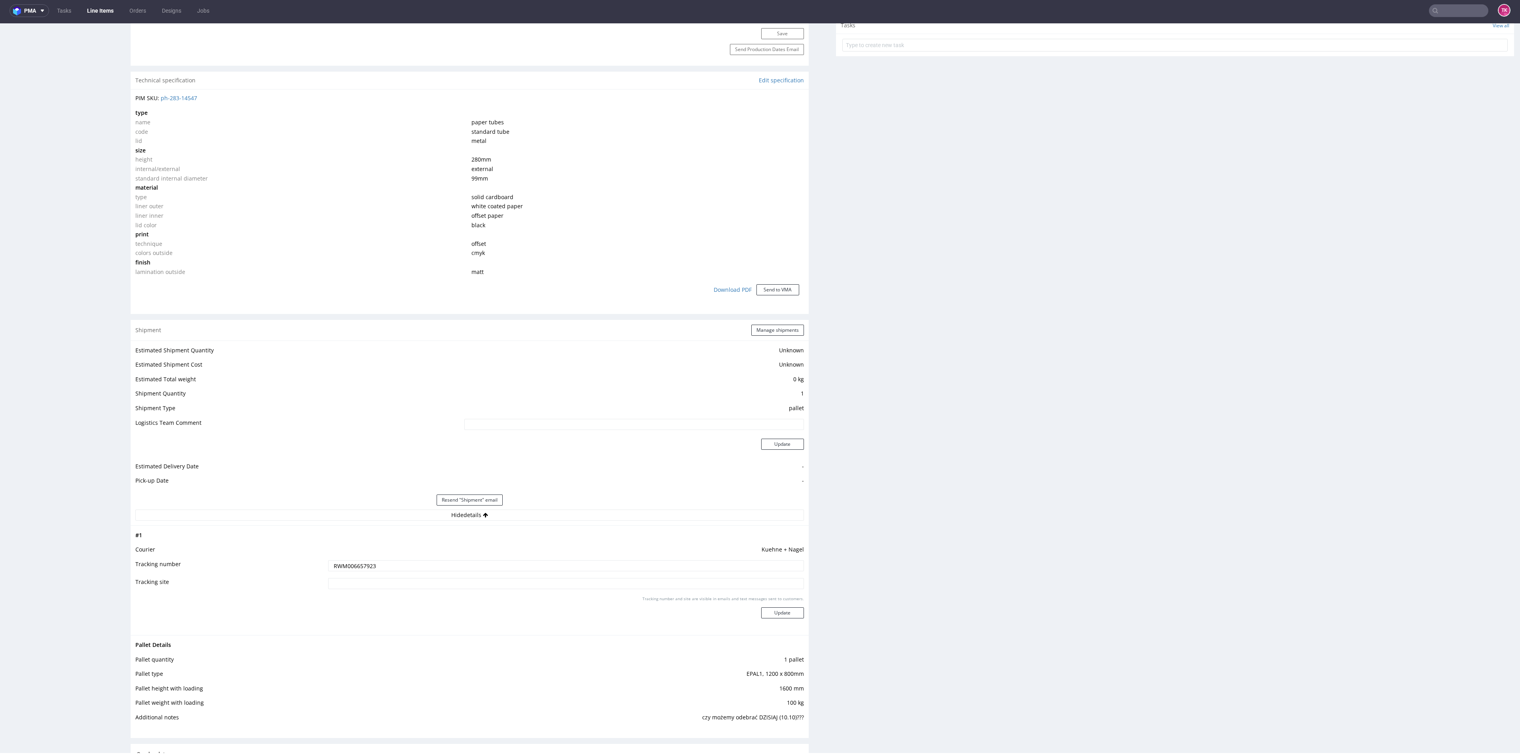
scroll to position [549, 0]
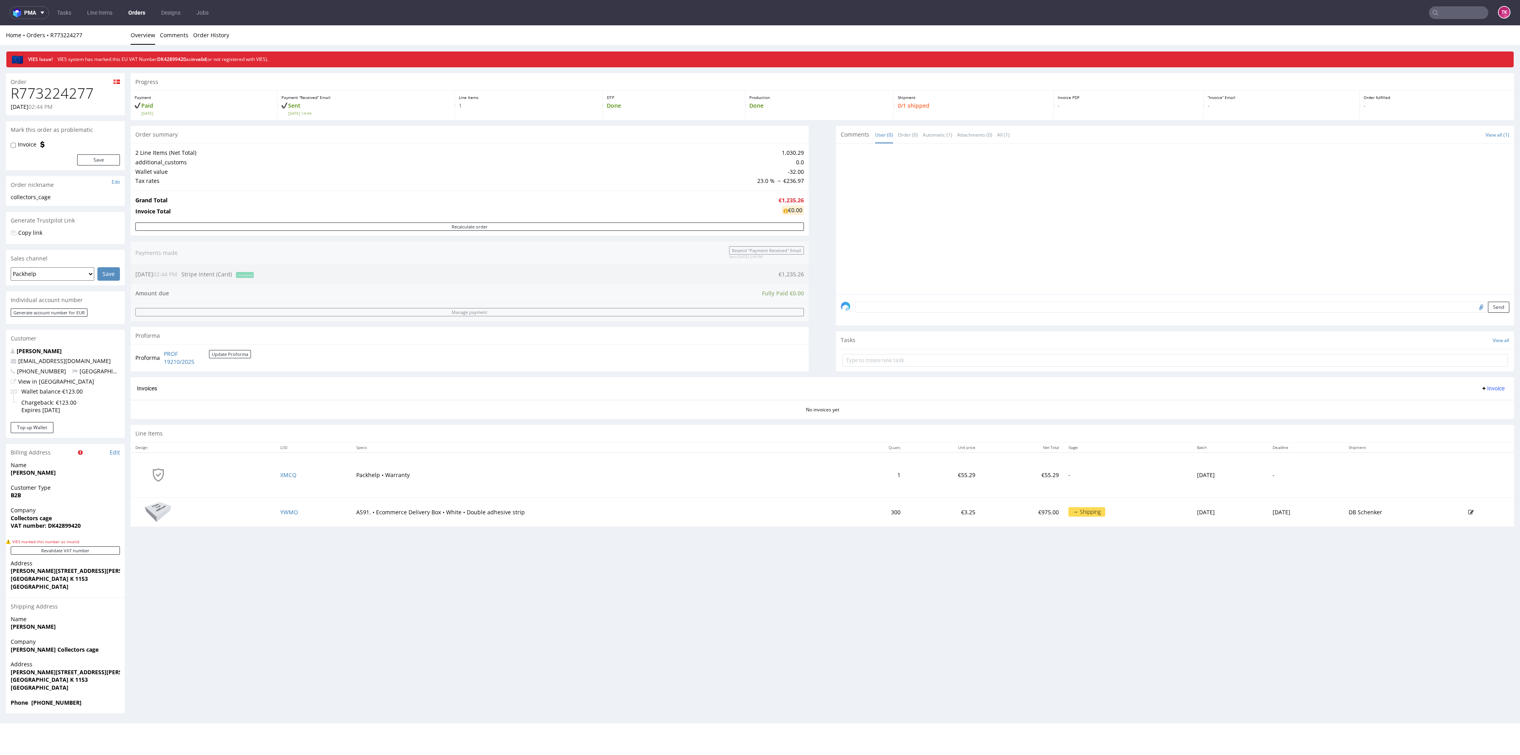
drag, startPoint x: 59, startPoint y: 55, endPoint x: 297, endPoint y: 56, distance: 238.7
click at [297, 56] on div "VIES Issue! VIES system has marked this EU VAT Number DK42899420 as invalid (or…" at bounding box center [768, 59] width 1490 height 15
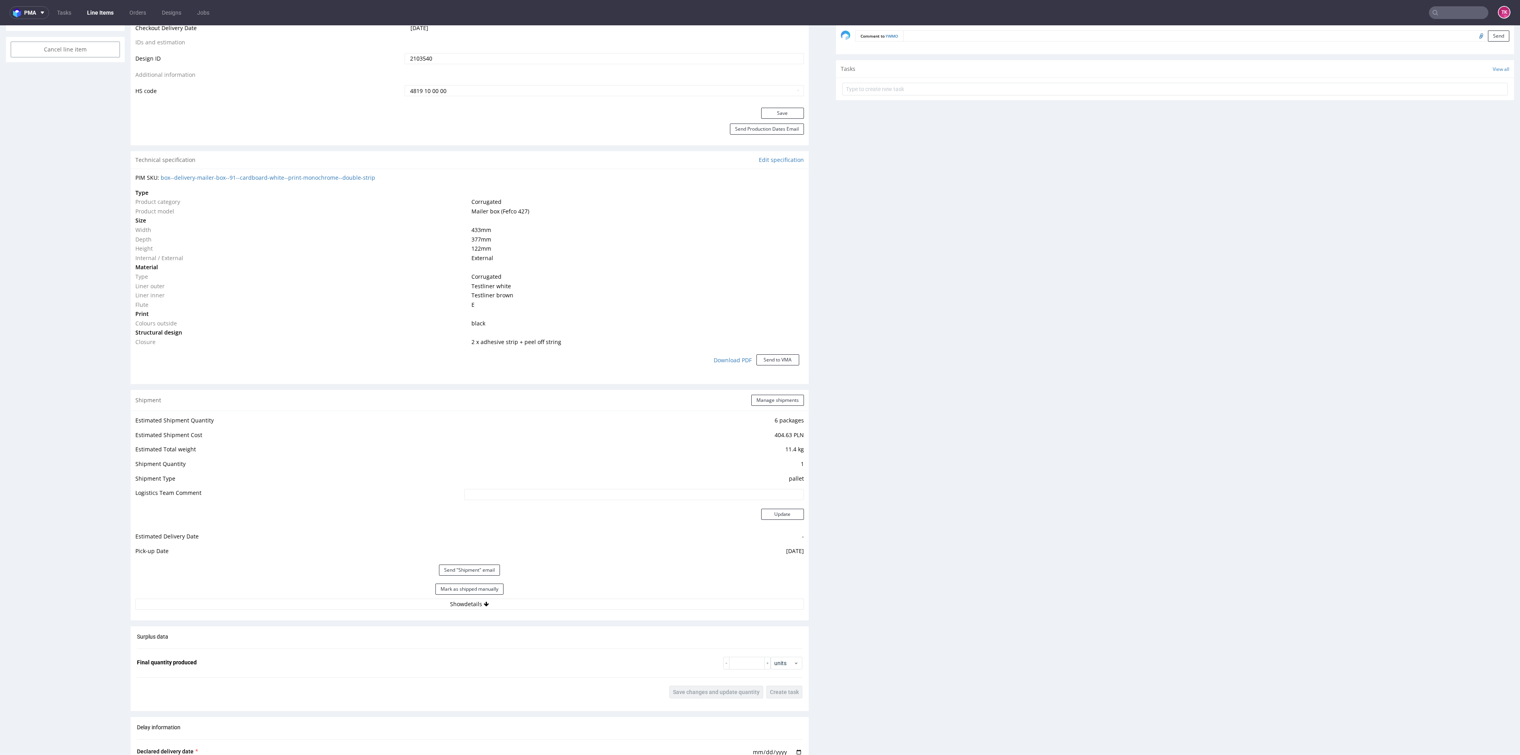
scroll to position [456, 0]
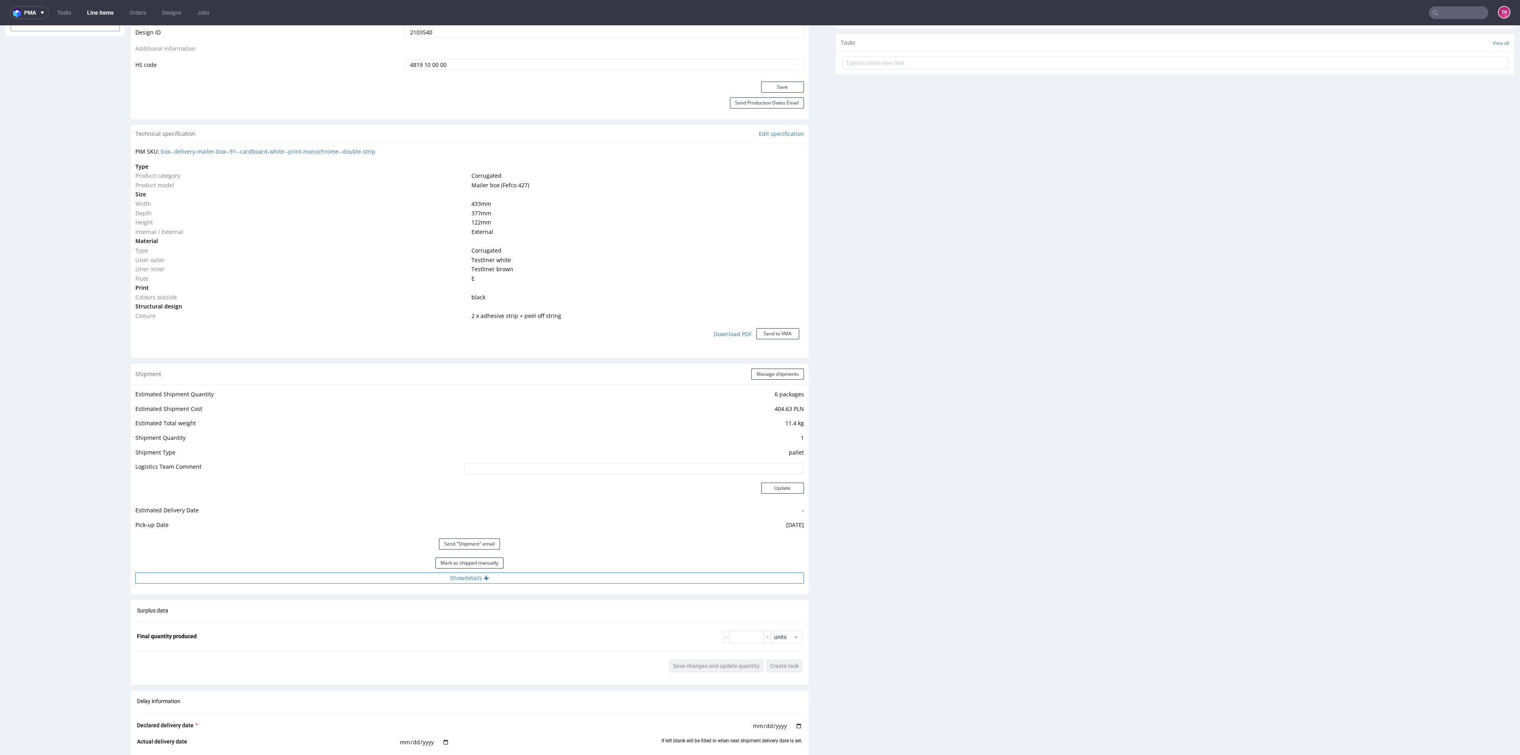
click at [276, 574] on button "Show details" at bounding box center [469, 577] width 669 height 11
click at [276, 574] on button "Hide details" at bounding box center [469, 577] width 669 height 11
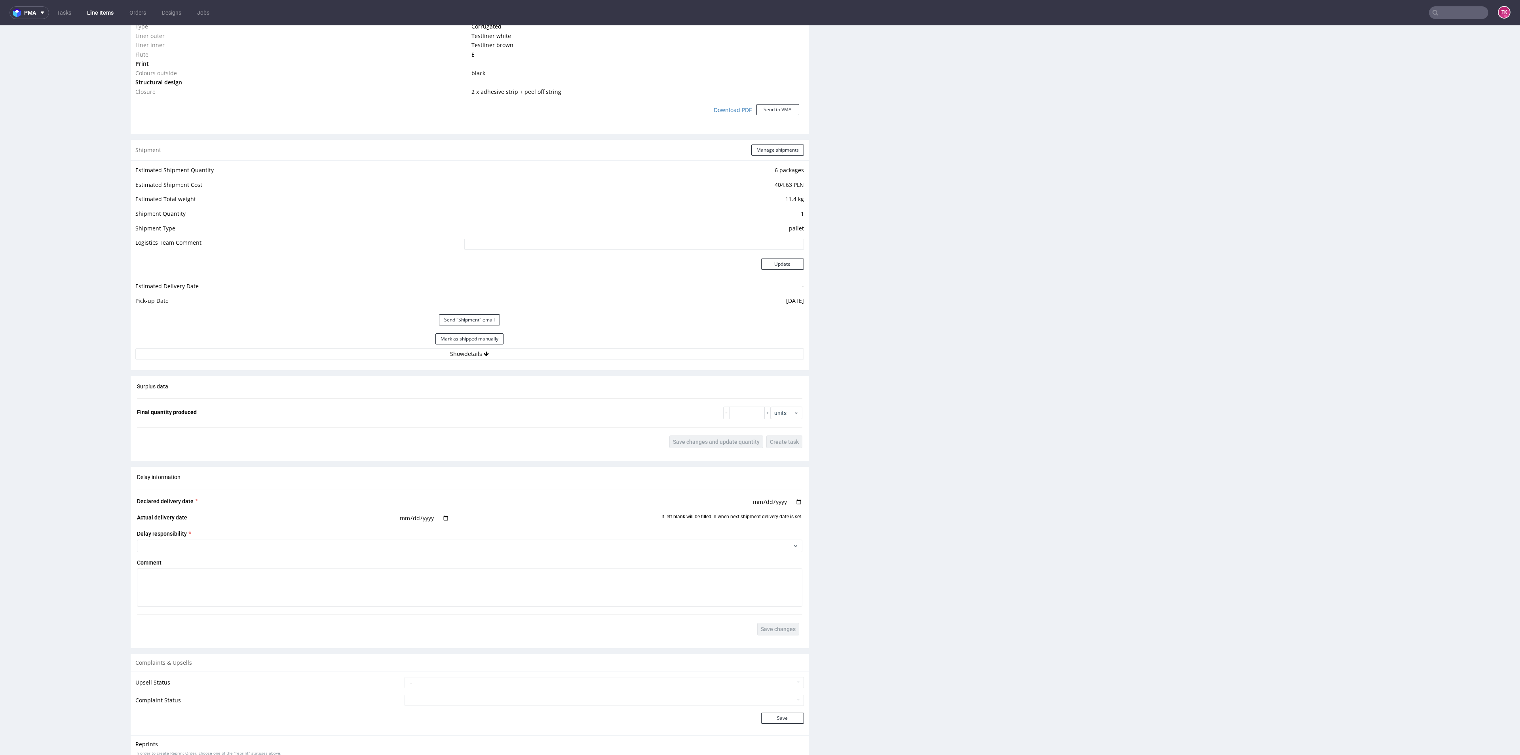
scroll to position [681, 0]
drag, startPoint x: 425, startPoint y: 609, endPoint x: 274, endPoint y: 416, distance: 245.2
click at [274, 416] on fieldset "Final quantity produced units" at bounding box center [470, 412] width 666 height 13
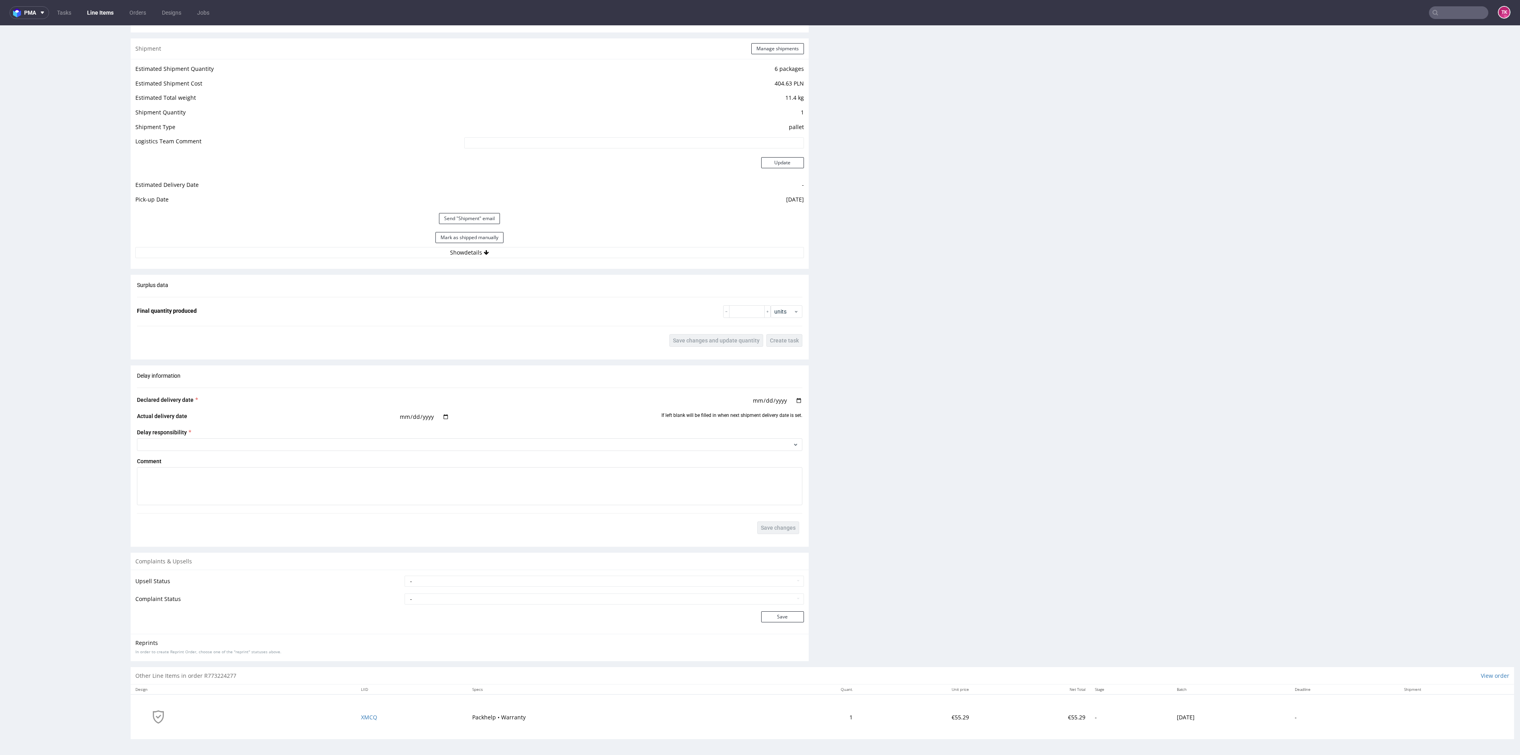
scroll to position [629, 0]
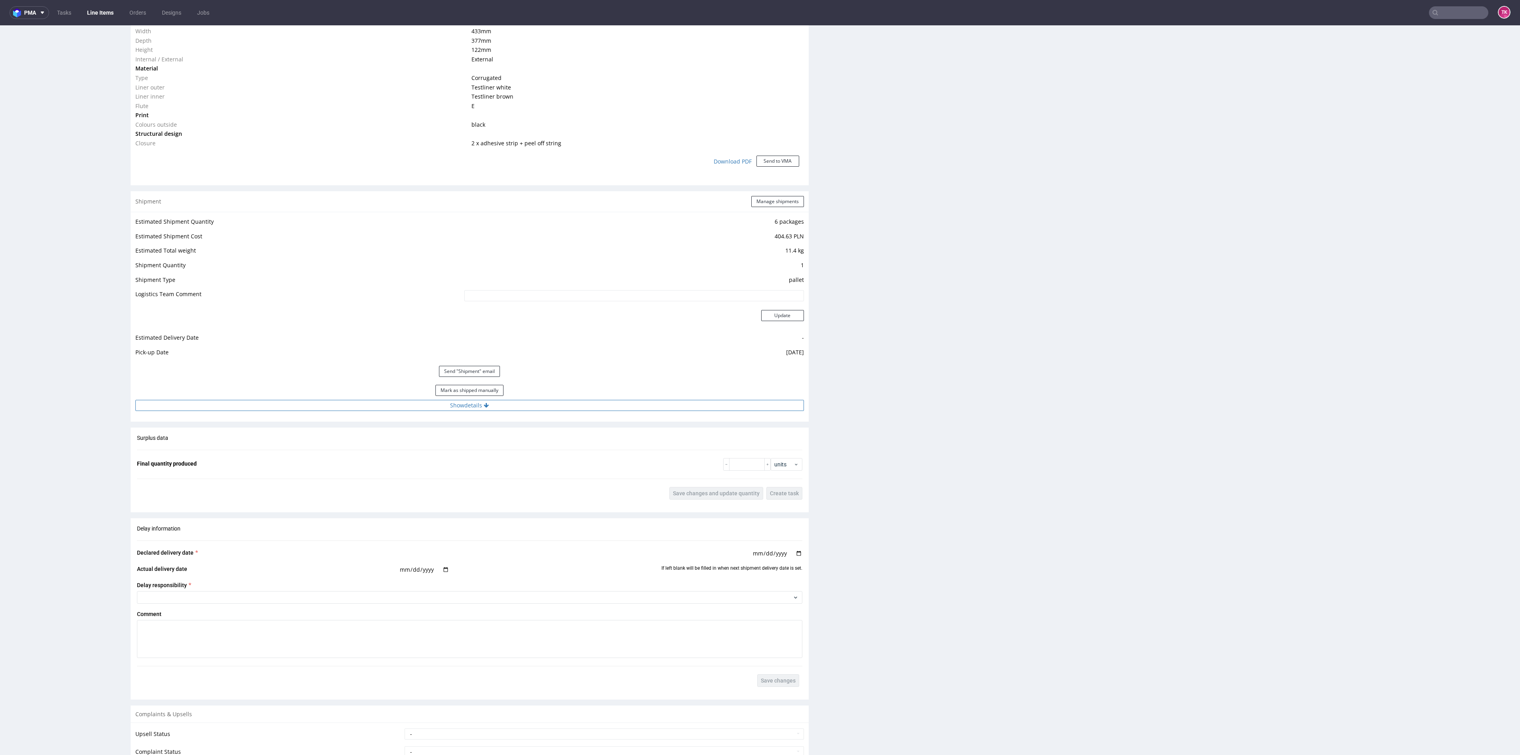
click at [570, 405] on button "Show details" at bounding box center [469, 405] width 669 height 11
click at [359, 448] on td "DB Schenker" at bounding box center [564, 443] width 477 height 15
click at [356, 456] on input "PLWAW510018801" at bounding box center [565, 456] width 475 height 11
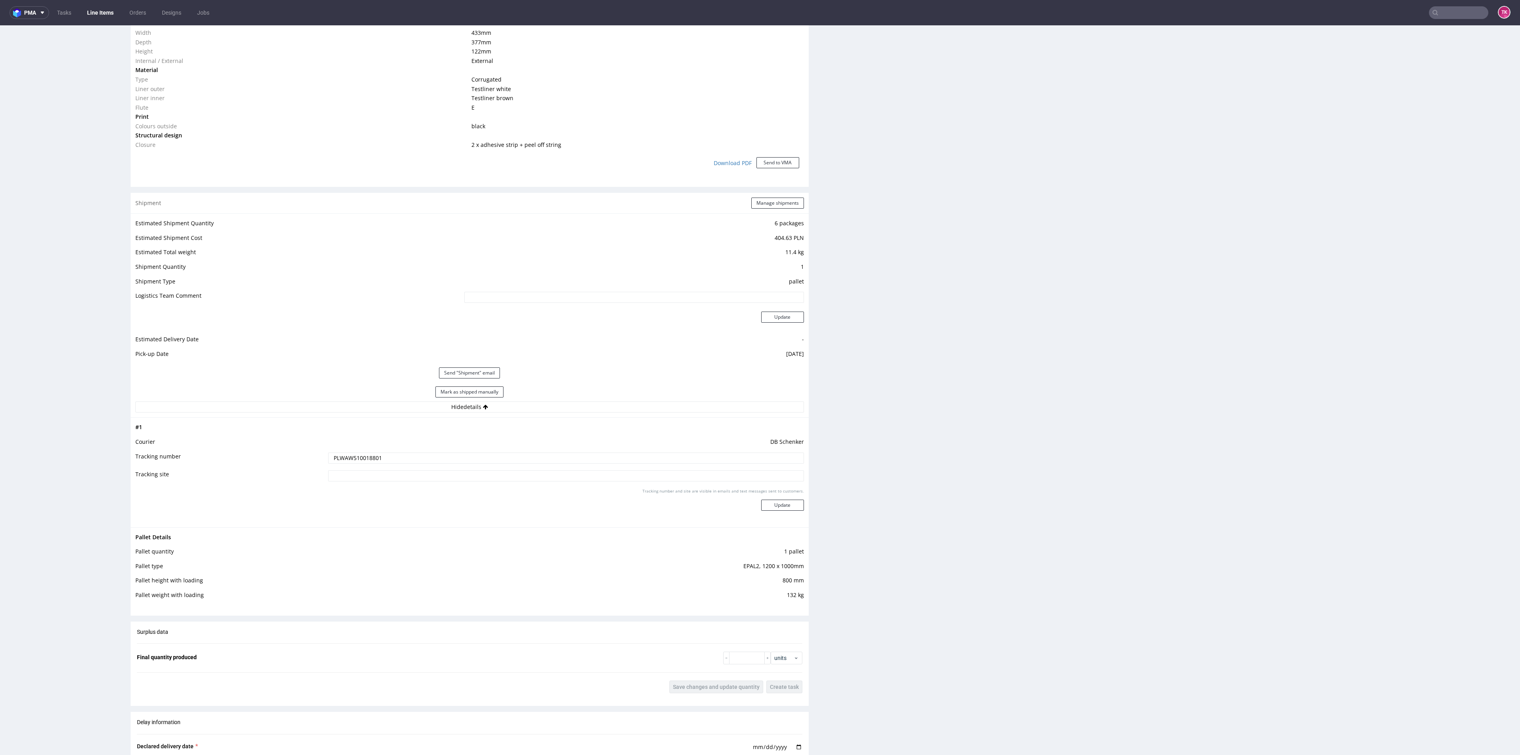
scroll to position [626, 0]
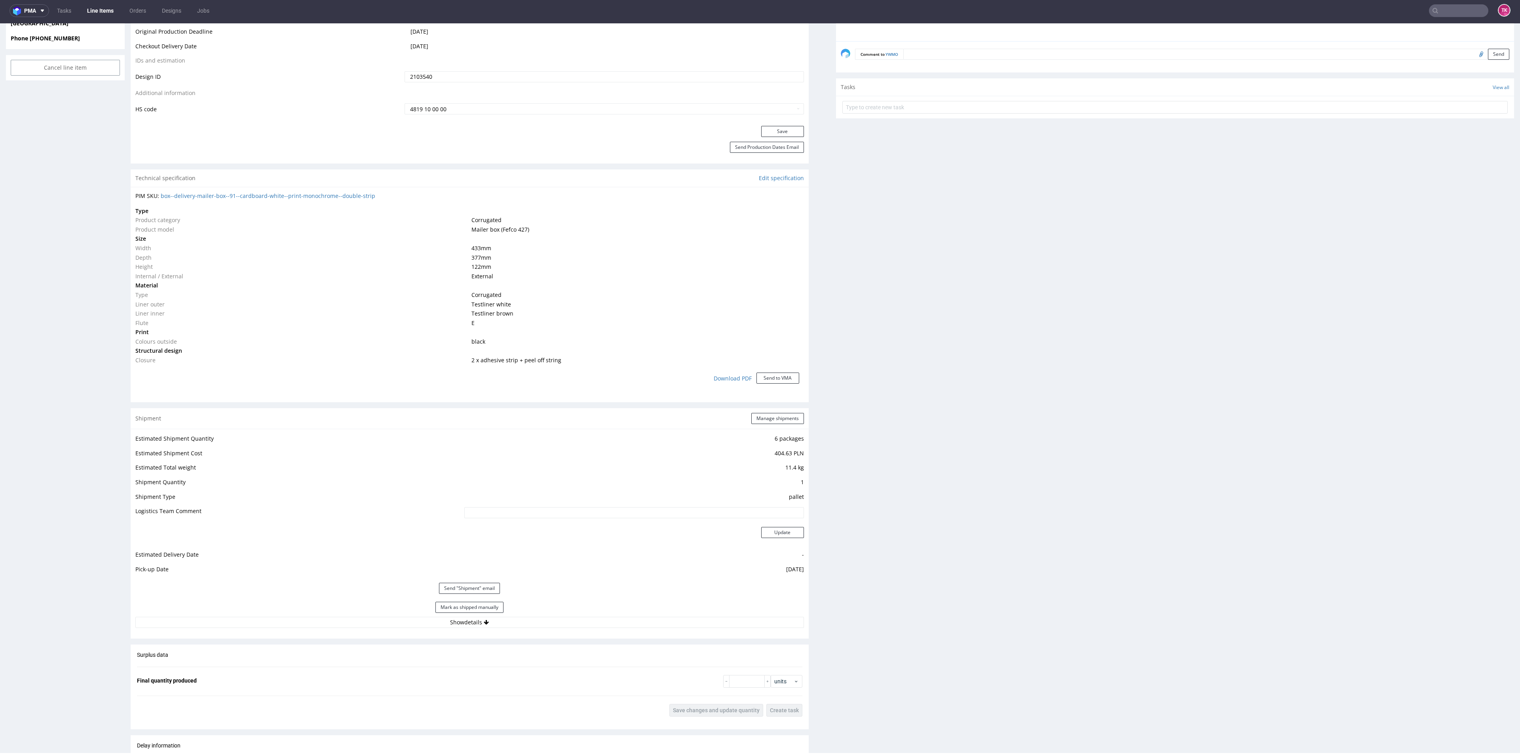
scroll to position [427, 0]
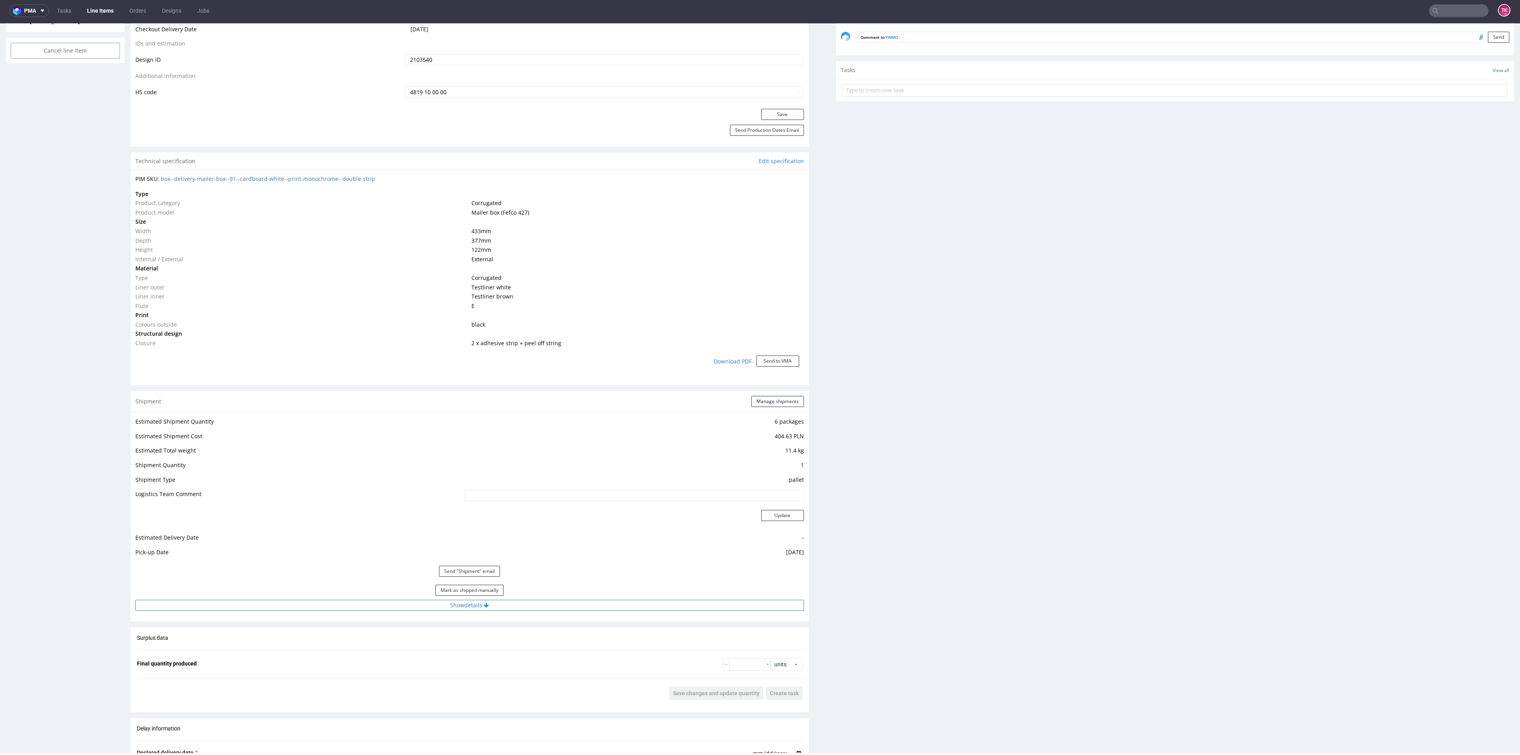
click at [346, 609] on button "Show details" at bounding box center [469, 605] width 669 height 11
click at [352, 651] on input "PLWAW510018801" at bounding box center [565, 656] width 475 height 11
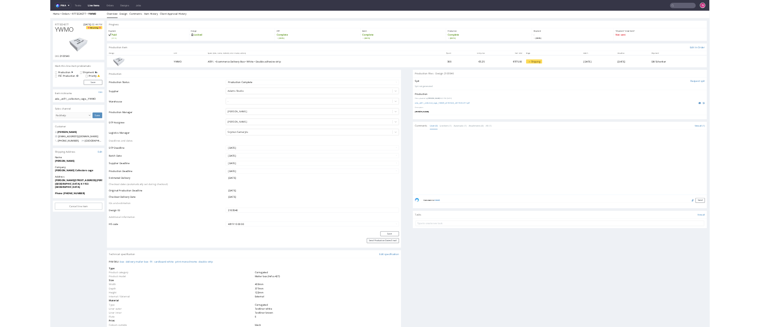
scroll to position [0, 0]
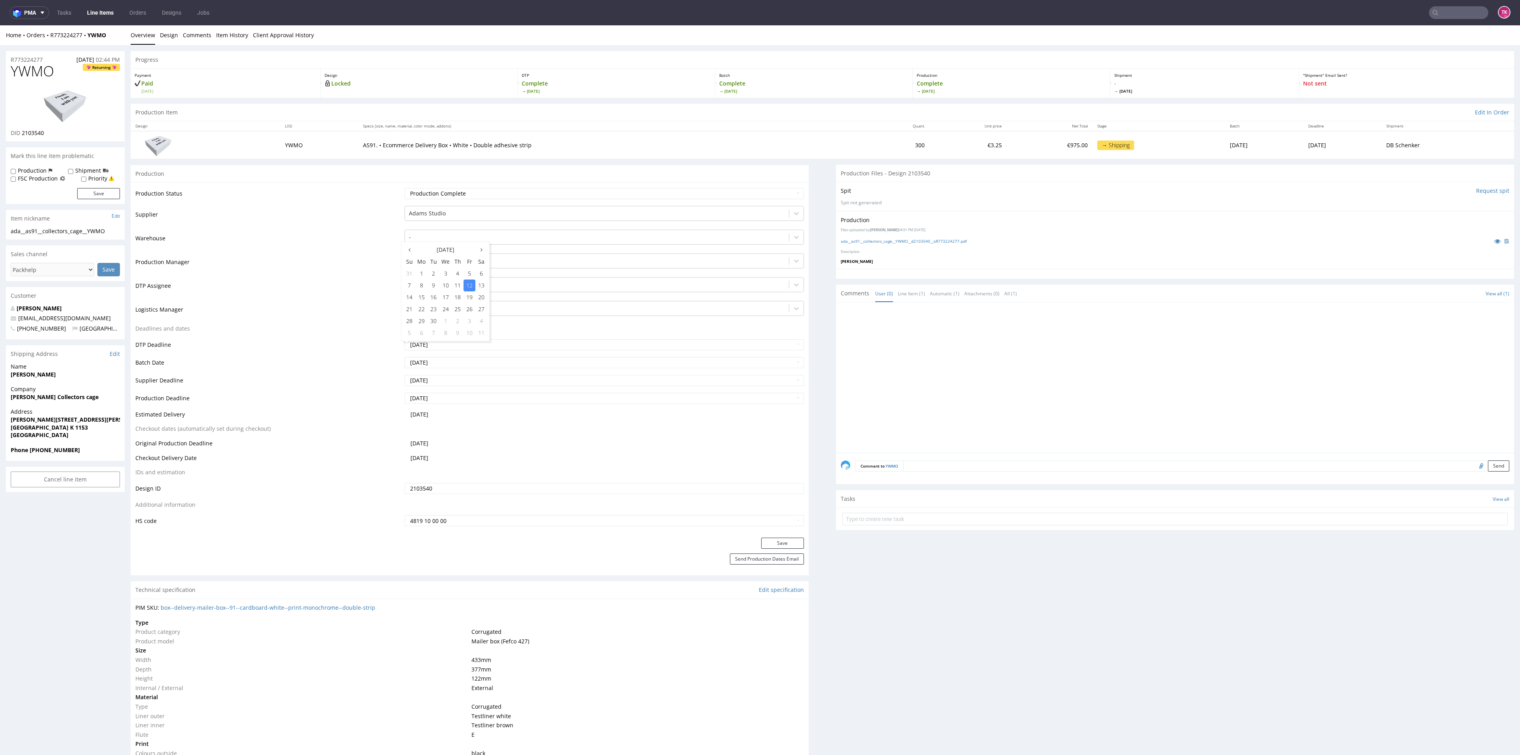
click at [567, 343] on input "[DATE]" at bounding box center [604, 344] width 399 height 11
click at [347, 288] on td "DTP Assignee" at bounding box center [268, 288] width 267 height 24
drag, startPoint x: 1279, startPoint y: 142, endPoint x: 1311, endPoint y: 146, distance: 32.4
click at [1311, 146] on td "Fri 26 Sep" at bounding box center [1343, 144] width 78 height 27
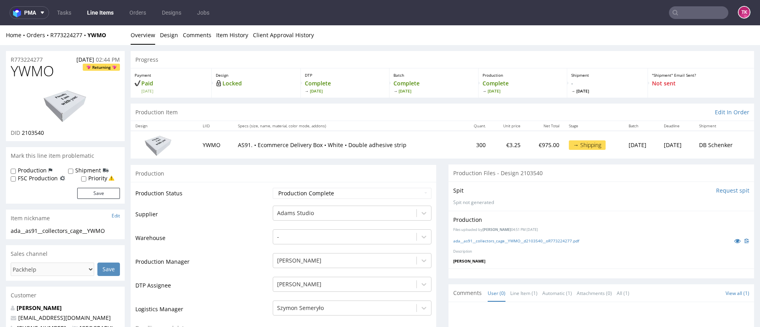
click at [108, 19] on link "Line Items" at bounding box center [100, 12] width 36 height 13
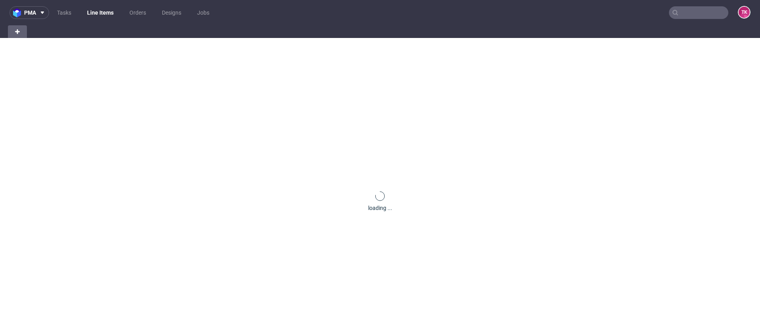
scroll to position [38, 0]
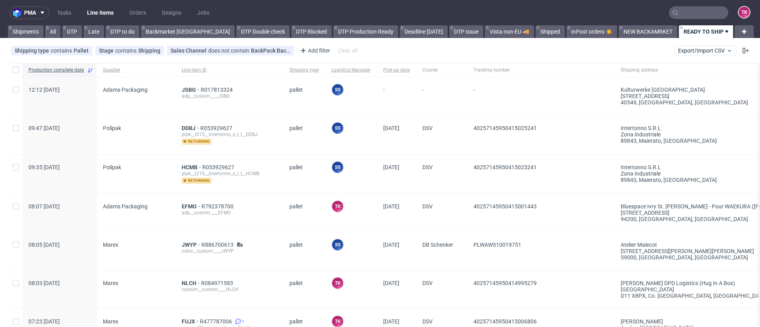
click at [97, 12] on link "Line Items" at bounding box center [100, 12] width 36 height 13
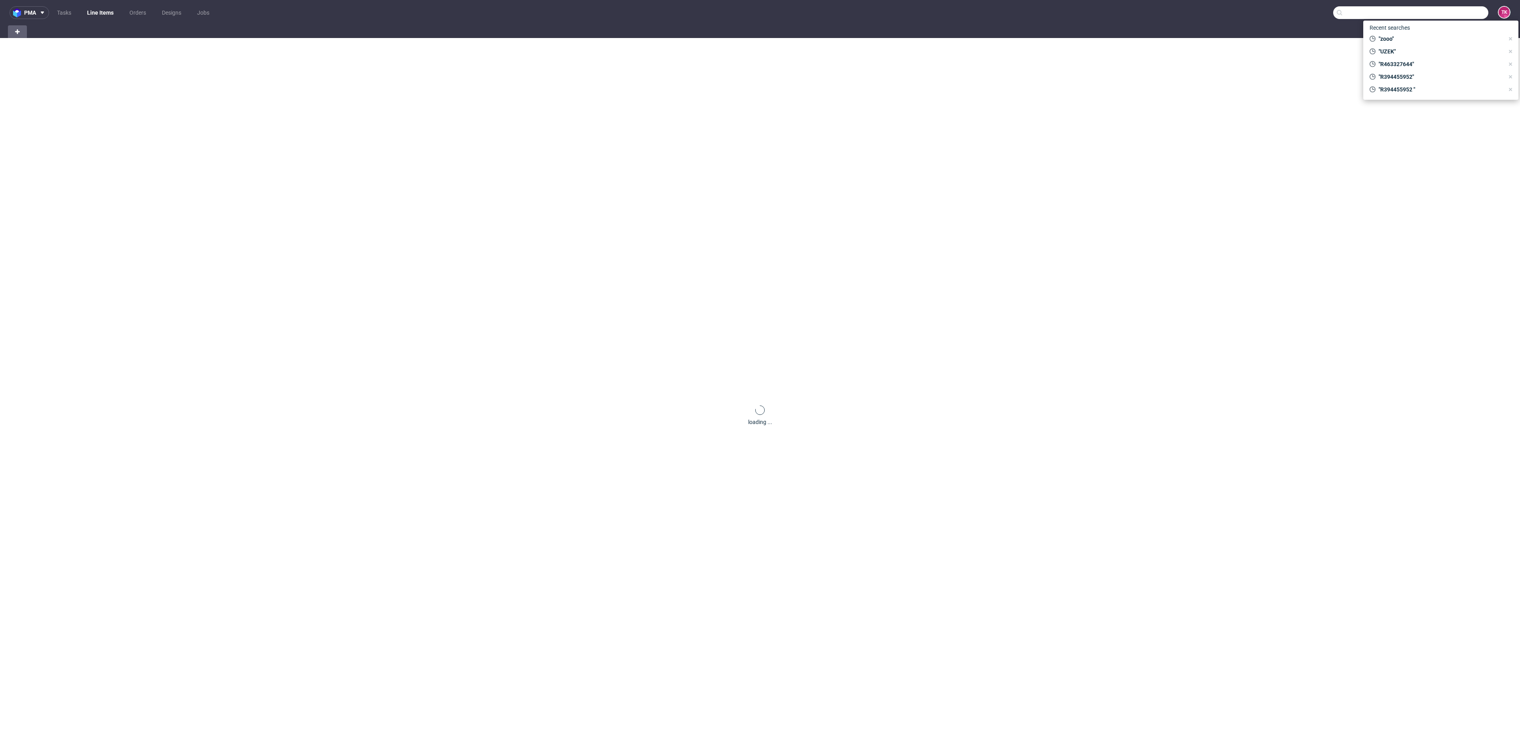
click at [1450, 10] on input "text" at bounding box center [1410, 12] width 155 height 13
paste input "DEVE"
type input "DEVE"
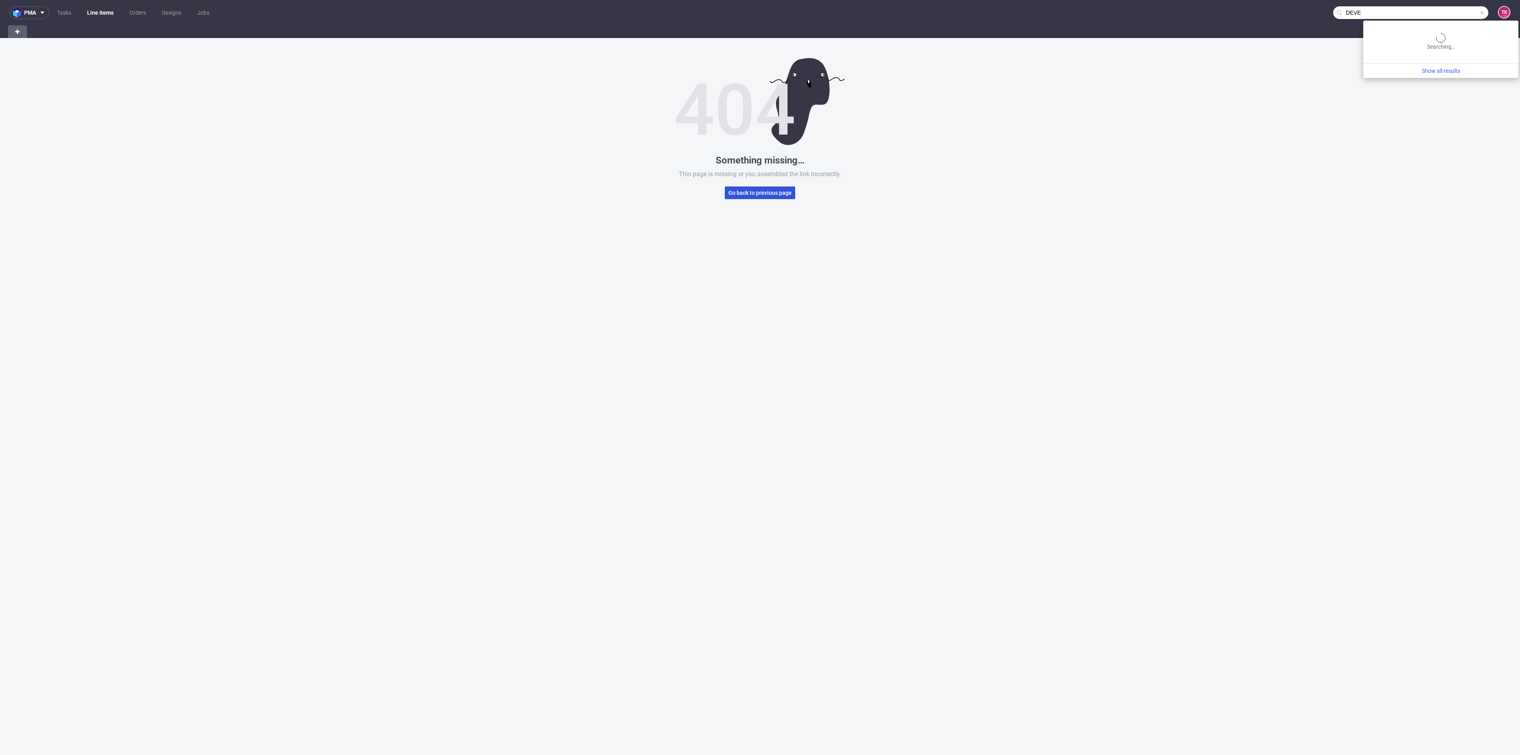
click at [729, 192] on span "Go back to previous page" at bounding box center [759, 193] width 63 height 6
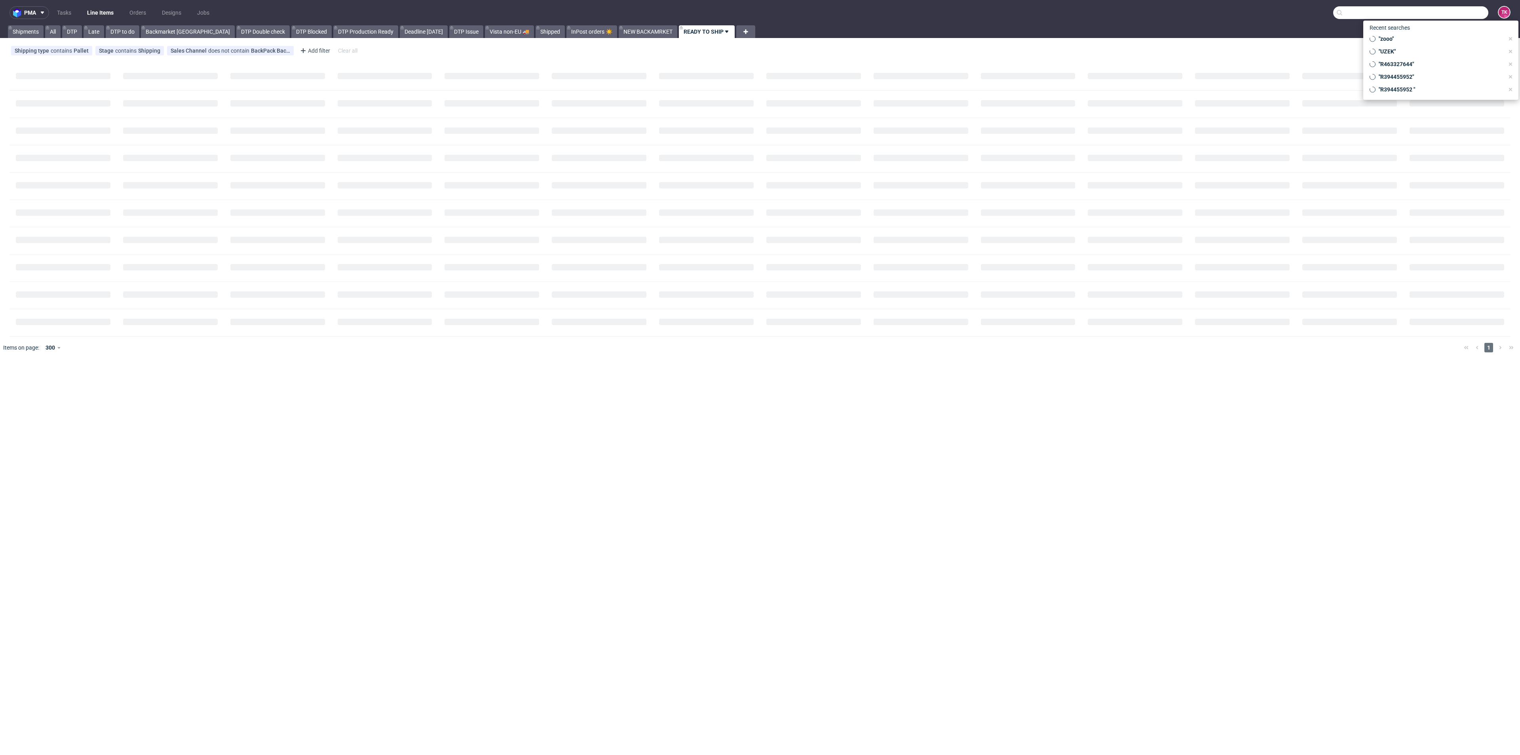
click at [1445, 10] on input "text" at bounding box center [1410, 12] width 155 height 13
paste input "DEVE"
type input "DEVE"
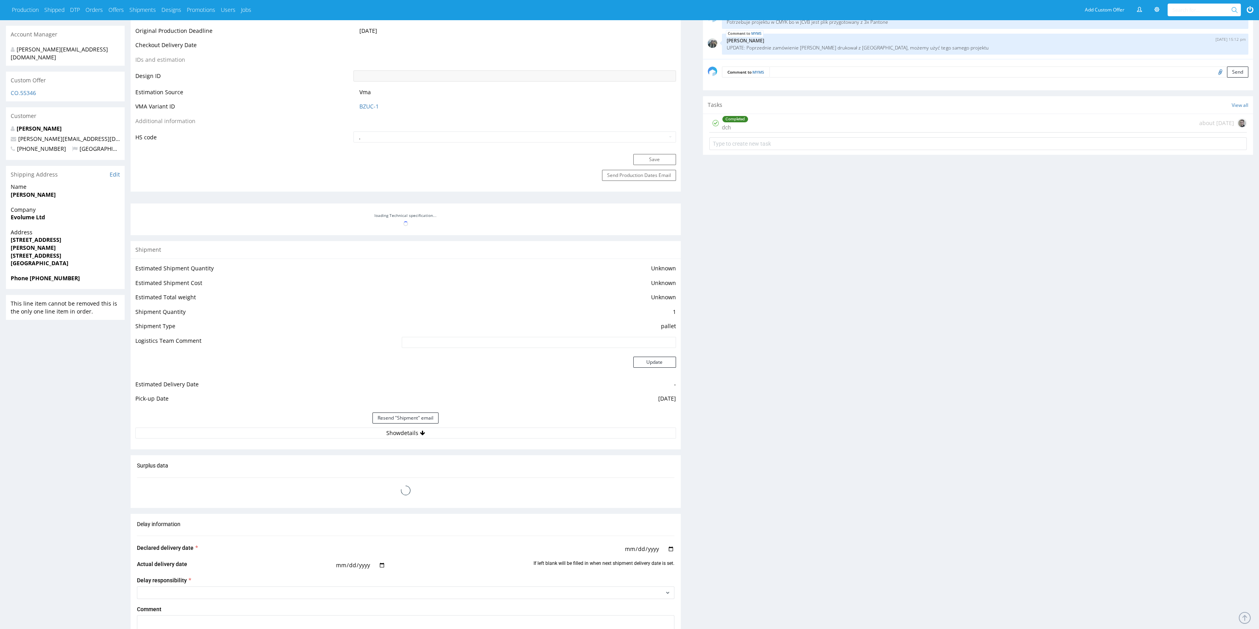
scroll to position [406, 0]
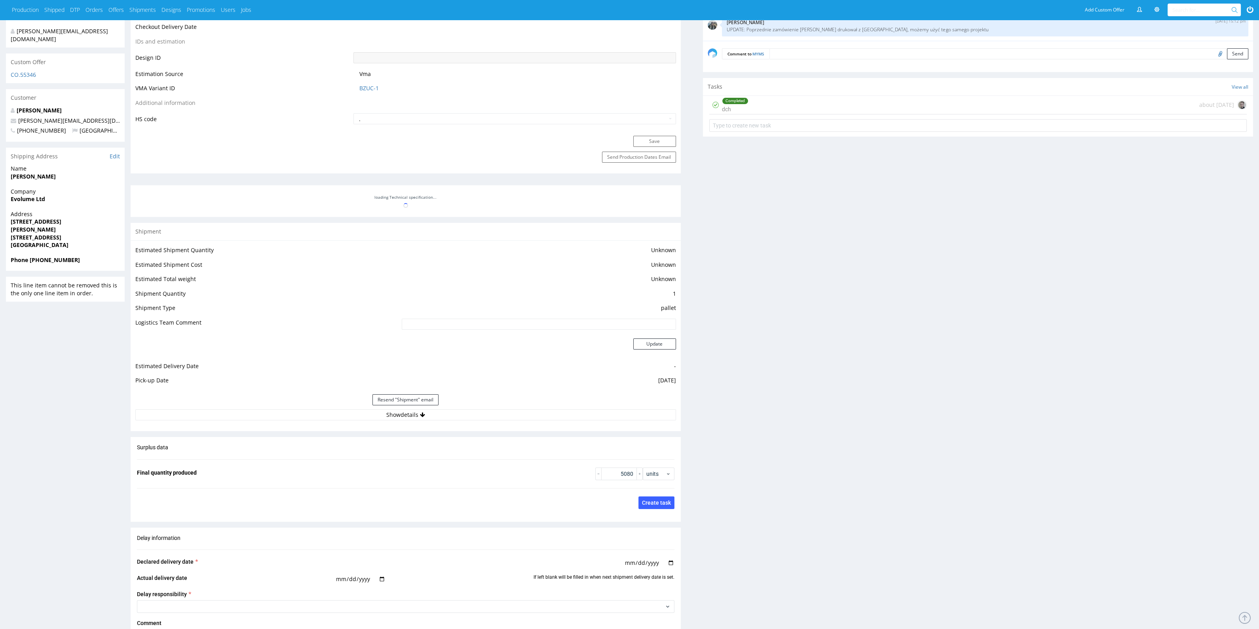
click at [335, 422] on div "Estimated Shipment Quantity Unknown Estimated Shipment Cost Unknown Estimated T…" at bounding box center [406, 332] width 550 height 185
click at [337, 417] on button "Show details" at bounding box center [405, 414] width 541 height 11
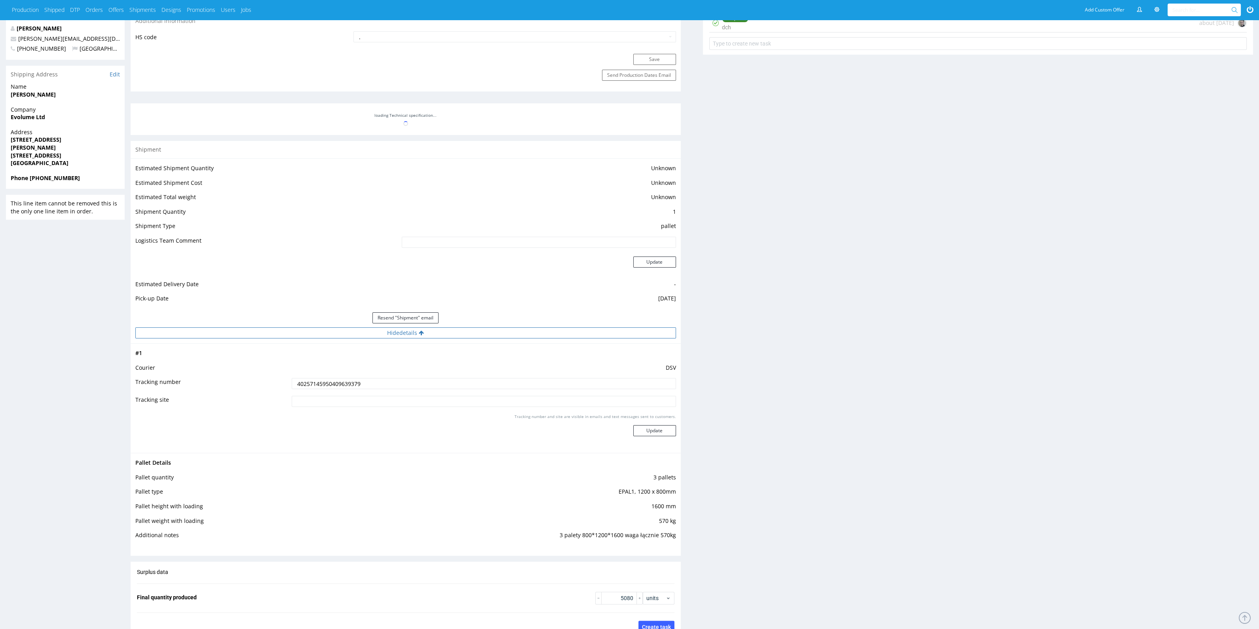
scroll to position [494, 0]
click at [344, 386] on td "40257145950409639379" at bounding box center [483, 380] width 386 height 18
click at [346, 381] on input "40257145950409639379" at bounding box center [484, 377] width 384 height 11
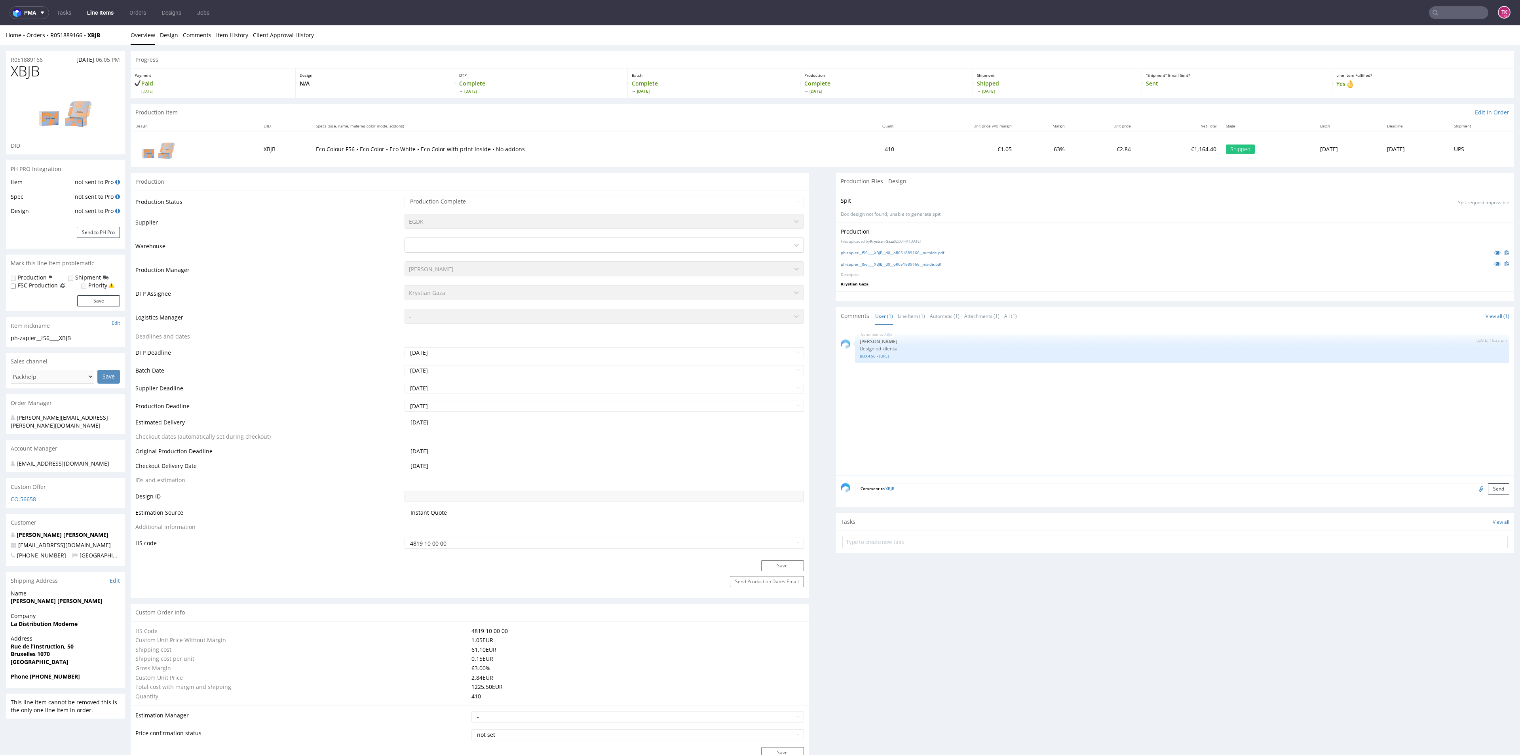
click at [1441, 16] on input "text" at bounding box center [1458, 12] width 59 height 13
paste input "DEVE"
type input "DEVE"
drag, startPoint x: 1397, startPoint y: 32, endPoint x: 1393, endPoint y: 34, distance: 4.8
click at [1393, 34] on div "Searching…" at bounding box center [1441, 42] width 155 height 43
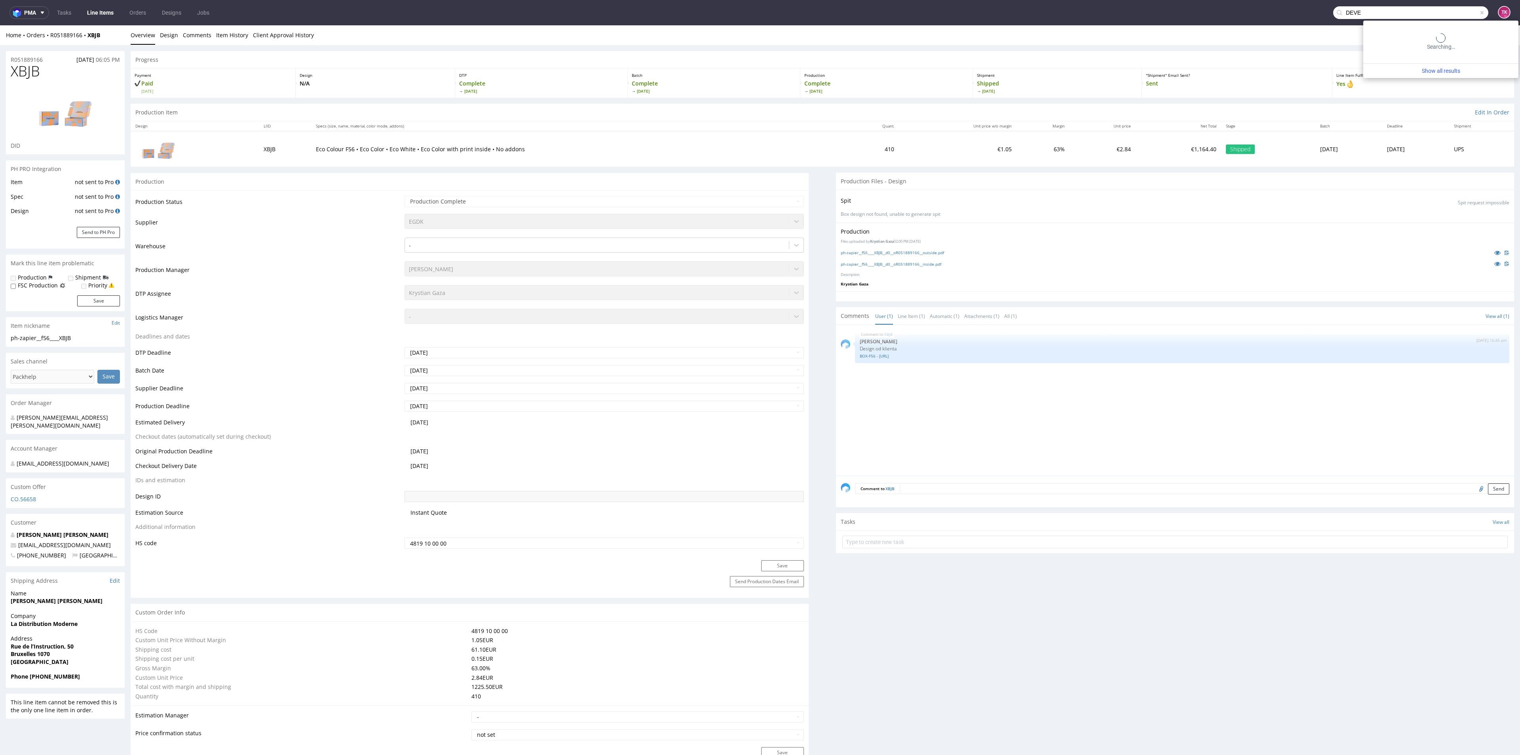
click at [1375, 12] on input "DEVE" at bounding box center [1410, 12] width 155 height 13
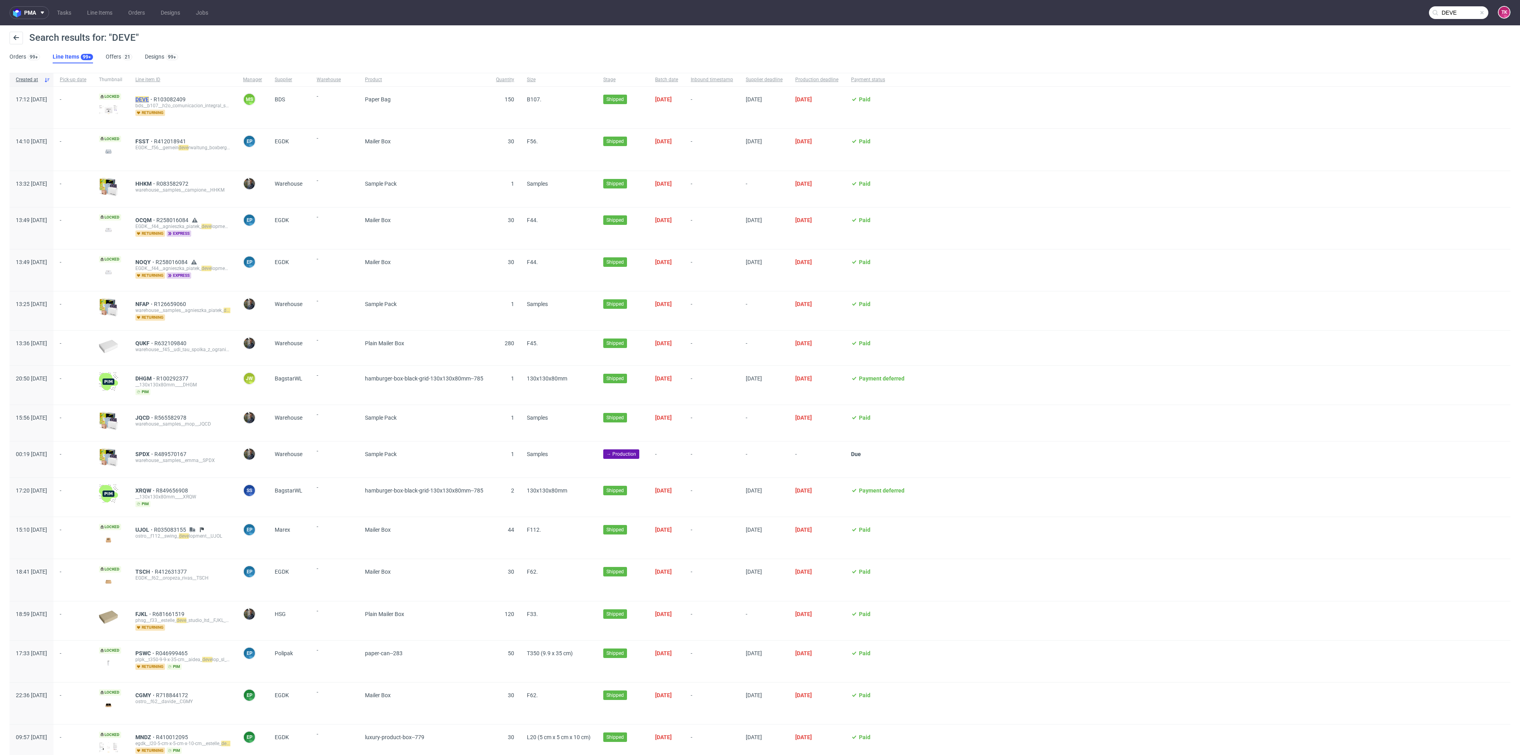
click at [149, 99] on mark "DEVE" at bounding box center [141, 99] width 13 height 6
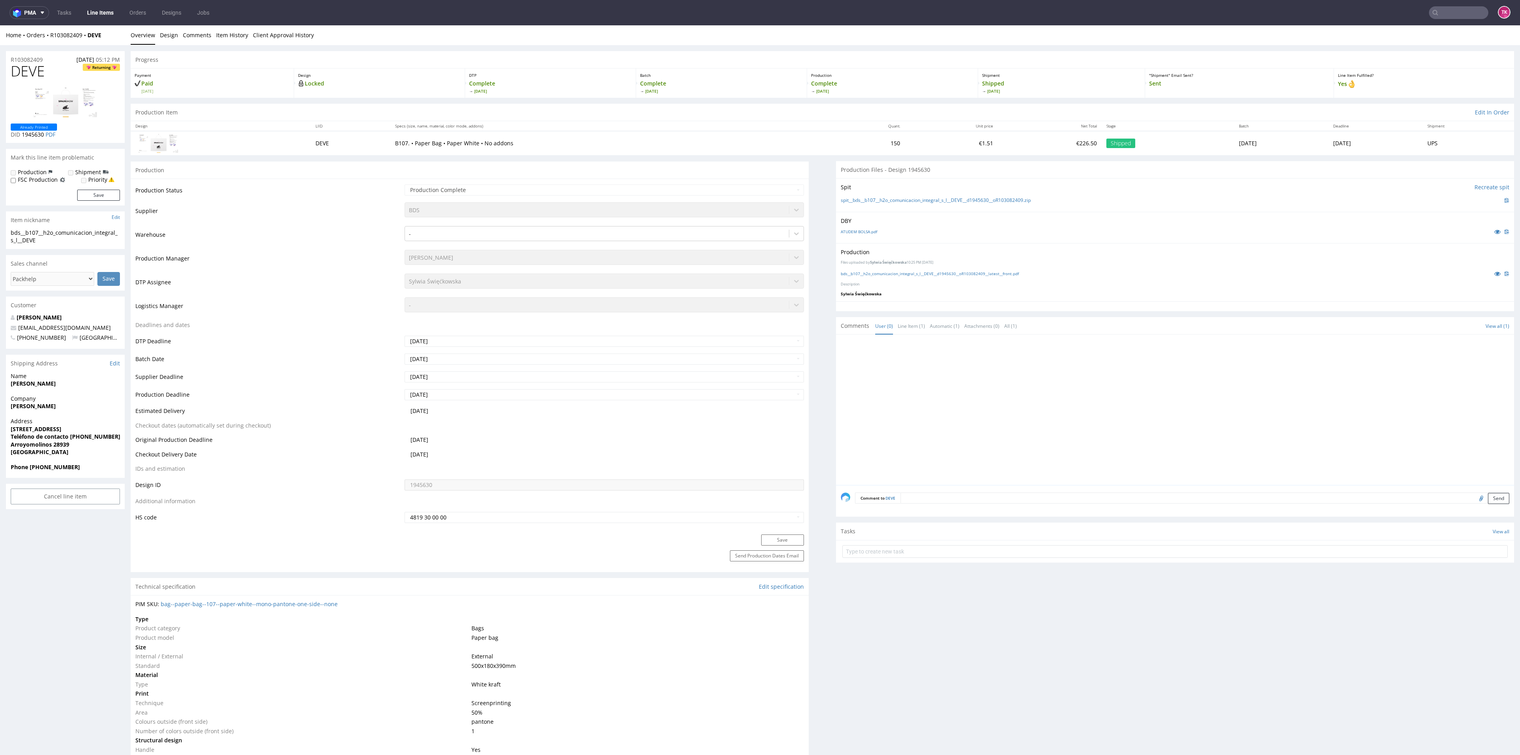
click at [95, 8] on link "Line Items" at bounding box center [100, 12] width 36 height 13
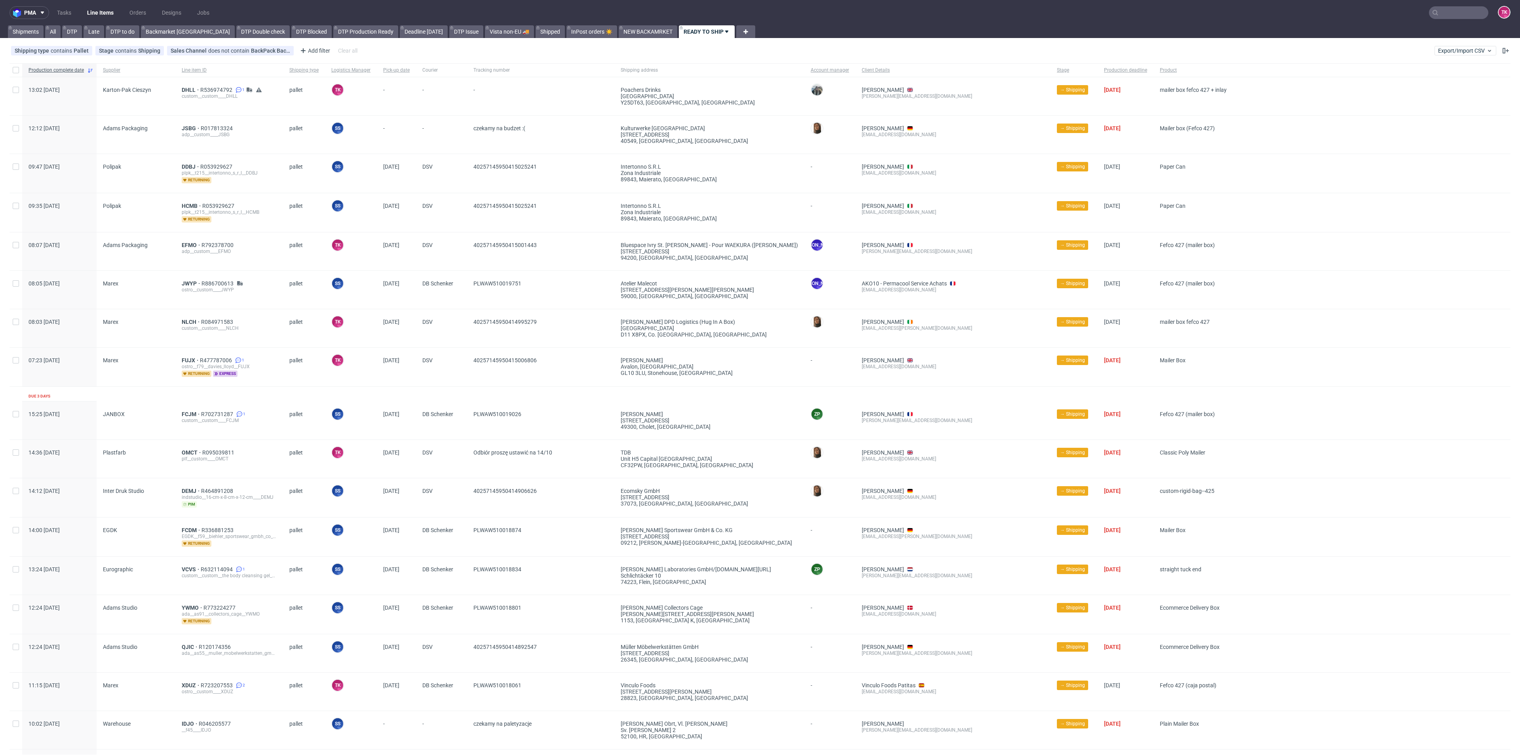
click at [105, 10] on link "Line Items" at bounding box center [100, 12] width 36 height 13
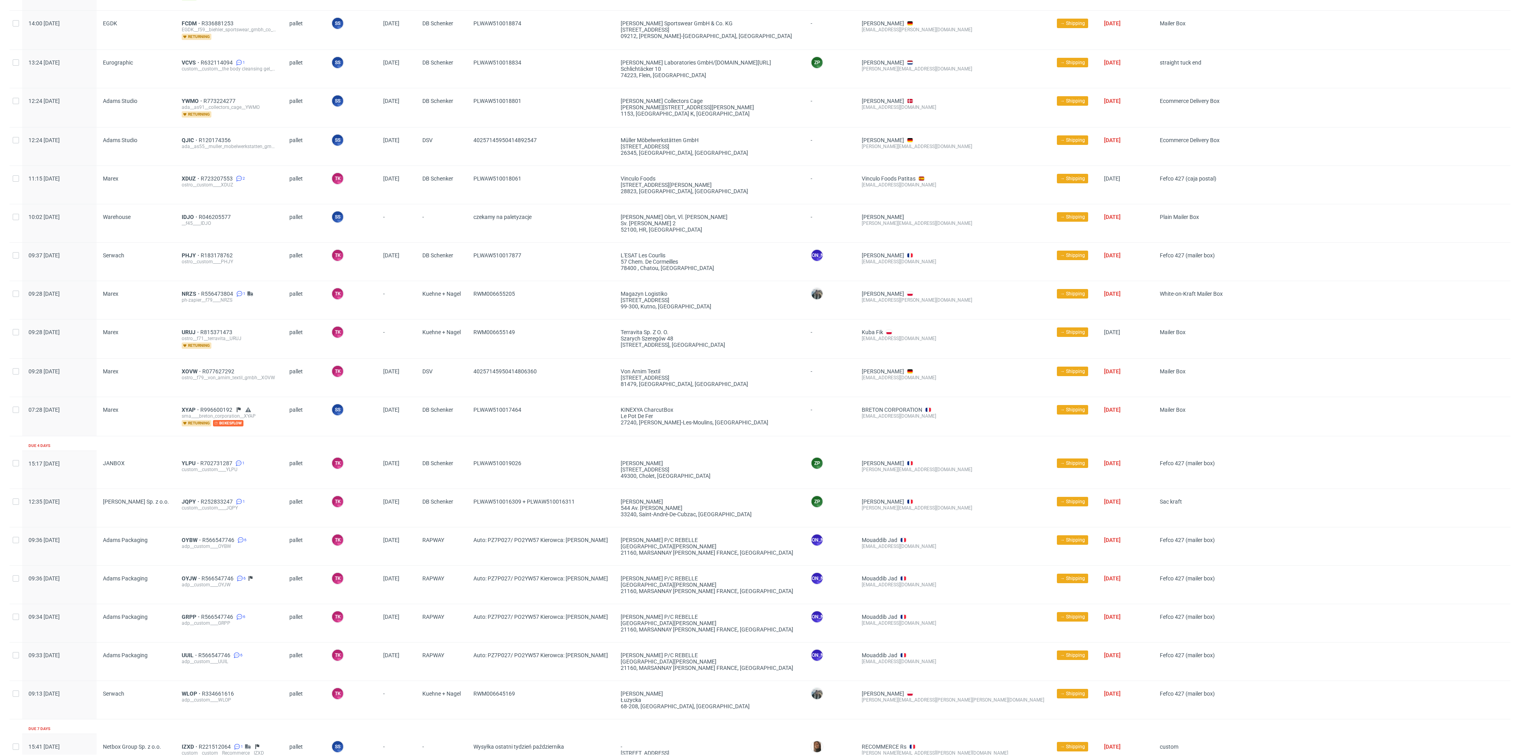
scroll to position [586, 0]
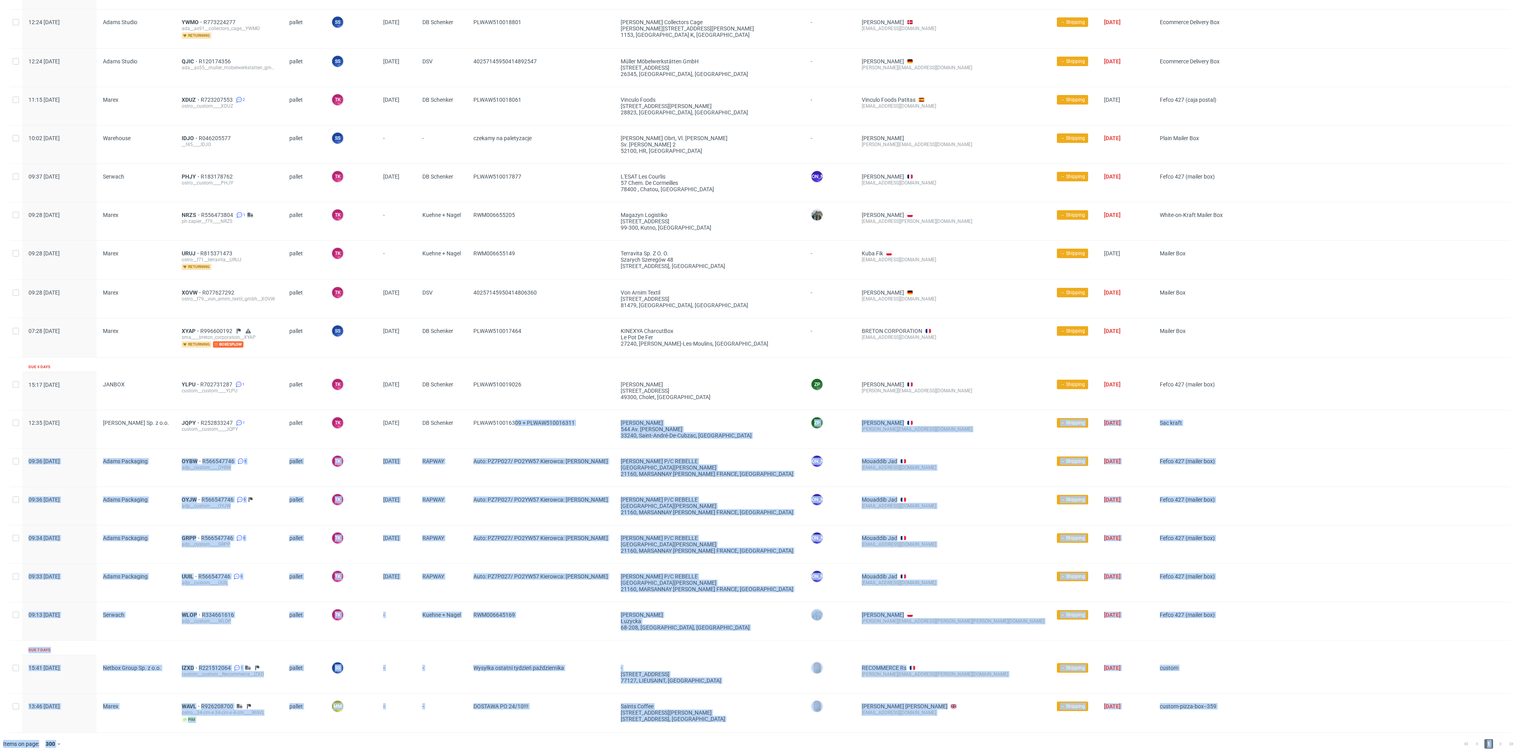
drag, startPoint x: 515, startPoint y: 444, endPoint x: 441, endPoint y: 911, distance: 473.1
click at [441, 755] on html "pma Tasks Line Items Orders Designs Jobs TK Shipments All DTP Late DTP to do Ba…" at bounding box center [760, 377] width 1520 height 755
click at [1160, 259] on span "Mailer Box" at bounding box center [1193, 260] width 67 height 20
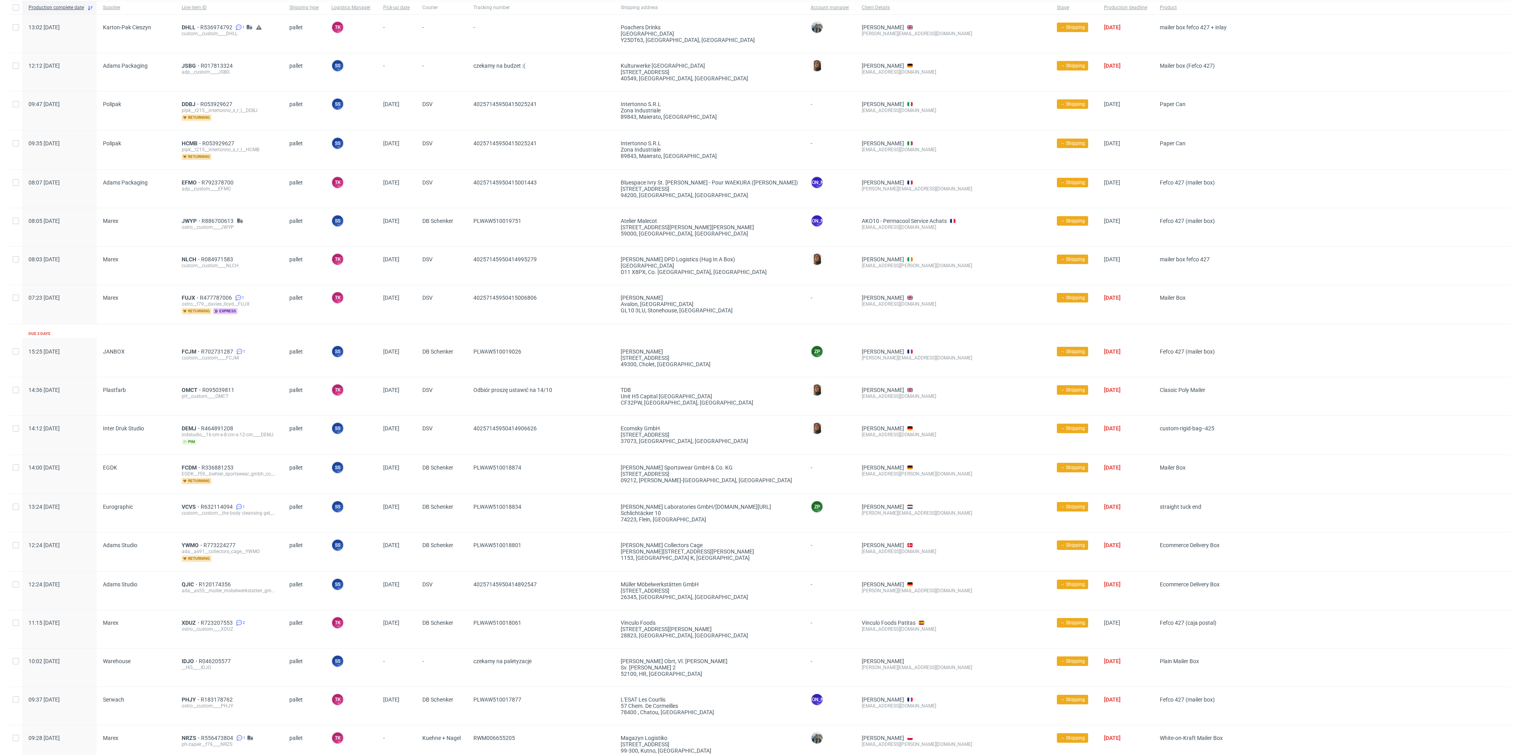
scroll to position [62, 0]
click at [189, 392] on span "OMCT" at bounding box center [192, 391] width 21 height 6
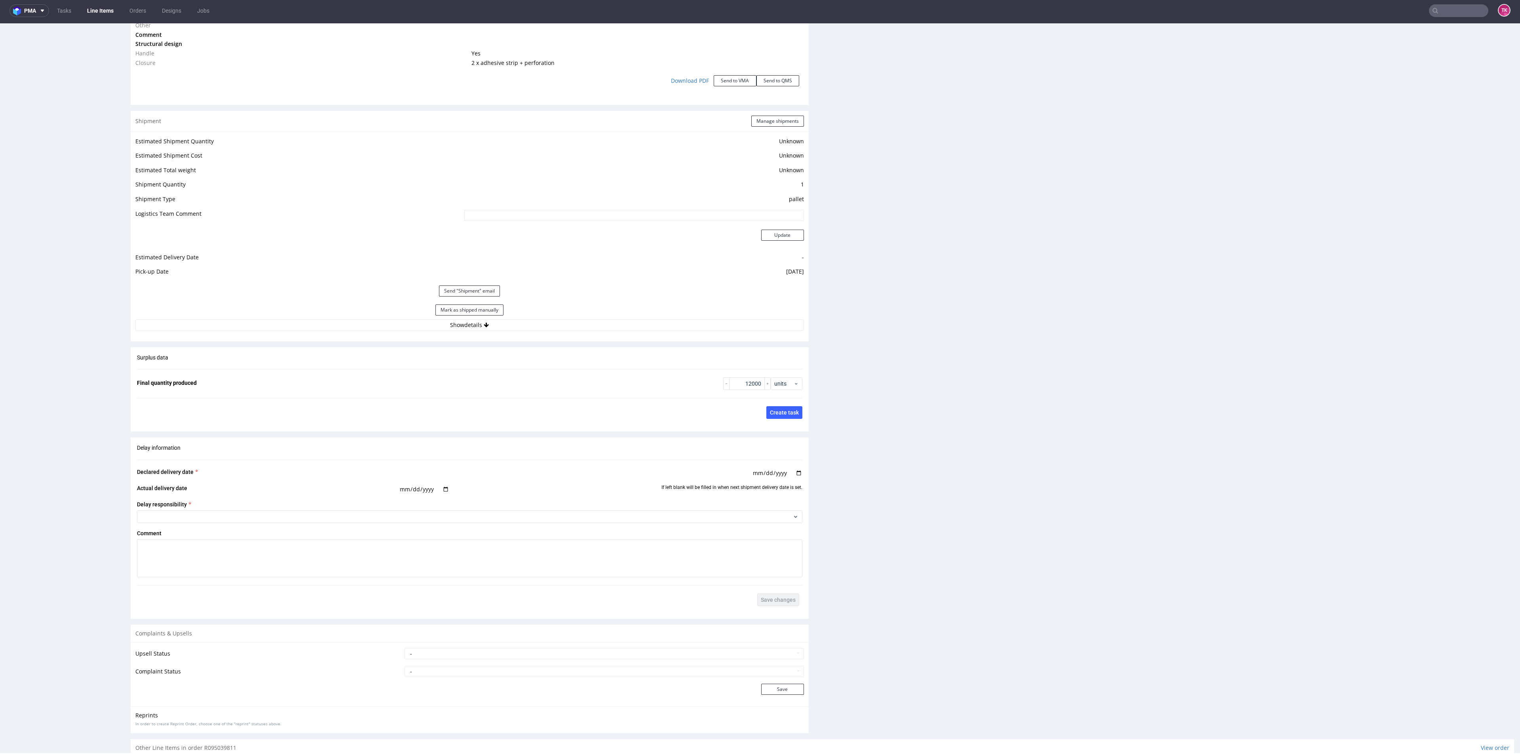
scroll to position [960, 0]
click at [707, 333] on button "Show details" at bounding box center [469, 327] width 669 height 11
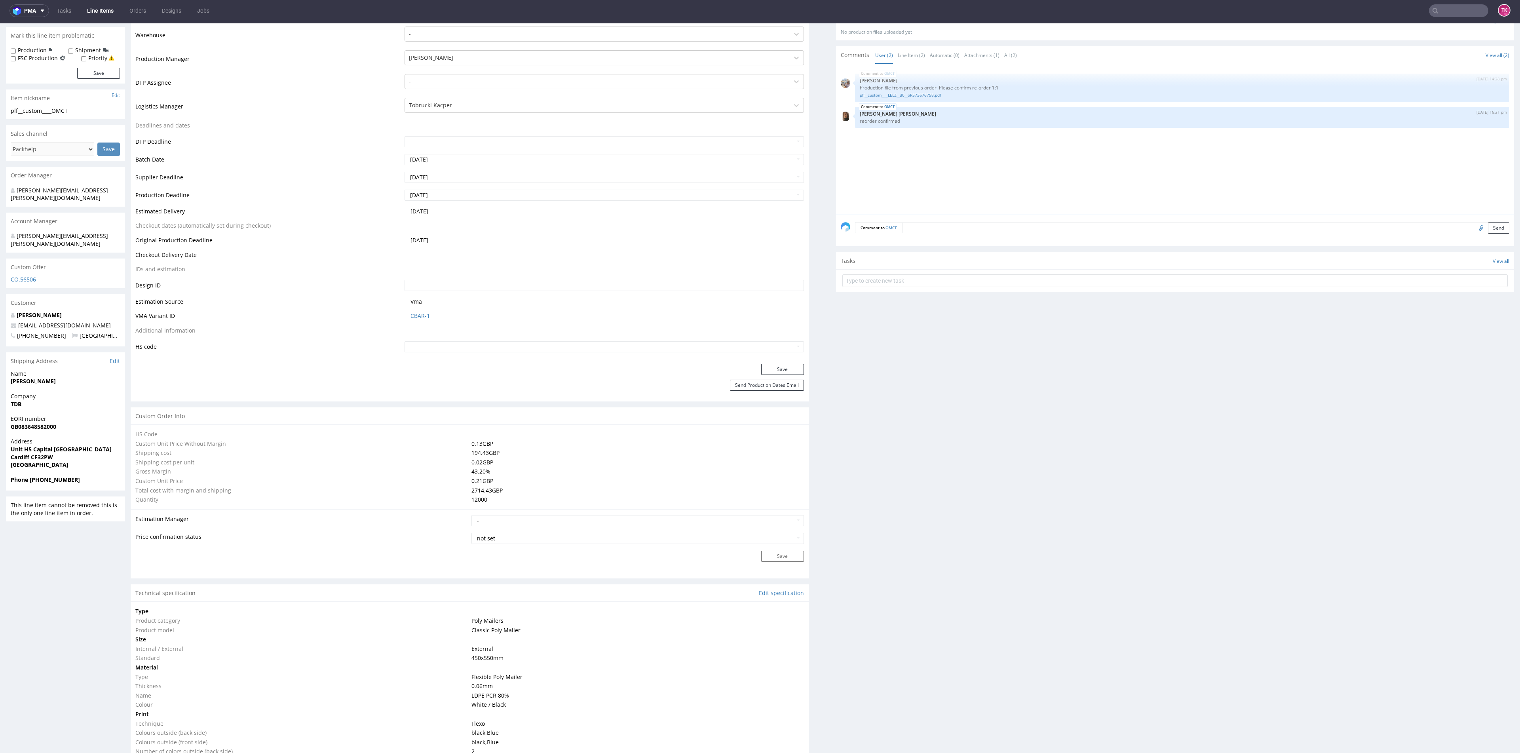
scroll to position [208, 0]
click at [10, 393] on div "Company TDB" at bounding box center [65, 404] width 119 height 23
copy strong "TDB"
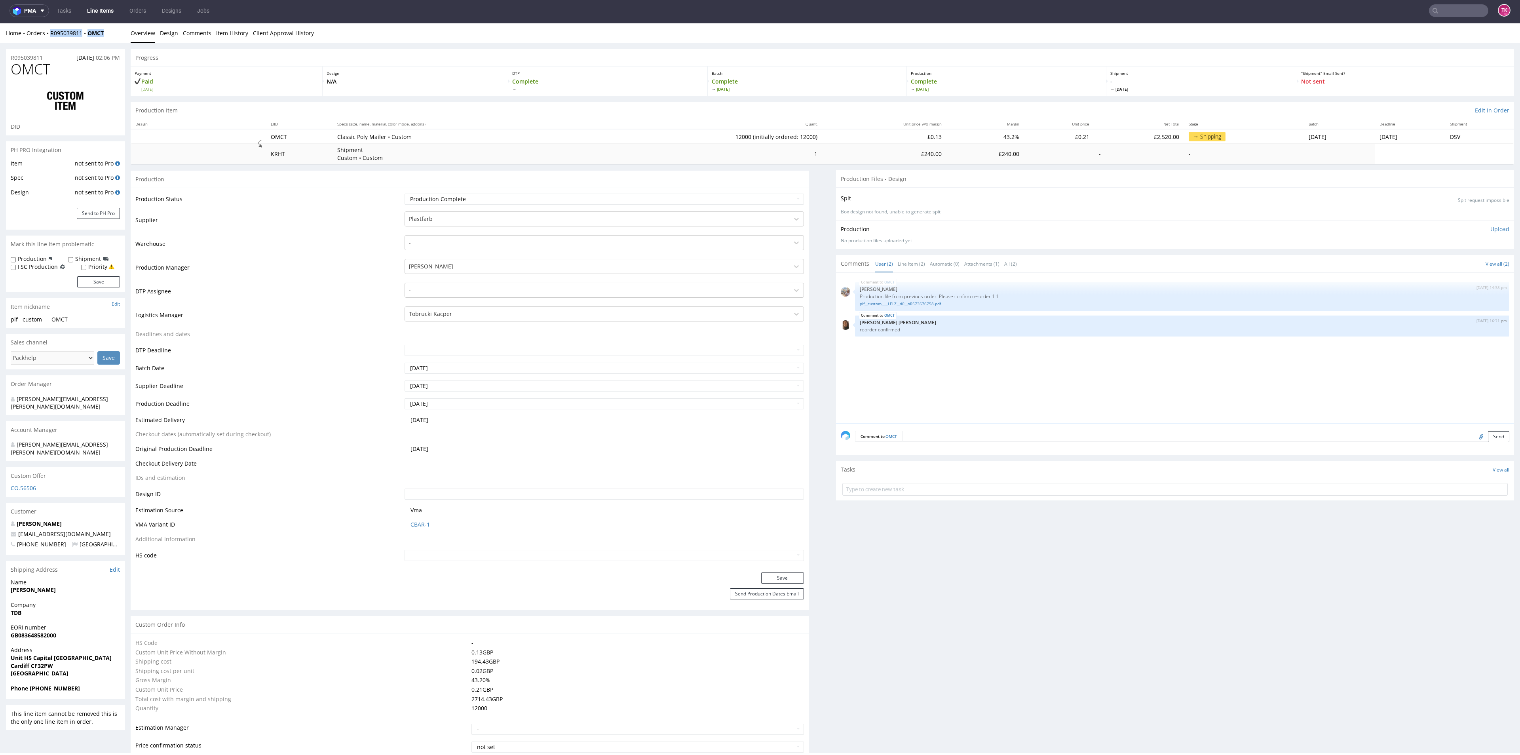
drag, startPoint x: 110, startPoint y: 27, endPoint x: 48, endPoint y: 41, distance: 63.5
click at [48, 41] on div "Home Orders R095039811 OMCT Overview Design Comments Item History Client Approv…" at bounding box center [760, 33] width 1520 height 20
copy div "R095039811 OMCT"
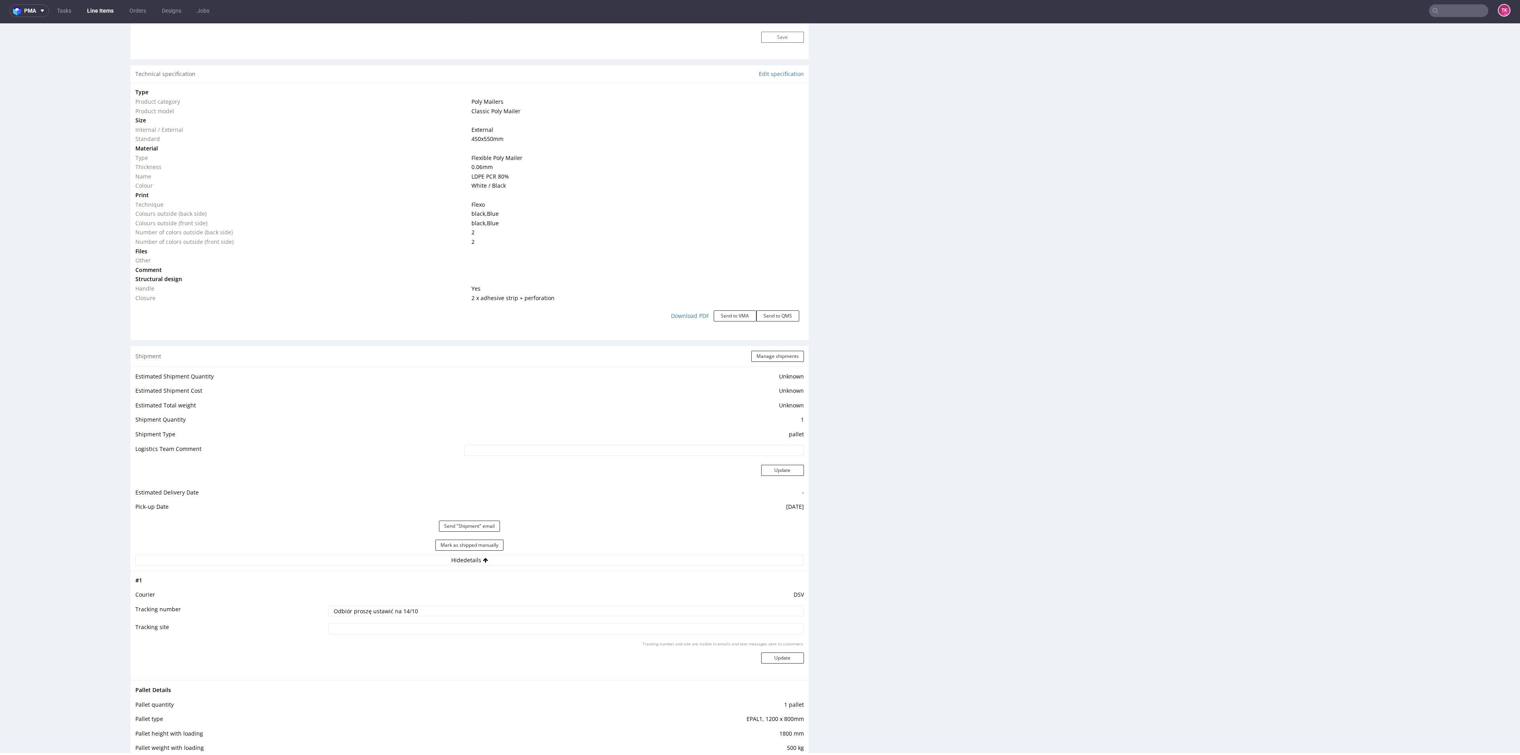
scroll to position [808, 0]
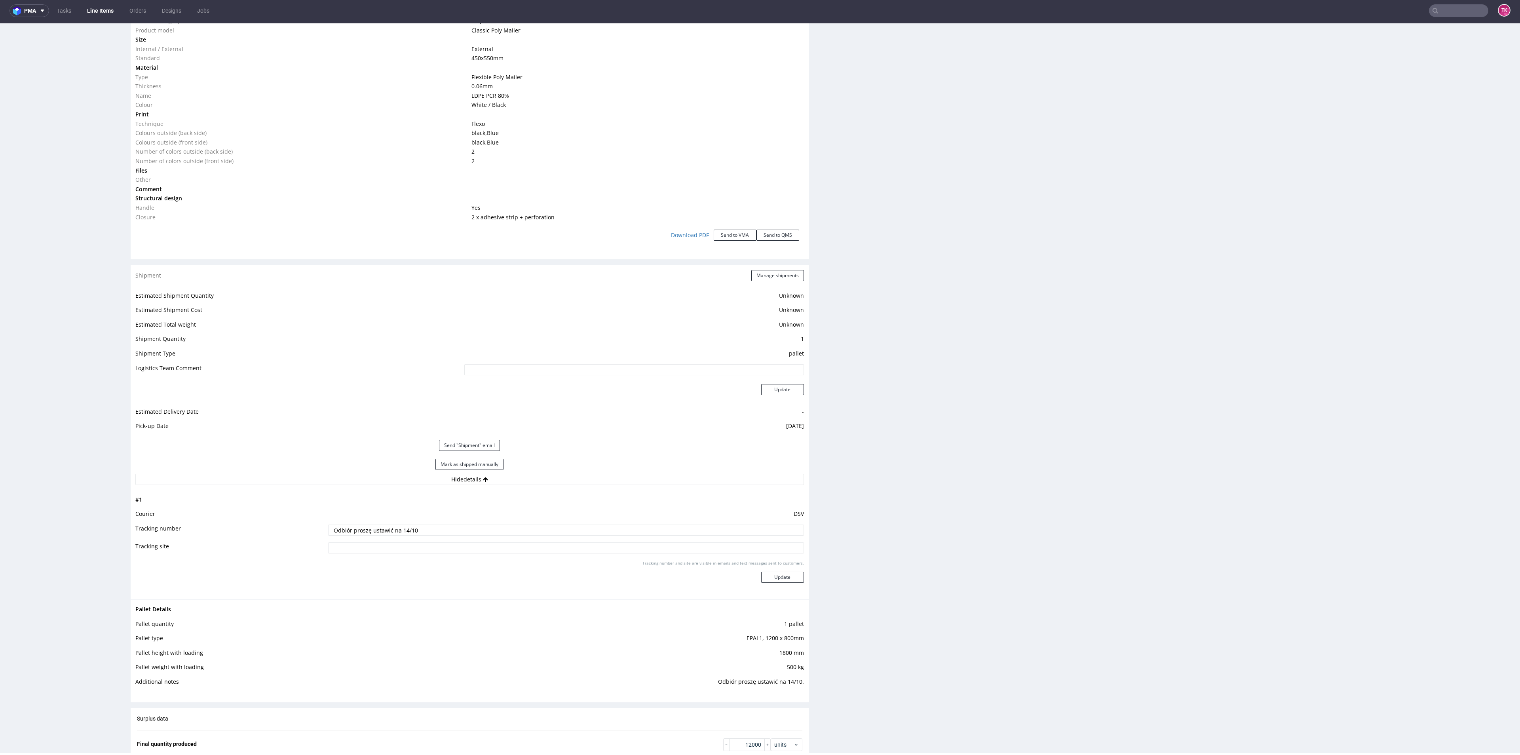
drag, startPoint x: 472, startPoint y: 535, endPoint x: 250, endPoint y: 511, distance: 222.6
click at [250, 511] on tbody "# 1 Courier DSV Tracking number Odbiór proszę ustawić na 14/10 Tracking site Tr…" at bounding box center [469, 545] width 669 height 100
paste input "40257145950415149589"
type input "40257145950415149589"
click at [786, 585] on div "Tracking number and site are visible in emails and text messages sent to custom…" at bounding box center [565, 574] width 475 height 29
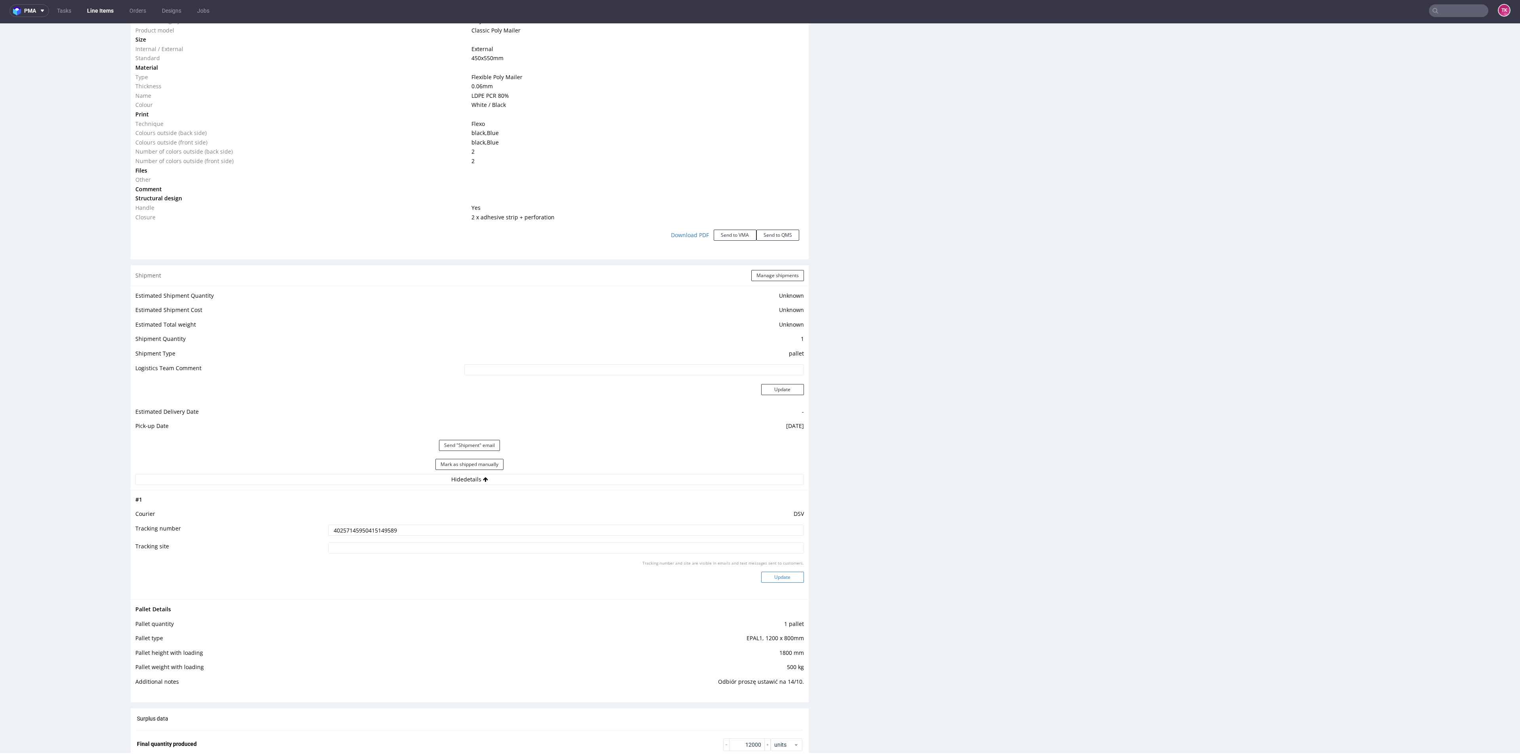
click at [788, 581] on button "Update" at bounding box center [782, 577] width 43 height 11
click at [87, 8] on link "Line Items" at bounding box center [100, 10] width 36 height 13
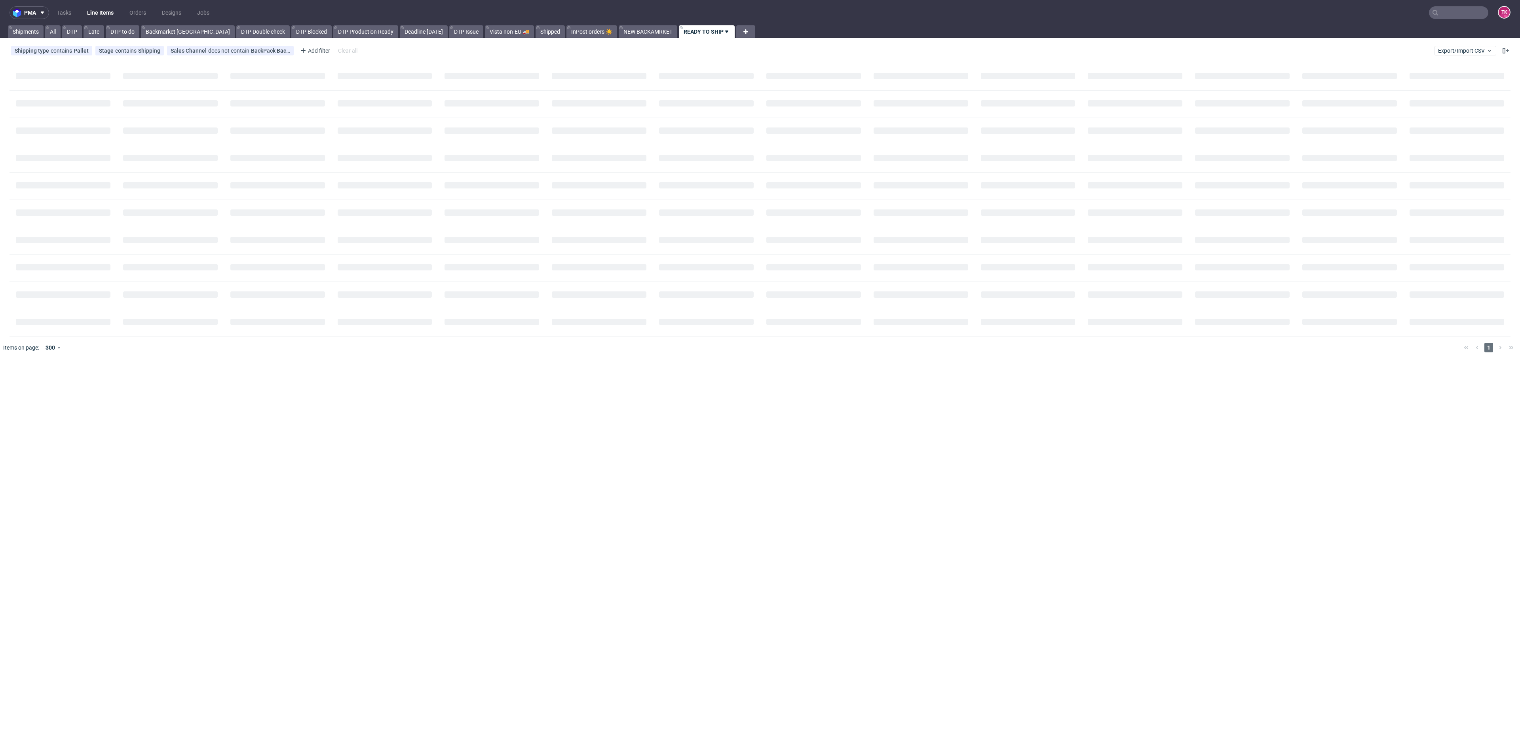
click at [87, 8] on link "Line Items" at bounding box center [100, 12] width 36 height 13
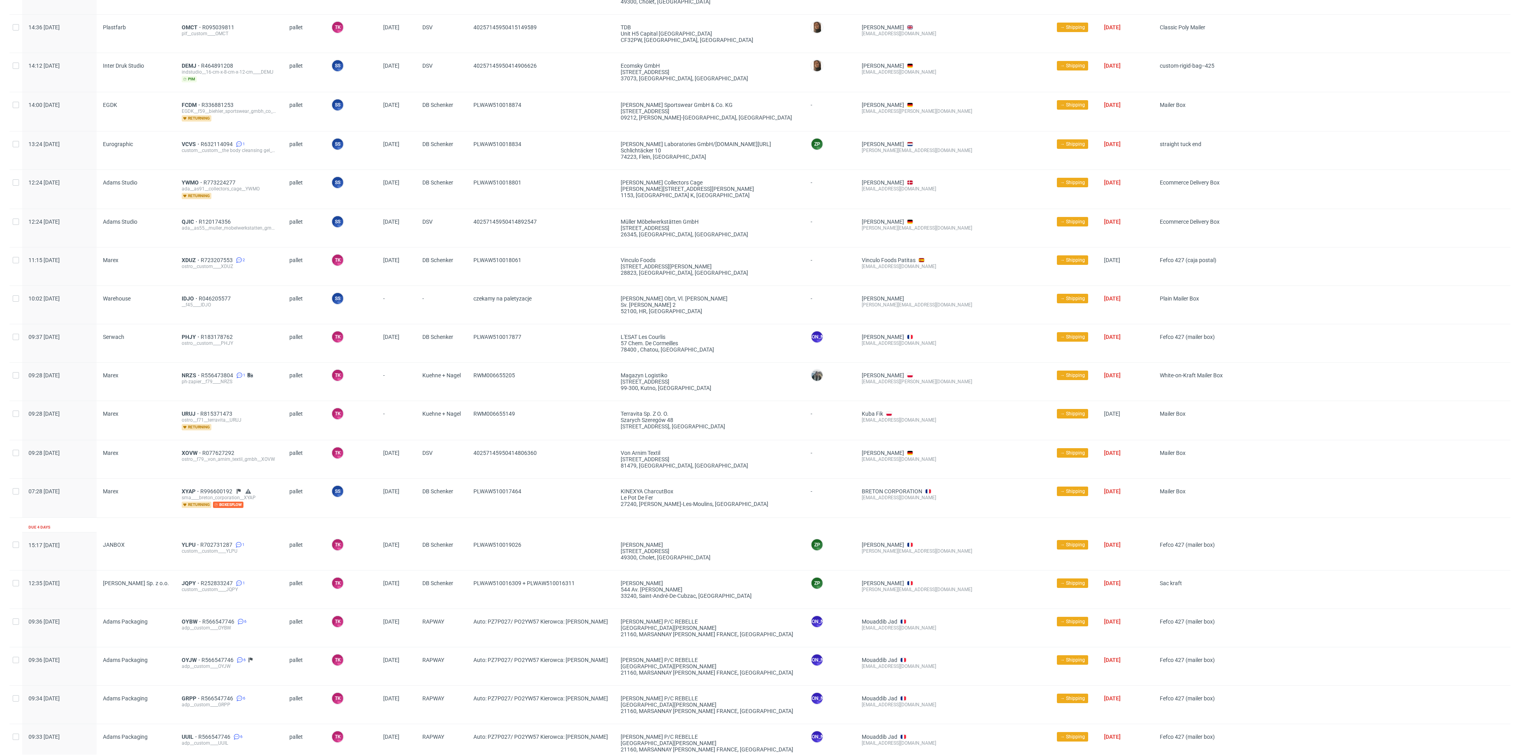
scroll to position [586, 0]
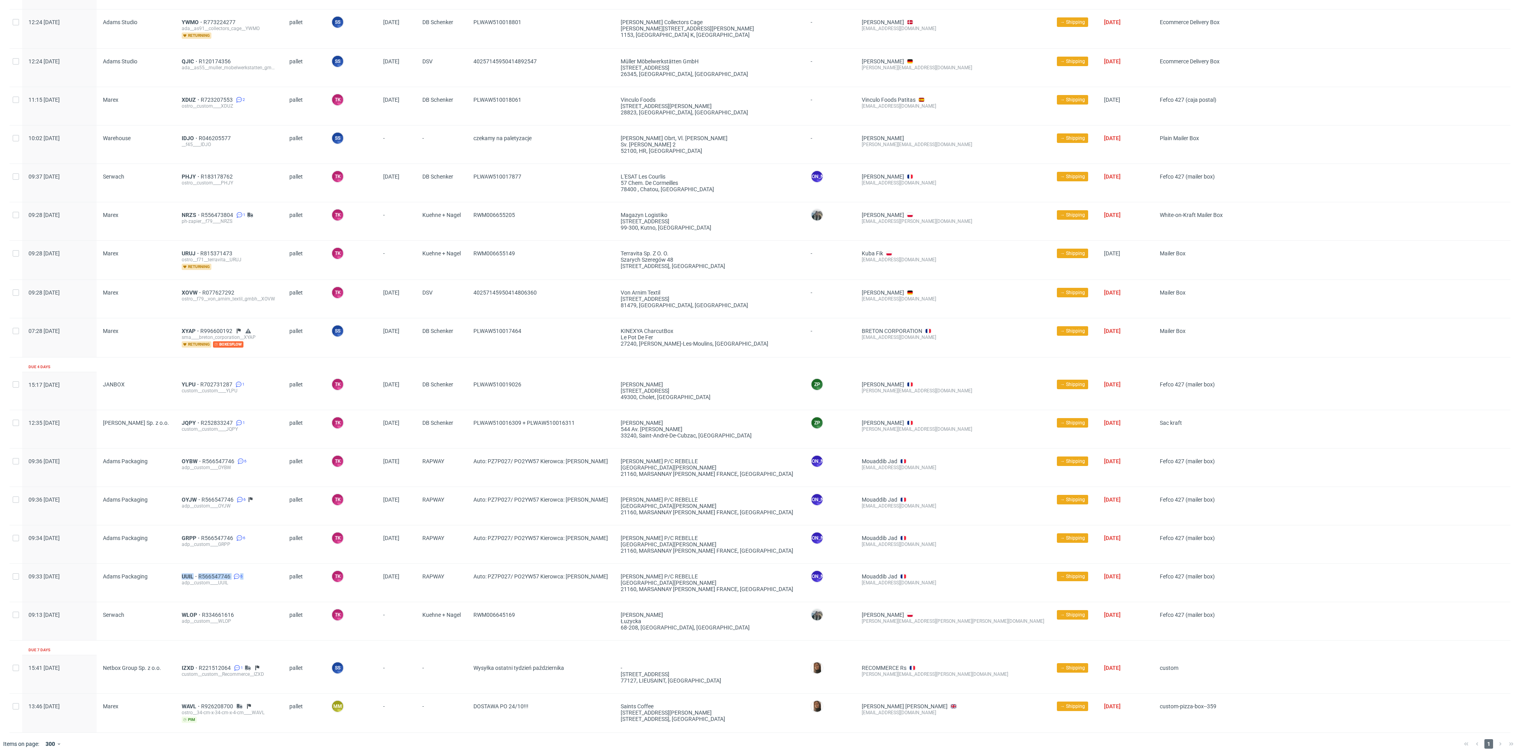
drag, startPoint x: 179, startPoint y: 564, endPoint x: 172, endPoint y: 577, distance: 14.9
click at [172, 577] on div "09:33 Thu 09.10.2025 Adams Packaging UUIL R566547746 6 adp__custom____UUIL pall…" at bounding box center [760, 583] width 1501 height 38
click at [188, 574] on span "UUIL" at bounding box center [190, 576] width 17 height 6
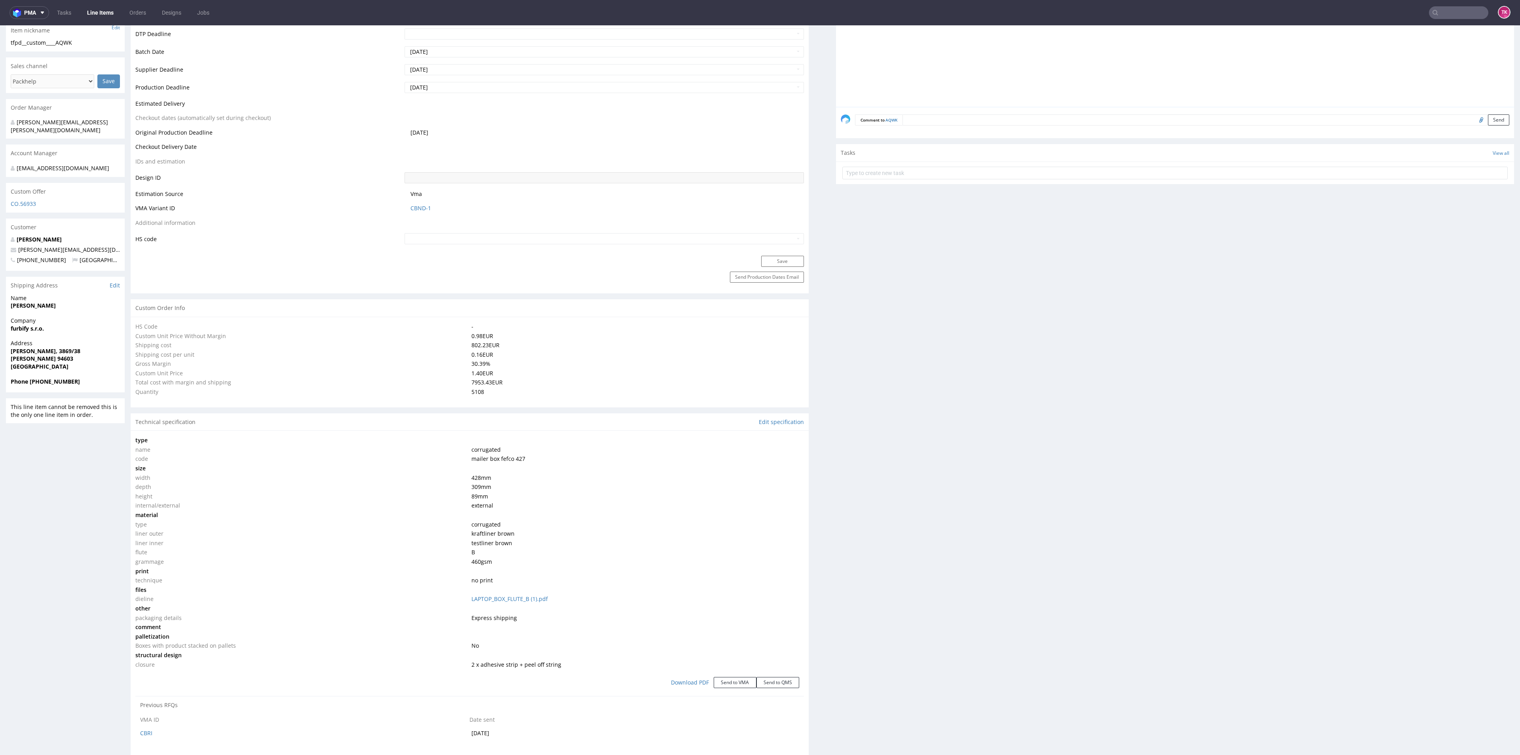
select select "in_progress"
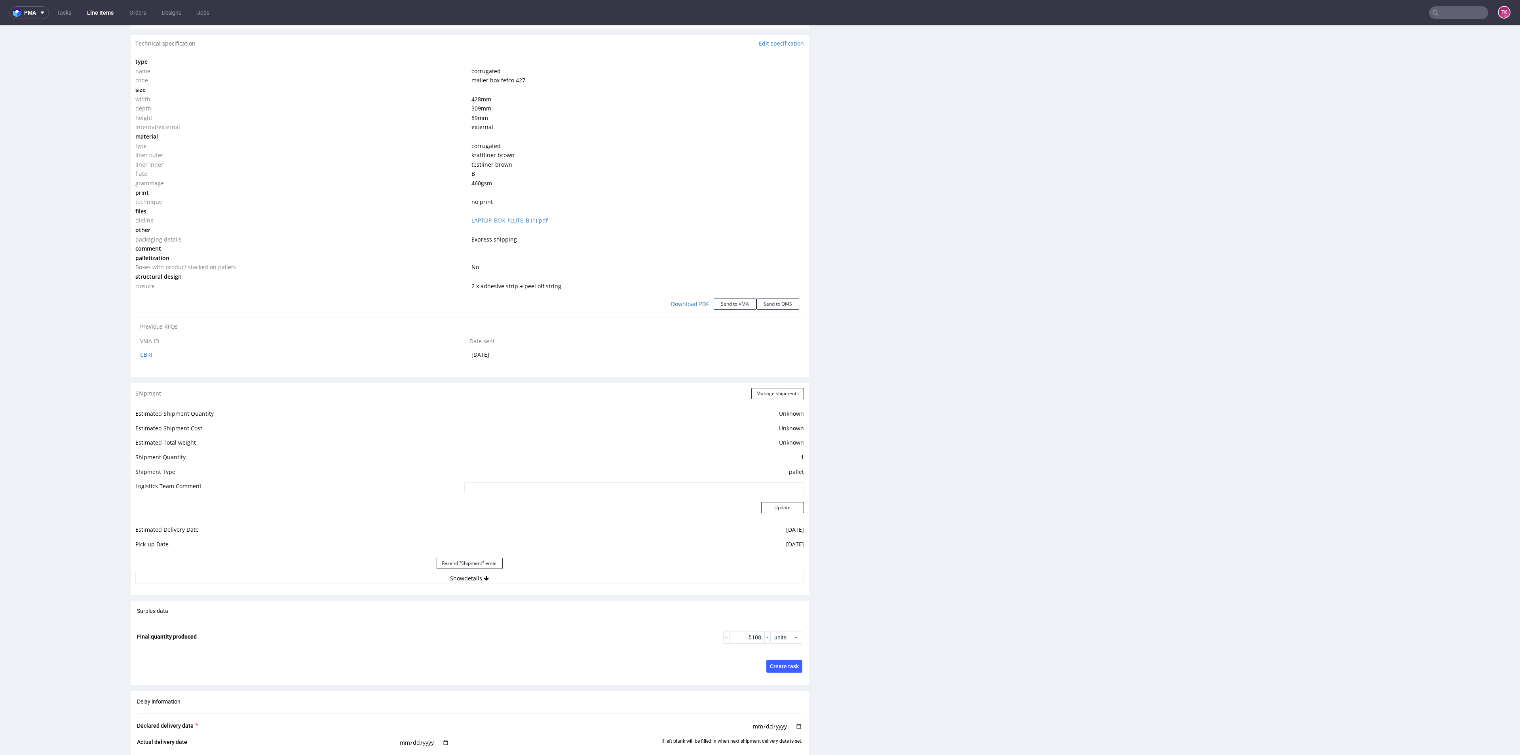
scroll to position [765, 0]
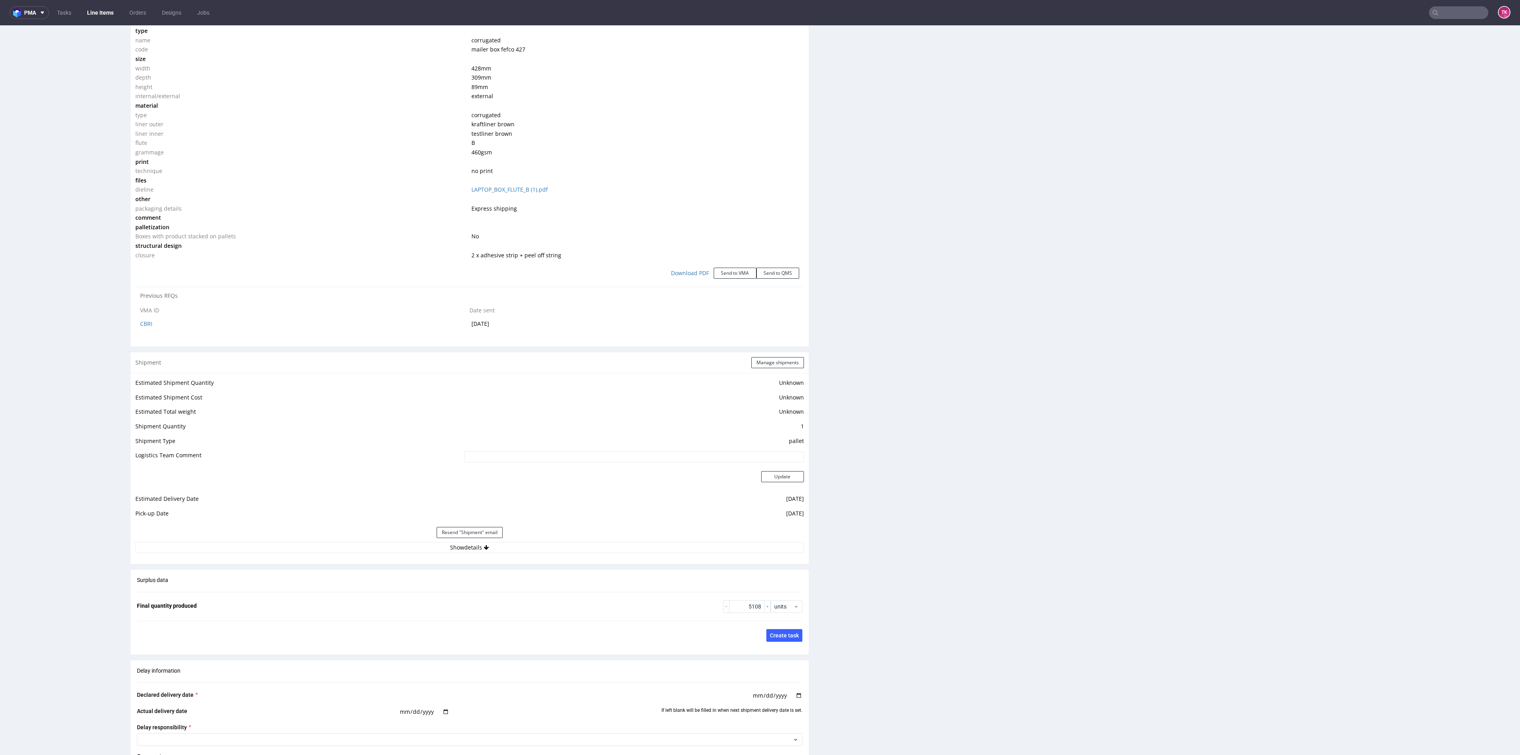
click at [609, 565] on div "Production Production Status Waiting for Artwork Waiting for Diecut Waiting for…" at bounding box center [470, 171] width 678 height 1581
click at [616, 554] on div "Estimated Shipment Quantity Unknown Estimated Shipment Cost Unknown Estimated T…" at bounding box center [470, 465] width 678 height 185
click at [617, 552] on button "Show details" at bounding box center [469, 547] width 669 height 11
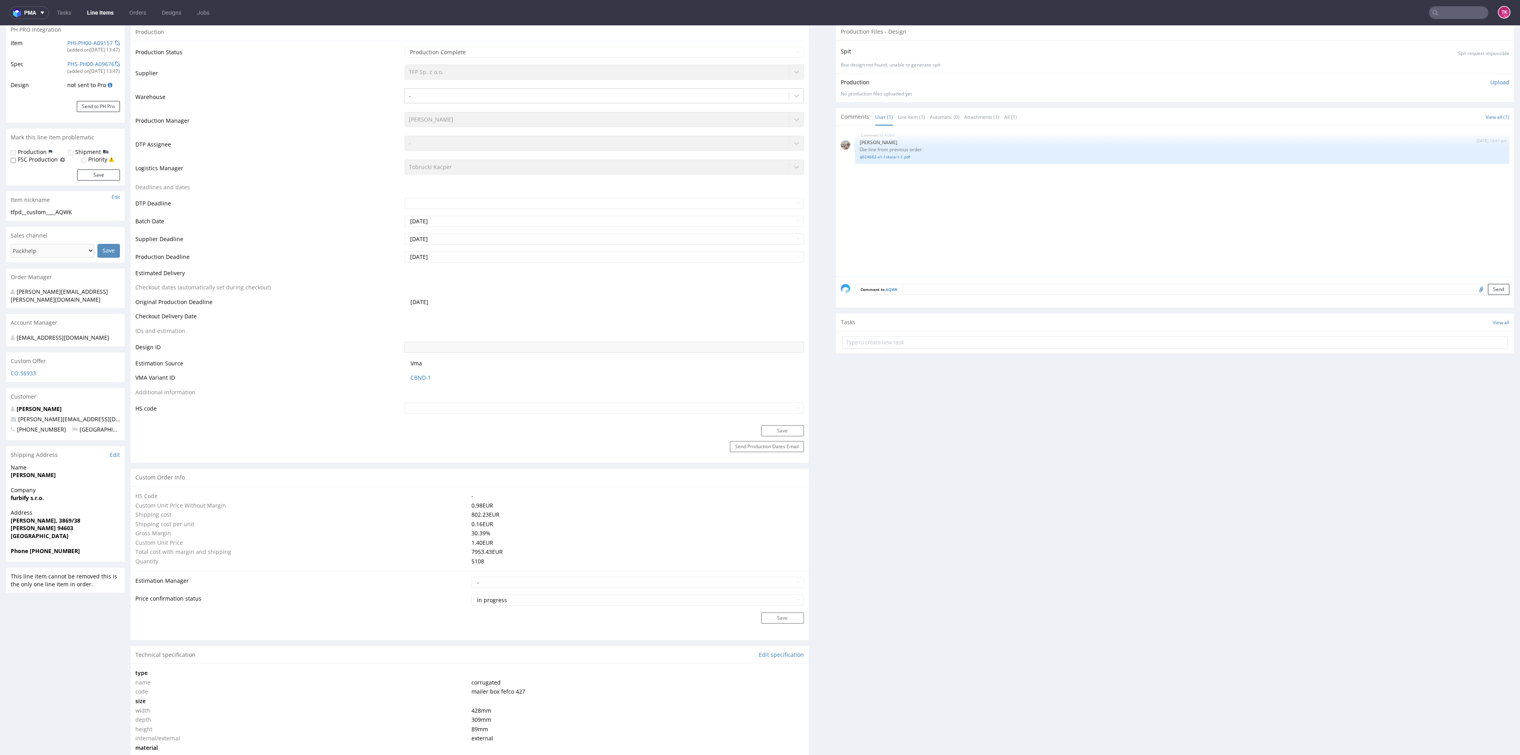
scroll to position [0, 0]
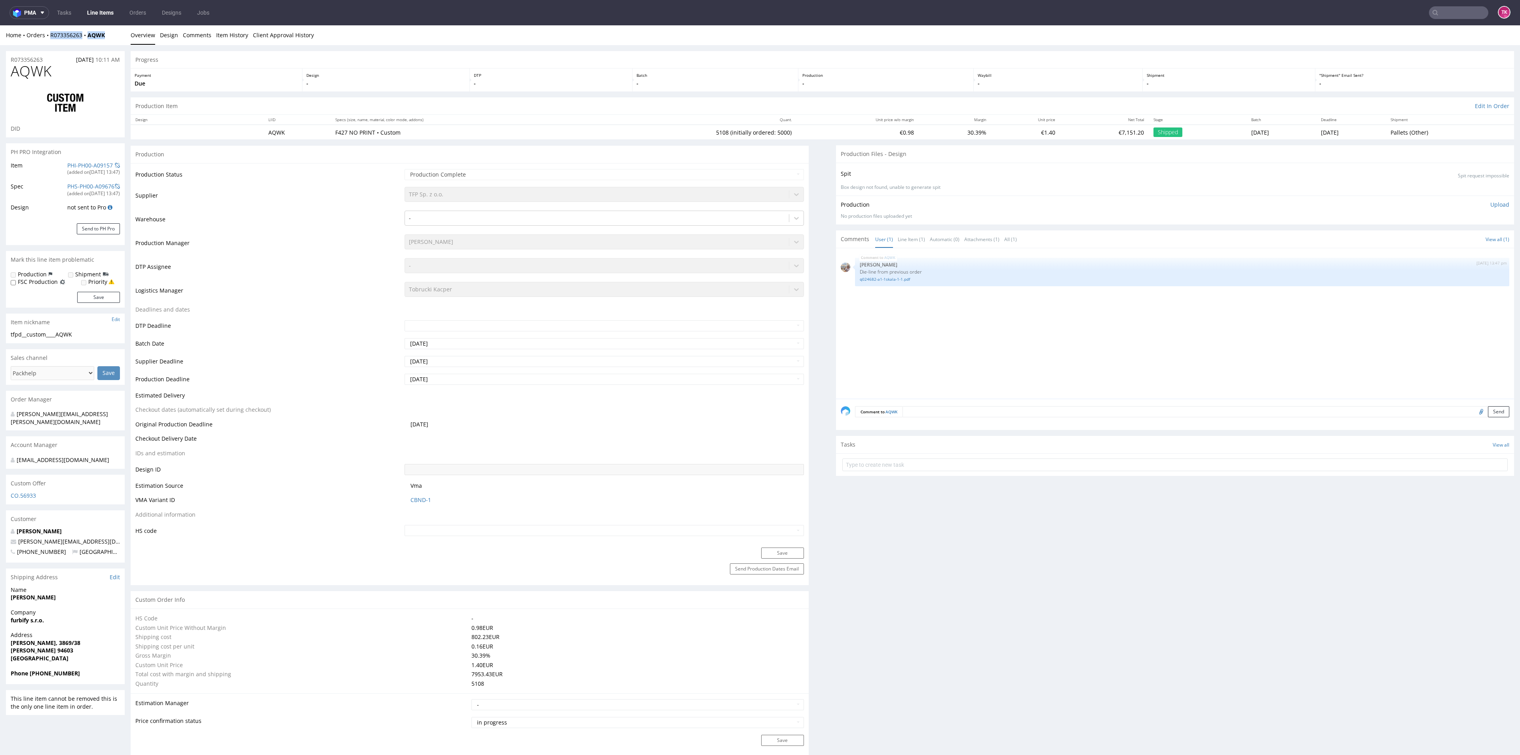
drag, startPoint x: 110, startPoint y: 36, endPoint x: 49, endPoint y: 43, distance: 62.1
click at [49, 43] on div "Home Orders R073356263 AQWK Overview Design Comments Item History Client Approv…" at bounding box center [760, 35] width 1520 height 20
copy div "R073356263 AQWK"
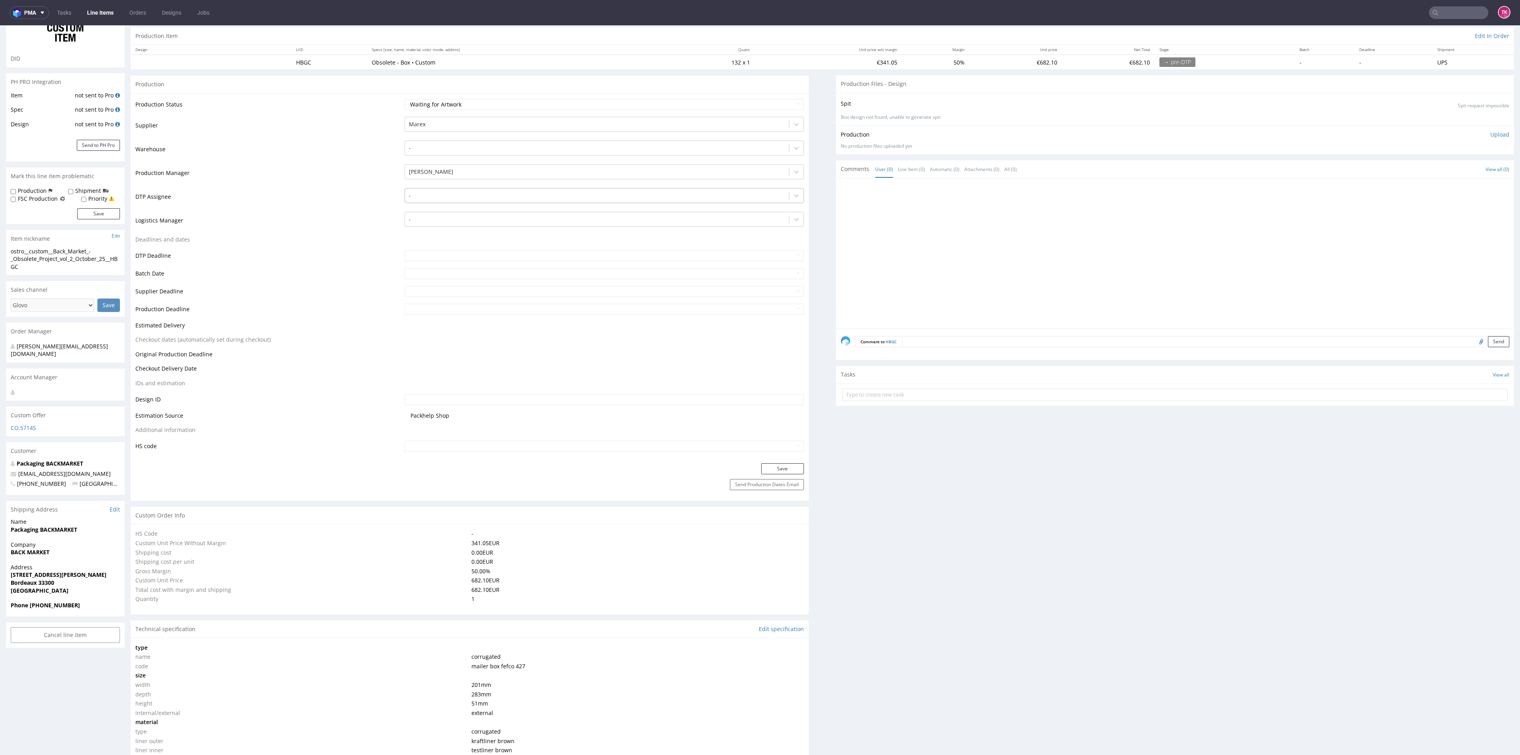
scroll to position [70, 0]
click at [108, 10] on link "Line Items" at bounding box center [100, 12] width 36 height 13
